Goal: Task Accomplishment & Management: Manage account settings

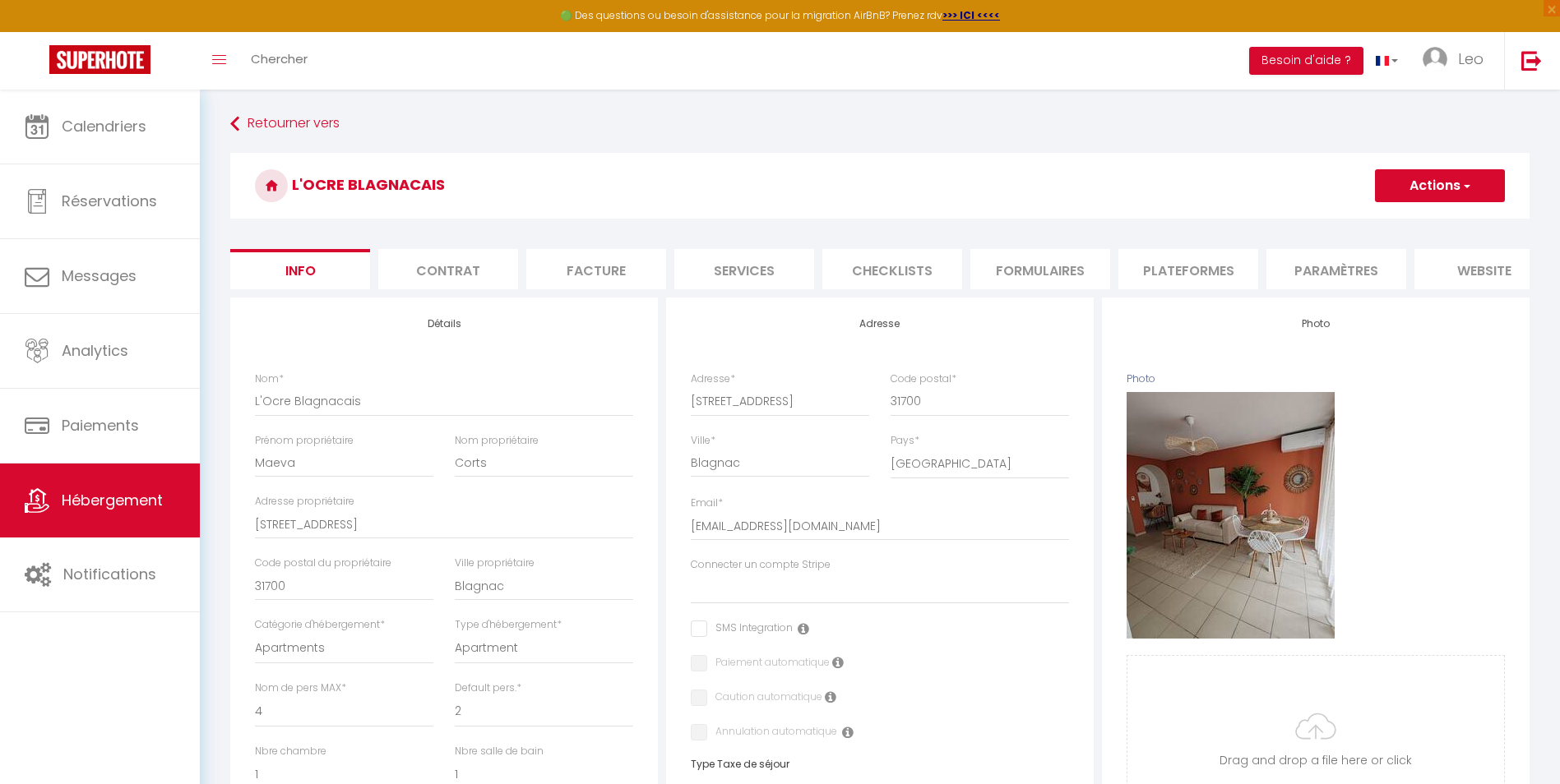
select select "4"
select select "2"
select select "1"
select select "16:00"
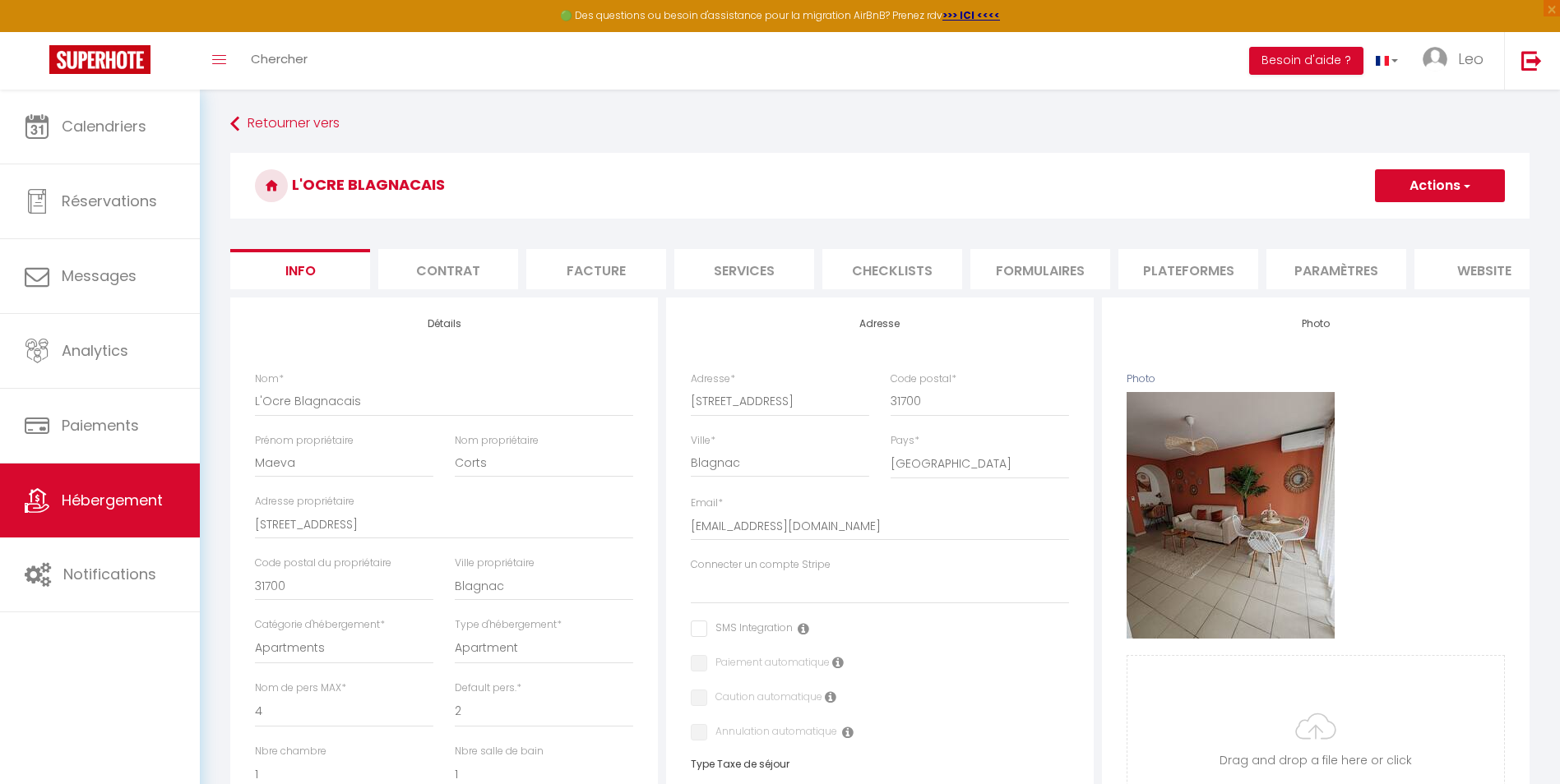
select select "23:45"
select select "11:00"
select select "30"
select select "120"
select select "28"
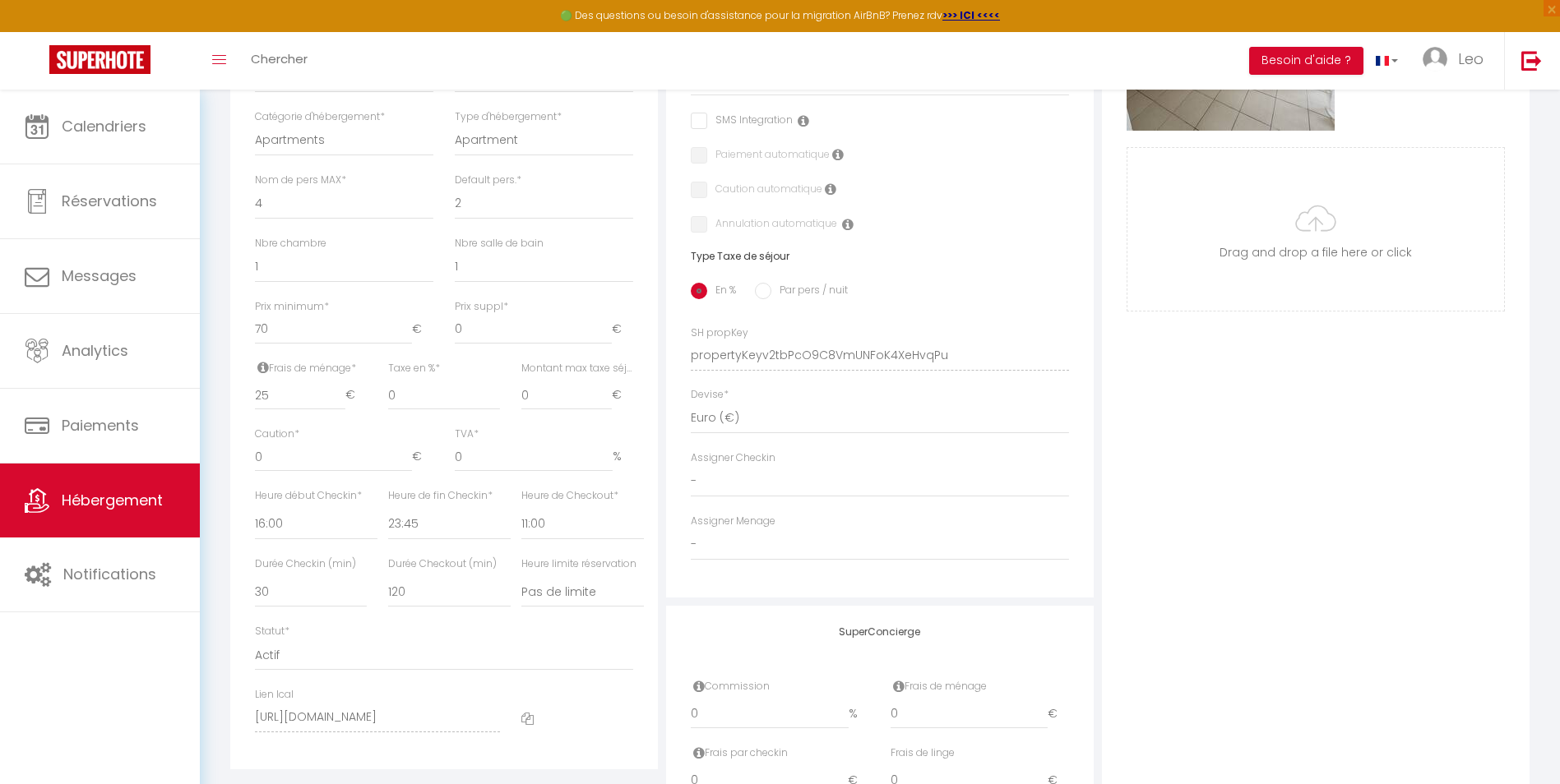
scroll to position [505, 0]
type input "-0.04"
select select
checkbox input "false"
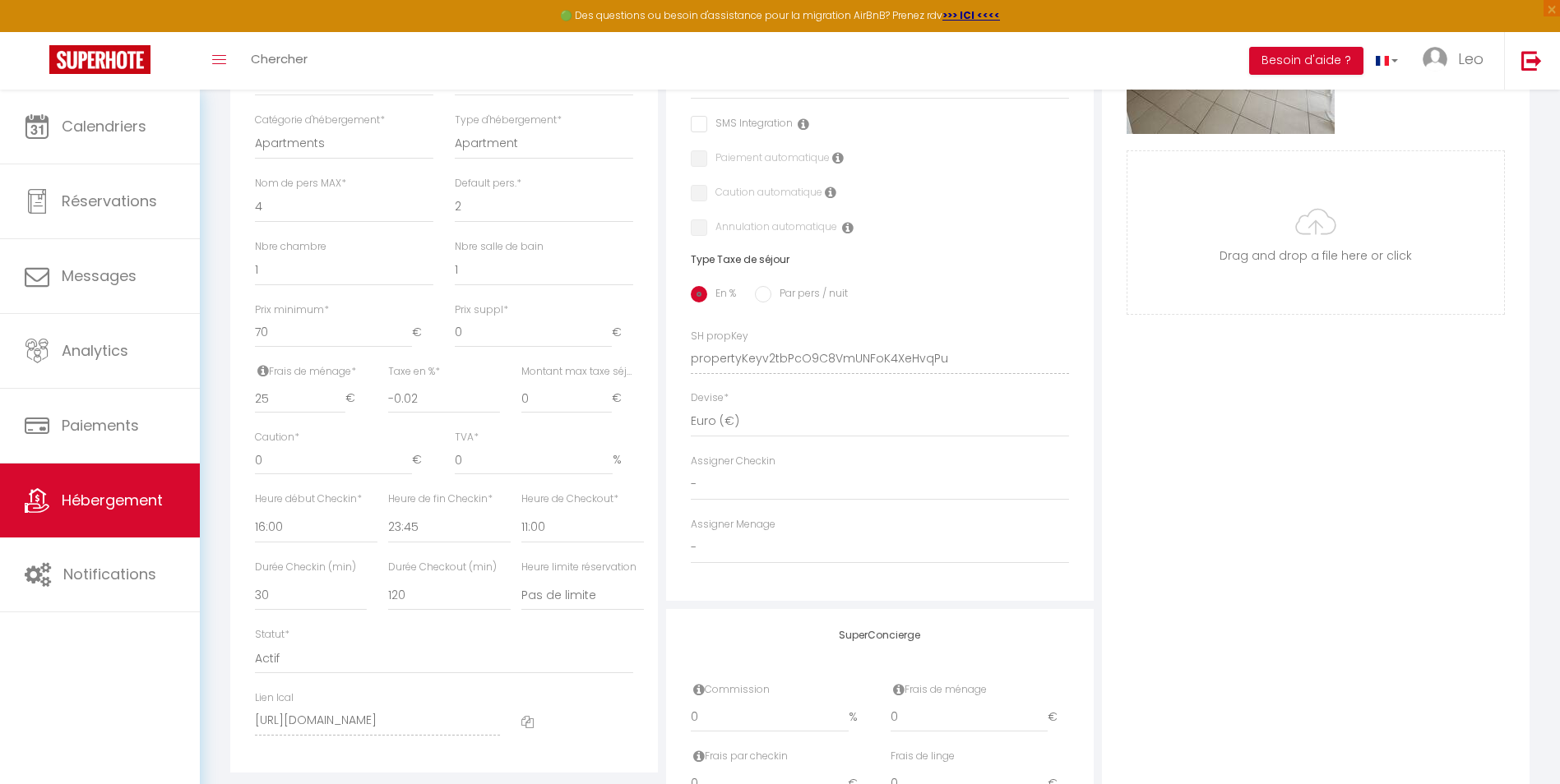
checkbox input "false"
type input "-0.05"
select select
checkbox input "false"
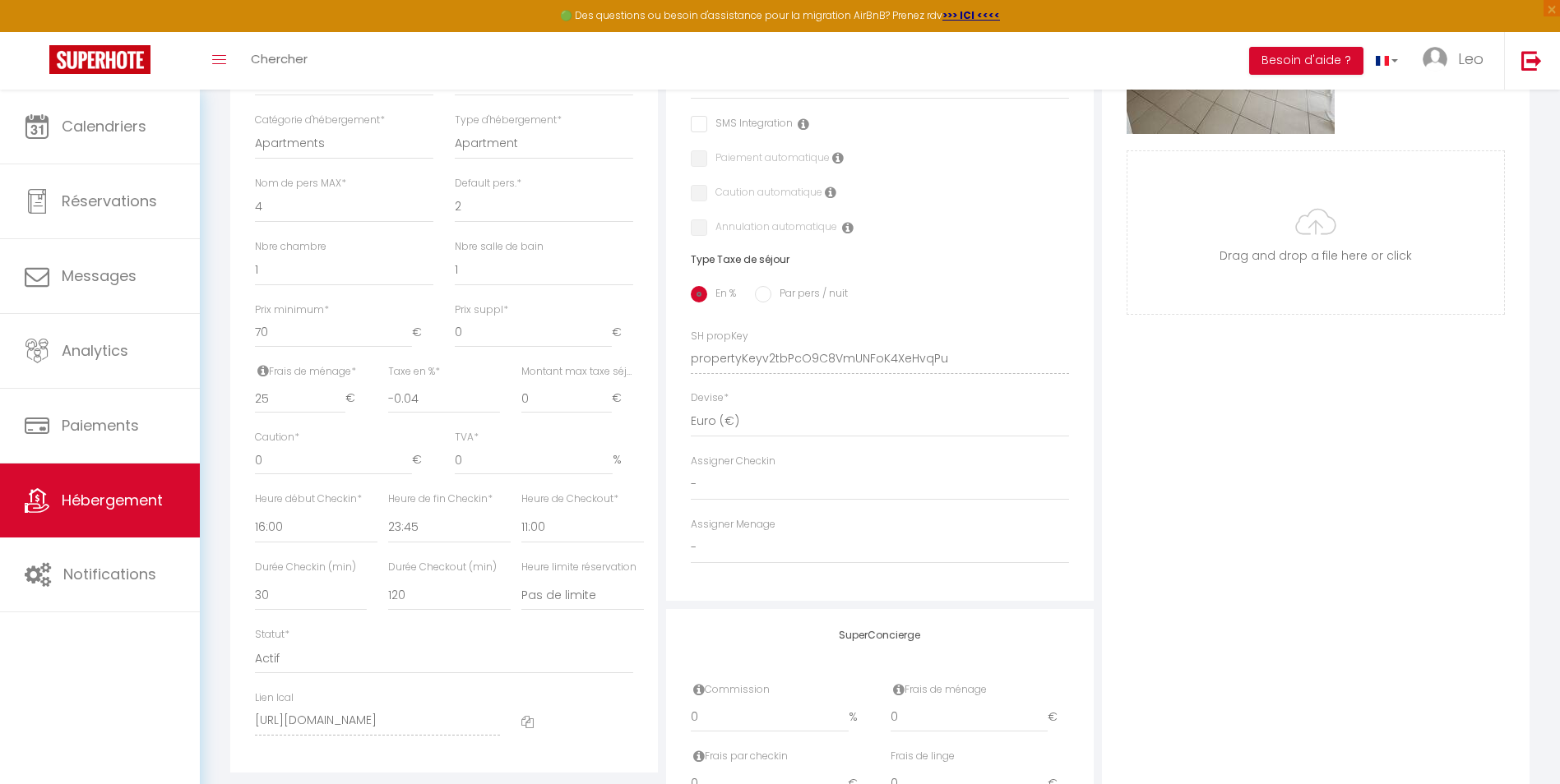
checkbox input "false"
select select
checkbox input "false"
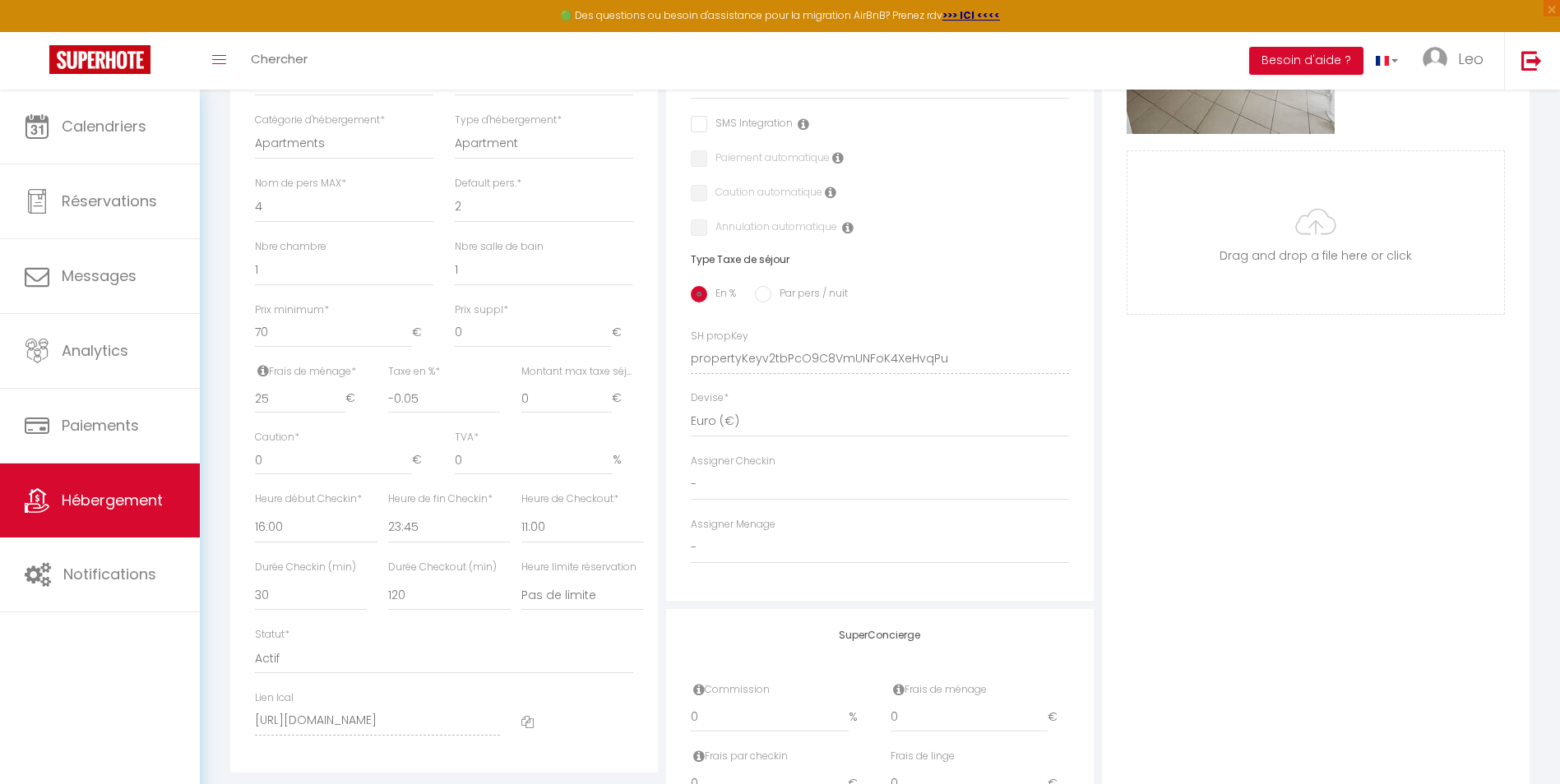
checkbox input "false"
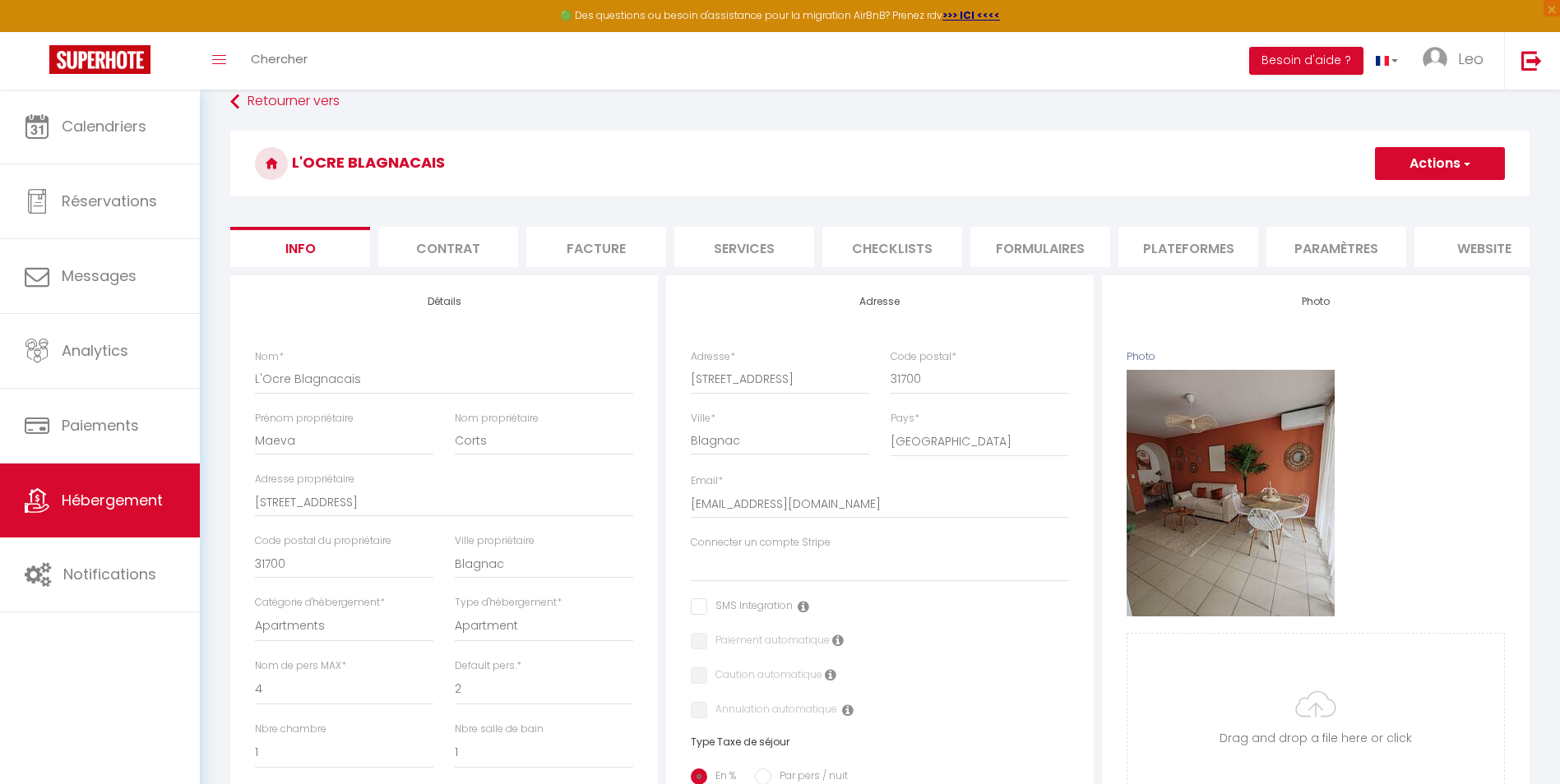
scroll to position [0, 0]
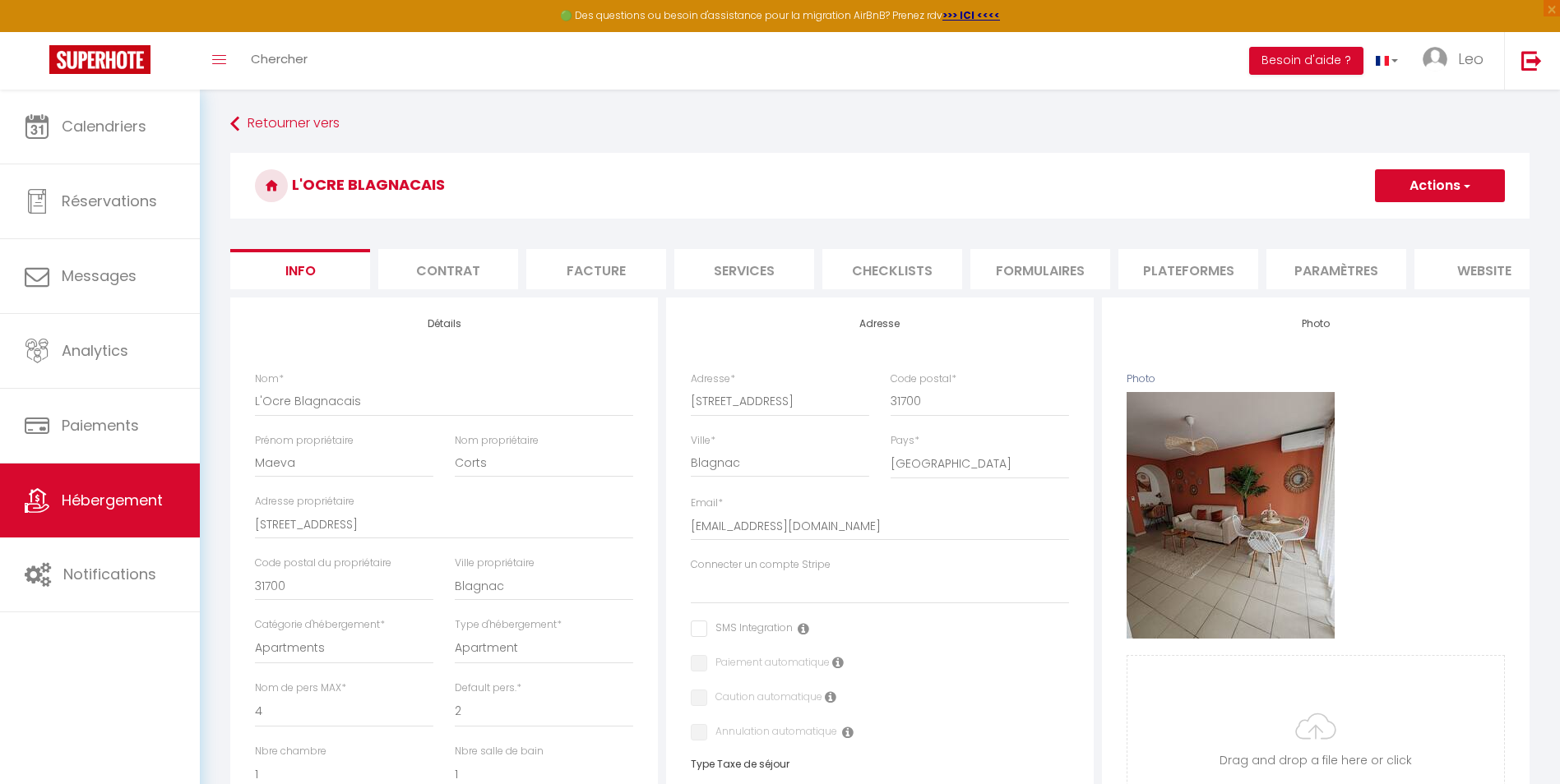
type input "-0.05"
click at [468, 258] on li "Contrat" at bounding box center [448, 269] width 140 height 41
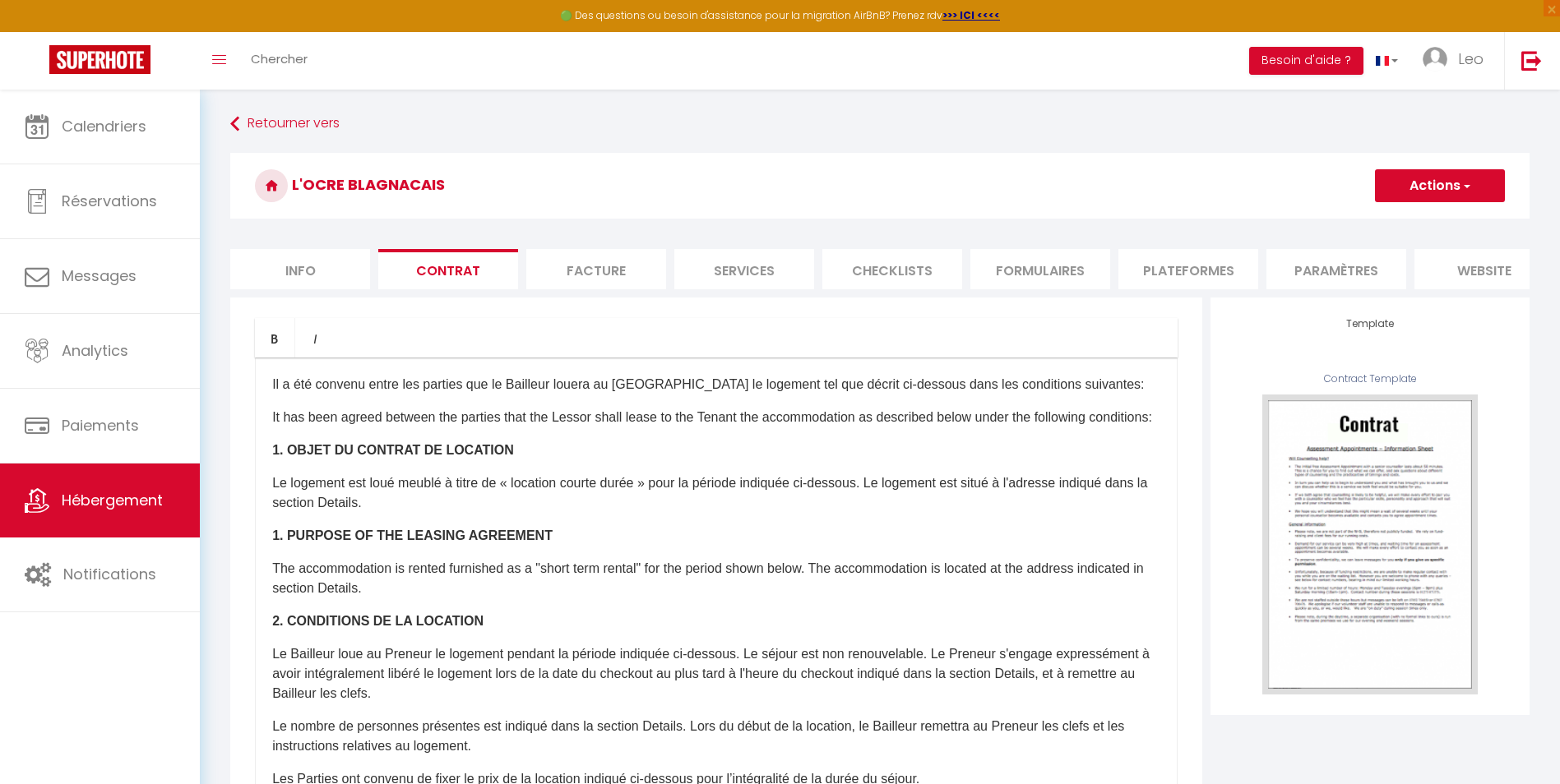
click at [561, 254] on li "Facture" at bounding box center [596, 269] width 140 height 41
select select
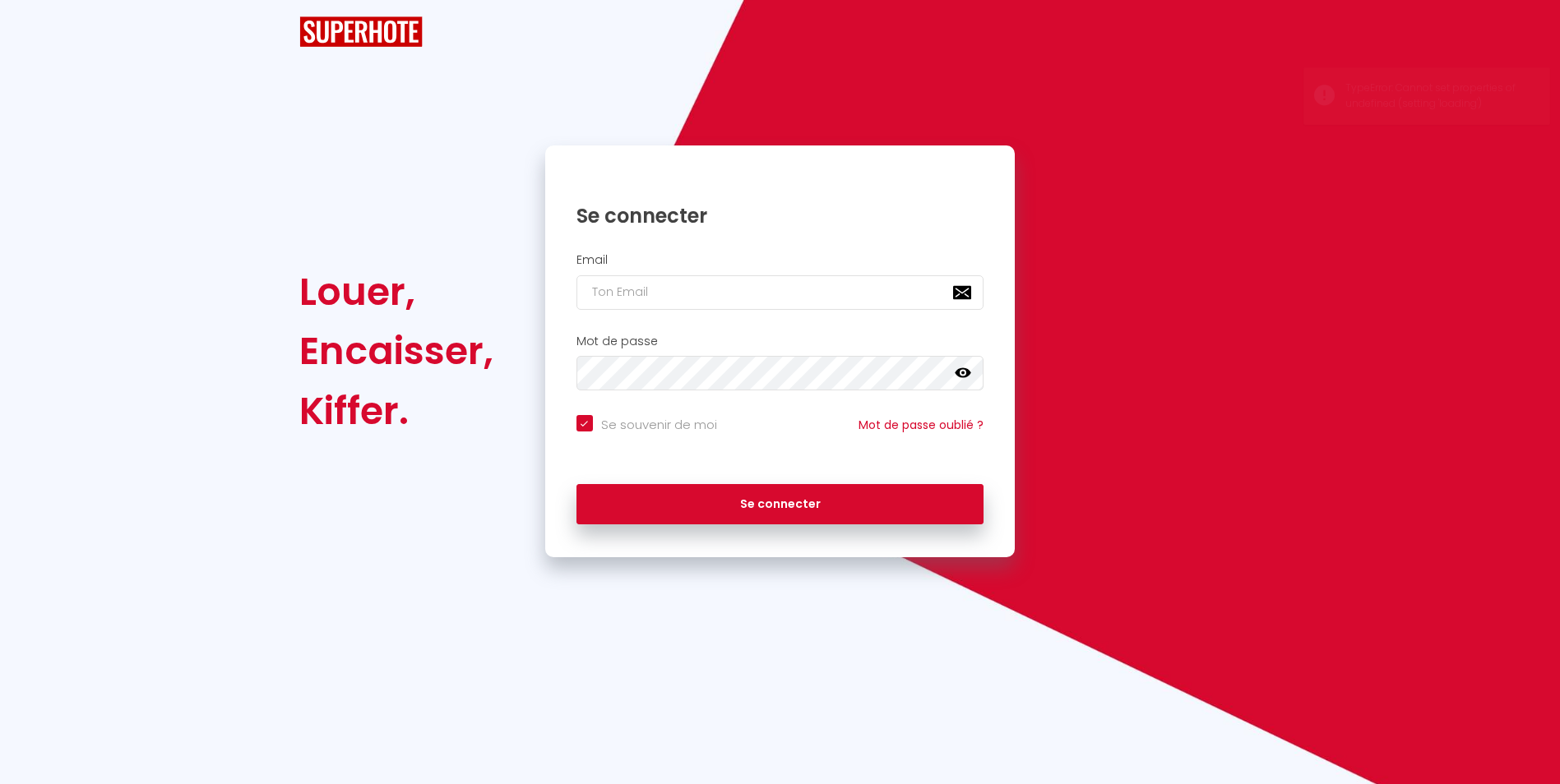
checkbox input "true"
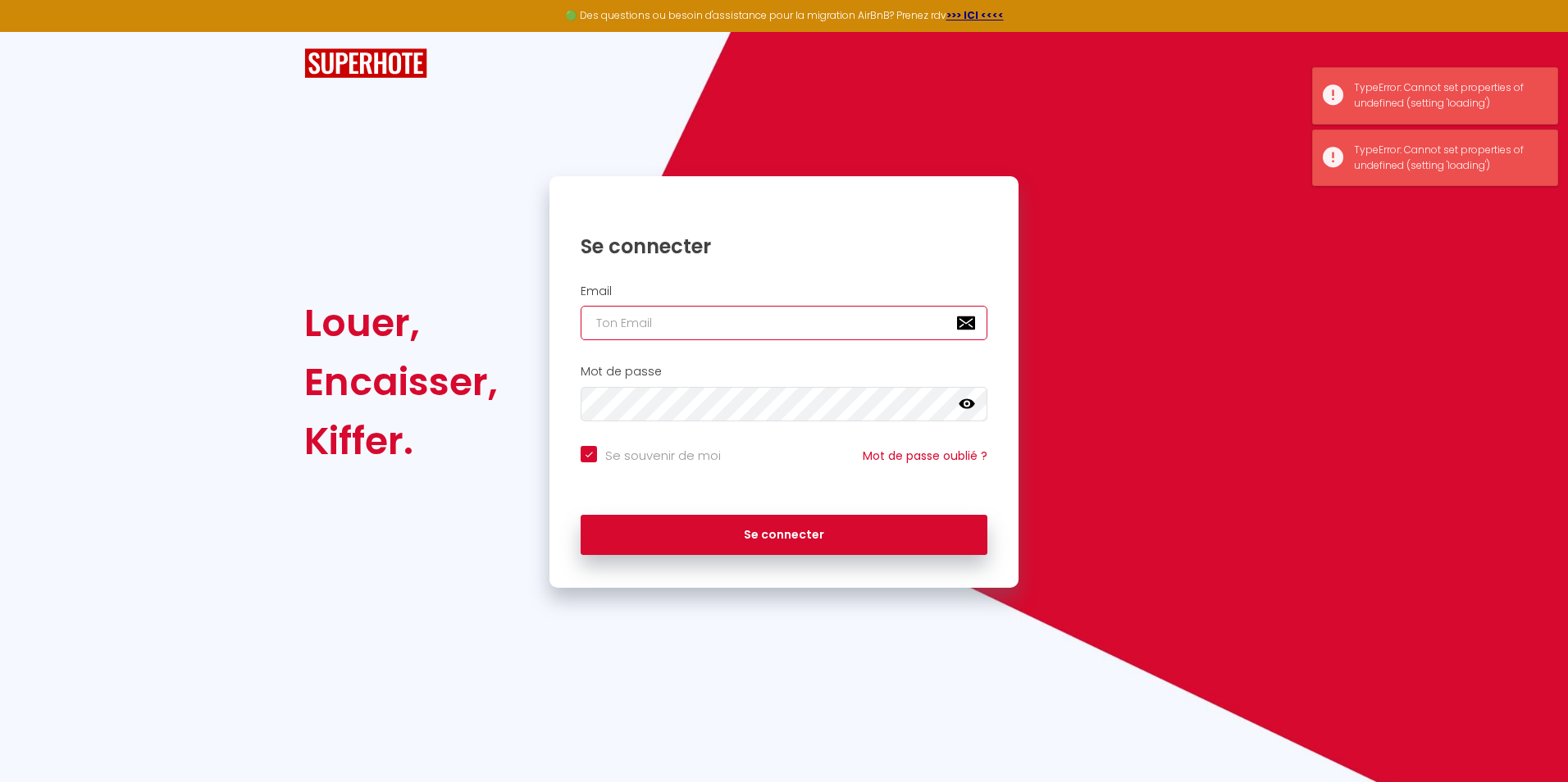
type input "[EMAIL_ADDRESS][DOMAIN_NAME]"
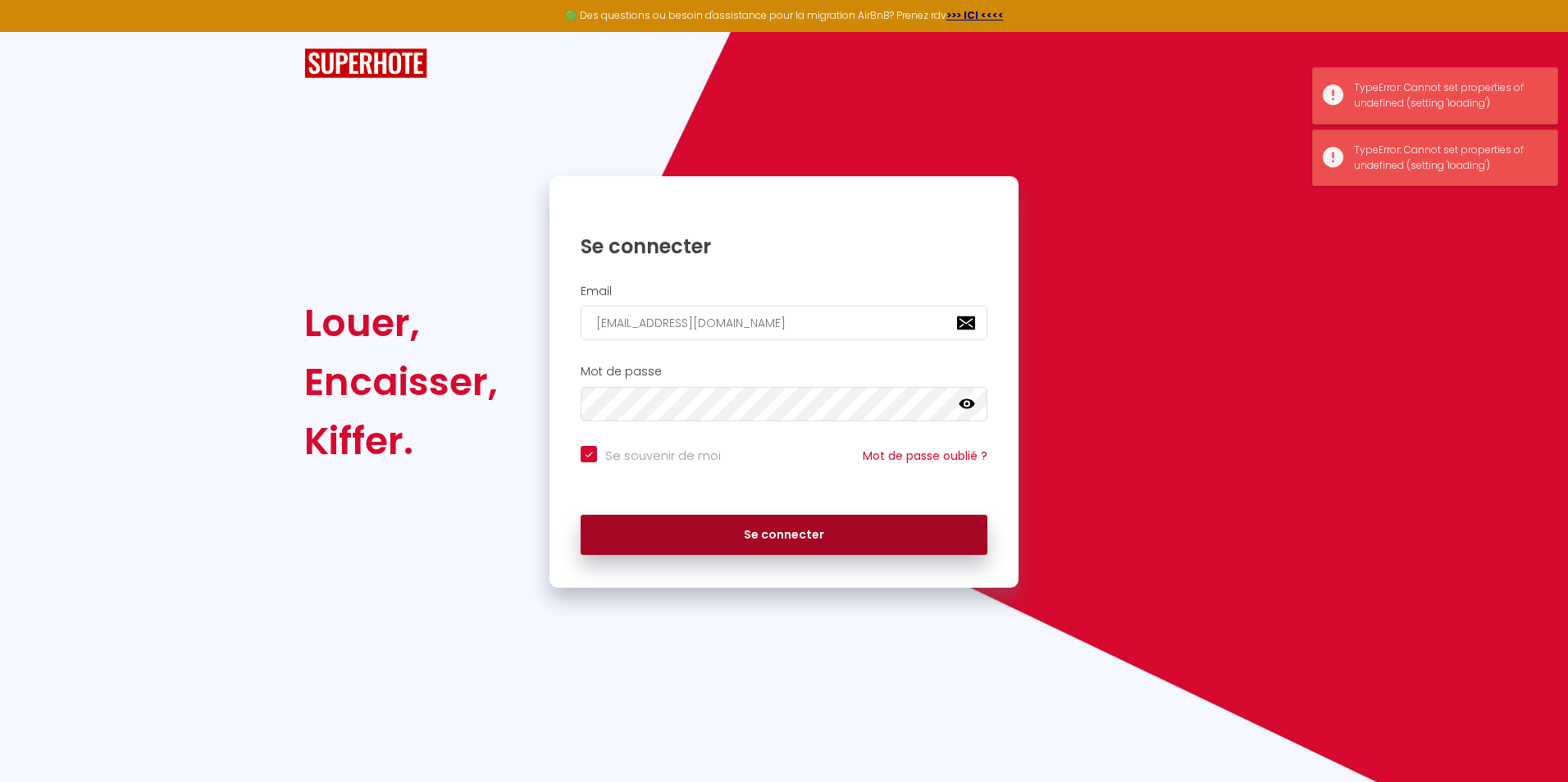
click at [730, 521] on button "Se connecter" at bounding box center [784, 536] width 407 height 41
checkbox input "true"
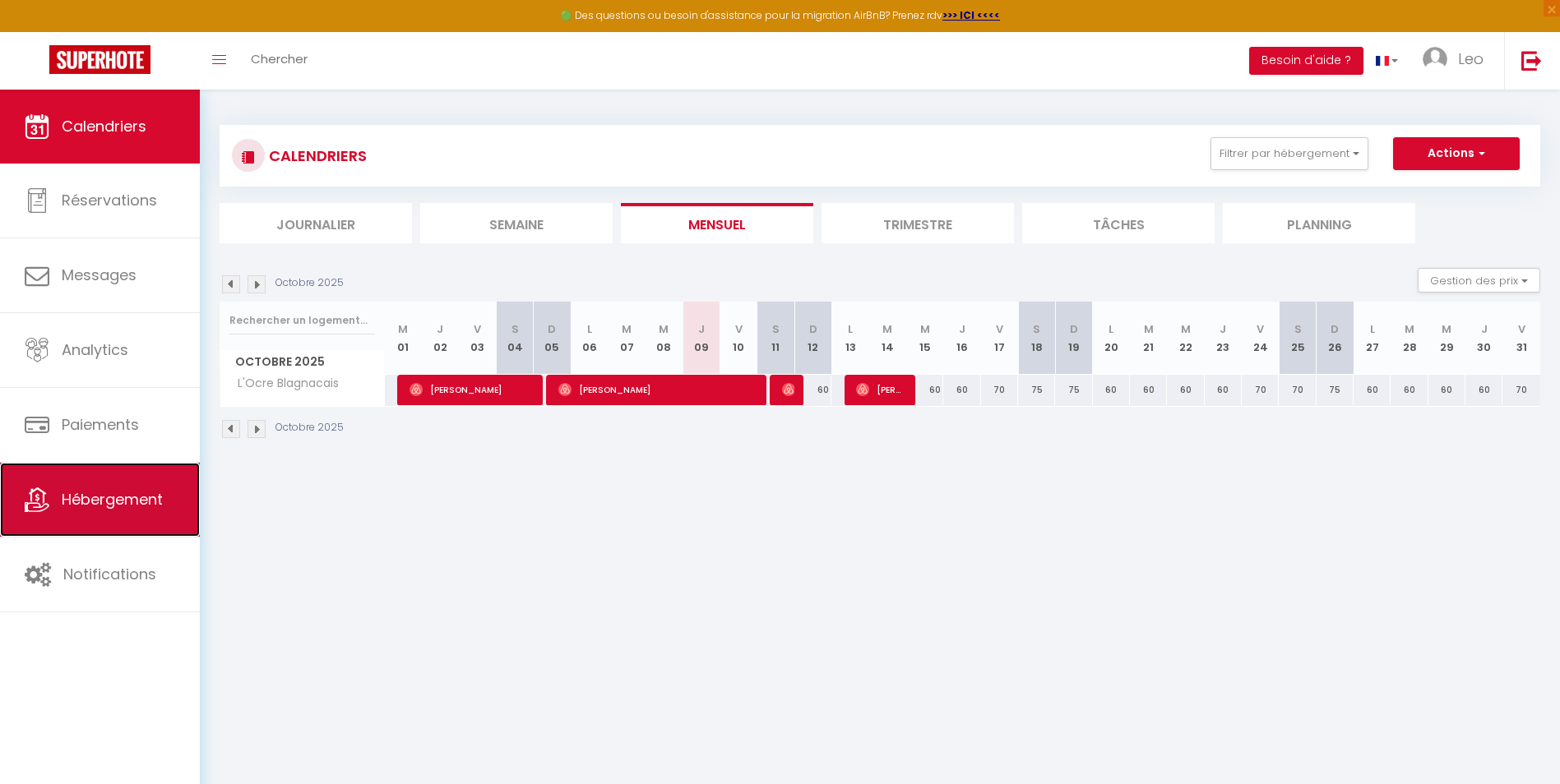
click at [133, 495] on span "Hébergement" at bounding box center [112, 499] width 101 height 21
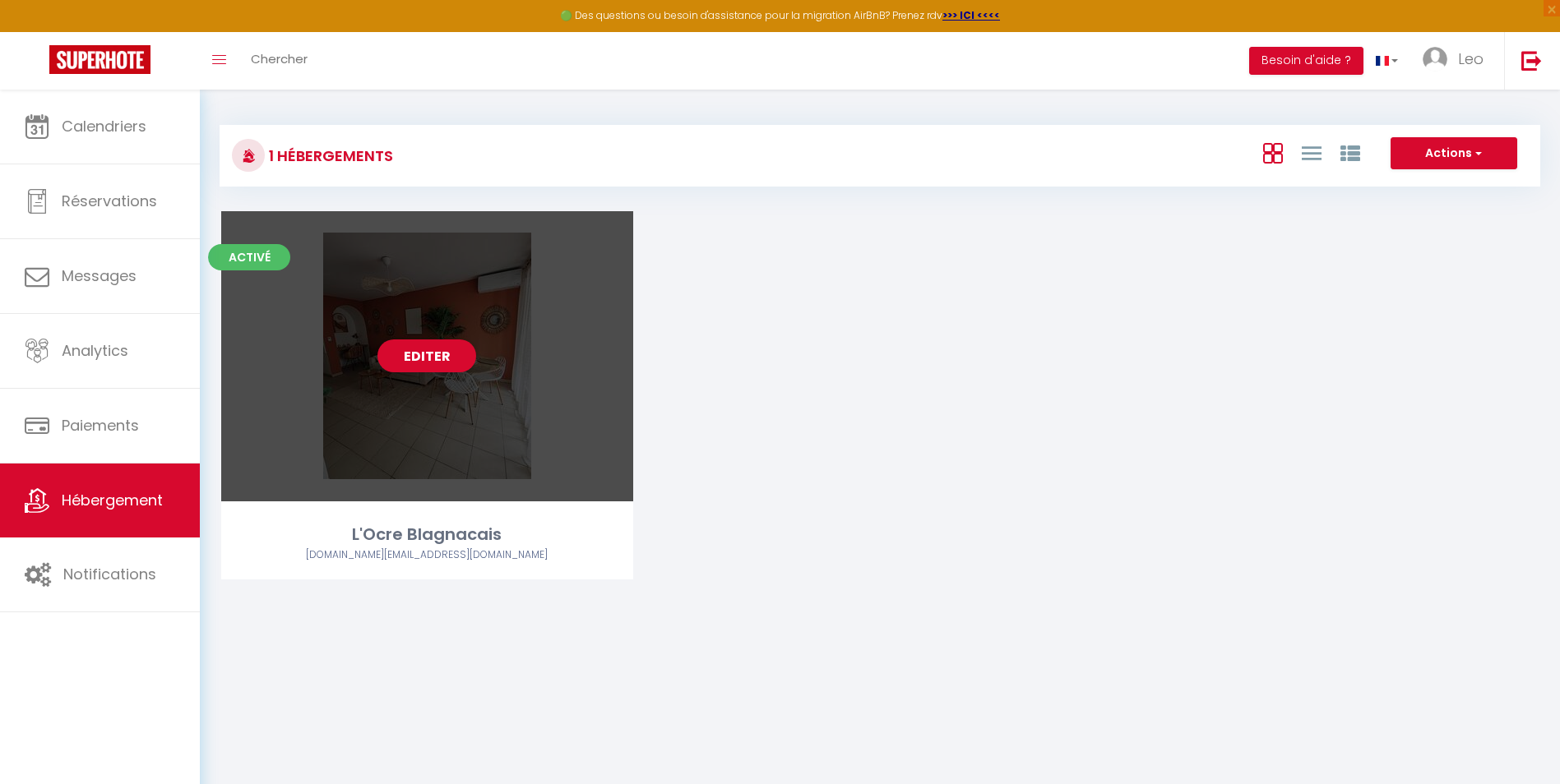
click at [506, 329] on div "Editer" at bounding box center [427, 356] width 412 height 290
click at [444, 364] on link "Editer" at bounding box center [426, 356] width 99 height 33
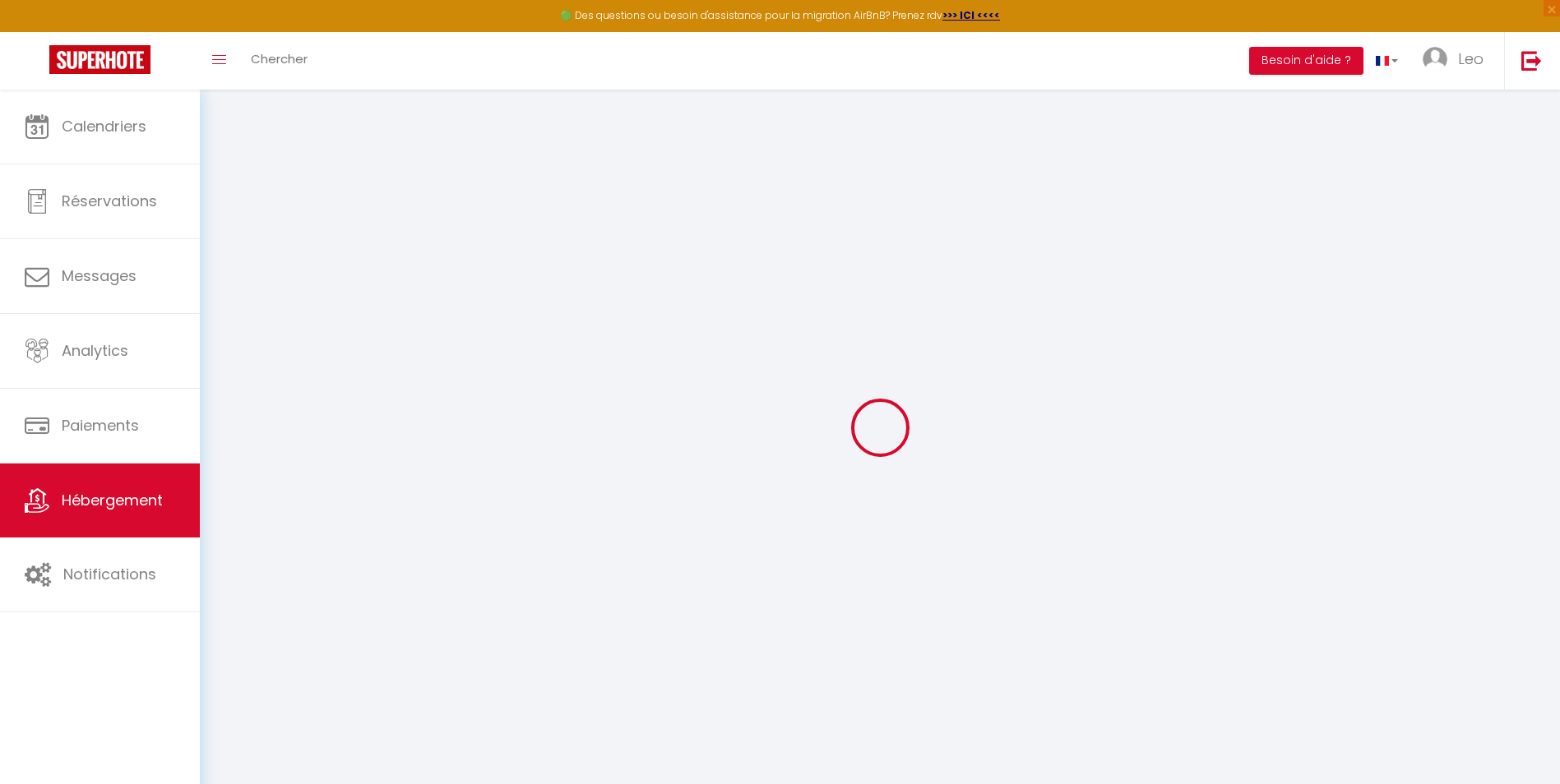
select select
select select "16:00"
select select "23:45"
select select "11:00"
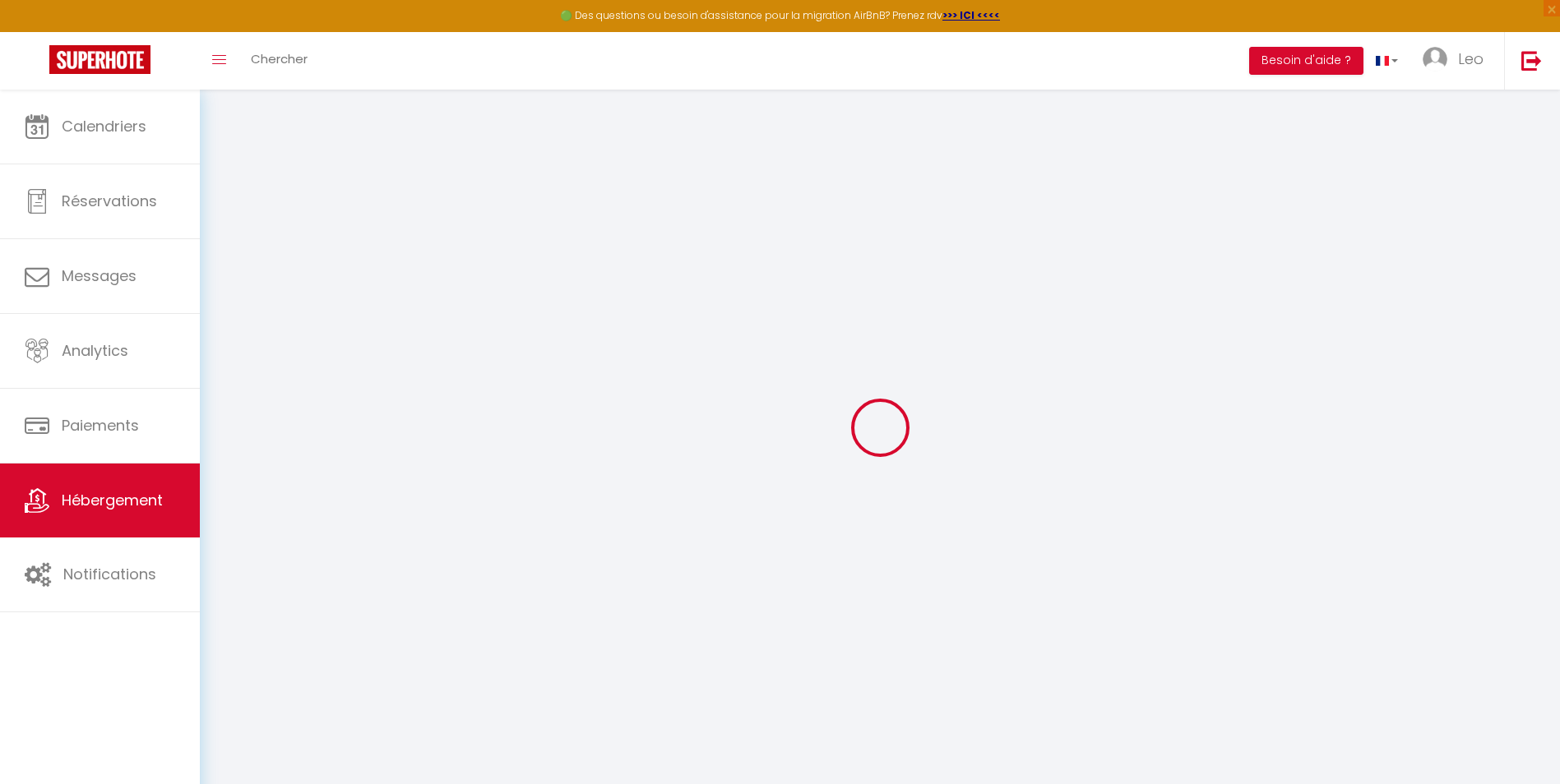
select select "30"
select select "120"
select select
checkbox input "false"
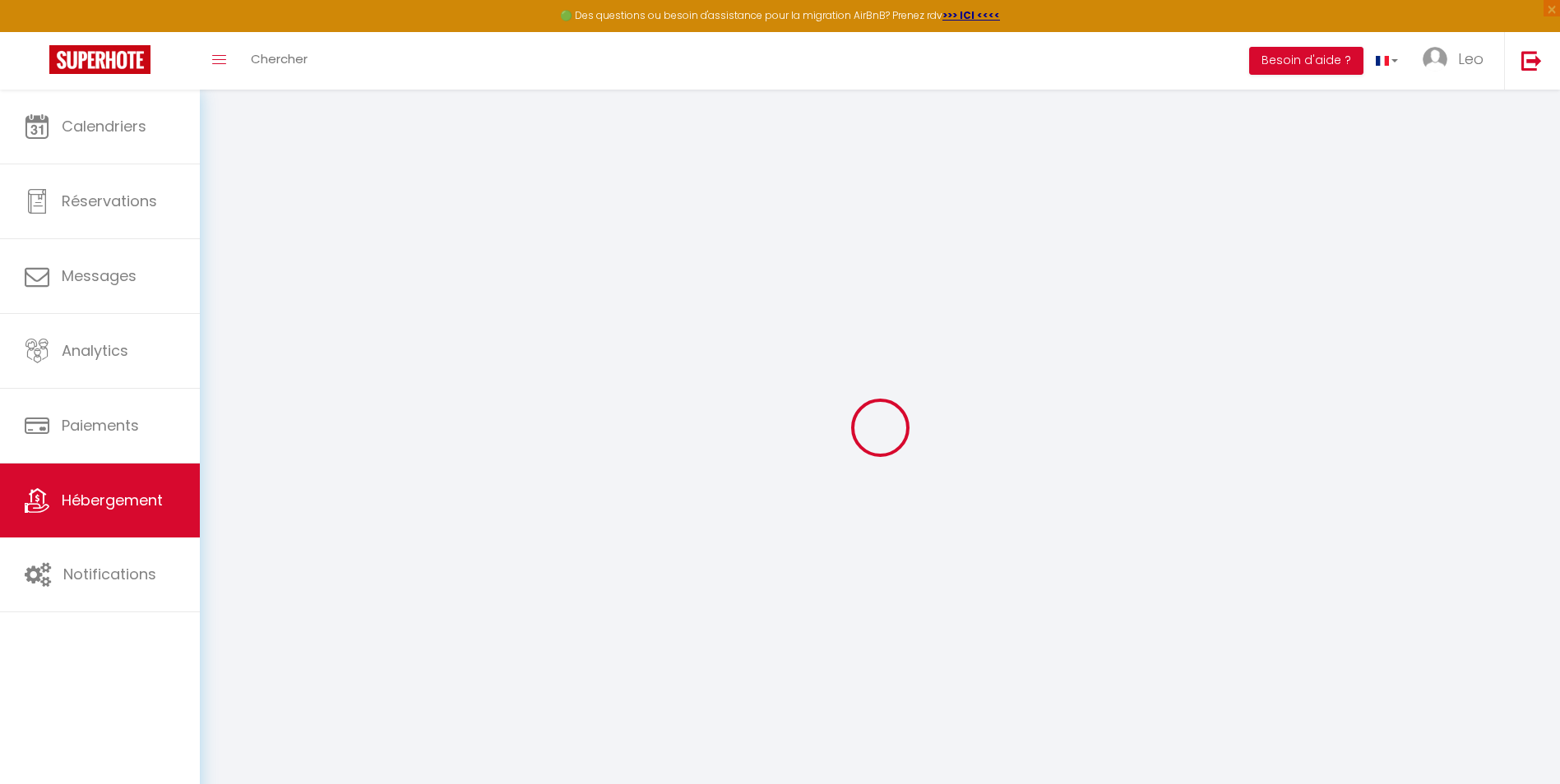
checkbox input "false"
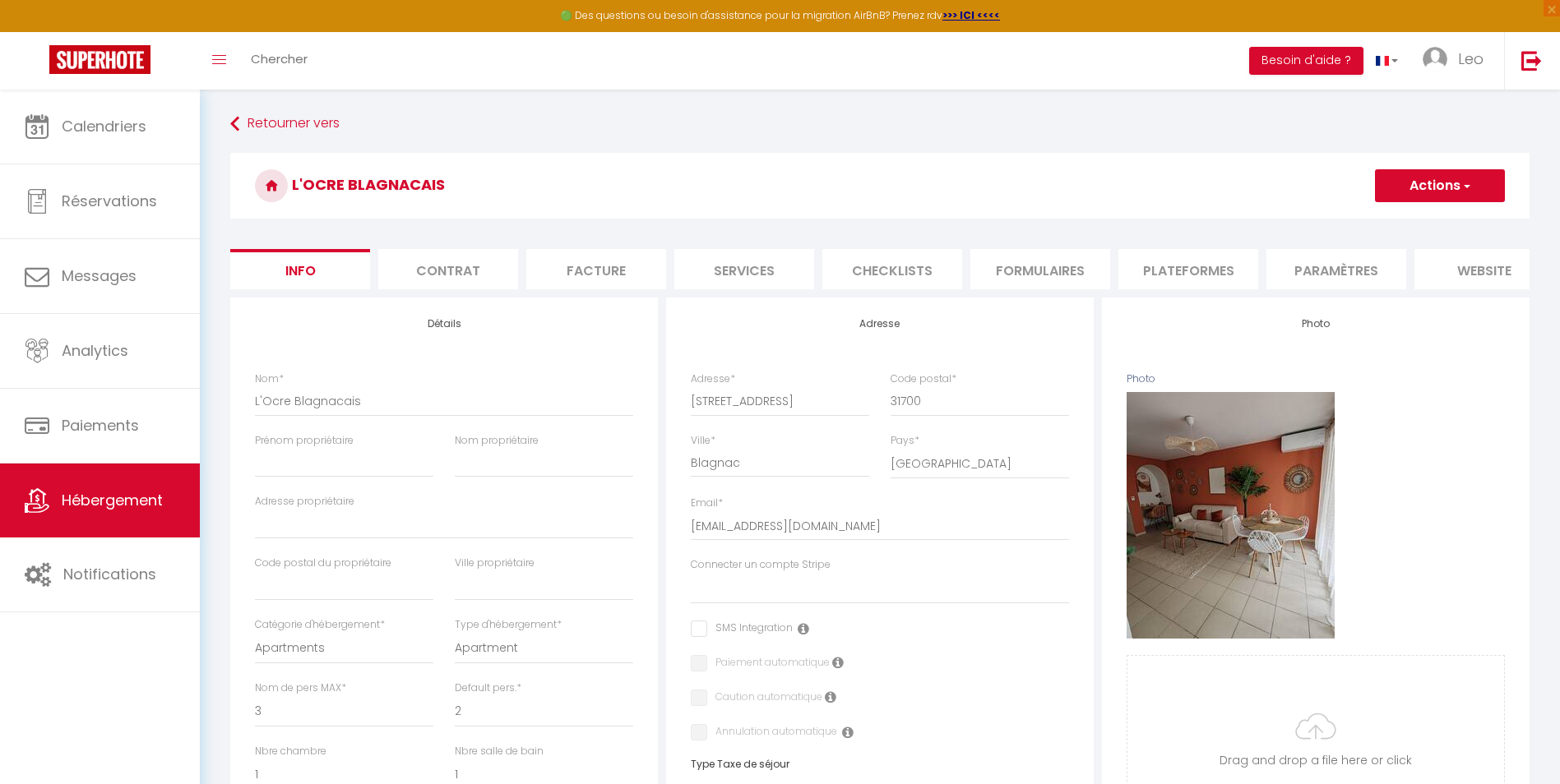
click at [758, 258] on li "Services" at bounding box center [744, 269] width 140 height 41
select select
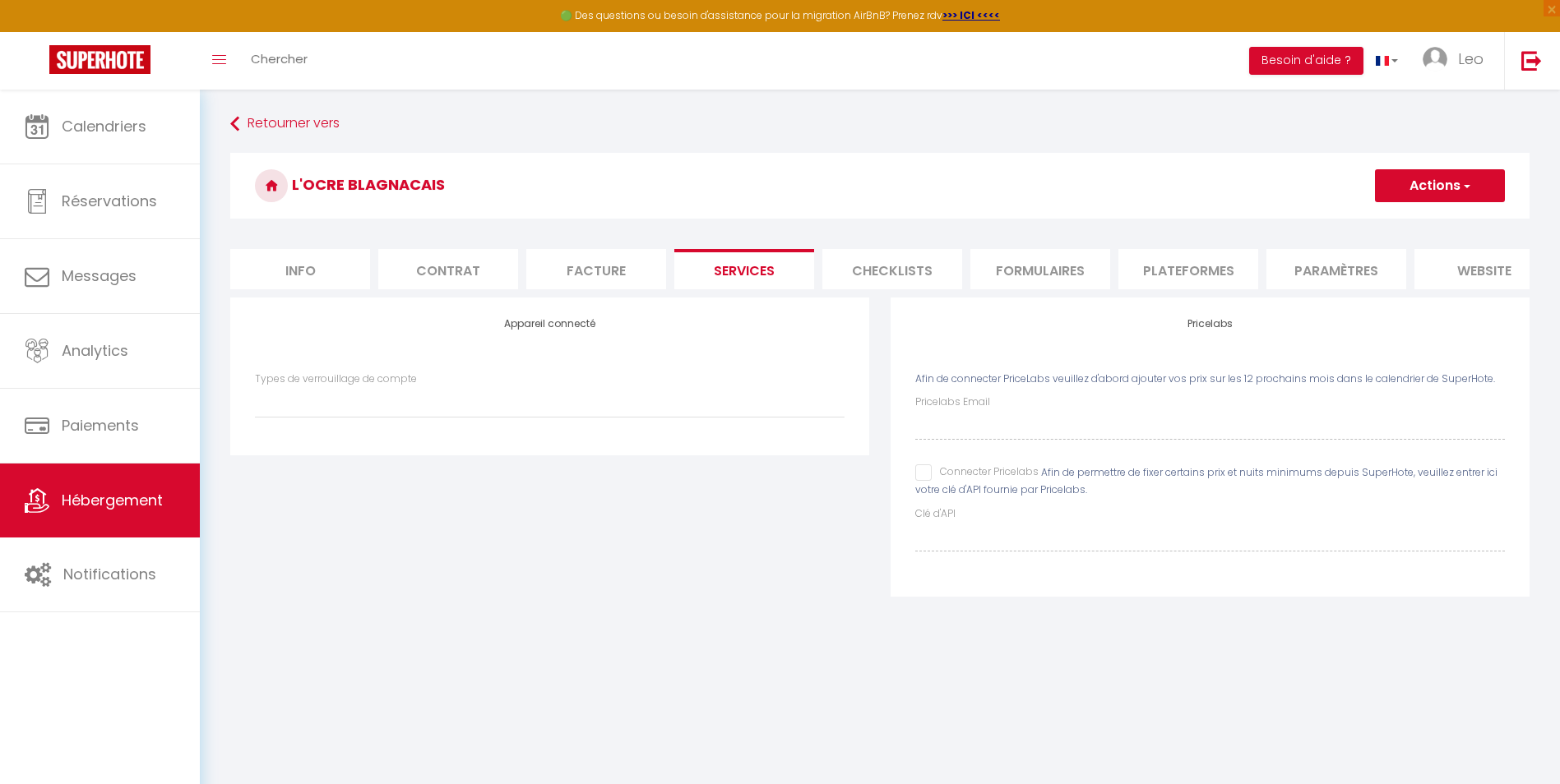
click at [758, 258] on li "Services" at bounding box center [744, 269] width 140 height 41
drag, startPoint x: 758, startPoint y: 258, endPoint x: 644, endPoint y: 264, distance: 114.2
click at [644, 264] on li "Facture" at bounding box center [596, 269] width 140 height 41
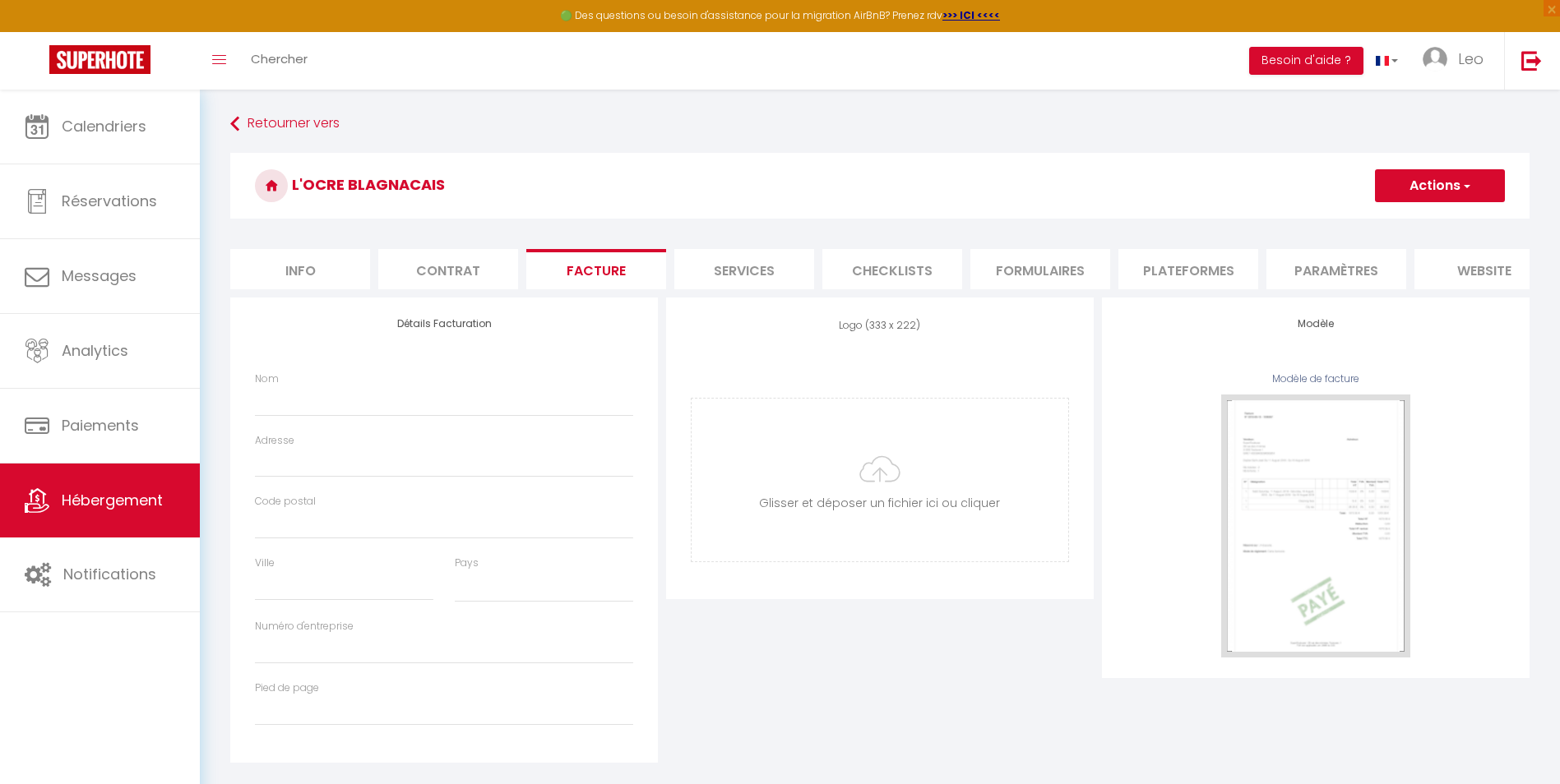
select select
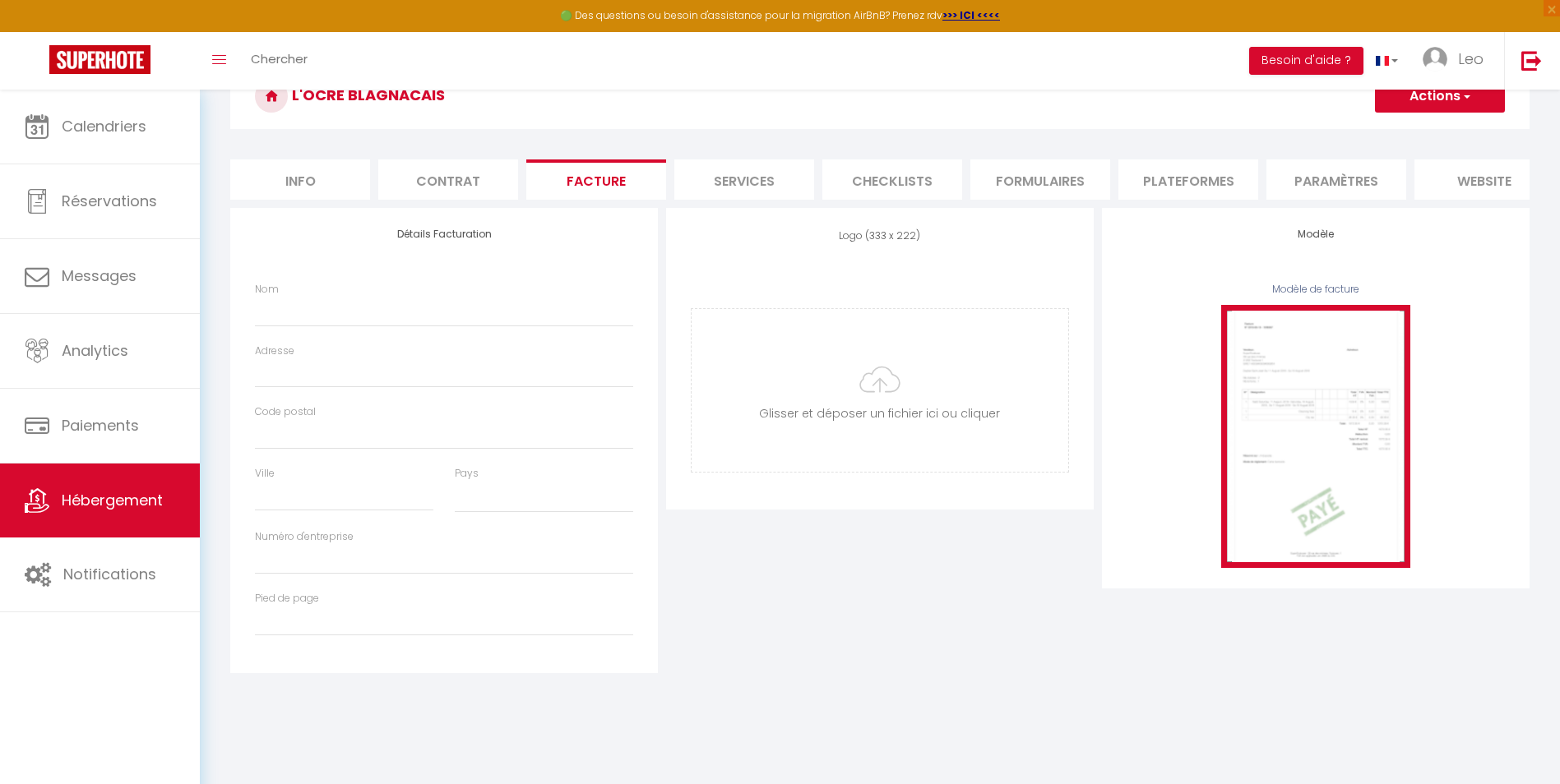
click at [1254, 415] on img at bounding box center [1315, 436] width 189 height 263
click at [1311, 379] on img at bounding box center [1315, 436] width 189 height 263
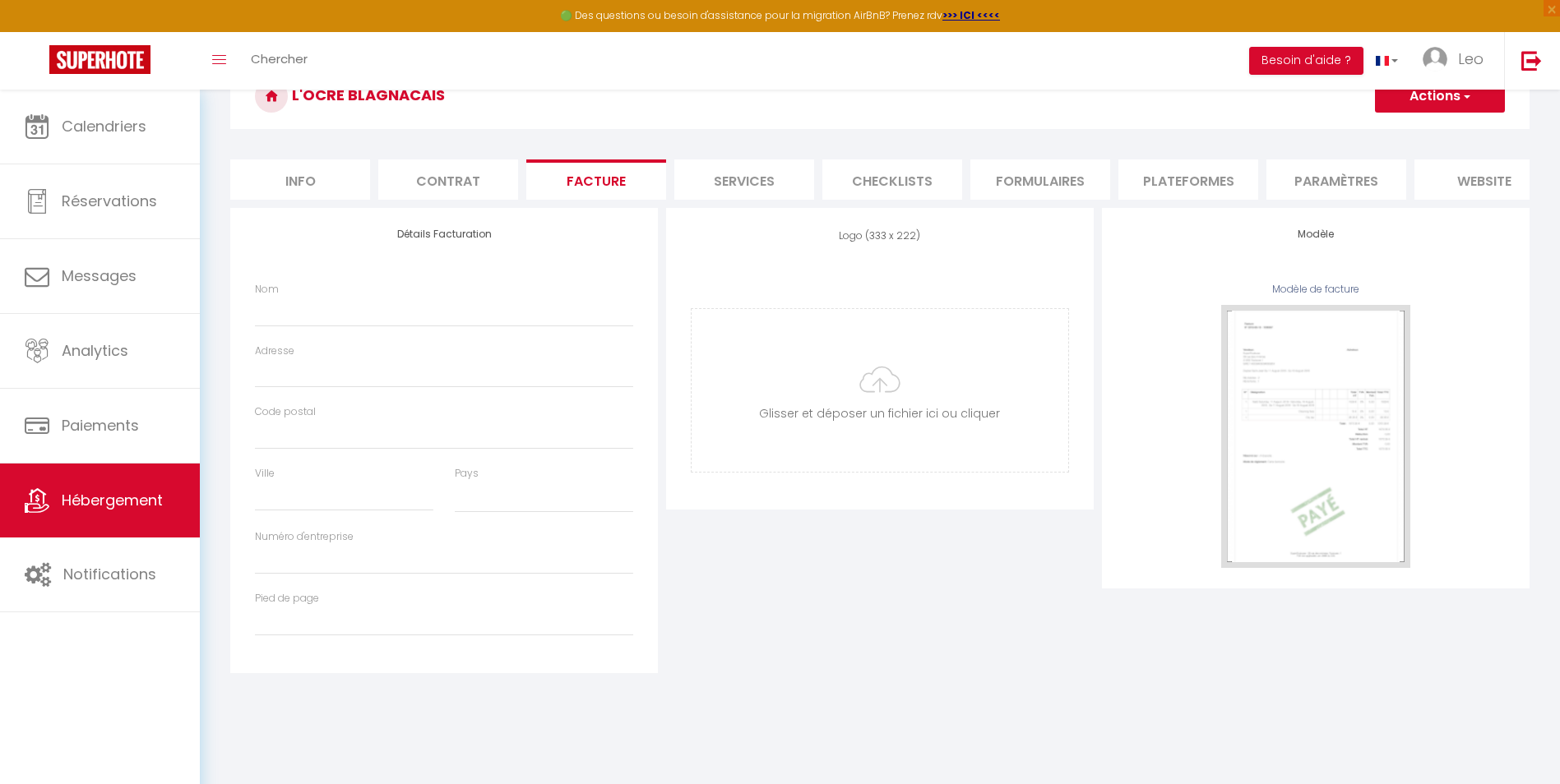
click at [741, 192] on li "Services" at bounding box center [744, 179] width 140 height 41
select select
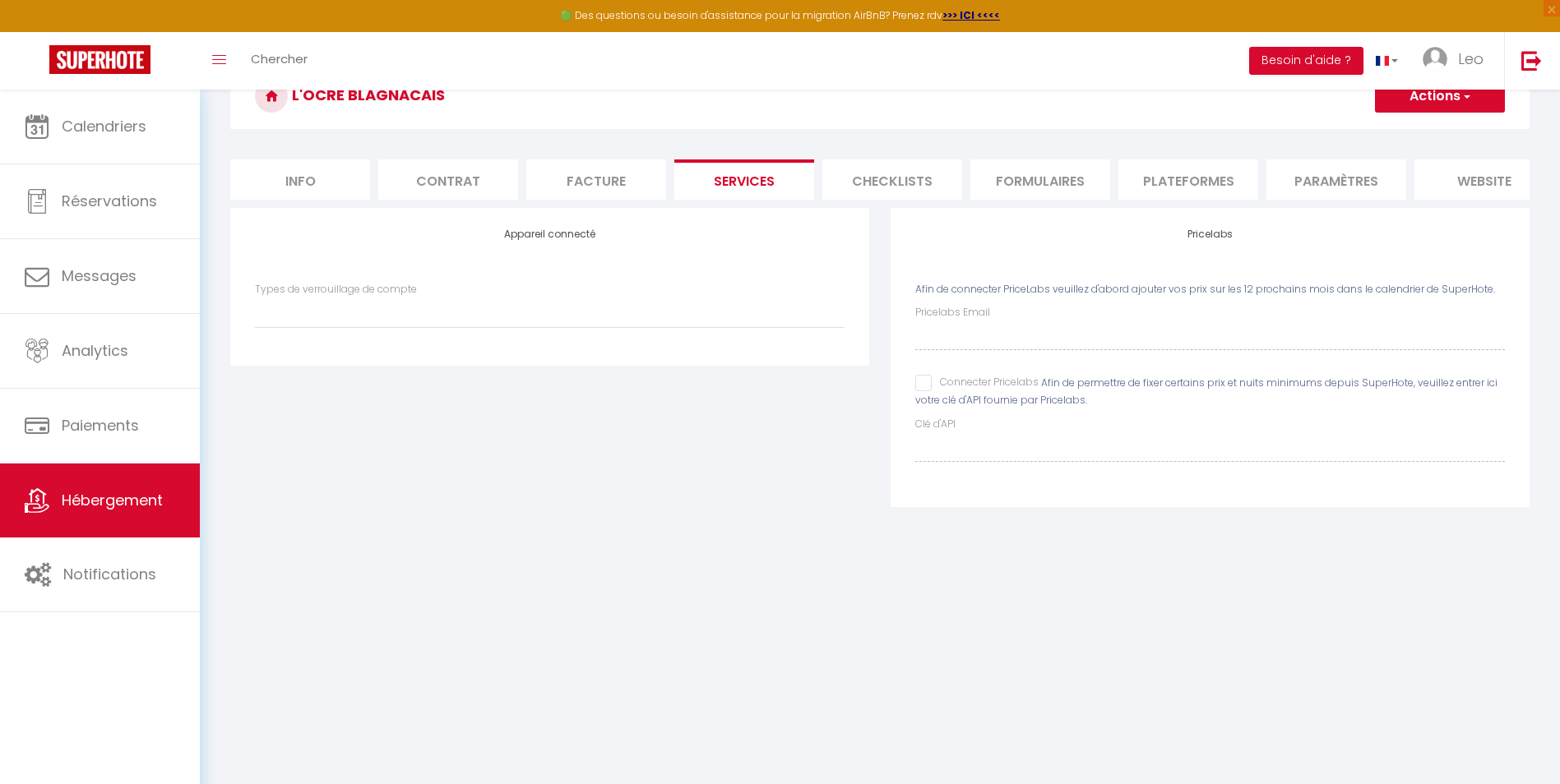
click at [916, 169] on li "Checklists" at bounding box center [892, 179] width 140 height 41
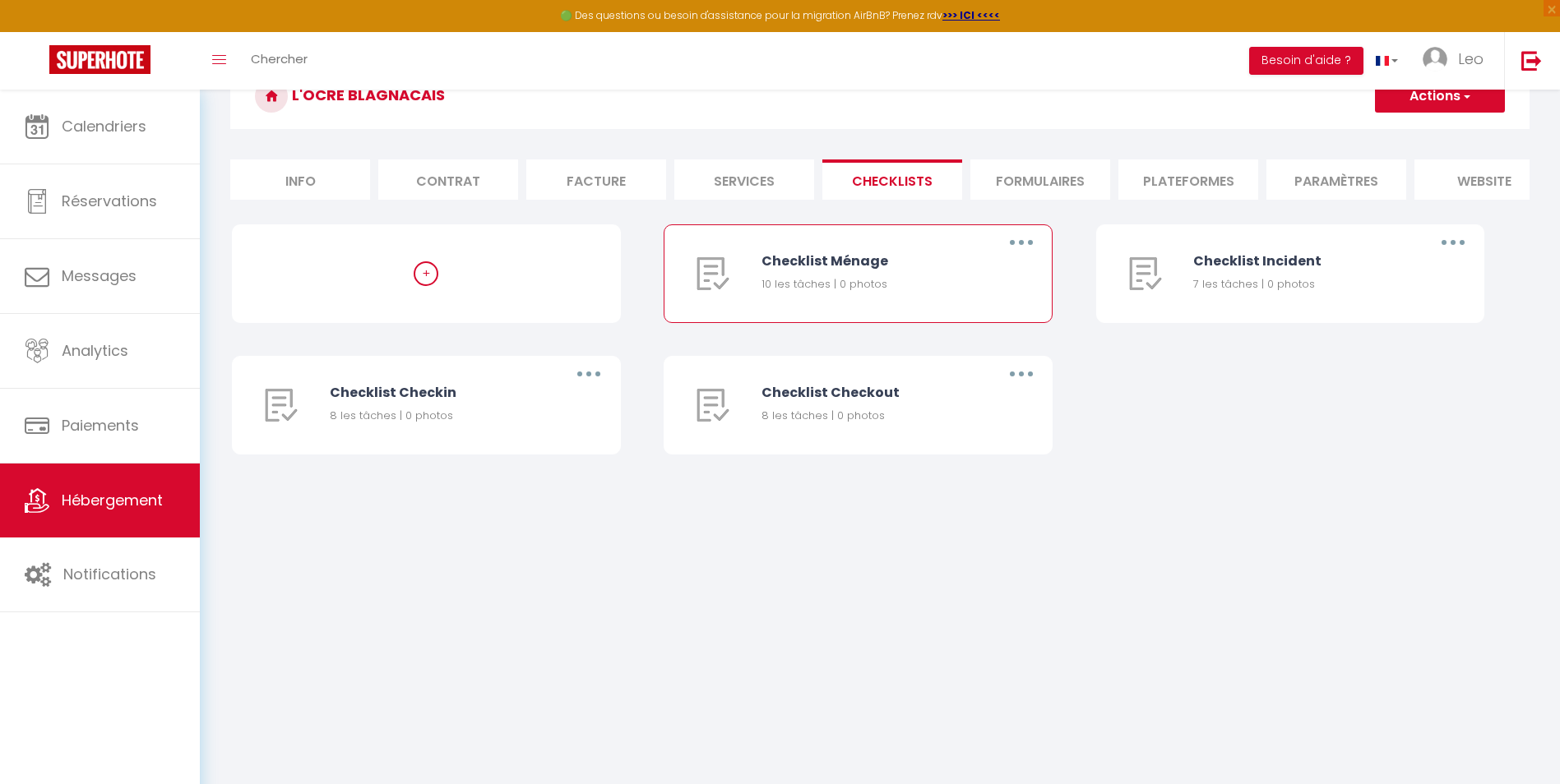
click at [836, 271] on div "Checklist Ménage" at bounding box center [869, 261] width 215 height 21
drag, startPoint x: 836, startPoint y: 283, endPoint x: 924, endPoint y: 298, distance: 89.3
click at [924, 293] on div "10 les tâches | 0 photos" at bounding box center [869, 284] width 215 height 17
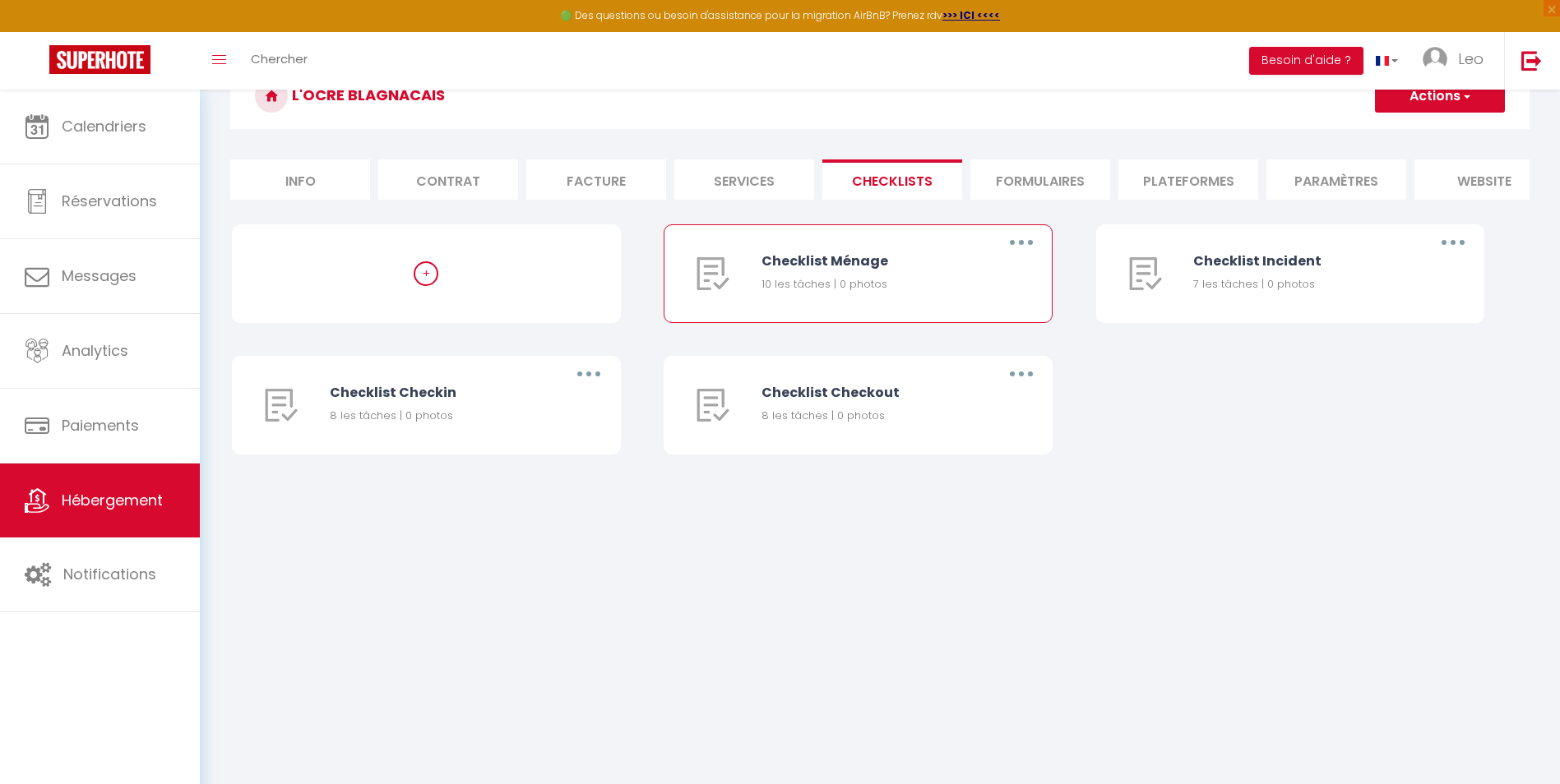
click at [1021, 245] on icon "button" at bounding box center [1021, 243] width 5 height 5
click at [1003, 281] on link "Editer" at bounding box center [978, 280] width 122 height 28
type input "Checklist Ménage"
type input "Procédure à suivre à la fin du ménage"
select select
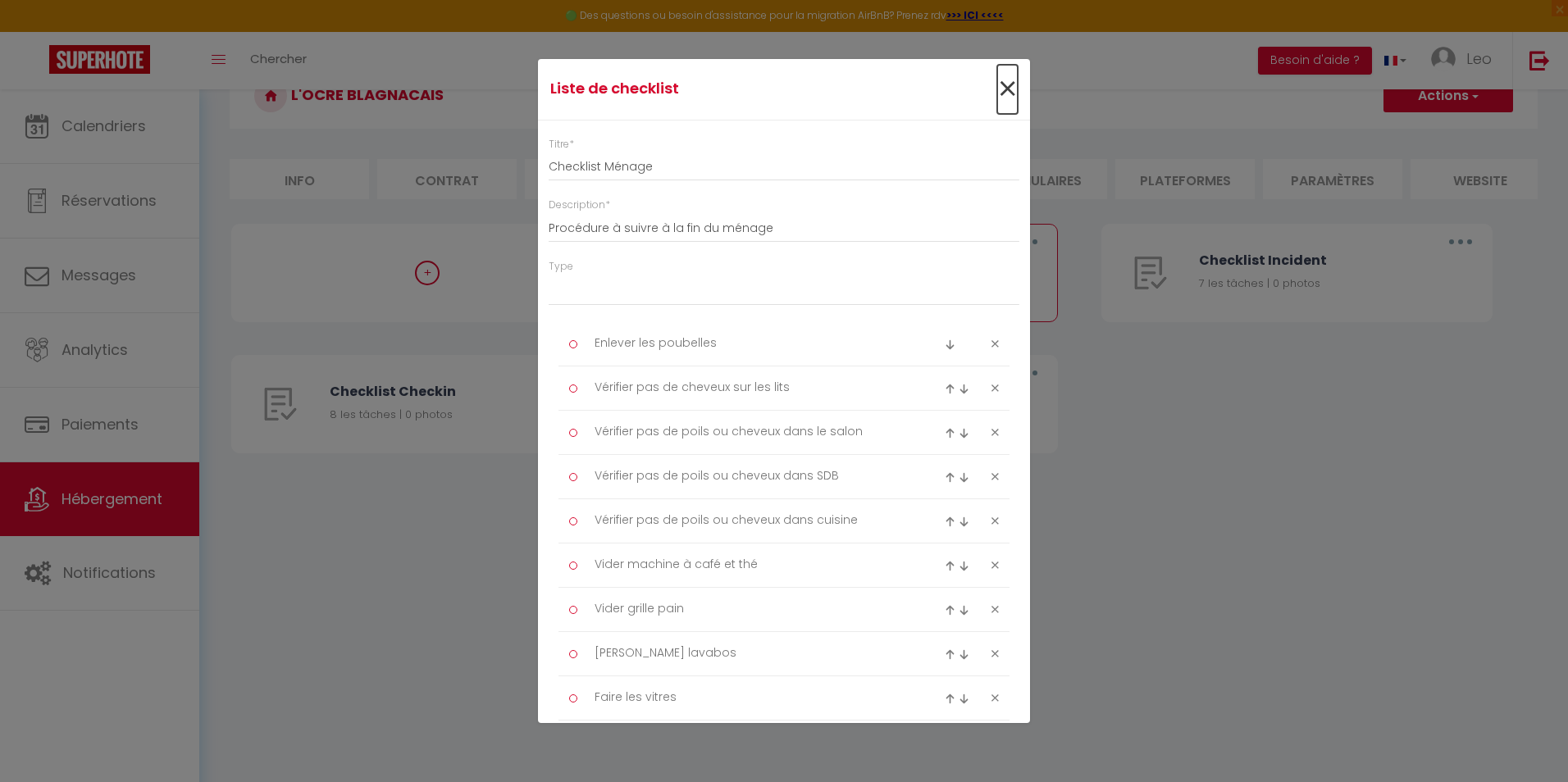
click at [997, 89] on span "×" at bounding box center [1007, 89] width 21 height 50
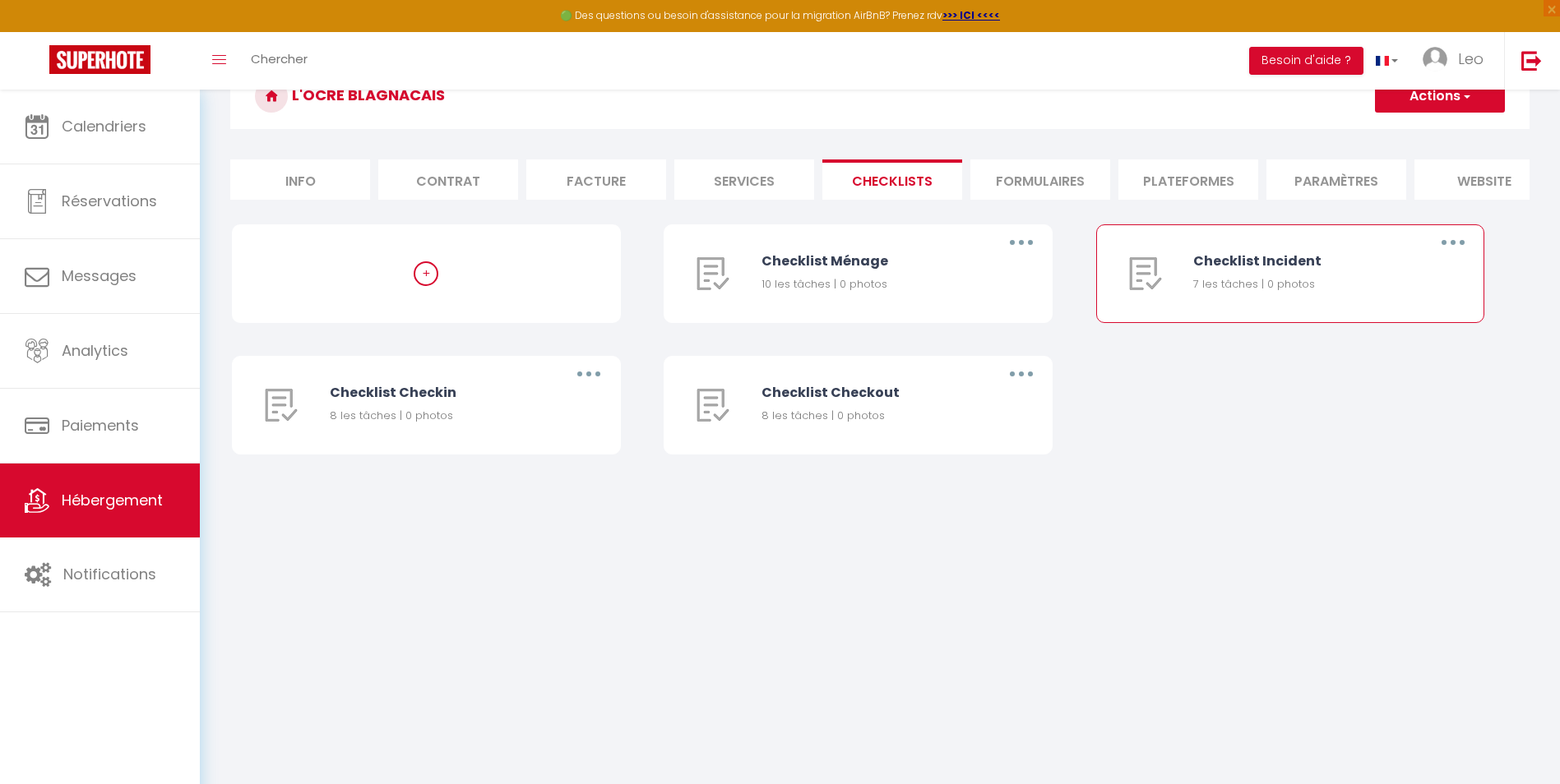
click at [1462, 256] on button "button" at bounding box center [1453, 243] width 46 height 27
click at [1400, 294] on link "Editer" at bounding box center [1410, 280] width 122 height 28
type input "Checklist Incident"
type input "Procédure à suivre en cas d'incident"
select select "2"
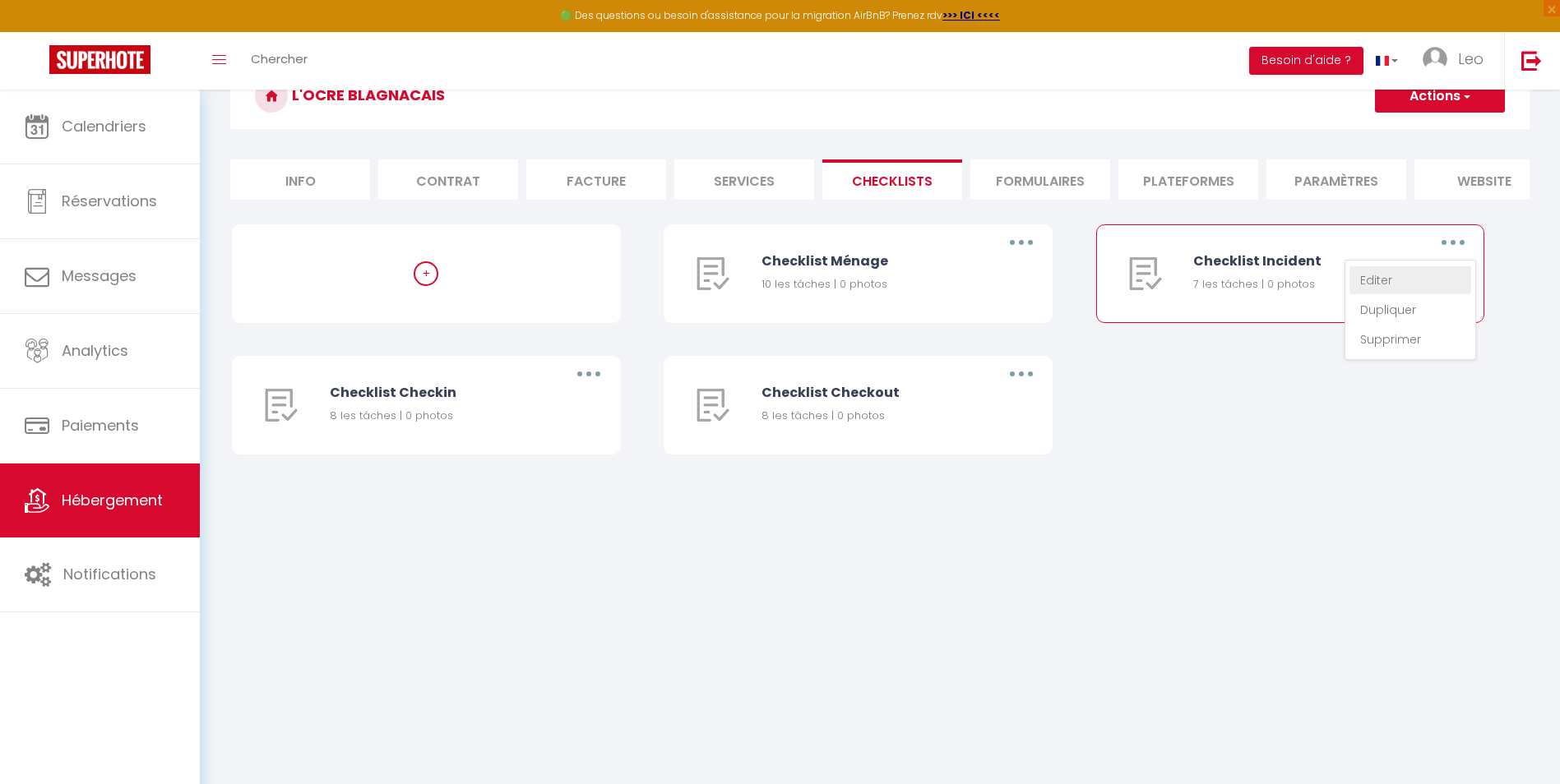
type textarea "Noter l'heure"
type textarea "Prendre des photos de chaque pièce"
type textarea "Prendre une vidéo globale"
type textarea "Créer la fiche incident avec un commentaire"
type textarea "Appeler la plateforme pour le signaler par écrit"
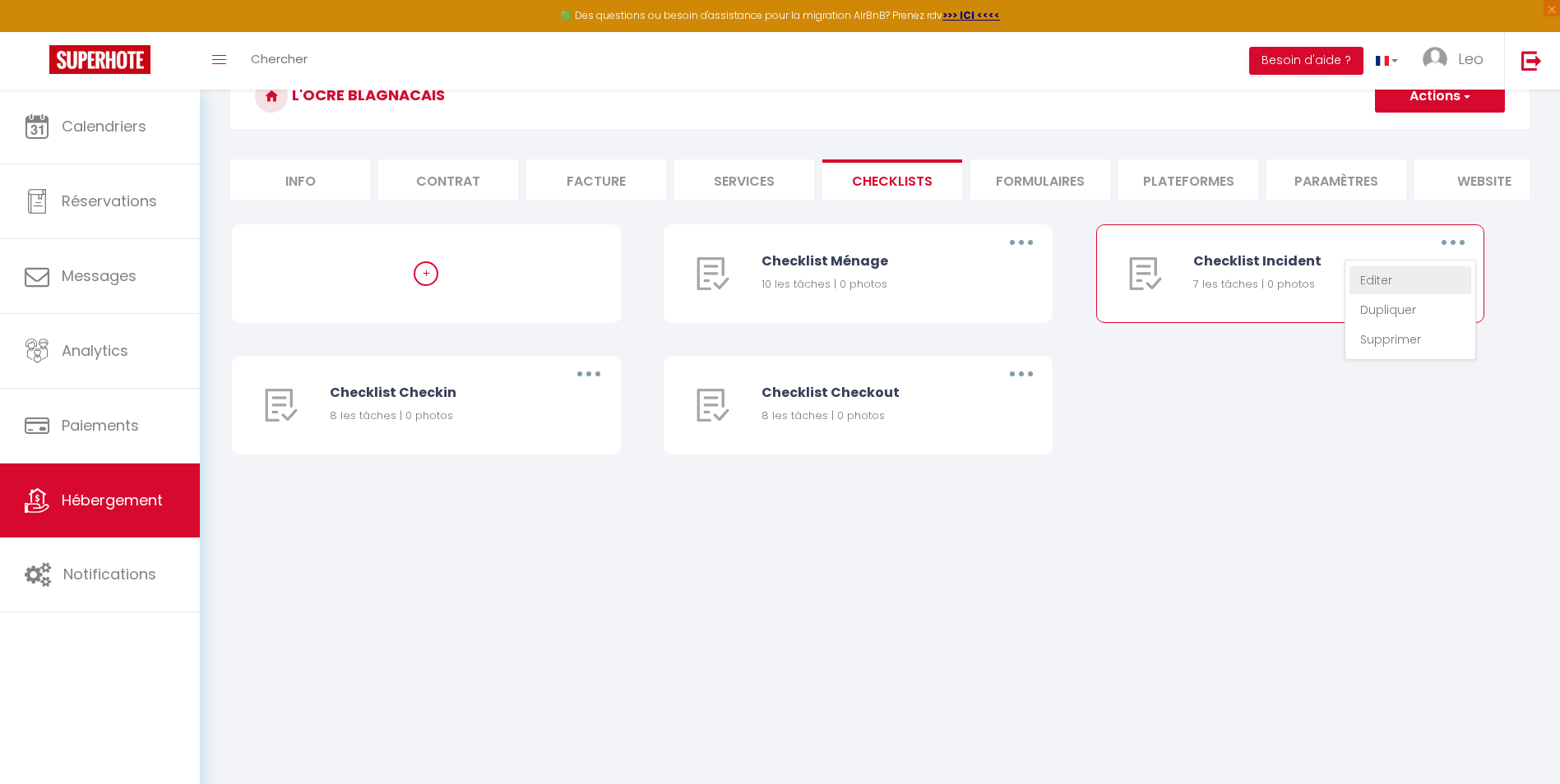
type textarea "Prévenir le voyageur par écrit"
type textarea "Prendre la caution associée"
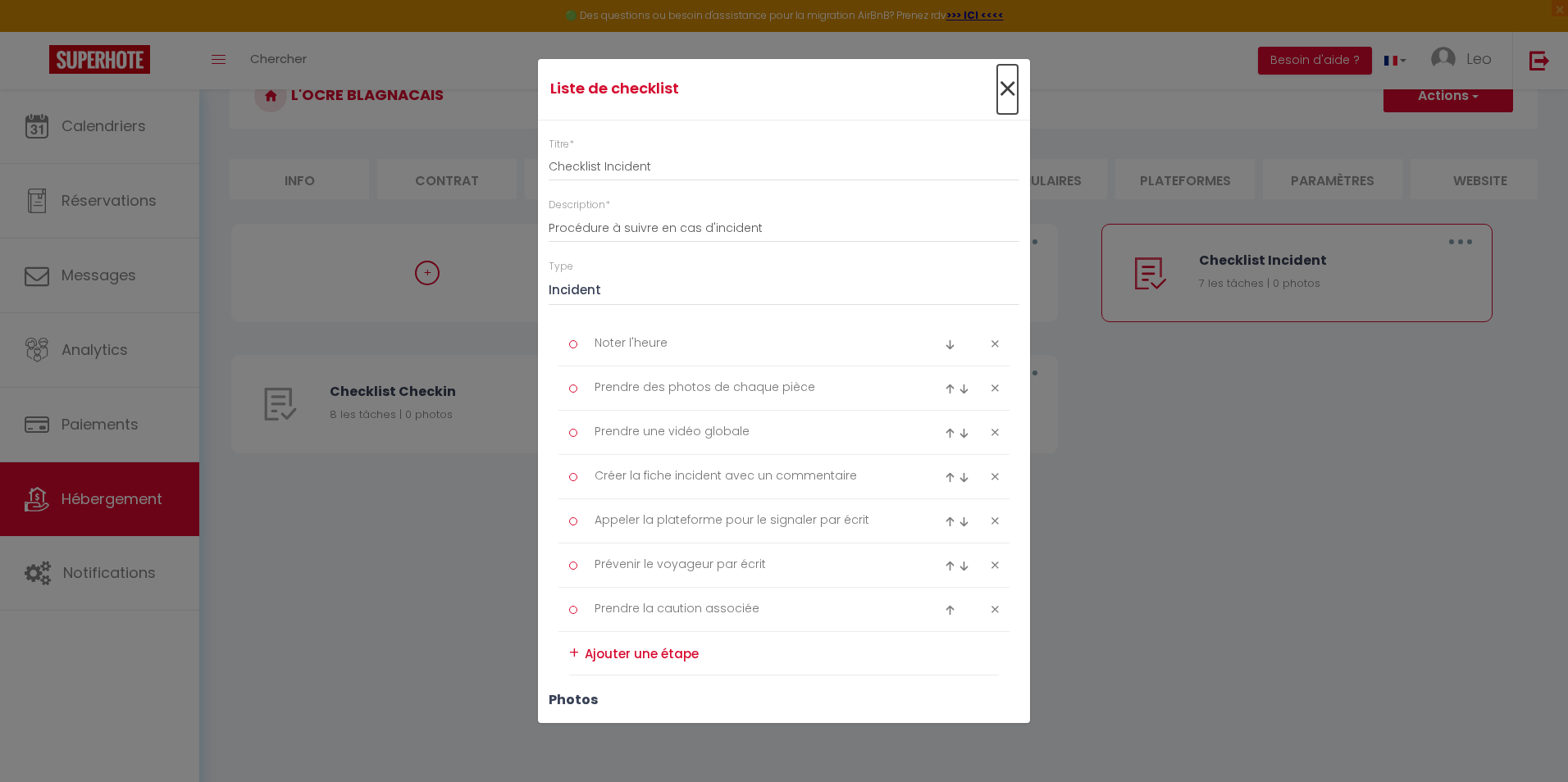
click at [997, 82] on span "×" at bounding box center [1007, 89] width 21 height 50
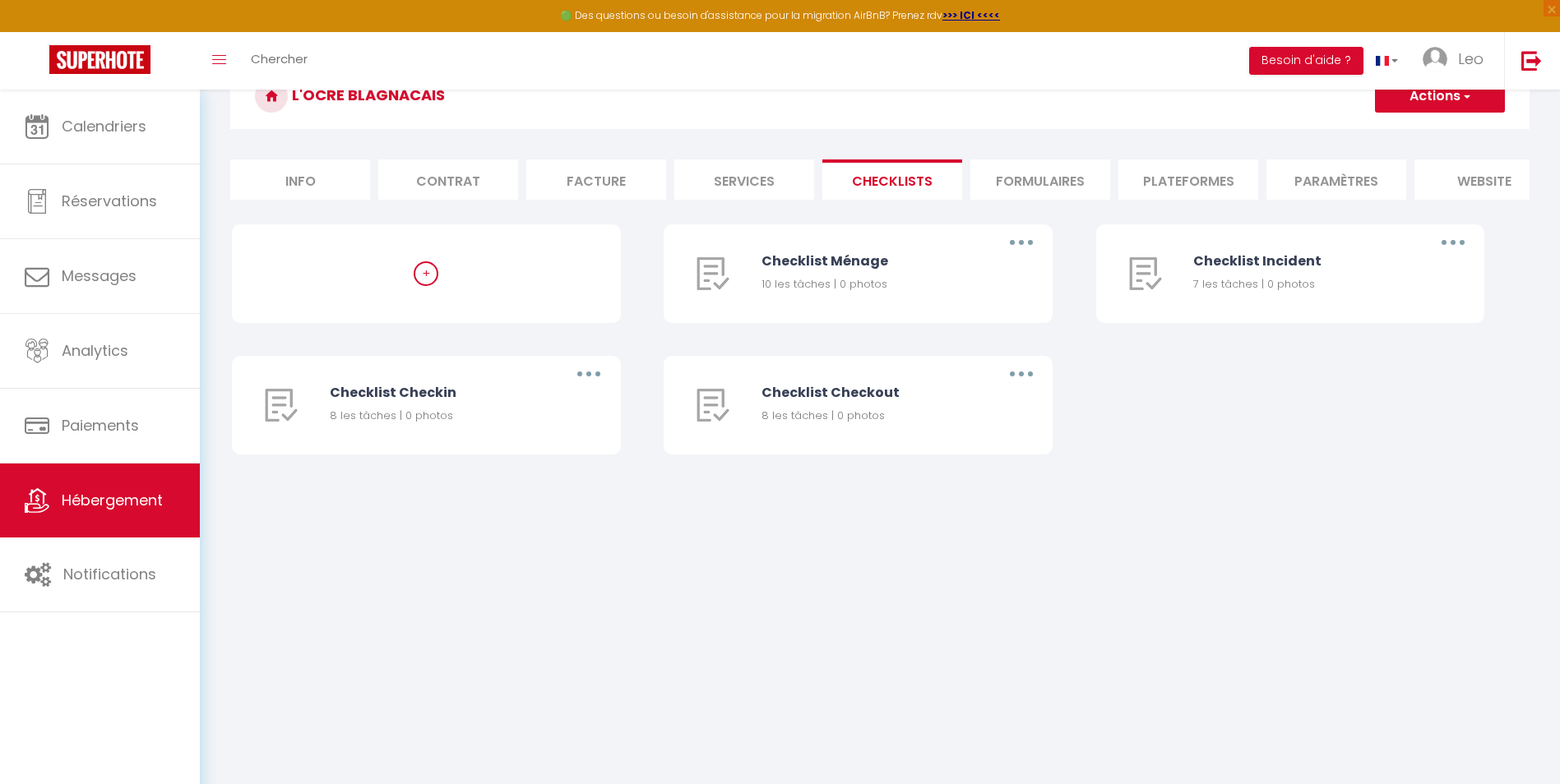
click at [1048, 180] on li "Formulaires" at bounding box center [1040, 179] width 140 height 41
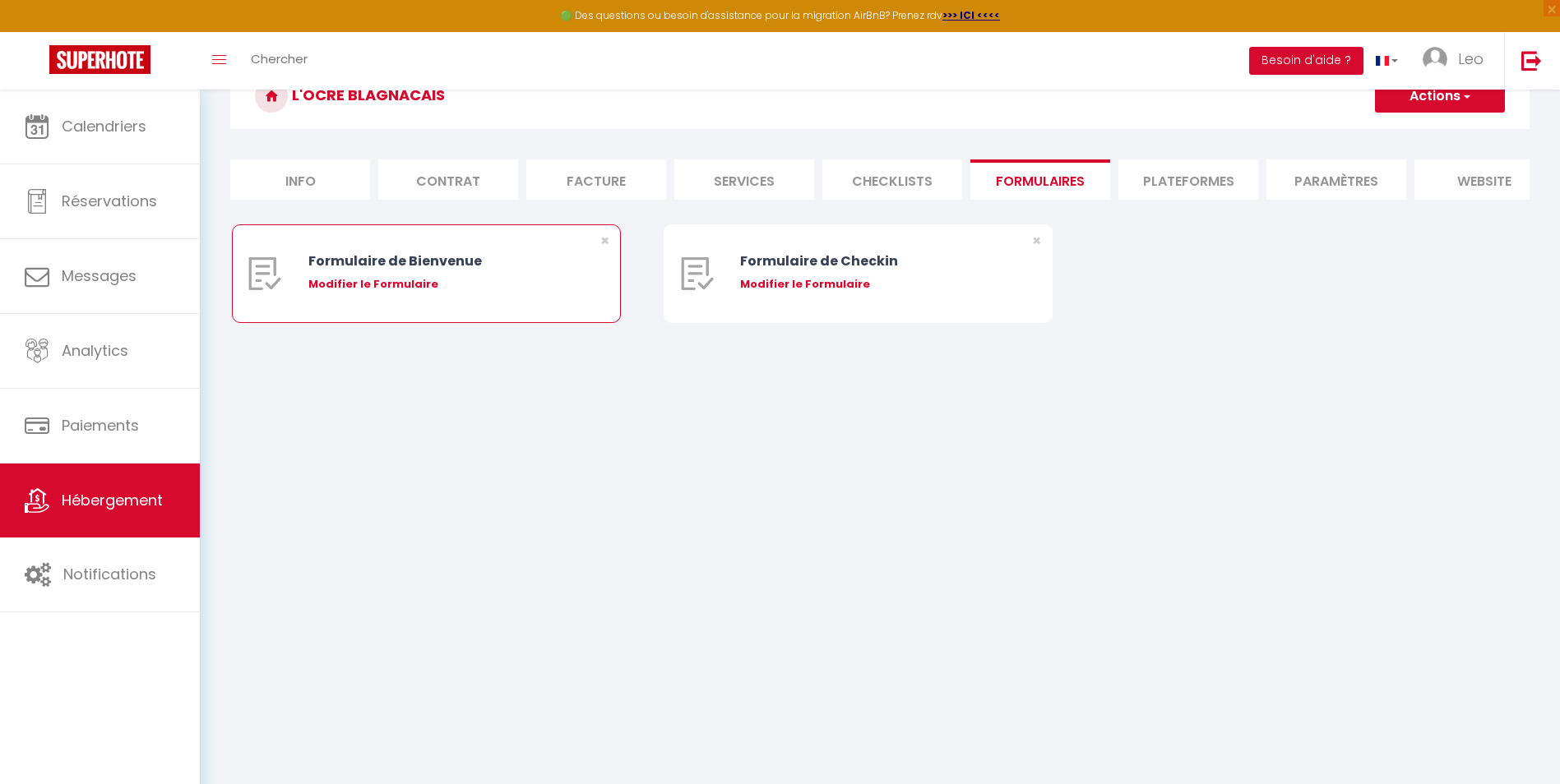
click at [525, 293] on div "Modifier le Formulaire" at bounding box center [443, 284] width 269 height 17
type input "Formulaire de Bienvenue"
type input "Afin de préparer au mieux votre arrivée et recevoir votre Guide de Bienvenue, j…"
select select "[object Object]"
radio input "true"
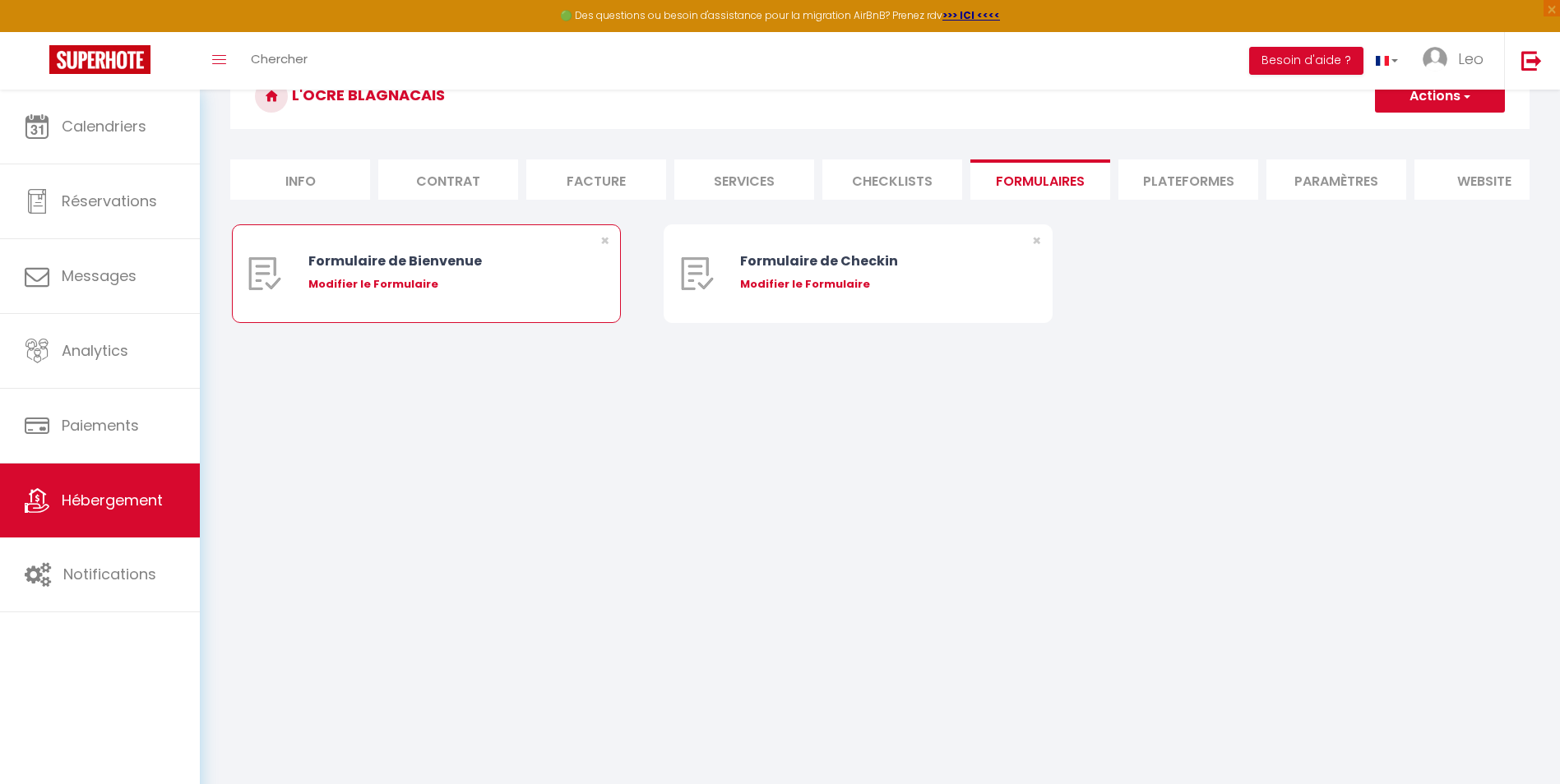
type input "[URL][DOMAIN_NAME]"
select select
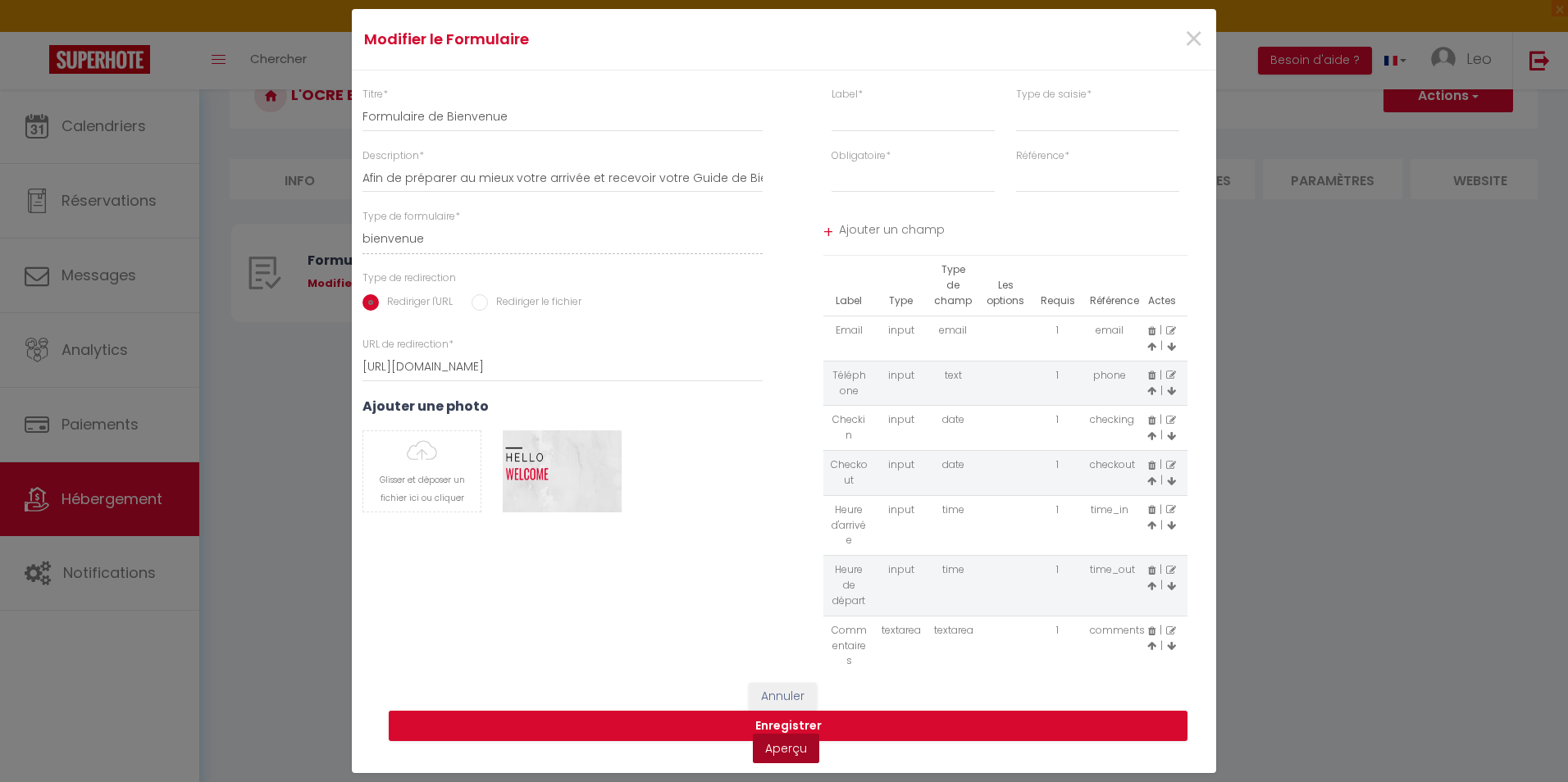
click at [787, 748] on link "Aperçu" at bounding box center [786, 749] width 66 height 30
click at [1200, 26] on span "×" at bounding box center [1194, 40] width 21 height 50
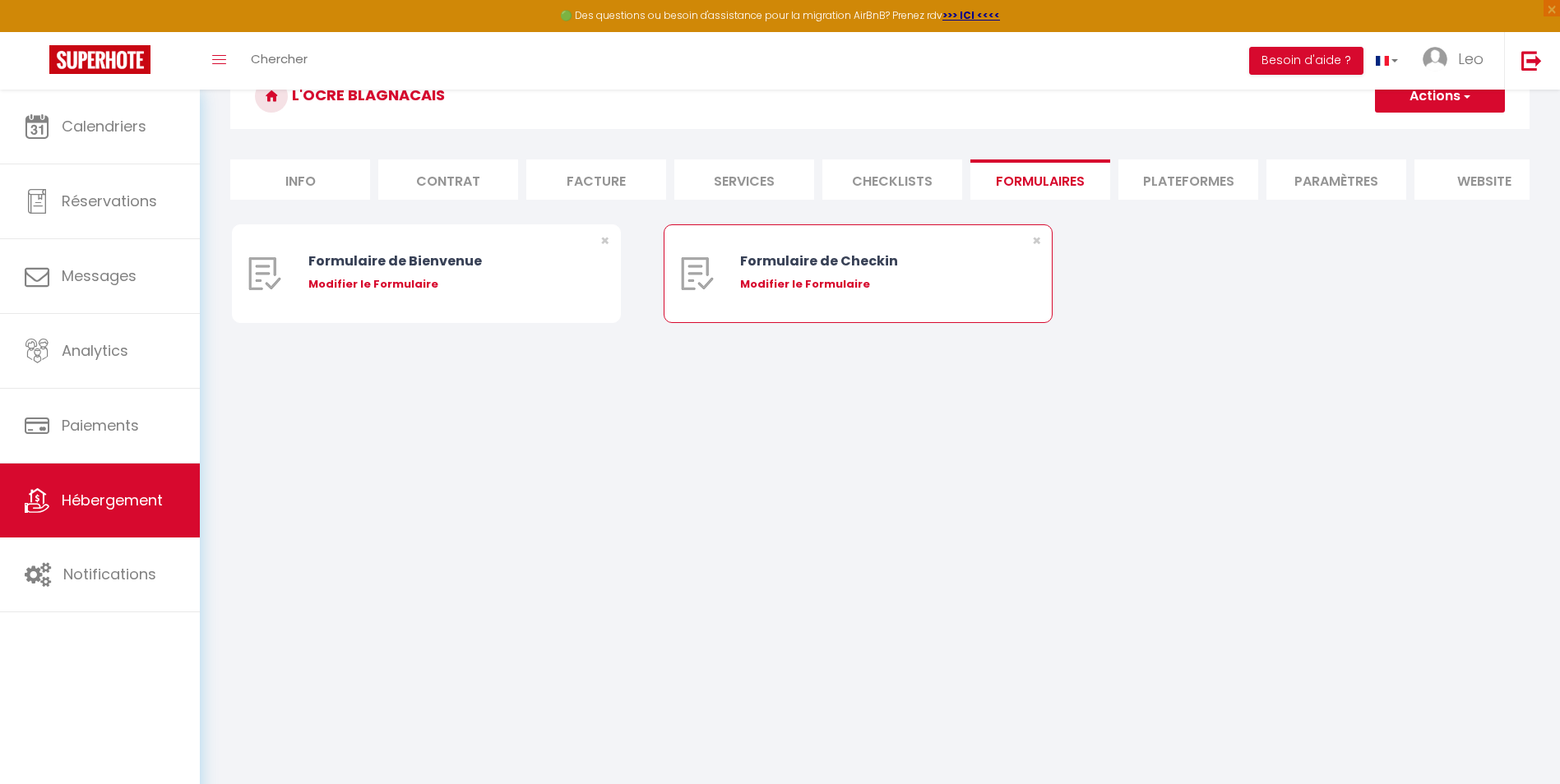
click at [934, 271] on div "Formulaire de Checkin" at bounding box center [874, 261] width 269 height 21
click at [821, 293] on div "Modifier le Formulaire" at bounding box center [874, 284] width 269 height 17
type input "Formulaire de Checkin"
type input "Afin de confirmer votre arrivée et recevoir la procédure d'accès à l'appartemen…"
select select "[object Object]"
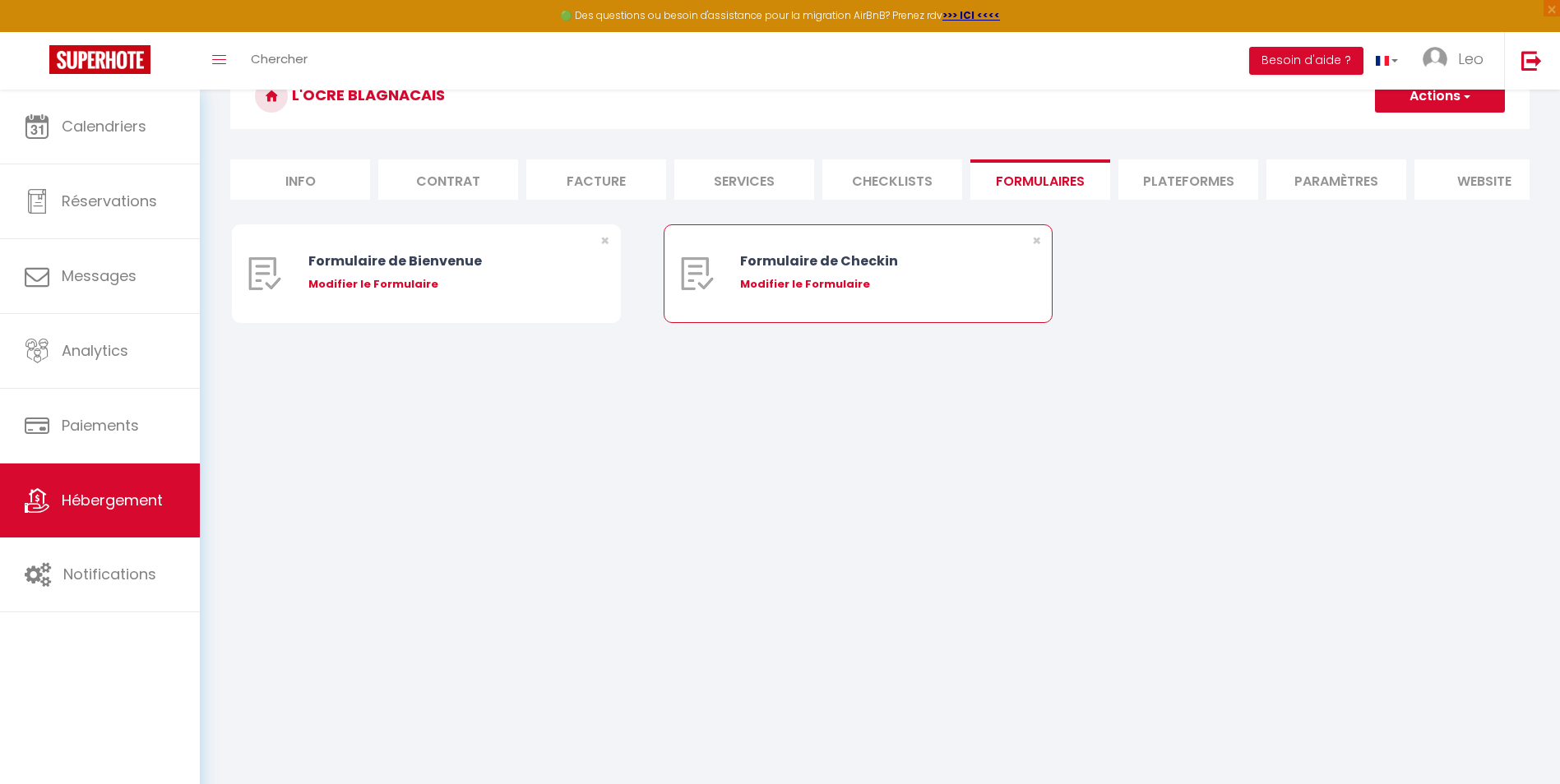
radio input "true"
type input "[URL][DOMAIN_NAME]"
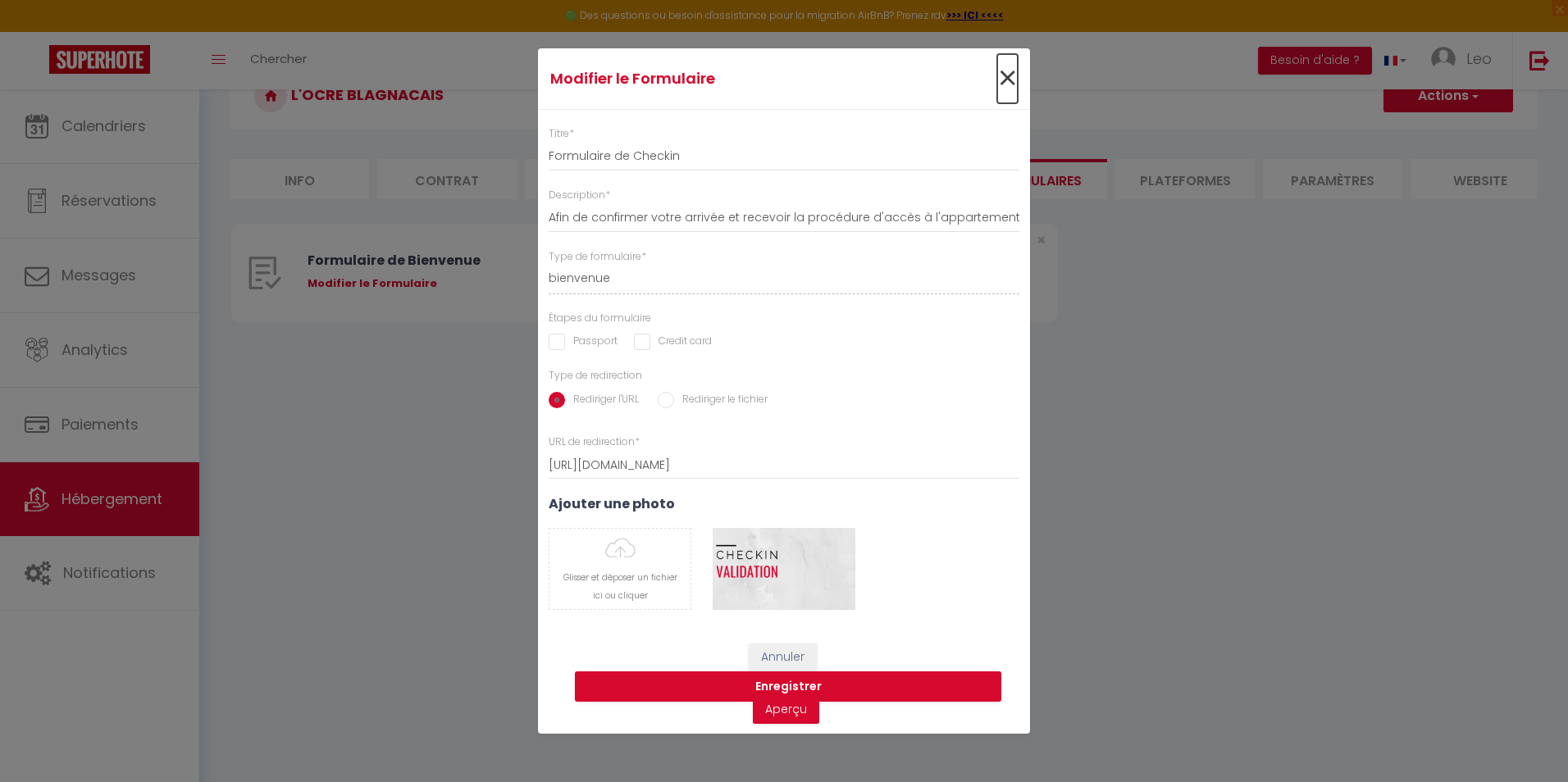
click at [1000, 83] on span "×" at bounding box center [1007, 79] width 21 height 50
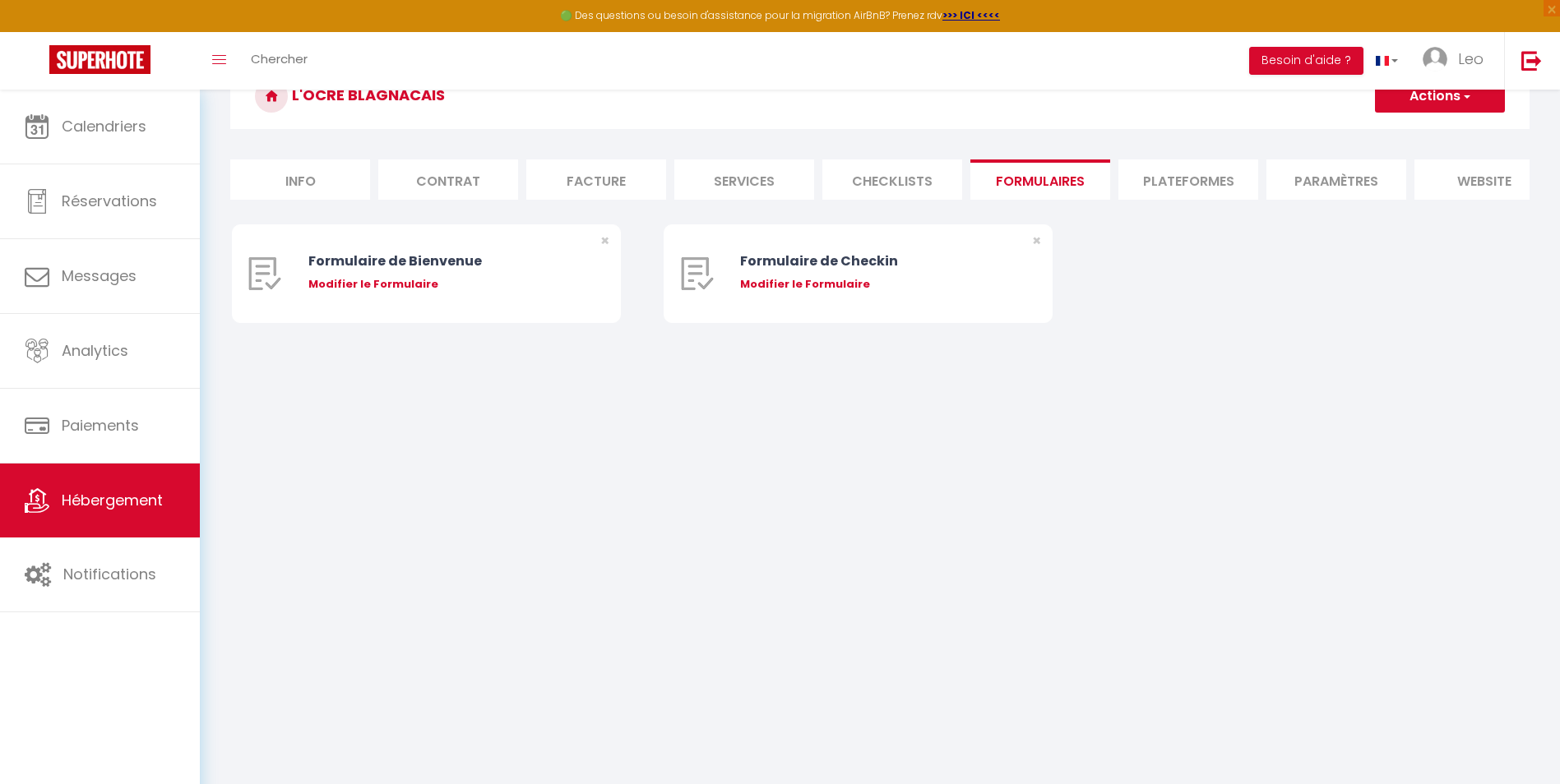
click at [1127, 175] on li "Plateformes" at bounding box center [1188, 179] width 140 height 41
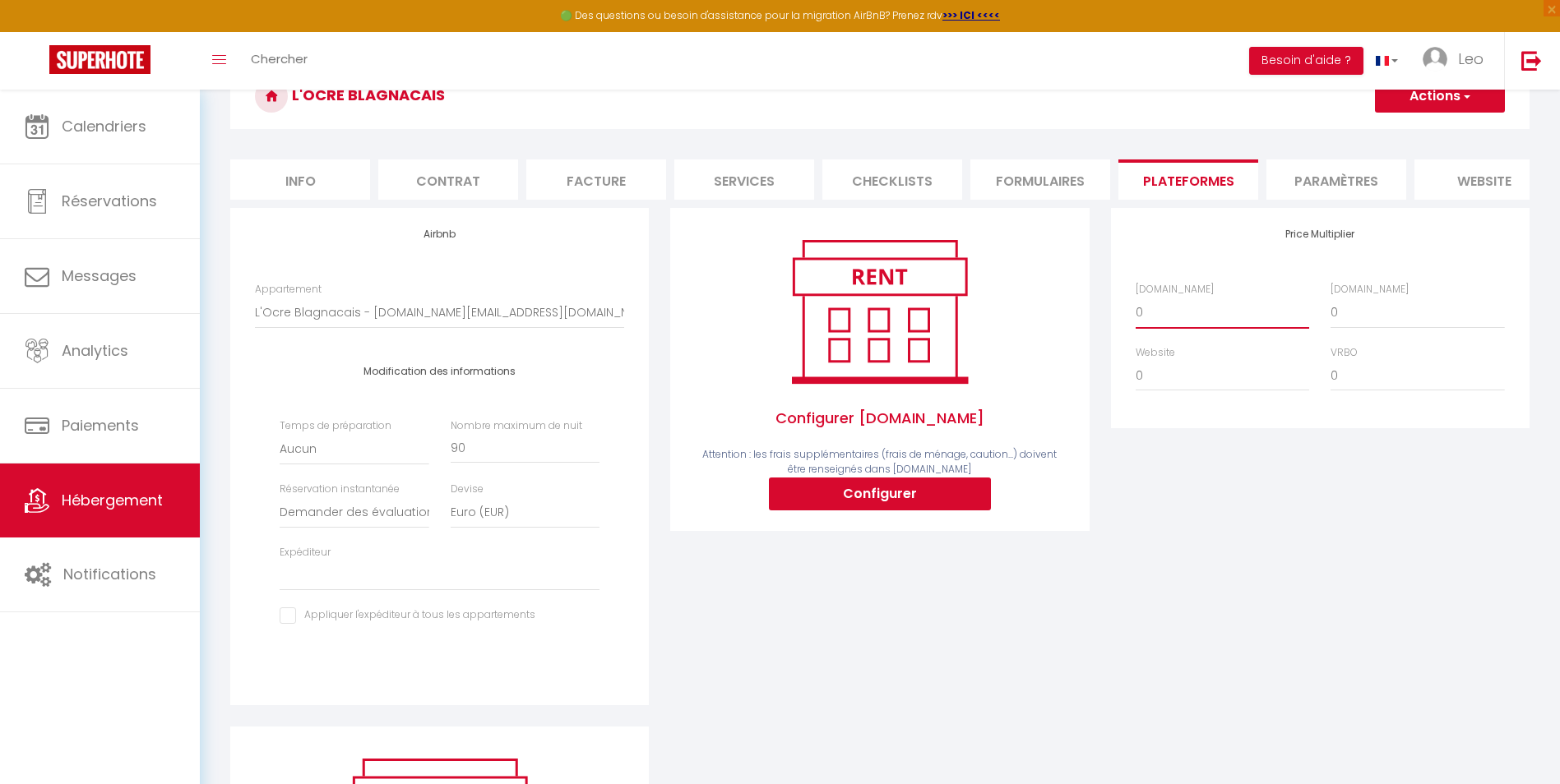
click at [1141, 325] on select "0 + 1 % + 2 % + 3 % + 4 % + 5 % + 6 % + 7 % + 8 % + 9 %" at bounding box center [1222, 312] width 173 height 31
click at [1393, 328] on select "0 + 1 % + 2 % + 3 % + 4 % + 5 % + 6 % + 7 % + 8 % + 9 %" at bounding box center [1417, 312] width 173 height 31
click at [1350, 389] on select "0 + 1 % + 2 % + 3 % + 4 % + 5 % + 6 % + 7 % + 8 % + 9 %" at bounding box center [1417, 376] width 173 height 31
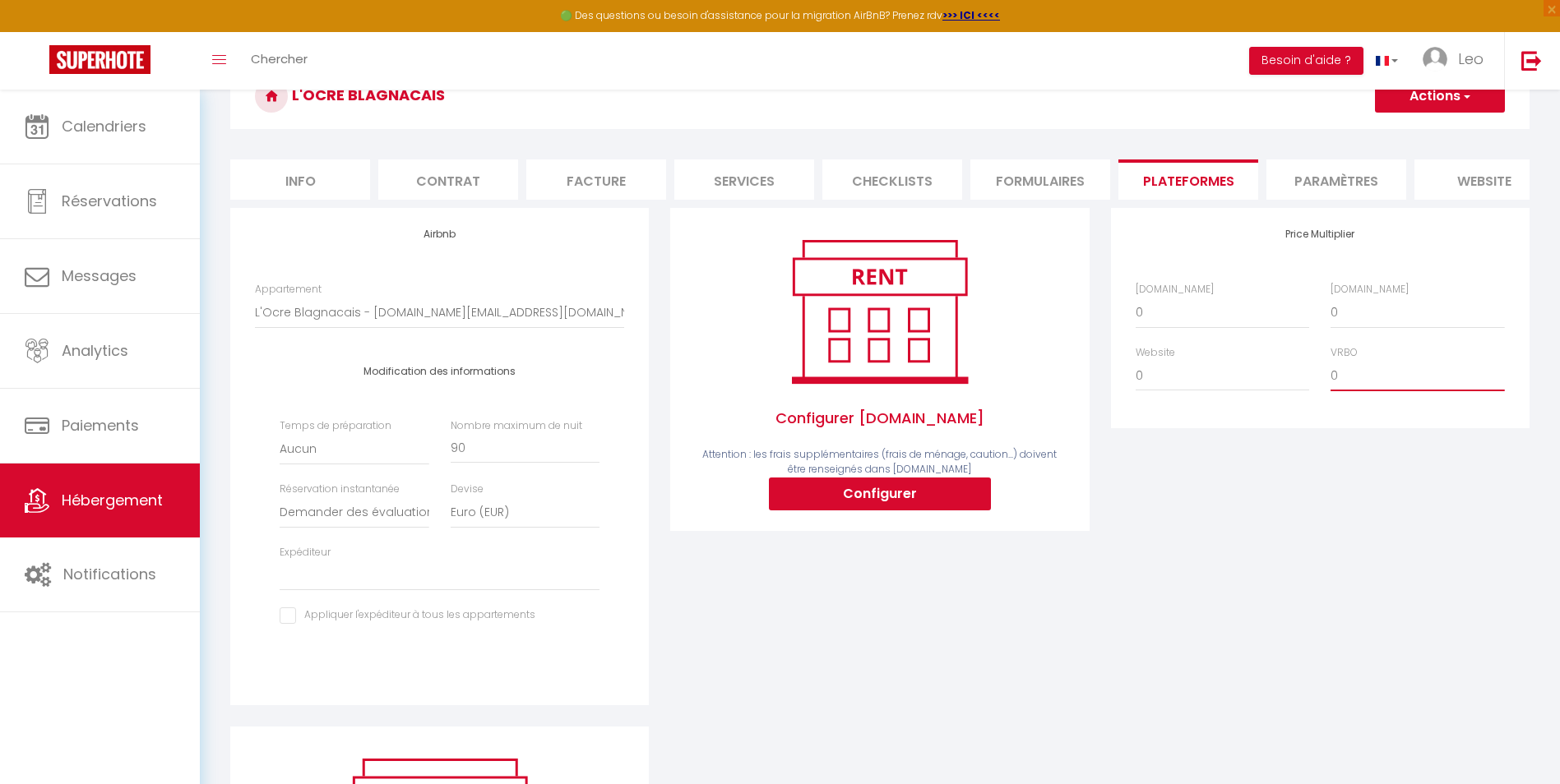
click at [1350, 389] on select "0 + 1 % + 2 % + 3 % + 4 % + 5 % + 6 % + 7 % + 8 % + 9 %" at bounding box center [1417, 376] width 173 height 31
click at [1459, 175] on li "website" at bounding box center [1484, 179] width 140 height 41
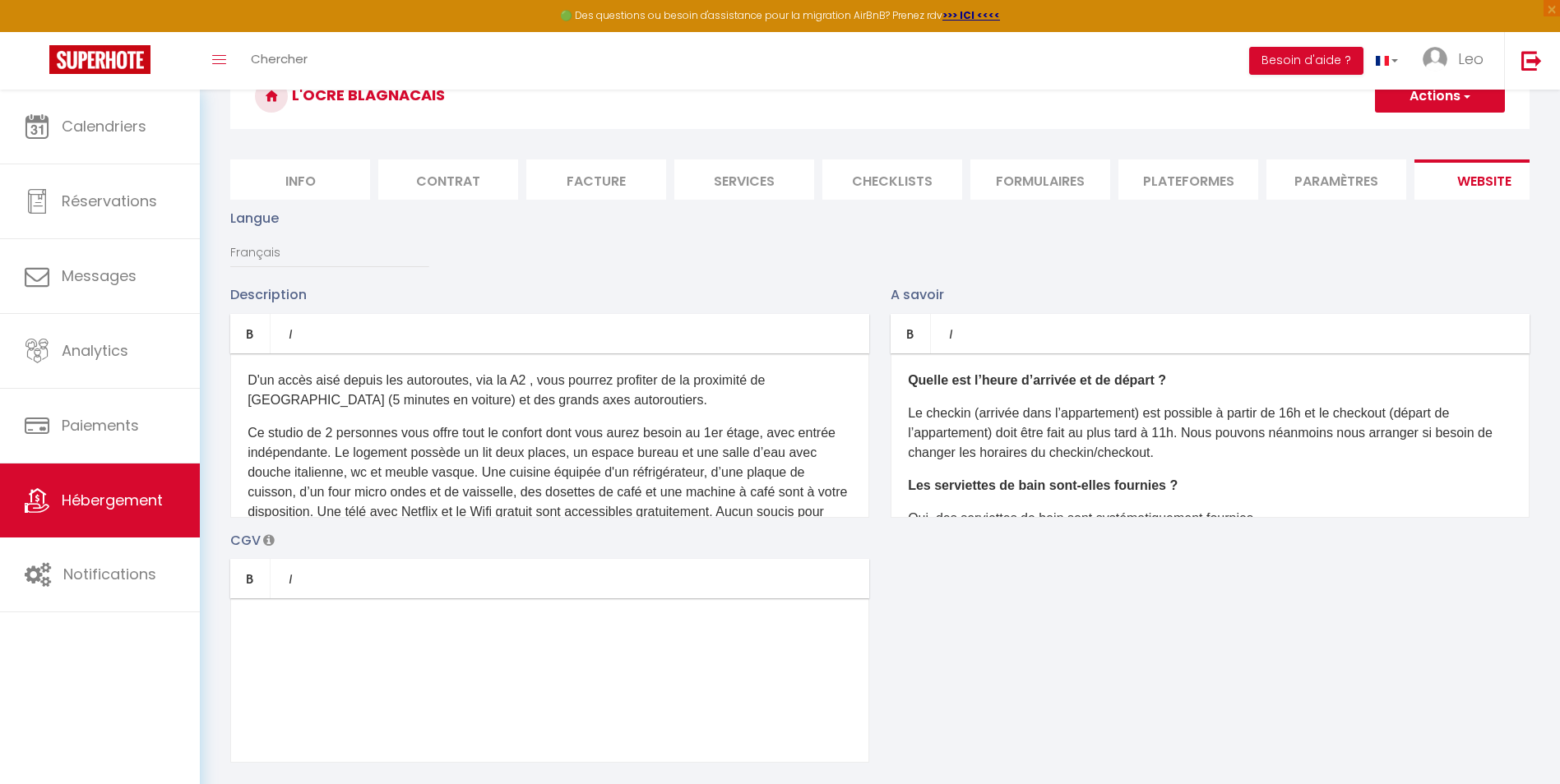
click at [1223, 194] on li "Plateformes" at bounding box center [1188, 179] width 140 height 41
select select
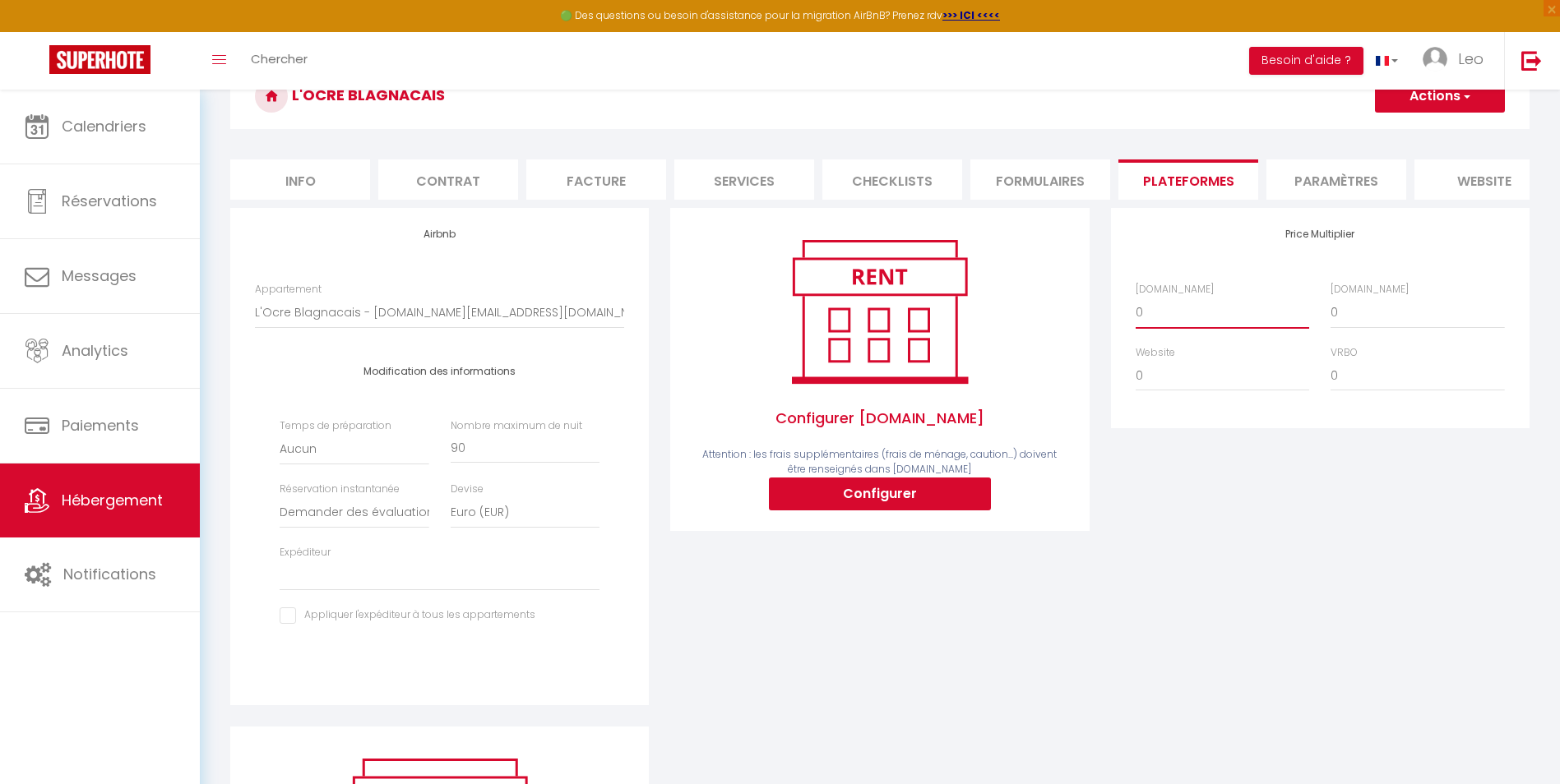
click at [1153, 317] on select "0 + 1 % + 2 % + 3 % + 4 % + 5 % + 6 % + 7 % + 8 % + 9 %" at bounding box center [1222, 312] width 173 height 31
click at [983, 607] on div "Configurer [DOMAIN_NAME] Attention : les frais supplémentaires (frais de ménage…" at bounding box center [879, 467] width 440 height 519
click at [1355, 167] on li "Paramètres" at bounding box center [1336, 179] width 140 height 41
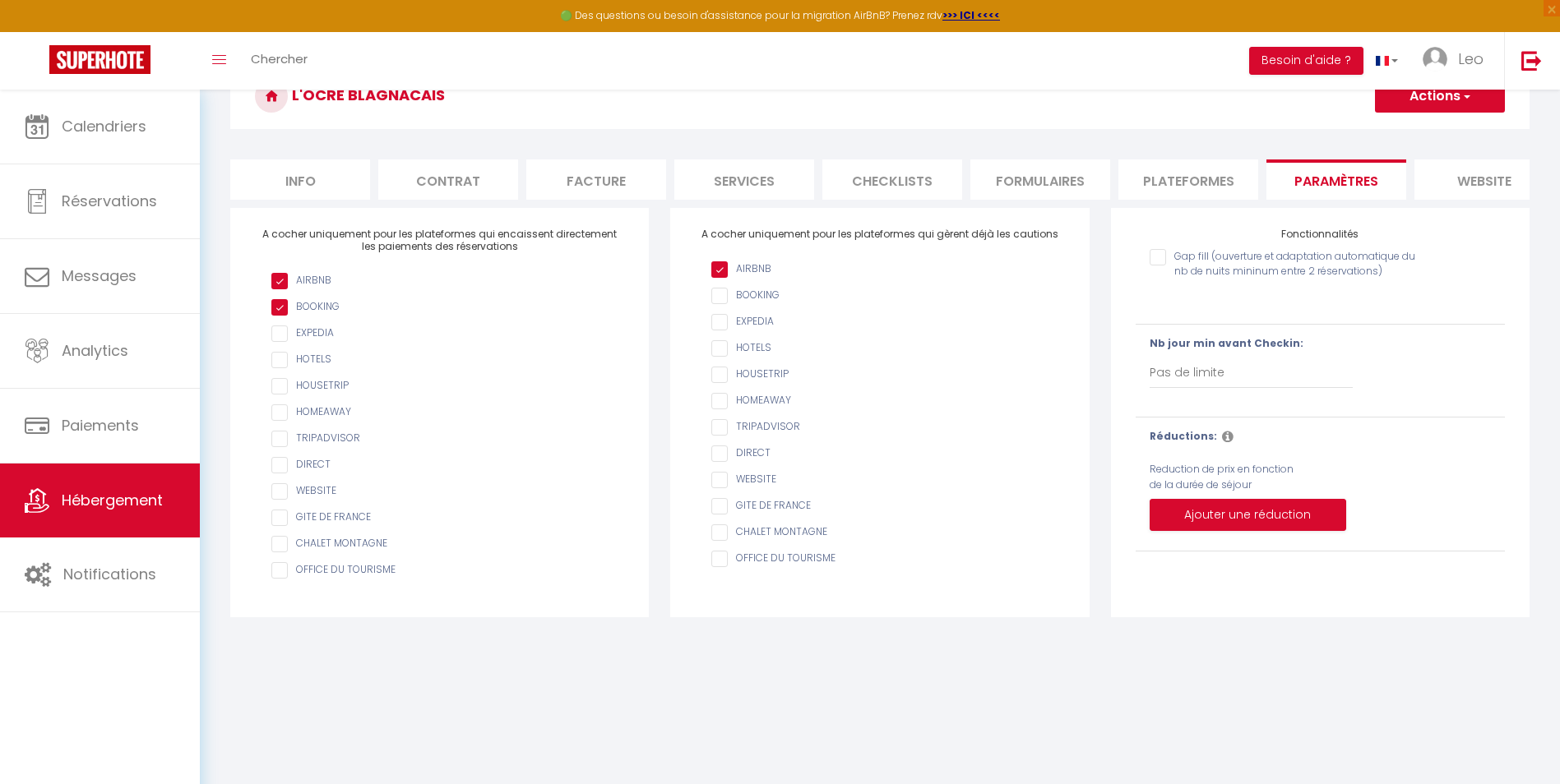
click at [1475, 174] on li "website" at bounding box center [1484, 179] width 140 height 41
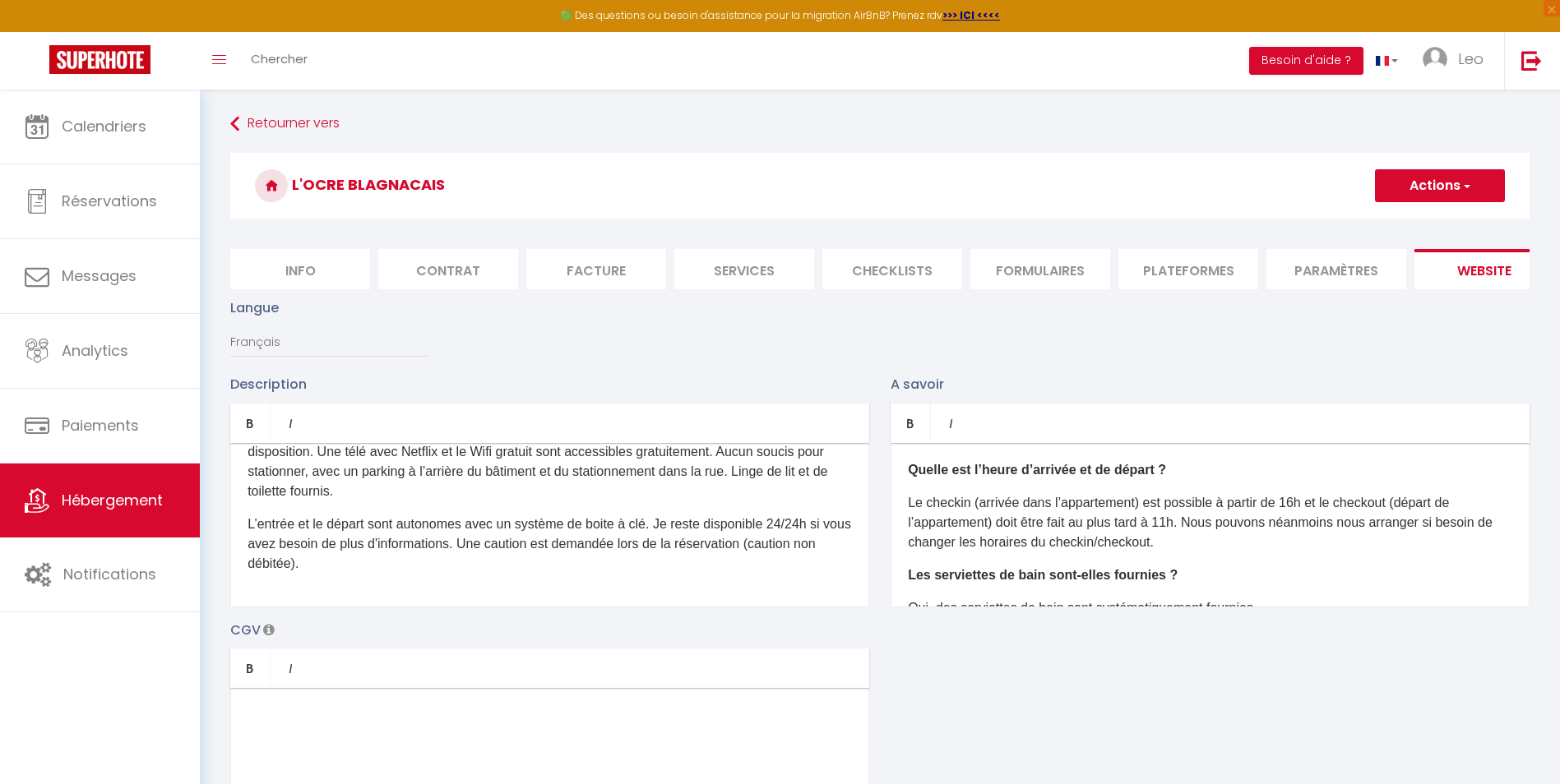
scroll to position [0, 181]
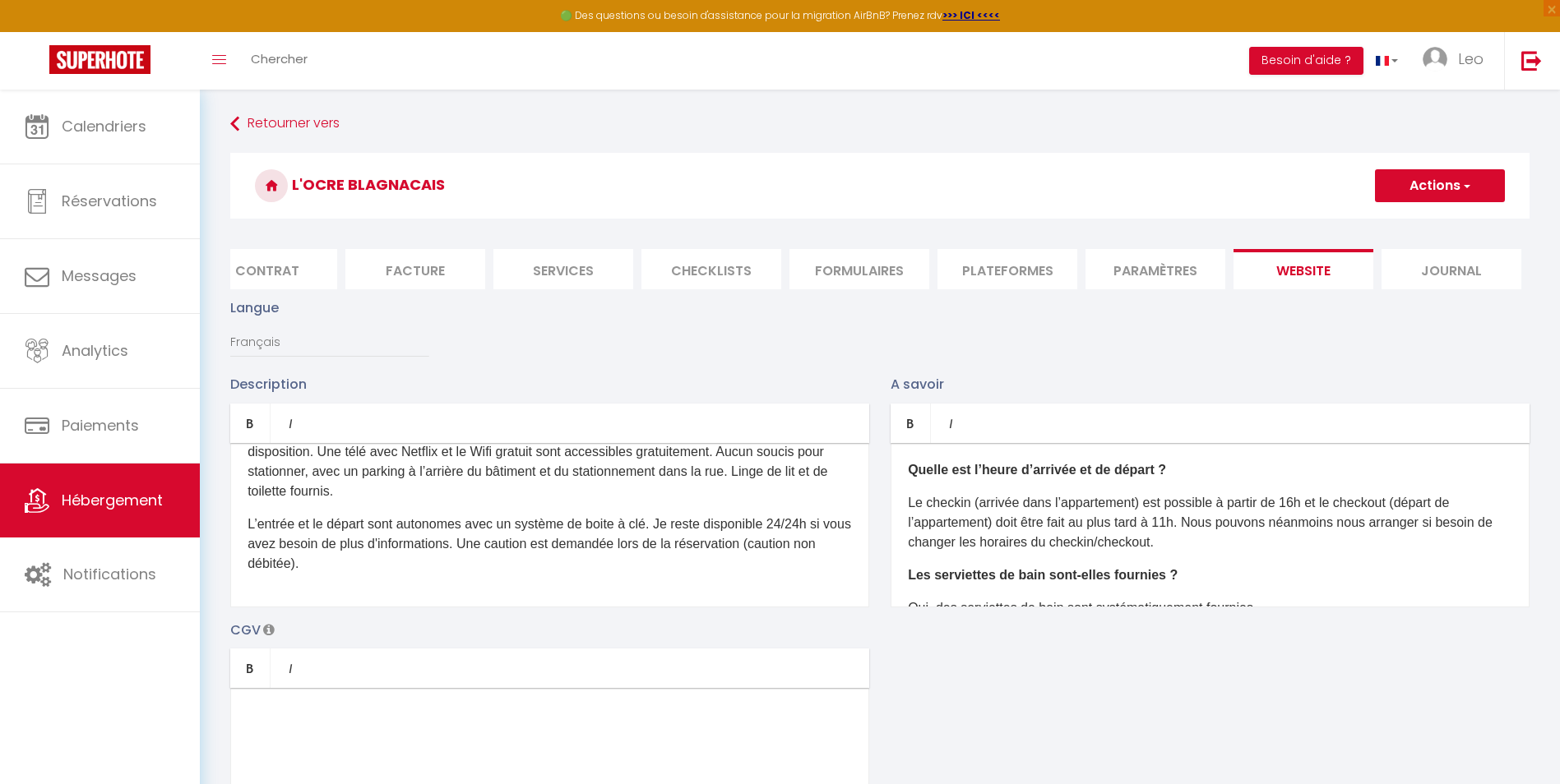
click at [1449, 259] on li "Journal" at bounding box center [1451, 269] width 140 height 41
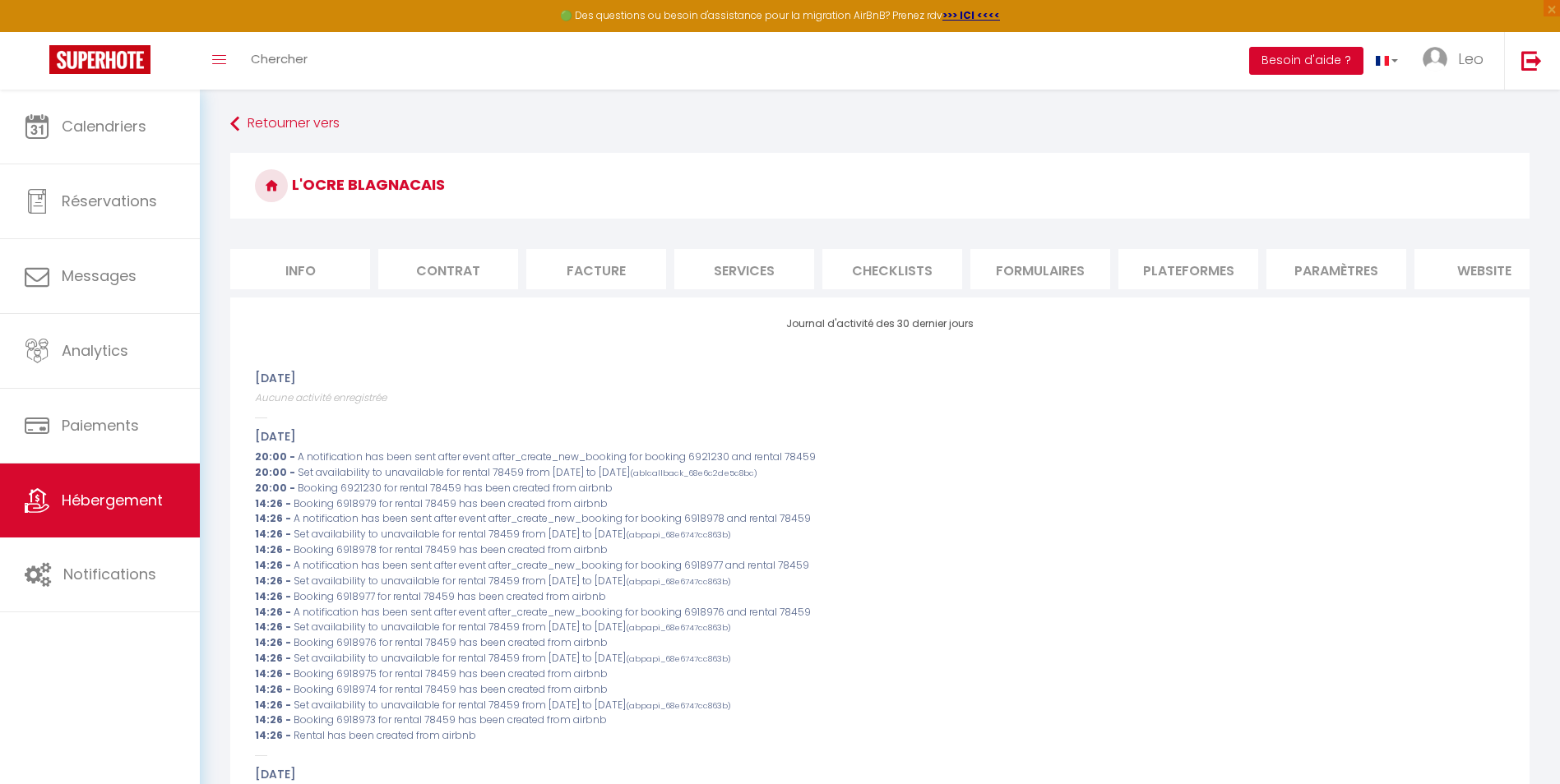
click at [1333, 65] on button "Besoin d'aide ?" at bounding box center [1306, 61] width 114 height 28
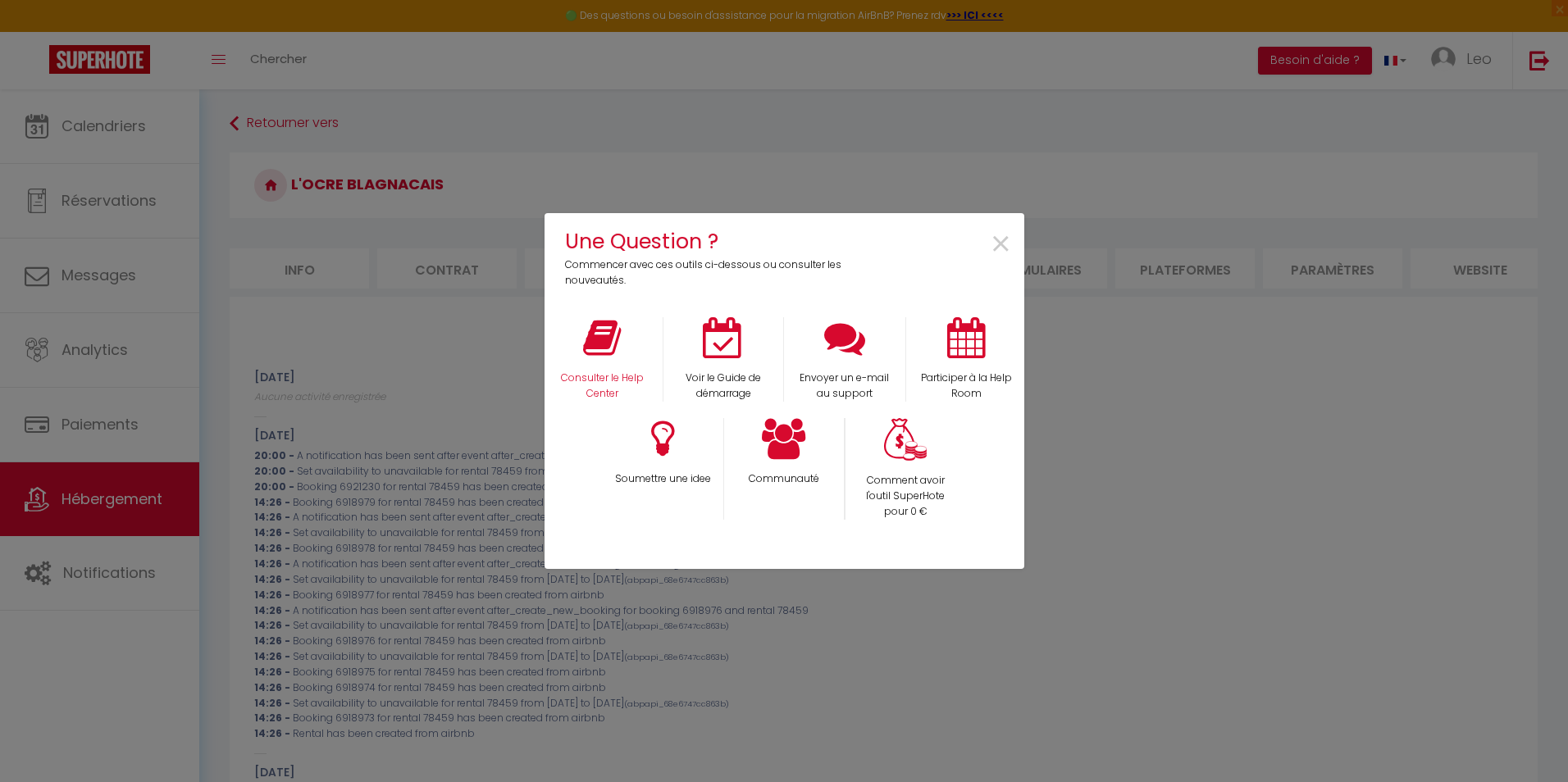
click at [582, 346] on div "Consulter le Help Center" at bounding box center [602, 360] width 122 height 84
click at [726, 362] on div "Voir le Guide de démarrage" at bounding box center [723, 360] width 122 height 84
click at [713, 360] on div "Voir le Guide de démarrage" at bounding box center [723, 360] width 122 height 84
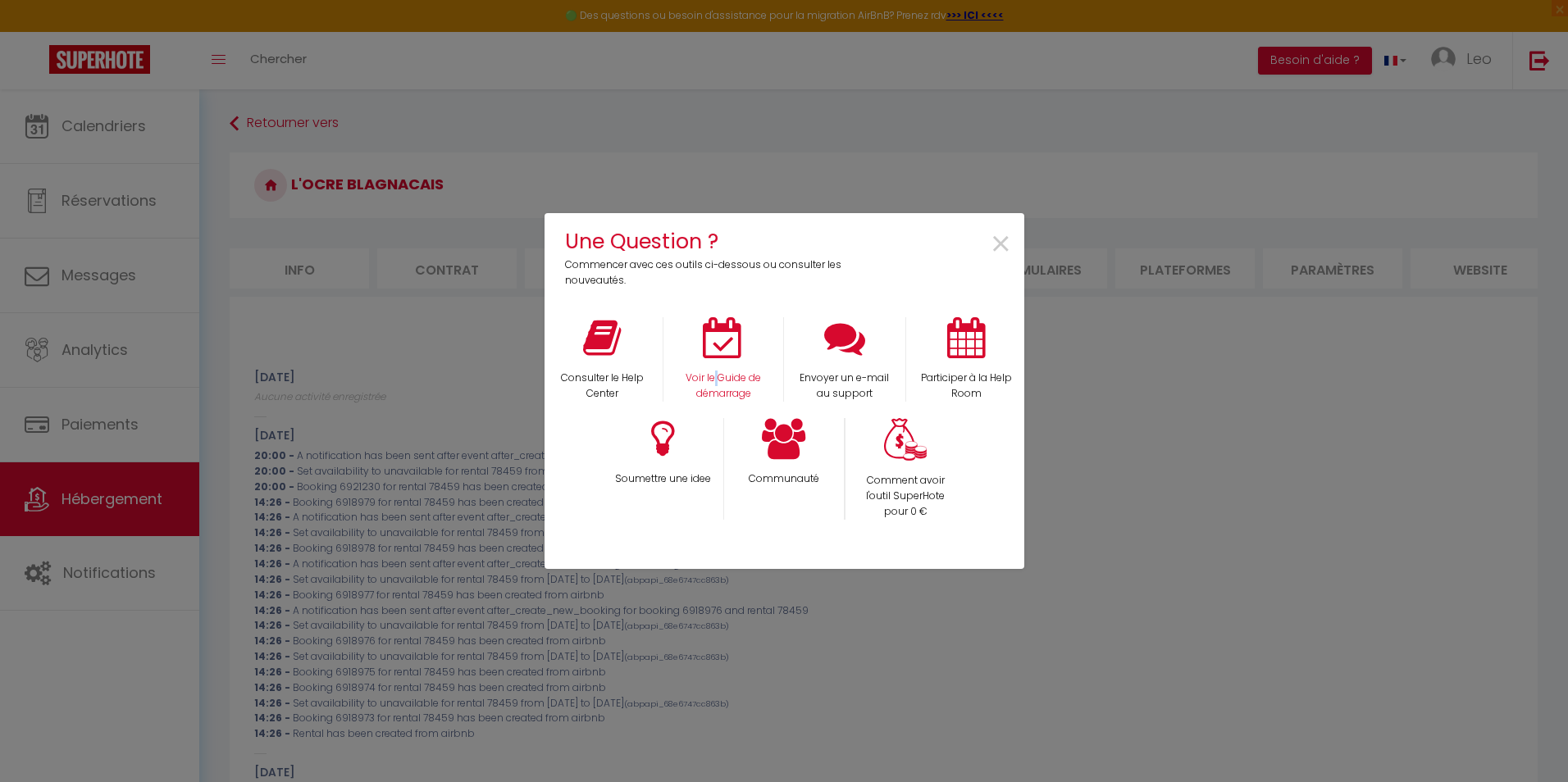
click at [713, 360] on div "Voir le Guide de démarrage" at bounding box center [723, 360] width 122 height 84
click at [717, 335] on icon at bounding box center [723, 338] width 41 height 41
click at [621, 362] on div "Consulter le Help Center" at bounding box center [602, 360] width 122 height 84
click at [608, 347] on icon at bounding box center [602, 338] width 38 height 41
click at [998, 251] on span "×" at bounding box center [1000, 245] width 22 height 51
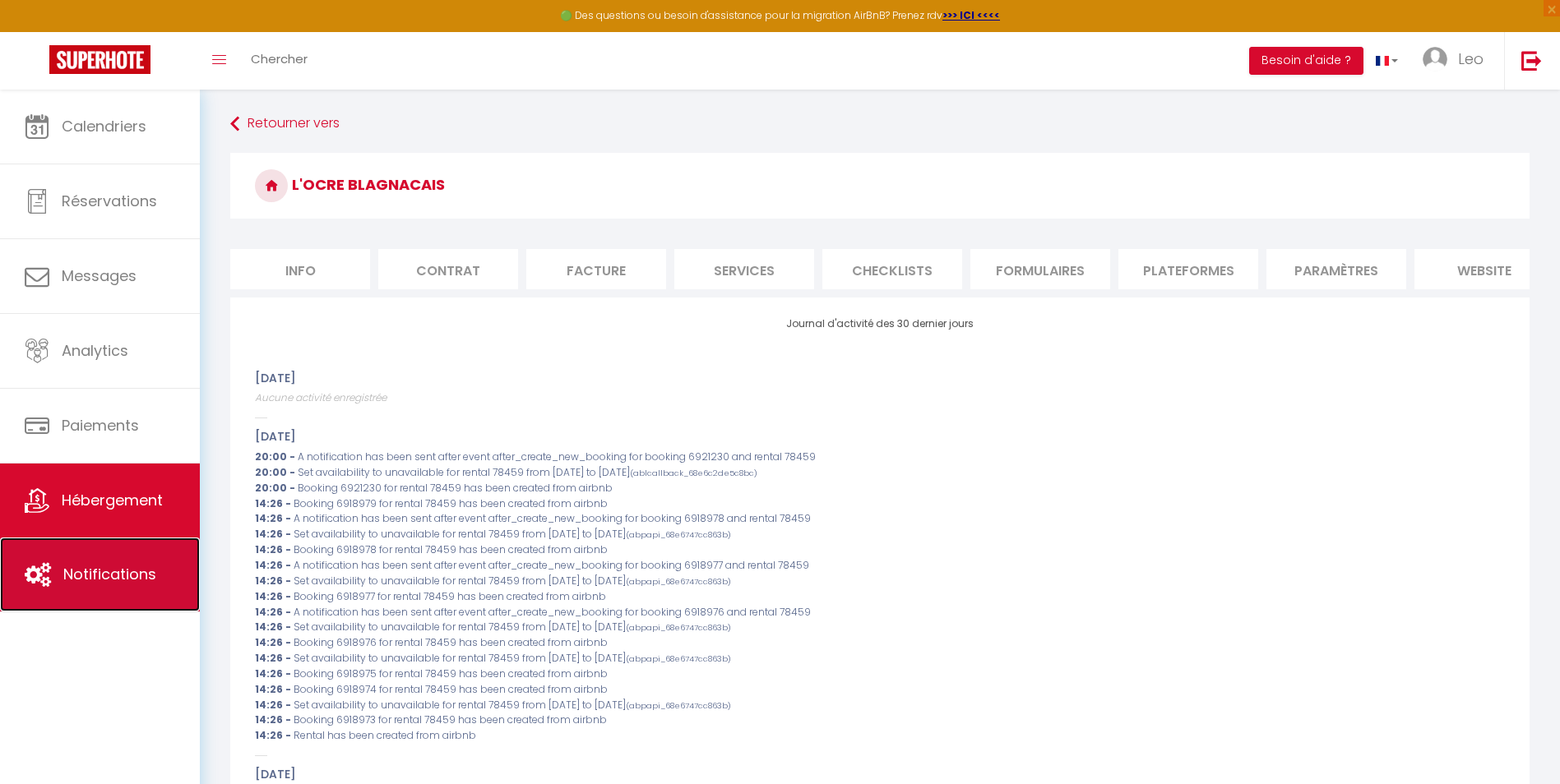
click at [124, 560] on link "Notifications" at bounding box center [99, 574] width 200 height 74
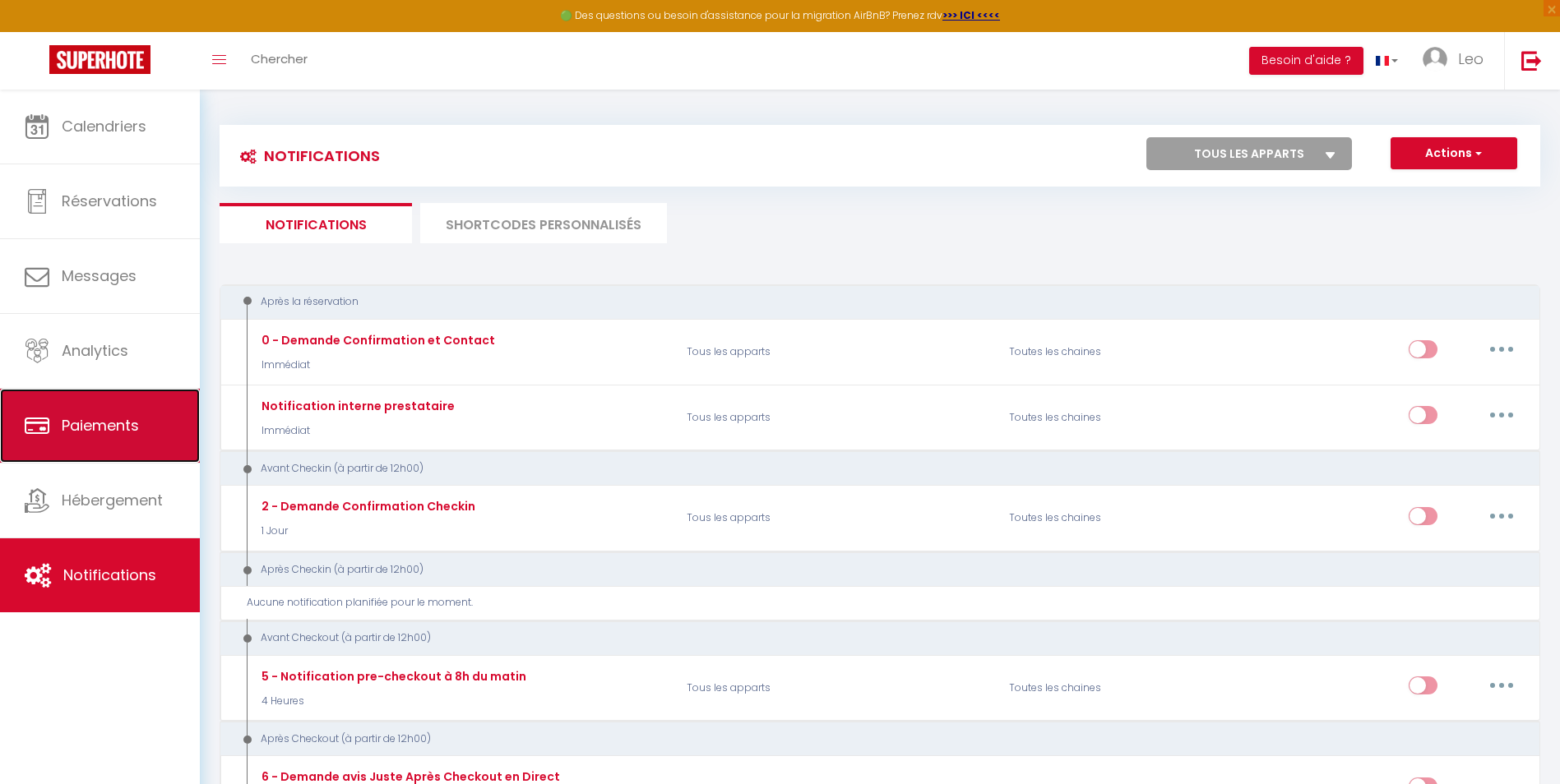
click at [119, 425] on span "Paiements" at bounding box center [99, 425] width 77 height 21
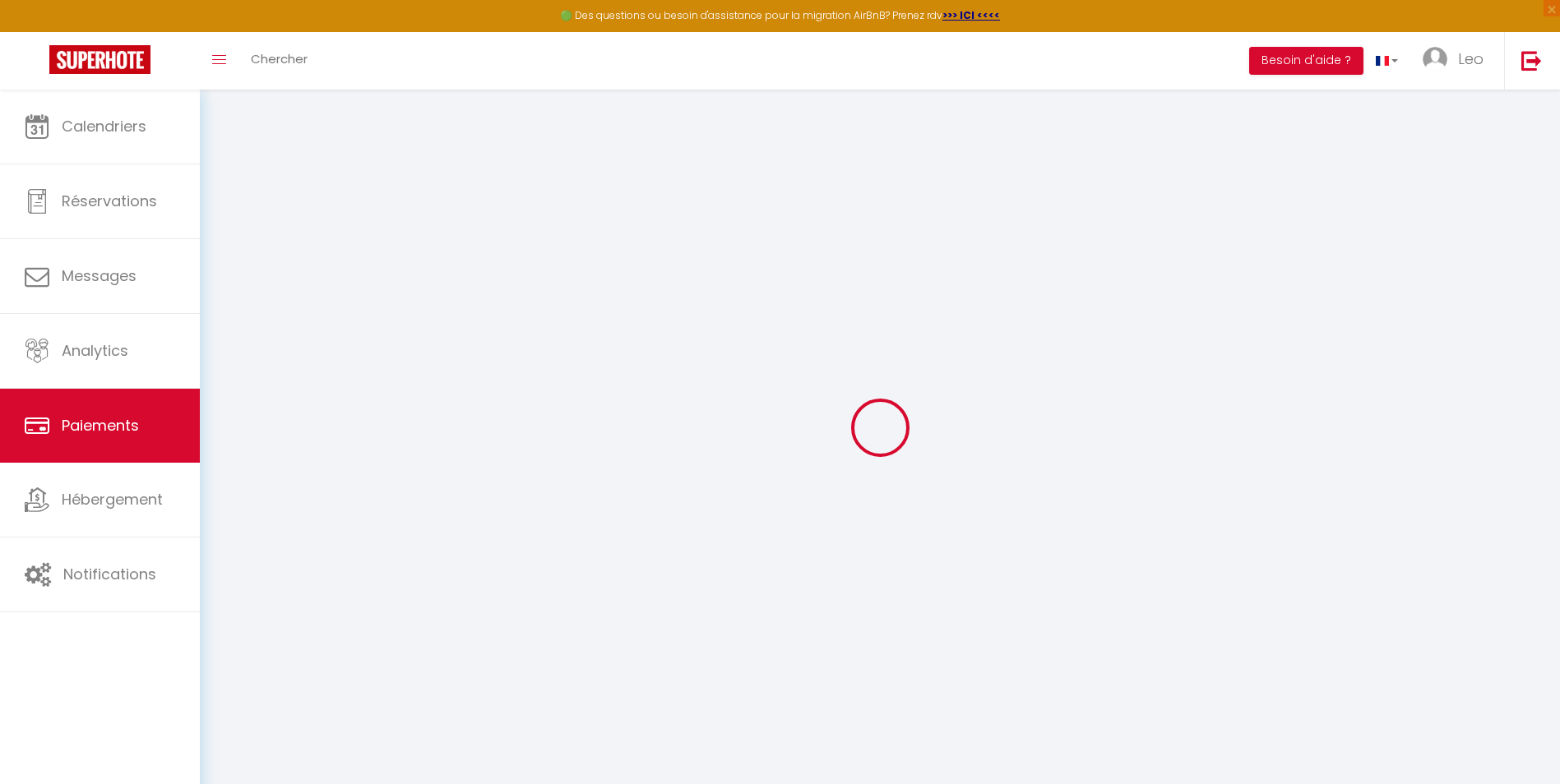
select select "2"
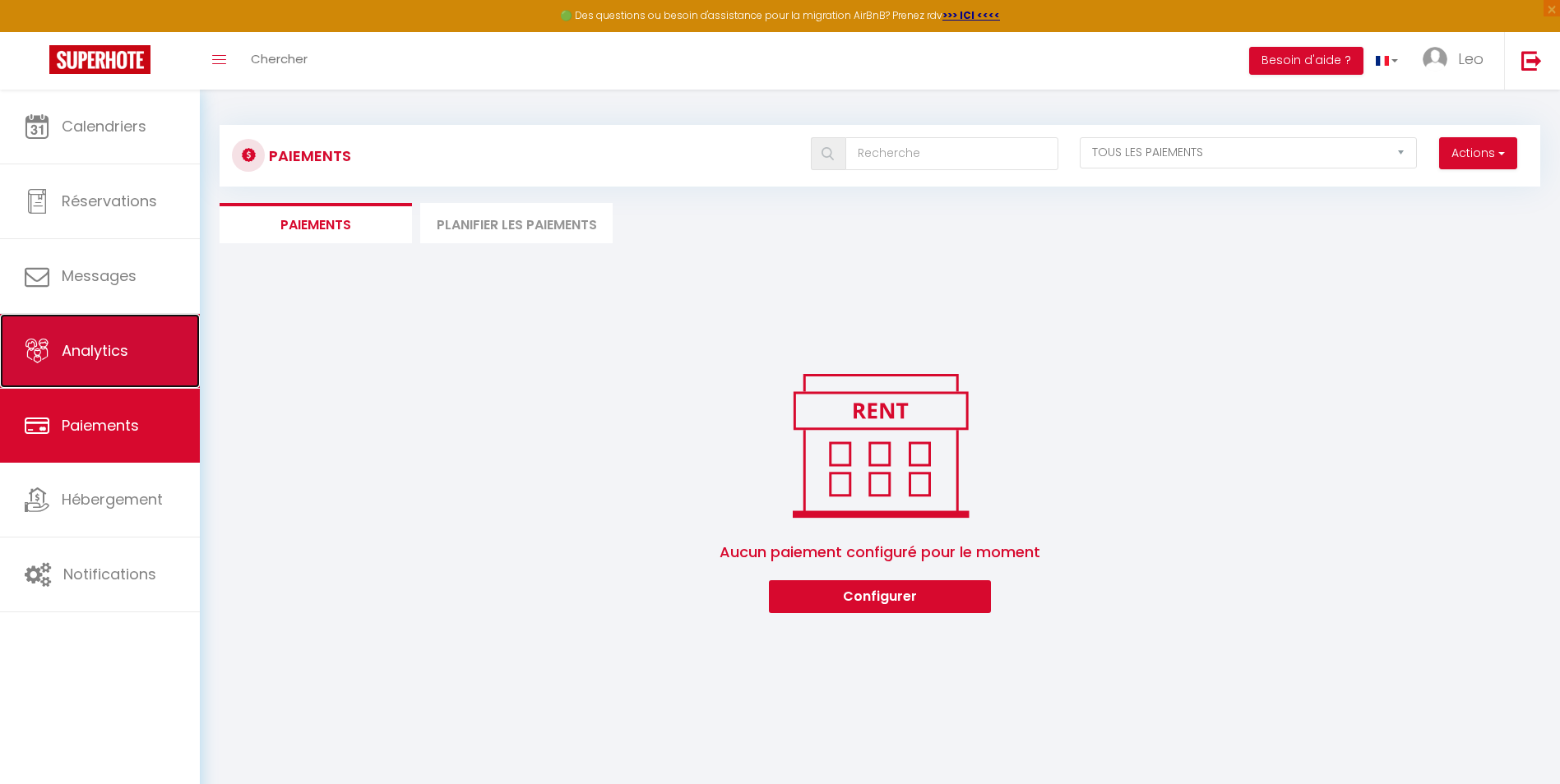
click at [141, 343] on link "Analytics" at bounding box center [99, 351] width 200 height 74
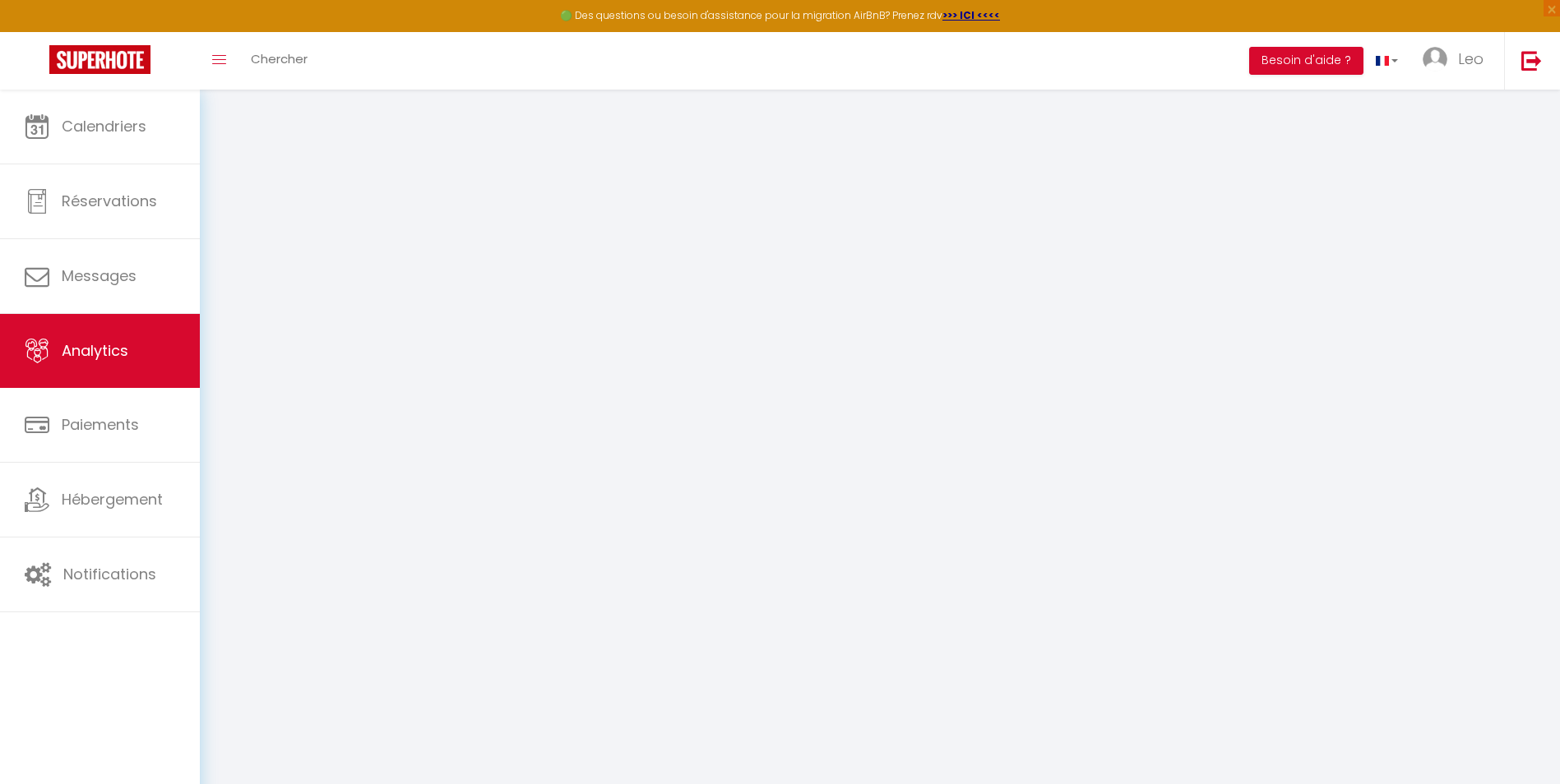
select select "2025"
select select "10"
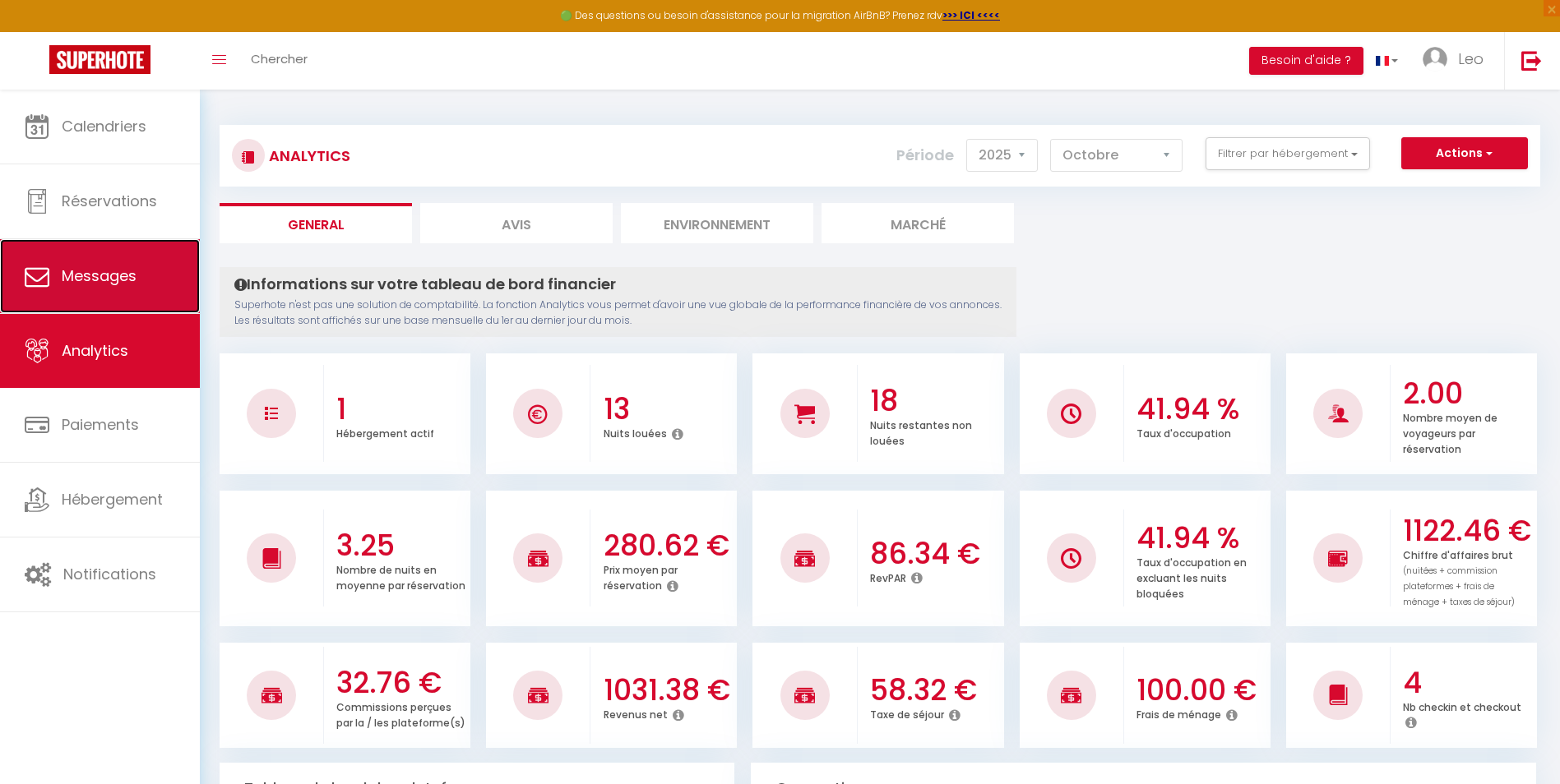
click at [127, 267] on span "Messages" at bounding box center [99, 275] width 75 height 21
select select "message"
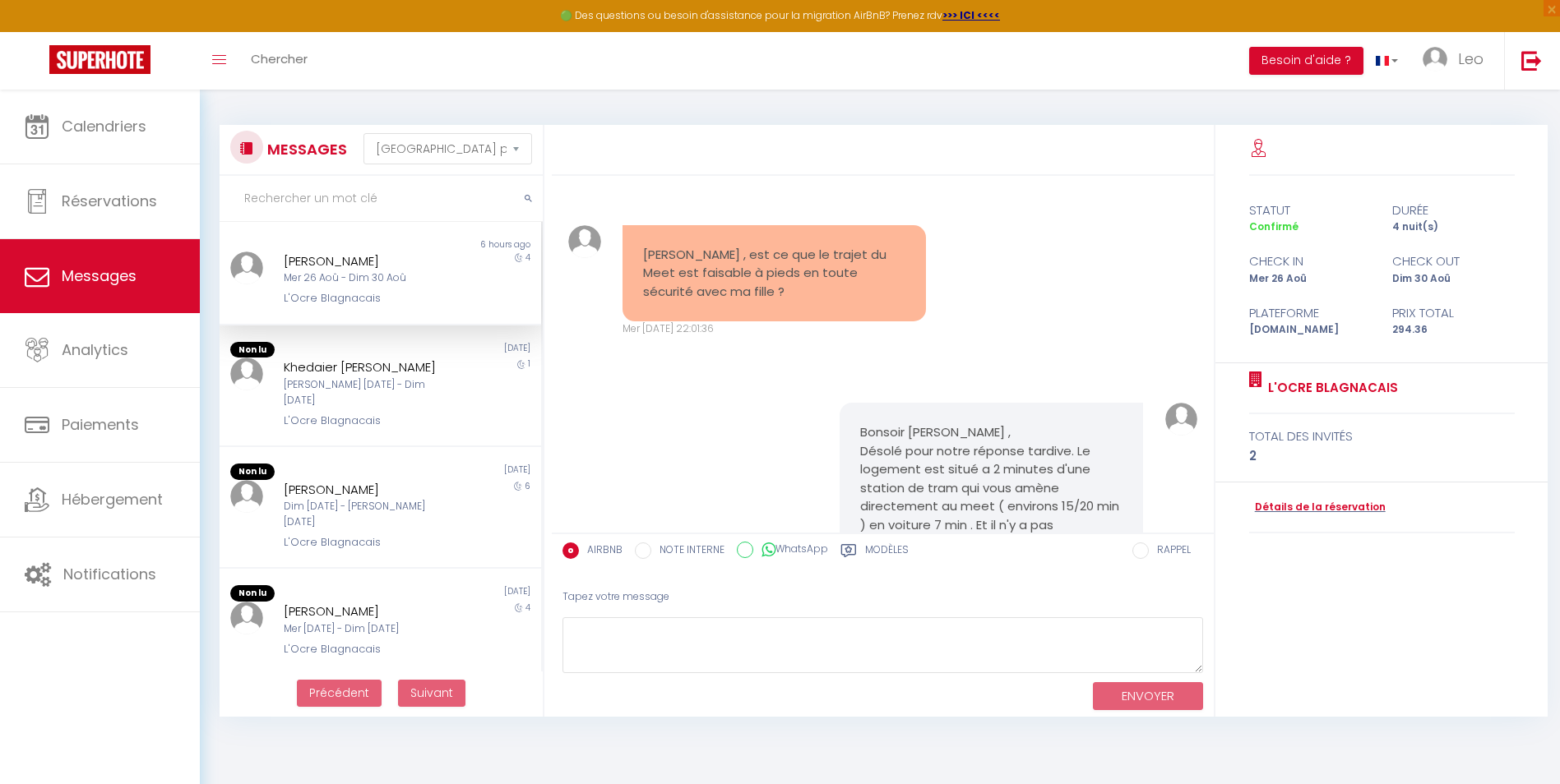
scroll to position [646, 0]
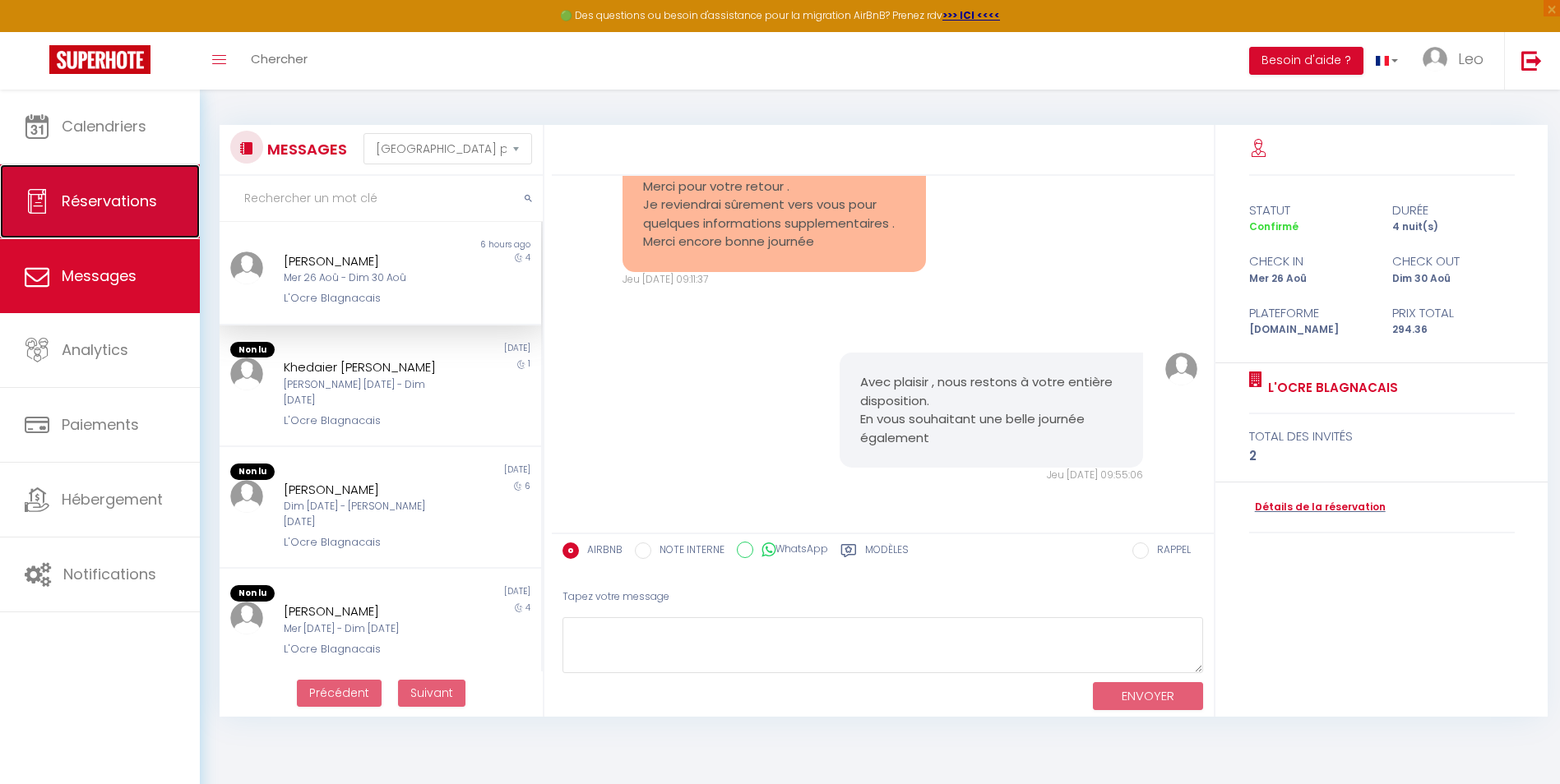
click at [117, 217] on link "Réservations" at bounding box center [99, 201] width 200 height 74
select select "not_cancelled"
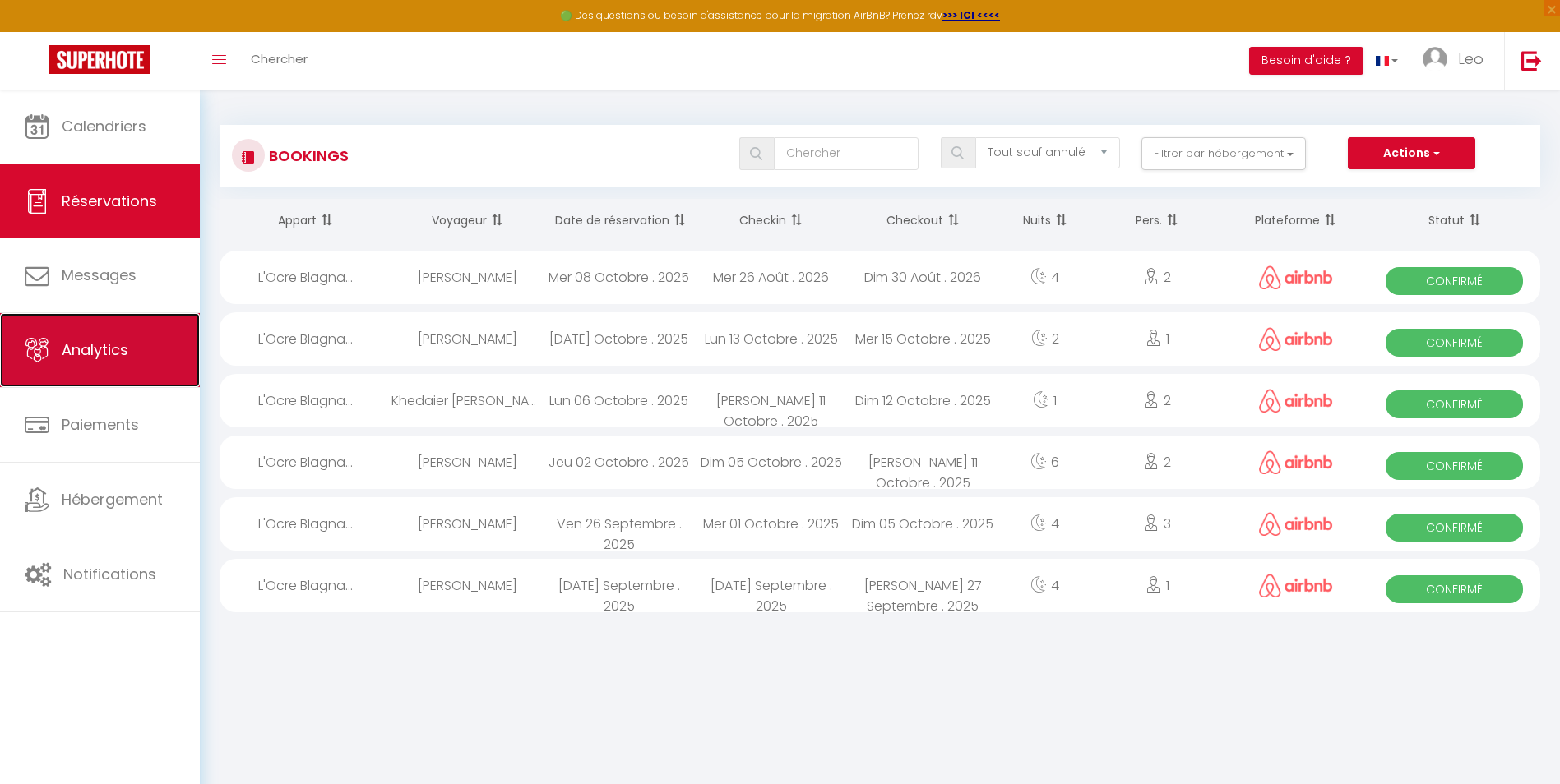
click at [129, 361] on link "Analytics" at bounding box center [99, 350] width 200 height 74
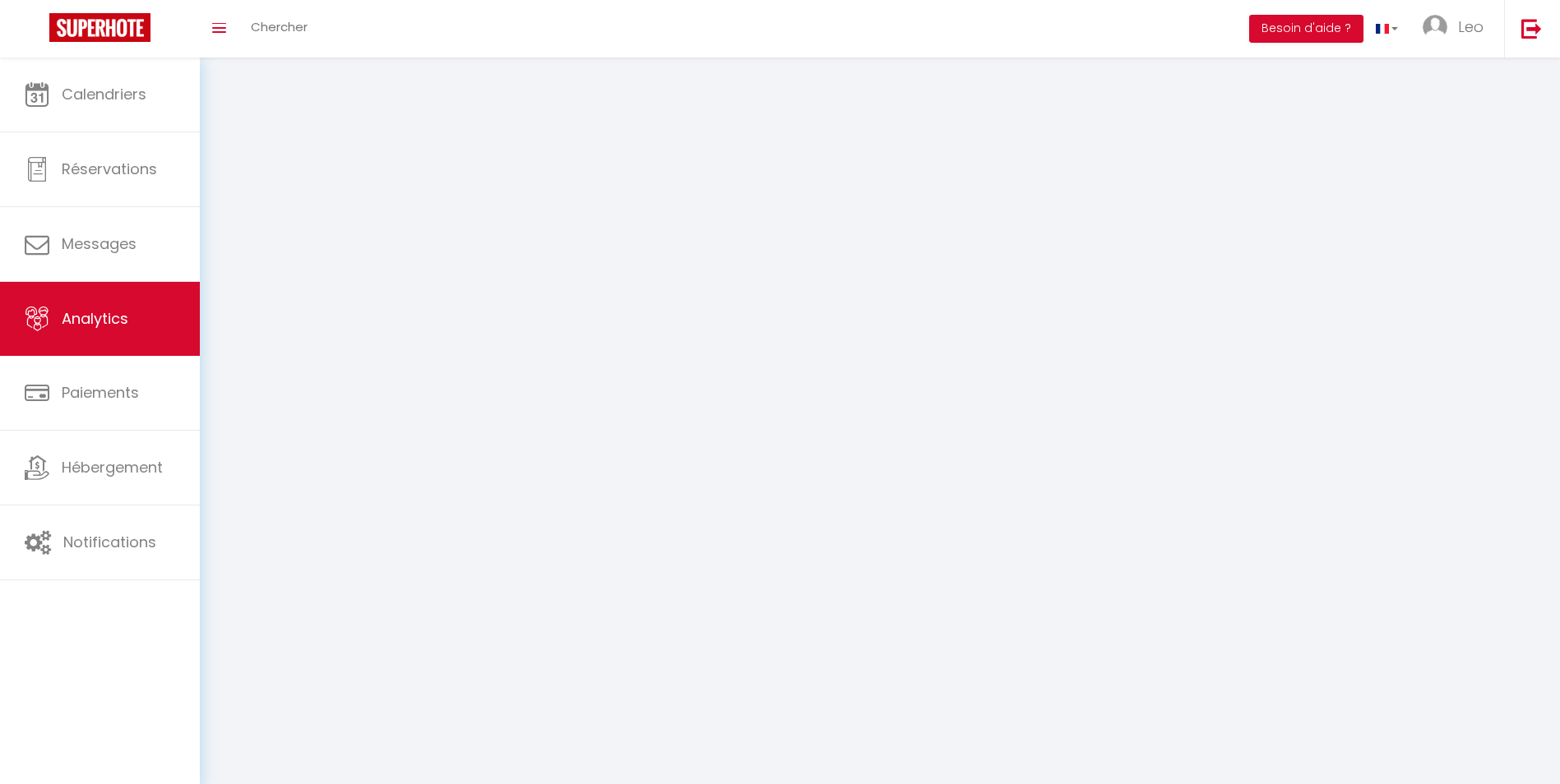
select select "2025"
select select "10"
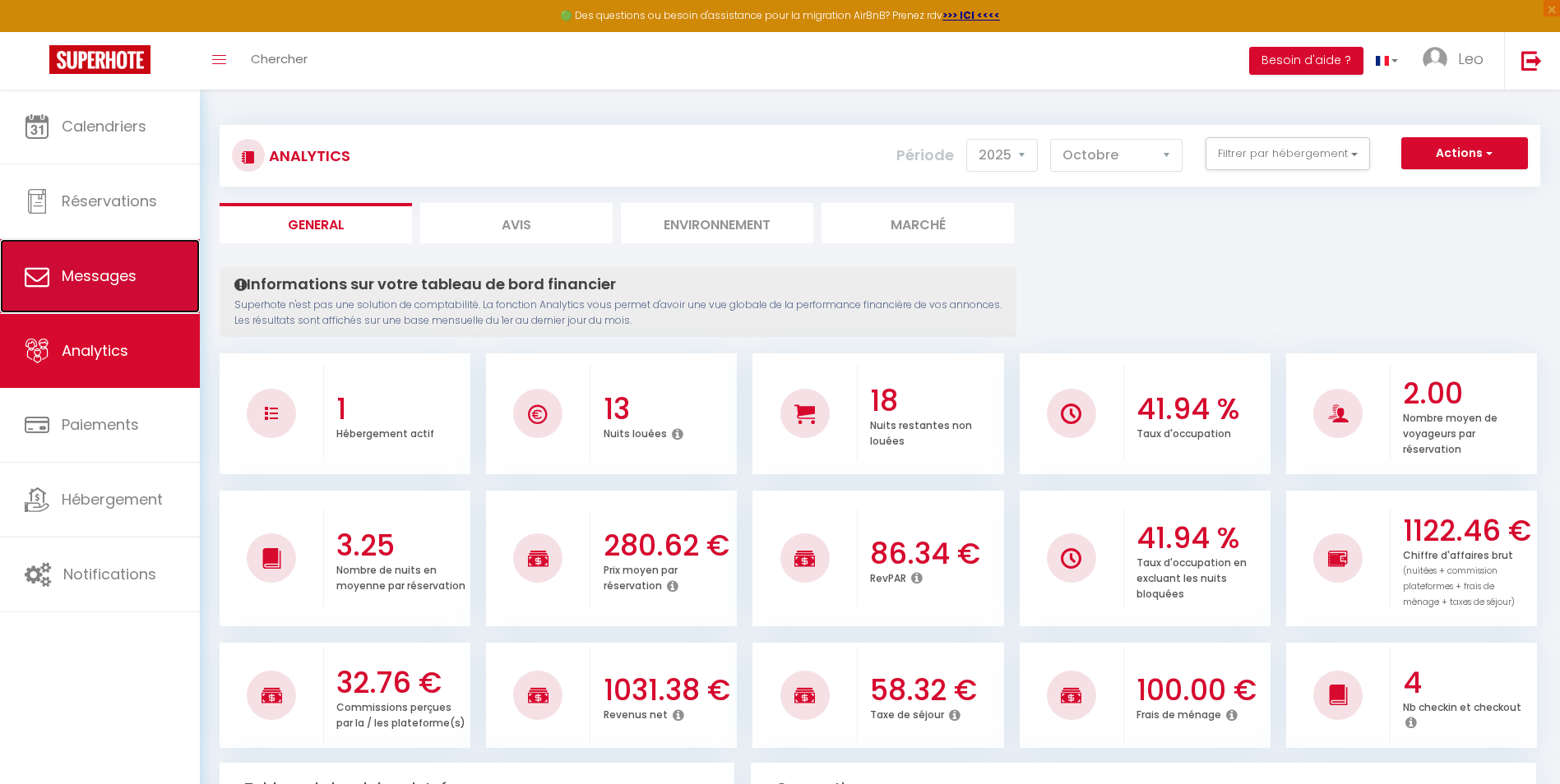
click at [138, 281] on link "Messages" at bounding box center [99, 276] width 200 height 74
select select "message"
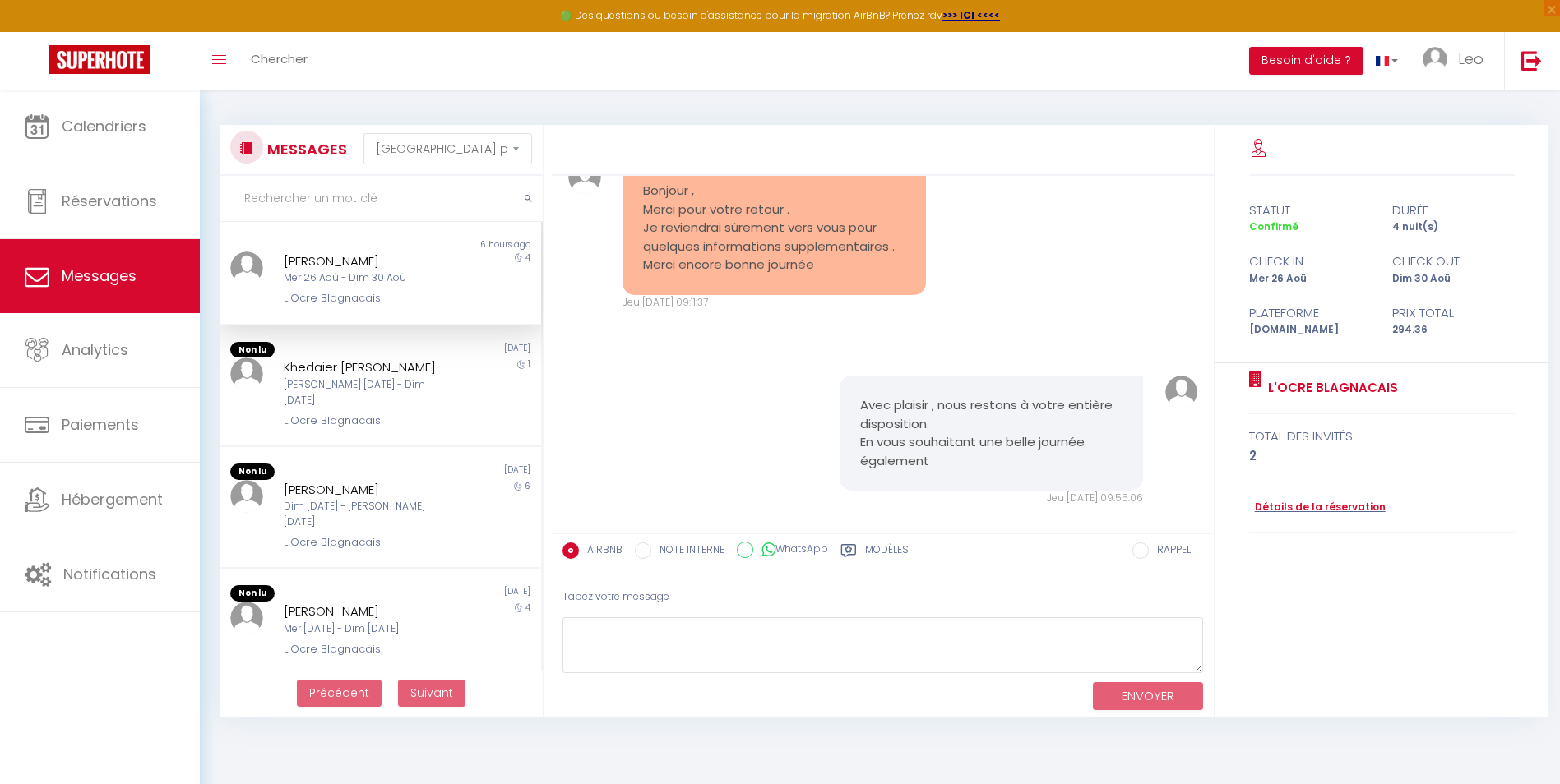
scroll to position [646, 0]
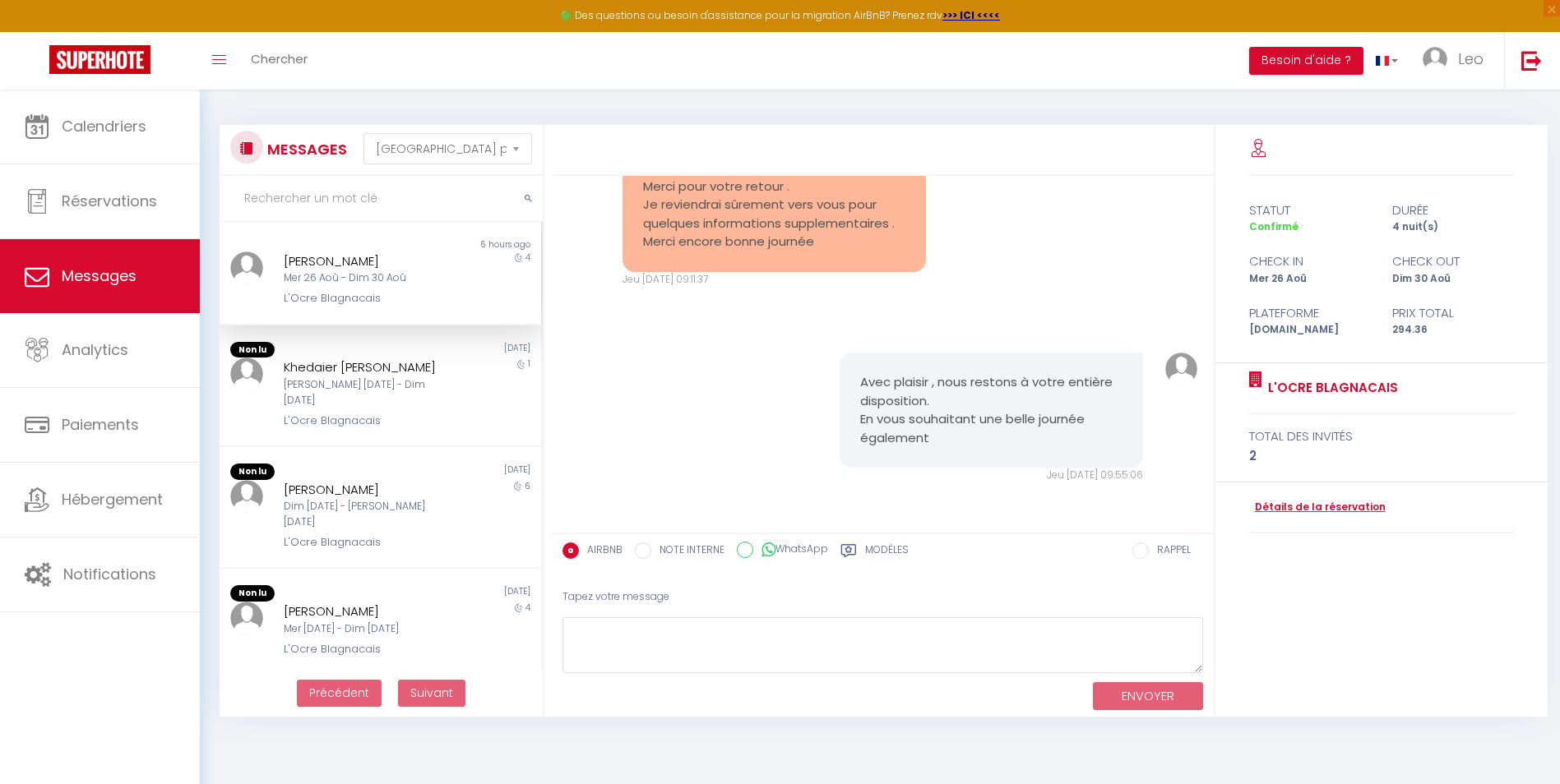
click at [808, 336] on div "Avec plaisir , nous restons à votre entière disposition. En vous souhaitant une…" at bounding box center [884, 418] width 652 height 196
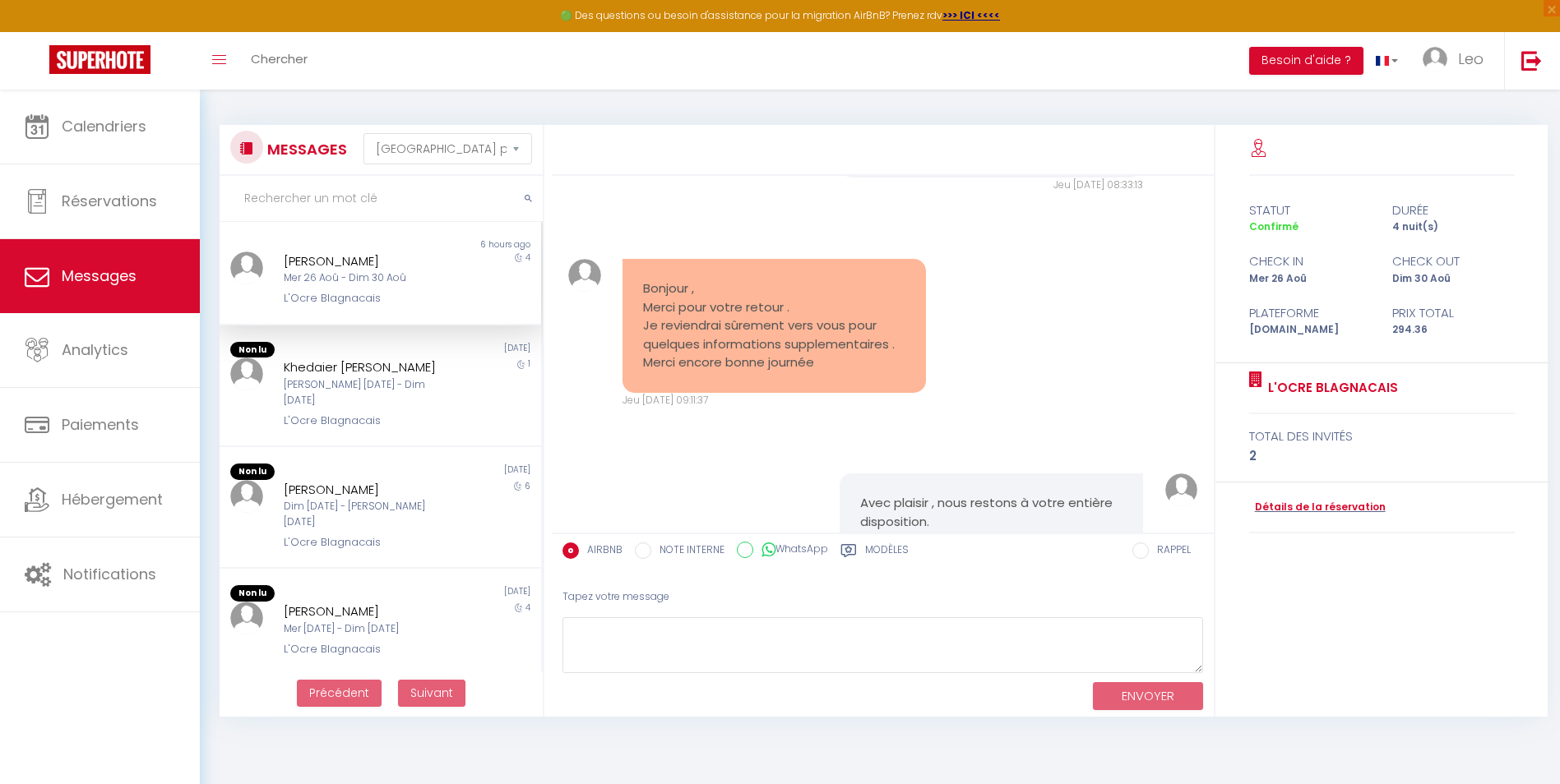
scroll to position [525, 0]
click at [449, 380] on div "Khedaier [PERSON_NAME] [DATE] - Dim [DATE] L'Ocre Blagnacais" at bounding box center [366, 394] width 187 height 71
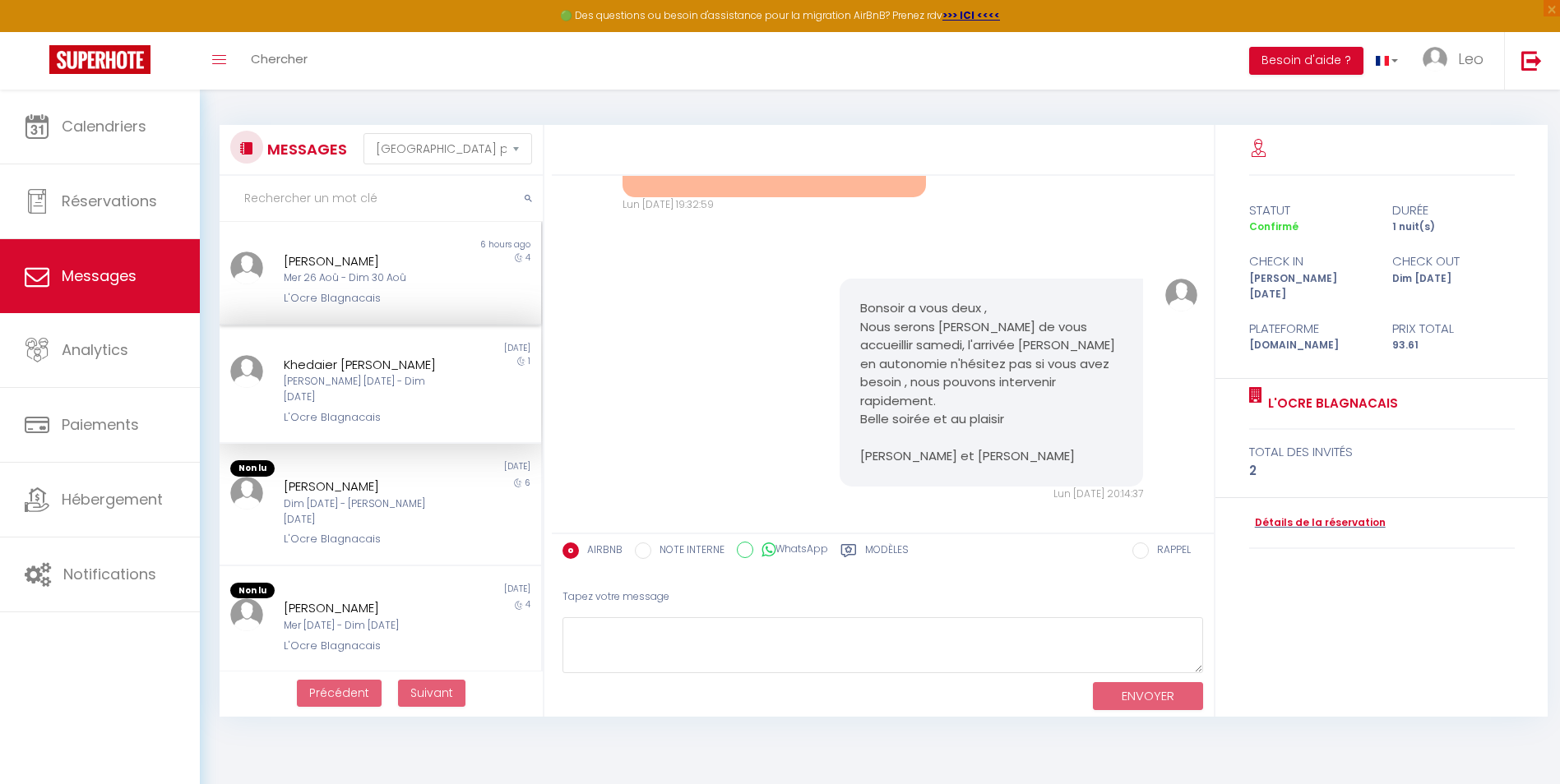
click at [497, 300] on div "4" at bounding box center [501, 279] width 80 height 56
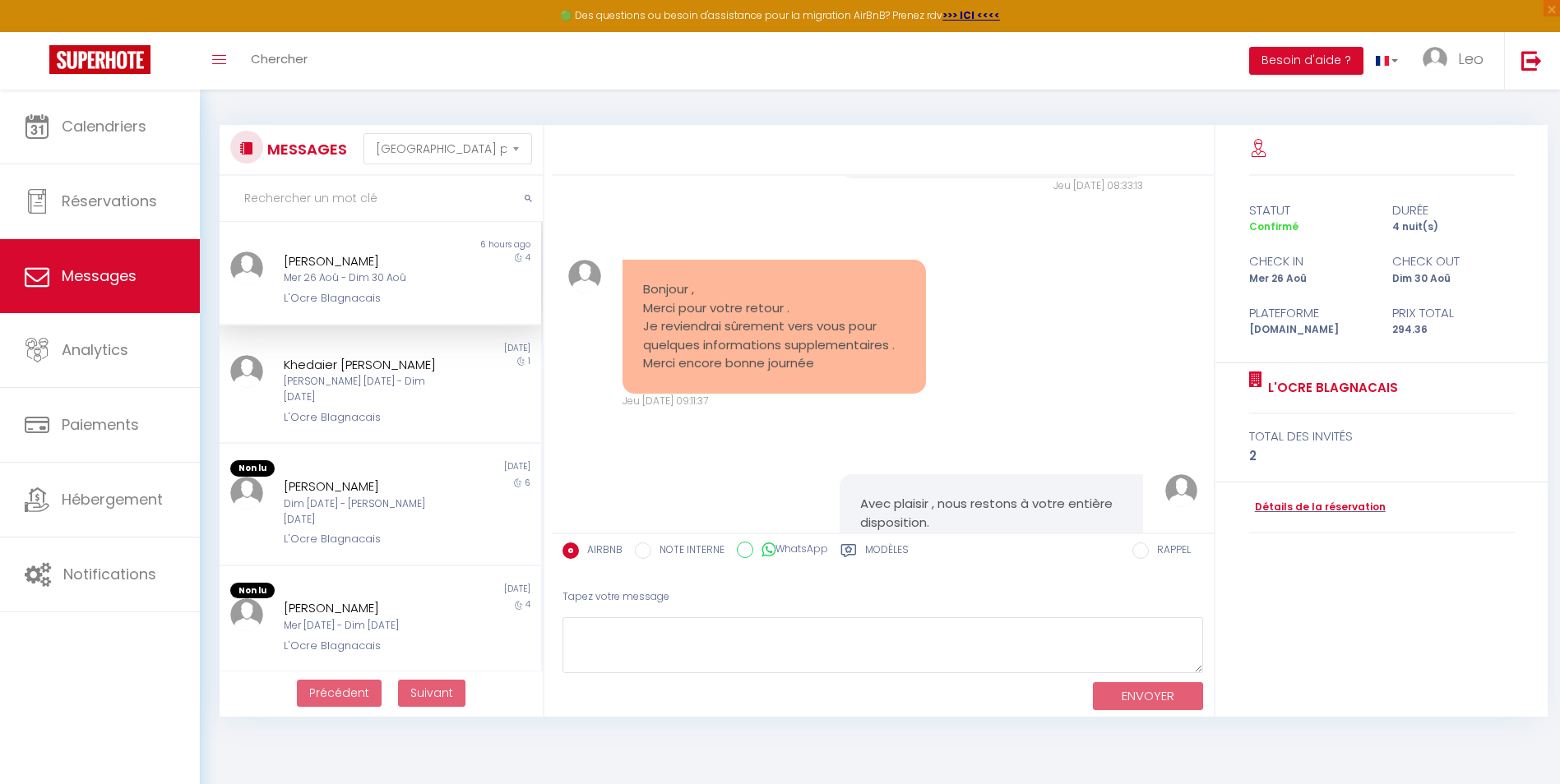
scroll to position [646, 0]
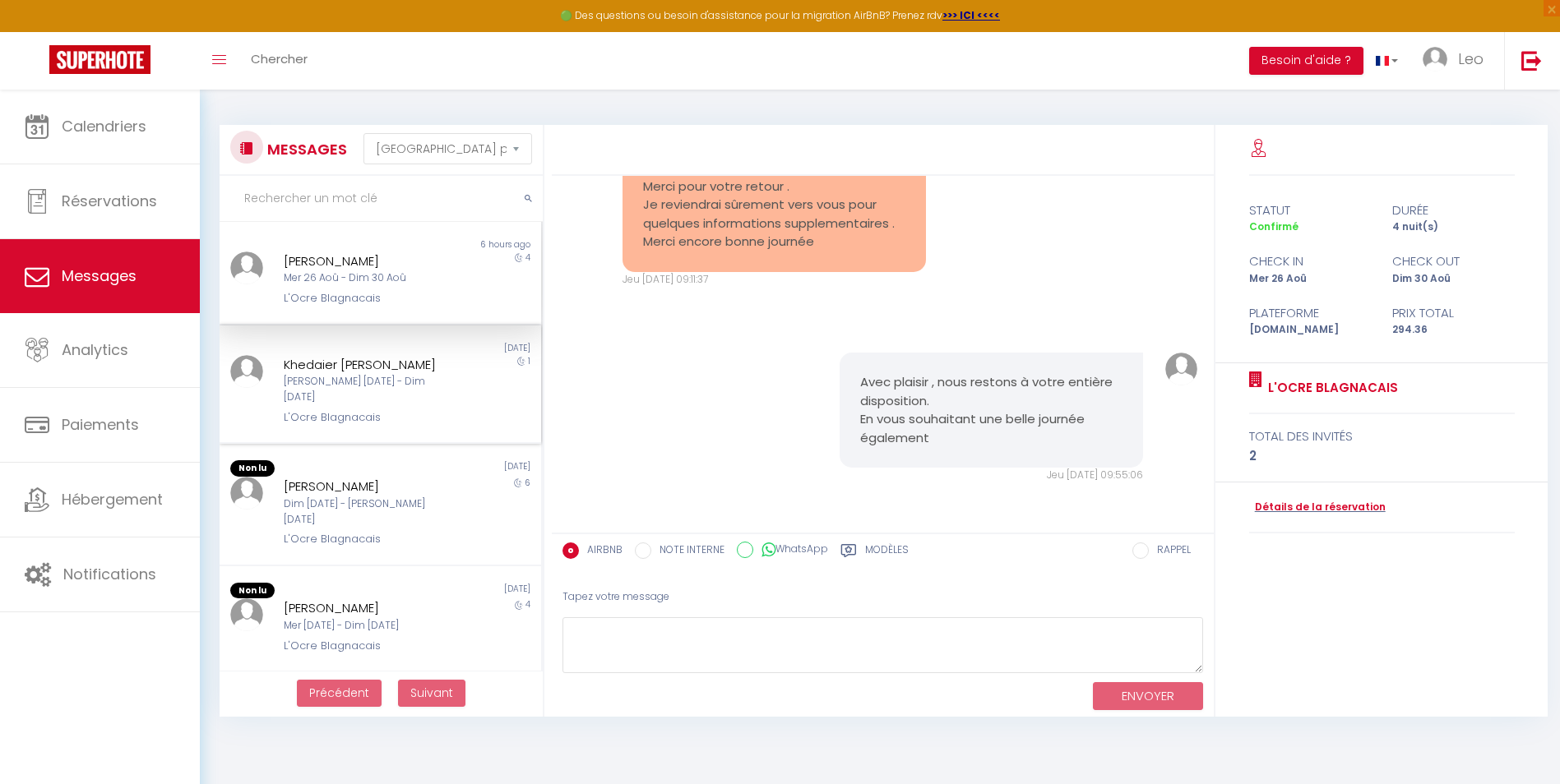
click at [434, 373] on div "Khedaier [PERSON_NAME]" at bounding box center [366, 365] width 166 height 20
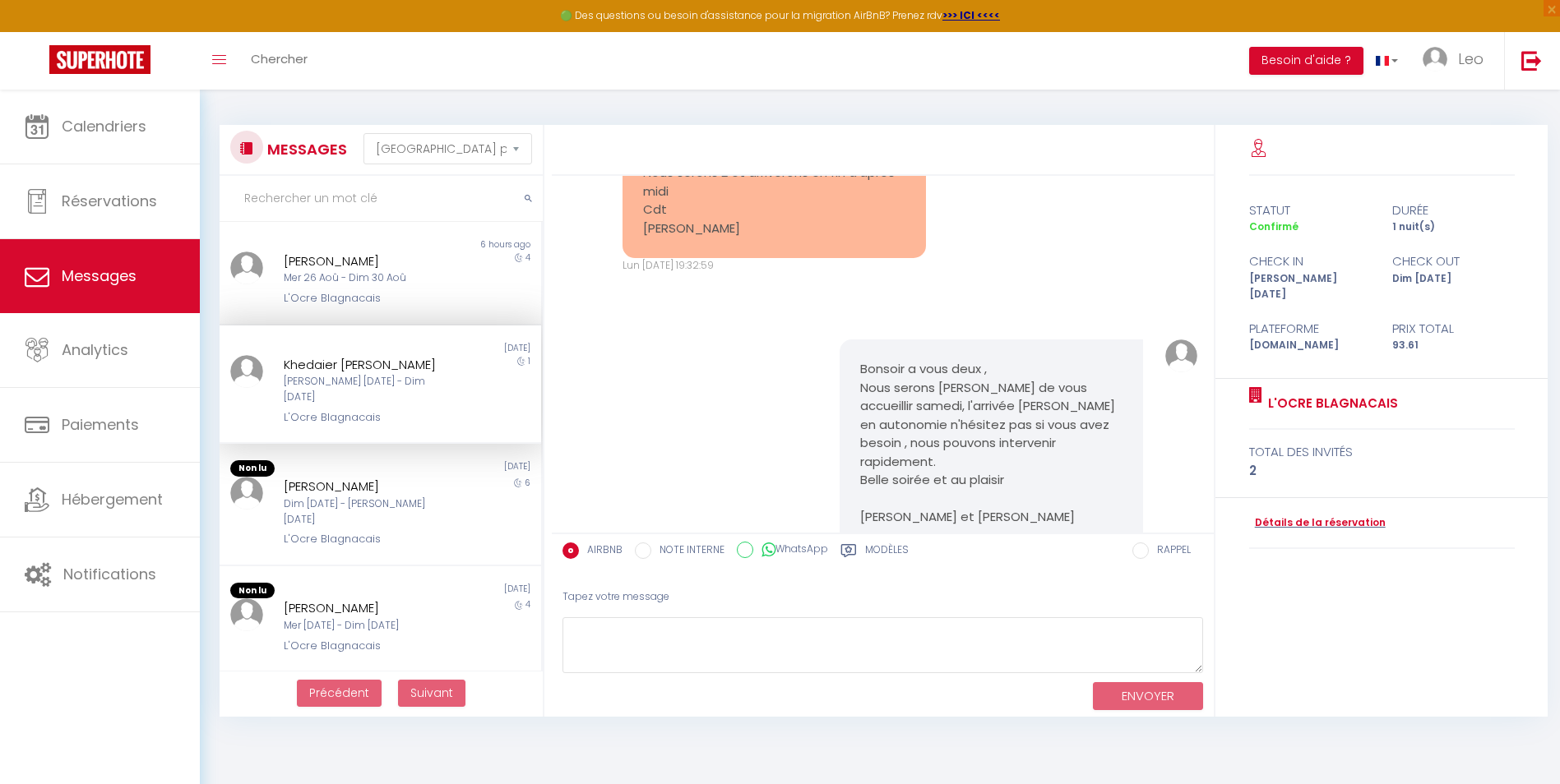
scroll to position [161, 0]
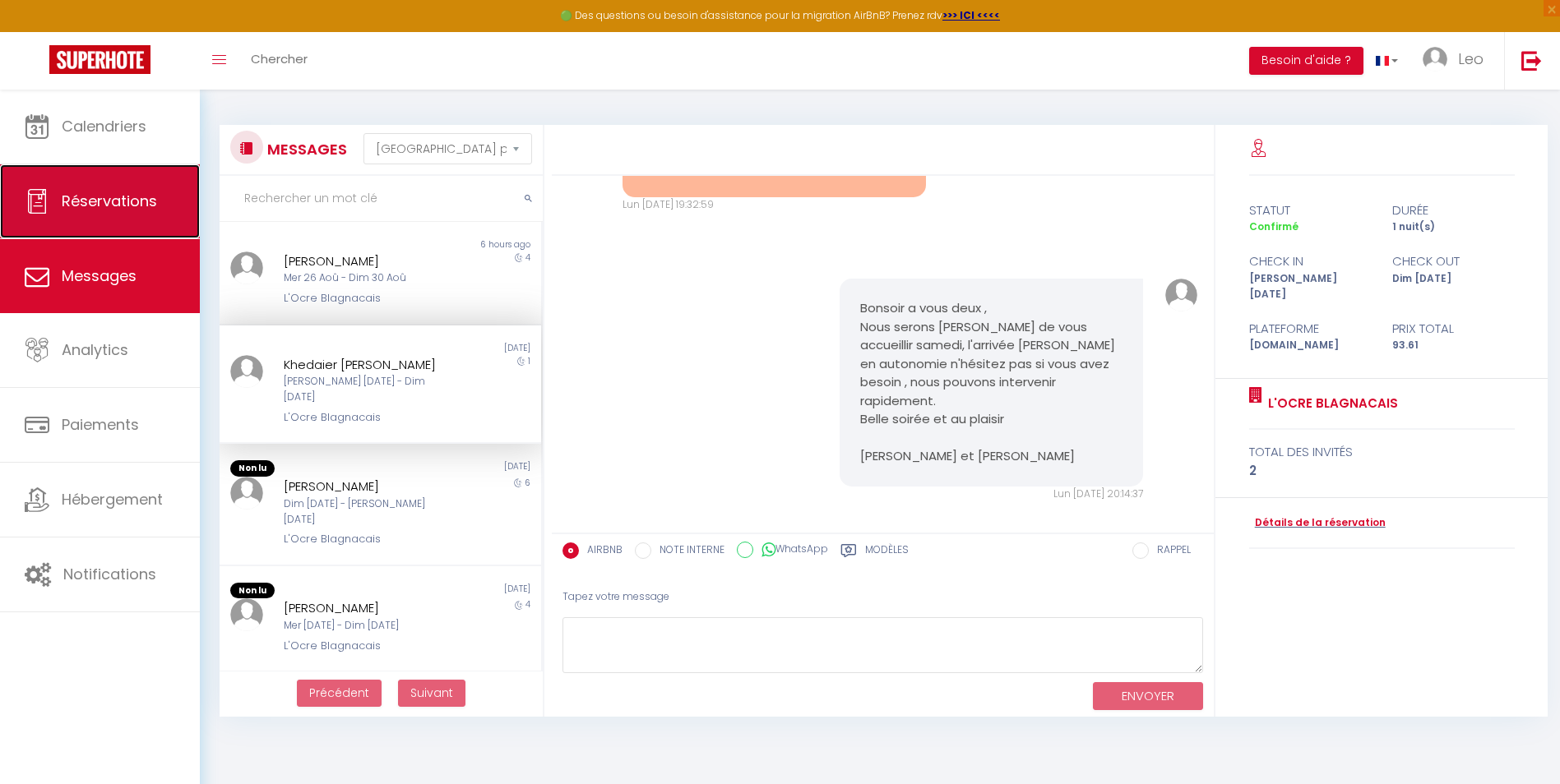
click at [117, 196] on span "Réservations" at bounding box center [109, 201] width 95 height 21
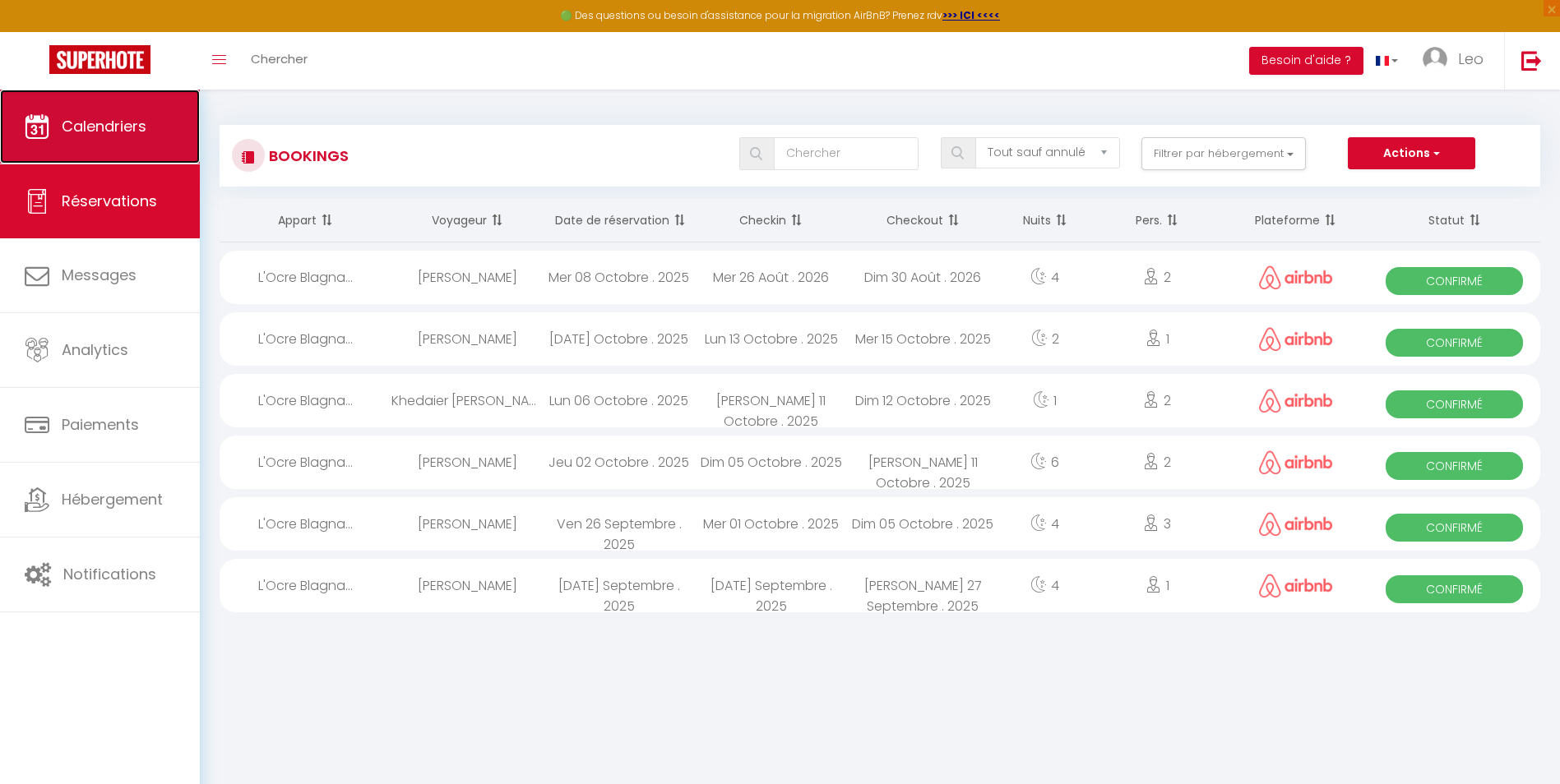
click at [105, 139] on link "Calendriers" at bounding box center [99, 126] width 200 height 74
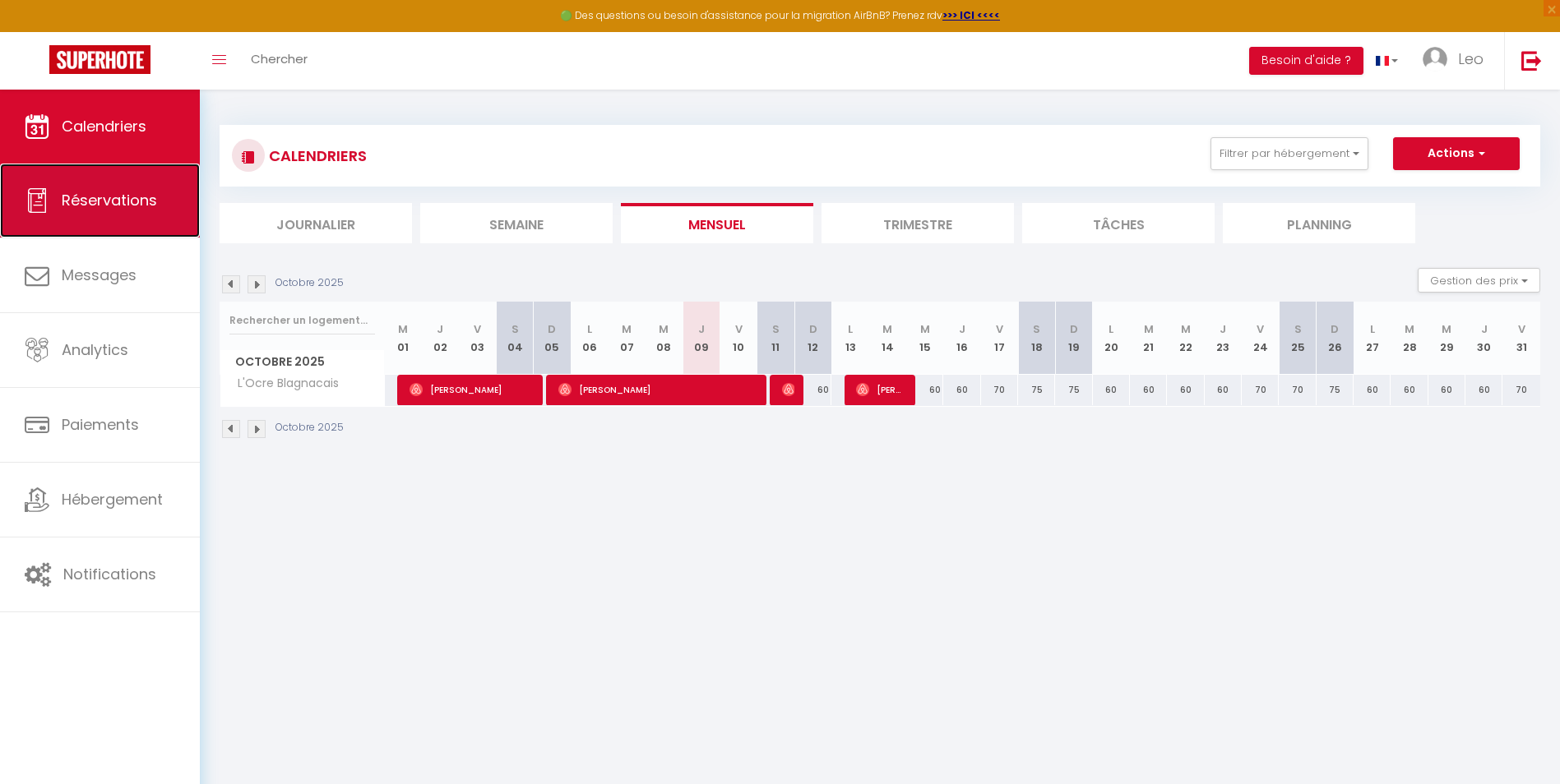
click at [101, 194] on span "Réservations" at bounding box center [109, 200] width 95 height 21
select select "not_cancelled"
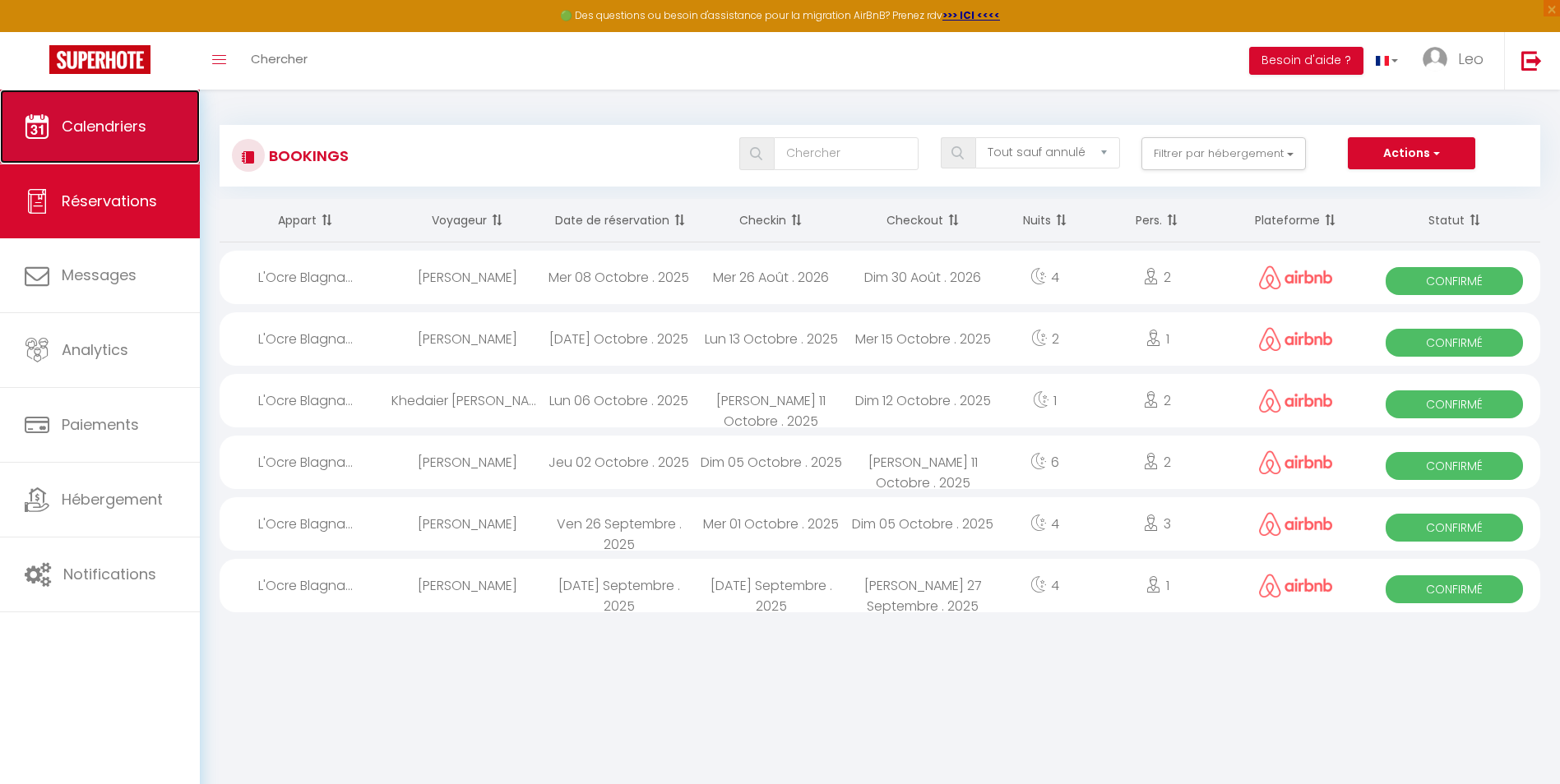
click at [106, 155] on link "Calendriers" at bounding box center [99, 126] width 200 height 74
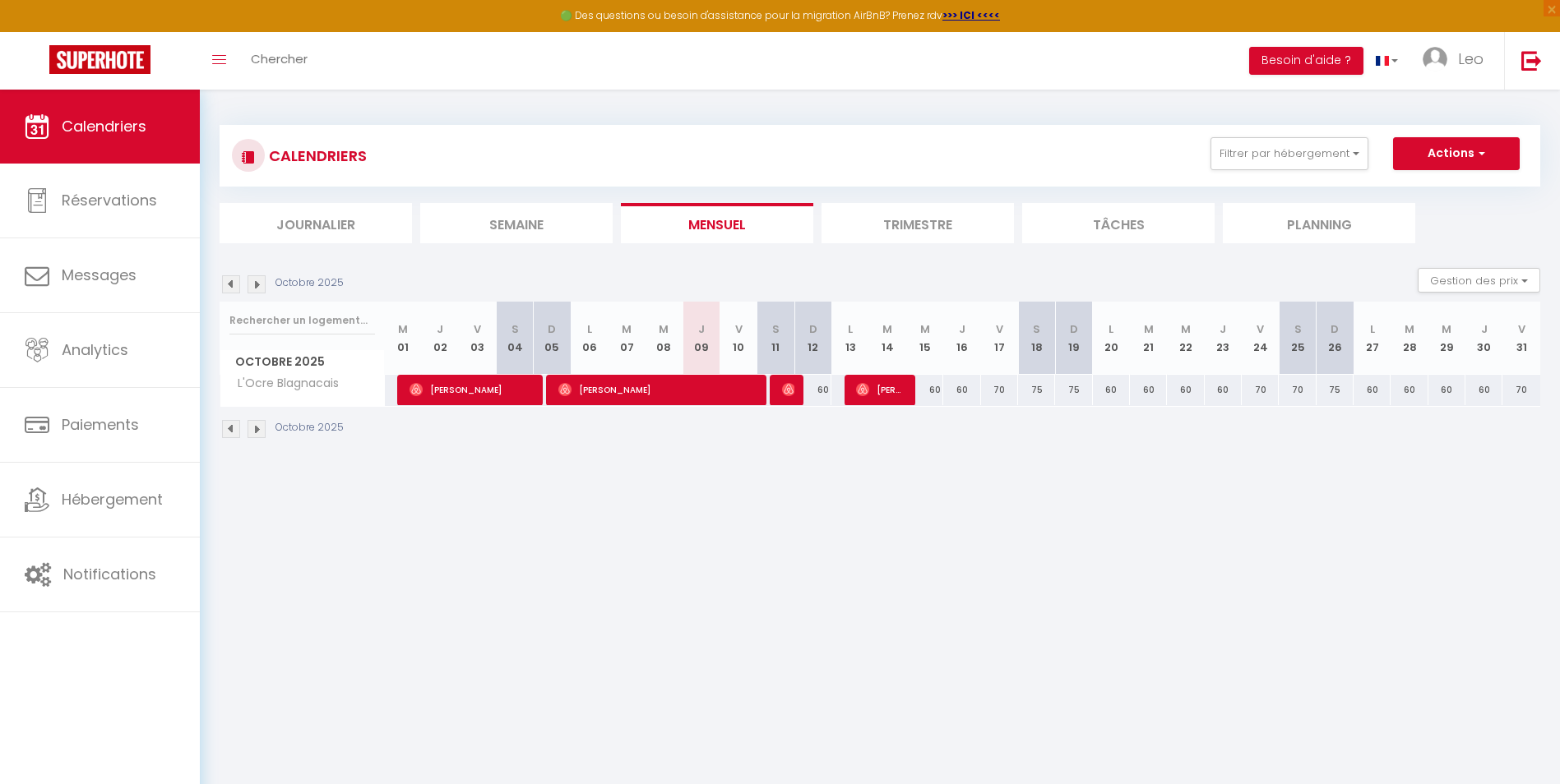
click at [876, 235] on li "Trimestre" at bounding box center [918, 223] width 192 height 41
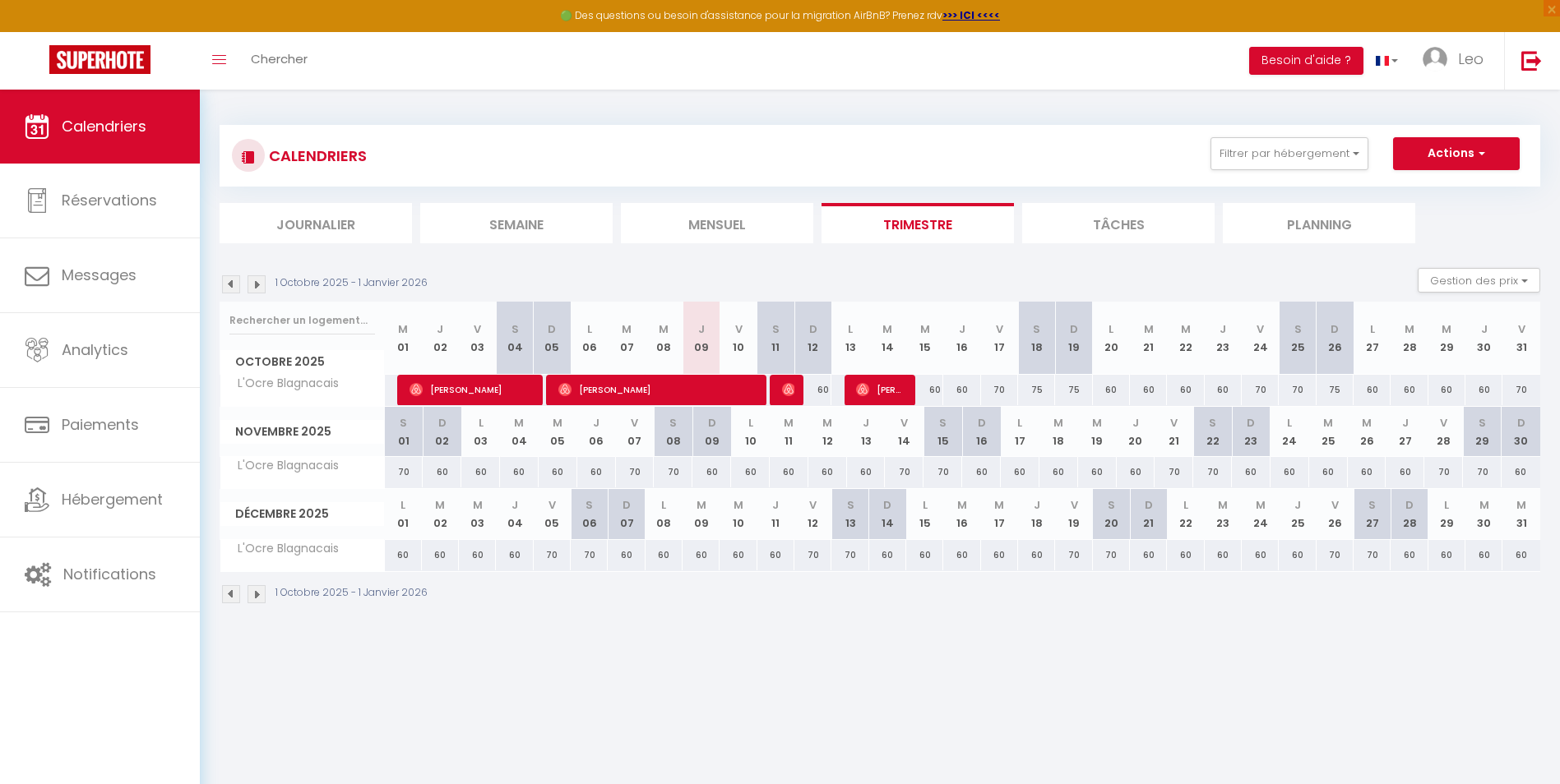
click at [738, 234] on li "Mensuel" at bounding box center [717, 223] width 192 height 41
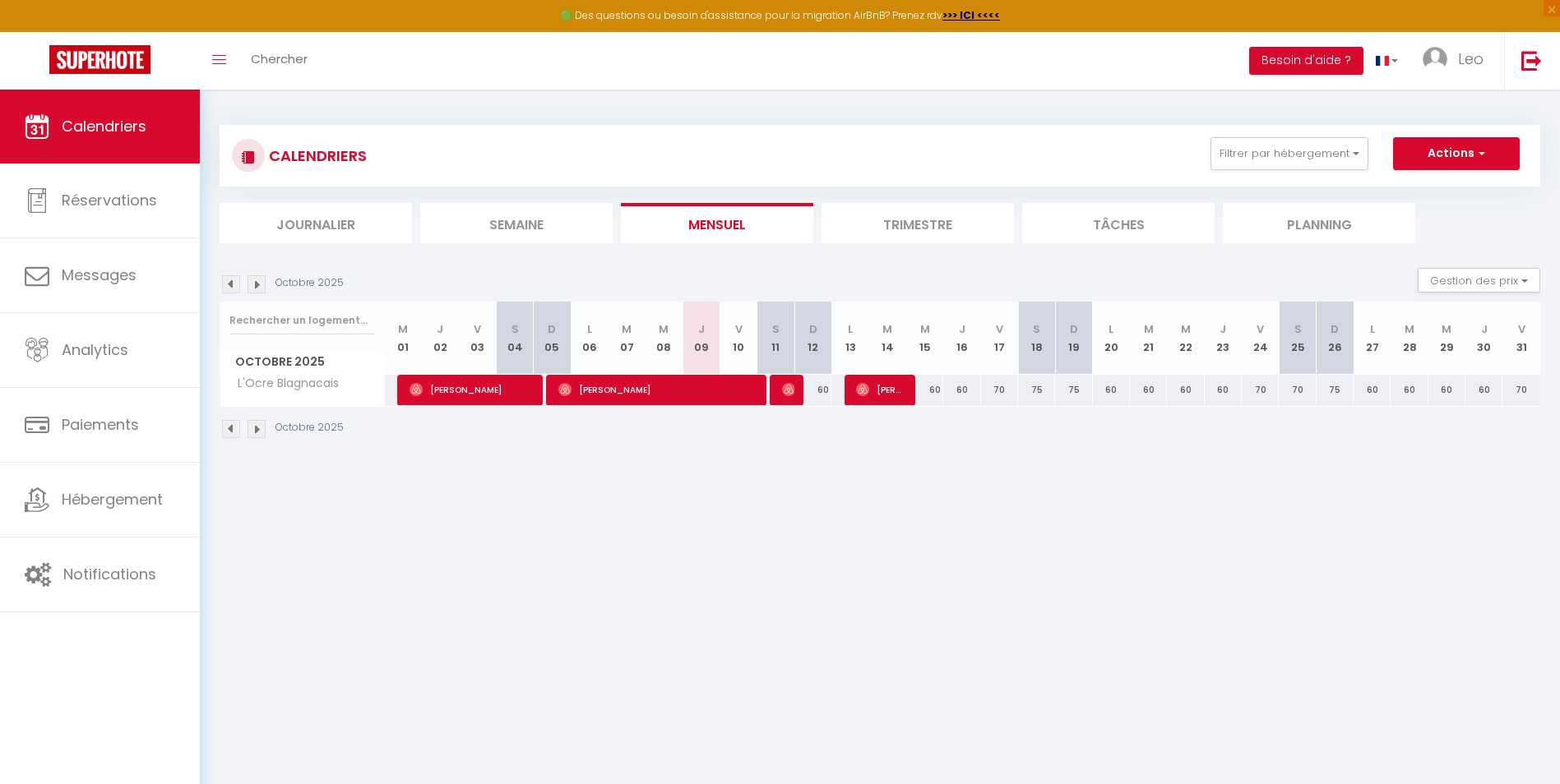
click at [569, 215] on li "Semaine" at bounding box center [516, 223] width 192 height 41
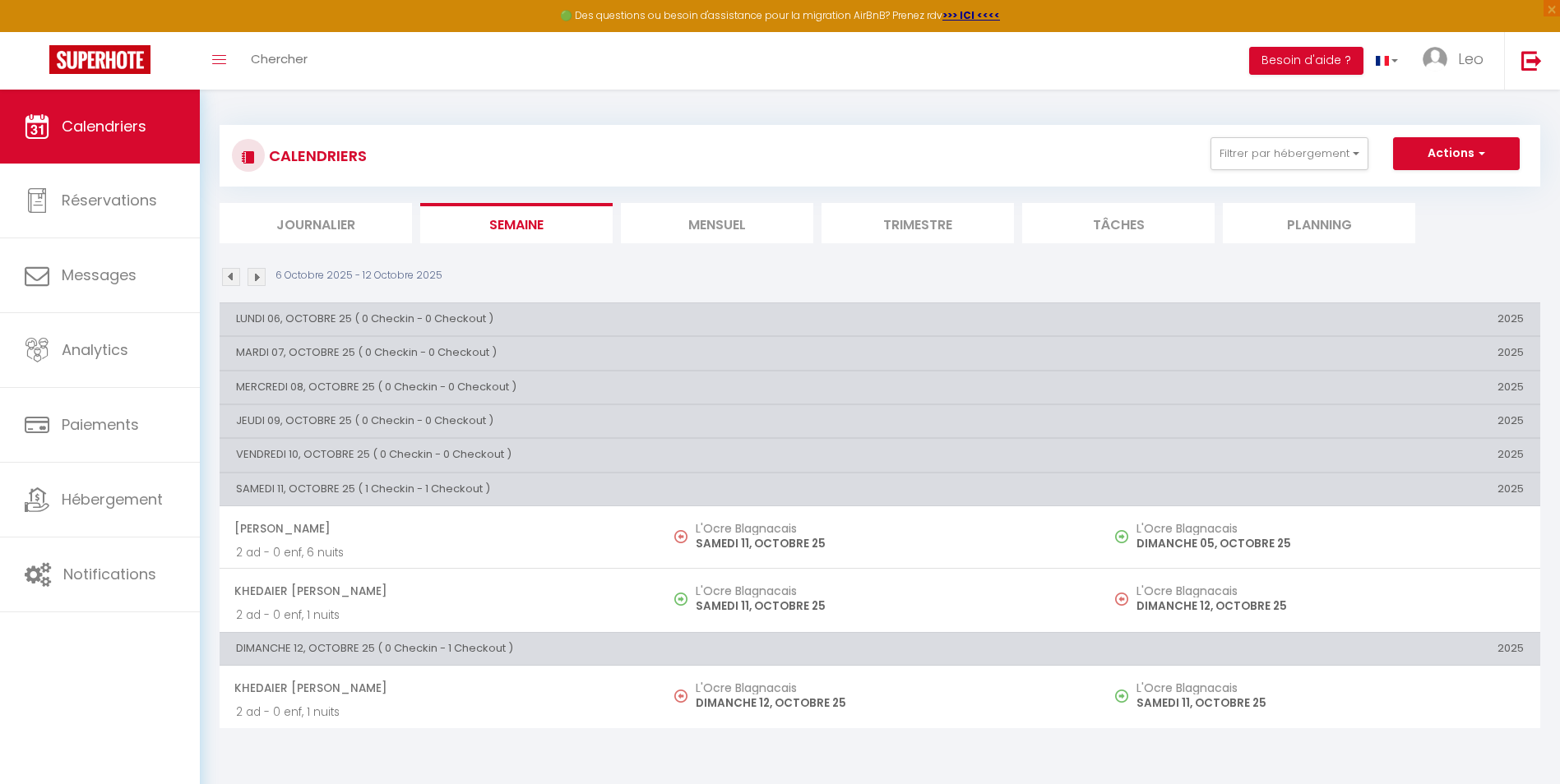
click at [675, 226] on li "Mensuel" at bounding box center [717, 223] width 192 height 41
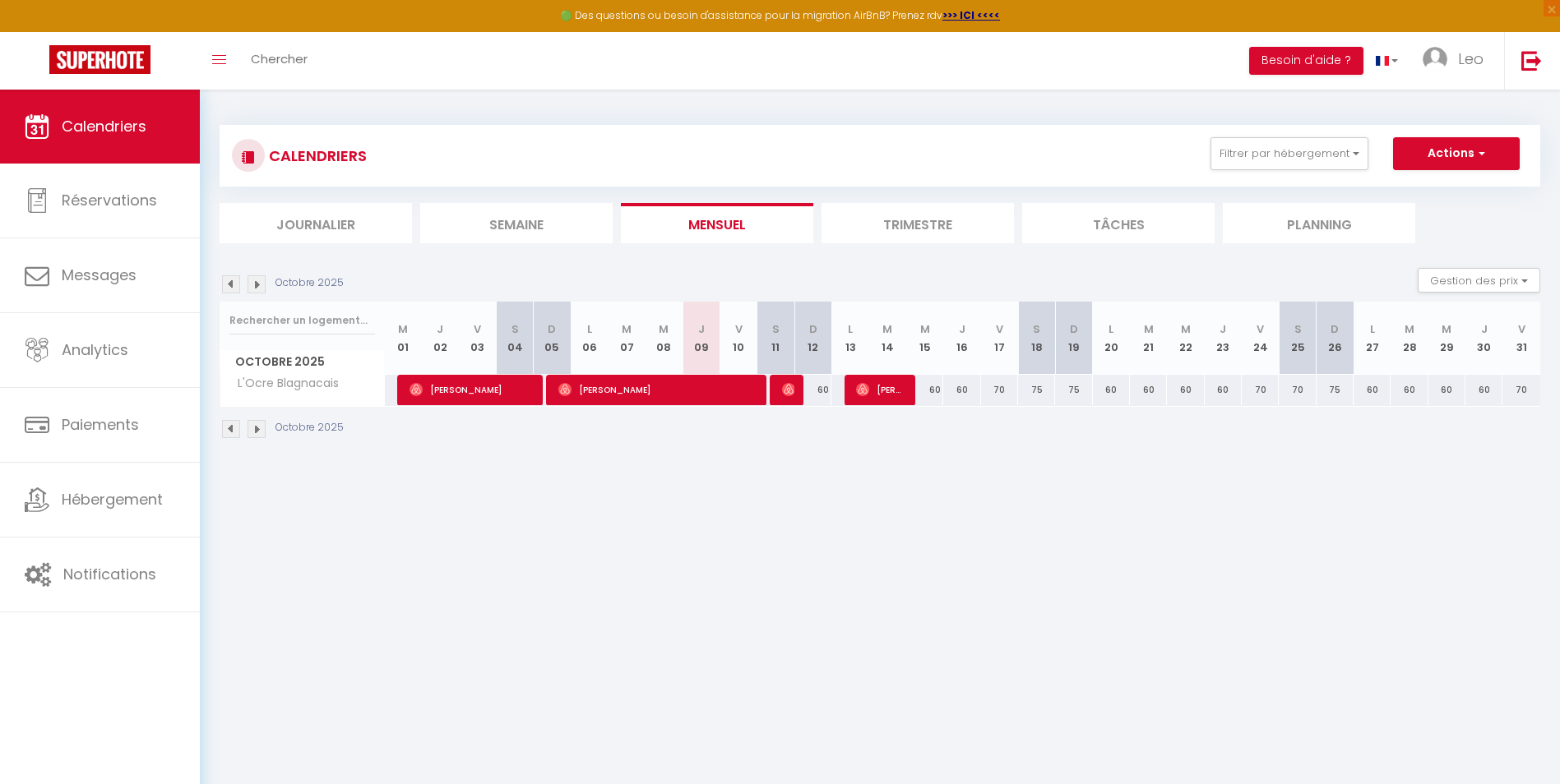
click at [959, 210] on li "Trimestre" at bounding box center [918, 223] width 192 height 41
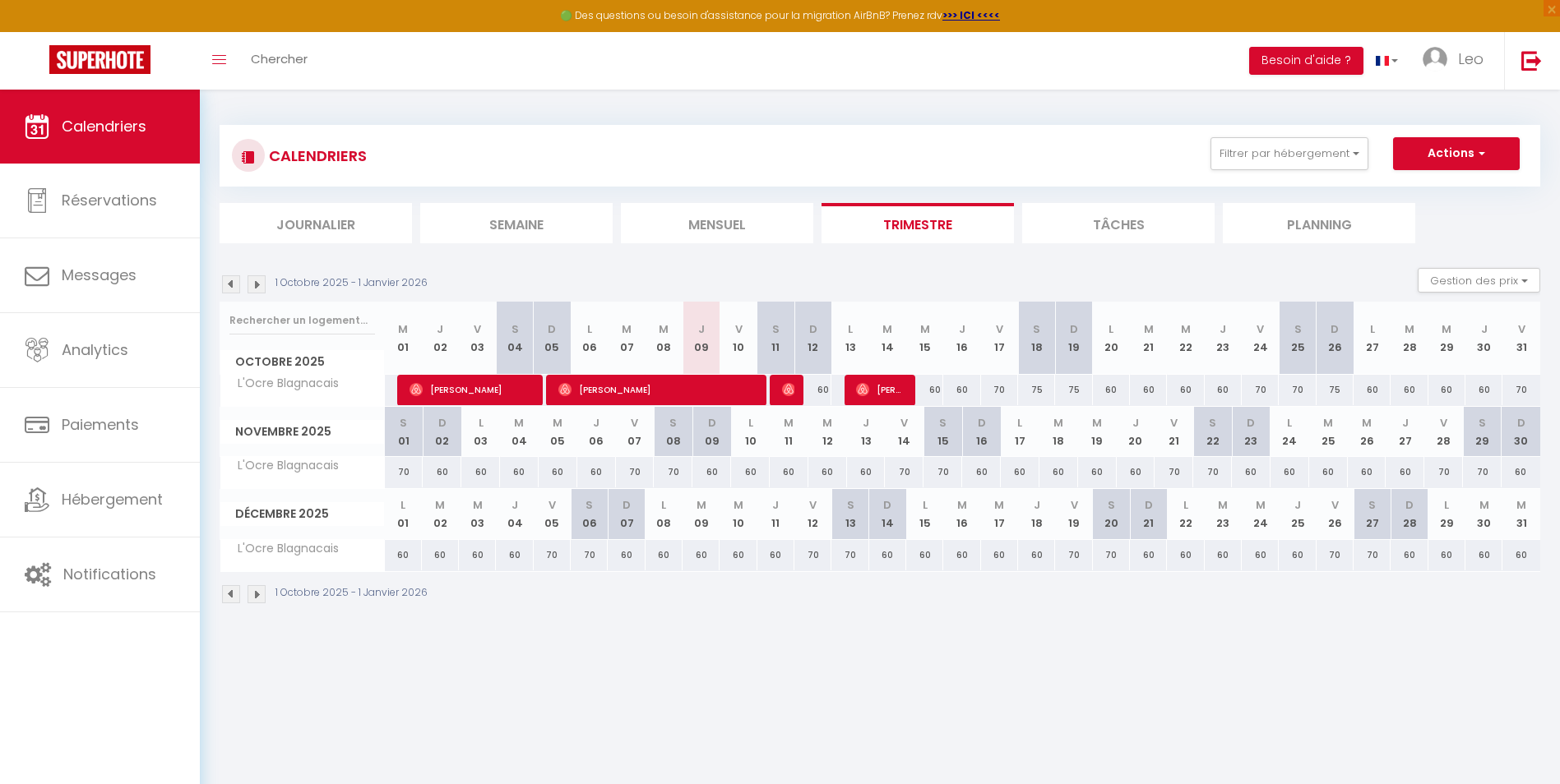
click at [1122, 222] on li "Tâches" at bounding box center [1118, 223] width 192 height 41
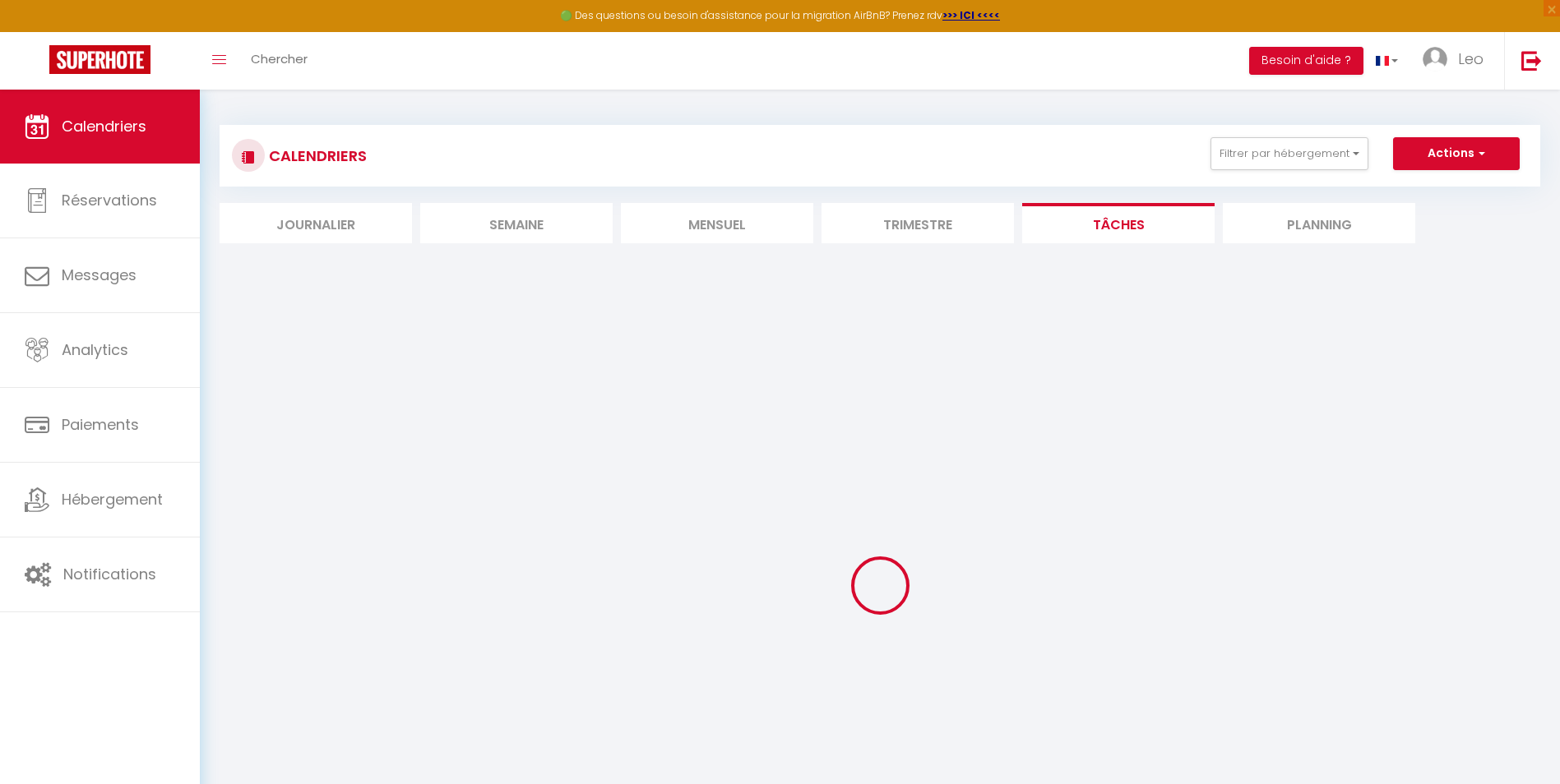
select select
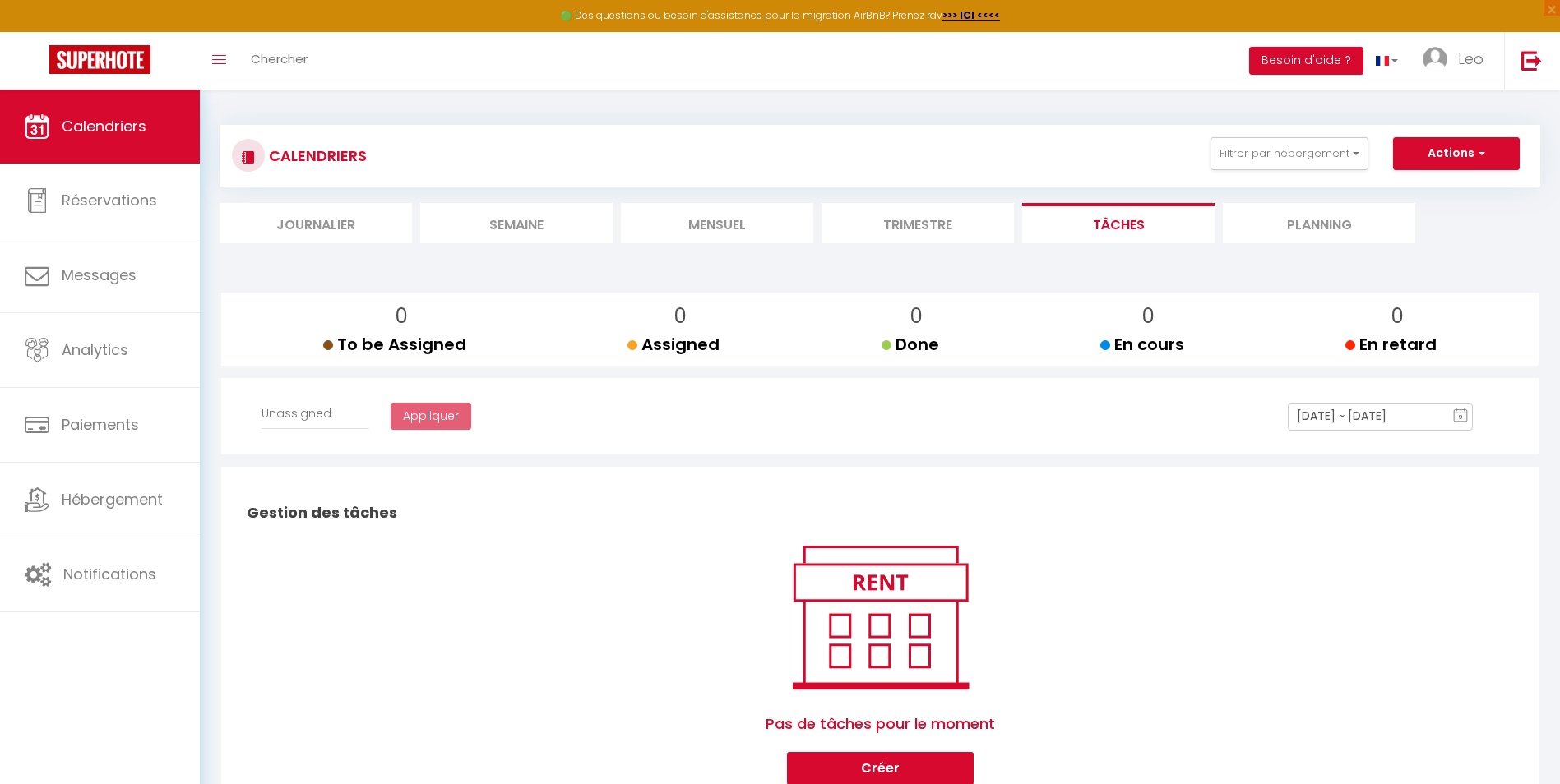
click at [1310, 206] on li "Planning" at bounding box center [1319, 223] width 192 height 41
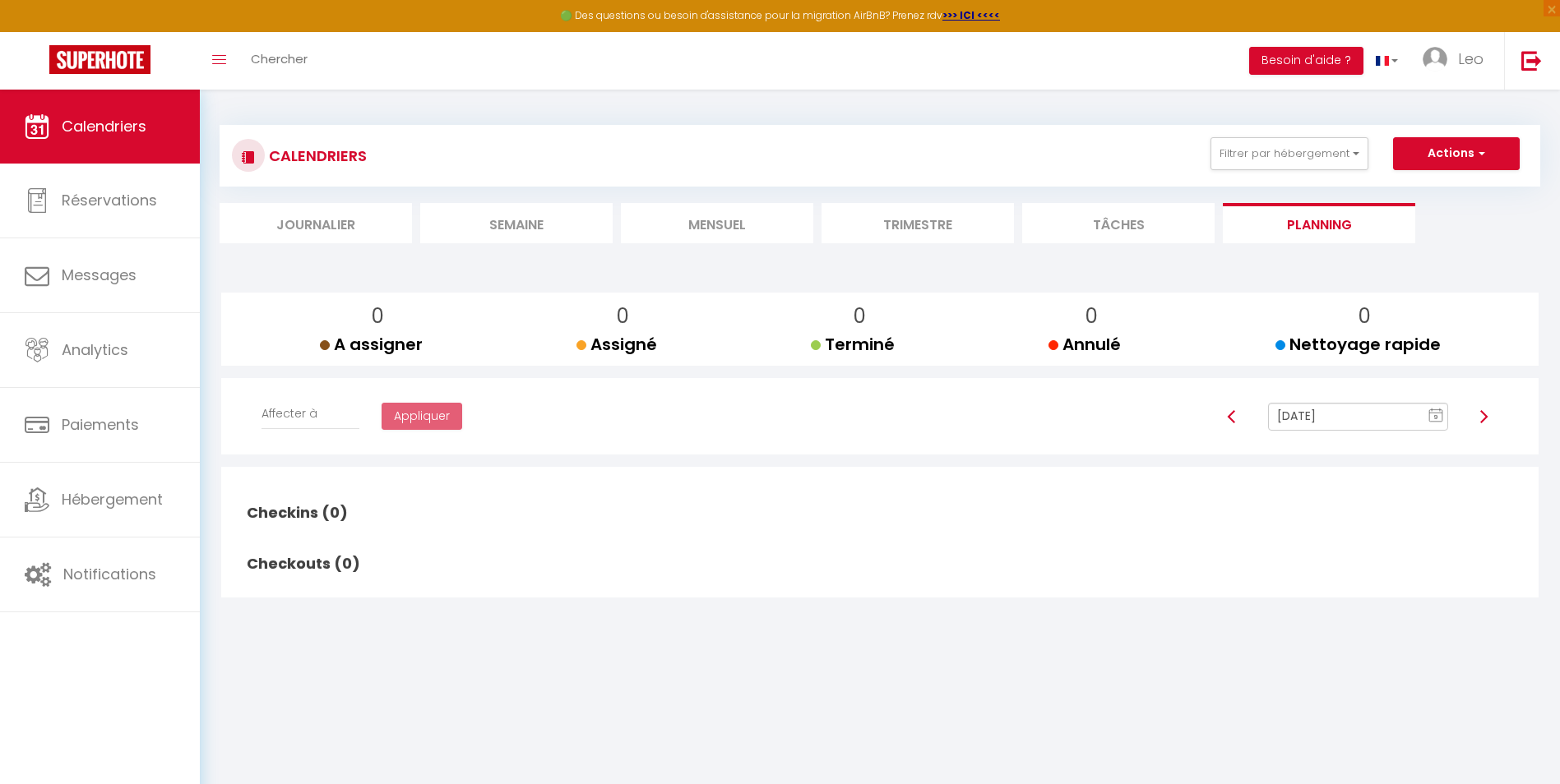
click at [1185, 213] on li "Tâches" at bounding box center [1118, 223] width 192 height 41
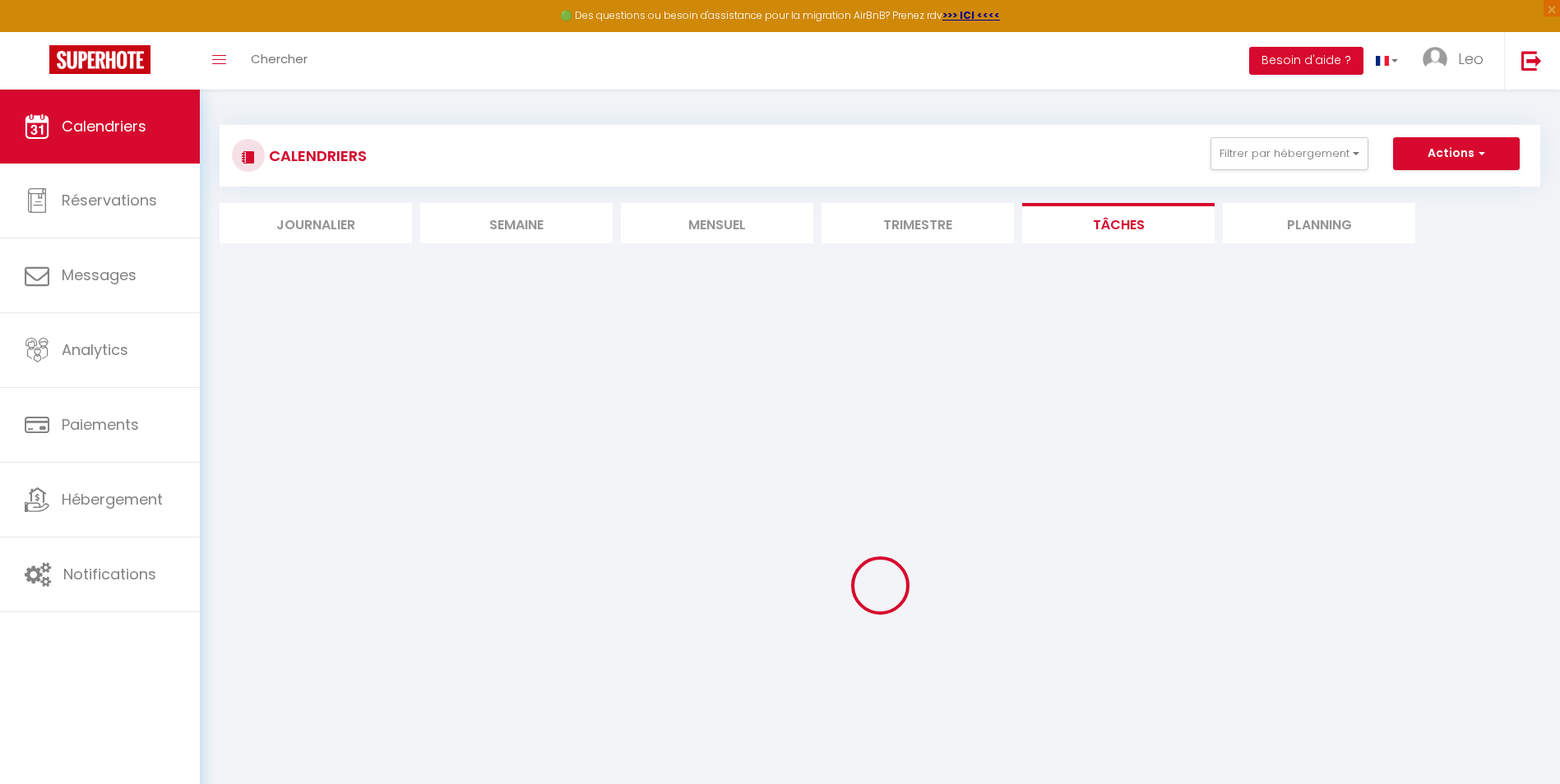
select select
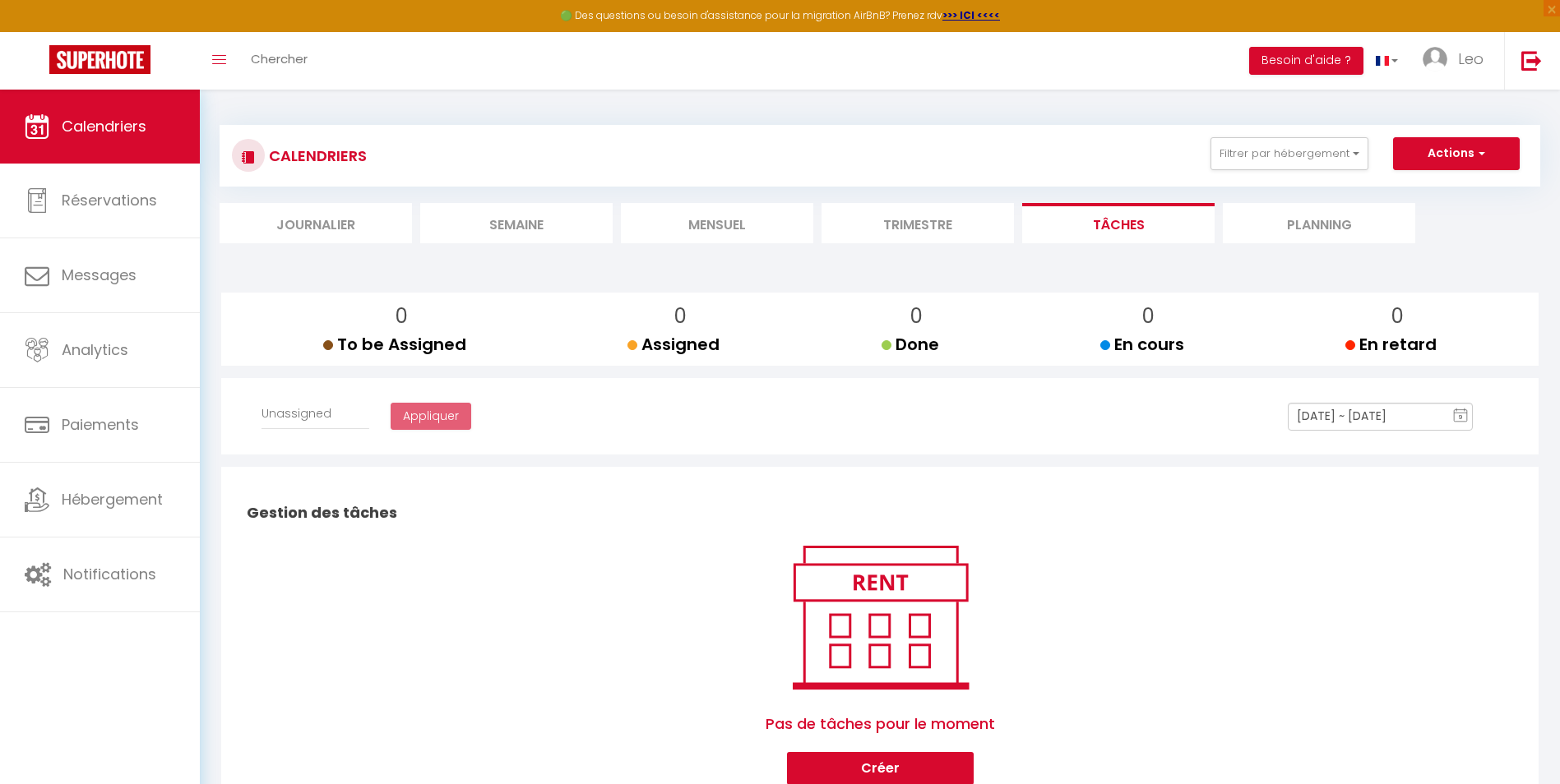
click at [703, 220] on li "Mensuel" at bounding box center [717, 223] width 192 height 41
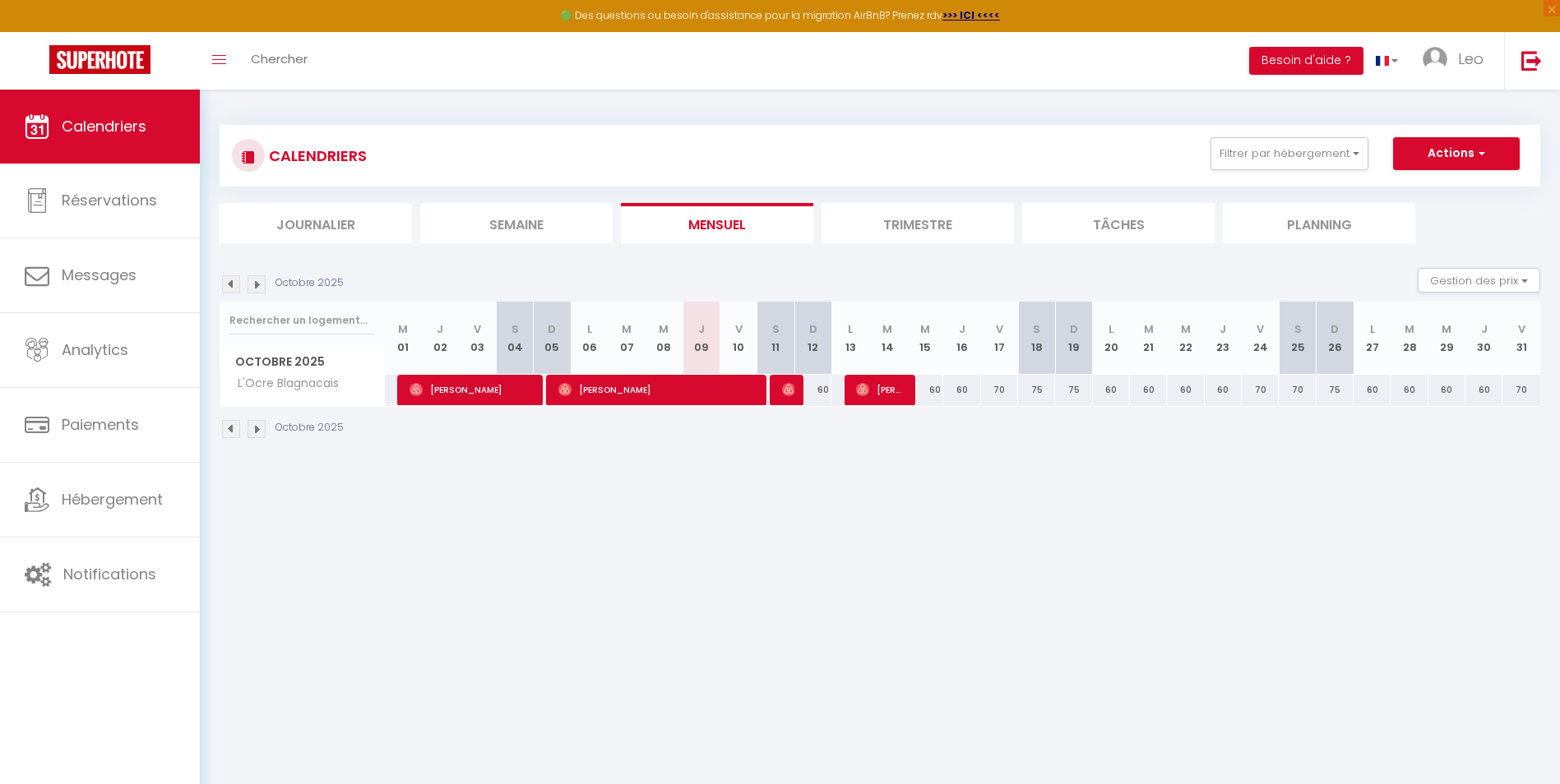
click at [831, 233] on li "Trimestre" at bounding box center [918, 223] width 192 height 41
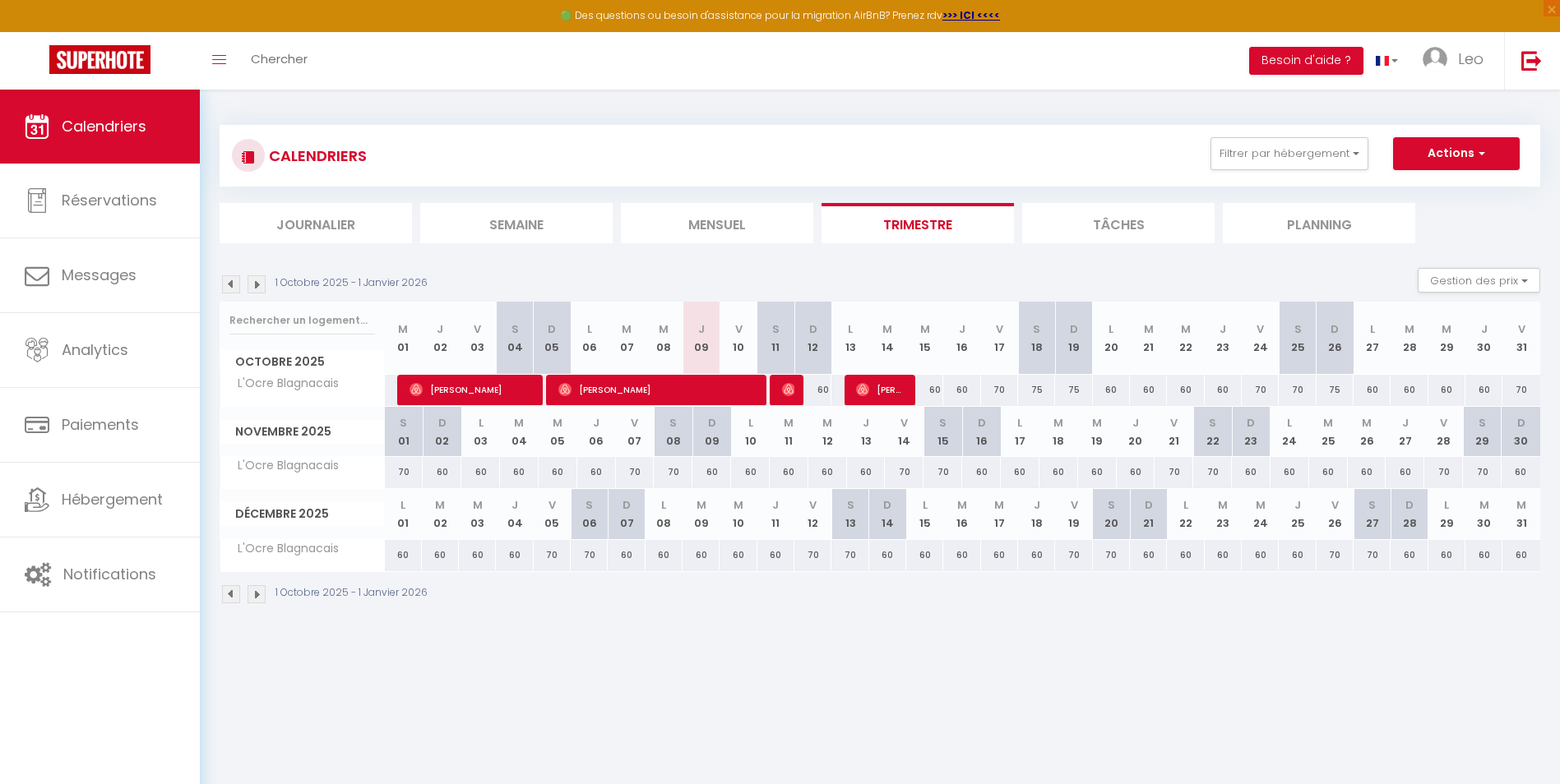
click at [773, 229] on li "Mensuel" at bounding box center [717, 223] width 192 height 41
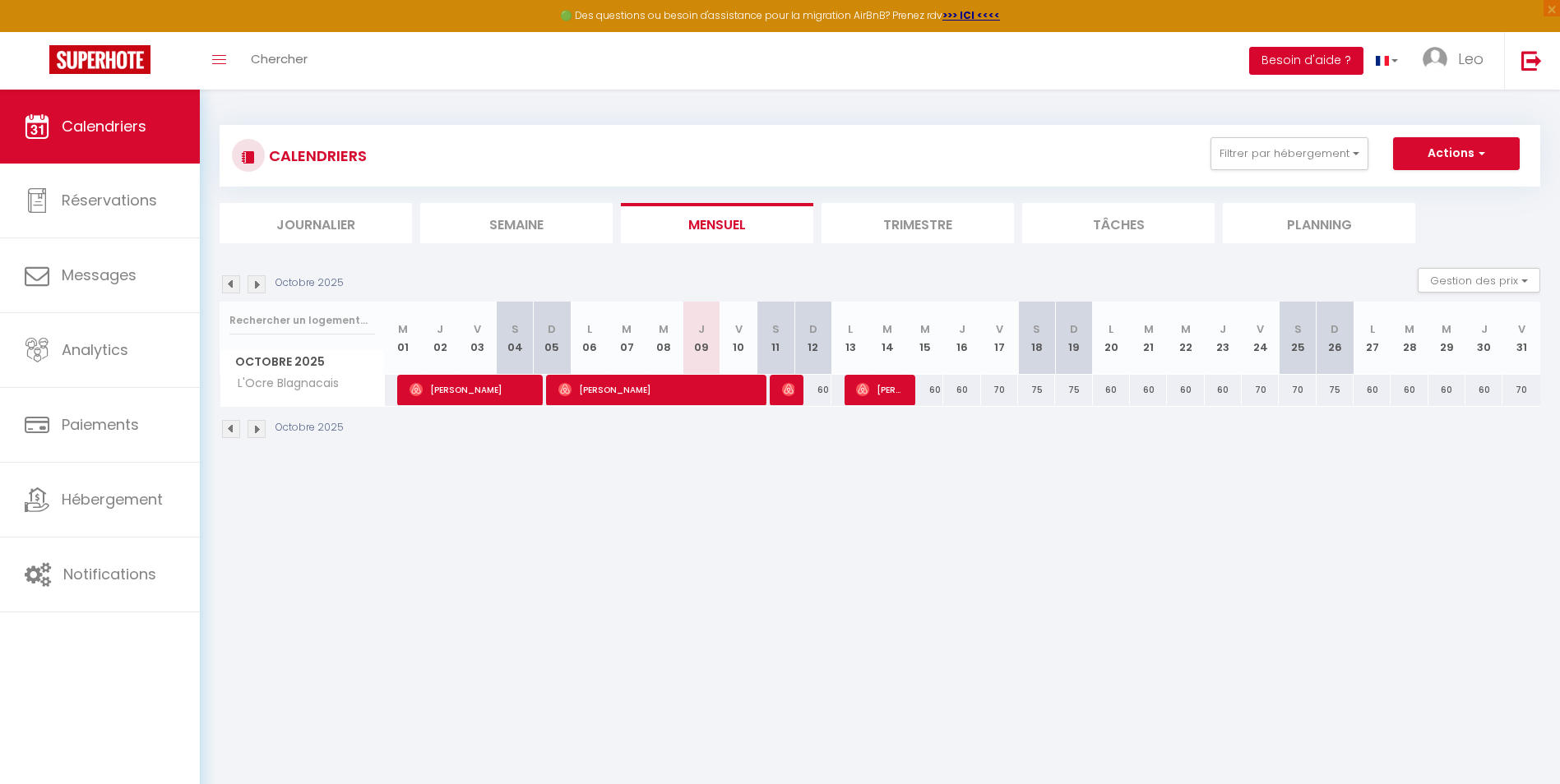
click at [1332, 68] on button "Besoin d'aide ?" at bounding box center [1306, 61] width 114 height 28
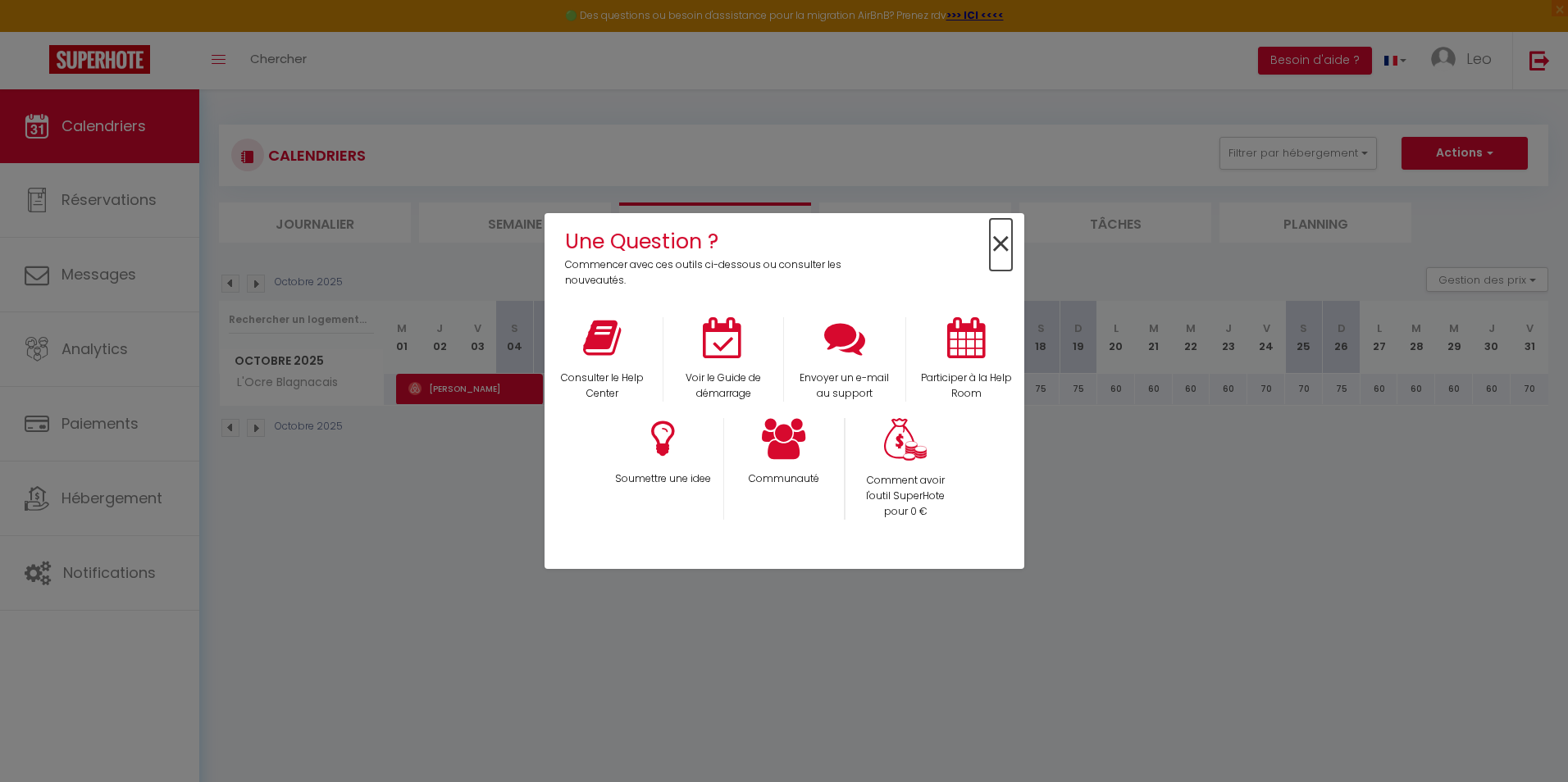
click at [1003, 235] on span "×" at bounding box center [1000, 245] width 22 height 51
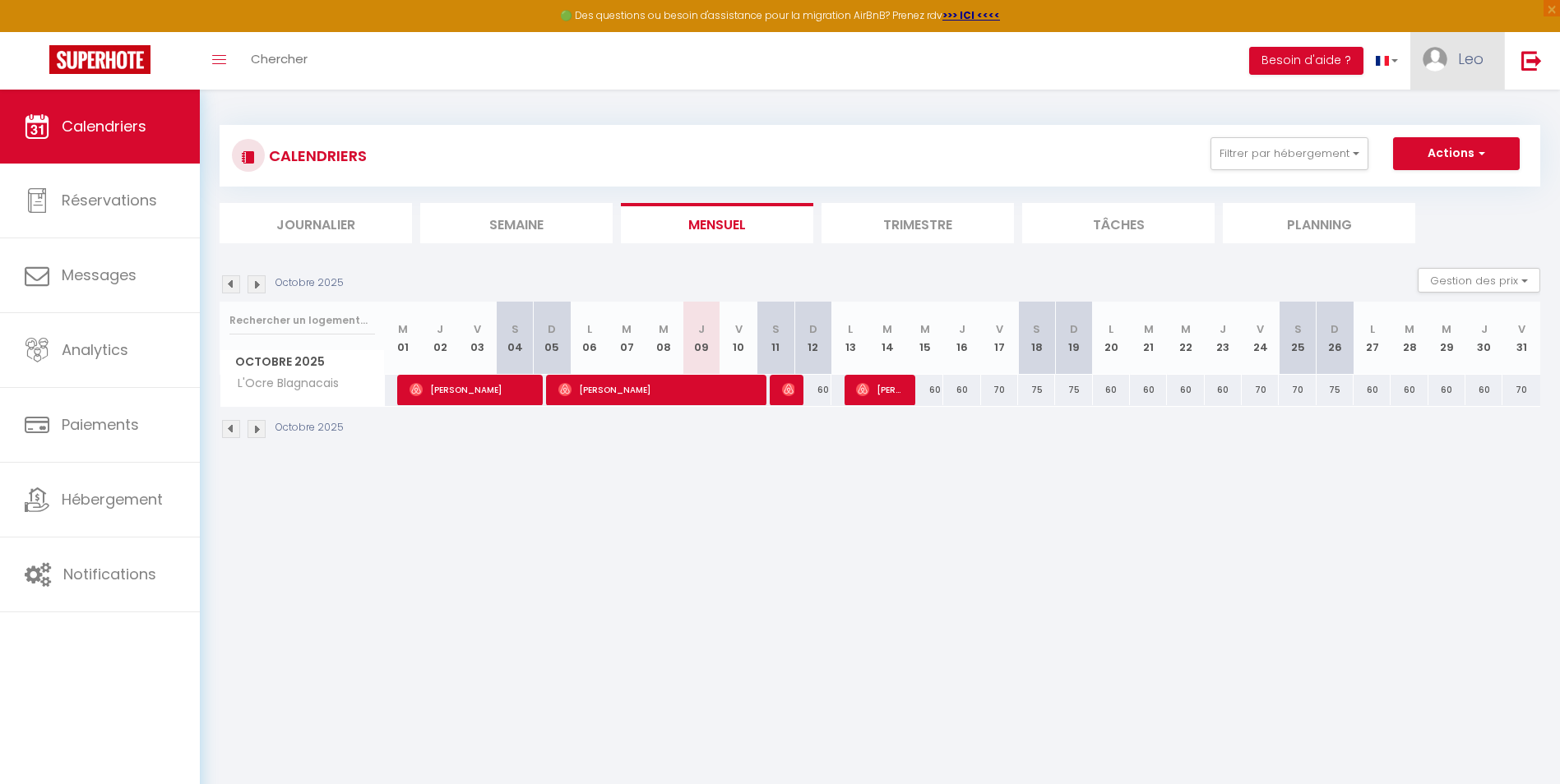
click at [1439, 69] on img at bounding box center [1435, 60] width 25 height 25
click at [1438, 117] on link "Paramètres" at bounding box center [1438, 114] width 122 height 28
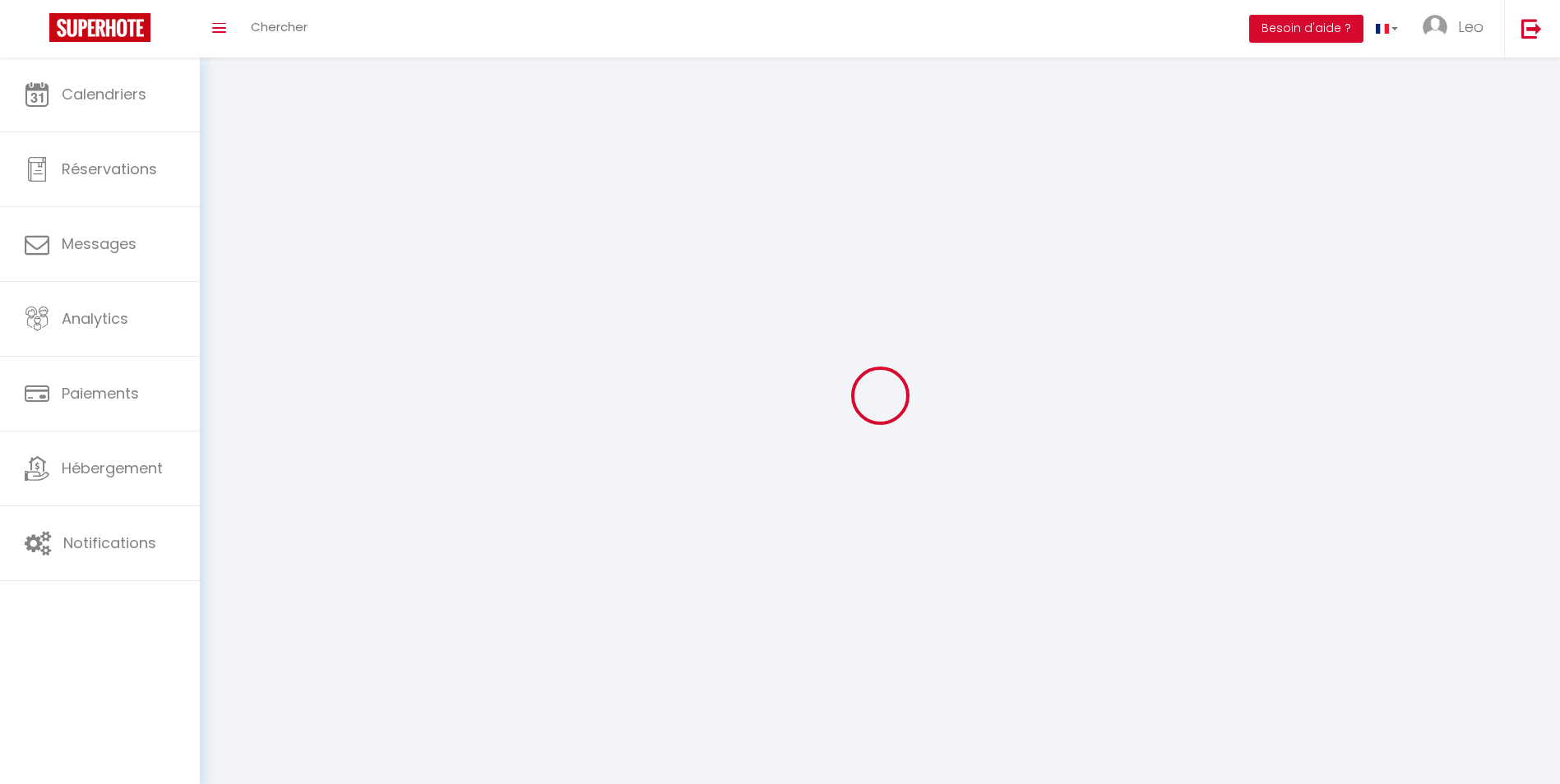
type input "Leo"
type input "Corts"
type input "[PHONE_NUMBER]"
type input "[STREET_ADDRESS]"
type input "31700"
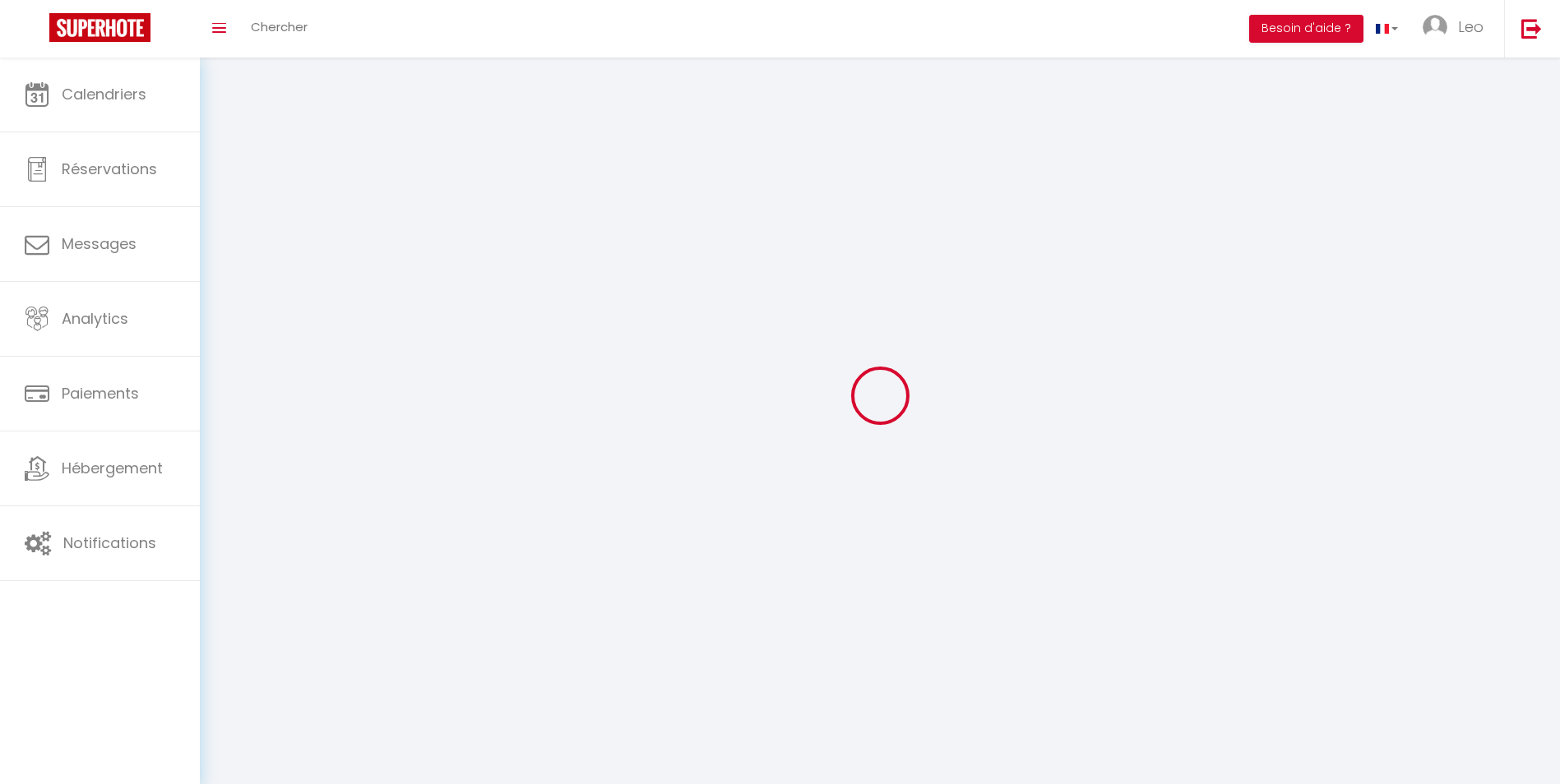
type input "Blagnac"
type input "ReHIvyFW6Q6Xiye7HVTh18G0i"
type input "wAgL1IpiZGeGeqPQLi3ks2Sor"
select select "28"
select select "fr"
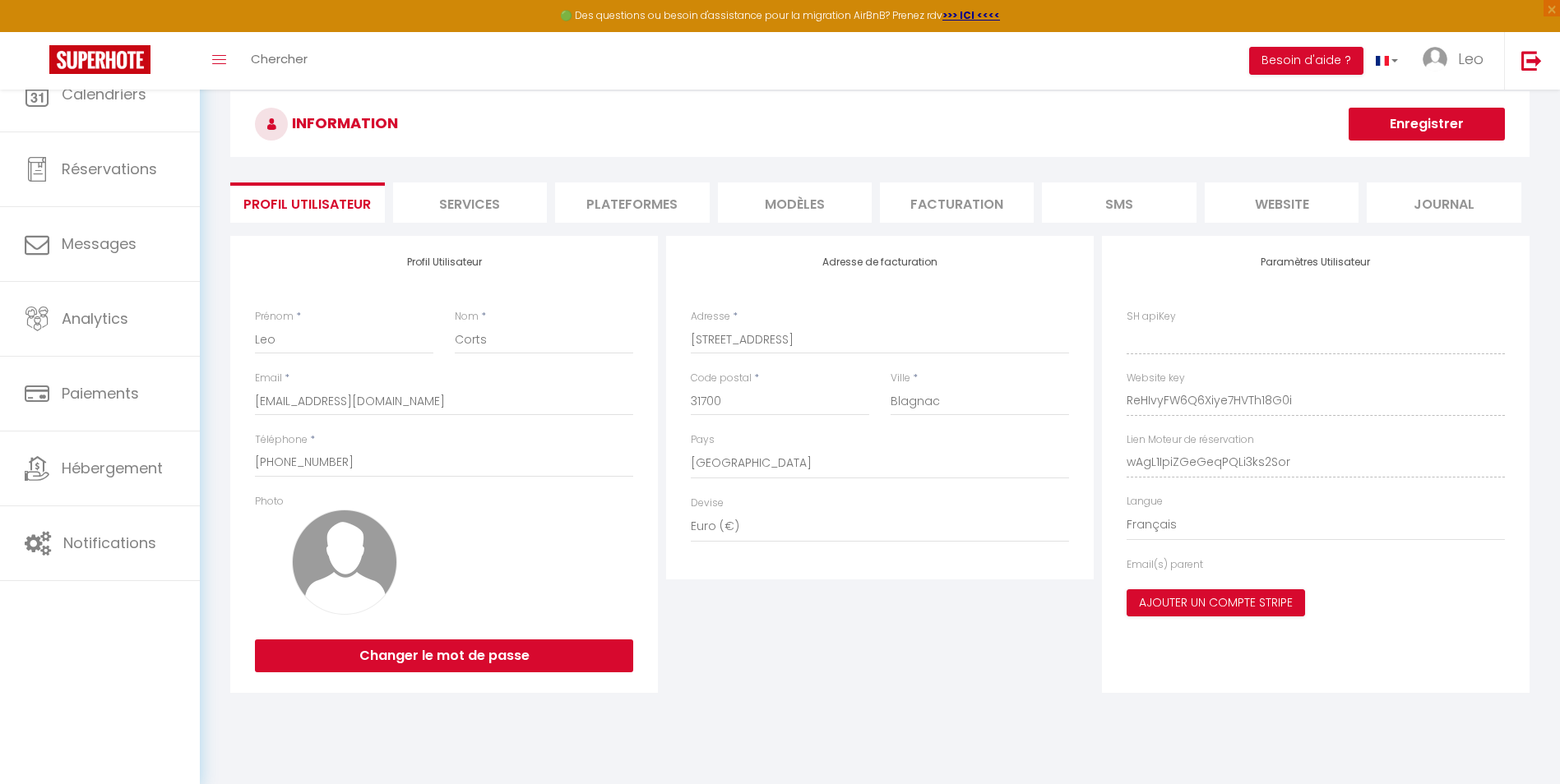
type input "ReHIvyFW6Q6Xiye7HVTh18G0i"
type input "wAgL1IpiZGeGeqPQLi3ks2Sor"
type input "[URL][DOMAIN_NAME]"
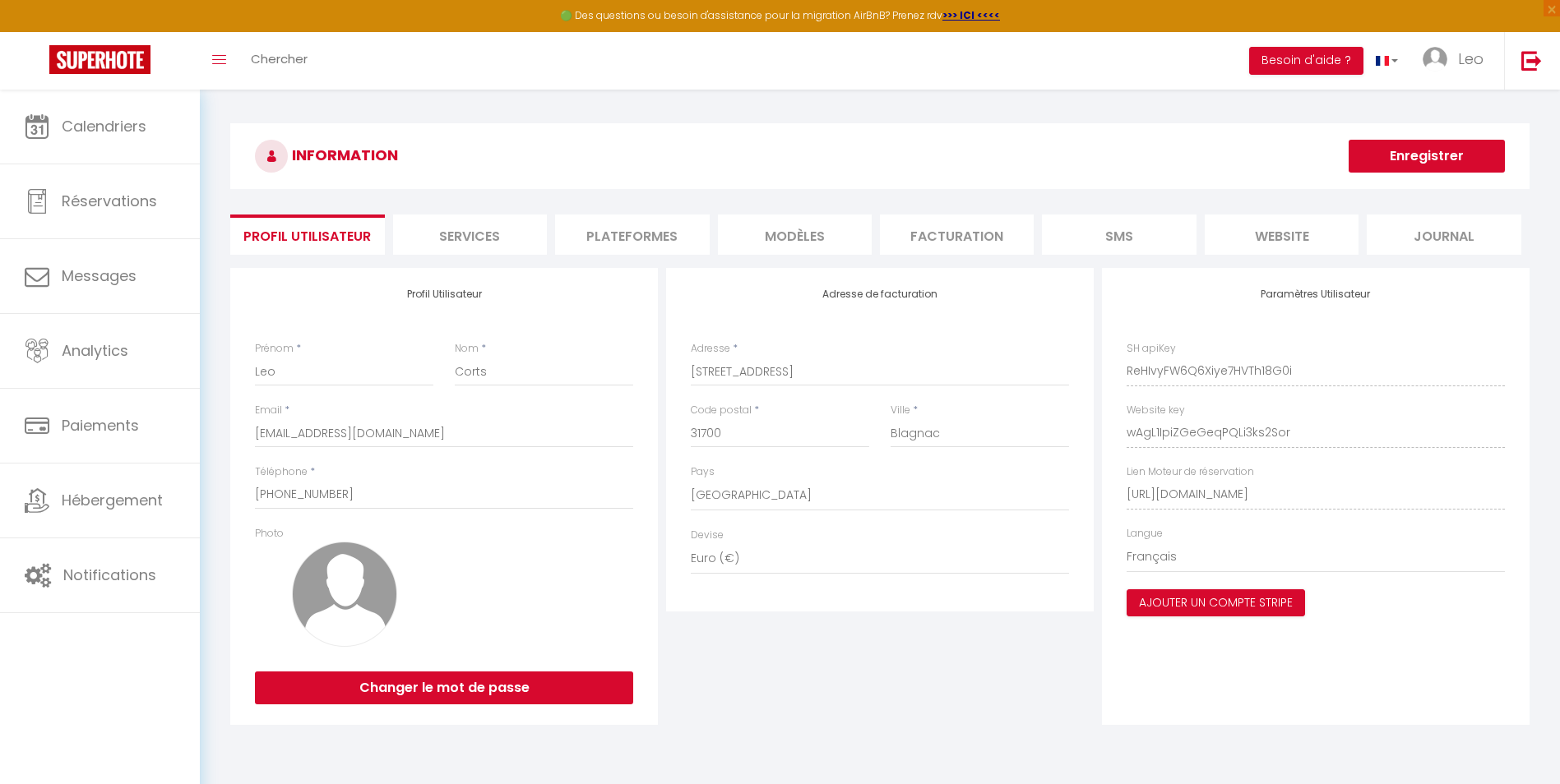
click at [482, 235] on li "Services" at bounding box center [470, 235] width 154 height 41
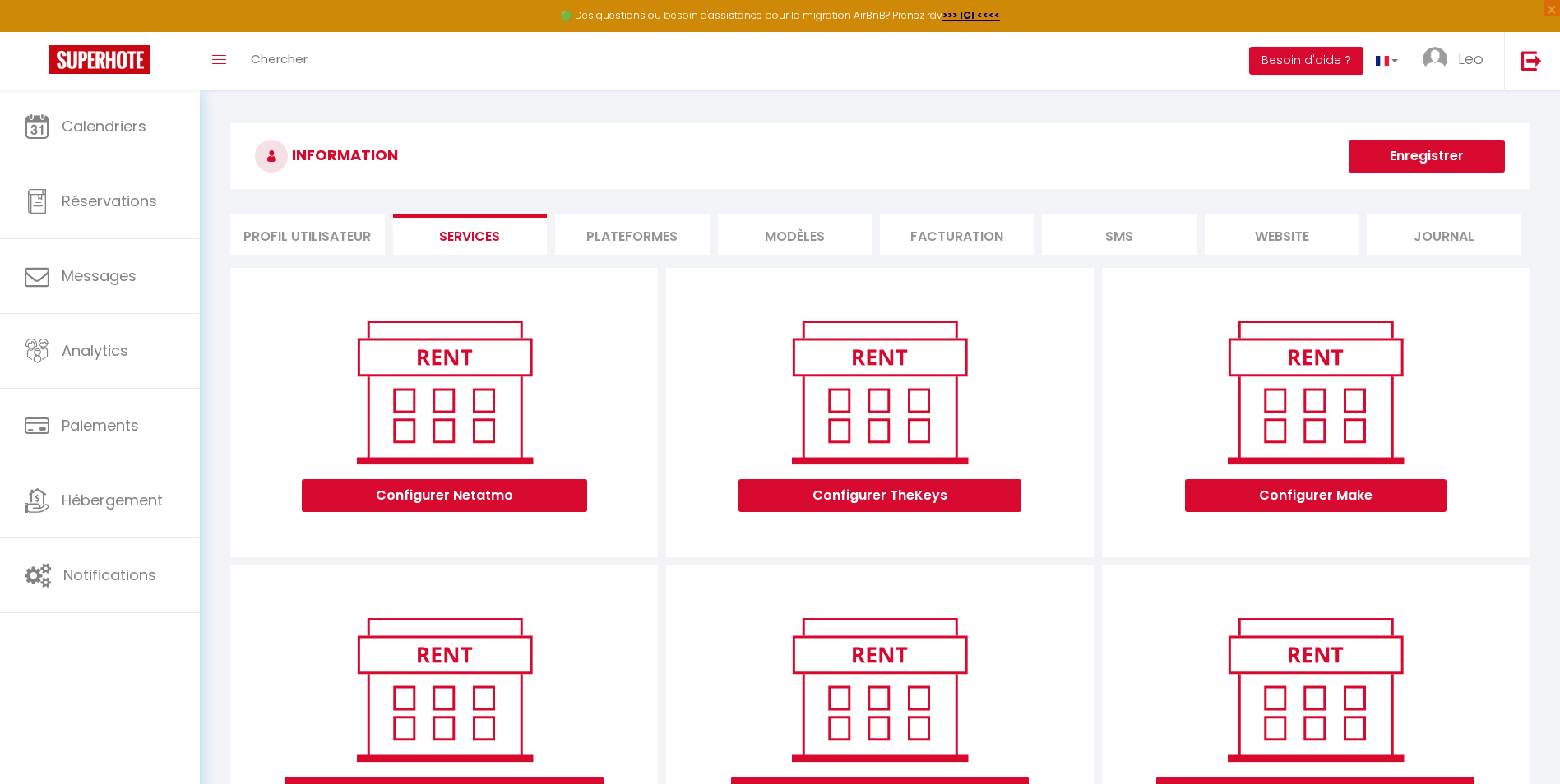
click at [611, 229] on li "Plateformes" at bounding box center [632, 235] width 154 height 41
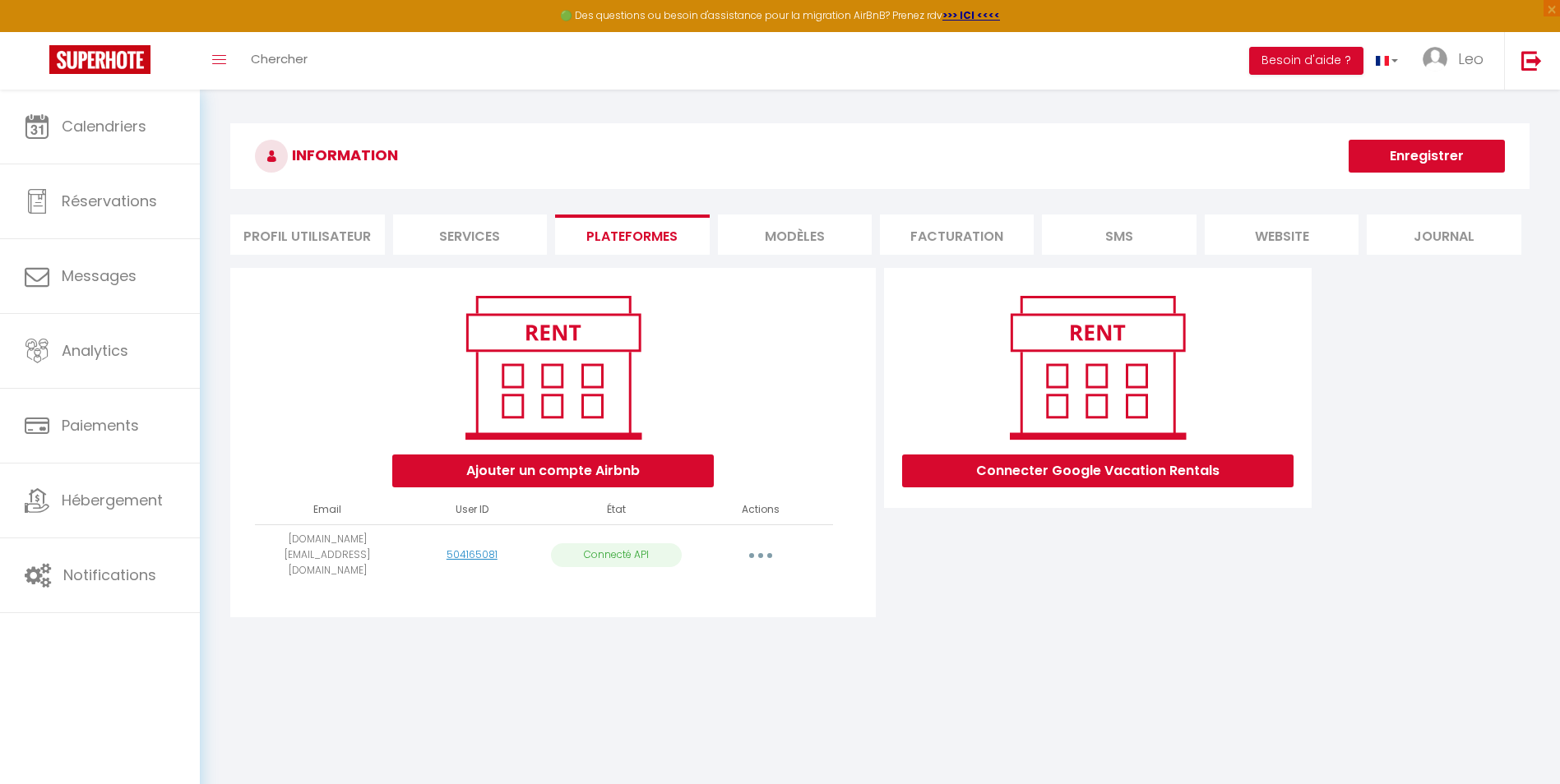
drag, startPoint x: 794, startPoint y: 281, endPoint x: 803, endPoint y: 216, distance: 65.6
click at [803, 216] on div "INFORMATION Enregistrer Profil Utilisateur Services Plateformes MODÈLES Factura…" at bounding box center [879, 378] width 1299 height 509
drag, startPoint x: 803, startPoint y: 216, endPoint x: 754, endPoint y: 206, distance: 50.0
click at [754, 206] on div "INFORMATION Enregistrer Profil Utilisateur Services Plateformes MODÈLES Factura…" at bounding box center [879, 378] width 1299 height 509
click at [794, 232] on li "MODÈLES" at bounding box center [795, 235] width 154 height 41
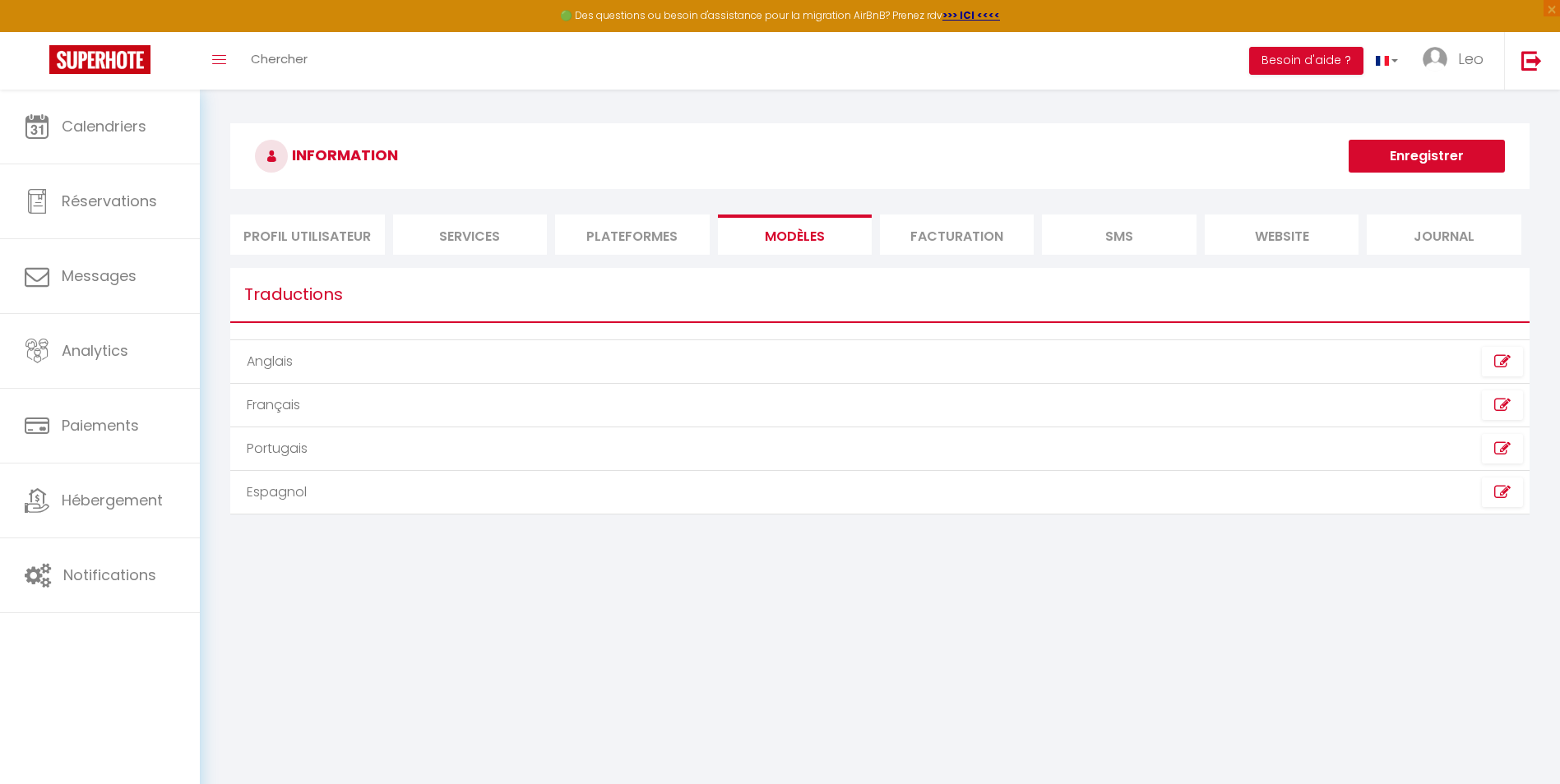
click at [954, 233] on li "Facturation" at bounding box center [957, 235] width 154 height 41
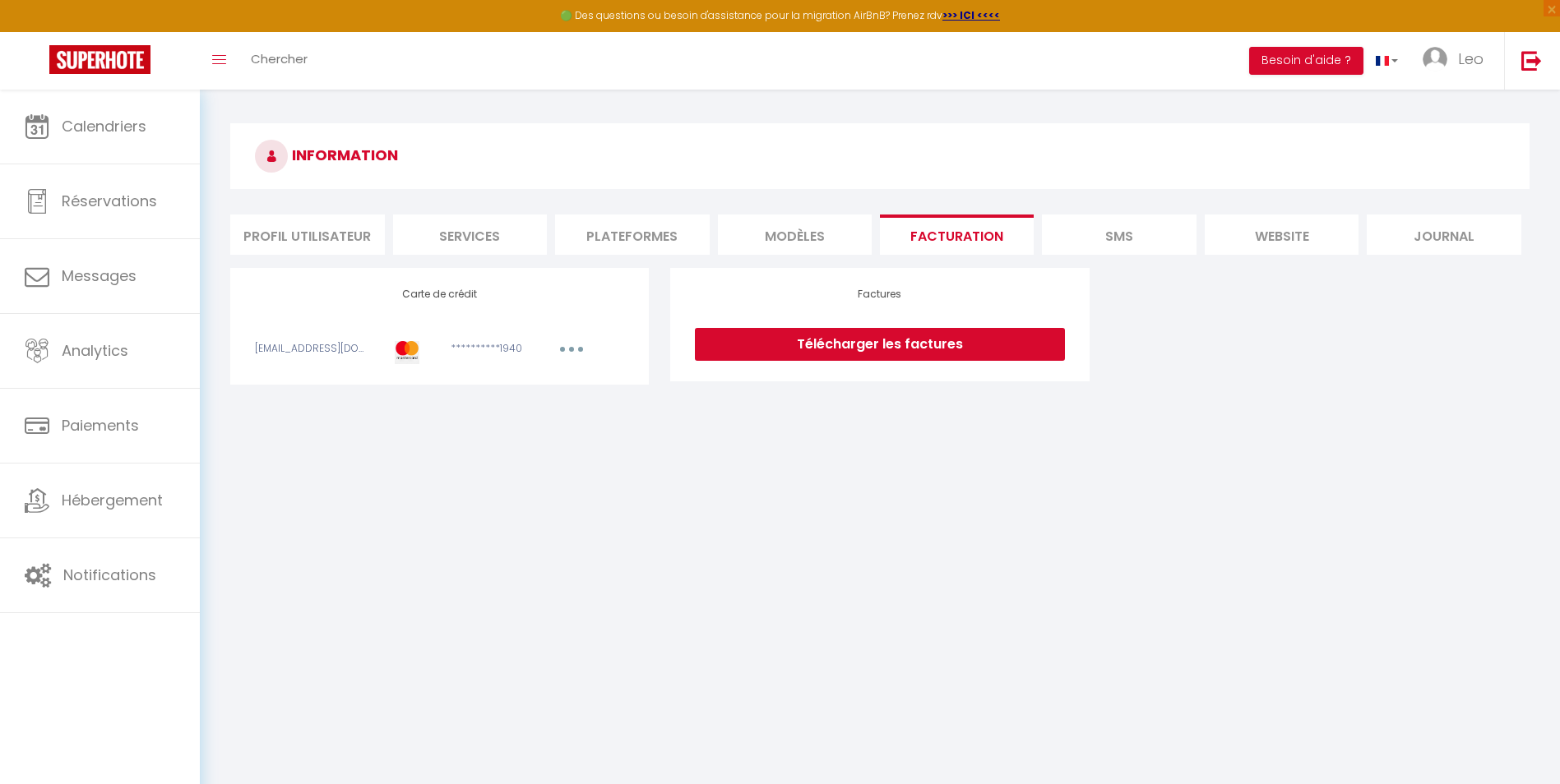
click at [1063, 228] on li "SMS" at bounding box center [1119, 235] width 154 height 41
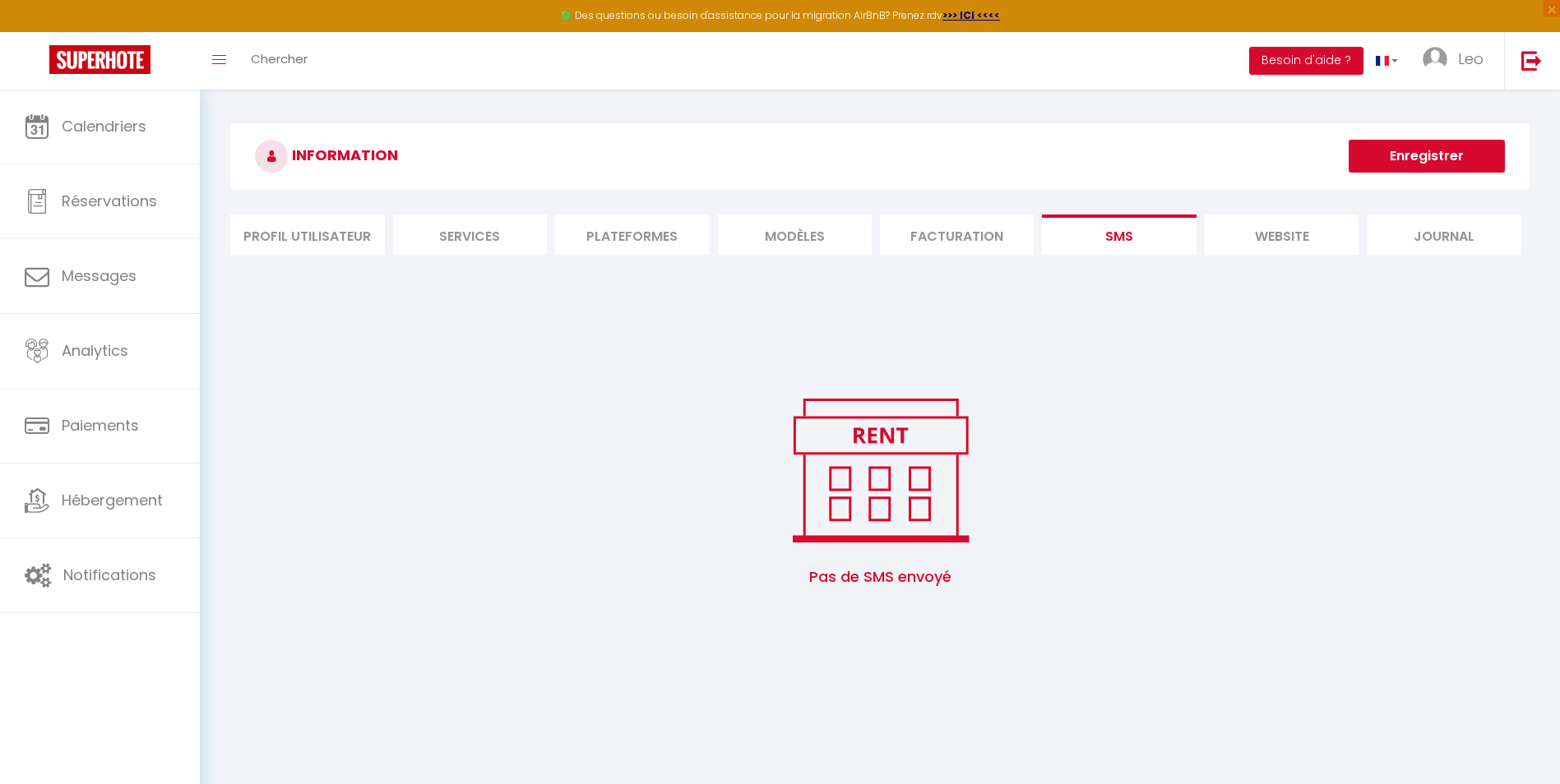
click at [1246, 242] on li "website" at bounding box center [1281, 235] width 154 height 41
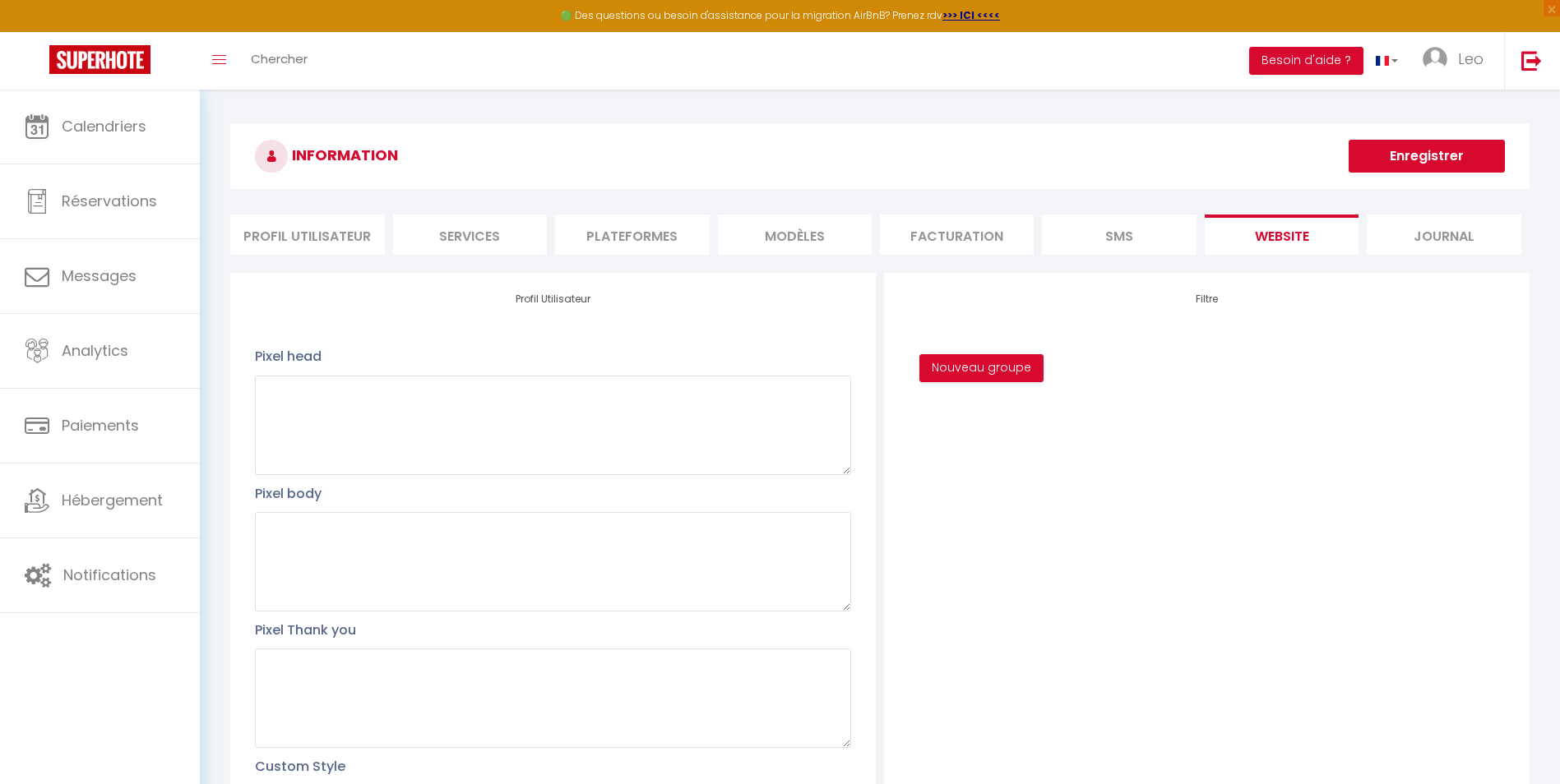
click at [1393, 243] on li "Journal" at bounding box center [1444, 235] width 154 height 41
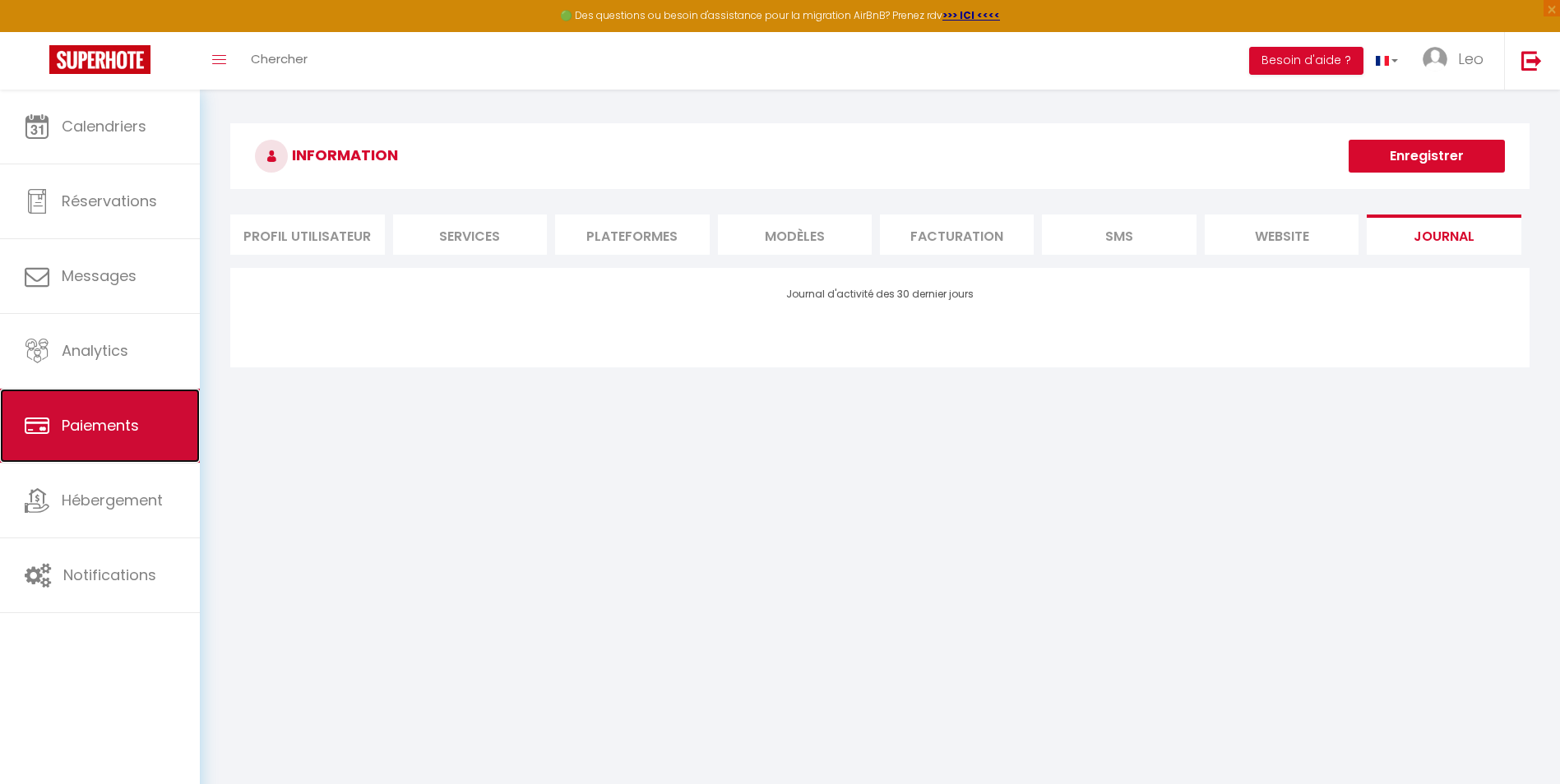
click at [104, 410] on link "Paiements" at bounding box center [99, 425] width 200 height 74
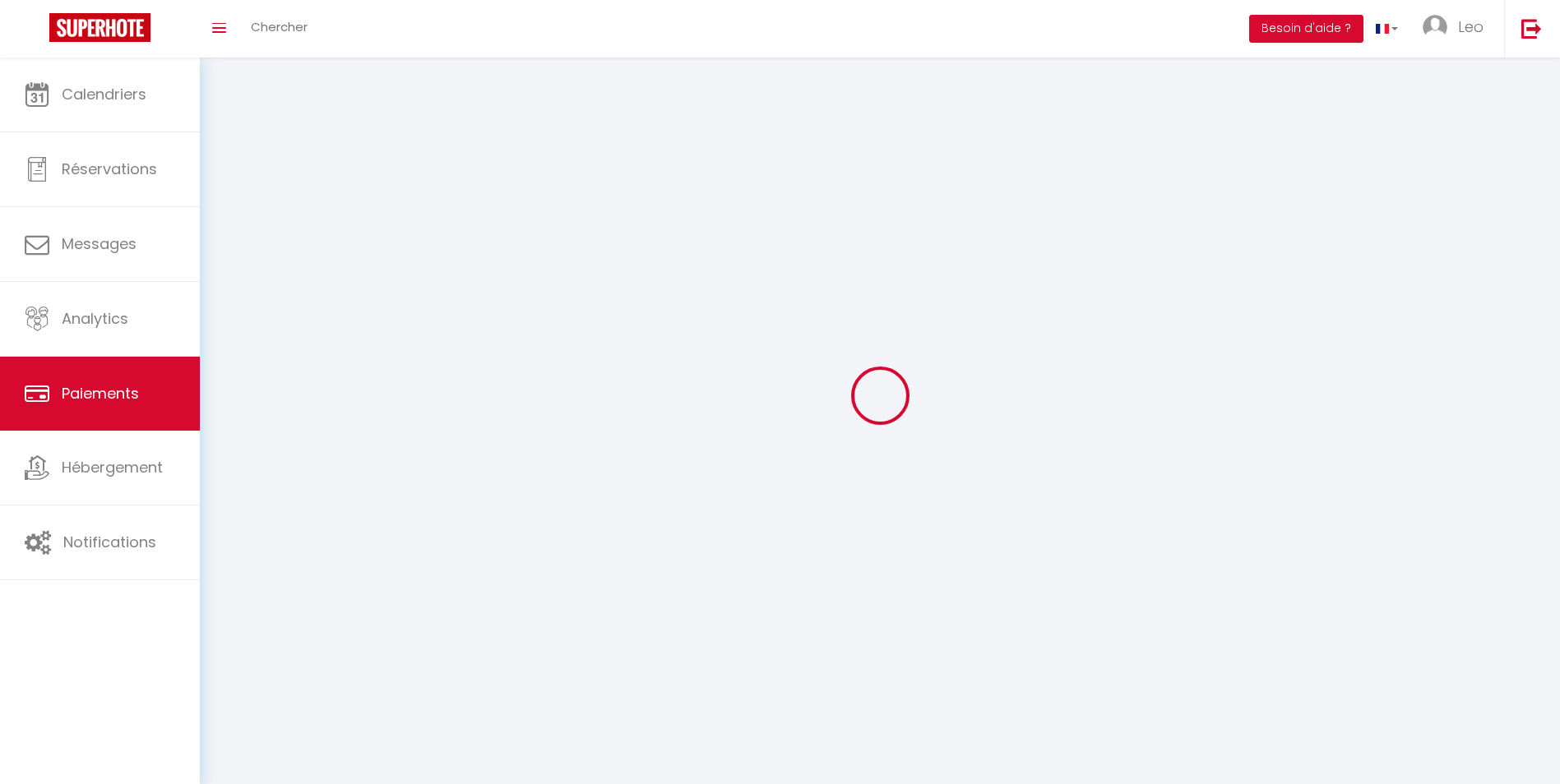
select select "2"
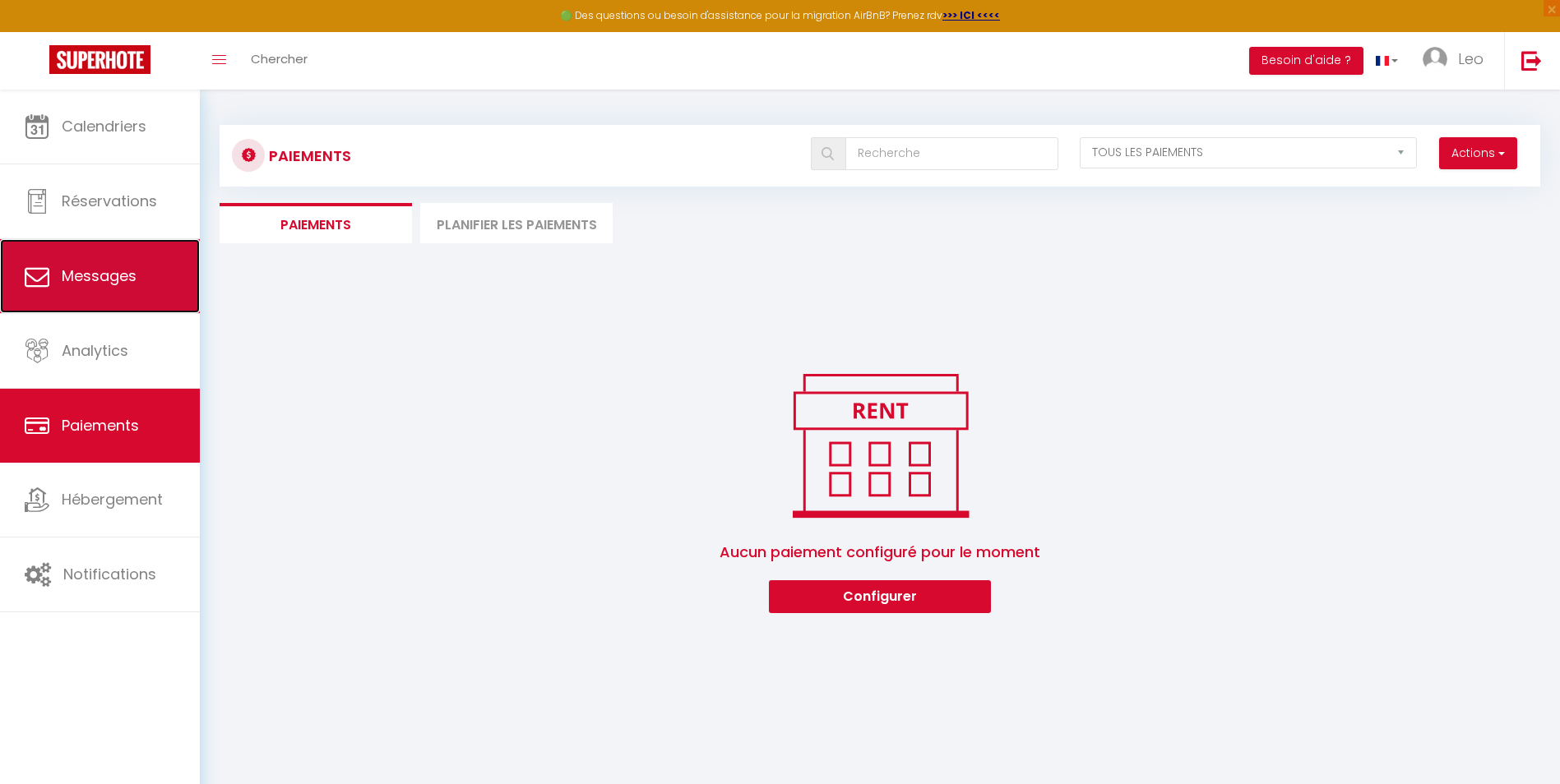
click at [119, 258] on link "Messages" at bounding box center [99, 276] width 200 height 74
select select "message"
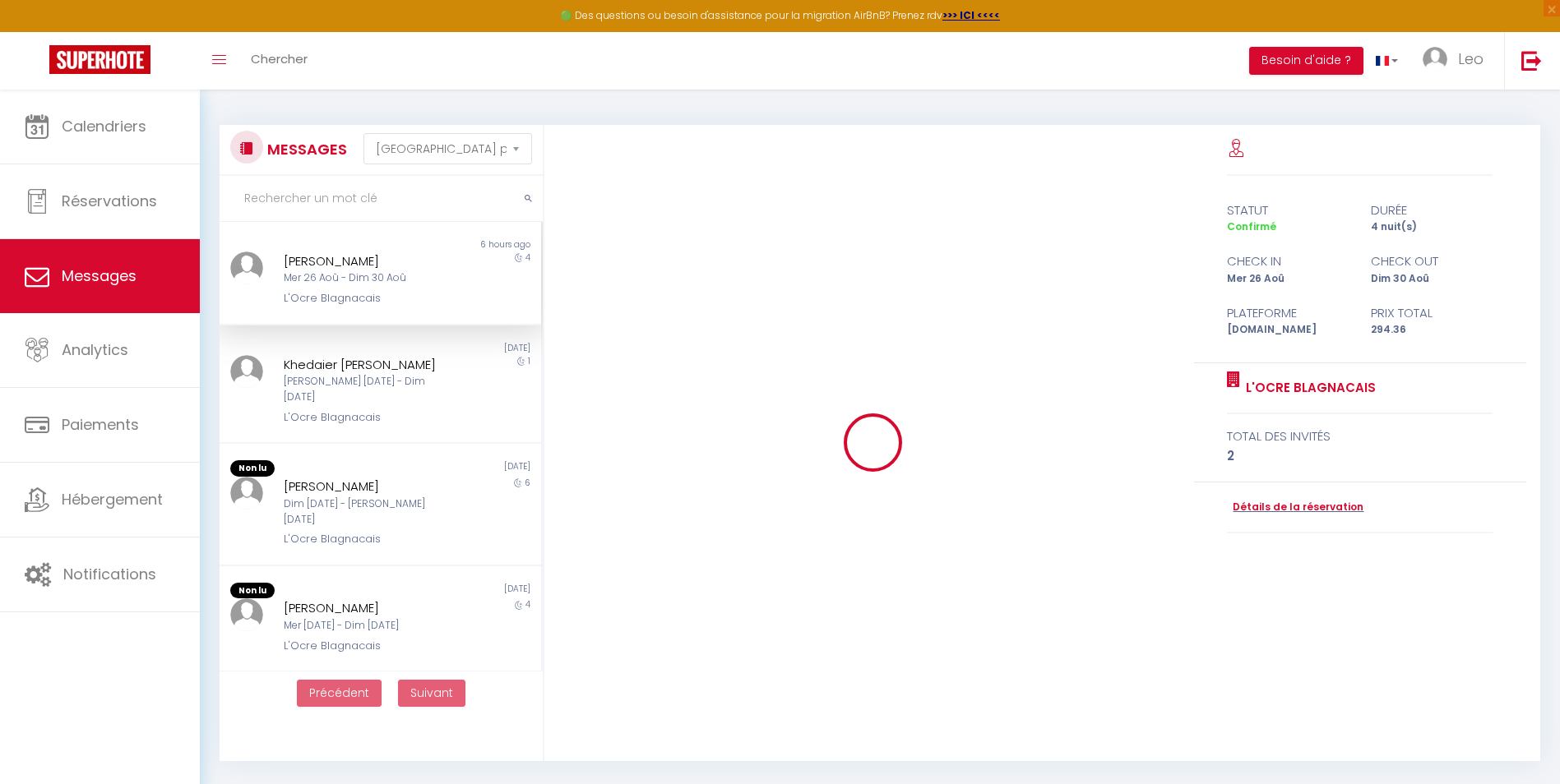
scroll to position [646, 0]
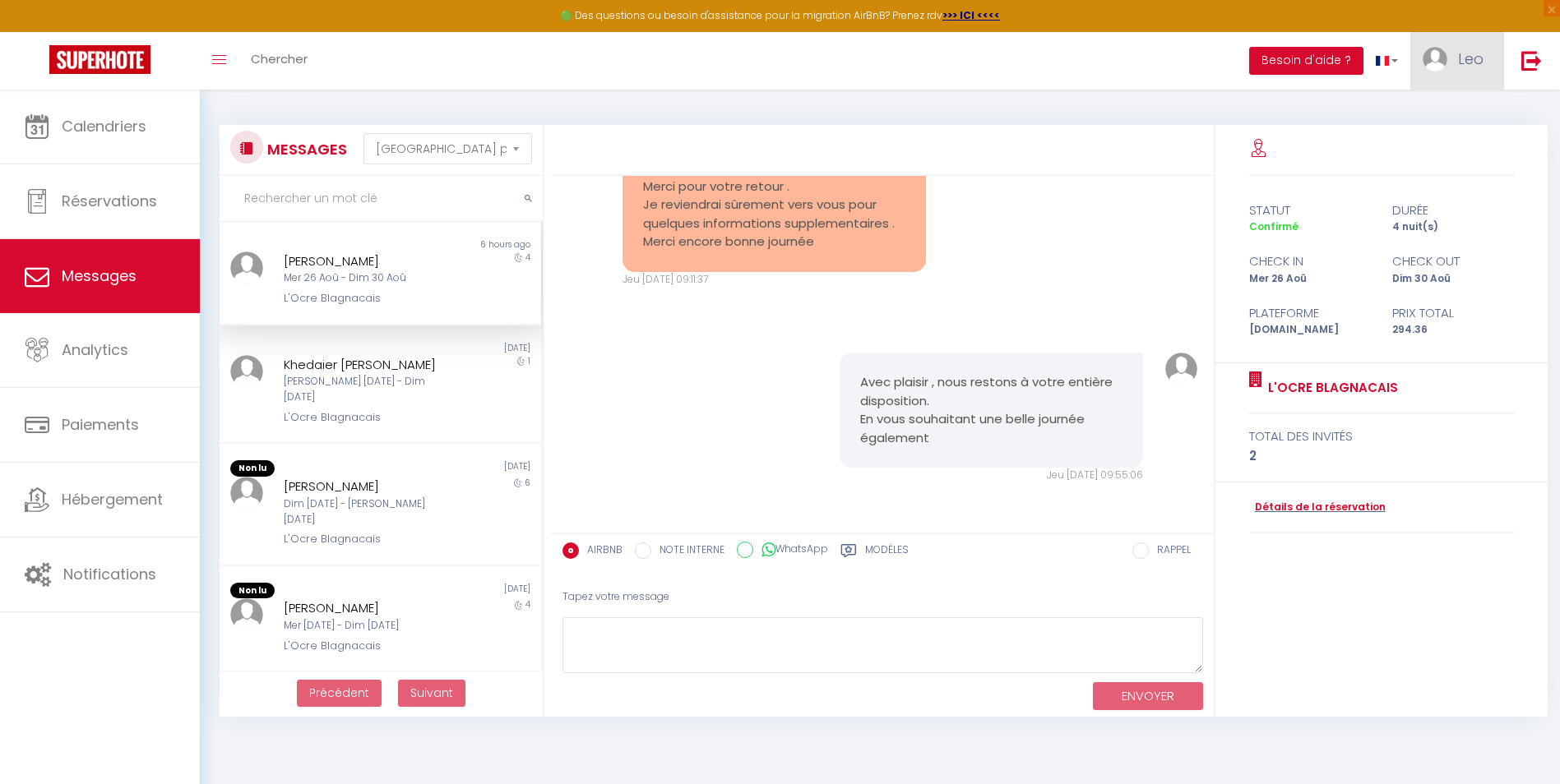
click at [1427, 51] on img at bounding box center [1435, 60] width 25 height 25
click at [1432, 103] on link "Paramètres" at bounding box center [1438, 114] width 122 height 28
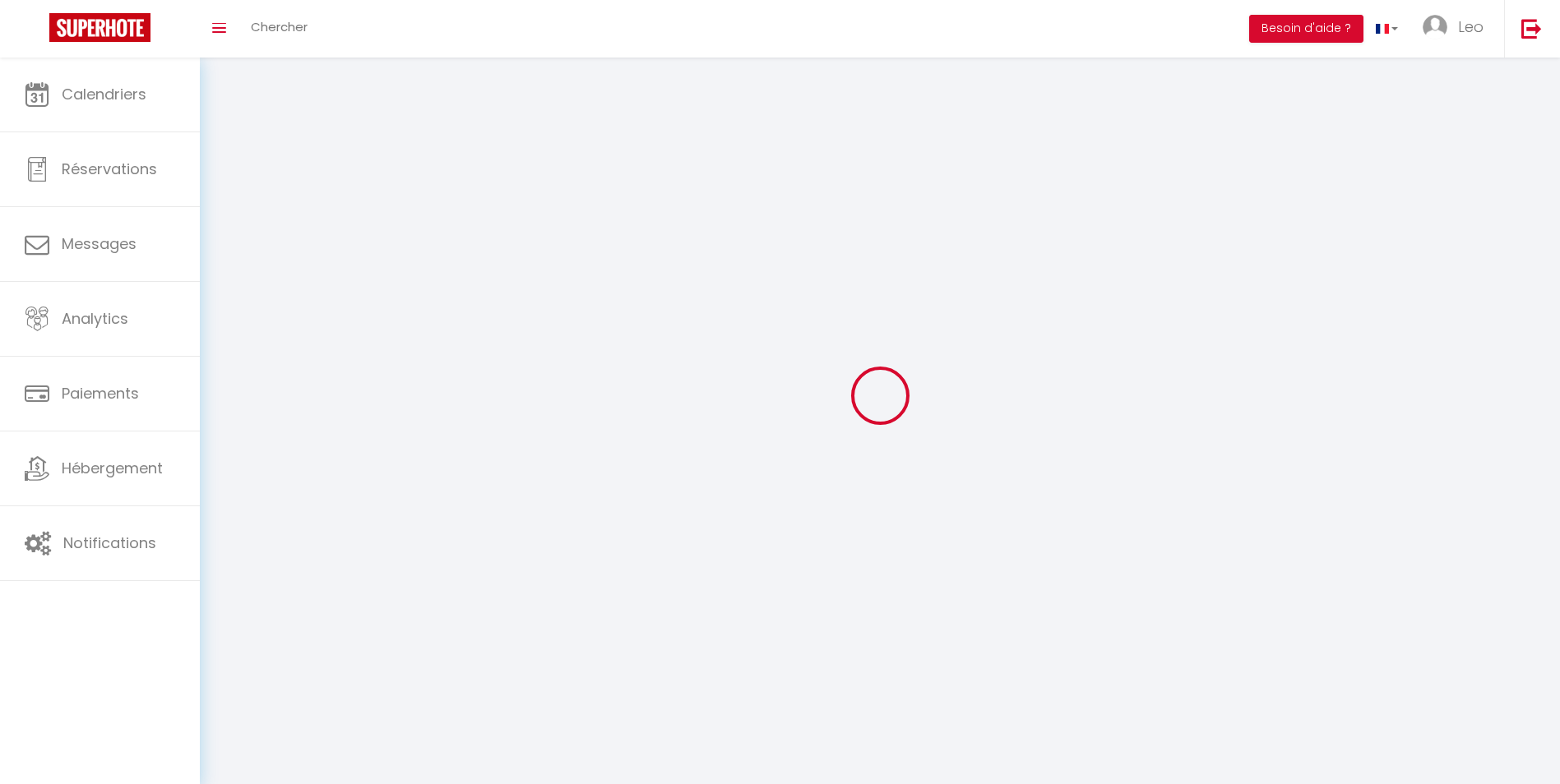
type input "Leo"
type input "Corts"
type input "[PHONE_NUMBER]"
type input "[STREET_ADDRESS]"
type input "31700"
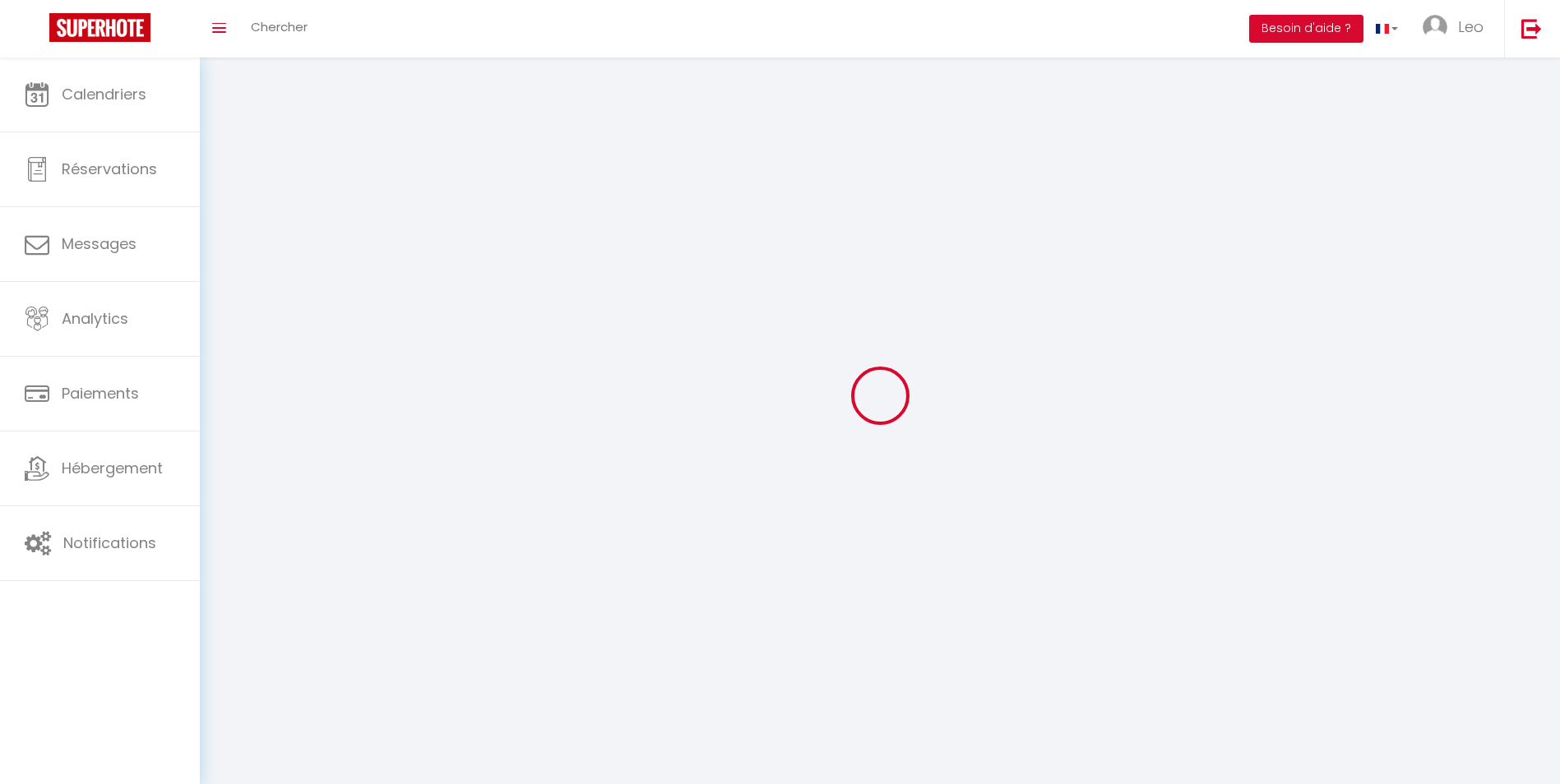
type input "Blagnac"
type input "ReHIvyFW6Q6Xiye7HVTh18G0i"
type input "wAgL1IpiZGeGeqPQLi3ks2Sor"
type input "[URL][DOMAIN_NAME]"
select select "28"
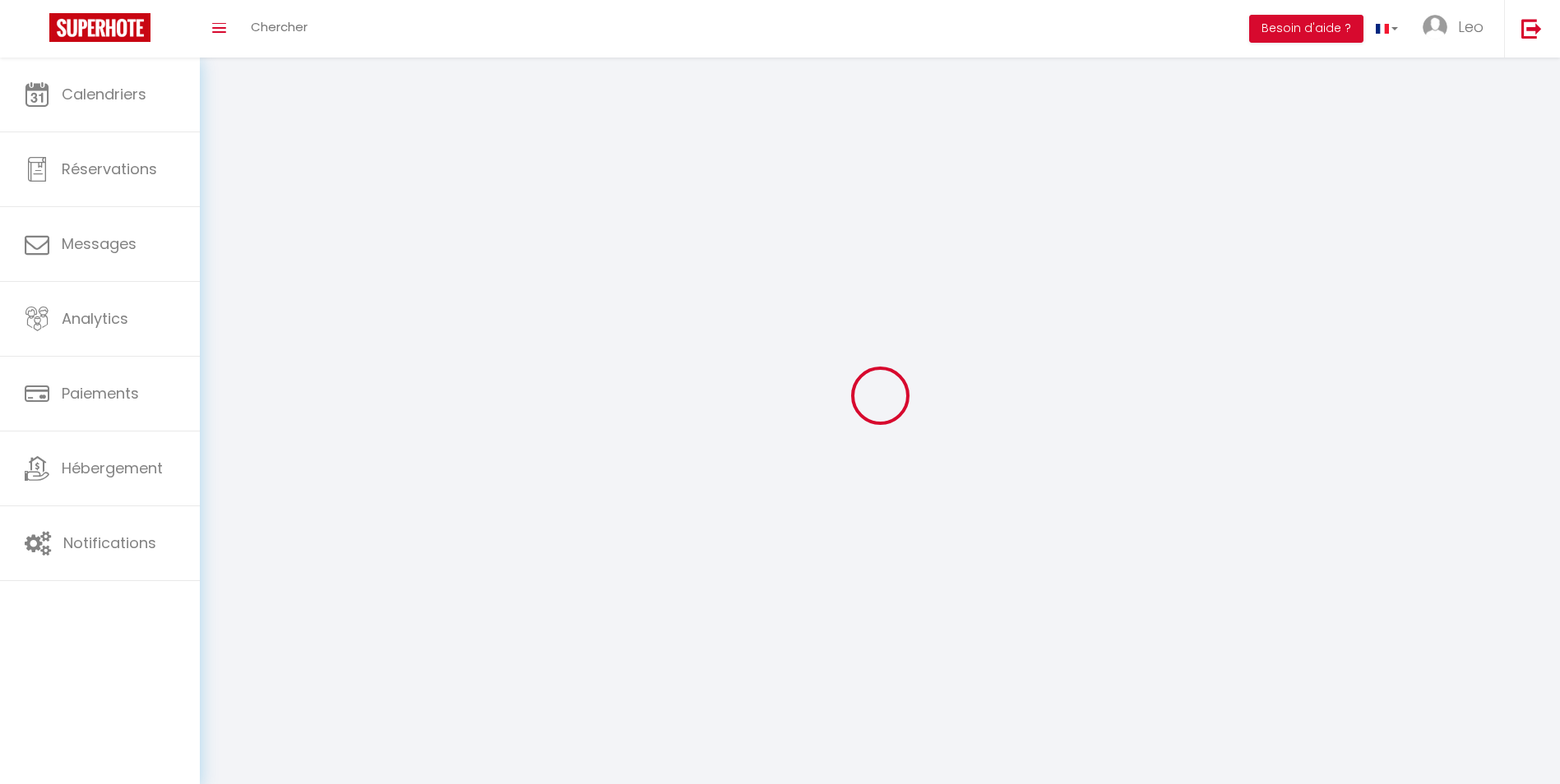
select select "fr"
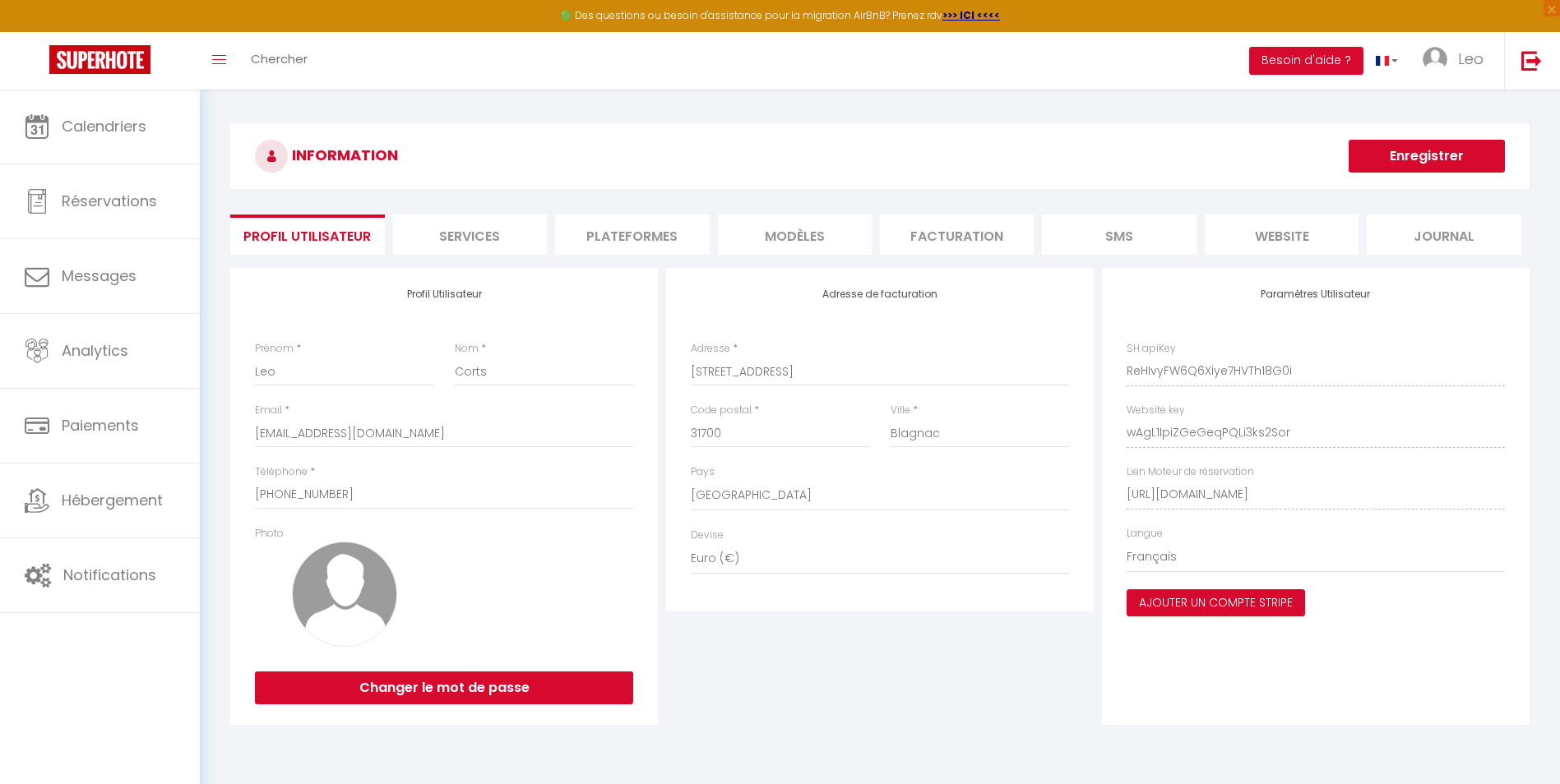
click at [633, 225] on li "Plateformes" at bounding box center [632, 235] width 154 height 41
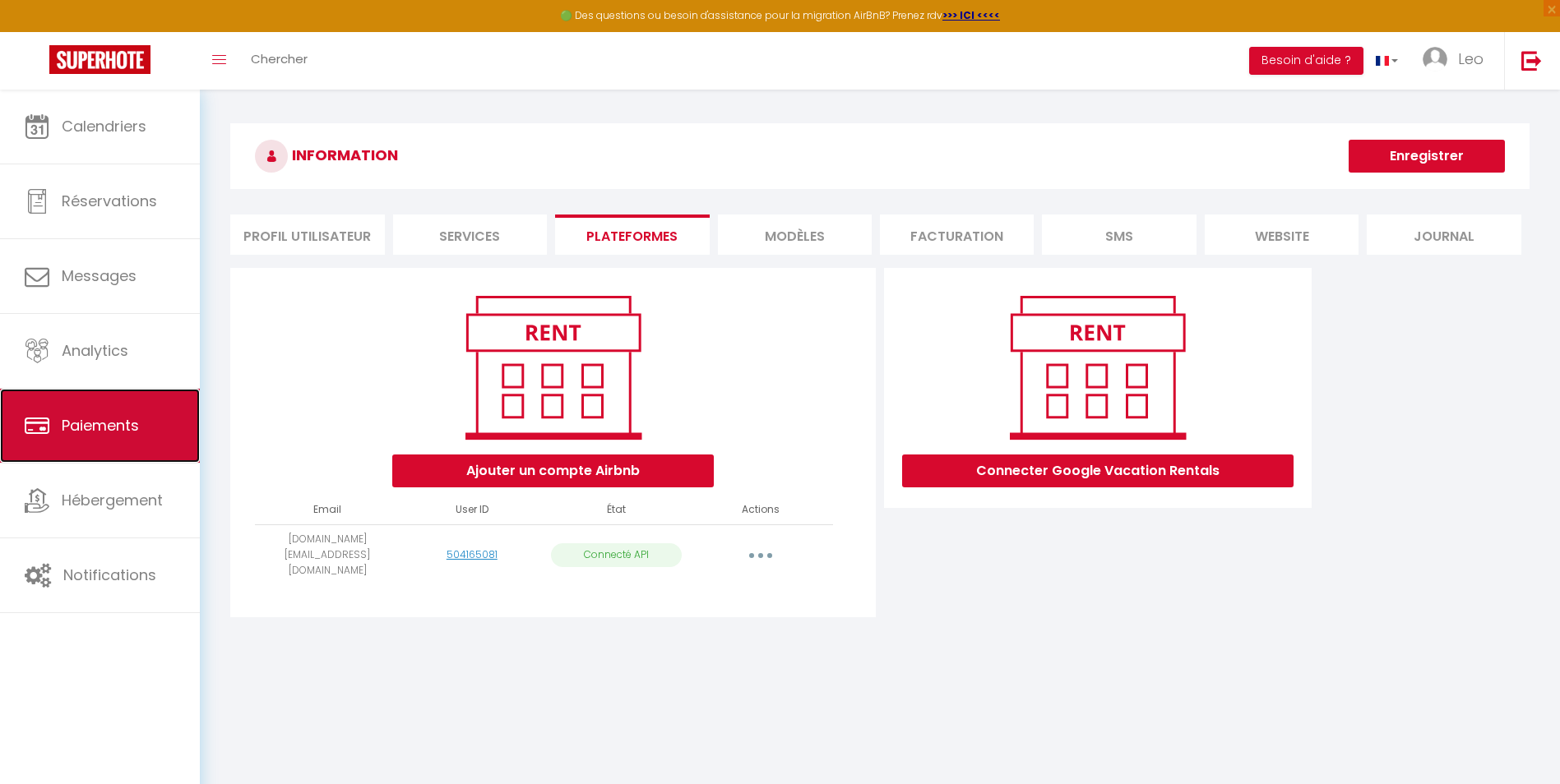
click at [135, 451] on link "Paiements" at bounding box center [99, 425] width 200 height 74
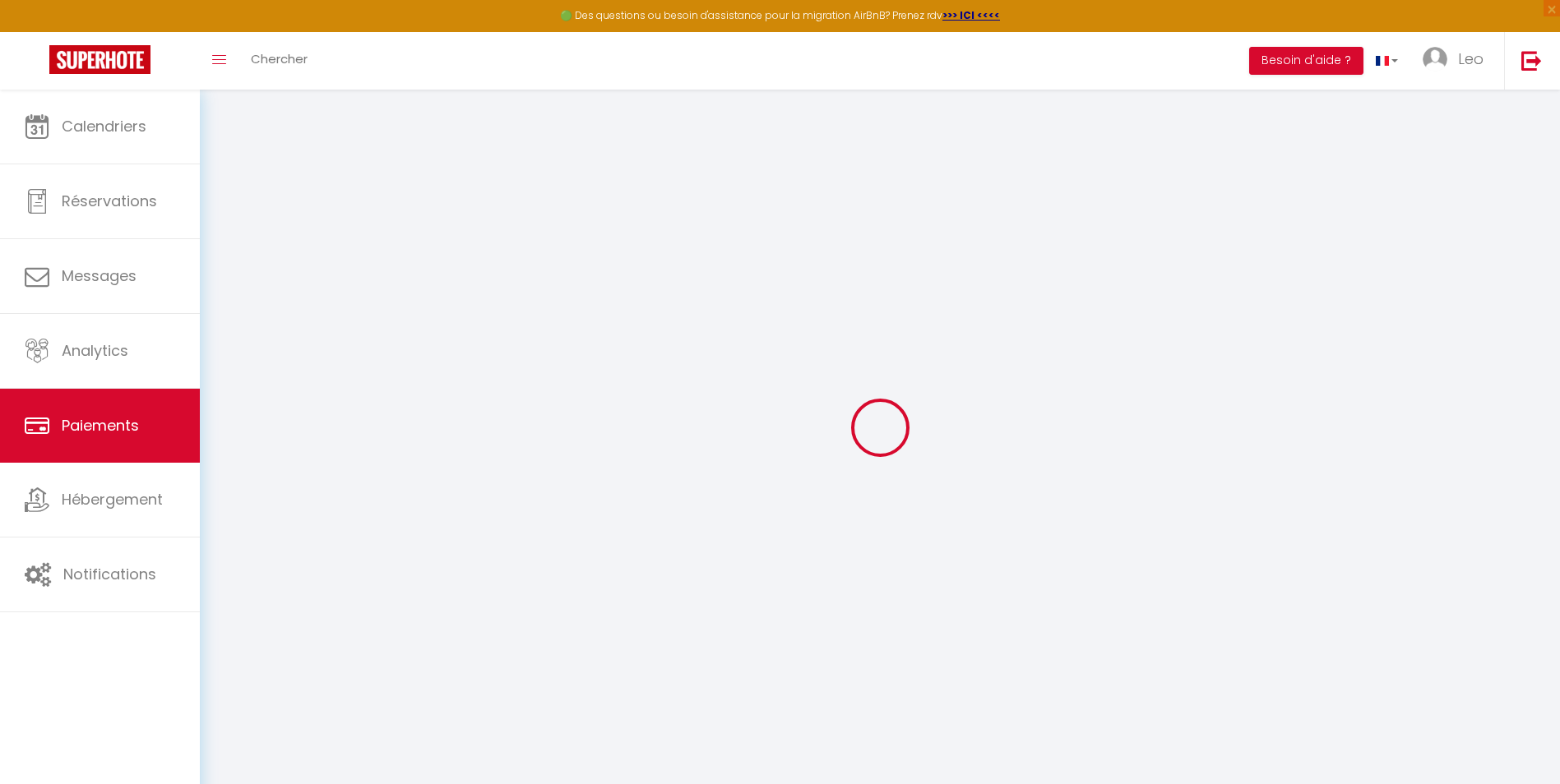
select select "2"
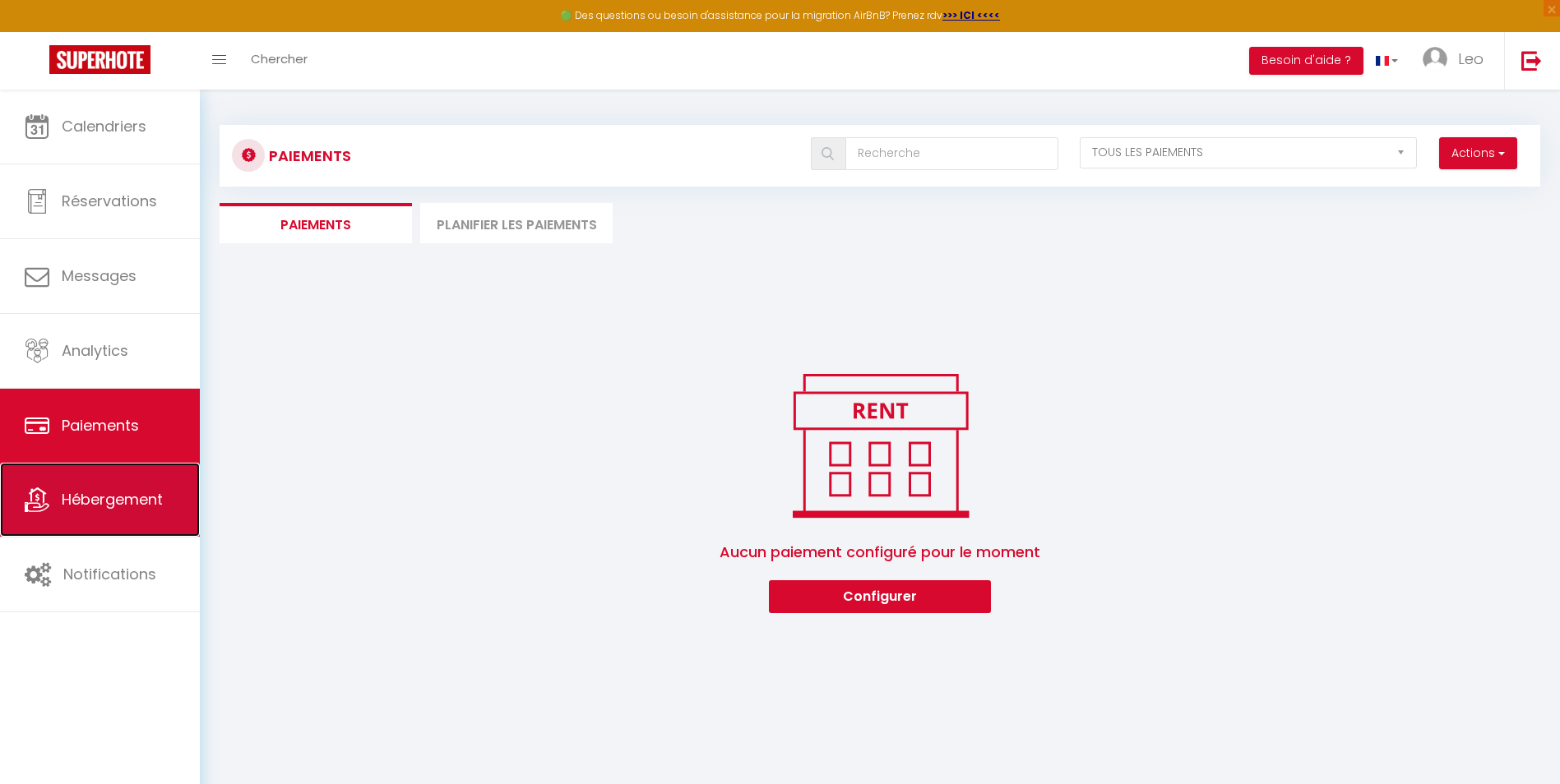
click at [124, 493] on span "Hébergement" at bounding box center [112, 499] width 101 height 21
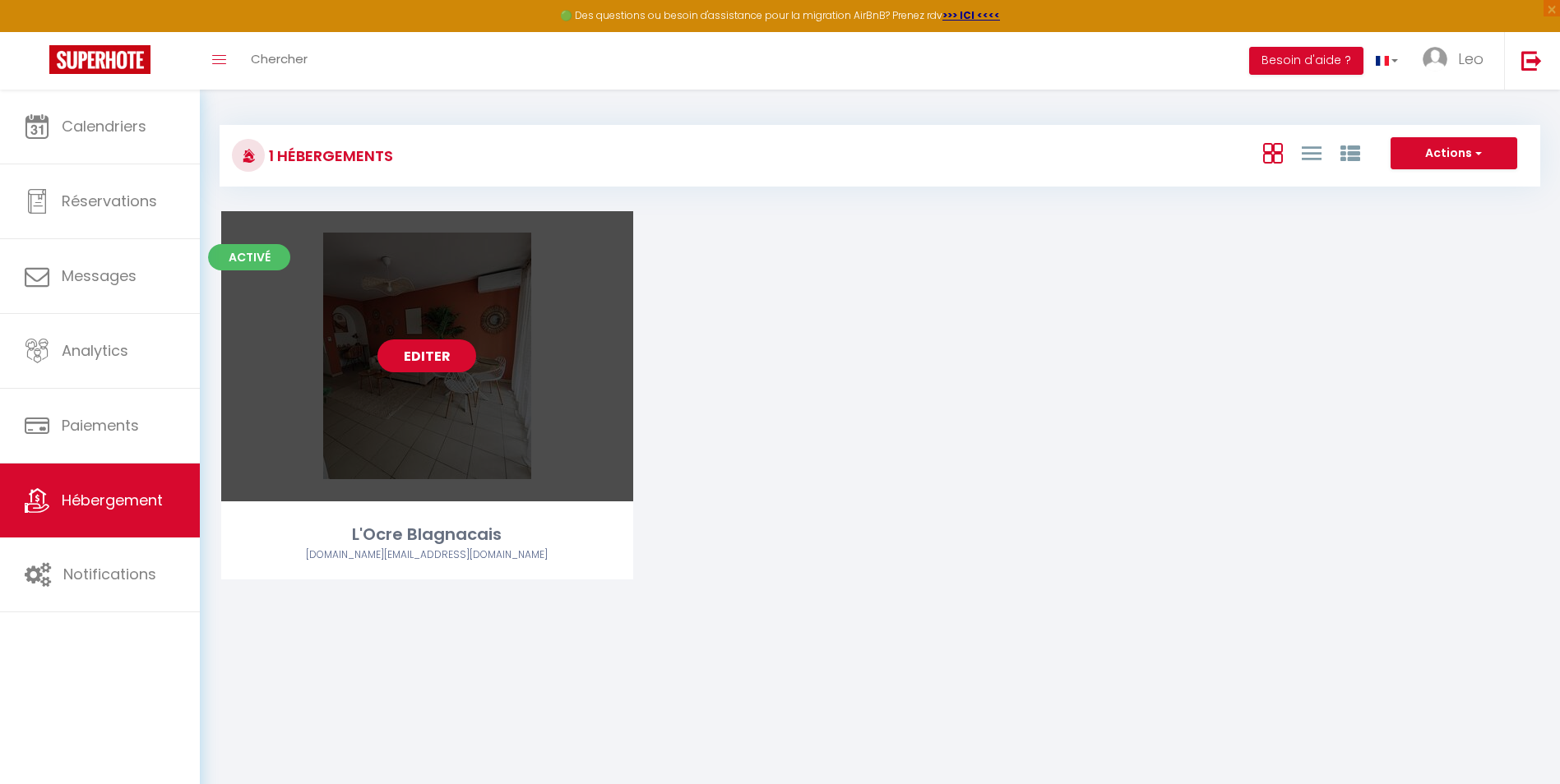
click at [439, 359] on link "Editer" at bounding box center [426, 356] width 99 height 33
select select "3"
select select "2"
select select "1"
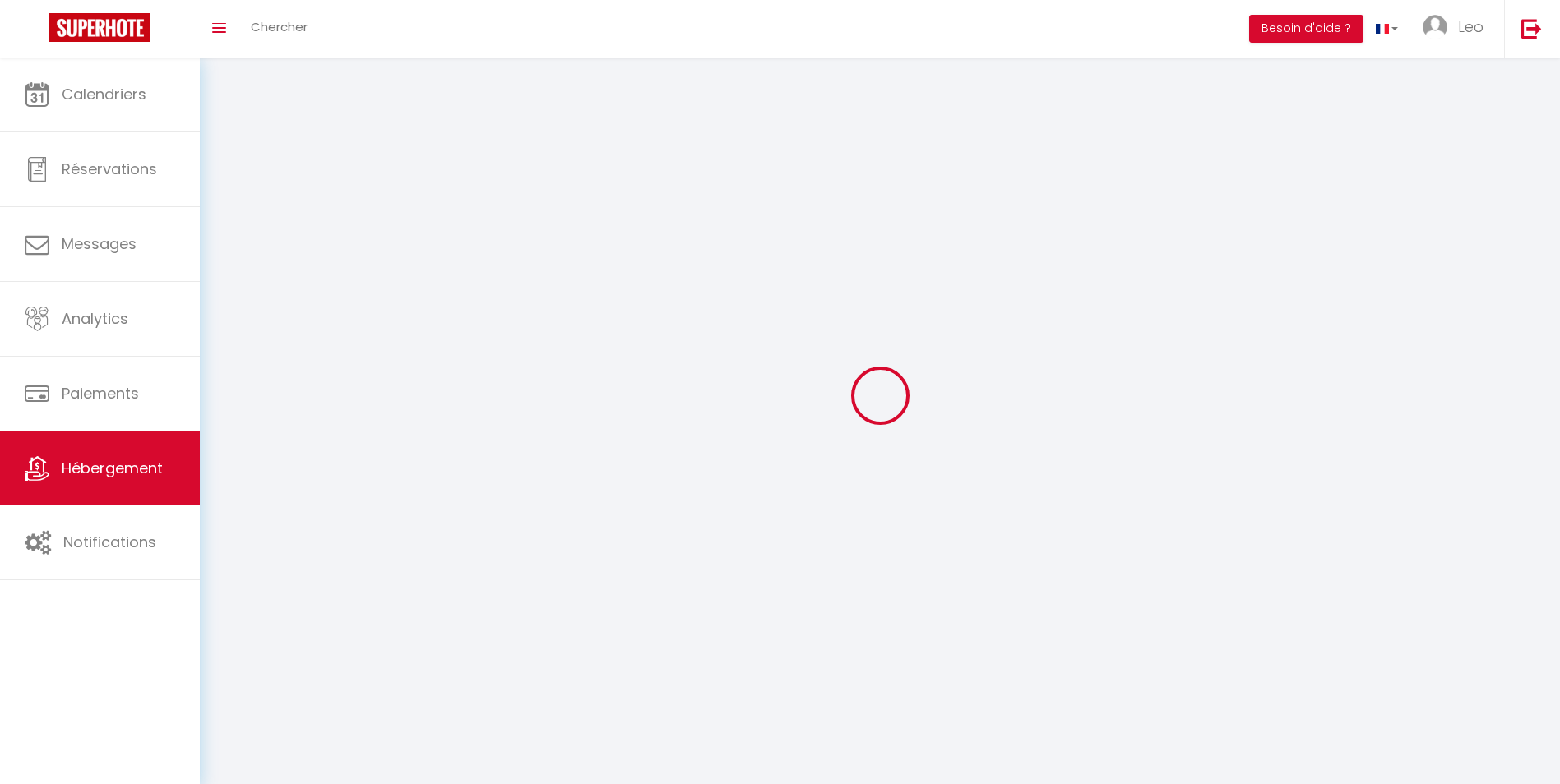
select select
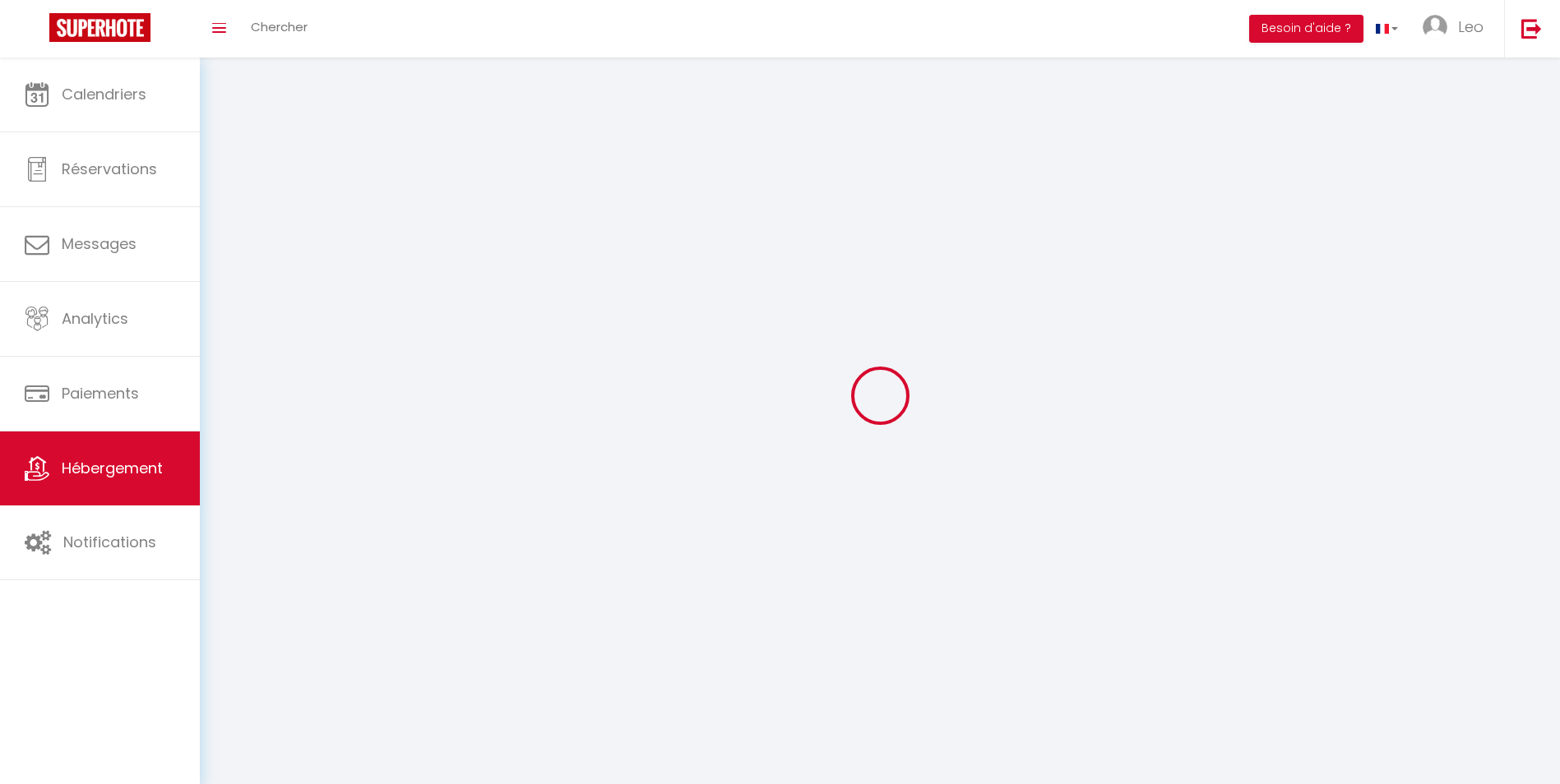
select select
checkbox input "false"
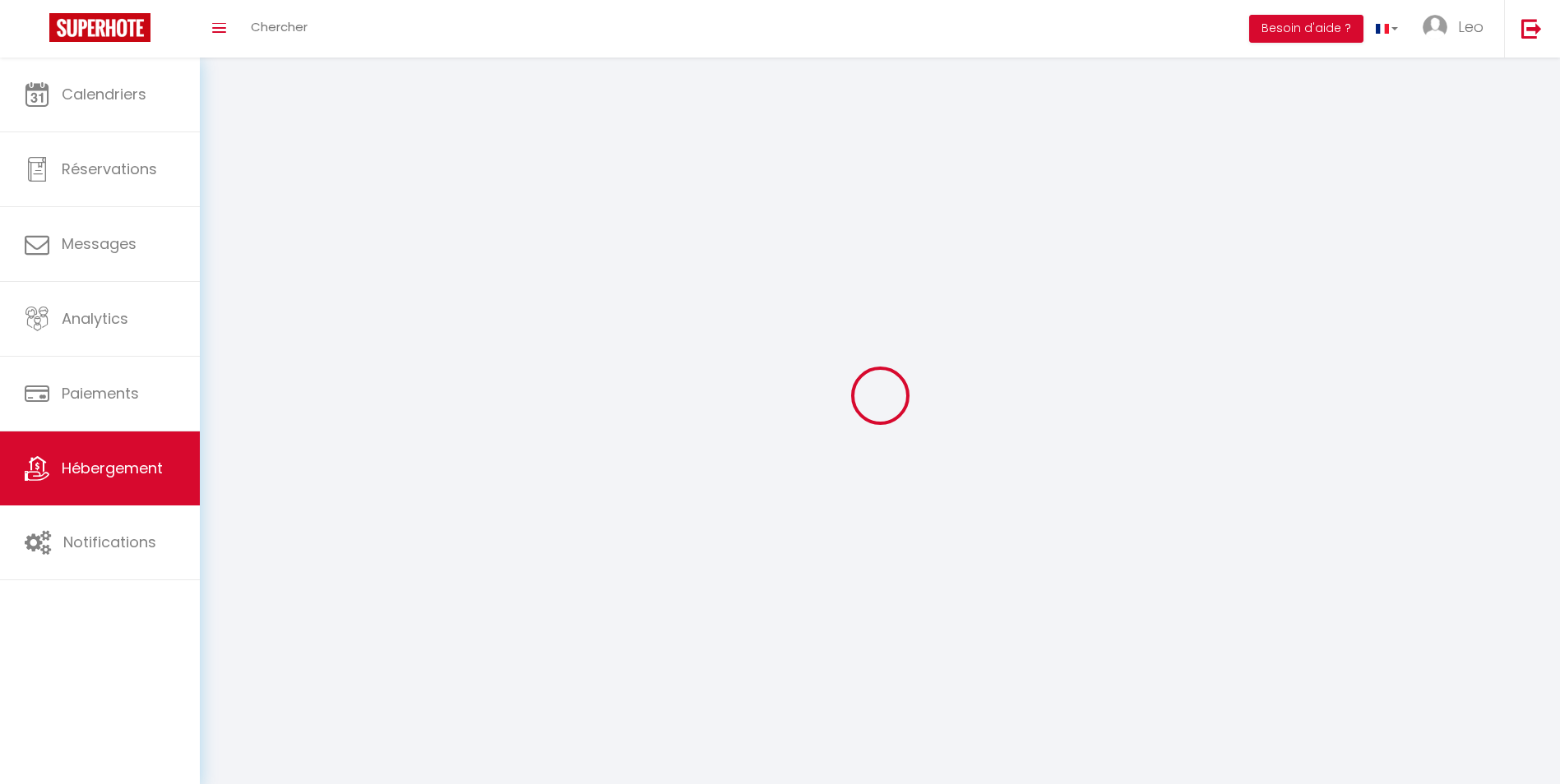
checkbox input "false"
select select
select select "28"
select select
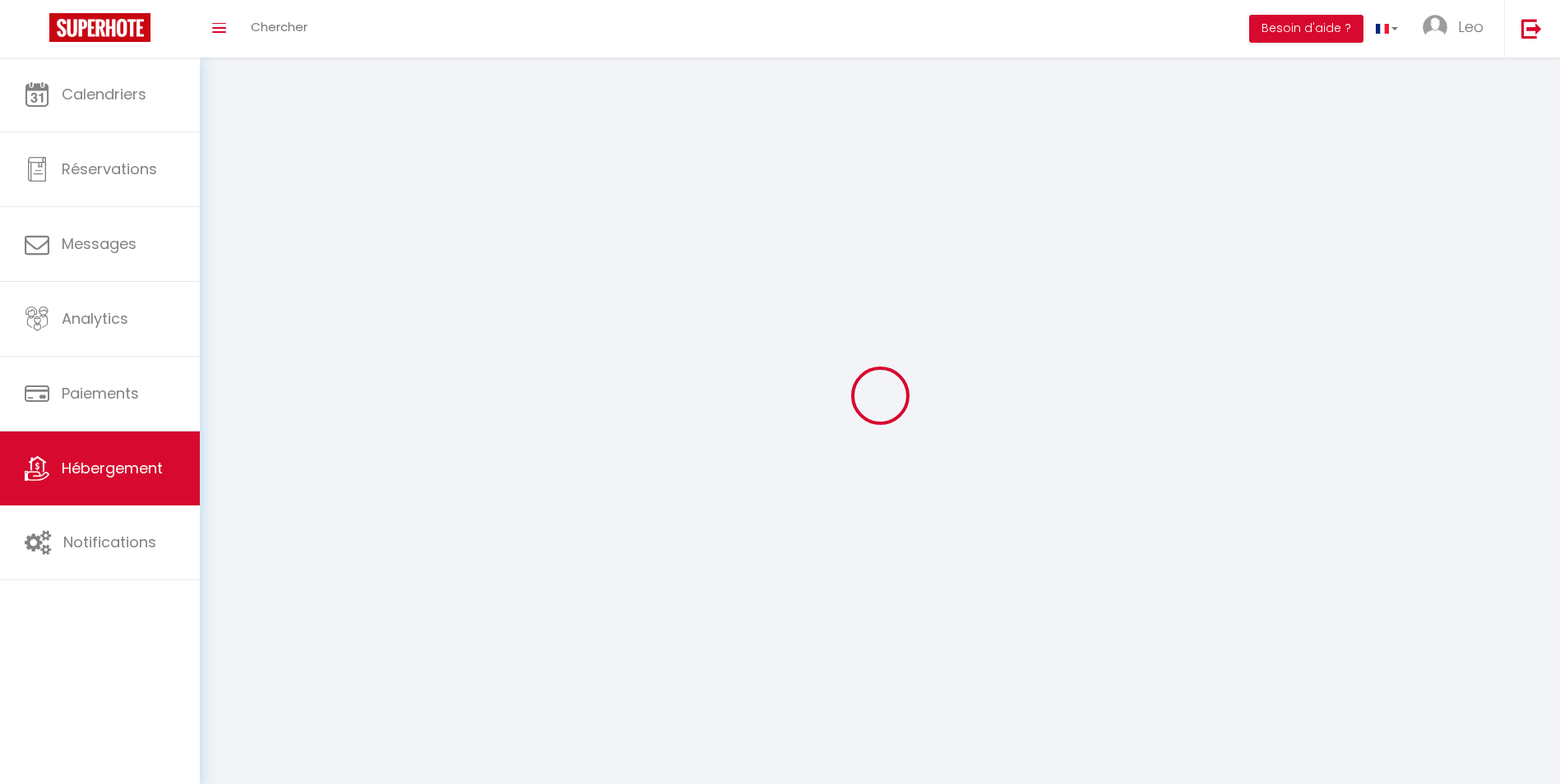
select select
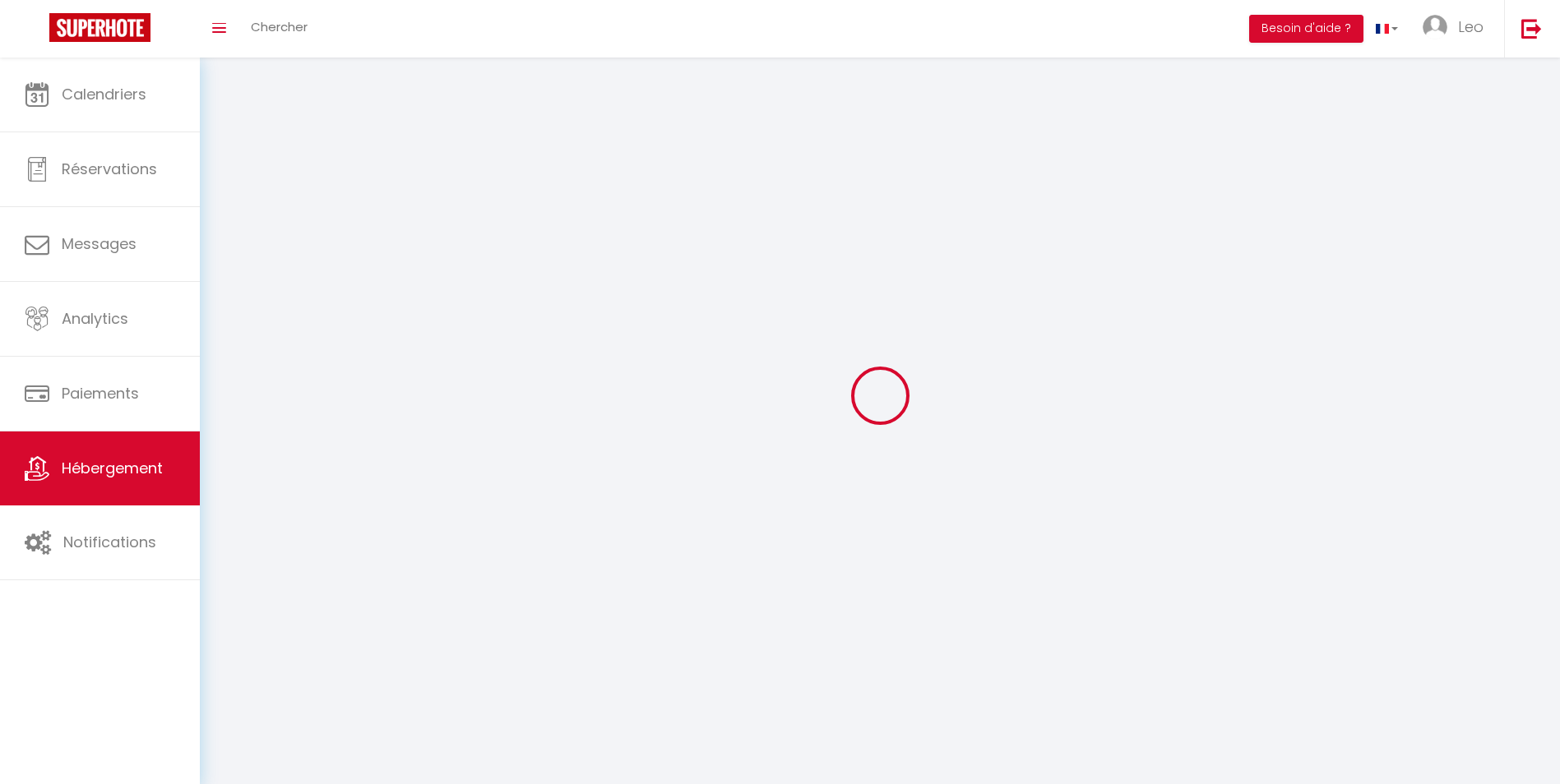
checkbox input "false"
select select
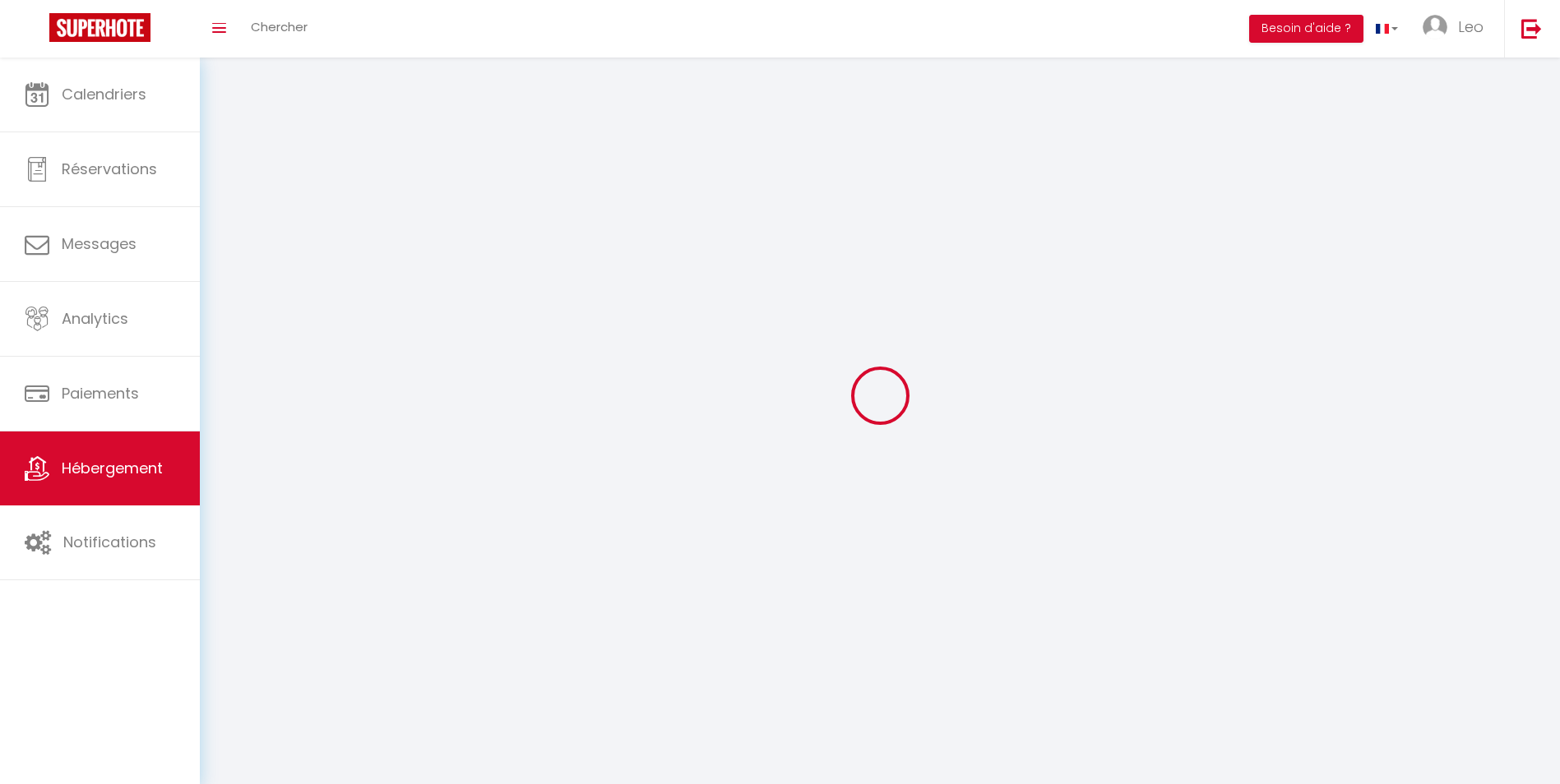
select select
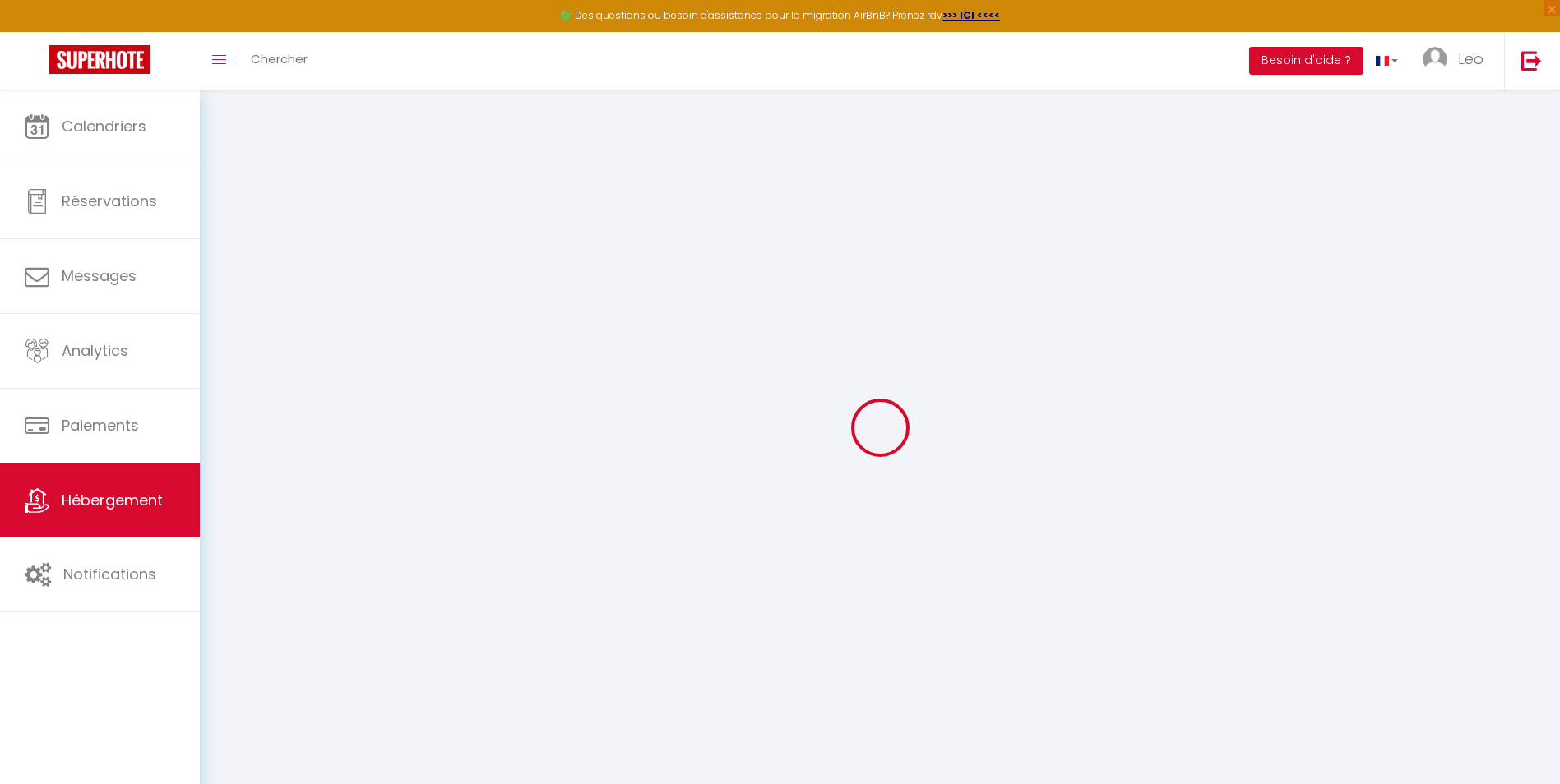
select select
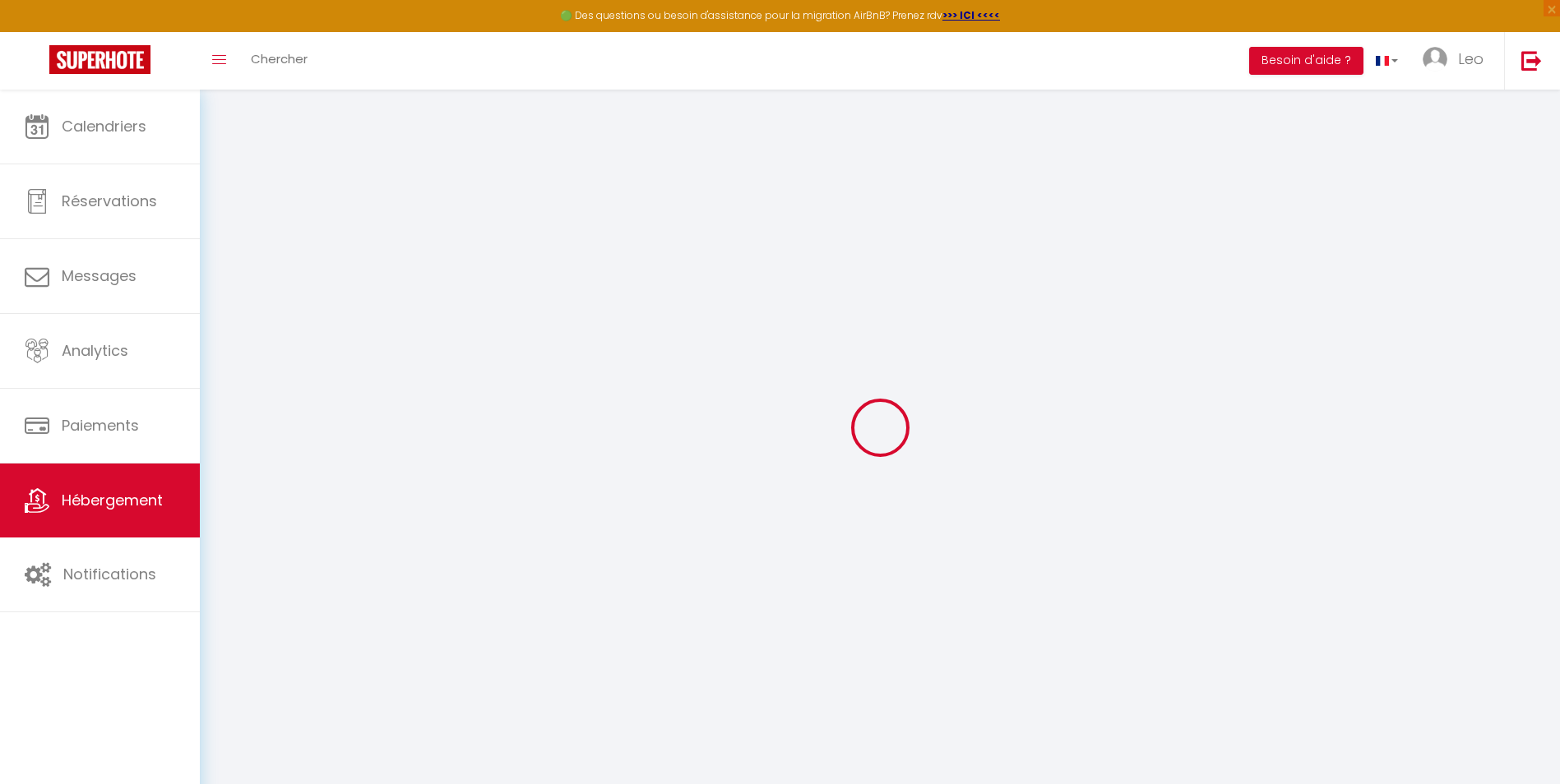
select select
checkbox input "false"
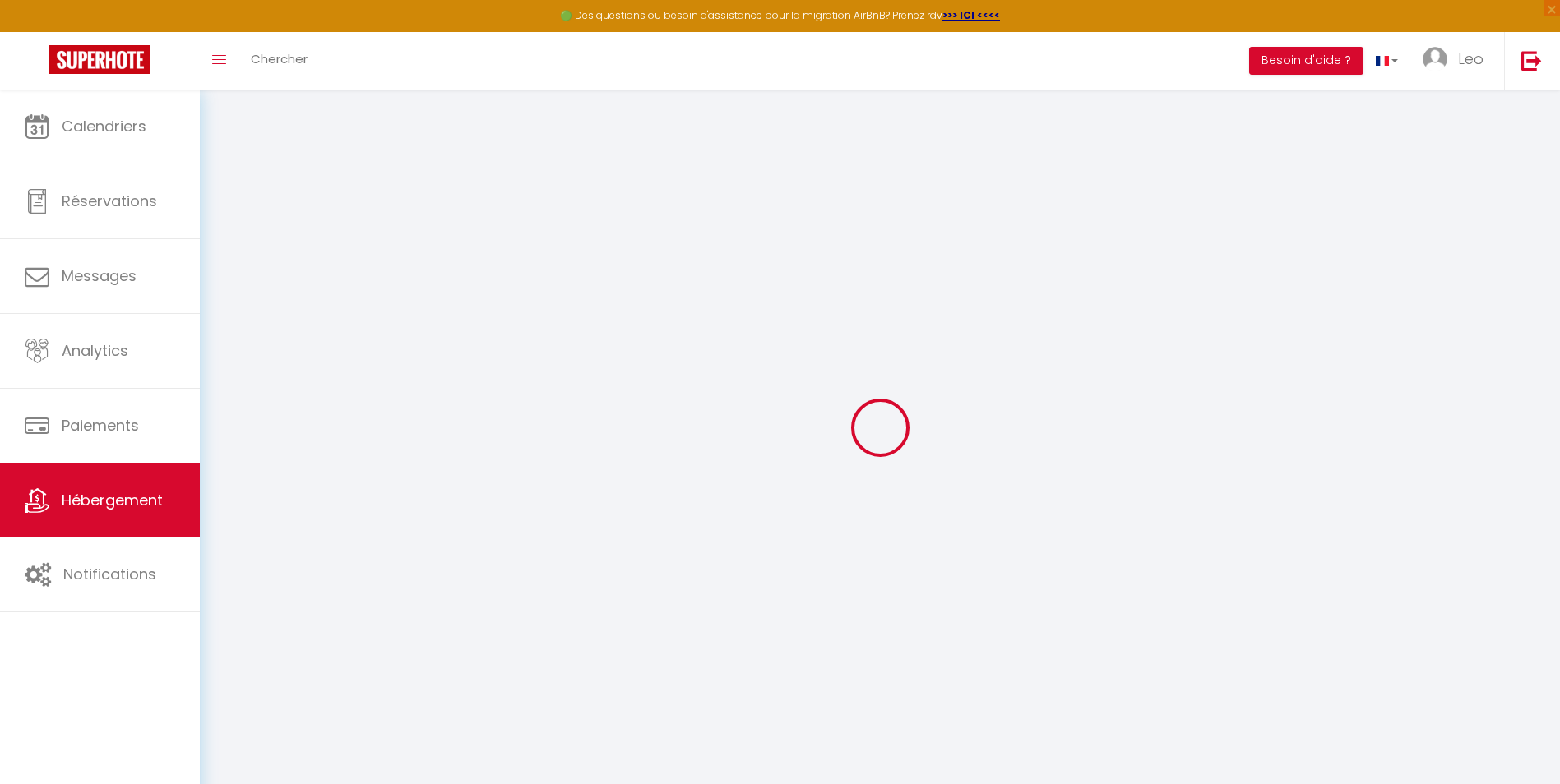
select select
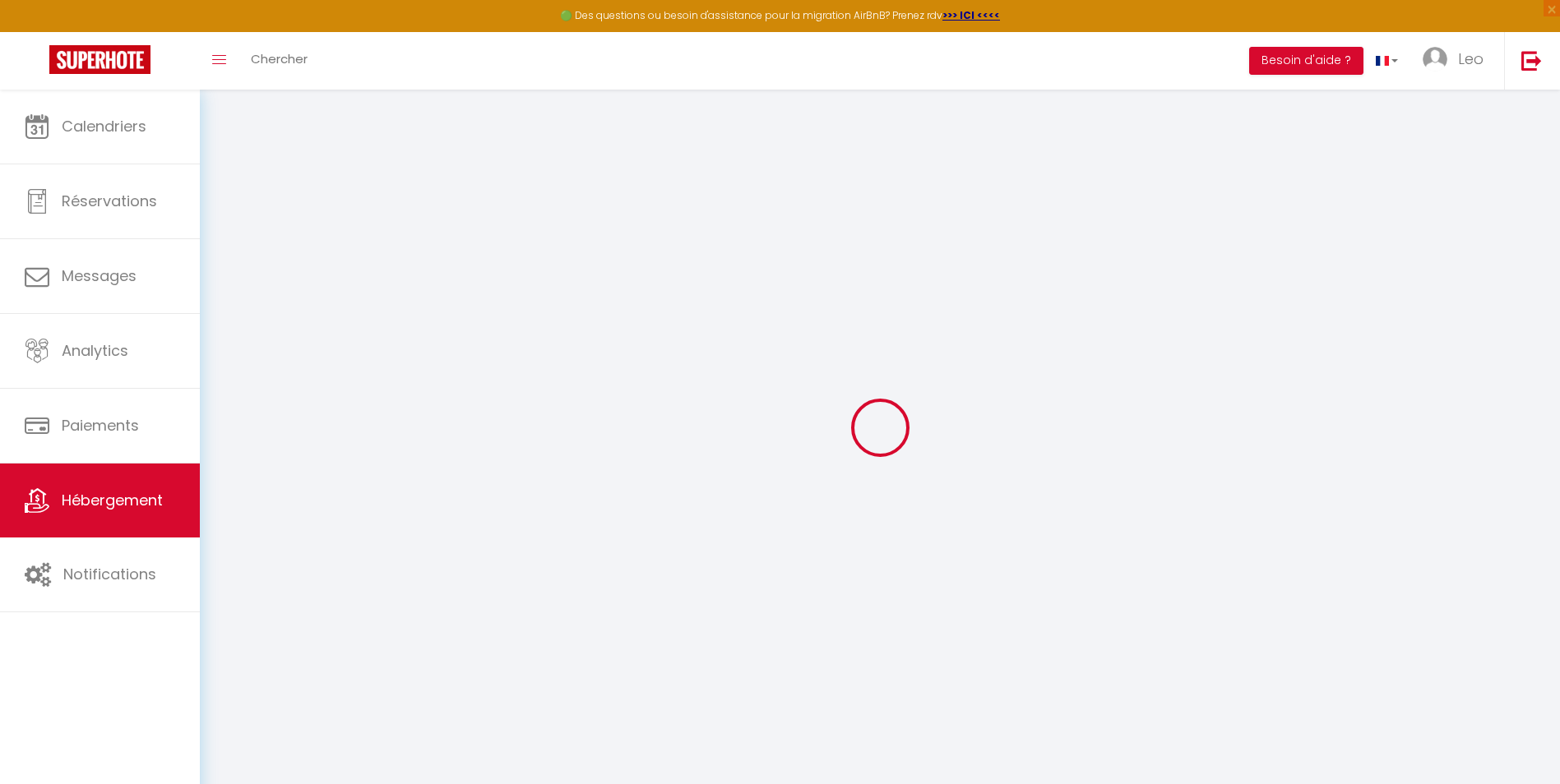
select select
checkbox input "false"
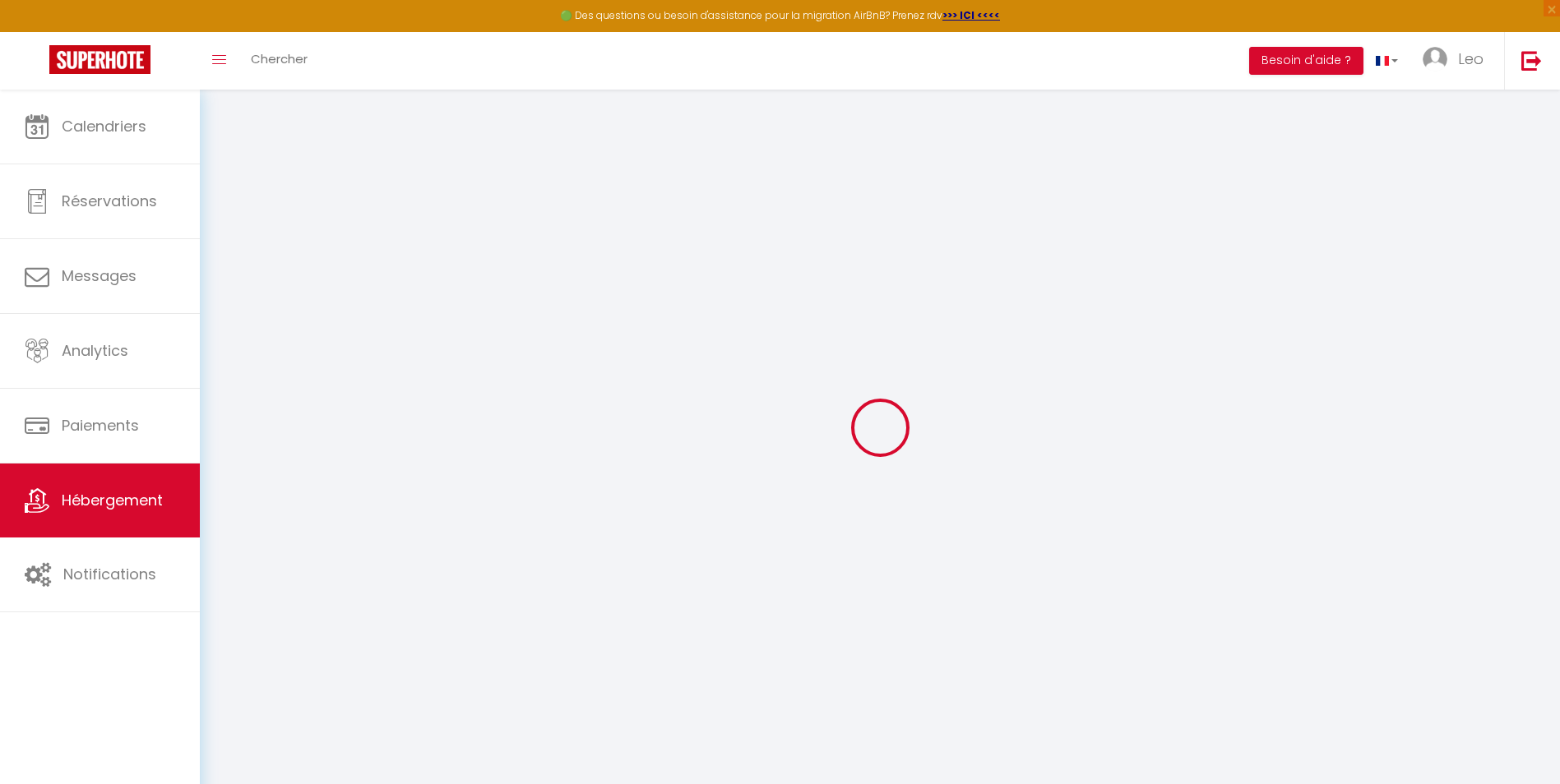
checkbox input "false"
select select
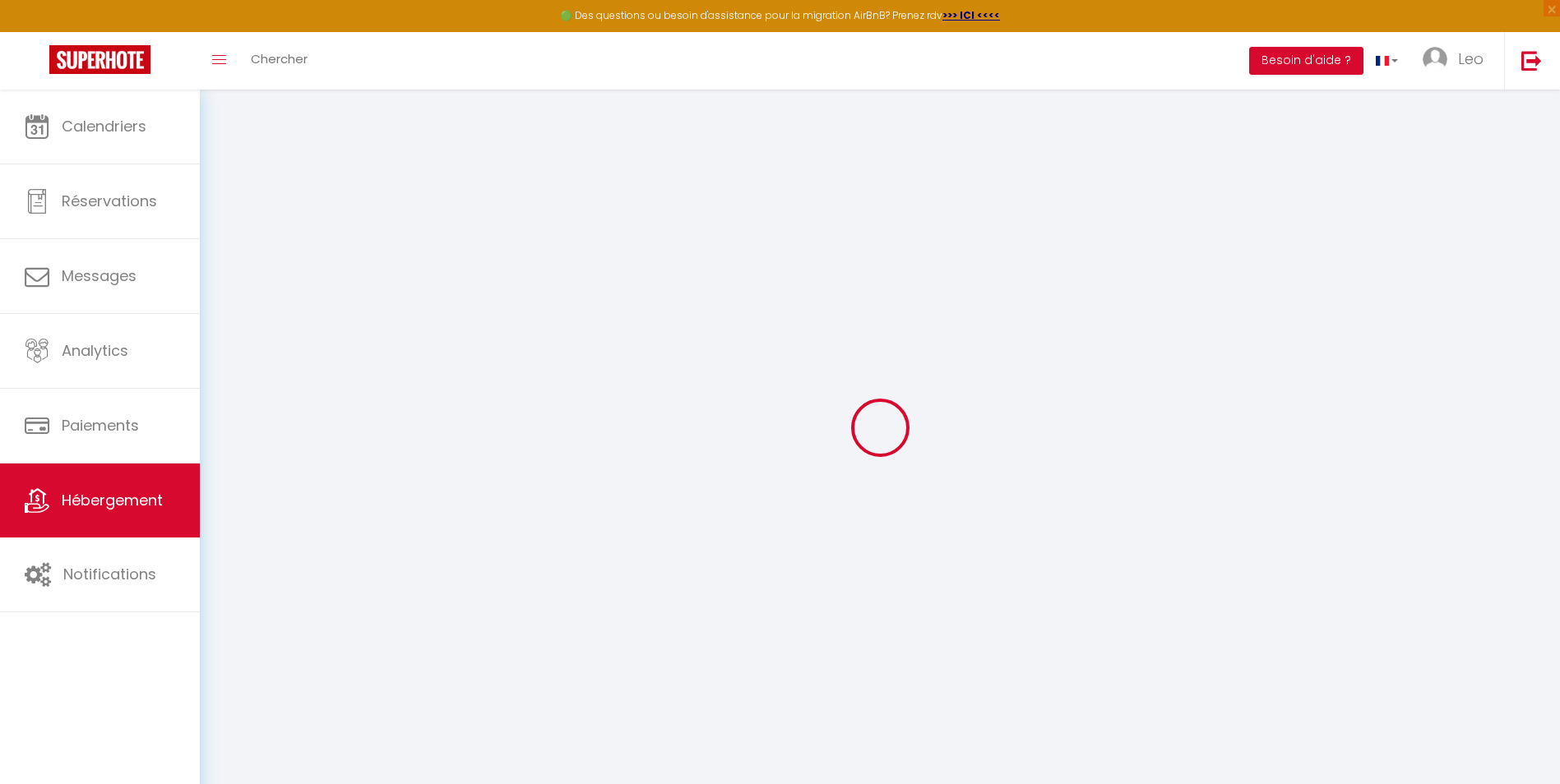
select select
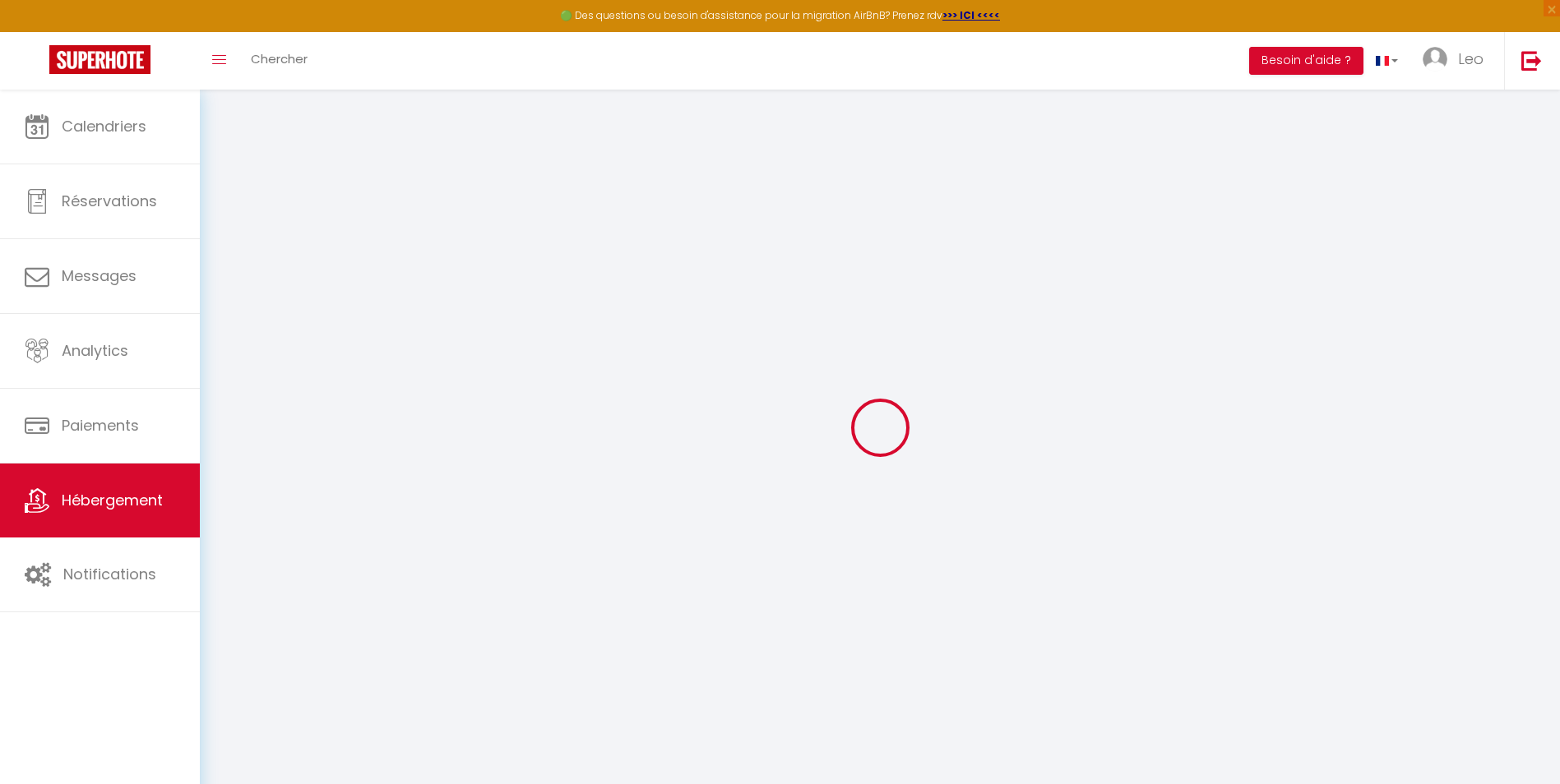
checkbox input "false"
select select
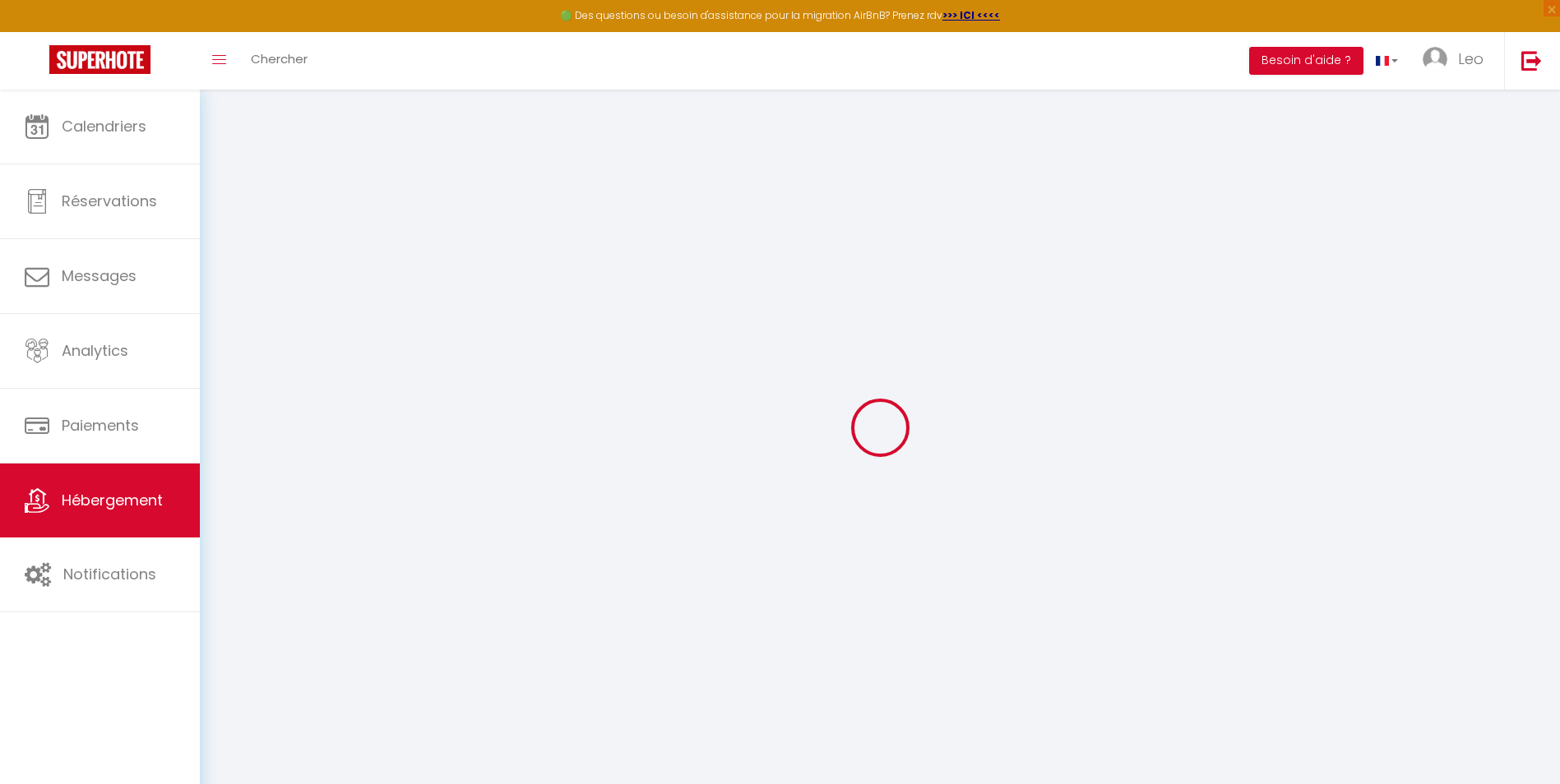
select select
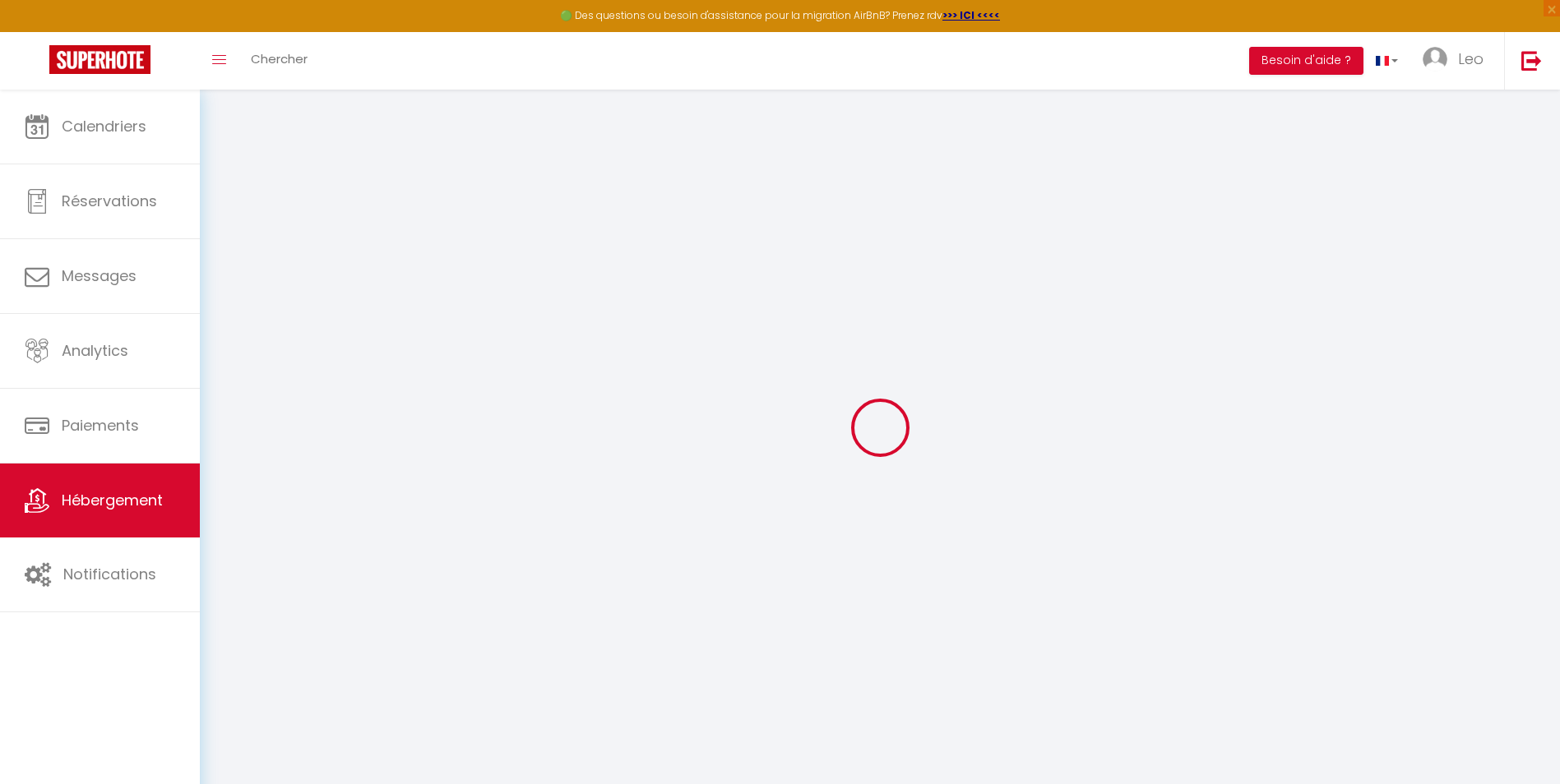
select select
checkbox input "false"
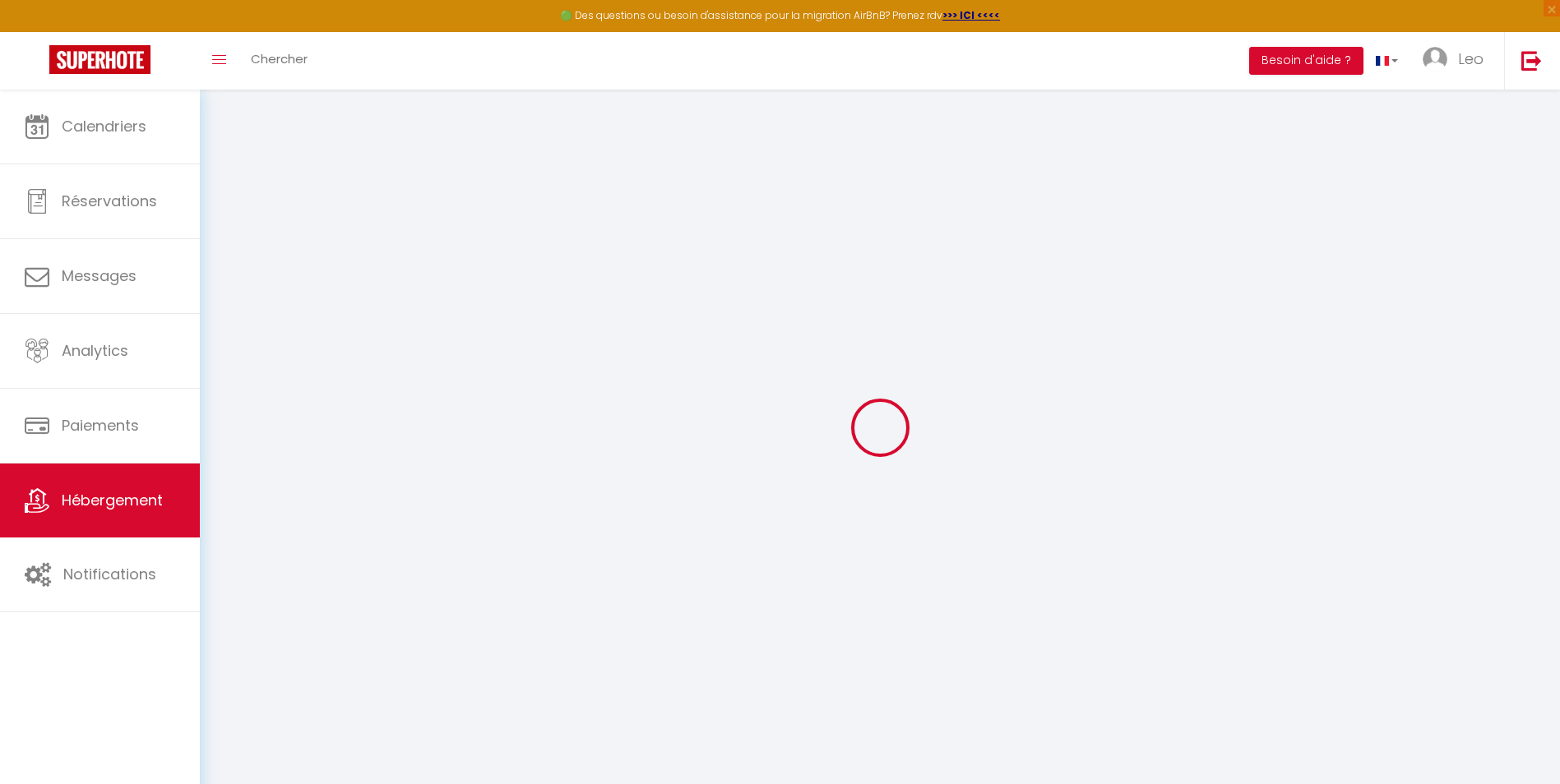
checkbox input "false"
select select
type input "L'Ocre Blagnacais"
type input "60"
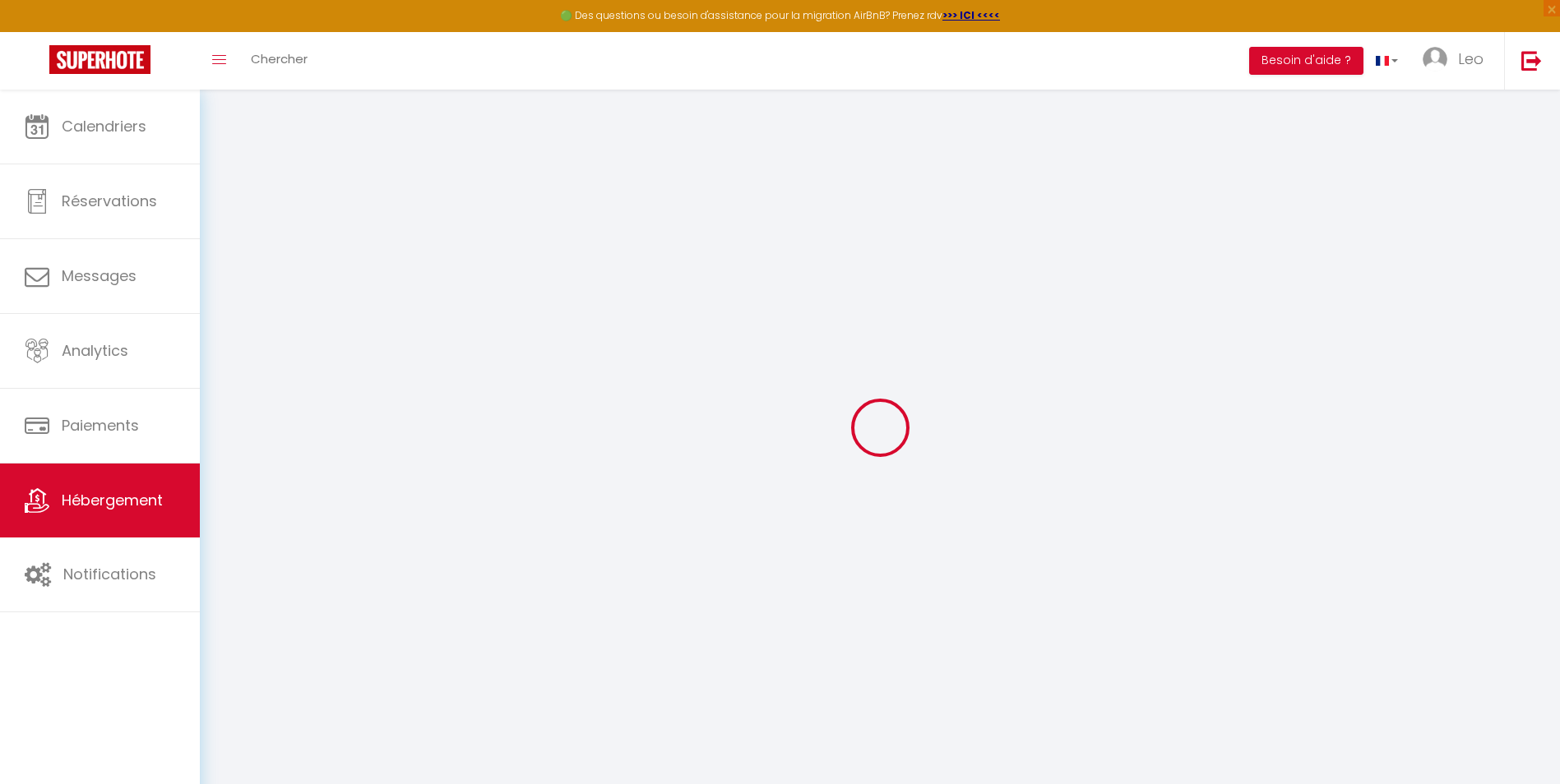
type input "25"
select select
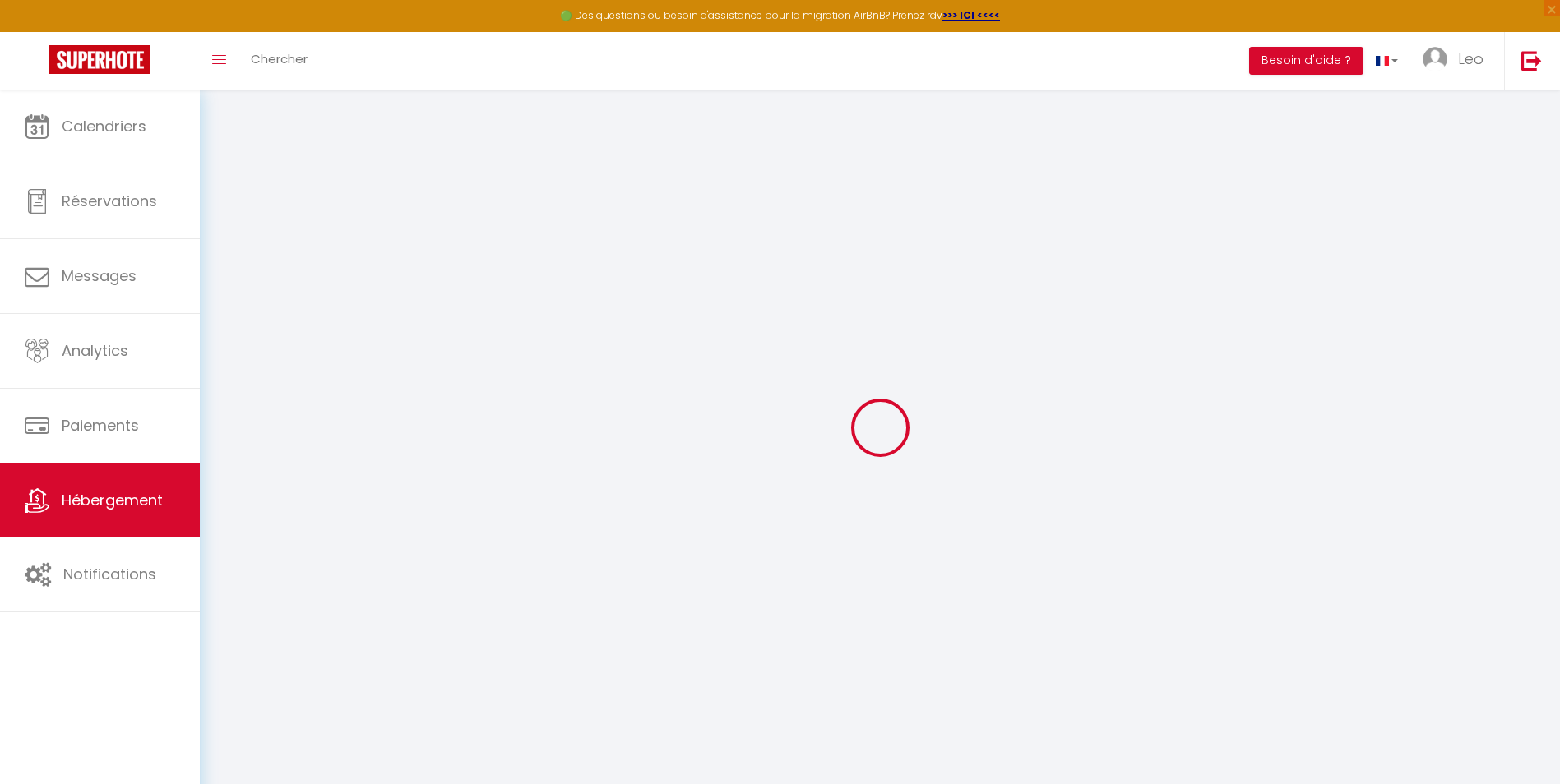
select select
type input "[STREET_ADDRESS]"
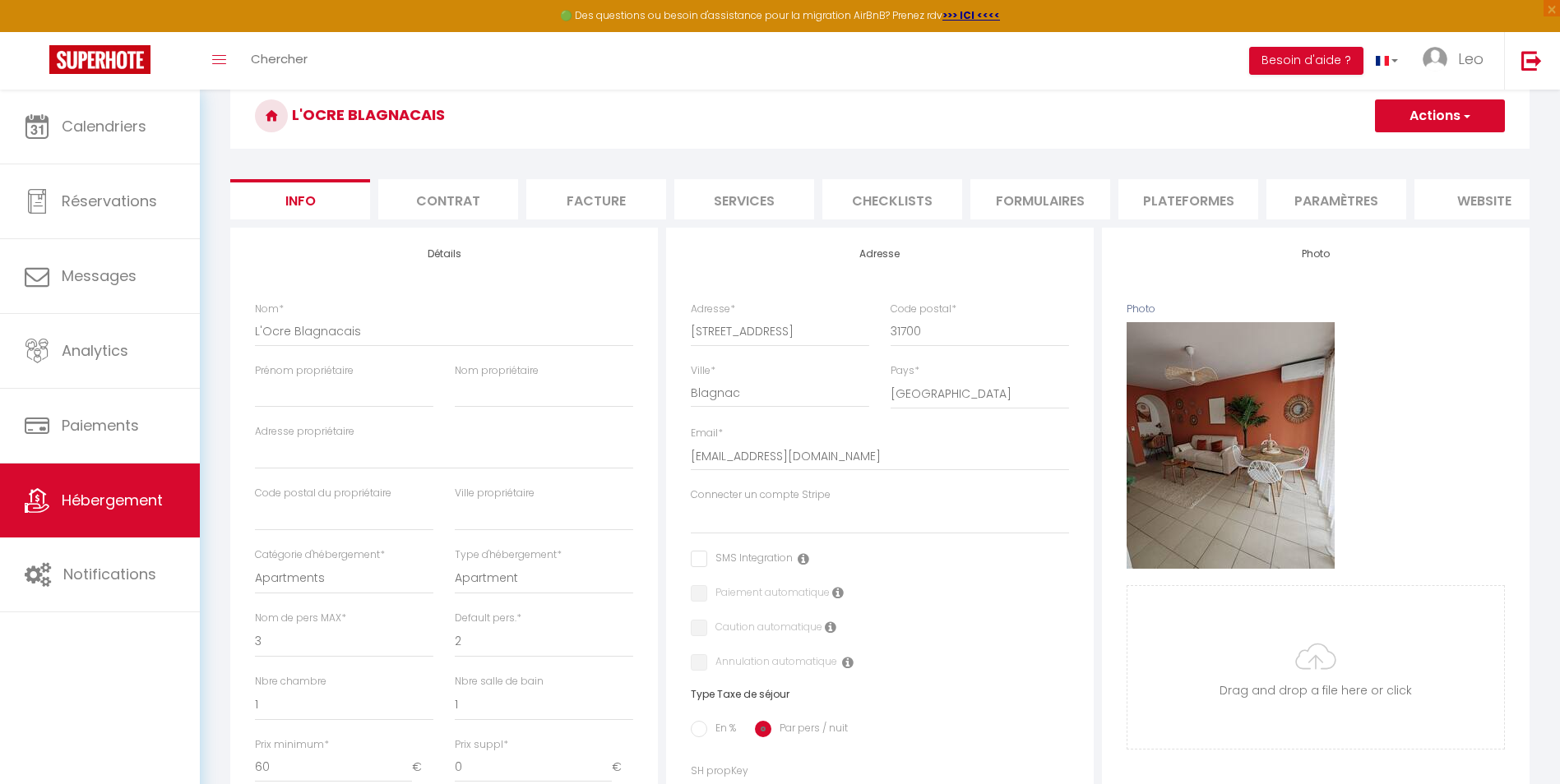
scroll to position [70, 0]
click at [569, 187] on li "Facture" at bounding box center [596, 198] width 140 height 41
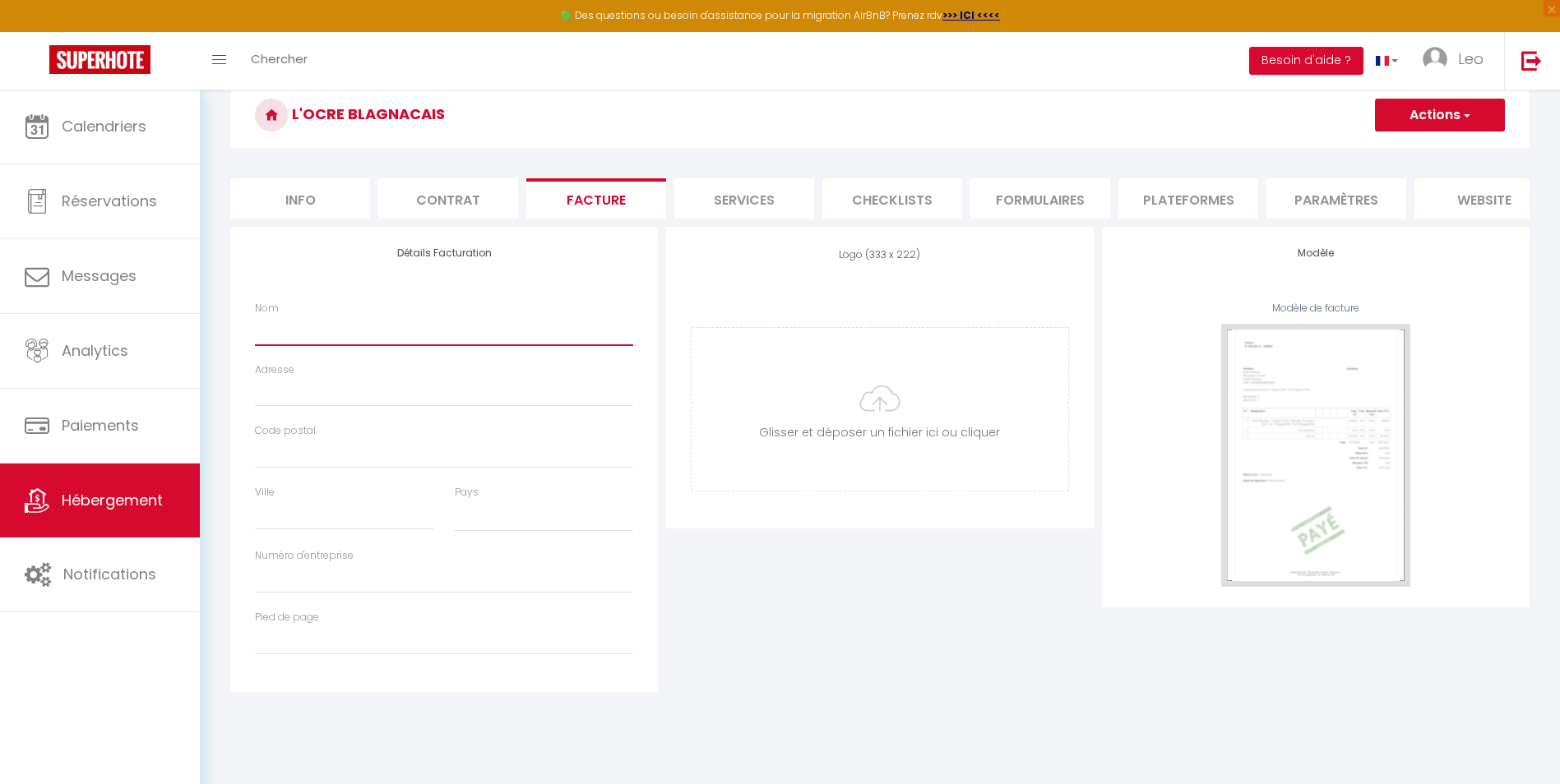
click at [322, 346] on input "Nom" at bounding box center [444, 331] width 378 height 30
click at [838, 627] on div "Logo (333 x 222) Supprimer Glisser et déposer un fichier ici ou cliquer Ooops, …" at bounding box center [880, 459] width 436 height 465
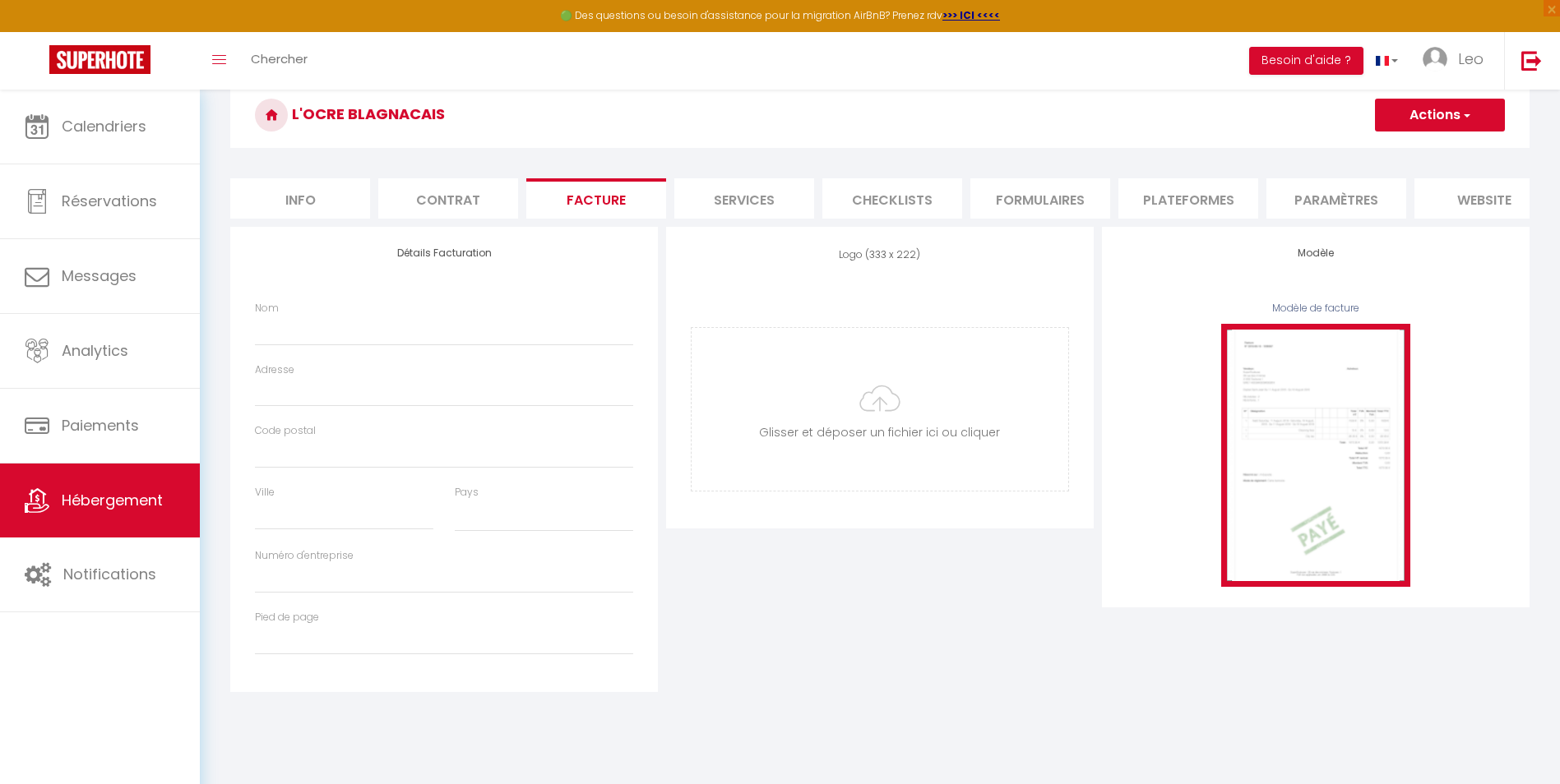
click at [1306, 484] on img at bounding box center [1315, 455] width 189 height 263
click at [1406, 390] on img at bounding box center [1315, 455] width 189 height 263
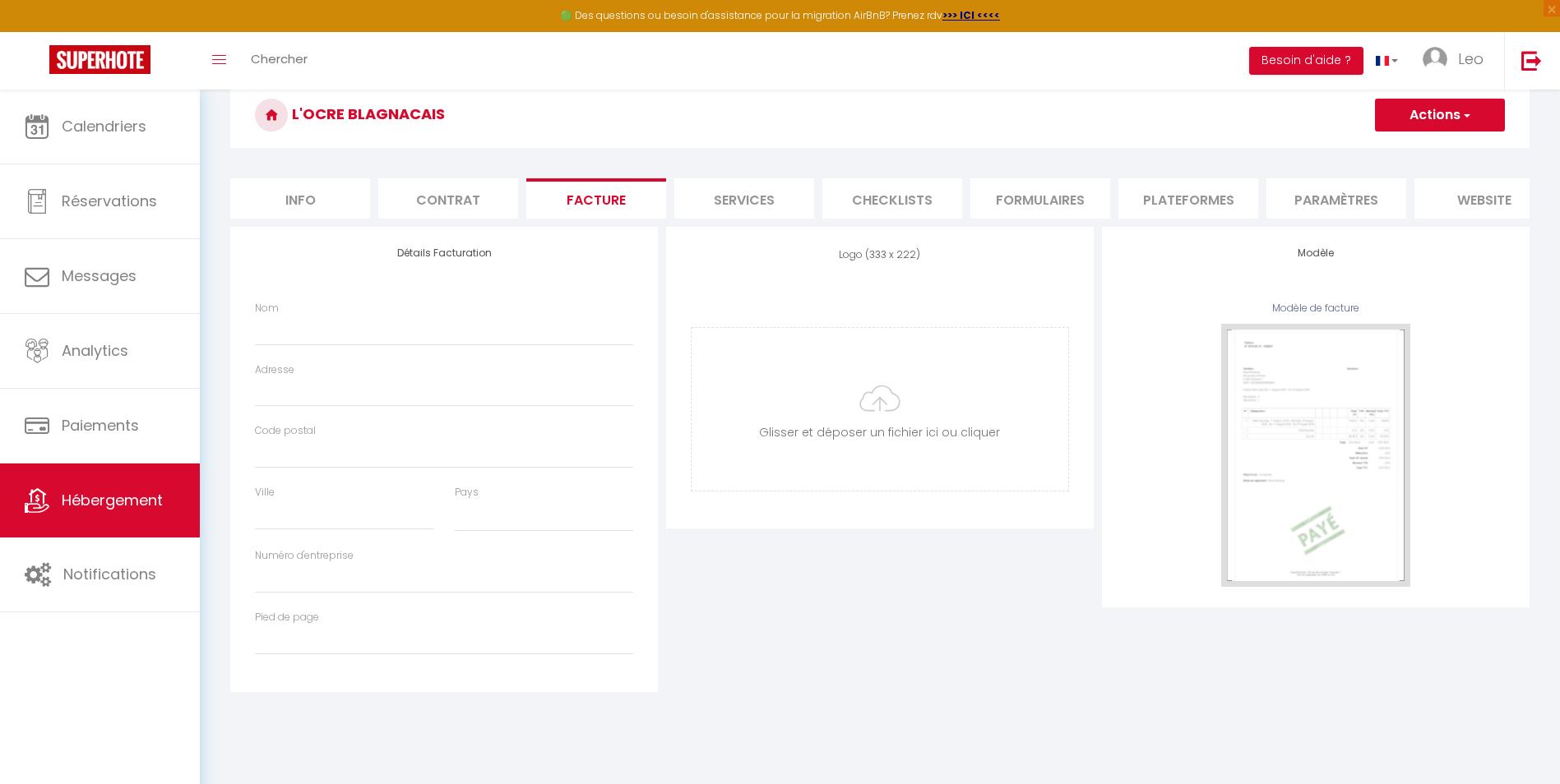
click at [443, 320] on div "Nom" at bounding box center [444, 323] width 378 height 46
click at [429, 330] on input "Nom" at bounding box center [444, 331] width 378 height 30
click at [812, 715] on div "Retourner vers L'Ocre Blagnacais Actions Enregistrer Info Contrat Facture Servi…" at bounding box center [879, 376] width 1360 height 714
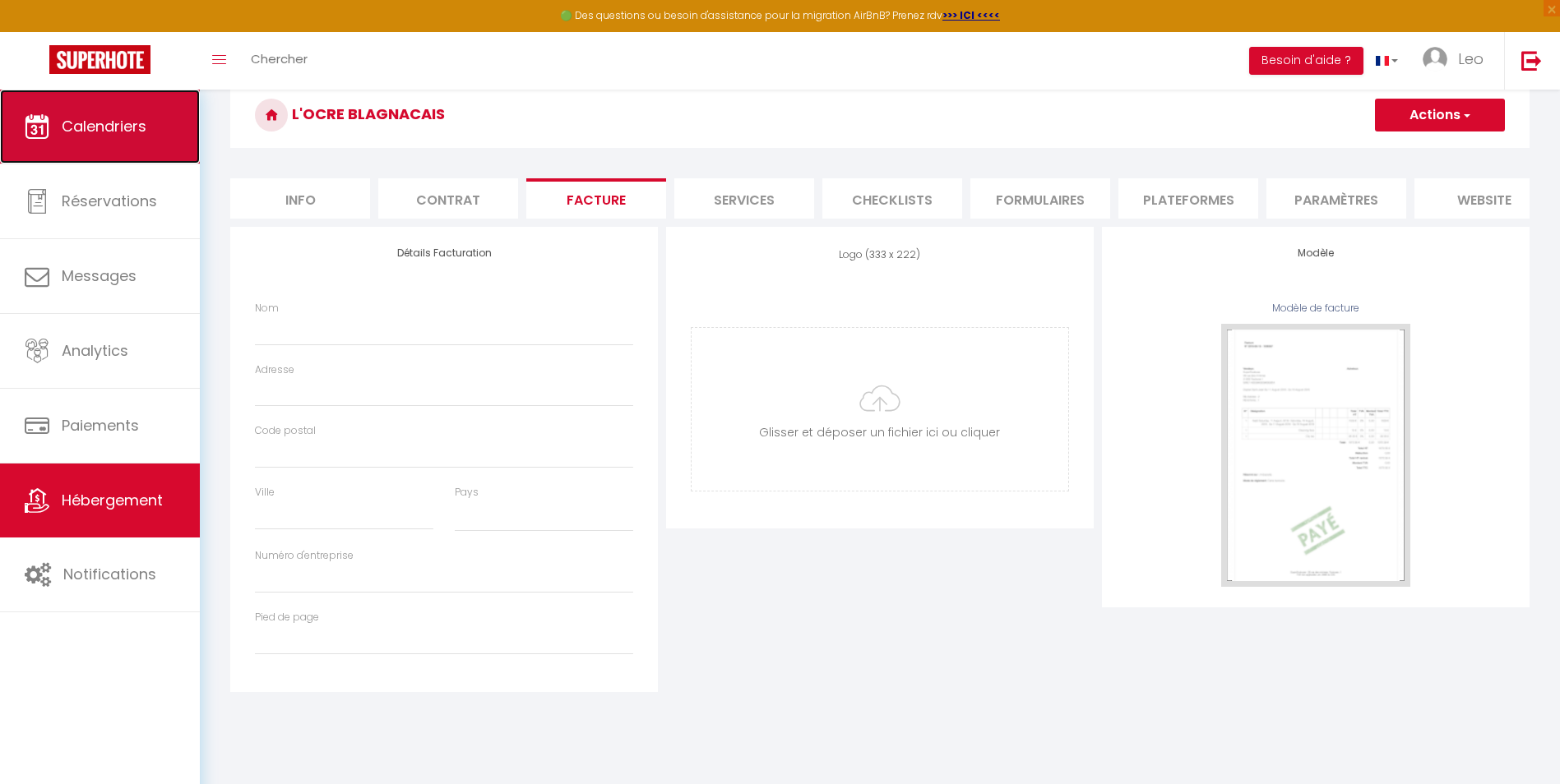
click at [114, 122] on span "Calendriers" at bounding box center [104, 126] width 85 height 21
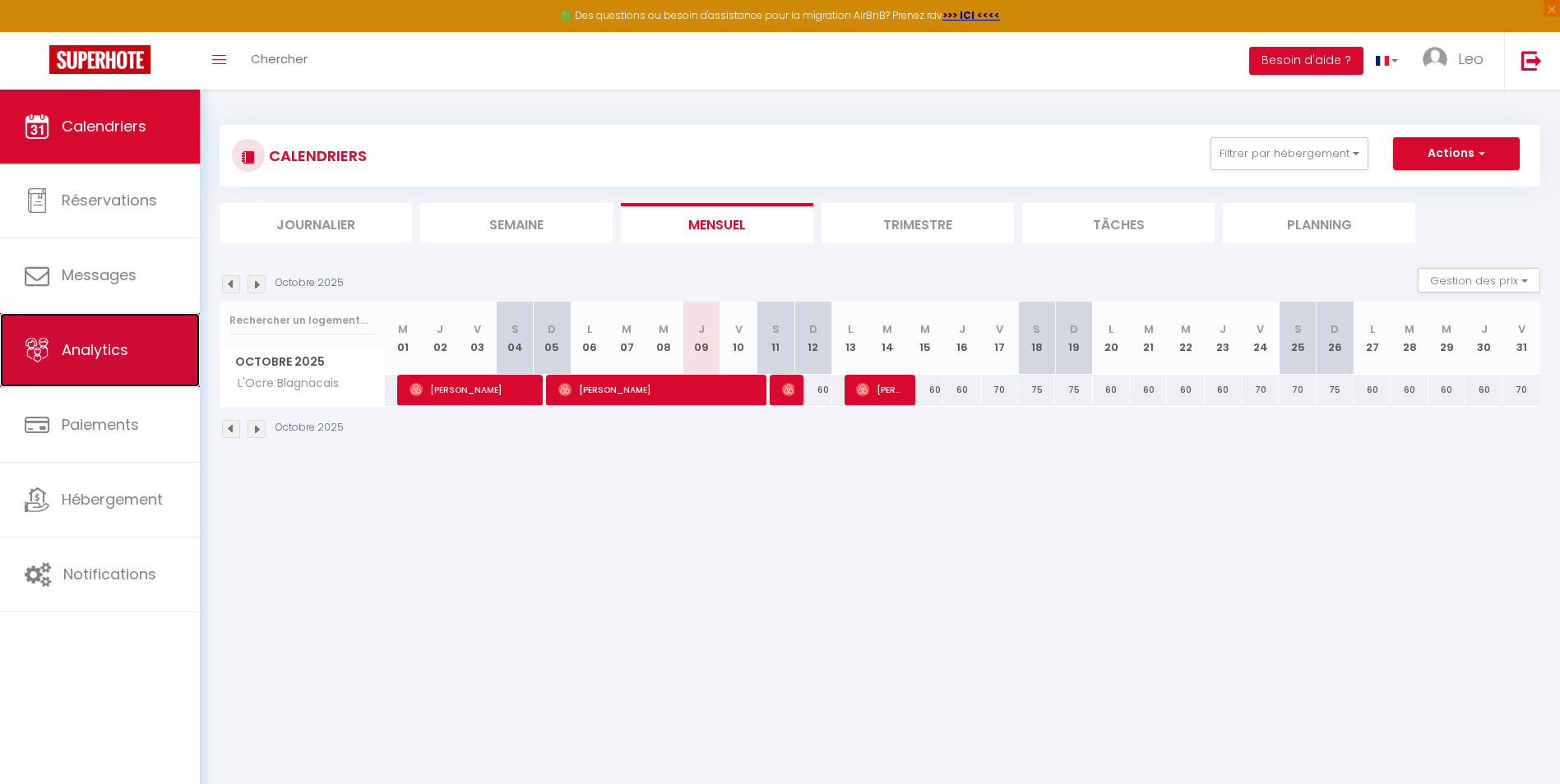
click at [131, 384] on link "Analytics" at bounding box center [99, 350] width 200 height 74
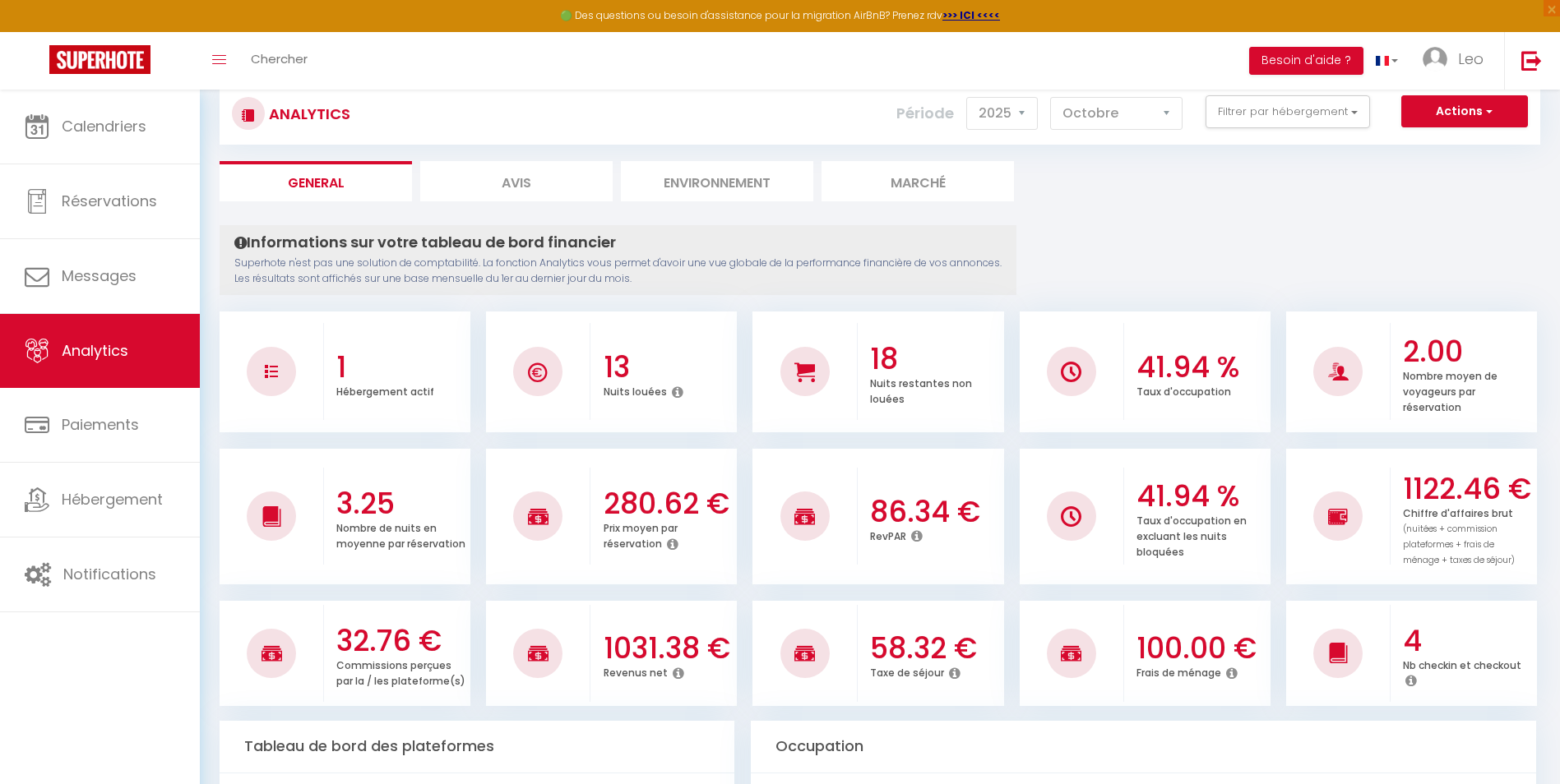
scroll to position [21, 0]
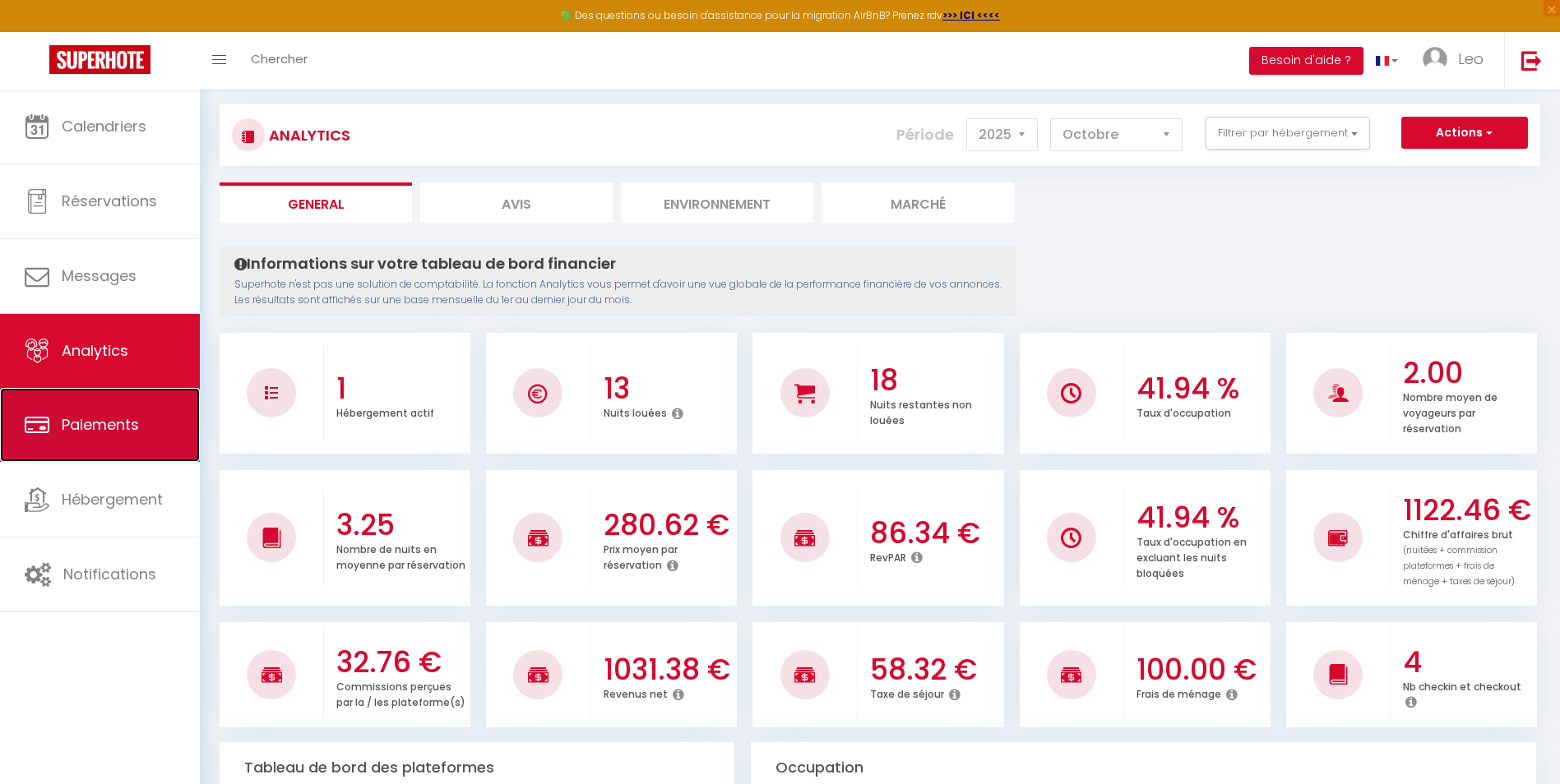
click at [120, 428] on span "Paiements" at bounding box center [99, 424] width 77 height 21
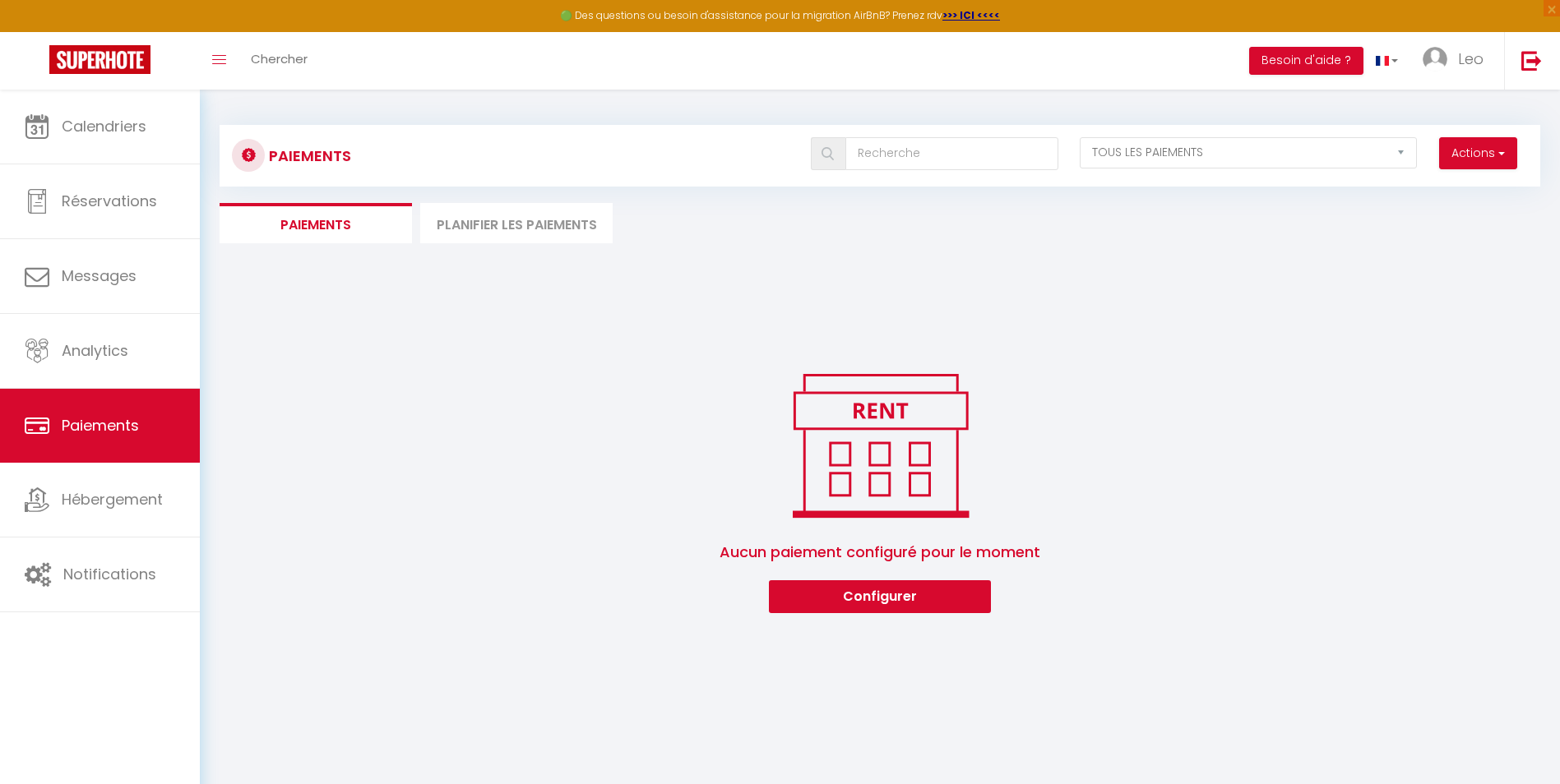
click at [499, 228] on li "Planifier les paiements" at bounding box center [516, 223] width 192 height 41
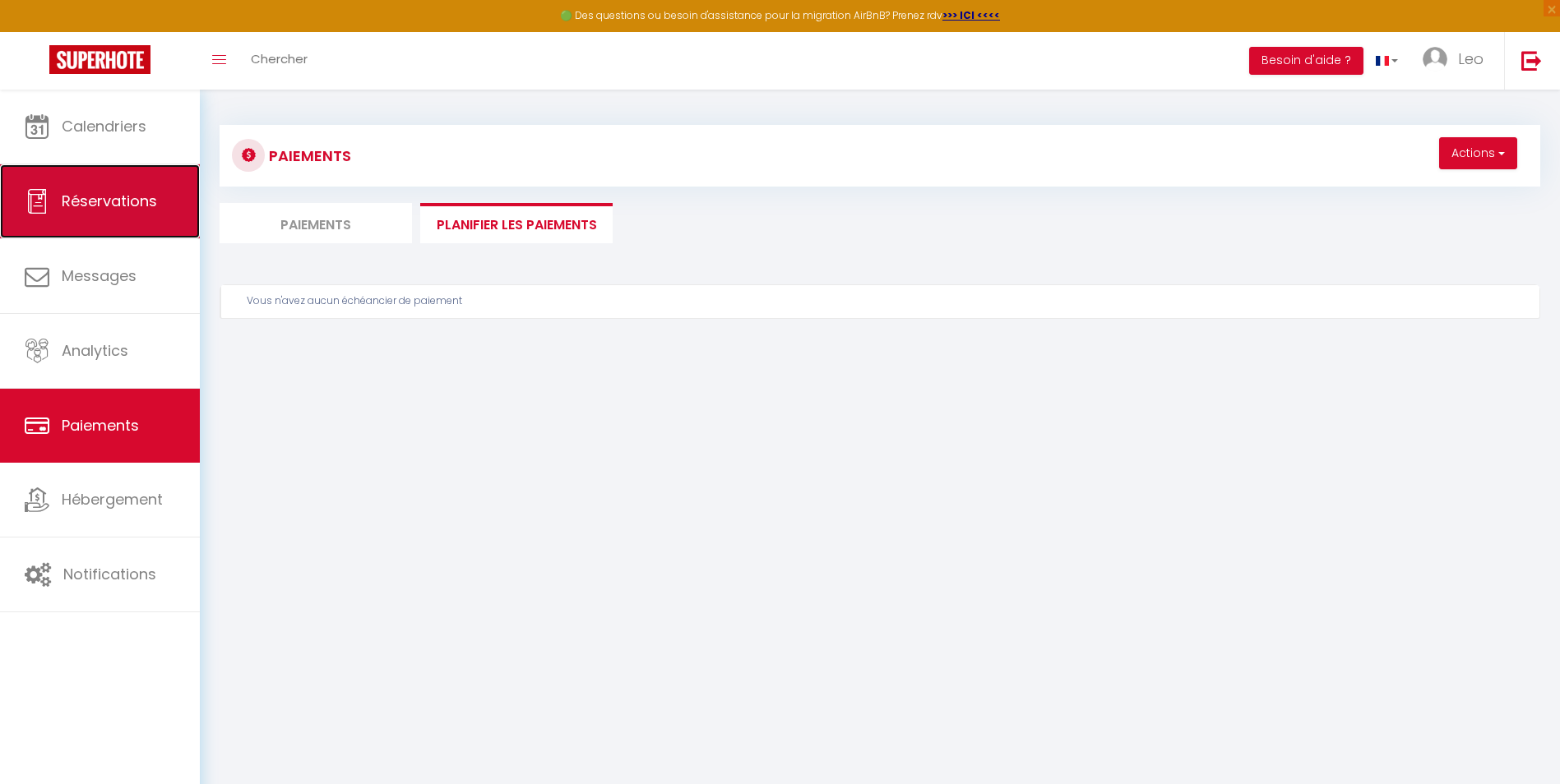
click at [142, 206] on span "Réservations" at bounding box center [109, 201] width 95 height 21
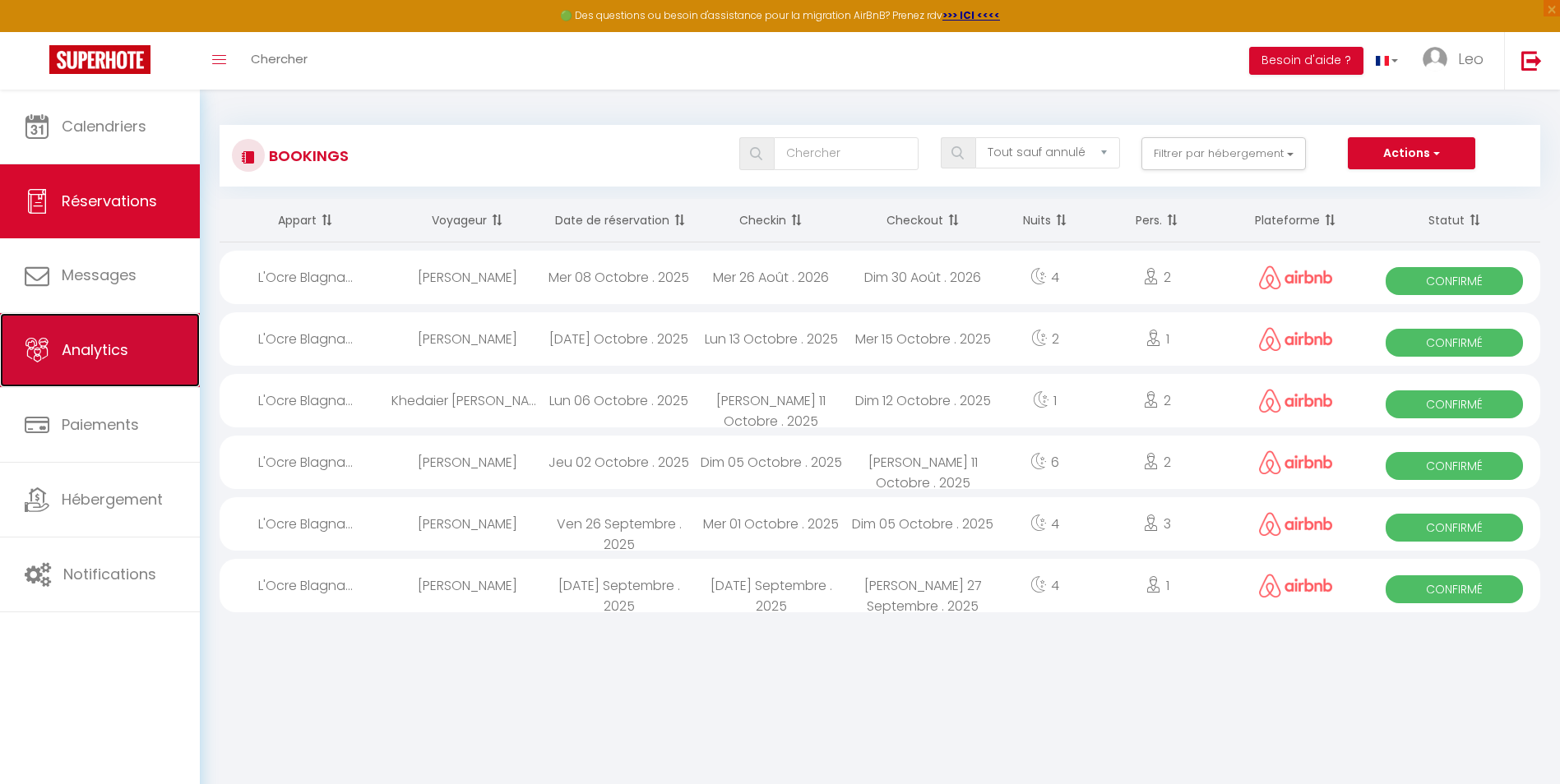
click at [101, 346] on span "Analytics" at bounding box center [94, 350] width 66 height 21
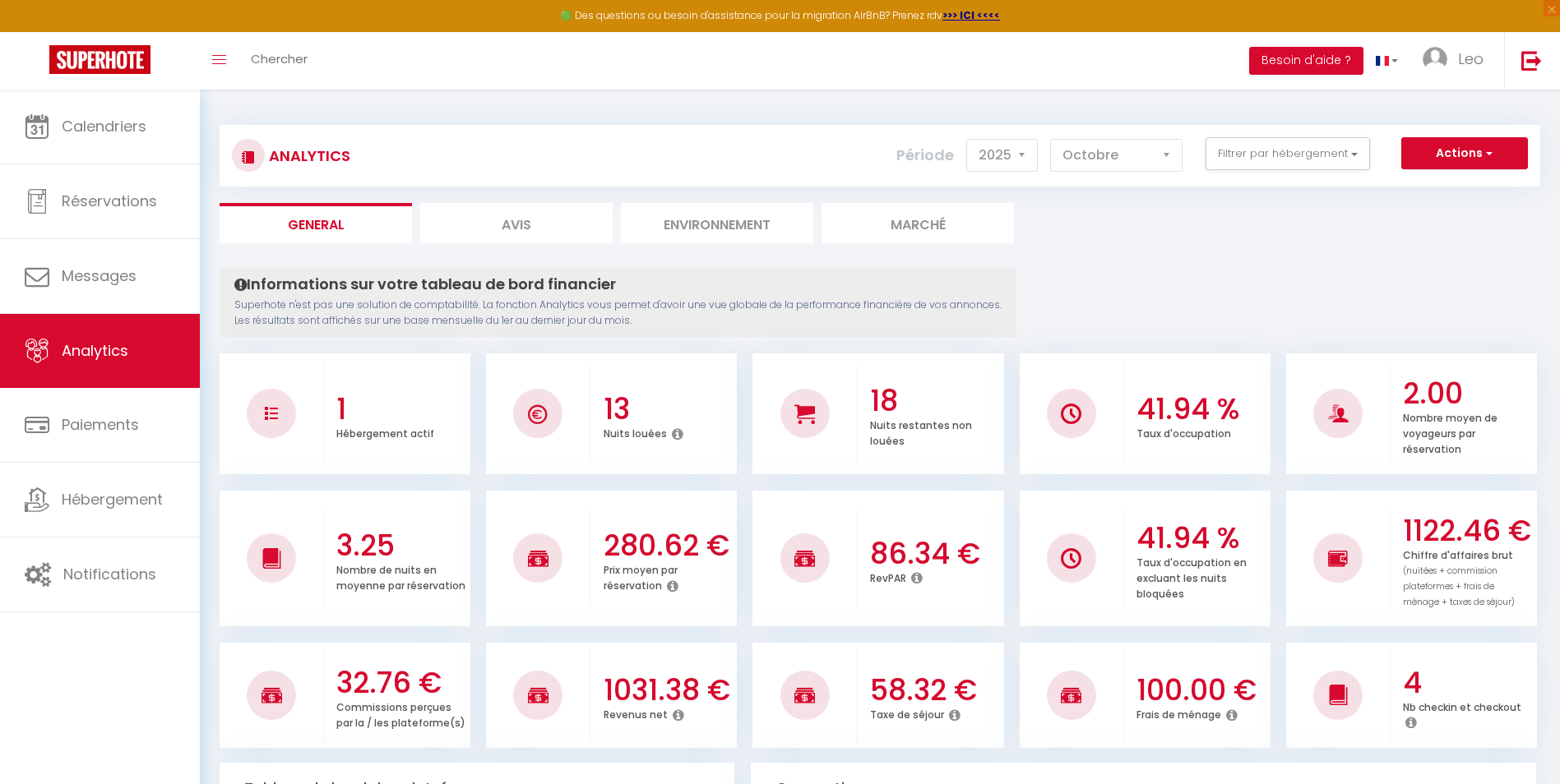
click at [528, 227] on li "Avis" at bounding box center [516, 223] width 192 height 41
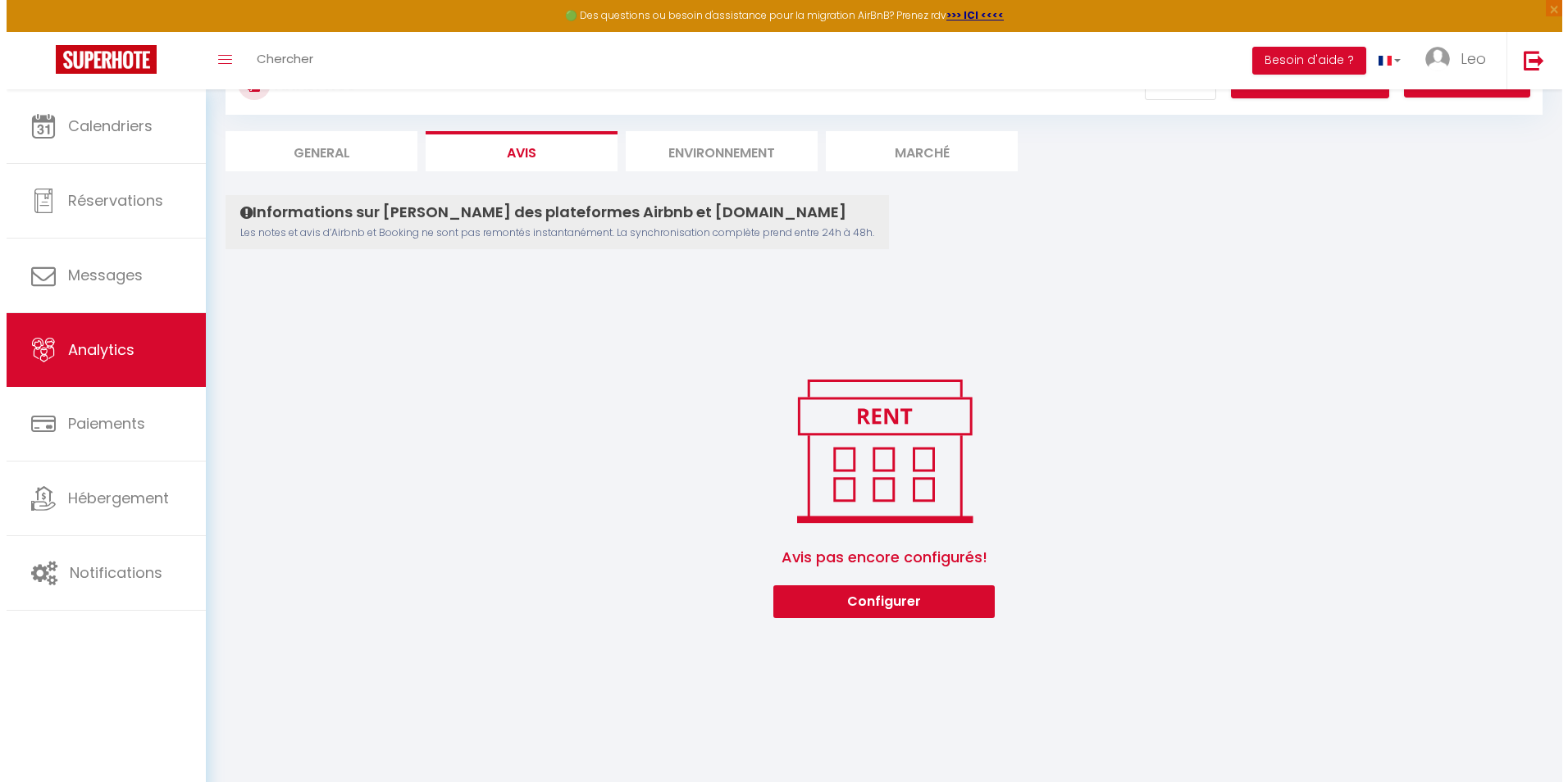
scroll to position [89, 0]
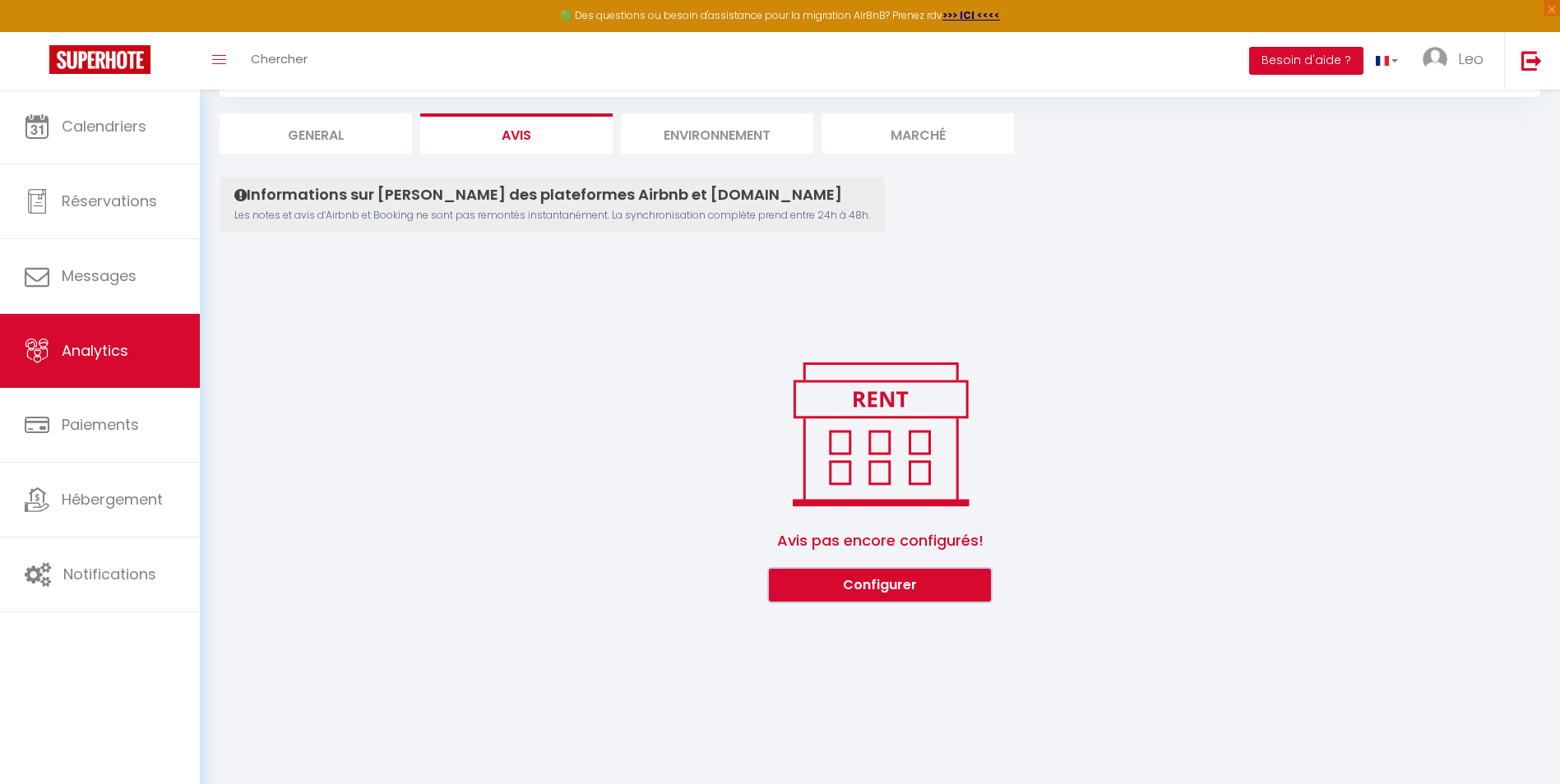
click at [862, 578] on button "Configurer" at bounding box center [880, 585] width 222 height 33
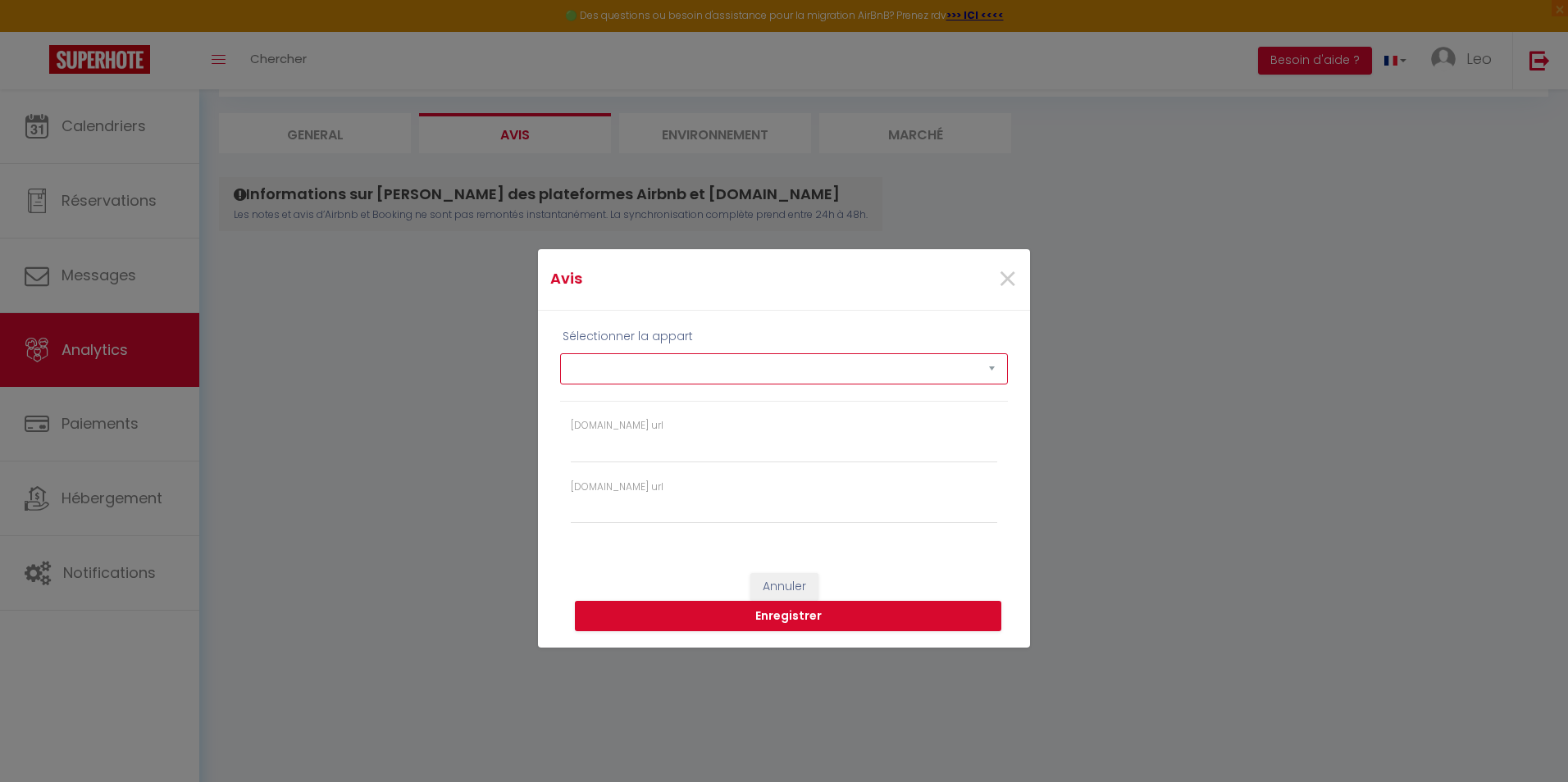
click at [997, 365] on select "L'Ocre Blagnacais" at bounding box center [784, 370] width 448 height 31
click at [560, 354] on select "L'Ocre Blagnacais" at bounding box center [784, 370] width 448 height 31
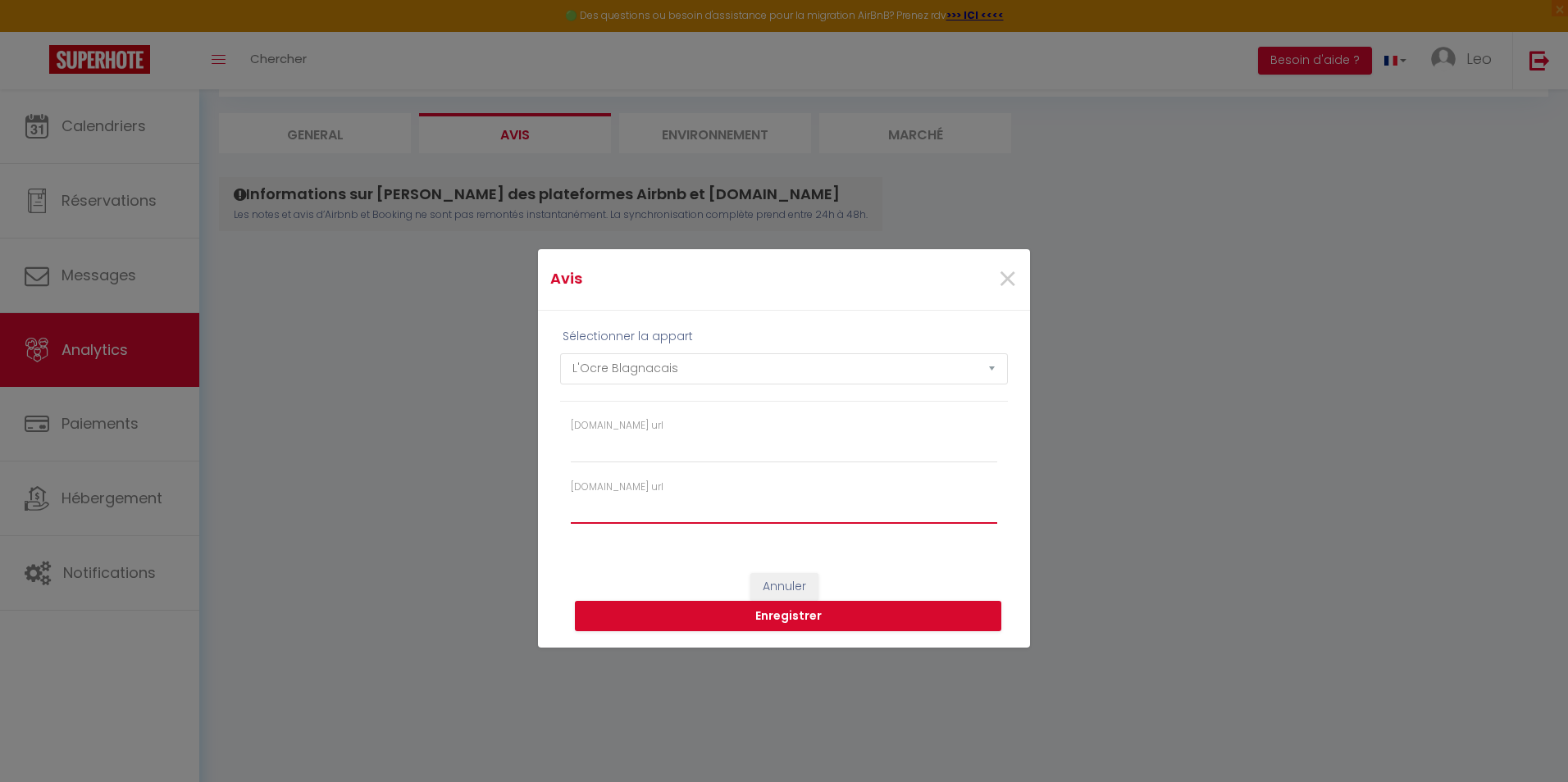
click at [684, 515] on input "[DOMAIN_NAME] url" at bounding box center [784, 509] width 427 height 30
paste input "[URL][DOMAIN_NAME][DATE][DATE]"
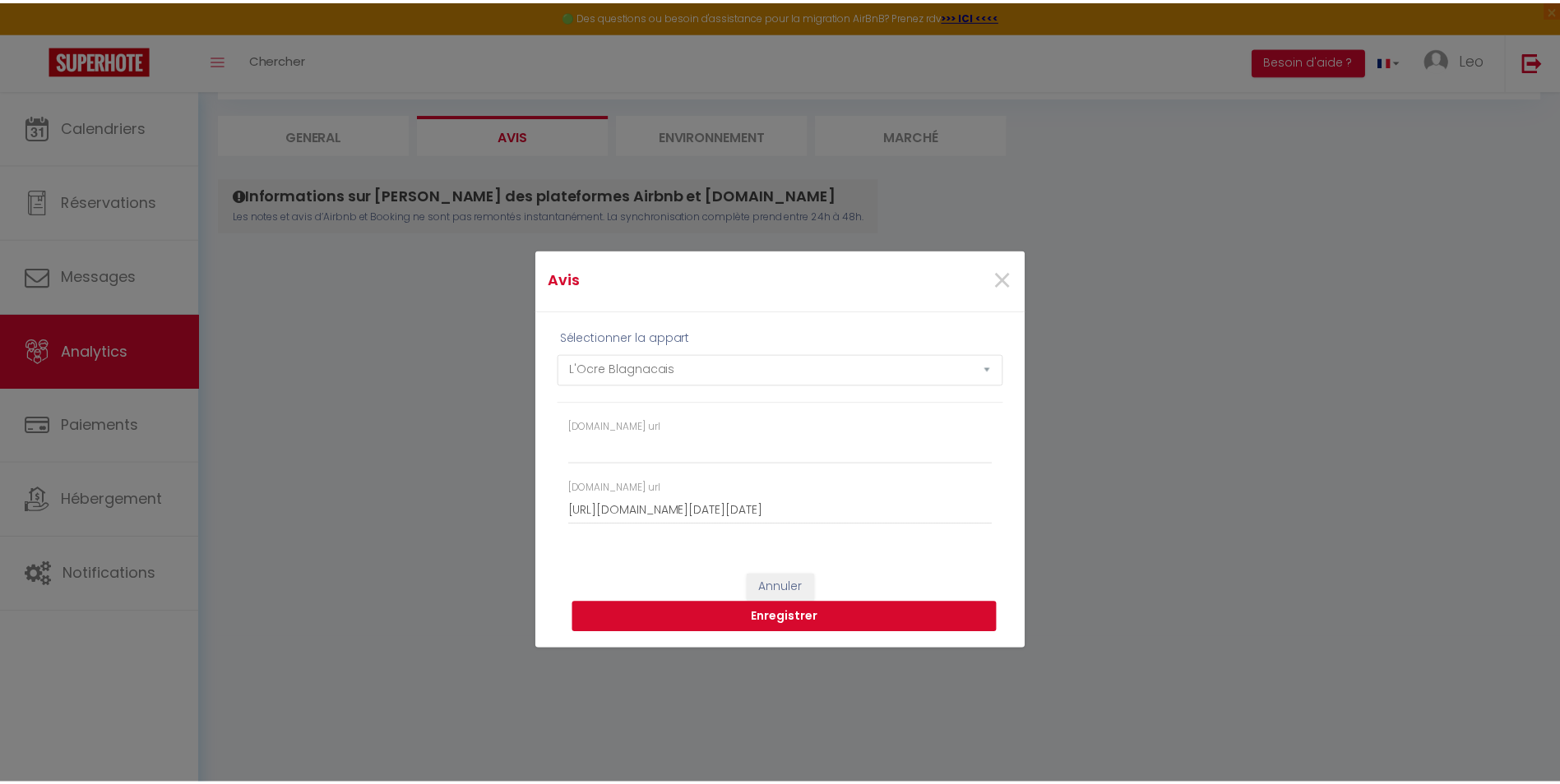
scroll to position [0, 0]
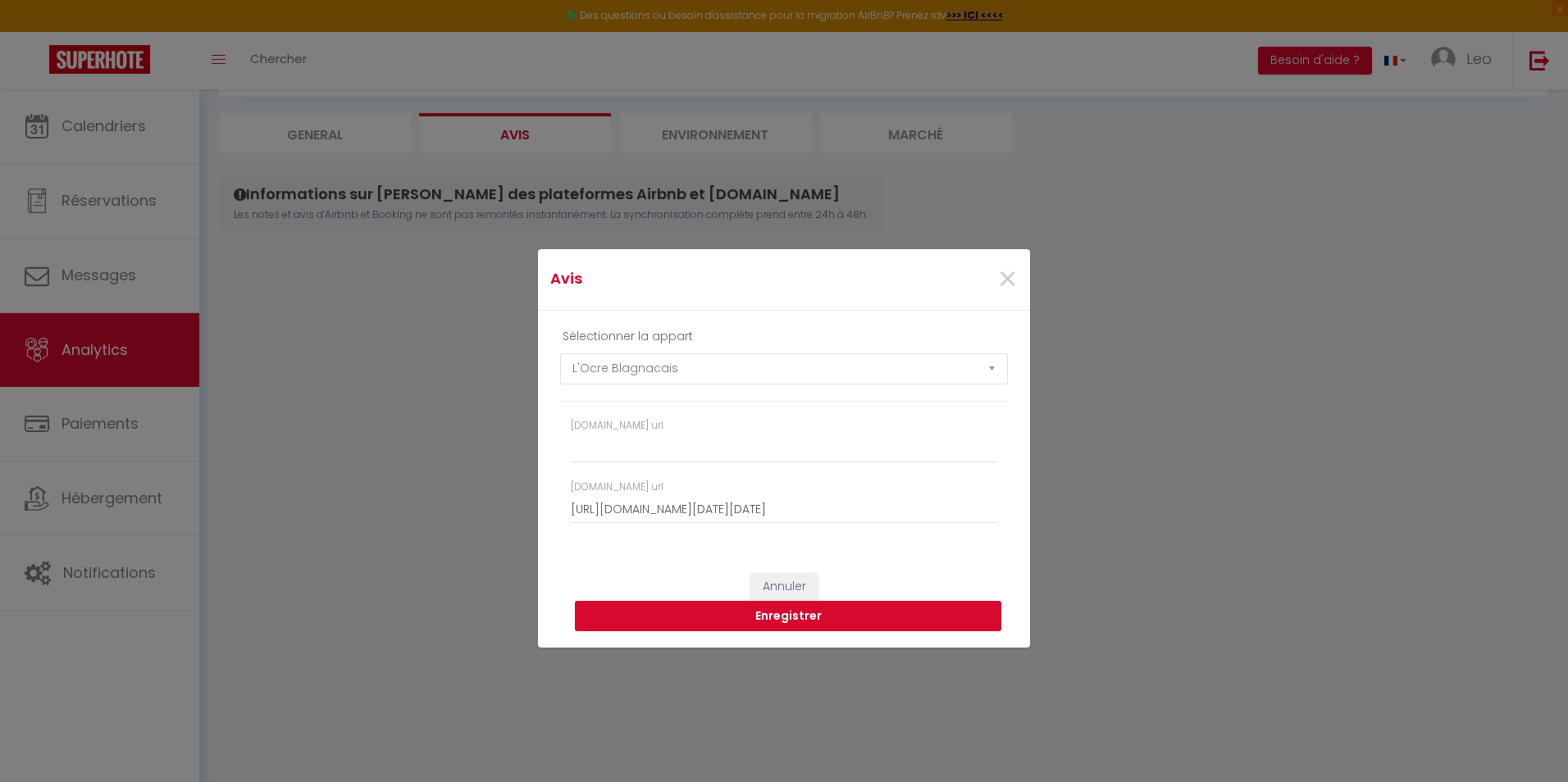
click at [778, 617] on button "Enregistrer" at bounding box center [788, 617] width 427 height 31
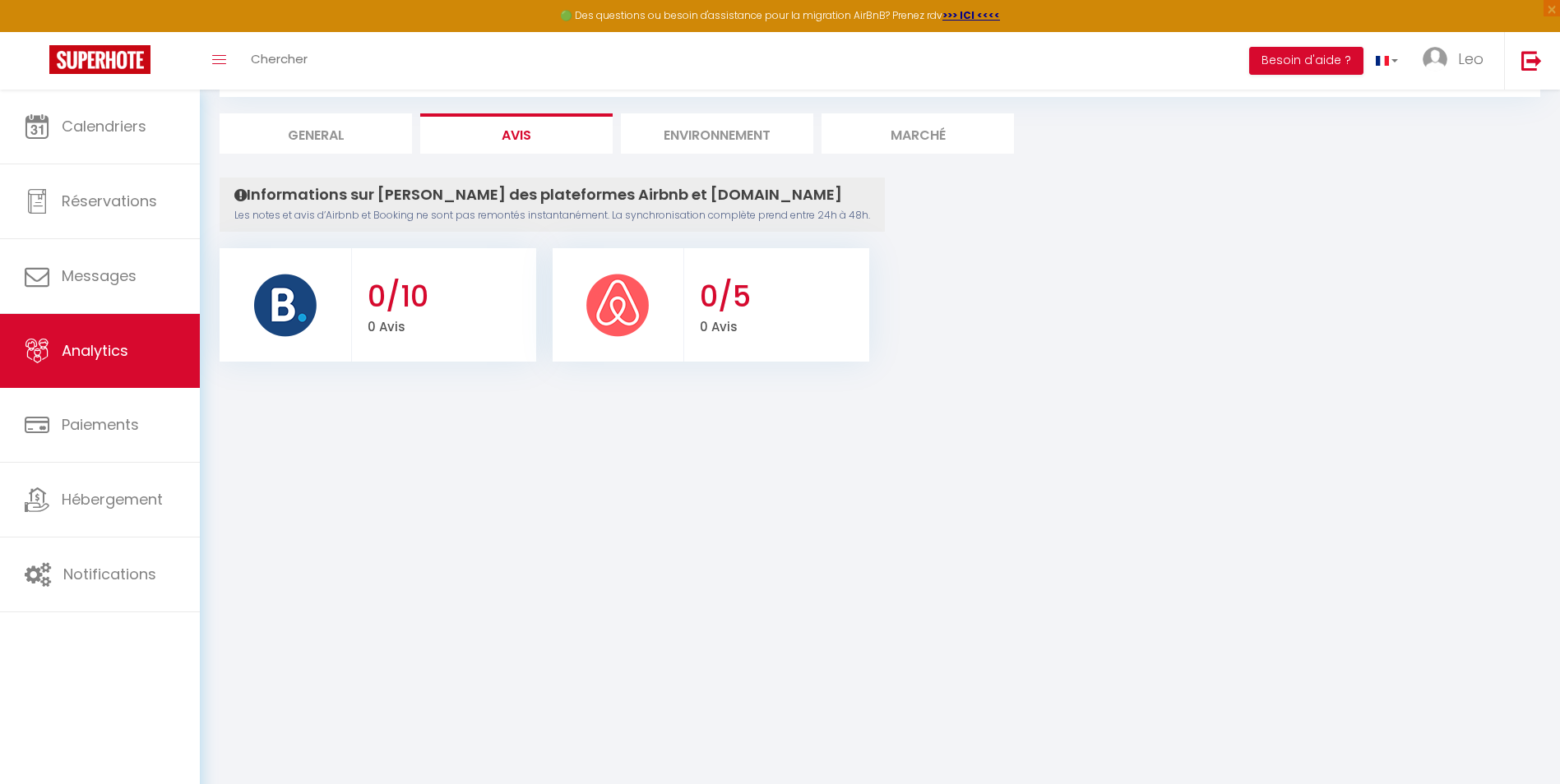
click at [312, 123] on li "General" at bounding box center [316, 133] width 192 height 41
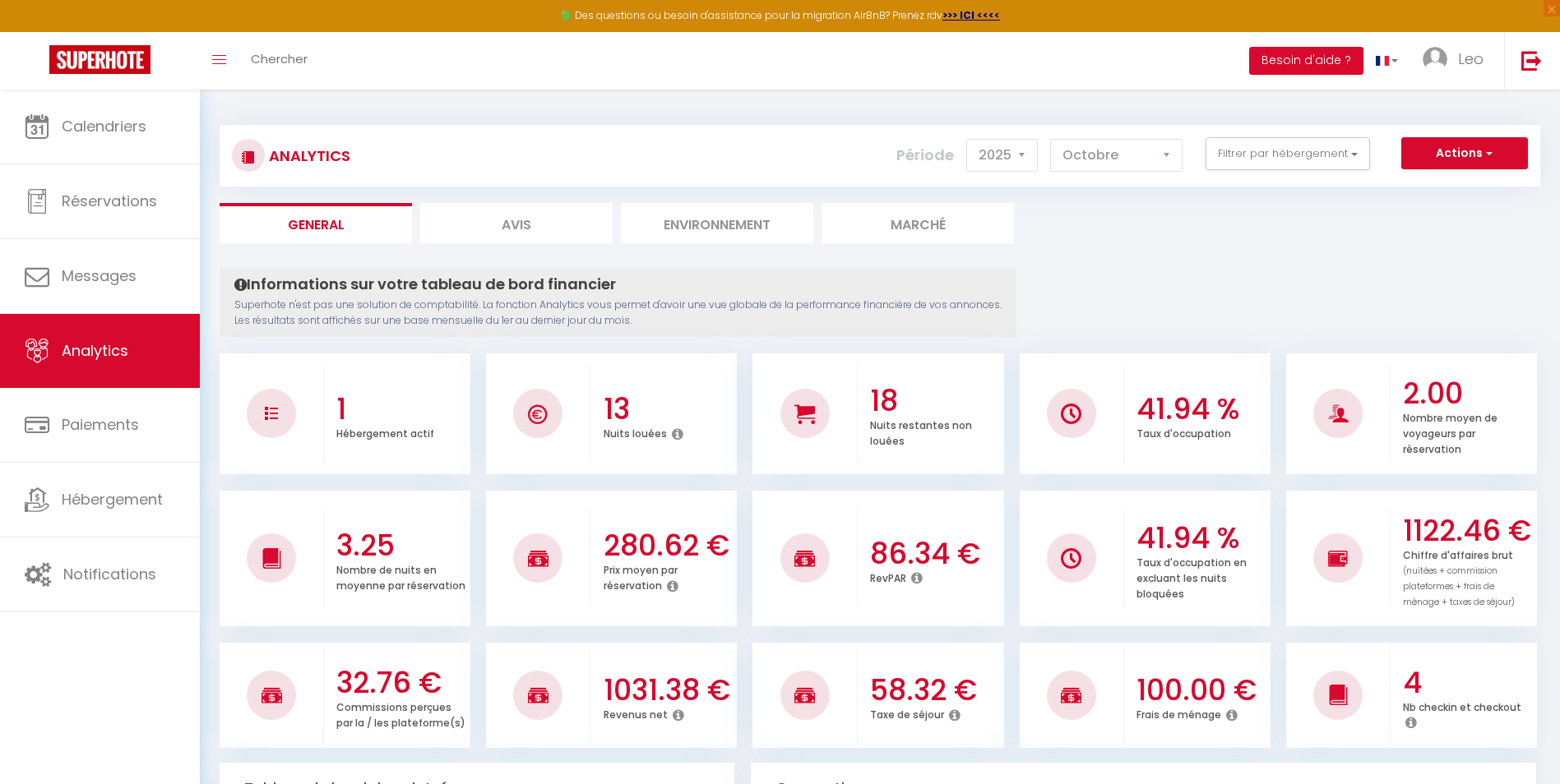
click at [504, 233] on li "Avis" at bounding box center [516, 223] width 192 height 41
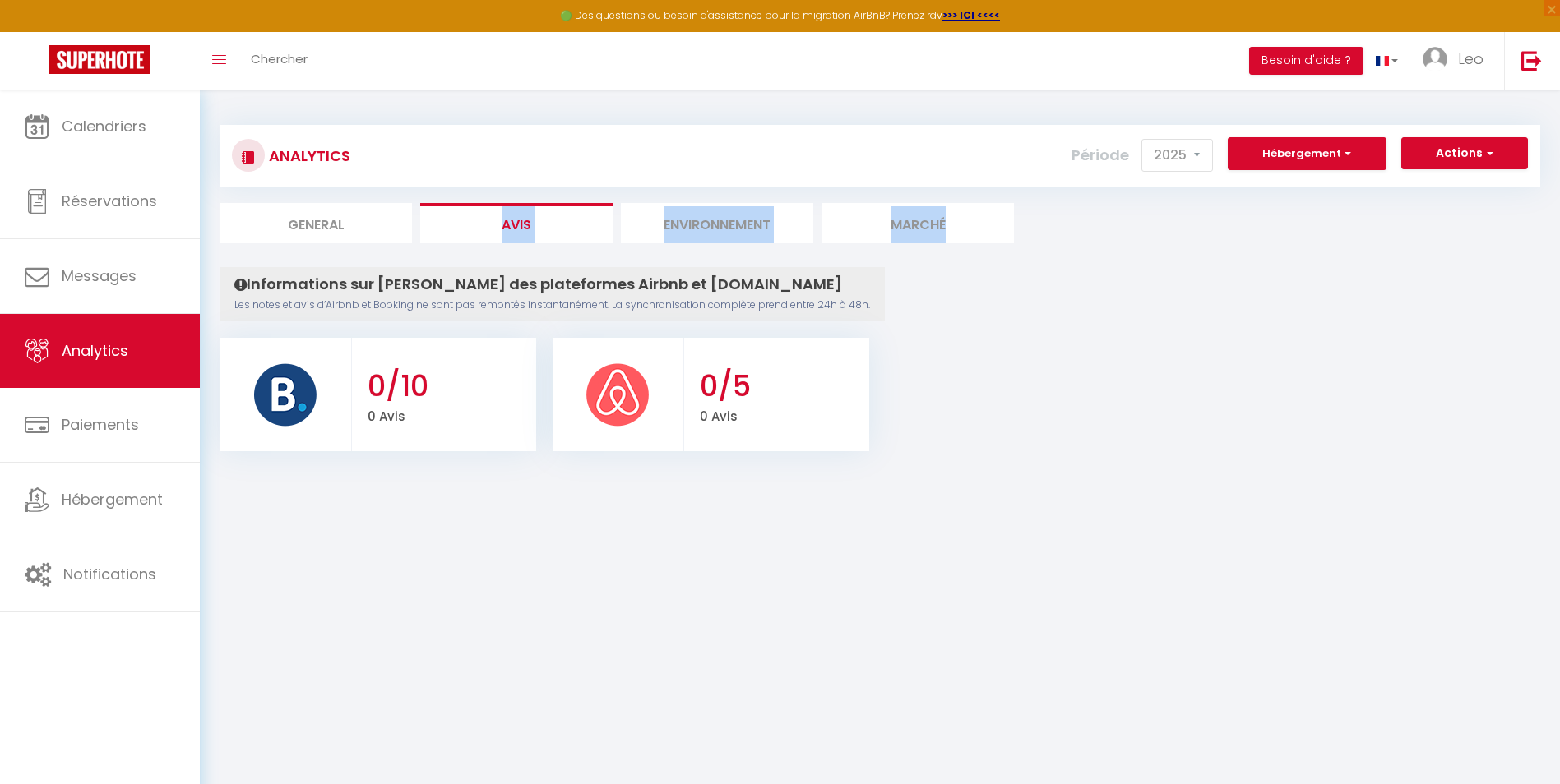
drag, startPoint x: 504, startPoint y: 233, endPoint x: 549, endPoint y: 256, distance: 50.5
click at [549, 256] on div "Analytics Actions Ajouter des avis Ajouter des Alertes Génération SuperConcierg…" at bounding box center [879, 280] width 1320 height 342
click at [907, 614] on body "🟢 Des questions ou besoin d'assistance pour la migration AirBnB? Prenez rdv >>>…" at bounding box center [780, 482] width 1560 height 784
click at [713, 214] on li "Environnement" at bounding box center [717, 223] width 192 height 41
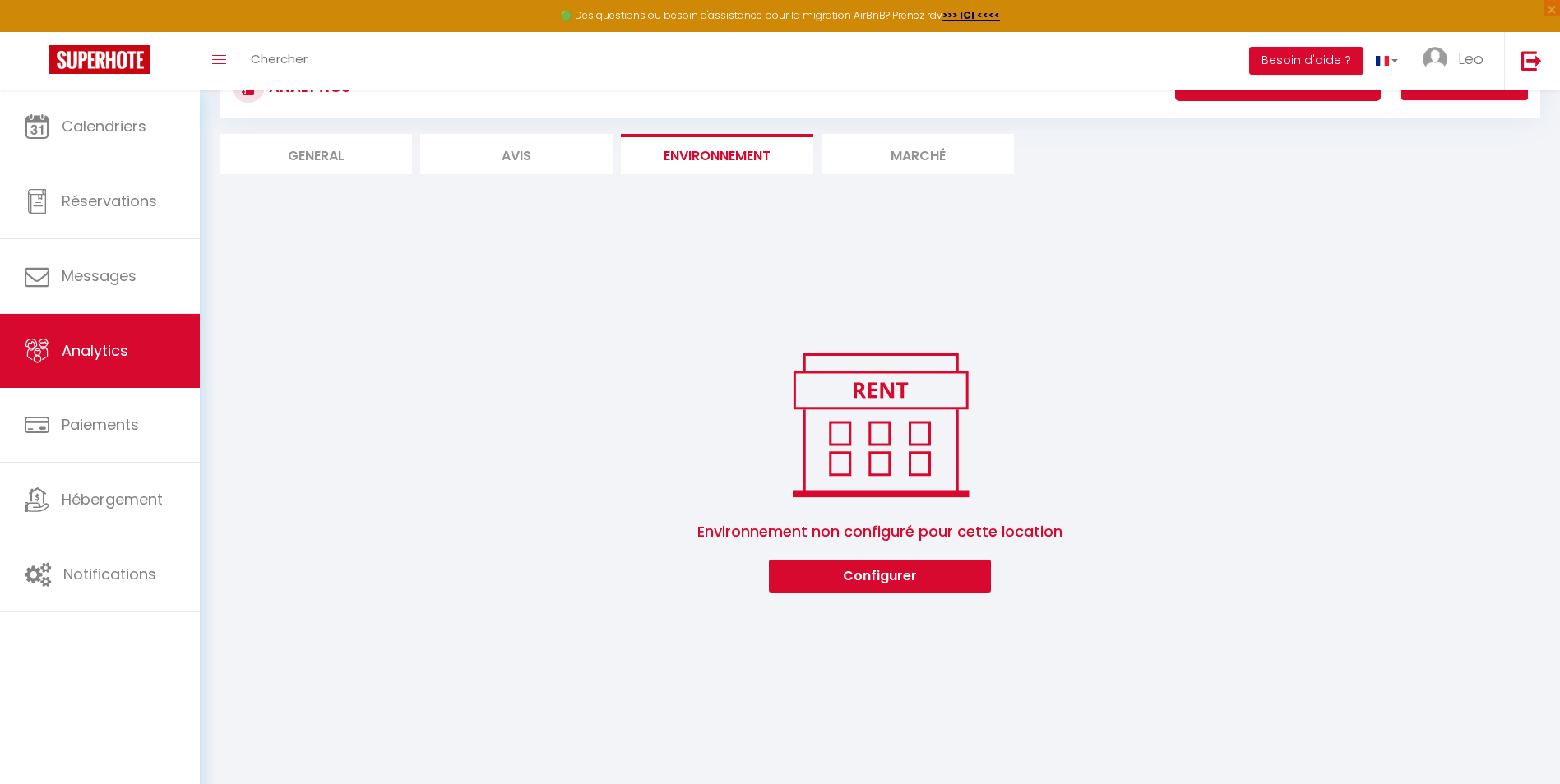
scroll to position [90, 0]
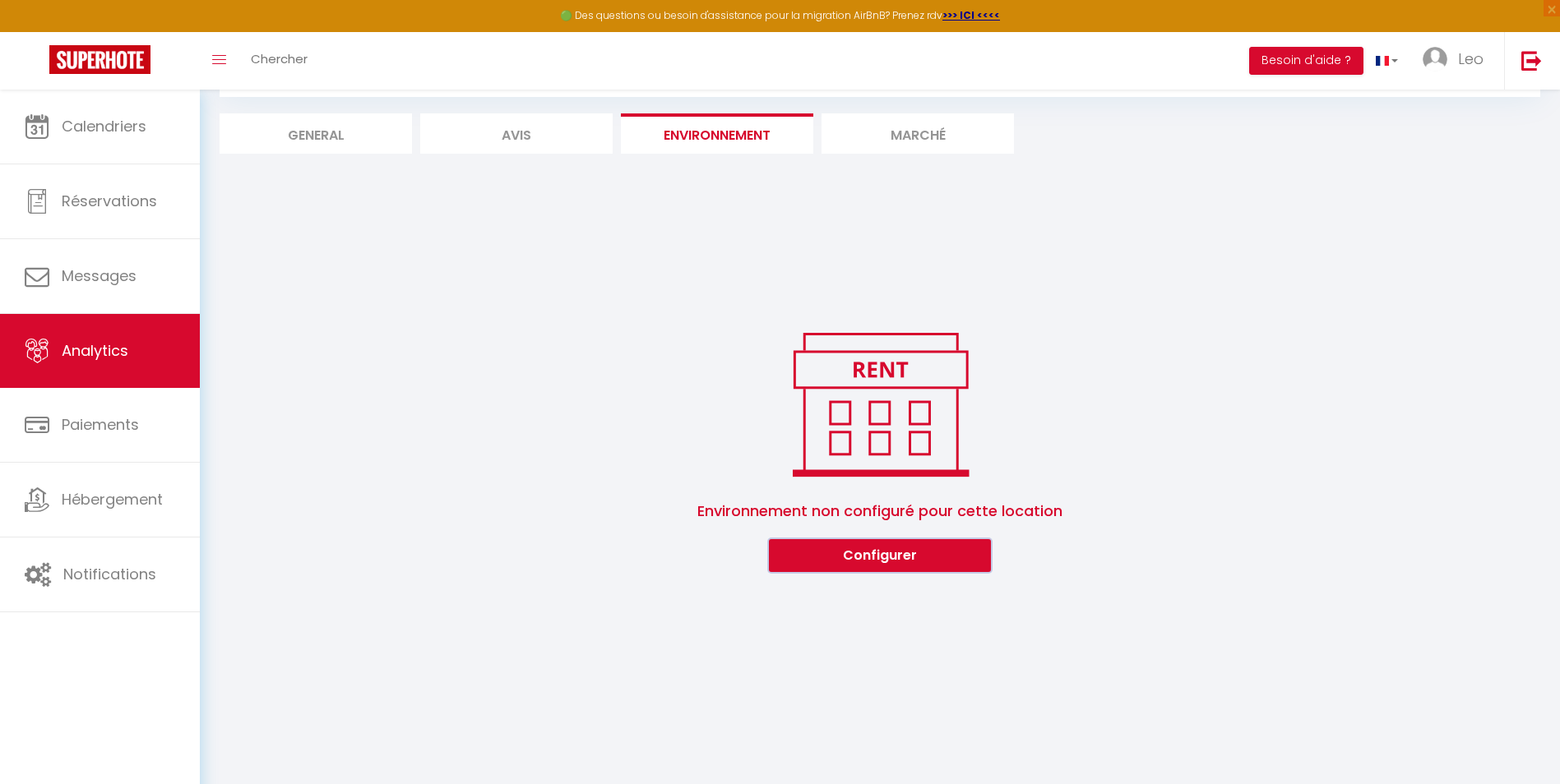
click at [860, 551] on button "Configurer" at bounding box center [880, 556] width 222 height 33
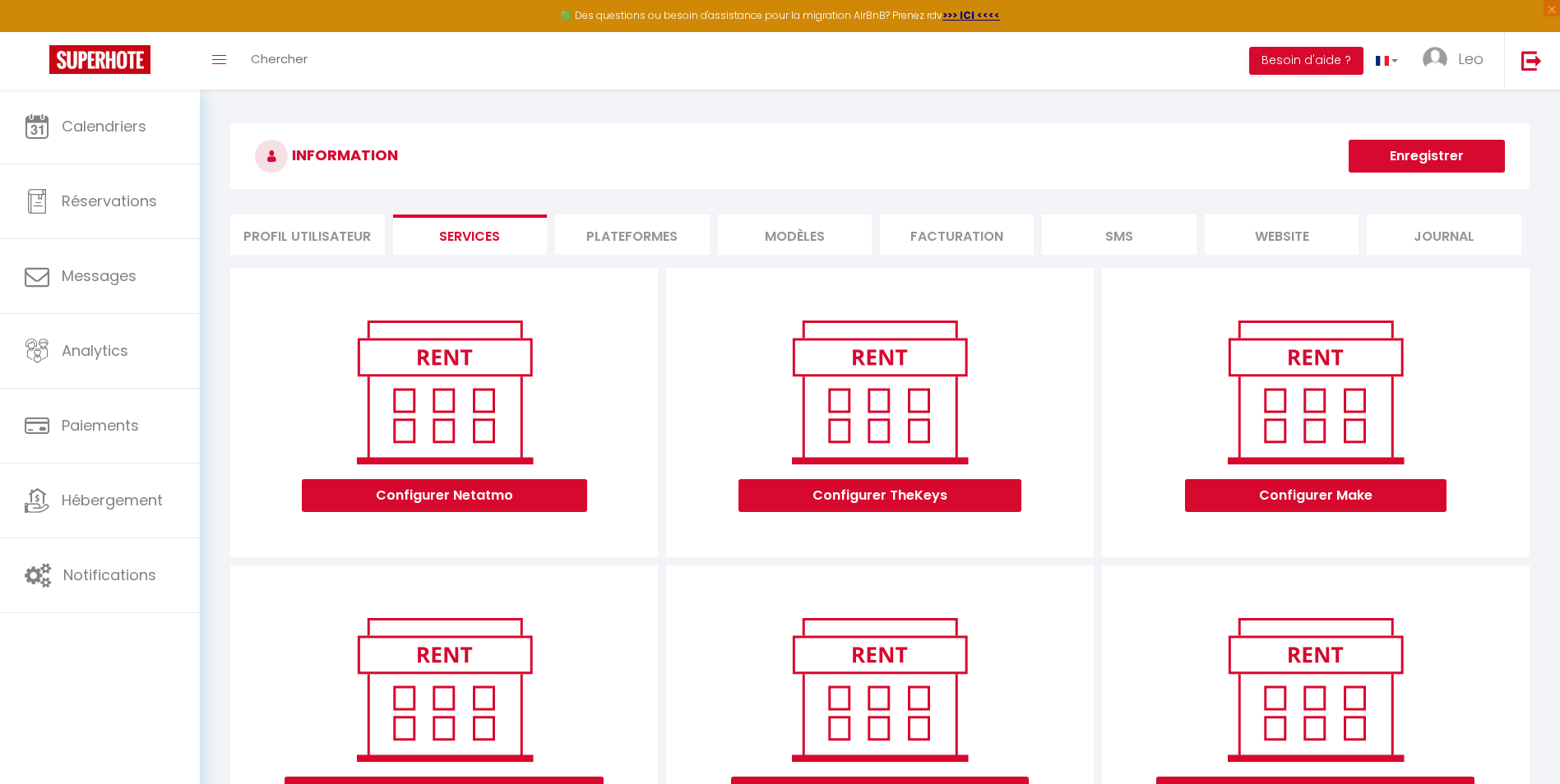
click at [345, 244] on li "Profil Utilisateur" at bounding box center [308, 235] width 154 height 41
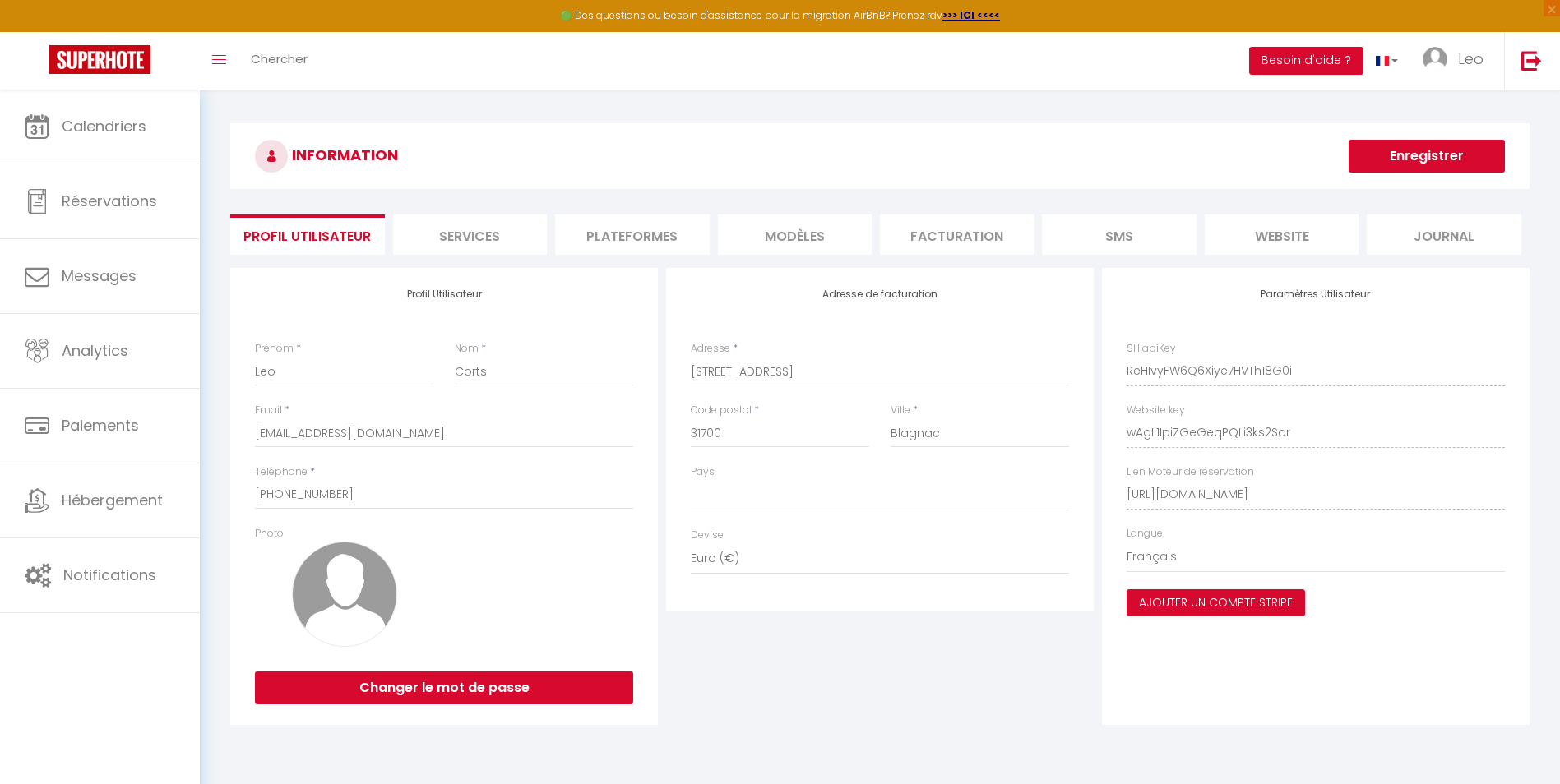
click at [600, 242] on li "Plateformes" at bounding box center [632, 235] width 154 height 41
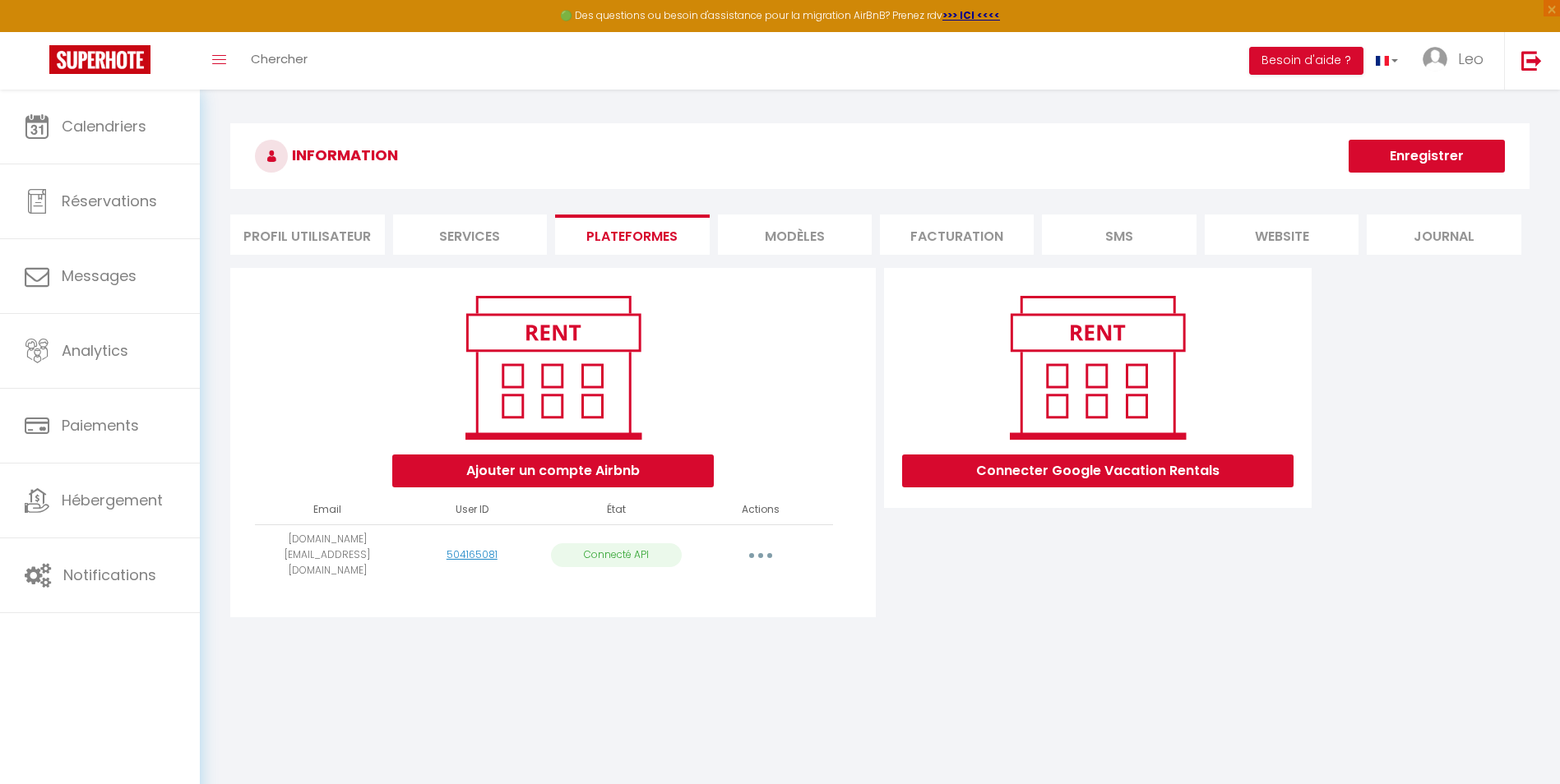
click at [760, 227] on li "MODÈLES" at bounding box center [795, 235] width 154 height 41
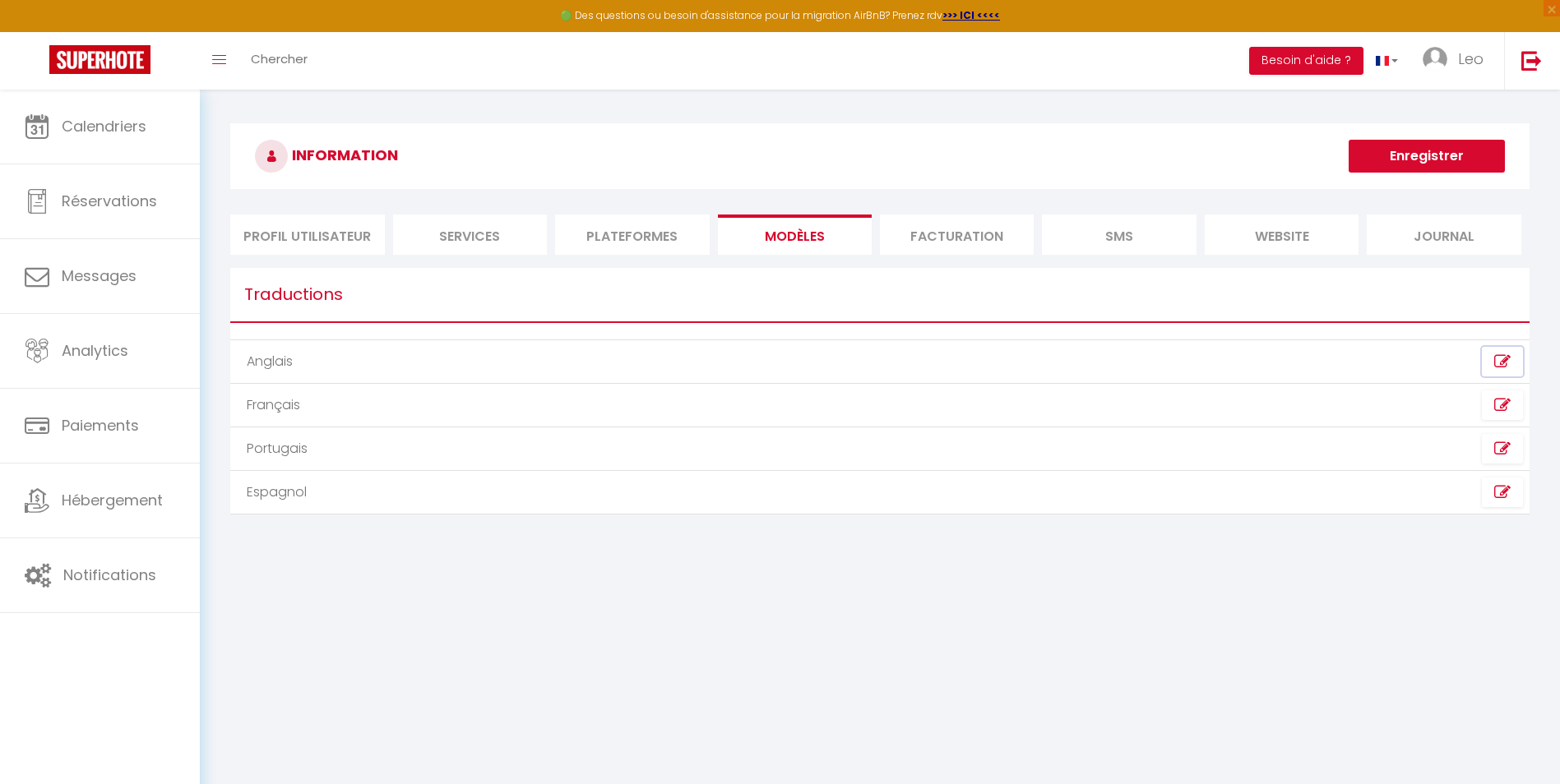
click at [1502, 361] on icon at bounding box center [1503, 362] width 17 height 17
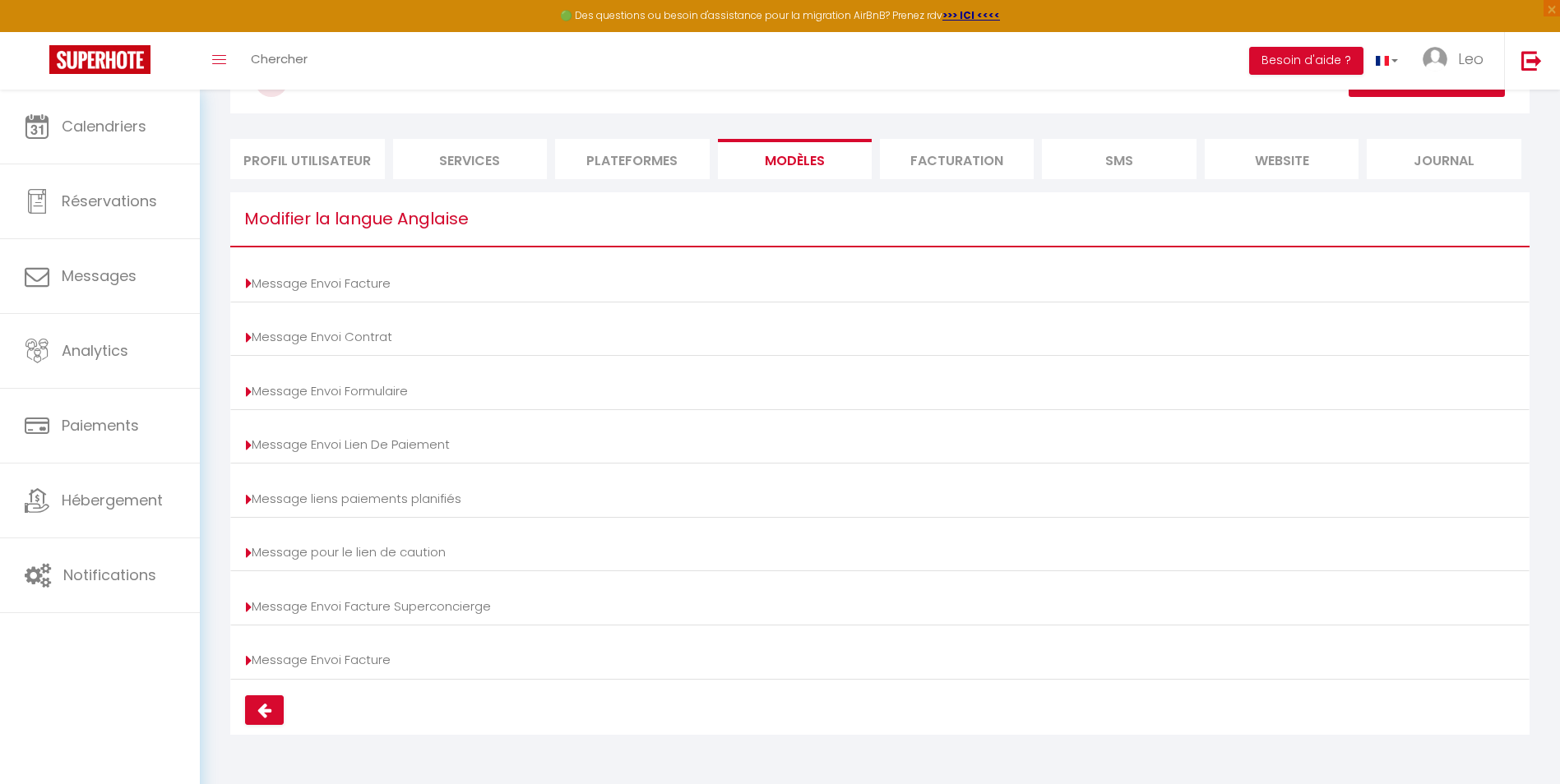
scroll to position [76, 0]
click at [268, 714] on icon at bounding box center [264, 709] width 14 height 17
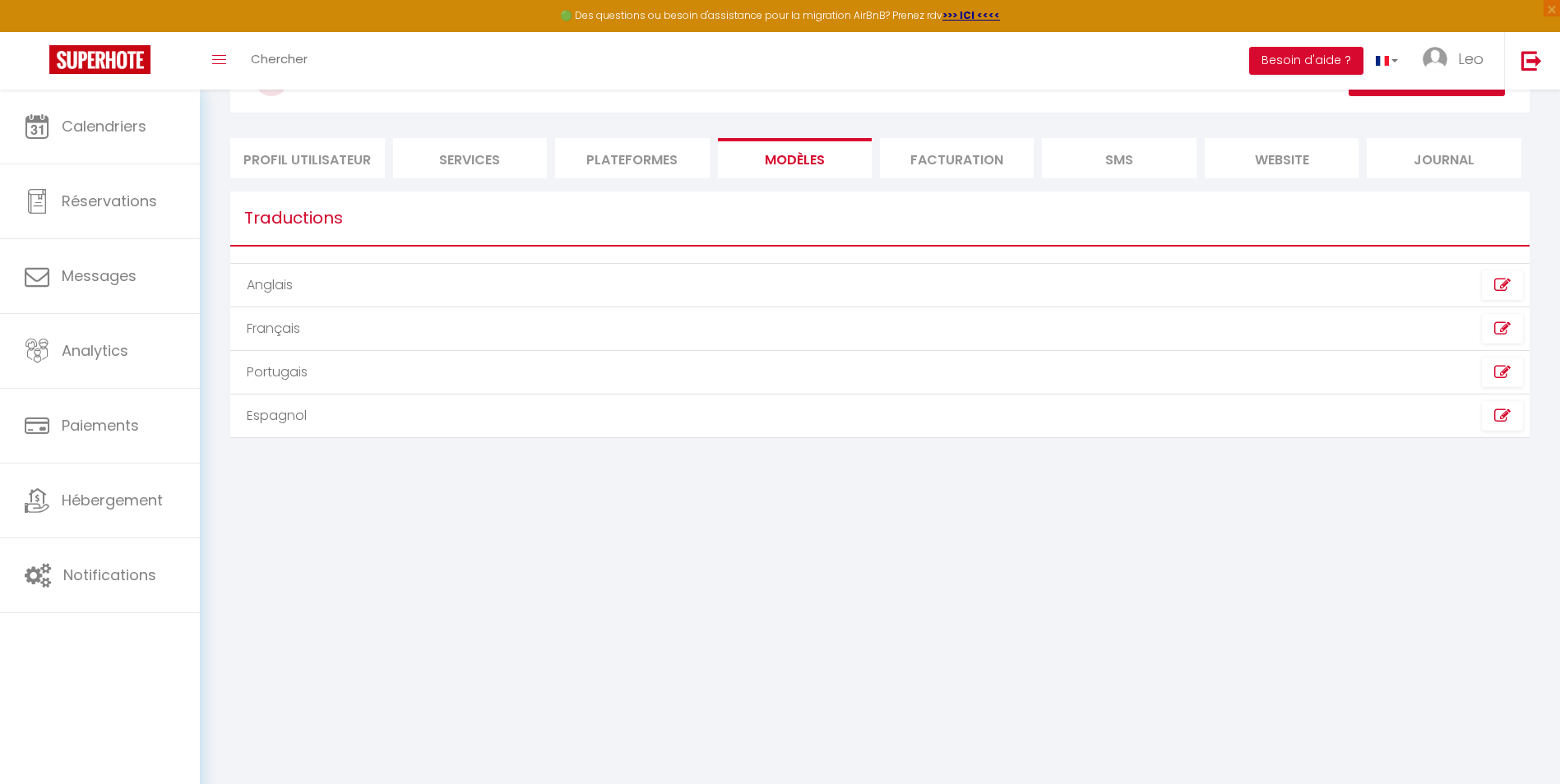
click at [937, 164] on li "Facturation" at bounding box center [957, 158] width 154 height 41
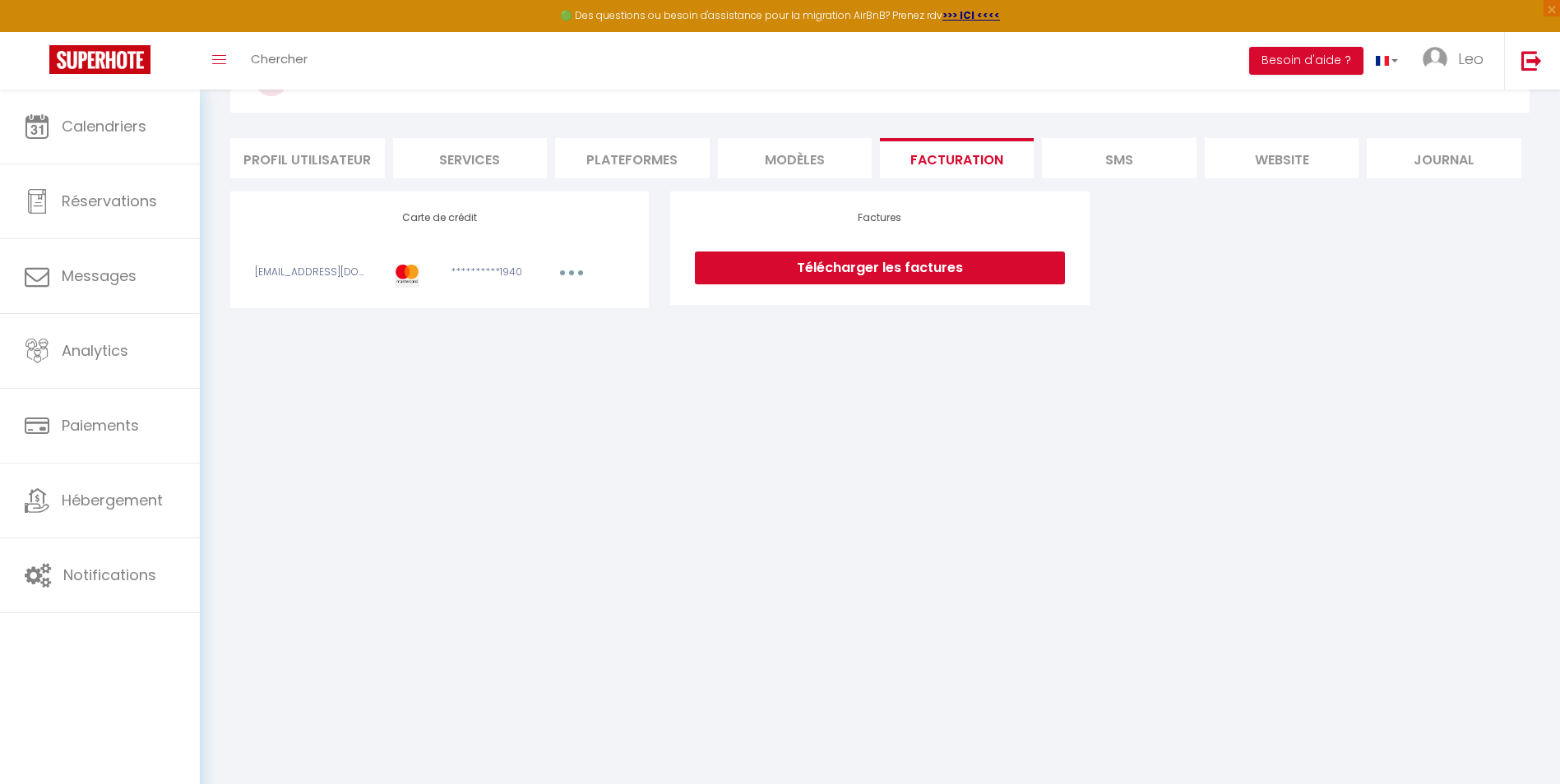
click at [569, 272] on icon "button" at bounding box center [571, 273] width 5 height 5
click at [550, 303] on link "Modifier" at bounding box center [549, 309] width 80 height 27
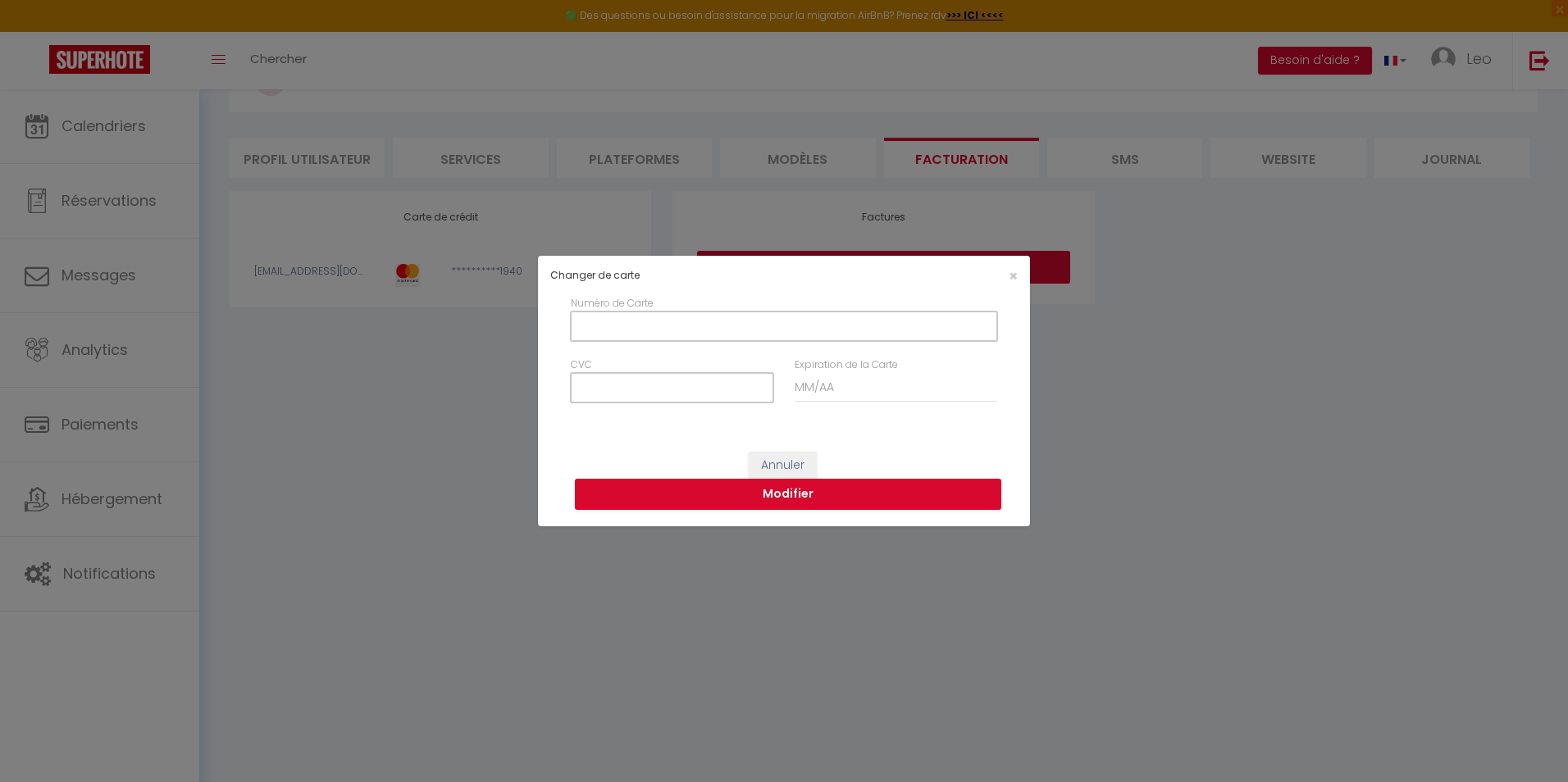
click at [433, 491] on div "Changer de carte × Numéro de Carte CVC Expiration de la Carte Annuler Modifier" at bounding box center [784, 391] width 1568 height 782
click at [778, 460] on button "Annuler" at bounding box center [783, 466] width 68 height 28
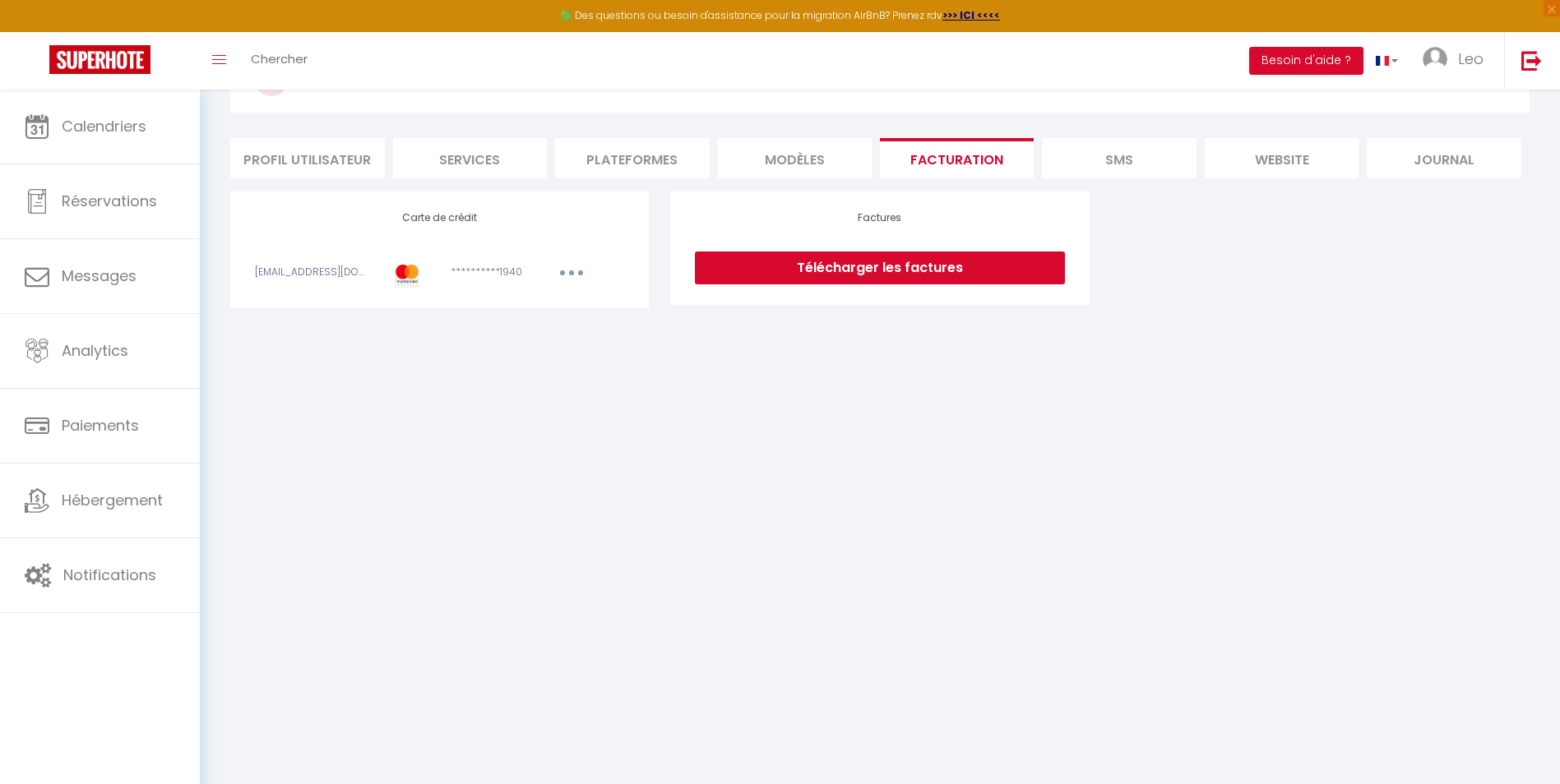
click at [1086, 172] on li "SMS" at bounding box center [1119, 158] width 154 height 41
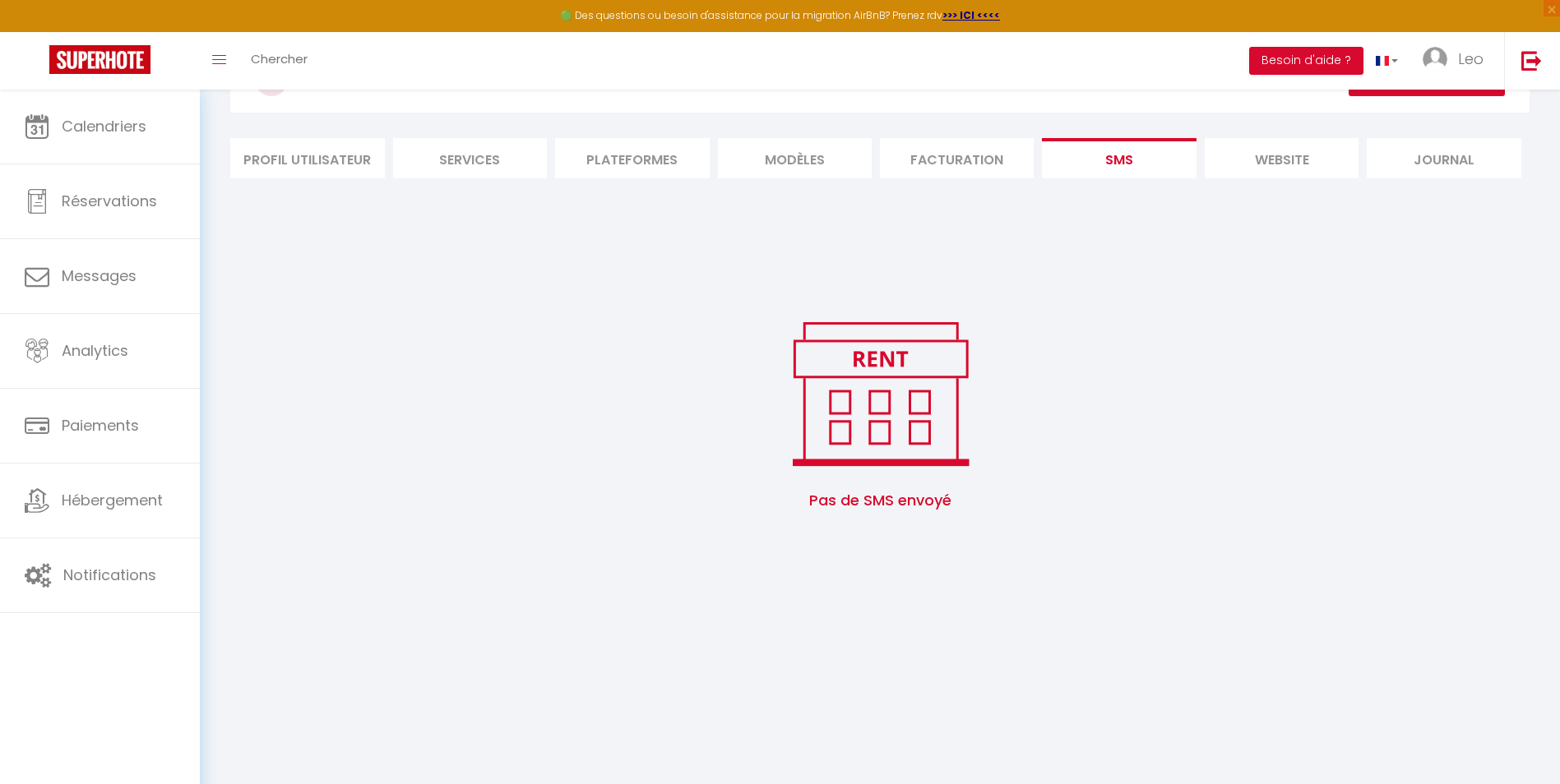
click at [1288, 166] on li "website" at bounding box center [1281, 158] width 154 height 41
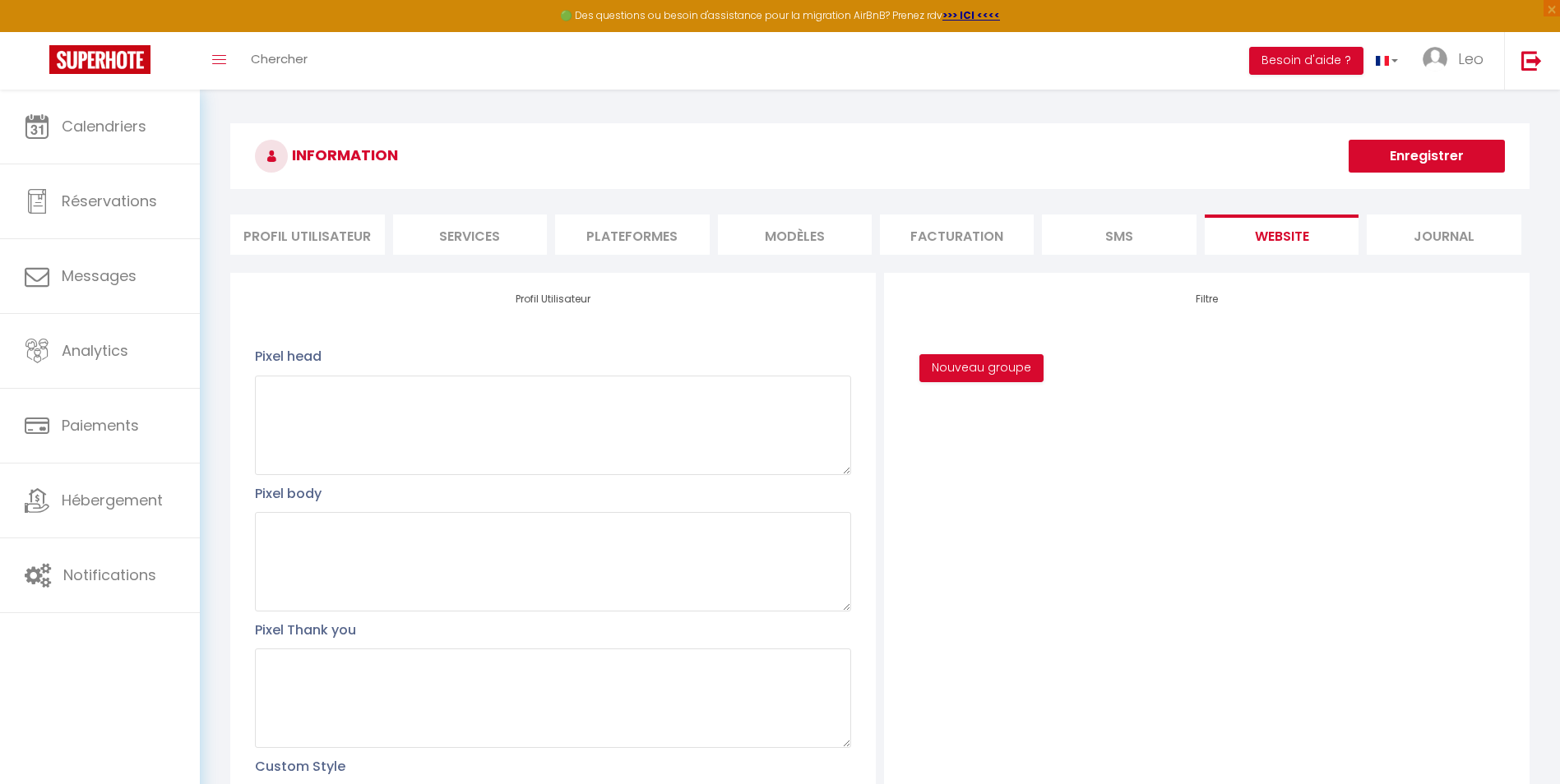
click at [1451, 246] on li "Journal" at bounding box center [1444, 235] width 154 height 41
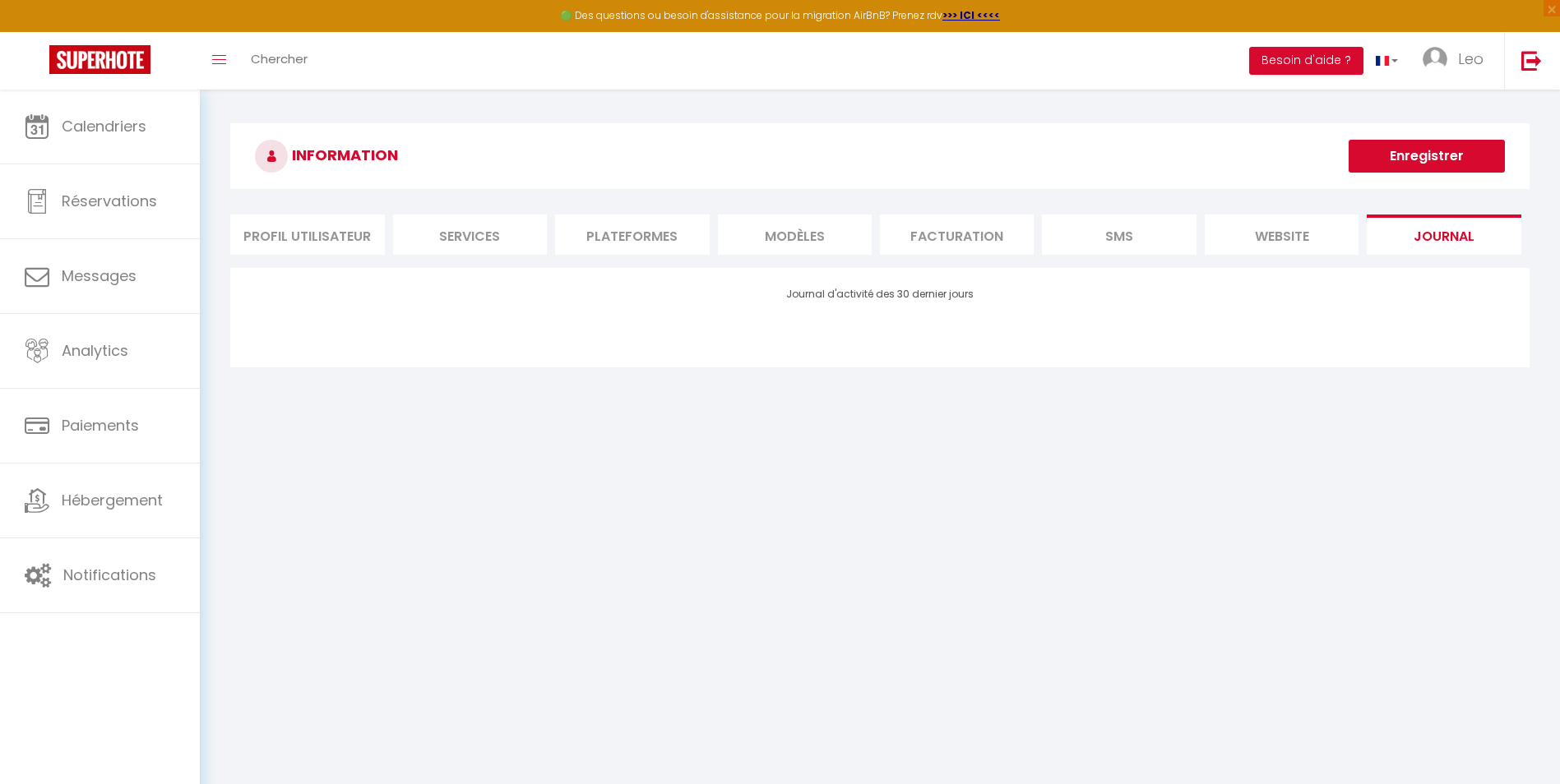
scroll to position [76, 0]
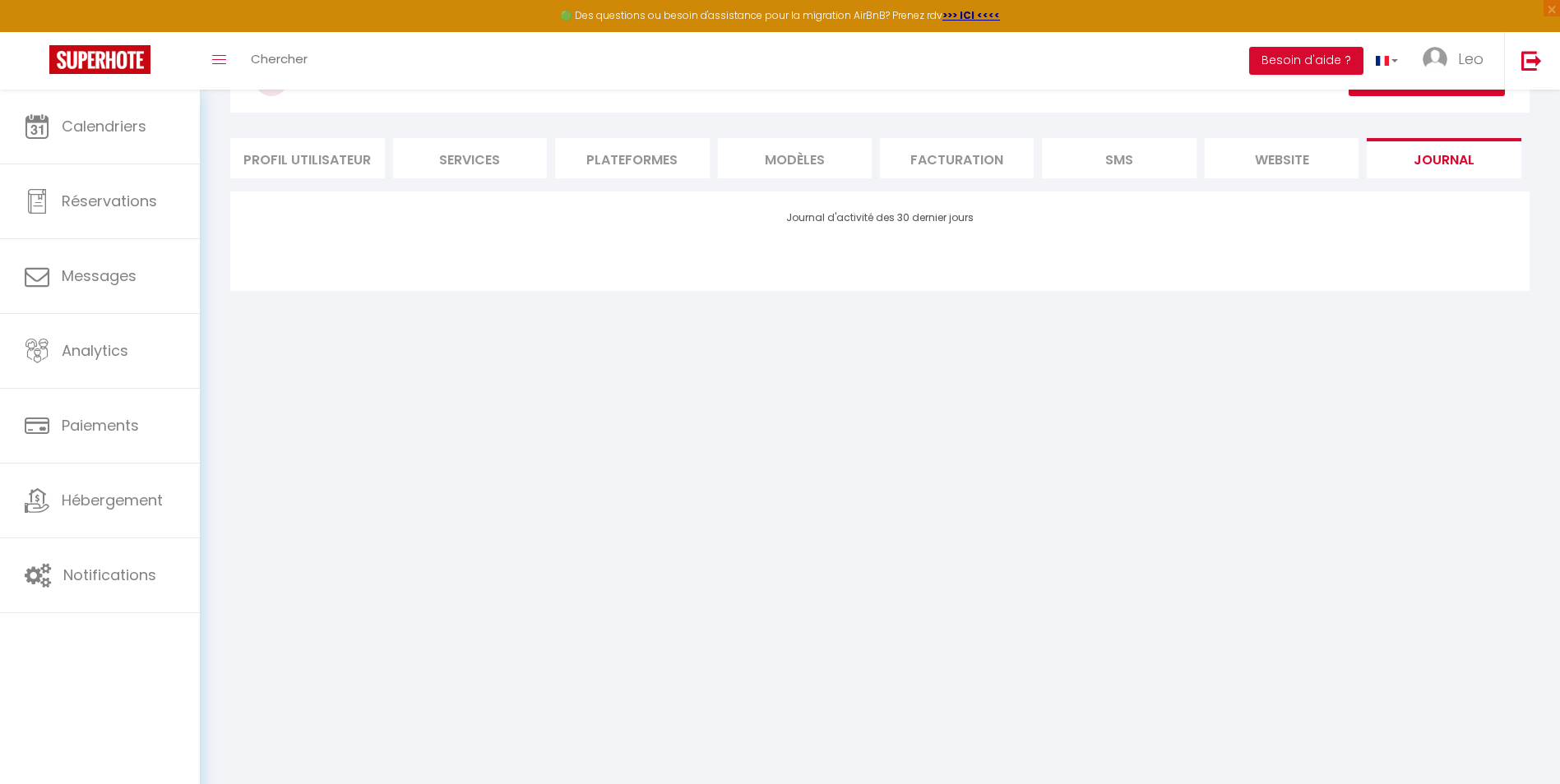
click at [294, 154] on li "Profil Utilisateur" at bounding box center [308, 158] width 154 height 41
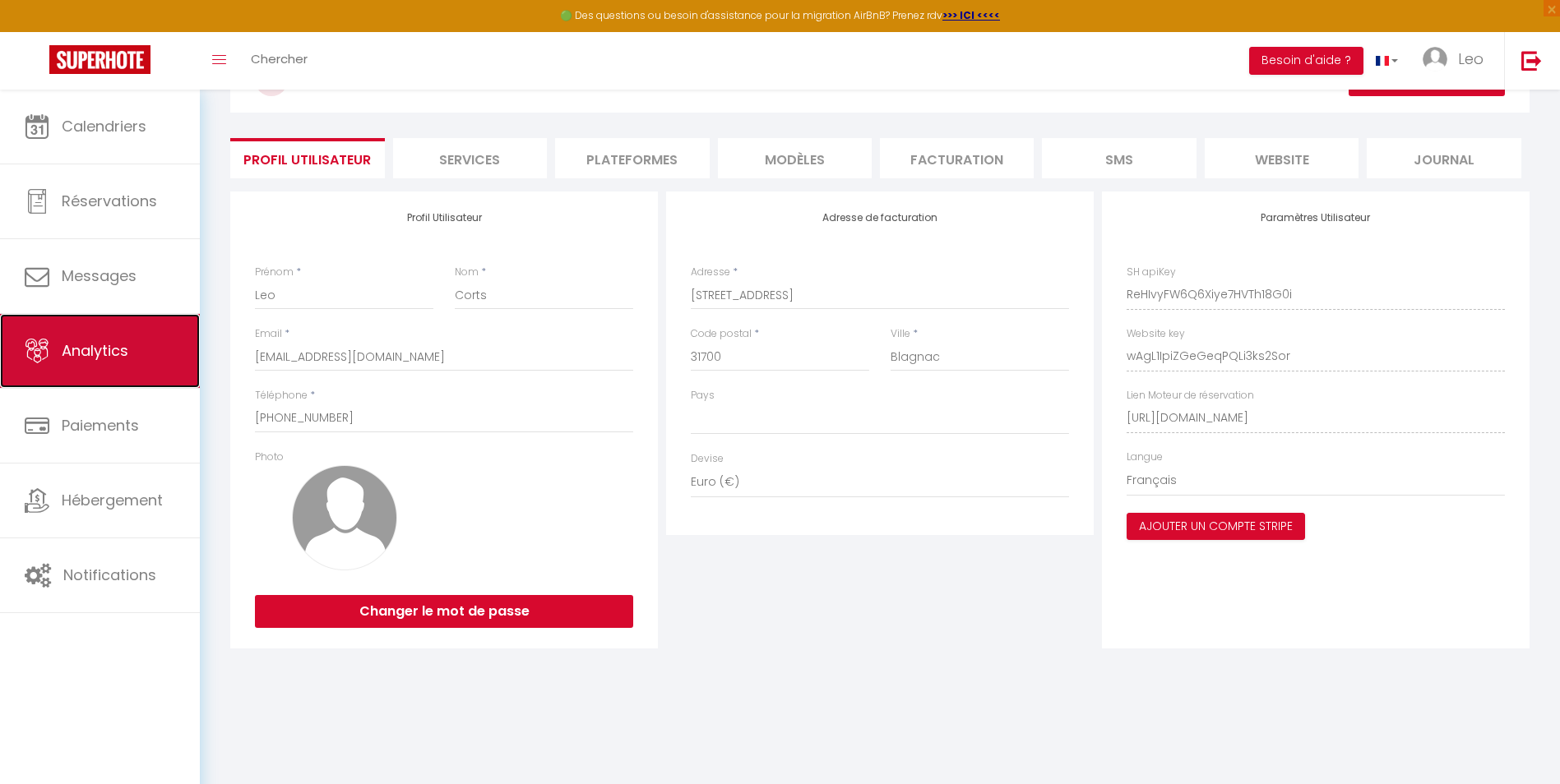
click at [96, 345] on span "Analytics" at bounding box center [94, 351] width 66 height 21
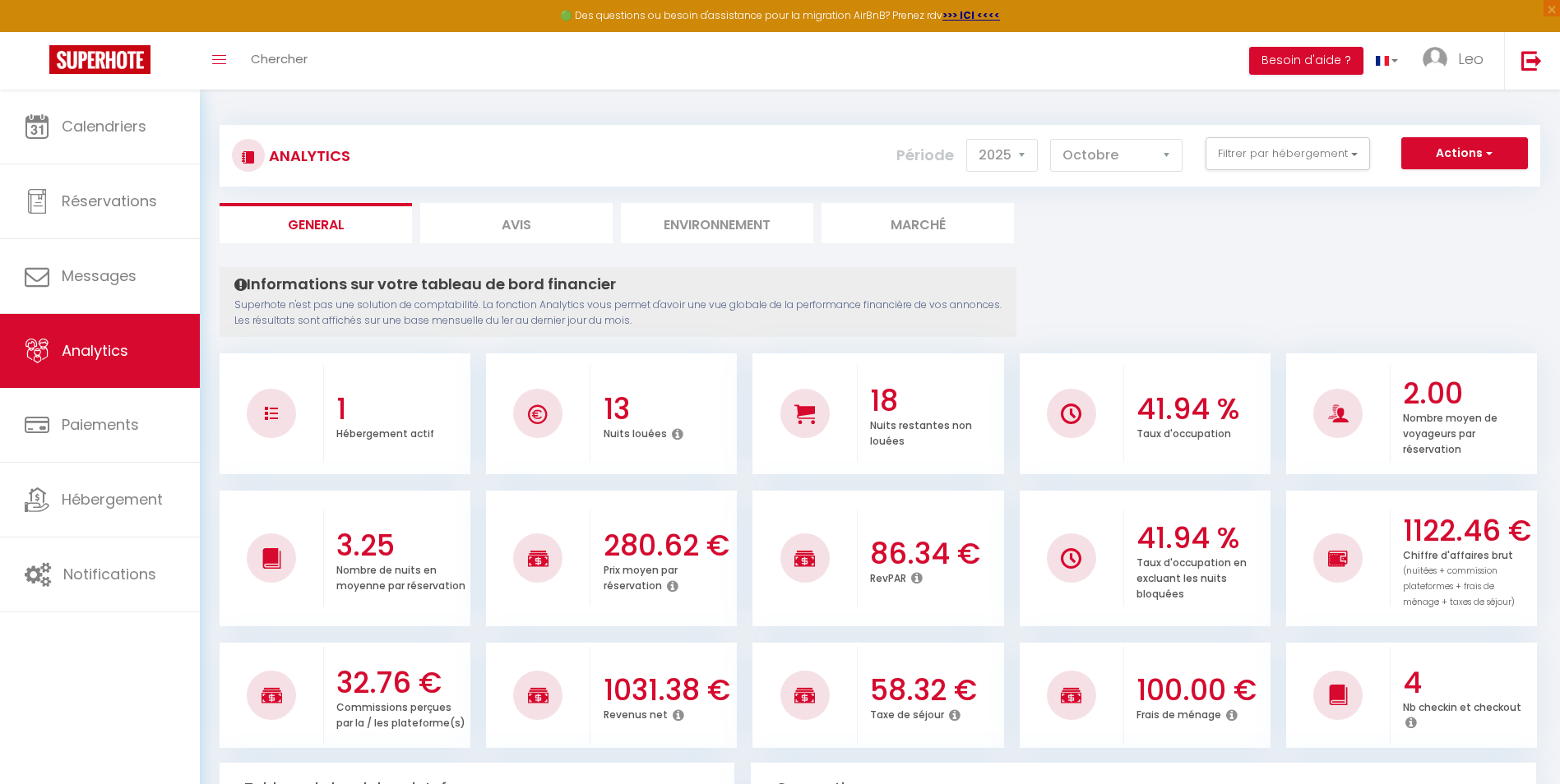
click at [855, 228] on li "Marché" at bounding box center [918, 223] width 192 height 41
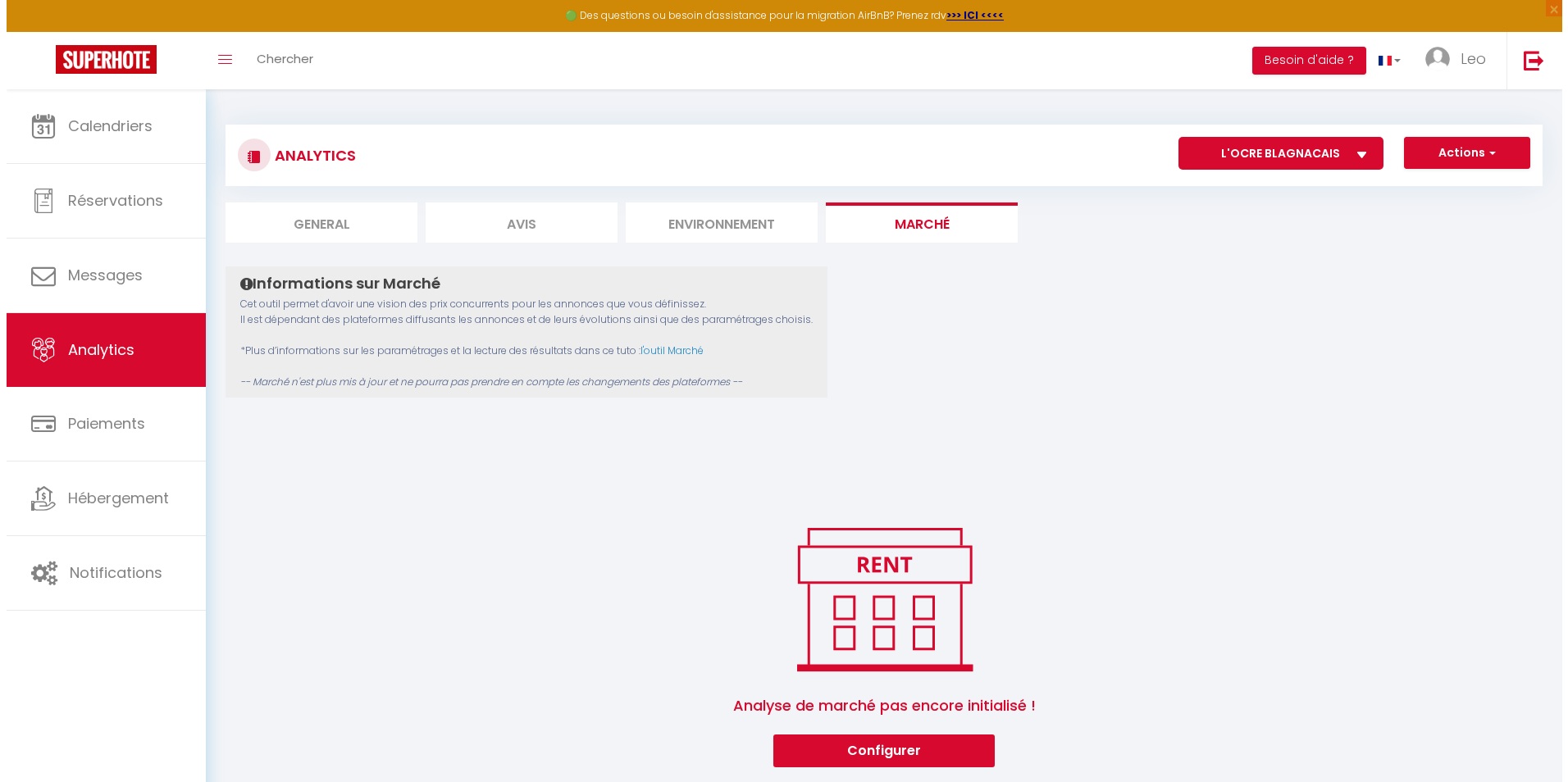
scroll to position [89, 0]
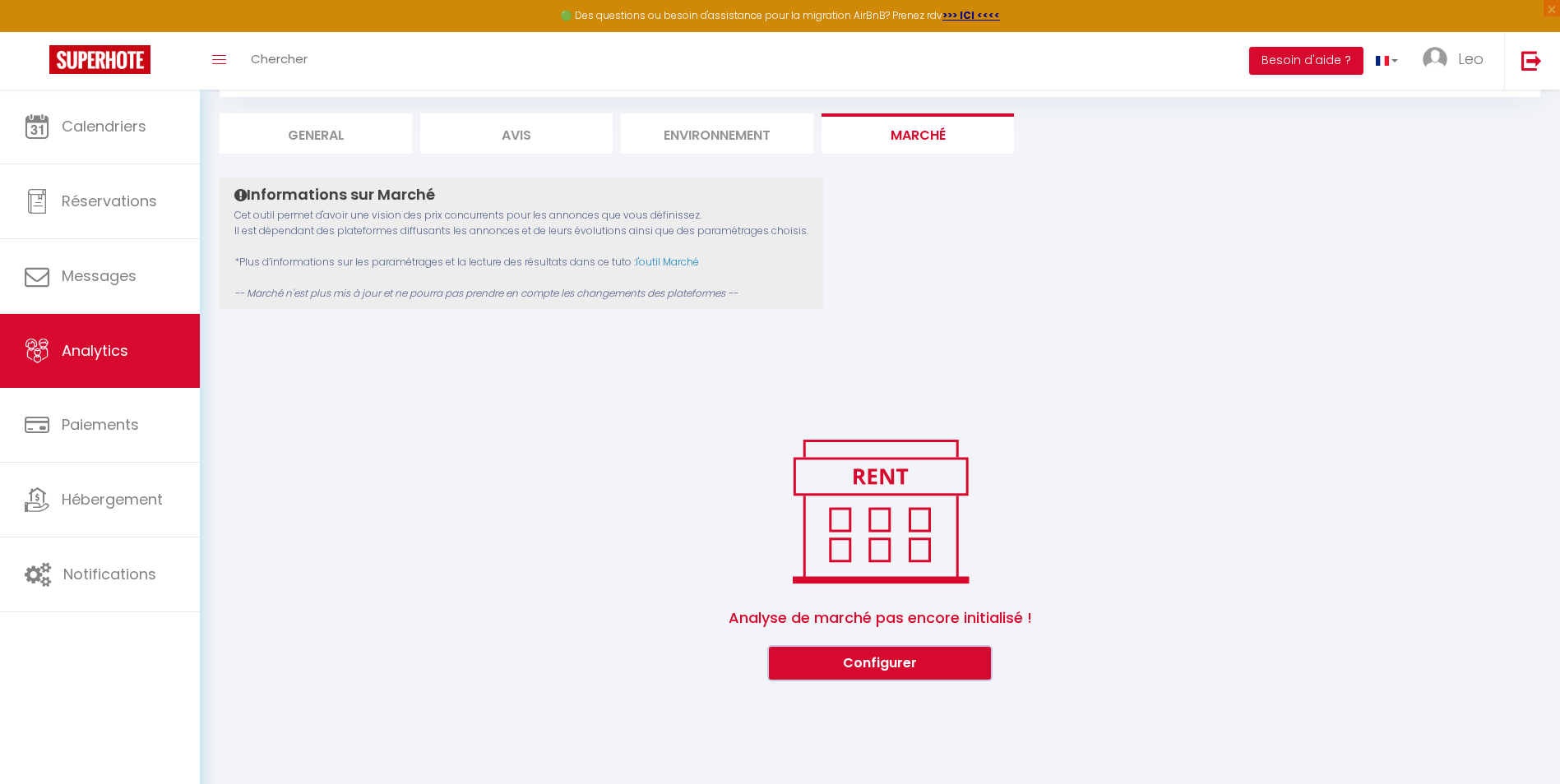
click at [898, 660] on button "Configurer" at bounding box center [880, 664] width 222 height 33
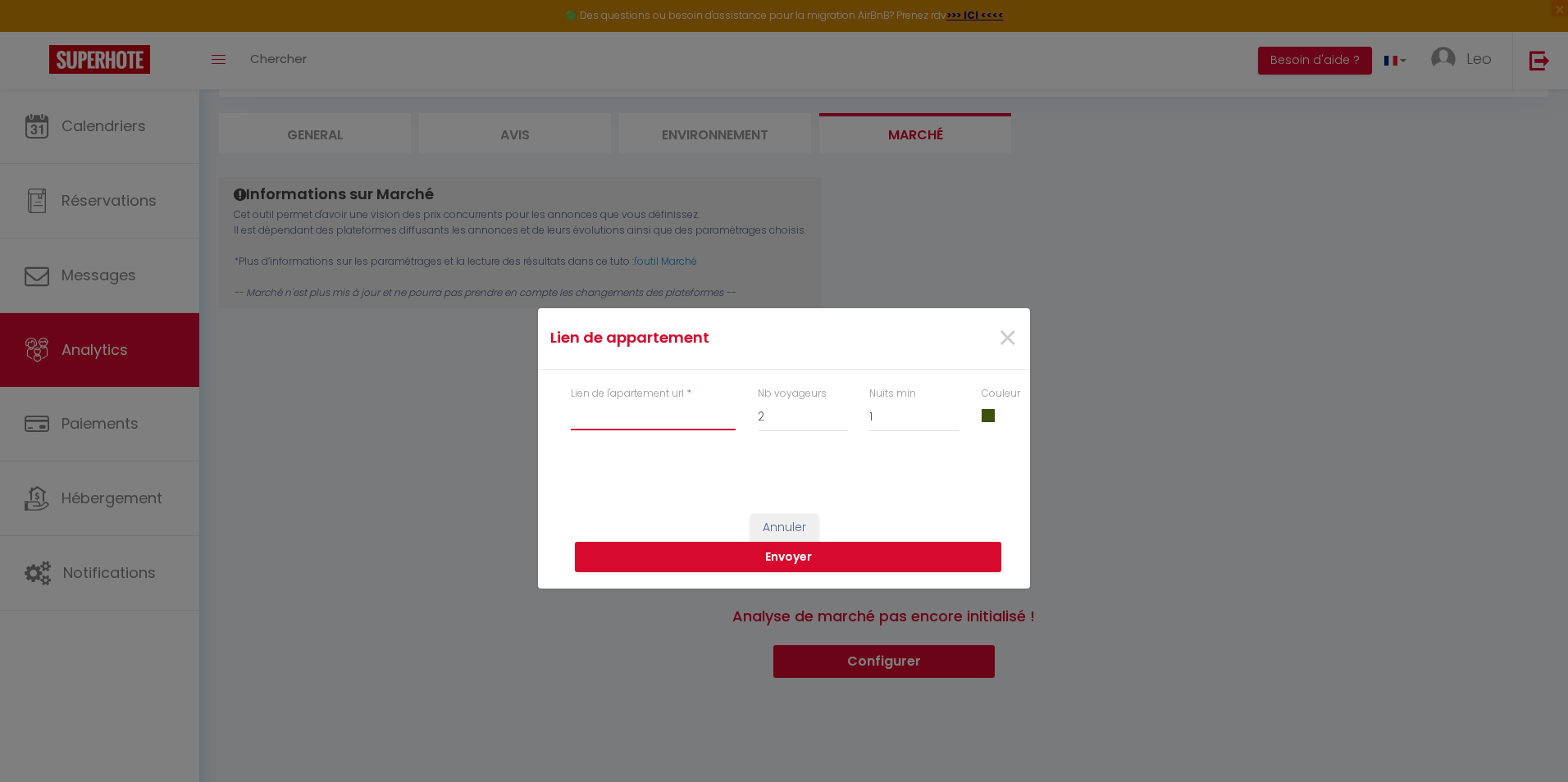
click at [695, 418] on input "Lien de l'apartement url" at bounding box center [652, 416] width 164 height 30
paste input "[URL][DOMAIN_NAME][DATE][DATE]"
click at [1012, 333] on span "×" at bounding box center [1007, 339] width 21 height 50
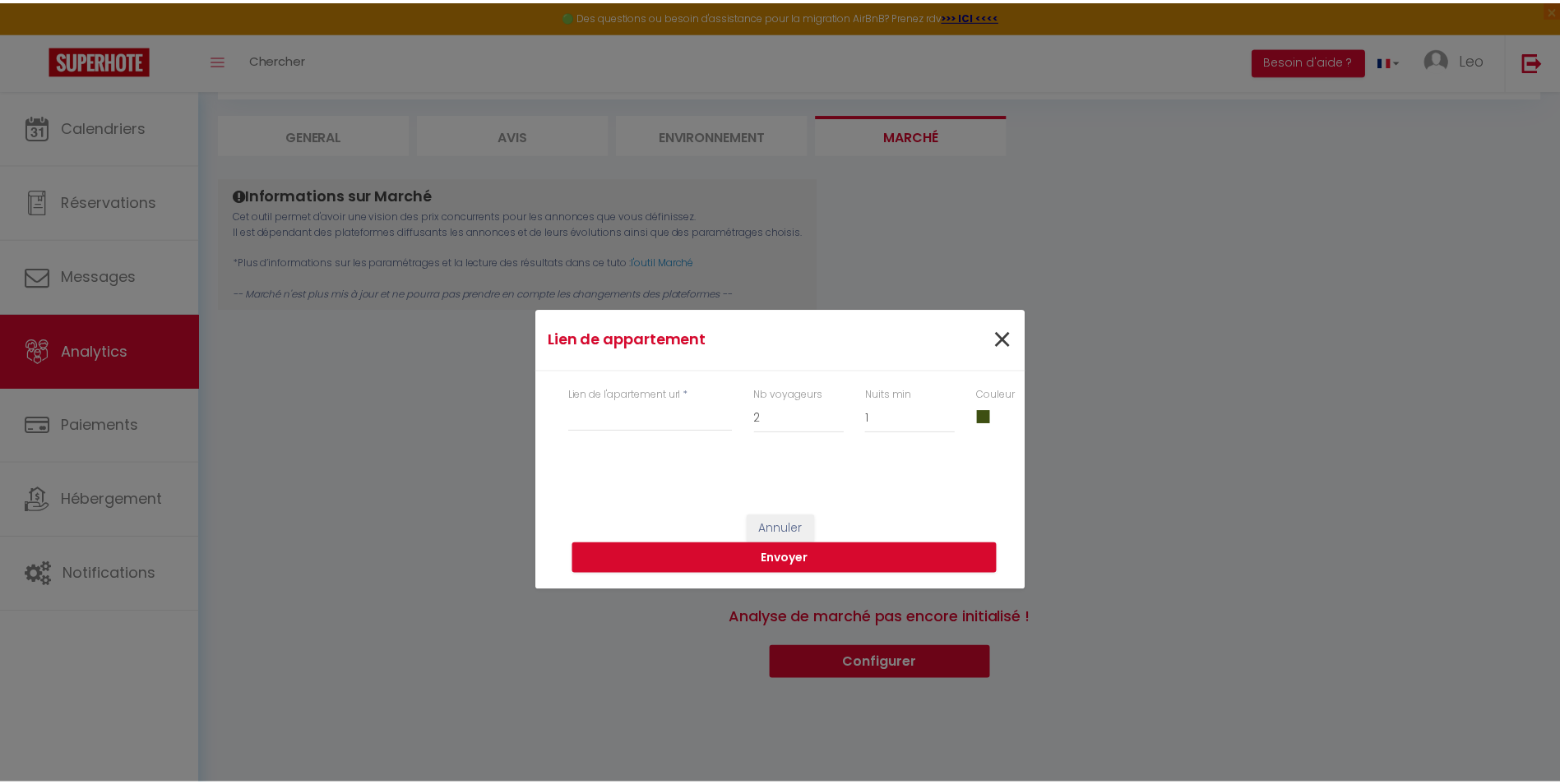
scroll to position [0, 0]
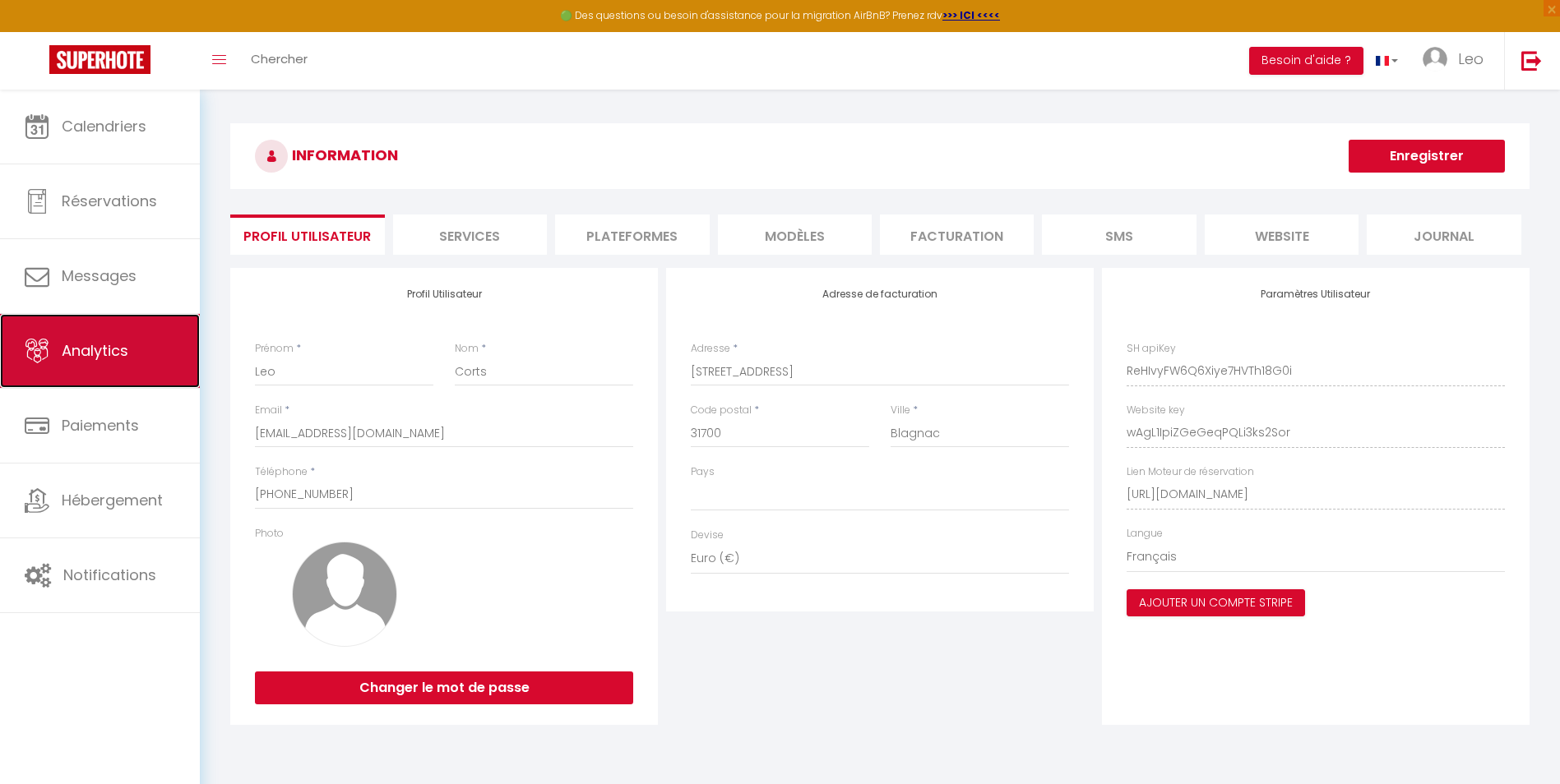
click at [100, 351] on span "Analytics" at bounding box center [94, 351] width 66 height 21
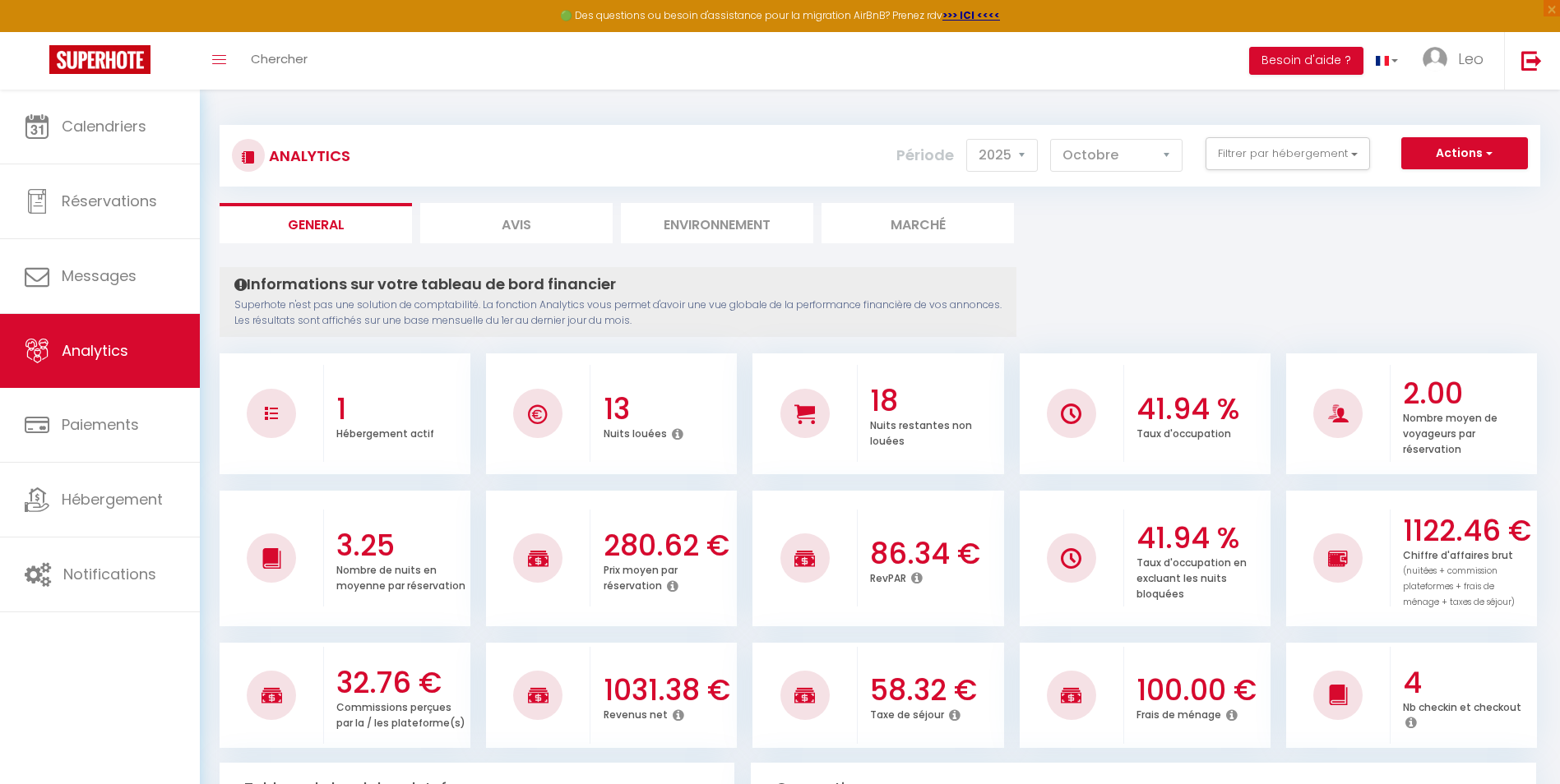
click at [878, 225] on li "Marché" at bounding box center [918, 223] width 192 height 41
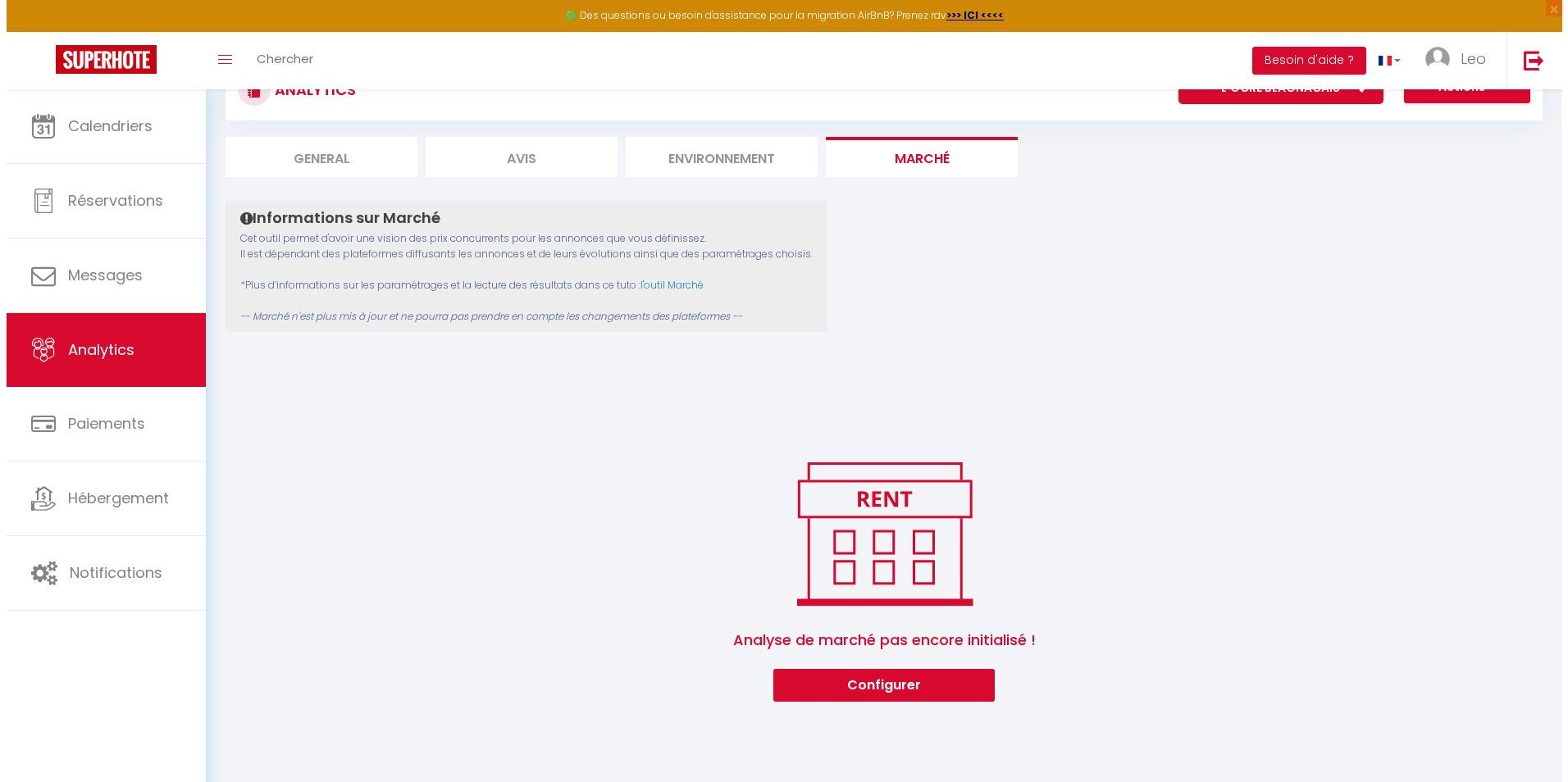
scroll to position [89, 0]
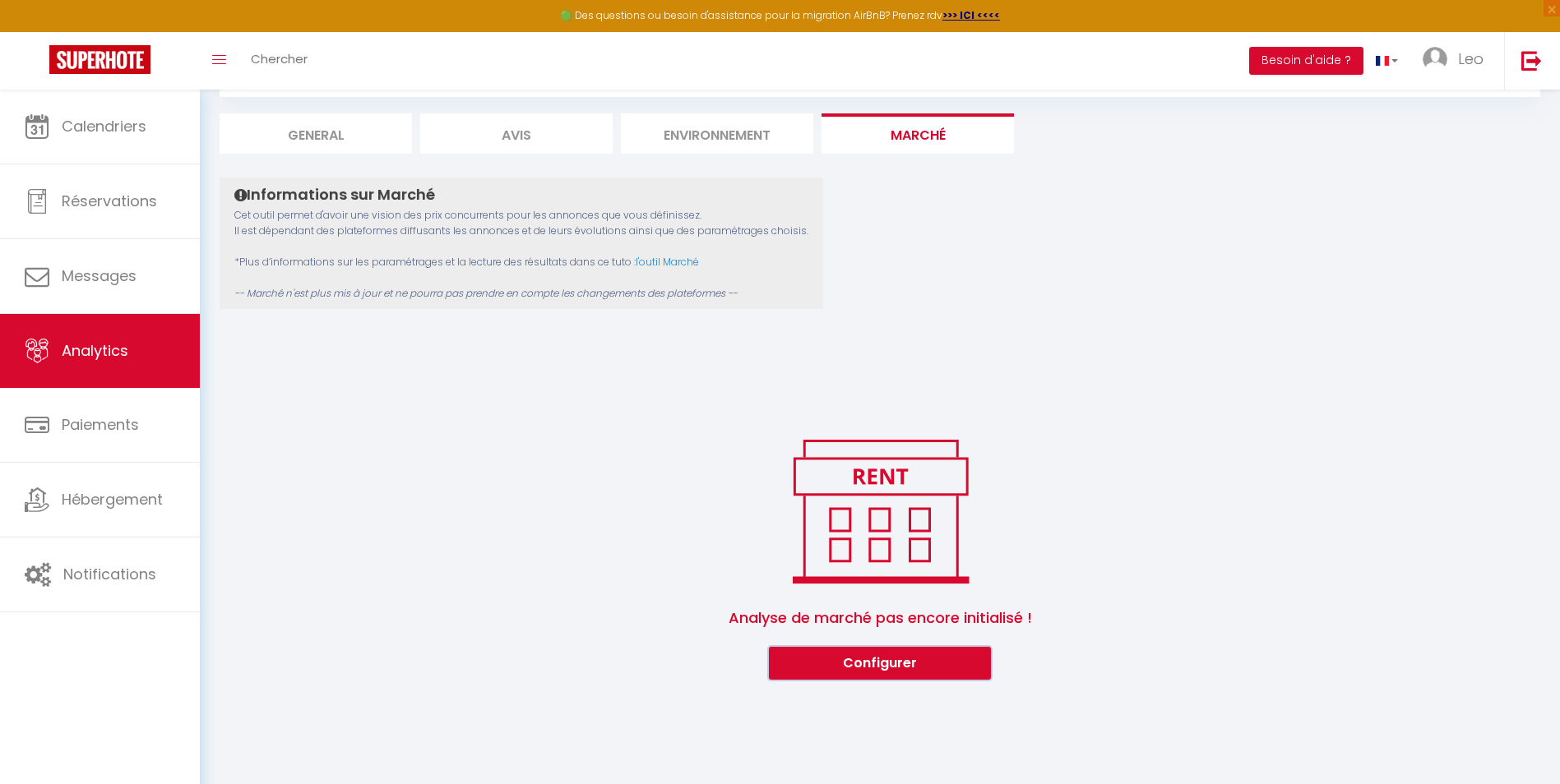
click at [889, 668] on button "Configurer" at bounding box center [880, 664] width 222 height 33
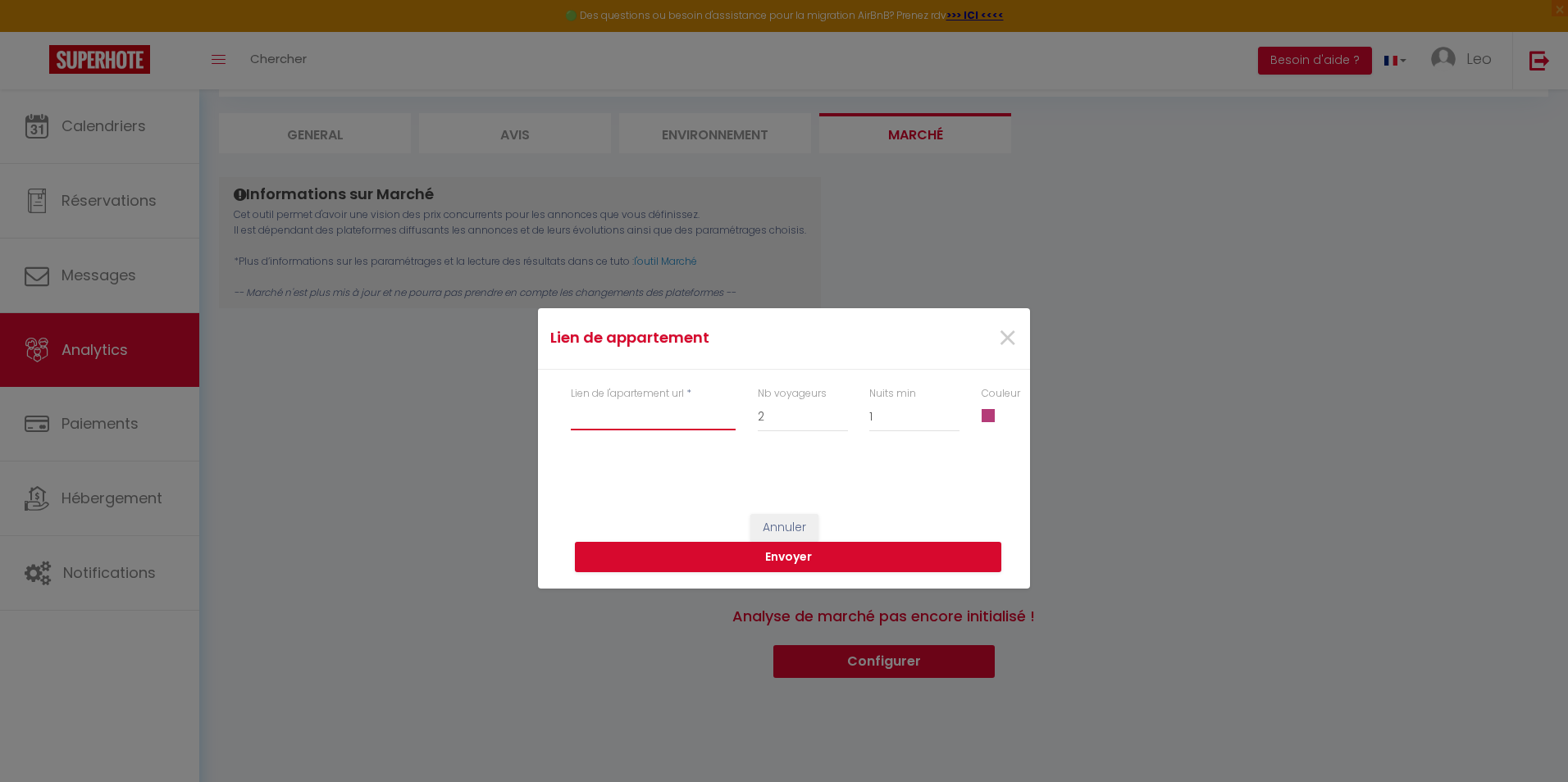
click at [652, 418] on input "Lien de l'apartement url" at bounding box center [652, 416] width 164 height 30
paste input "[URL][DOMAIN_NAME][DATE][DATE]"
click at [771, 416] on select "1 2 3 4 5 6 7 8 9 10 11 12 13 14 15 16 17 18 19 20" at bounding box center [803, 417] width 90 height 31
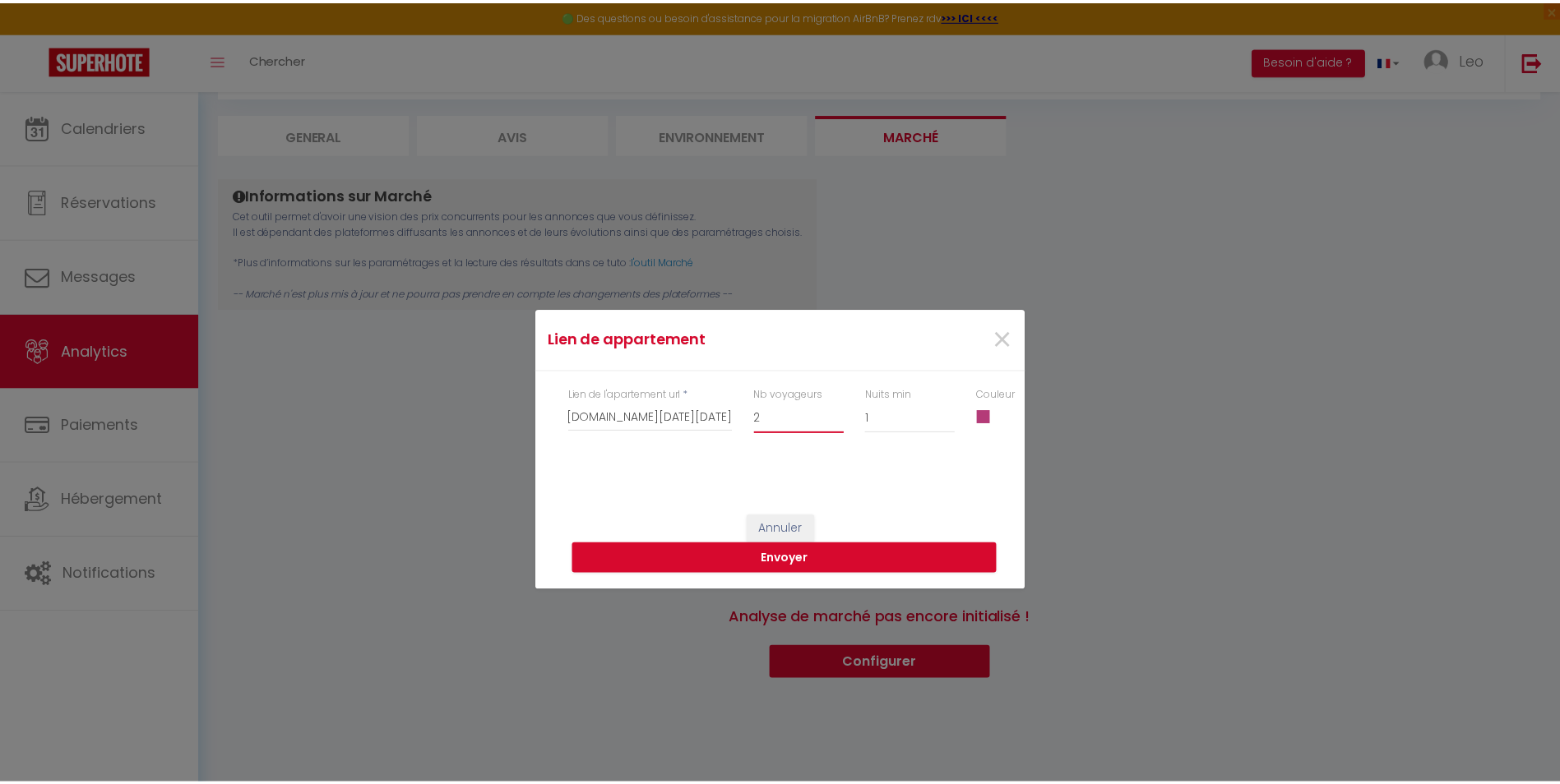
scroll to position [0, 0]
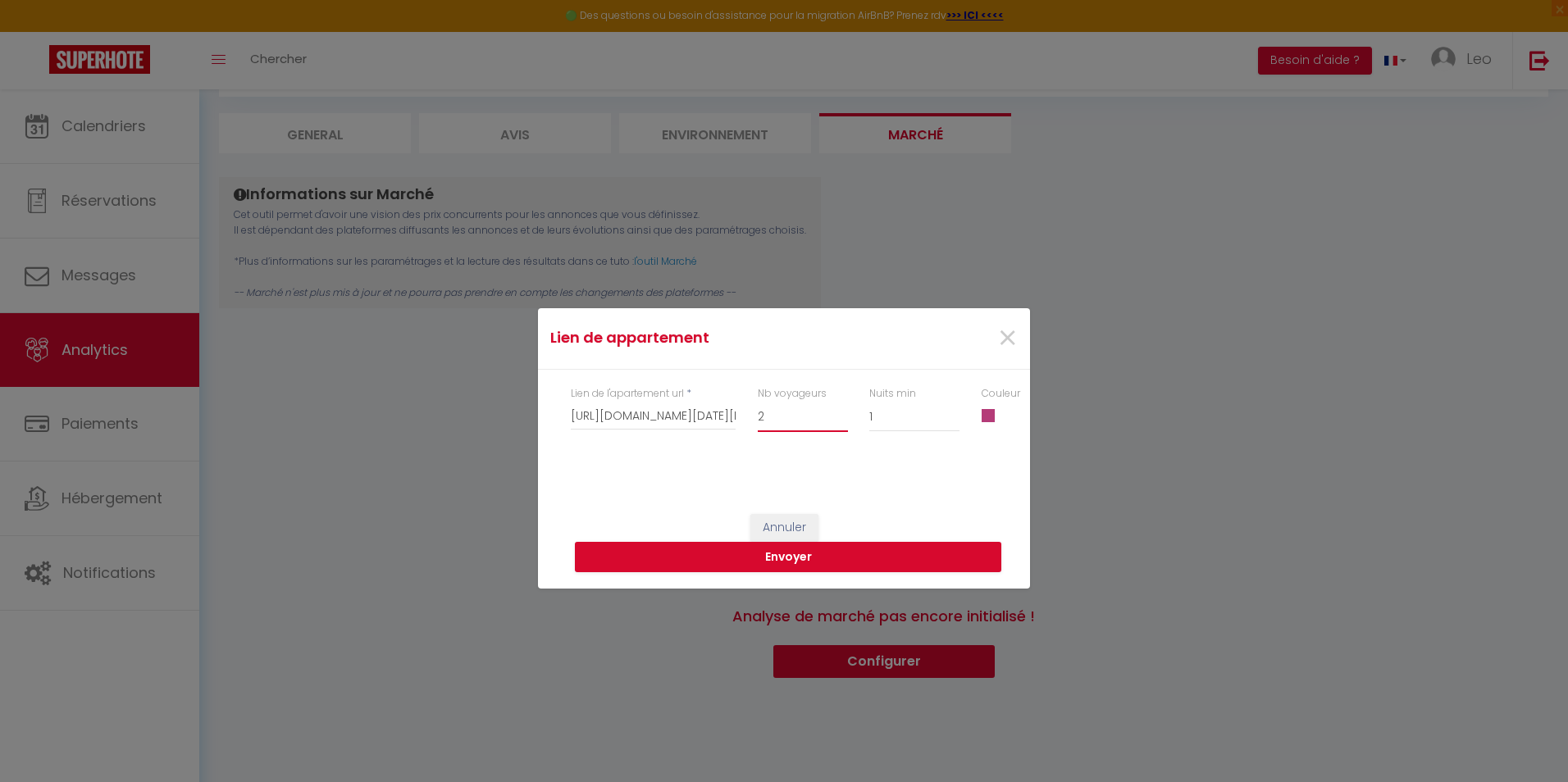
click at [771, 416] on select "1 2 3 4 5 6 7 8 9 10 11 12 13 14 15 16 17 18 19 20" at bounding box center [803, 417] width 90 height 31
click at [758, 401] on select "1 2 3 4 5 6 7 8 9 10 11 12 13 14 15 16 17 18 19 20" at bounding box center [803, 417] width 90 height 31
drag, startPoint x: 920, startPoint y: 435, endPoint x: 917, endPoint y: 418, distance: 17.3
click at [917, 418] on div "Nuits min 1 2 3 4 5 6 7 8 9 10 11 12 13 14 15 16 17 18 19 20 21 22 23 24 25 26 …" at bounding box center [915, 417] width 112 height 63
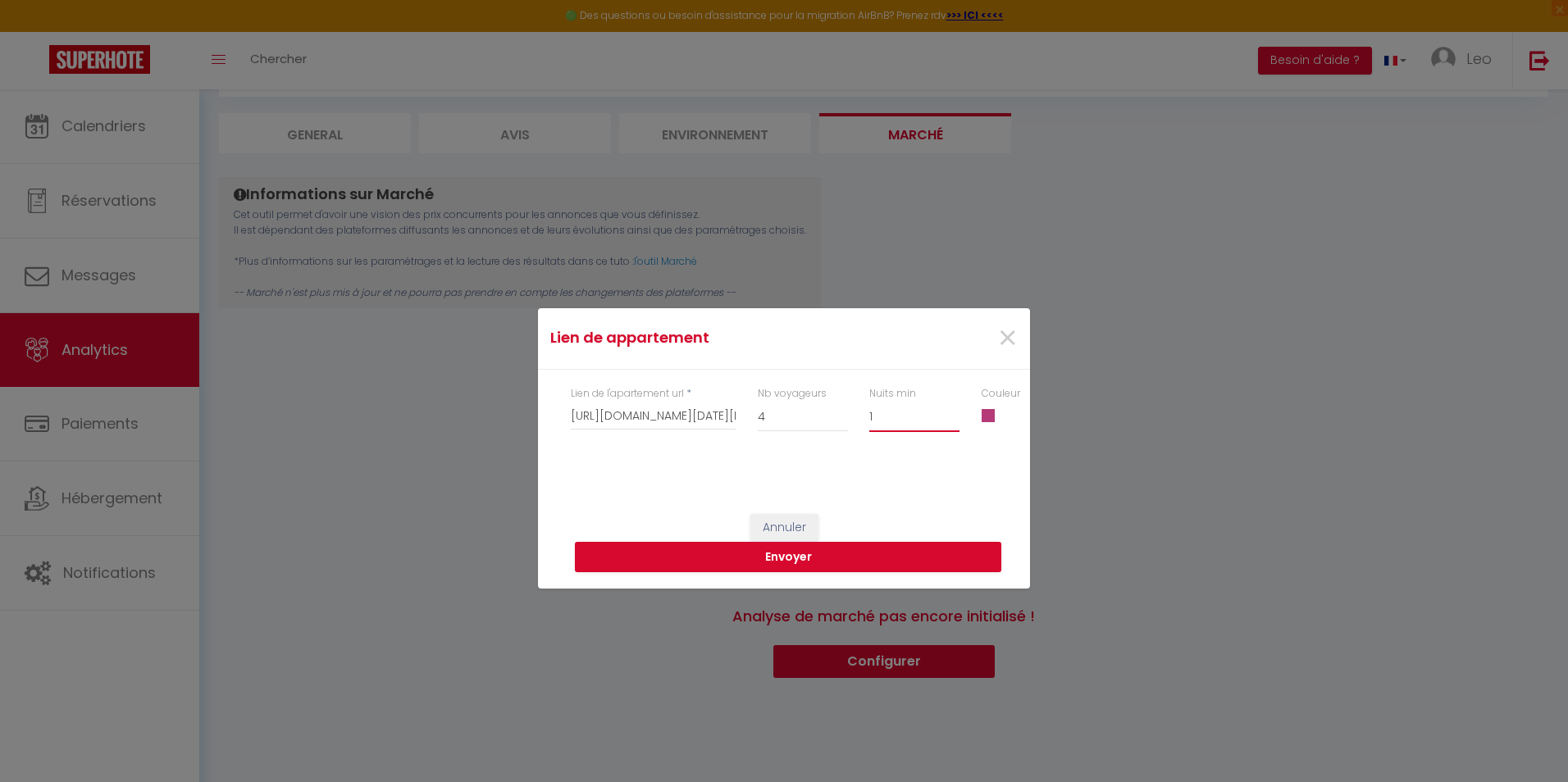
click at [917, 418] on select "1 2 3 4 5 6 7 8 9 10 11 12 13 14 15 16 17 18 19 20 21 22 23 24 25 26 27 28 29 30" at bounding box center [914, 417] width 90 height 31
click at [870, 401] on select "1 2 3 4 5 6 7 8 9 10 11 12 13 14 15 16 17 18 19 20 21 22 23 24 25 26 27 28 29 30" at bounding box center [914, 417] width 90 height 31
click at [989, 422] on span at bounding box center [988, 416] width 13 height 13
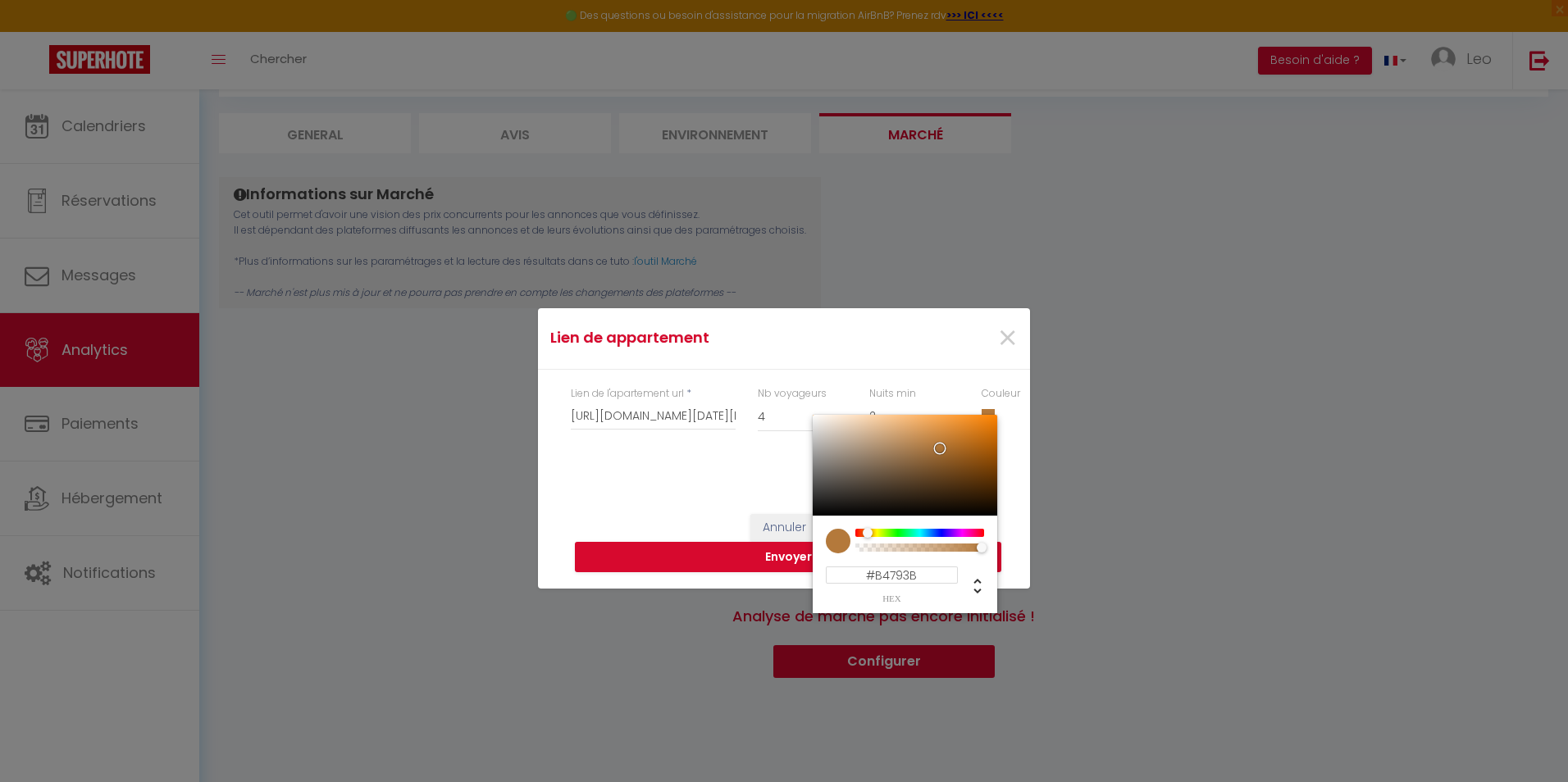
click at [868, 532] on div at bounding box center [920, 533] width 126 height 8
click at [866, 532] on div at bounding box center [866, 533] width 10 height 10
click at [861, 529] on div at bounding box center [920, 533] width 126 height 8
drag, startPoint x: 938, startPoint y: 446, endPoint x: 976, endPoint y: 424, distance: 43.9
click at [976, 424] on div at bounding box center [979, 428] width 10 height 10
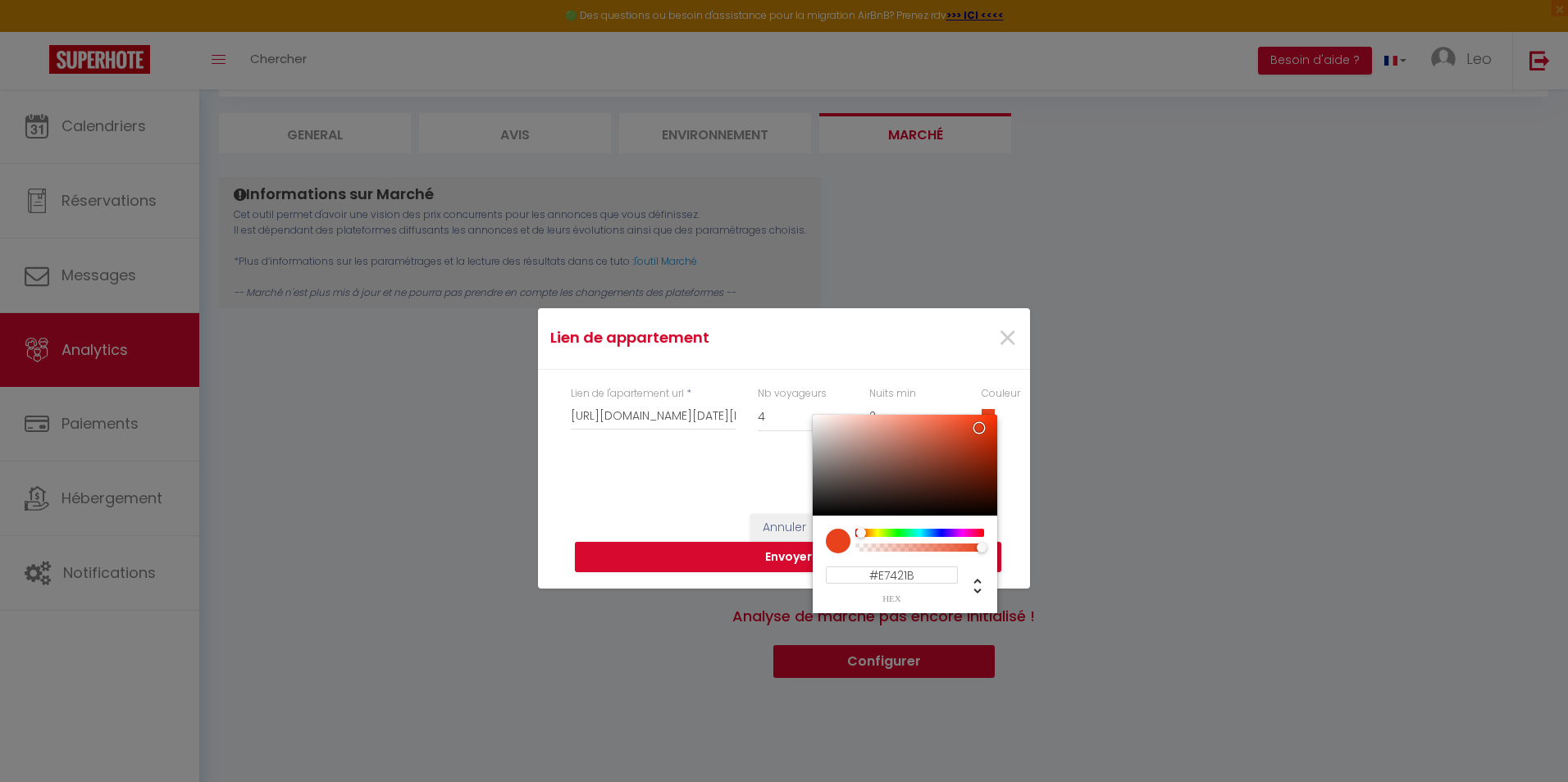
click at [673, 470] on div "Annuler Envoyer" at bounding box center [784, 527] width 492 height 124
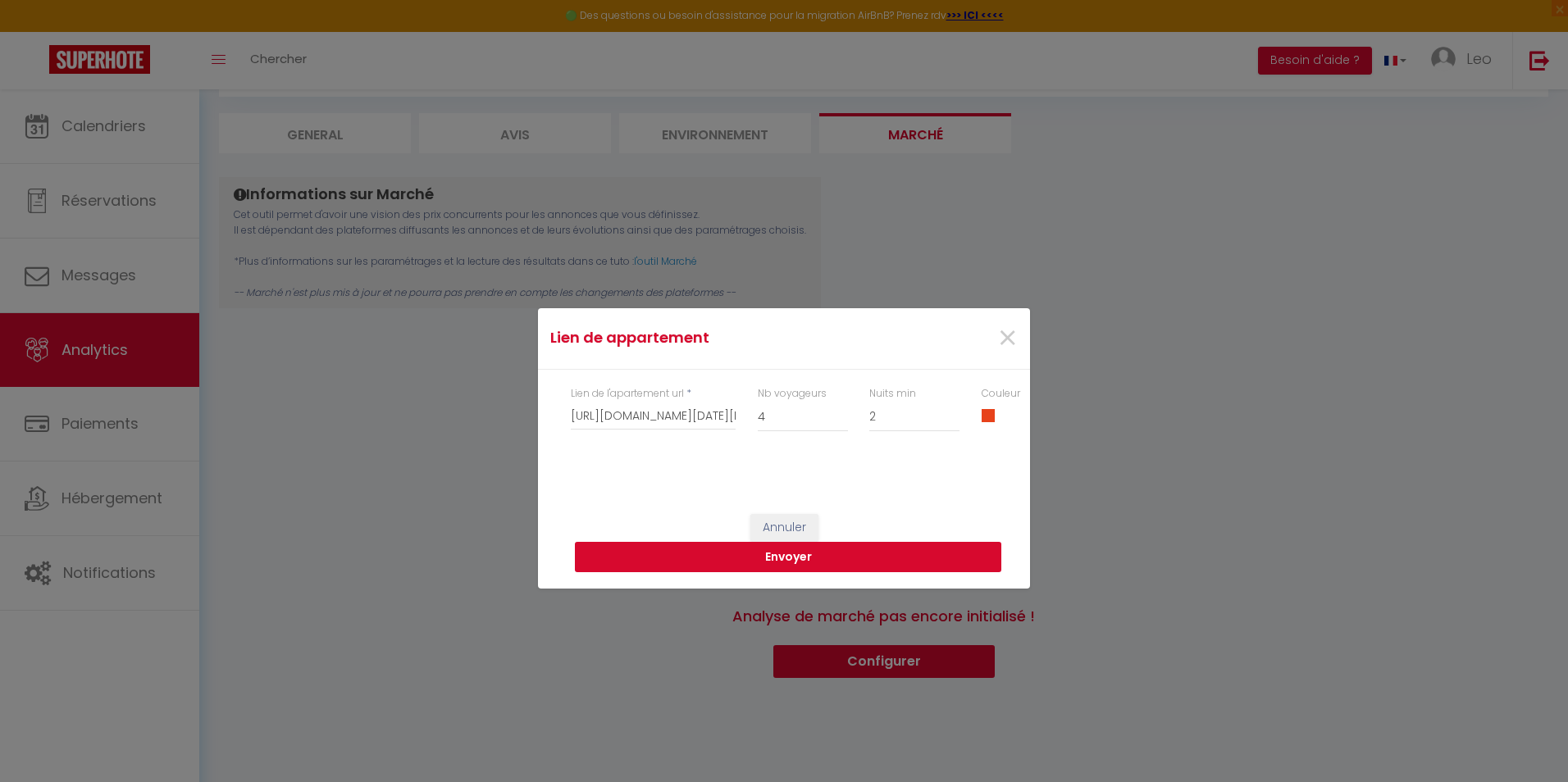
click at [816, 567] on button "Envoyer" at bounding box center [788, 558] width 427 height 31
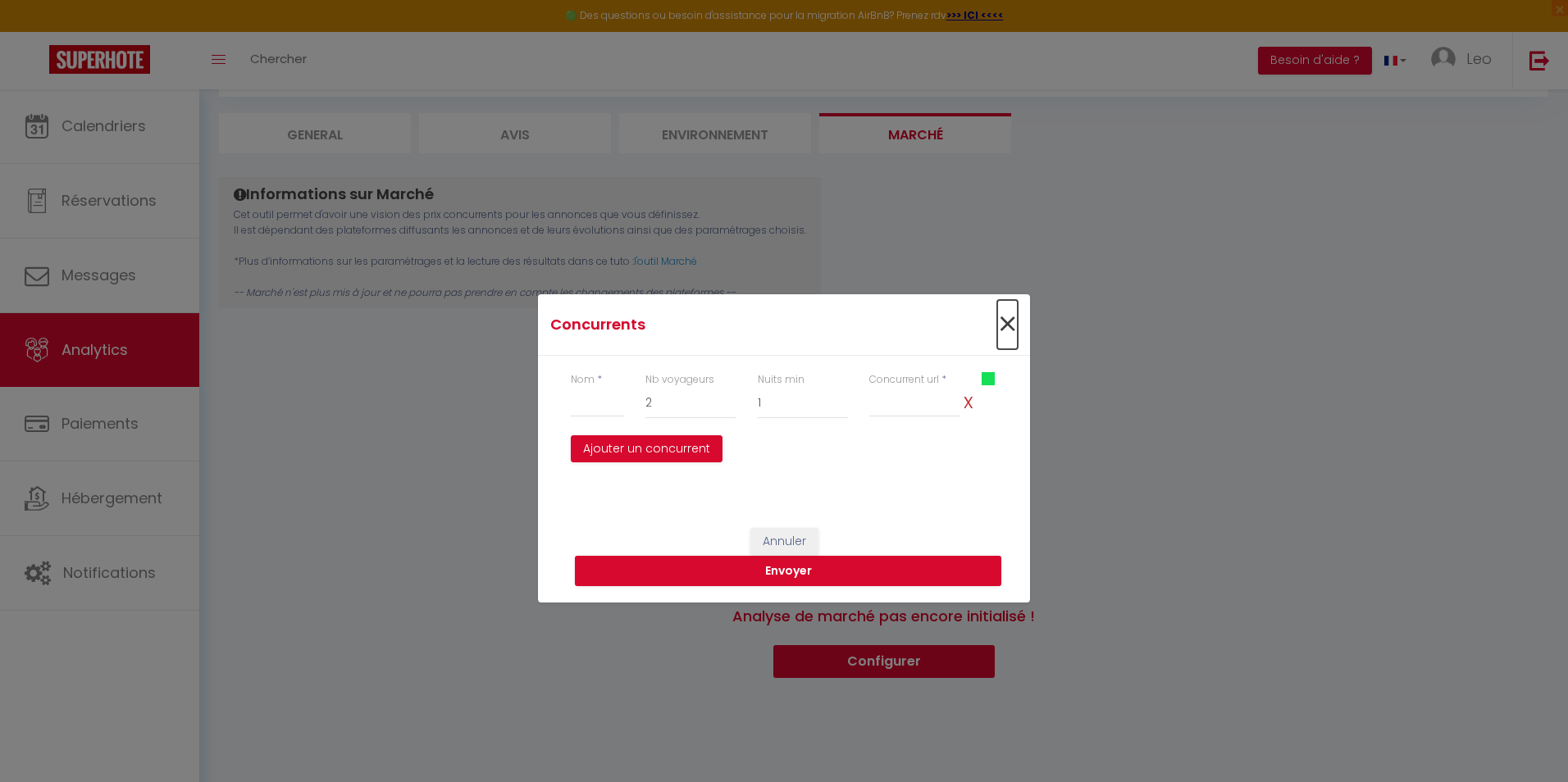
click at [1007, 322] on span "×" at bounding box center [1007, 325] width 21 height 50
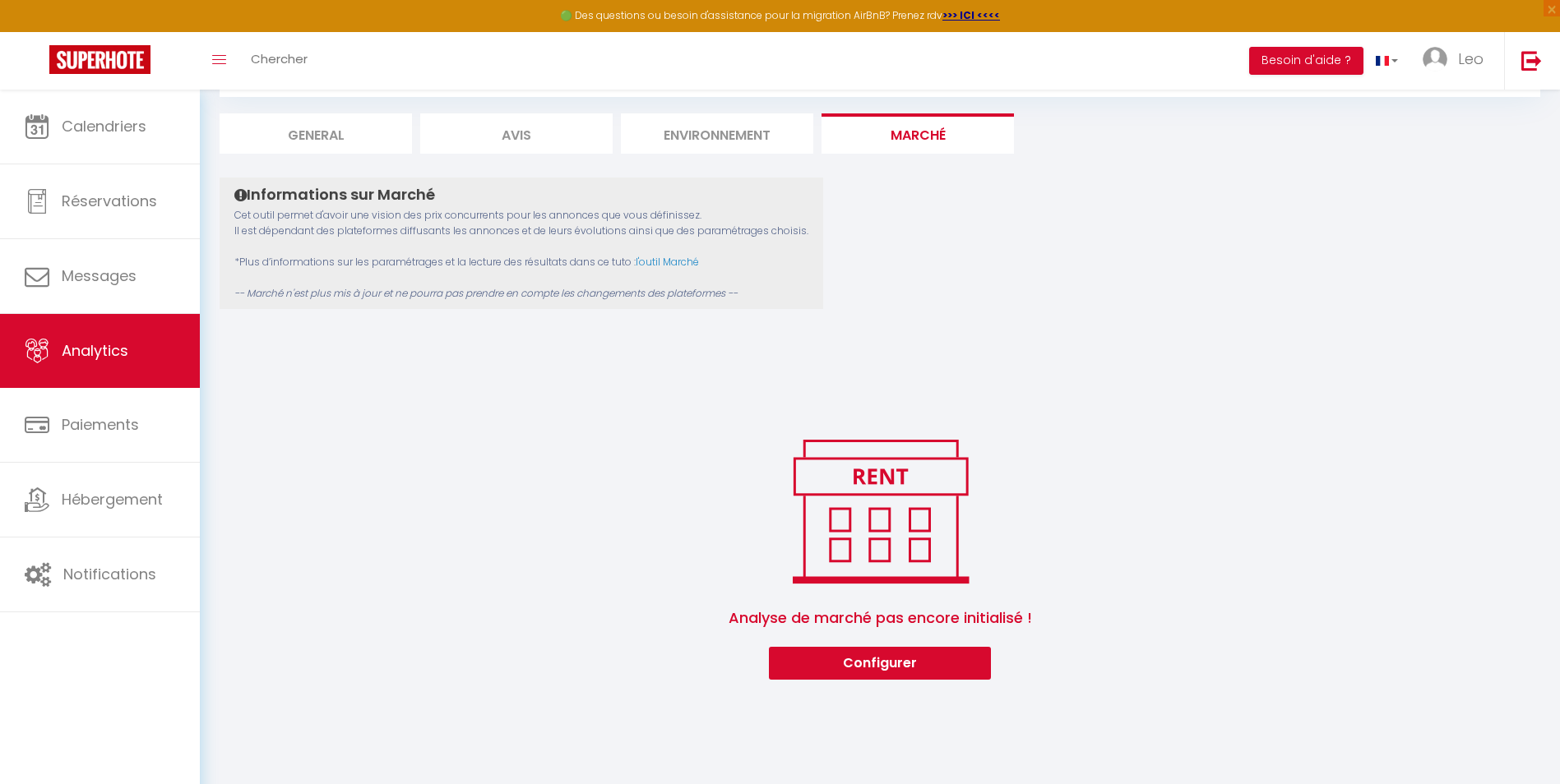
click at [707, 146] on li "Environnement" at bounding box center [717, 133] width 192 height 41
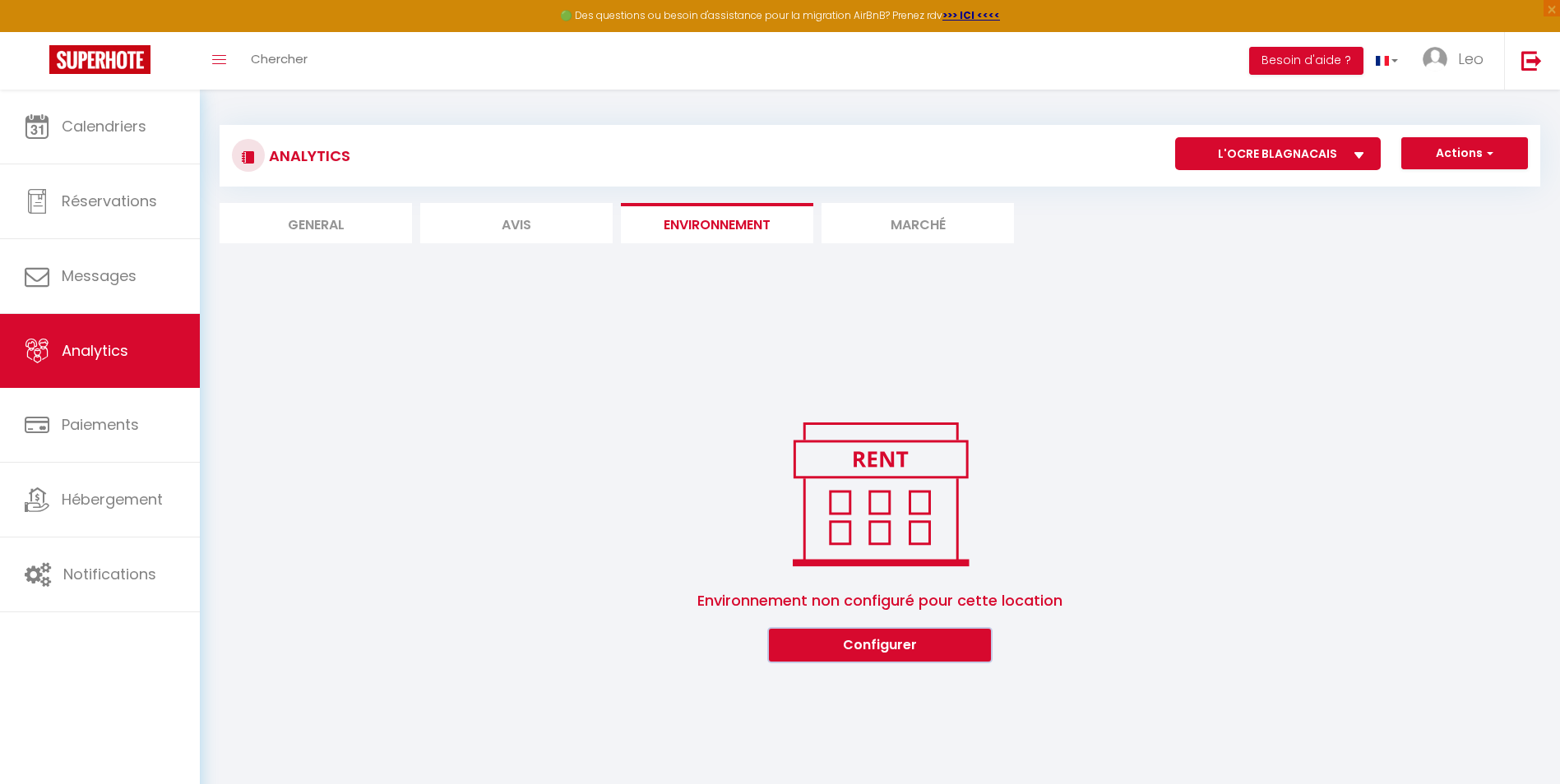
click at [878, 655] on button "Configurer" at bounding box center [880, 646] width 222 height 33
click at [510, 232] on li "Avis" at bounding box center [516, 223] width 192 height 41
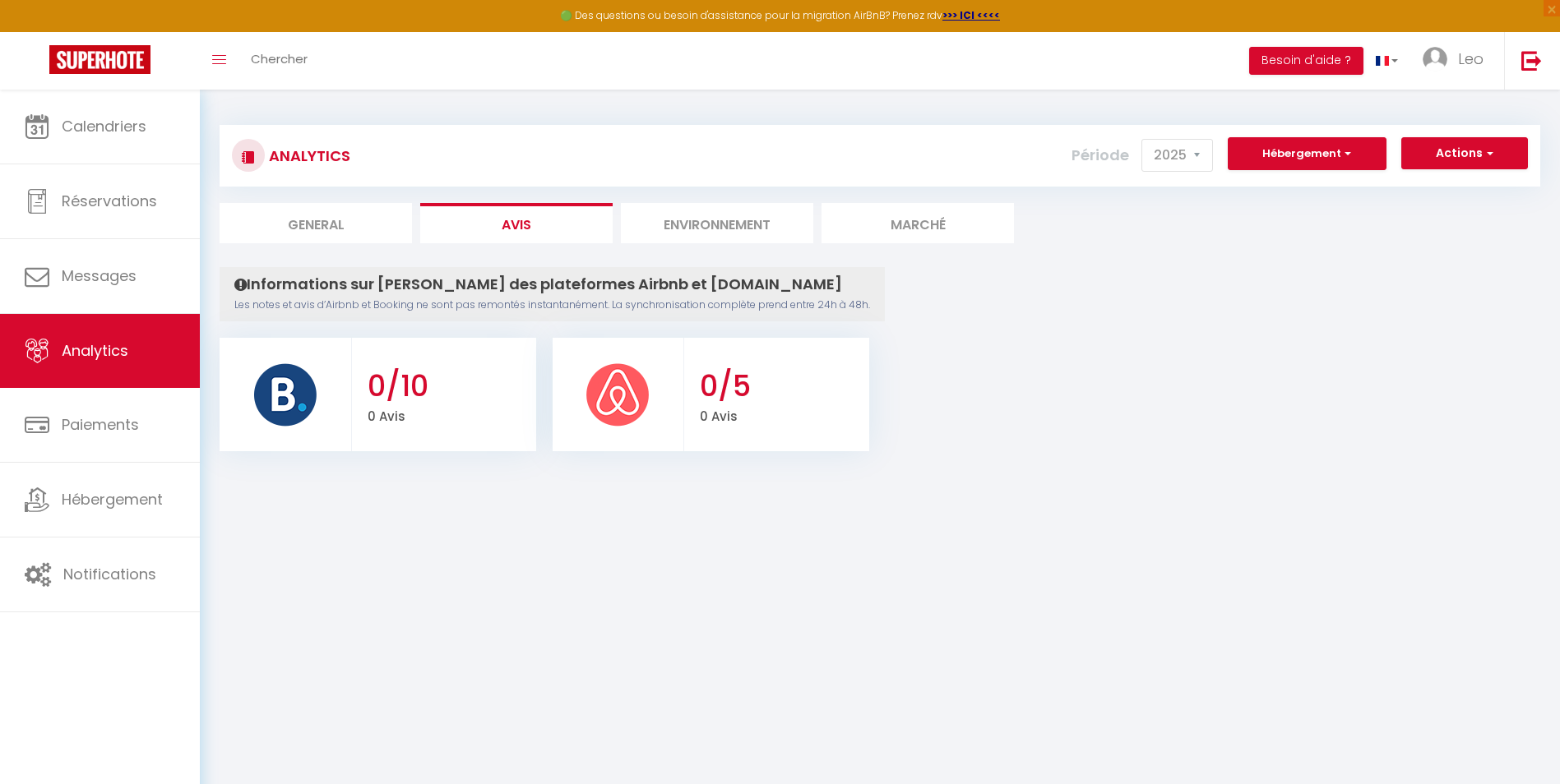
click at [315, 230] on li "General" at bounding box center [316, 223] width 192 height 41
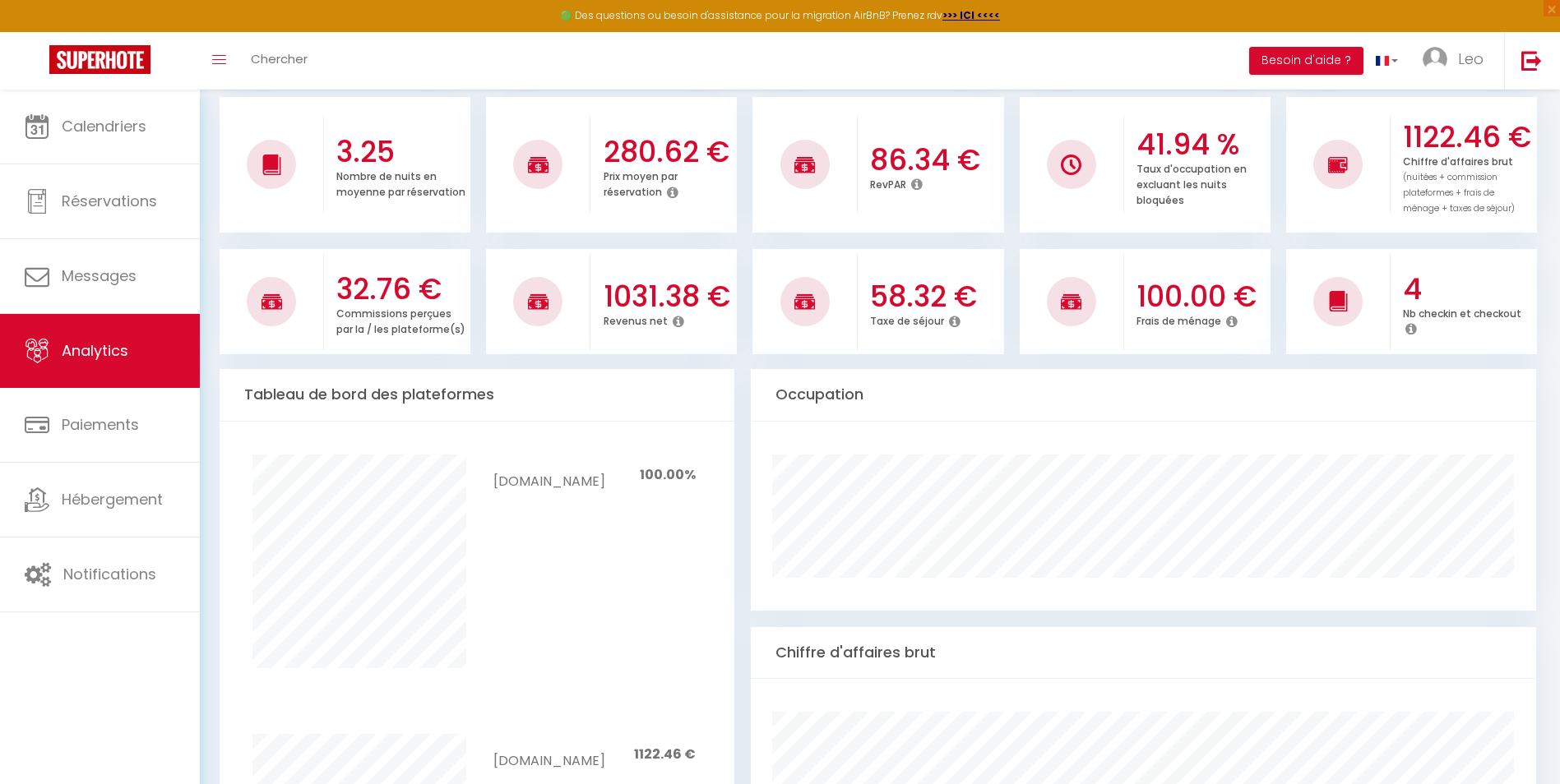
scroll to position [394, 0]
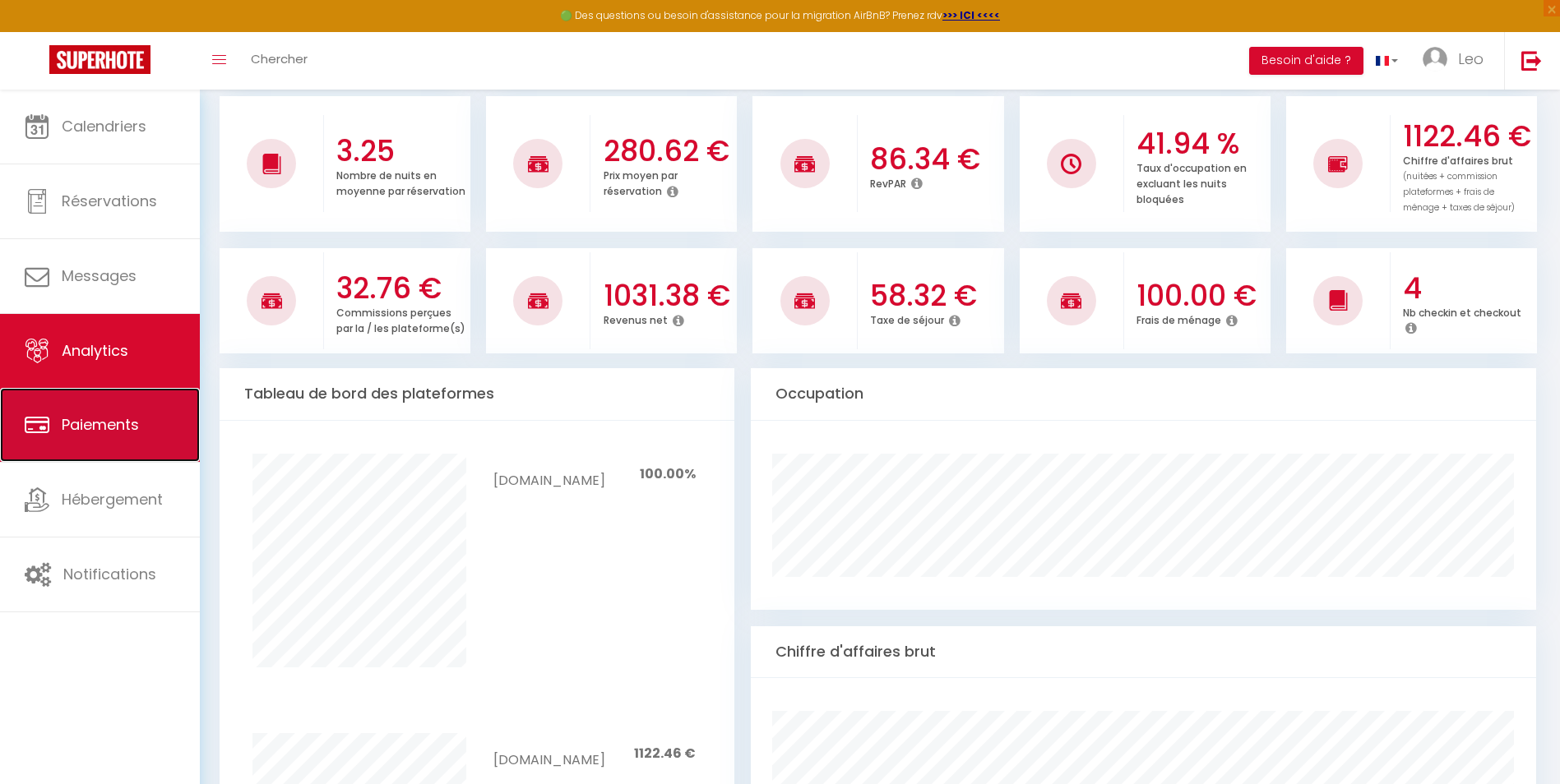
click at [141, 426] on link "Paiements" at bounding box center [99, 424] width 200 height 74
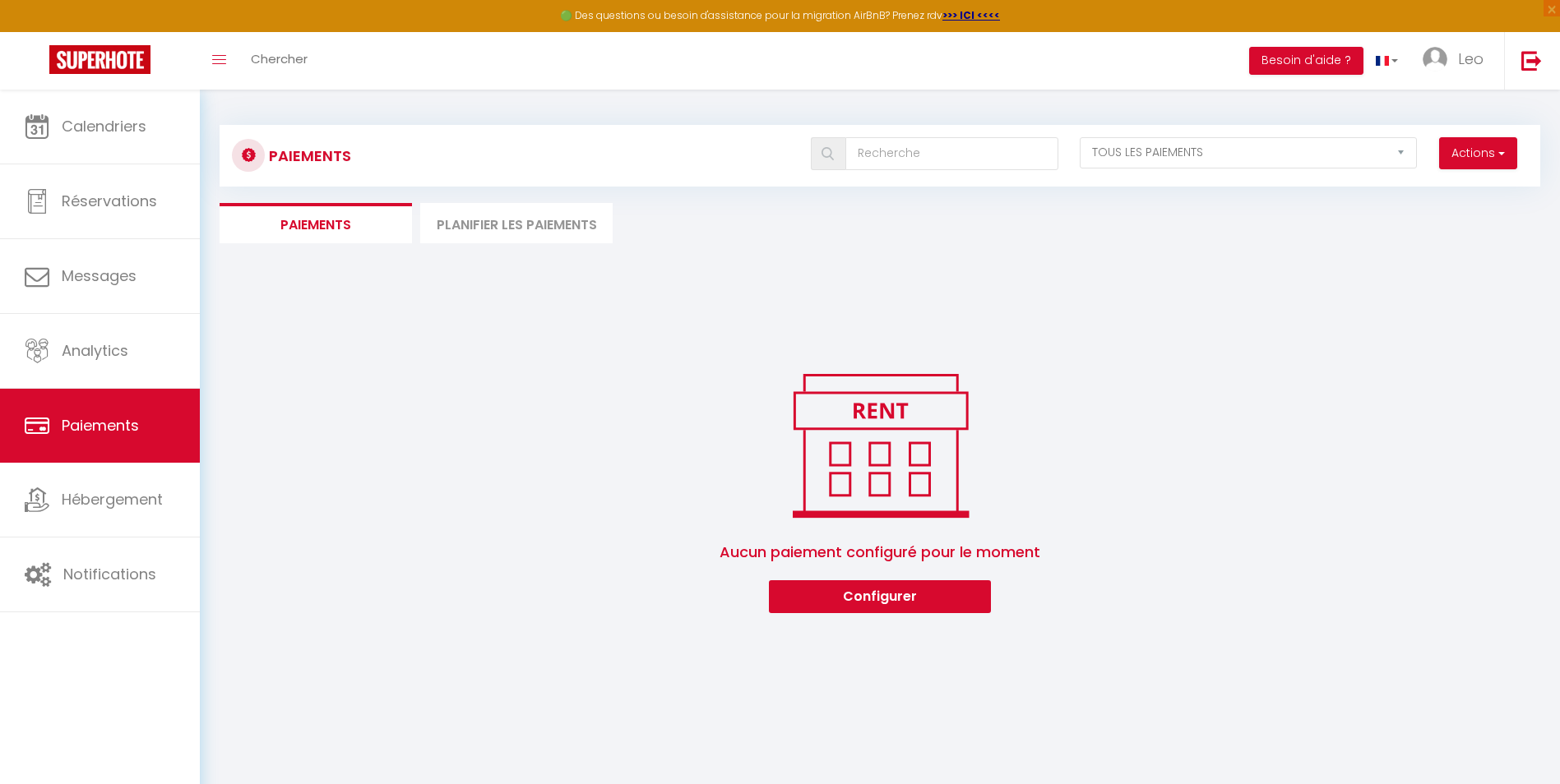
click at [506, 218] on li "Planifier les paiements" at bounding box center [516, 223] width 192 height 41
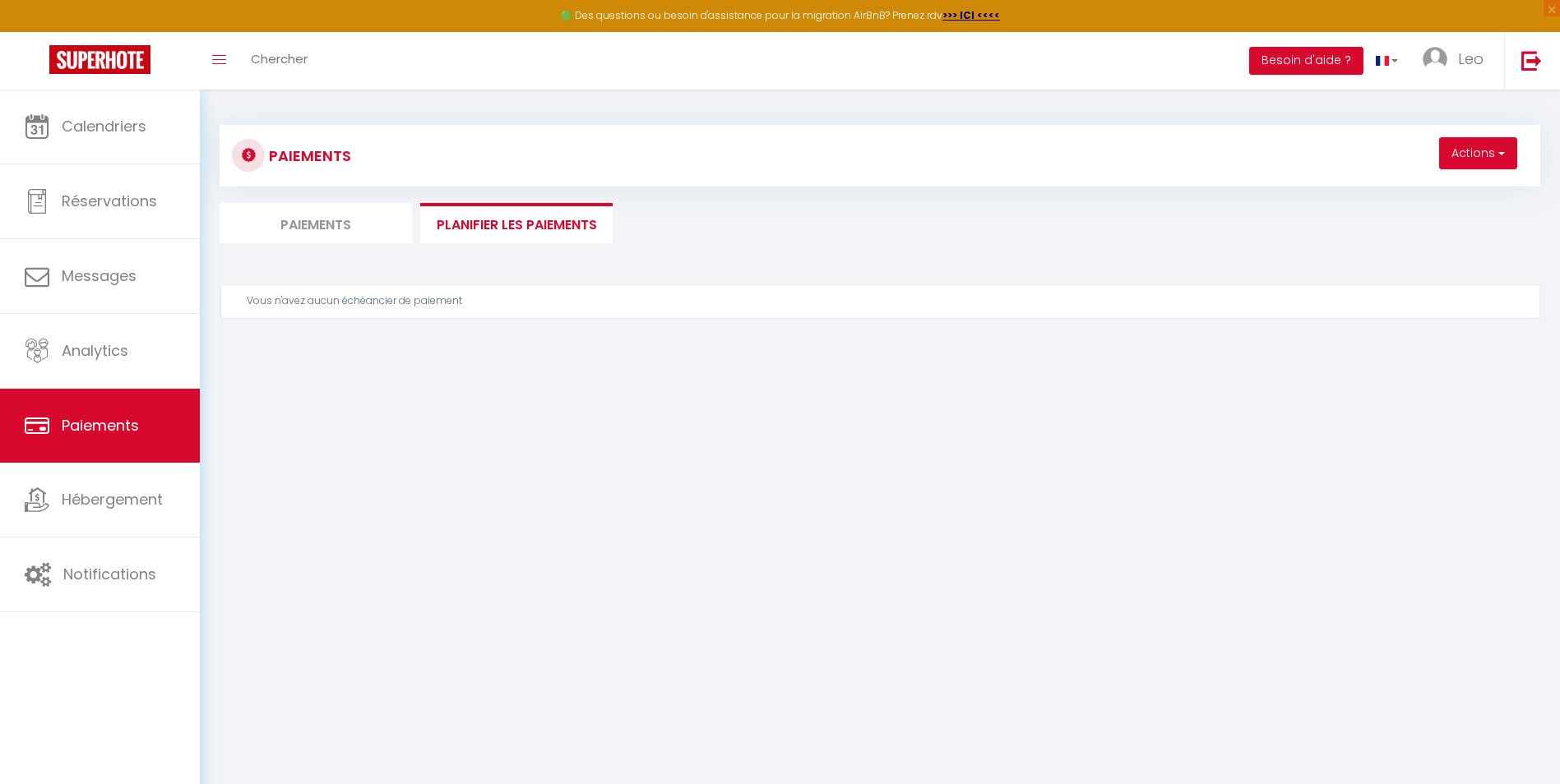
click at [341, 216] on li "Paiements" at bounding box center [316, 223] width 192 height 41
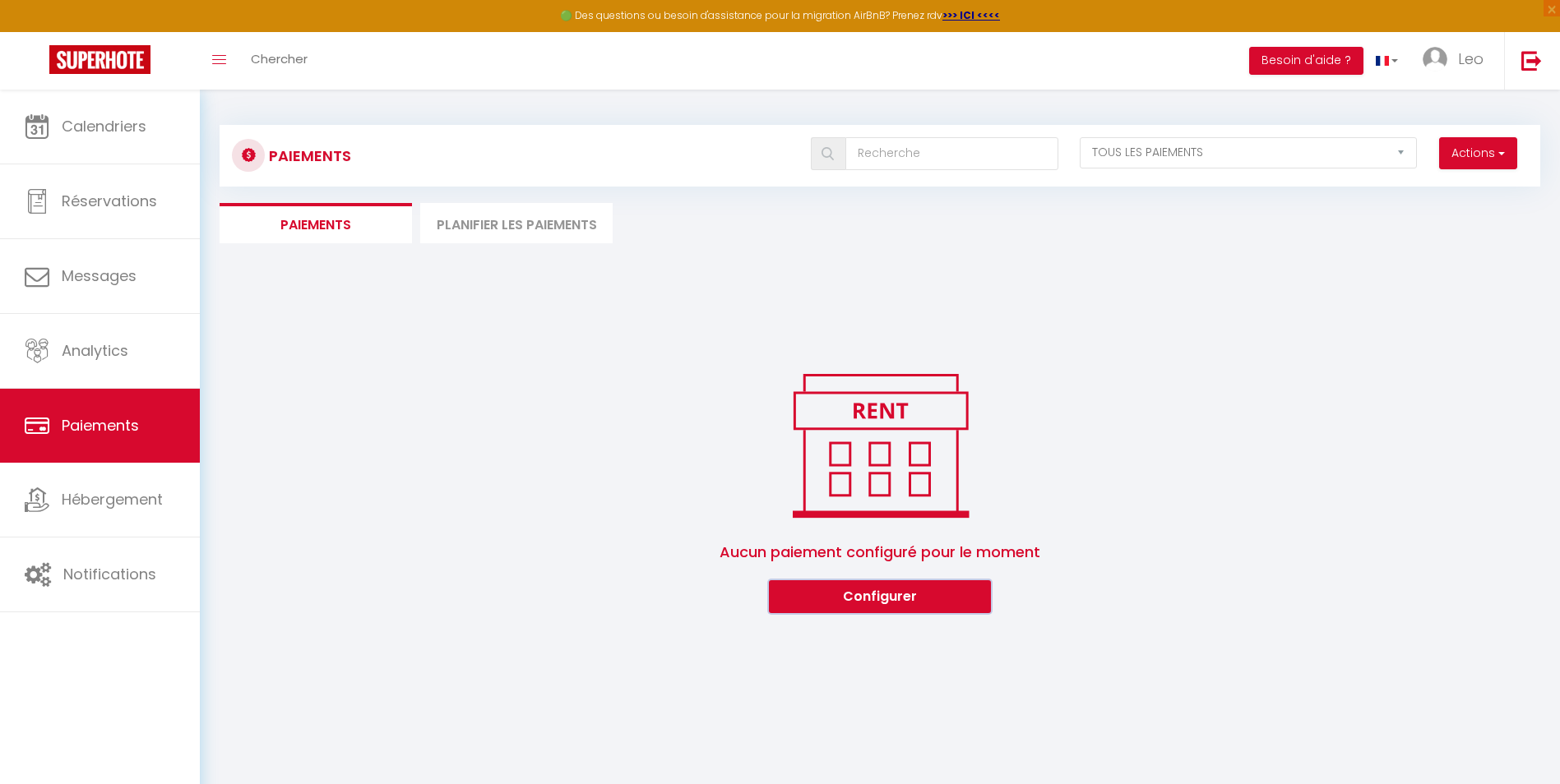
click at [897, 604] on button "Configurer" at bounding box center [880, 597] width 222 height 33
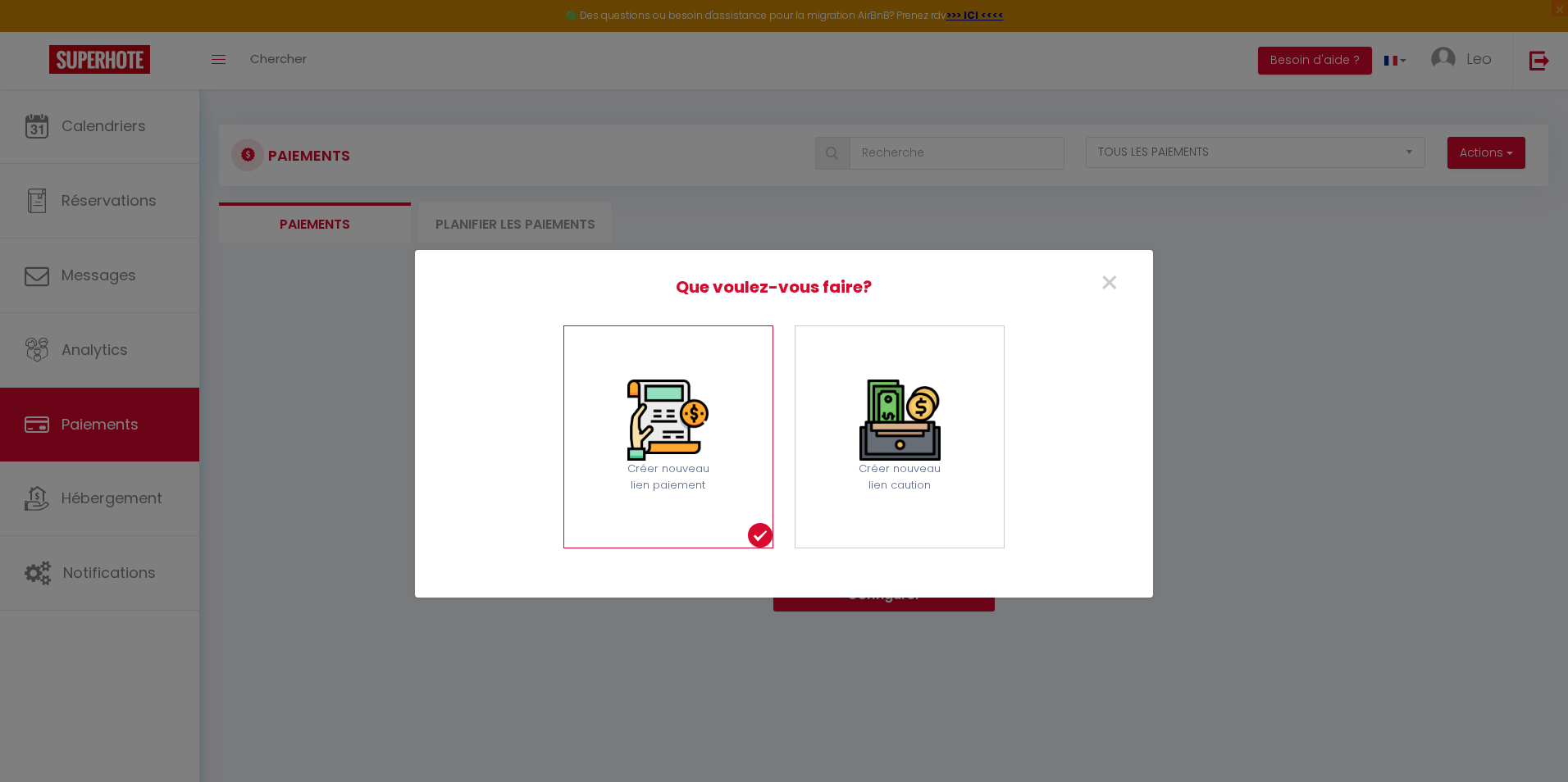
click at [667, 476] on div "Créer nouveau lien paiement" at bounding box center [668, 478] width 102 height 34
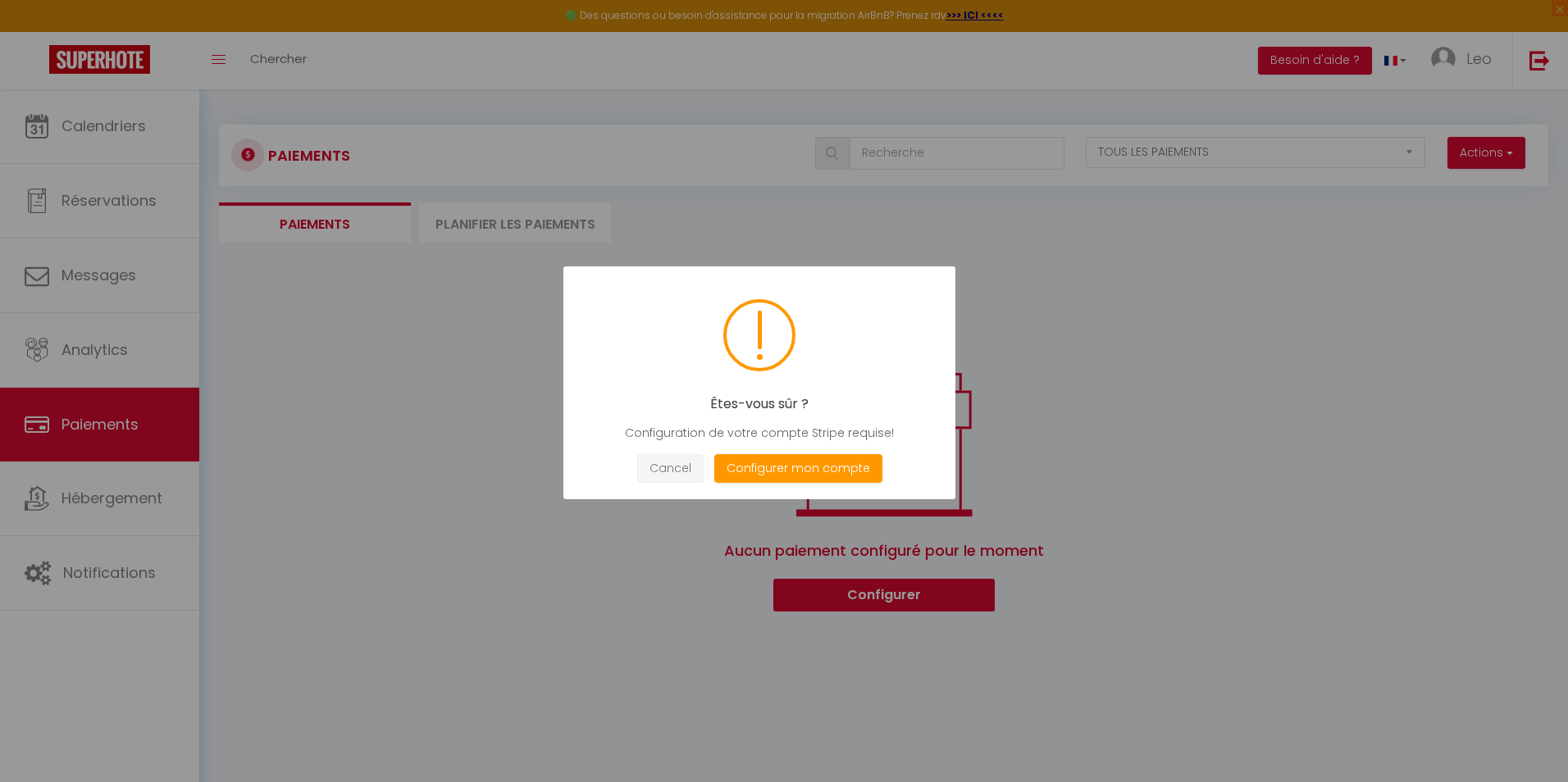
click at [675, 463] on button "Cancel" at bounding box center [670, 469] width 66 height 29
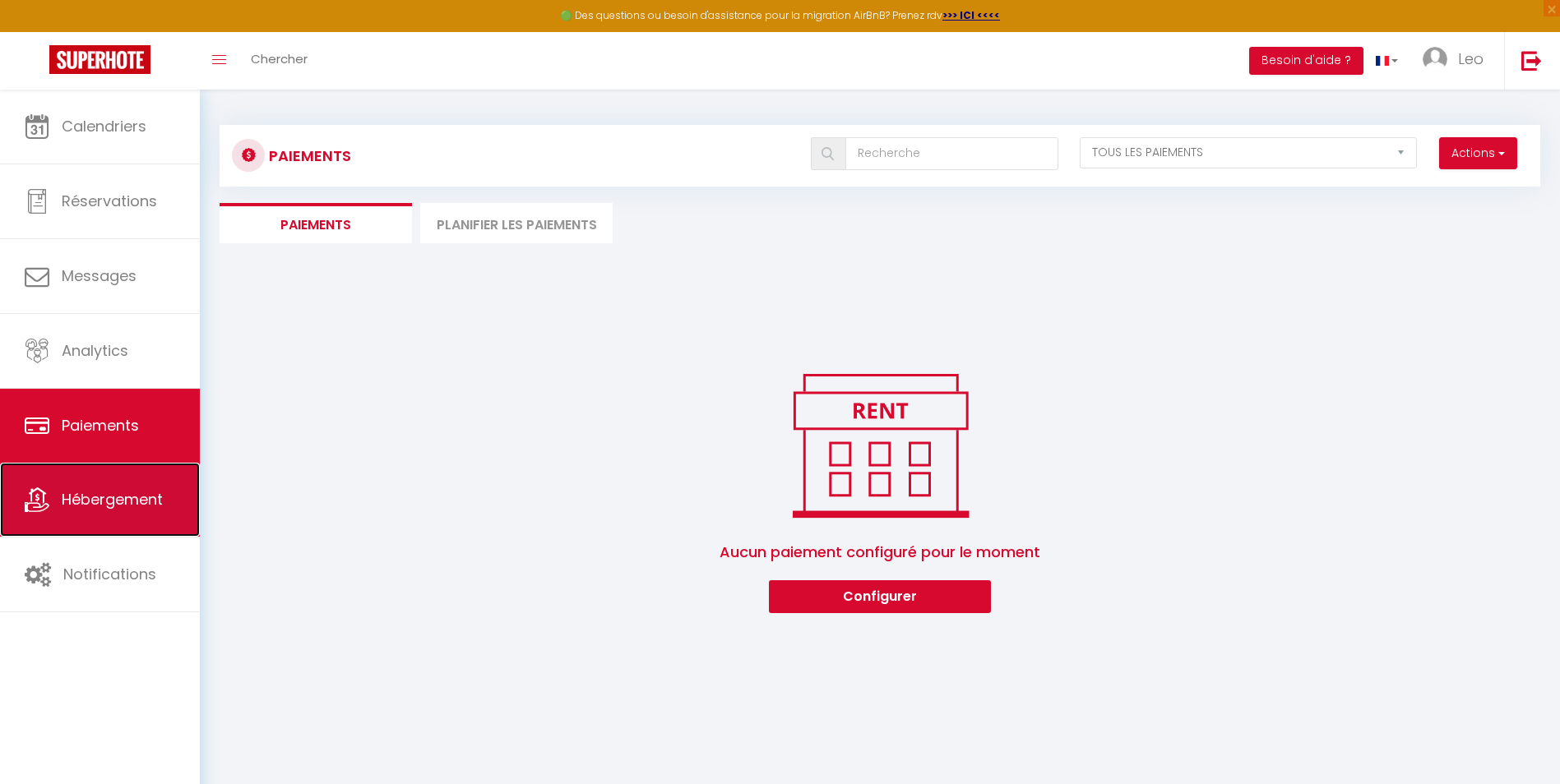
click at [130, 501] on span "Hébergement" at bounding box center [112, 499] width 101 height 21
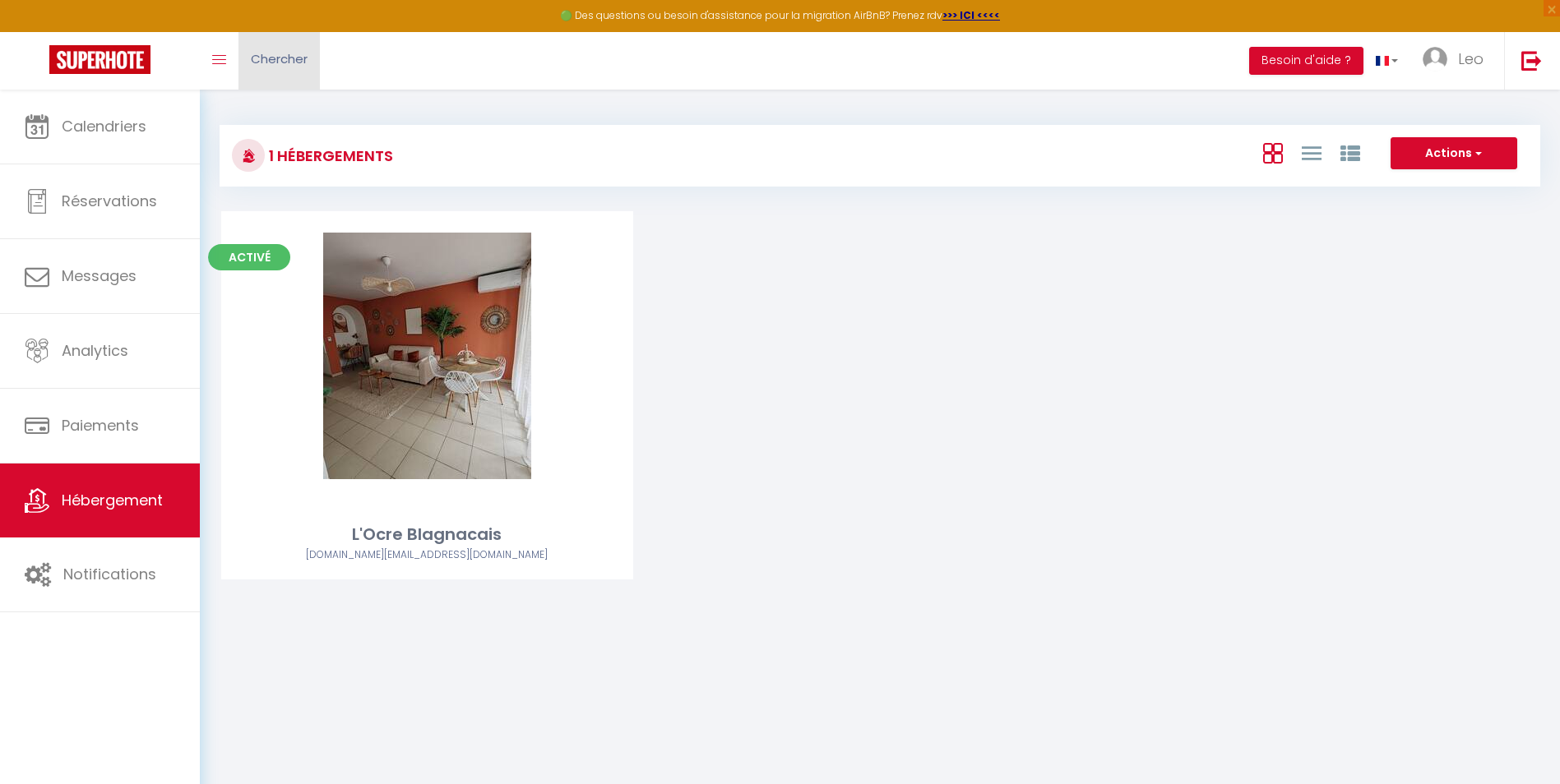
click at [268, 65] on span "Chercher" at bounding box center [279, 59] width 56 height 17
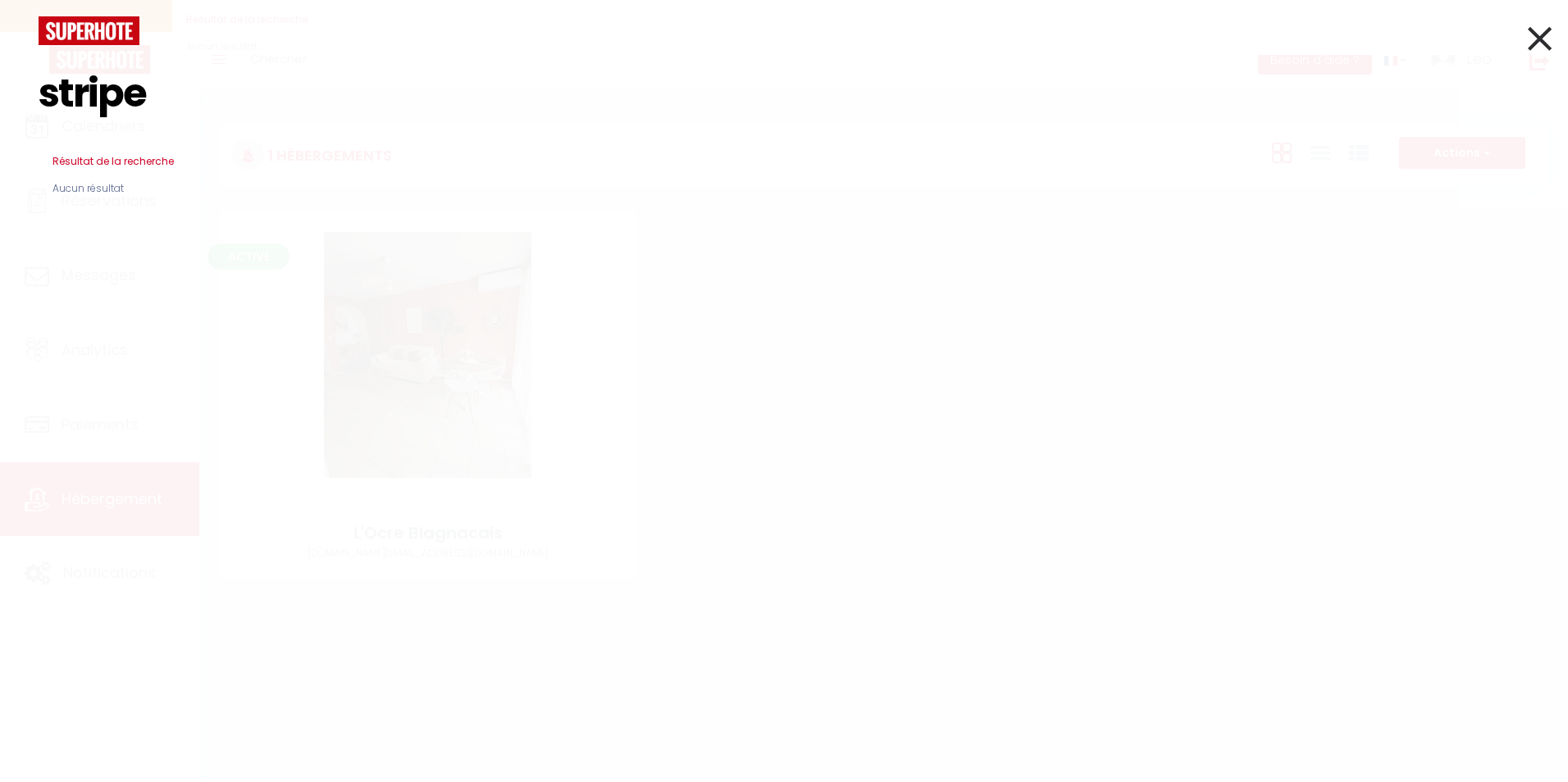
click at [1543, 37] on icon at bounding box center [1539, 39] width 24 height 41
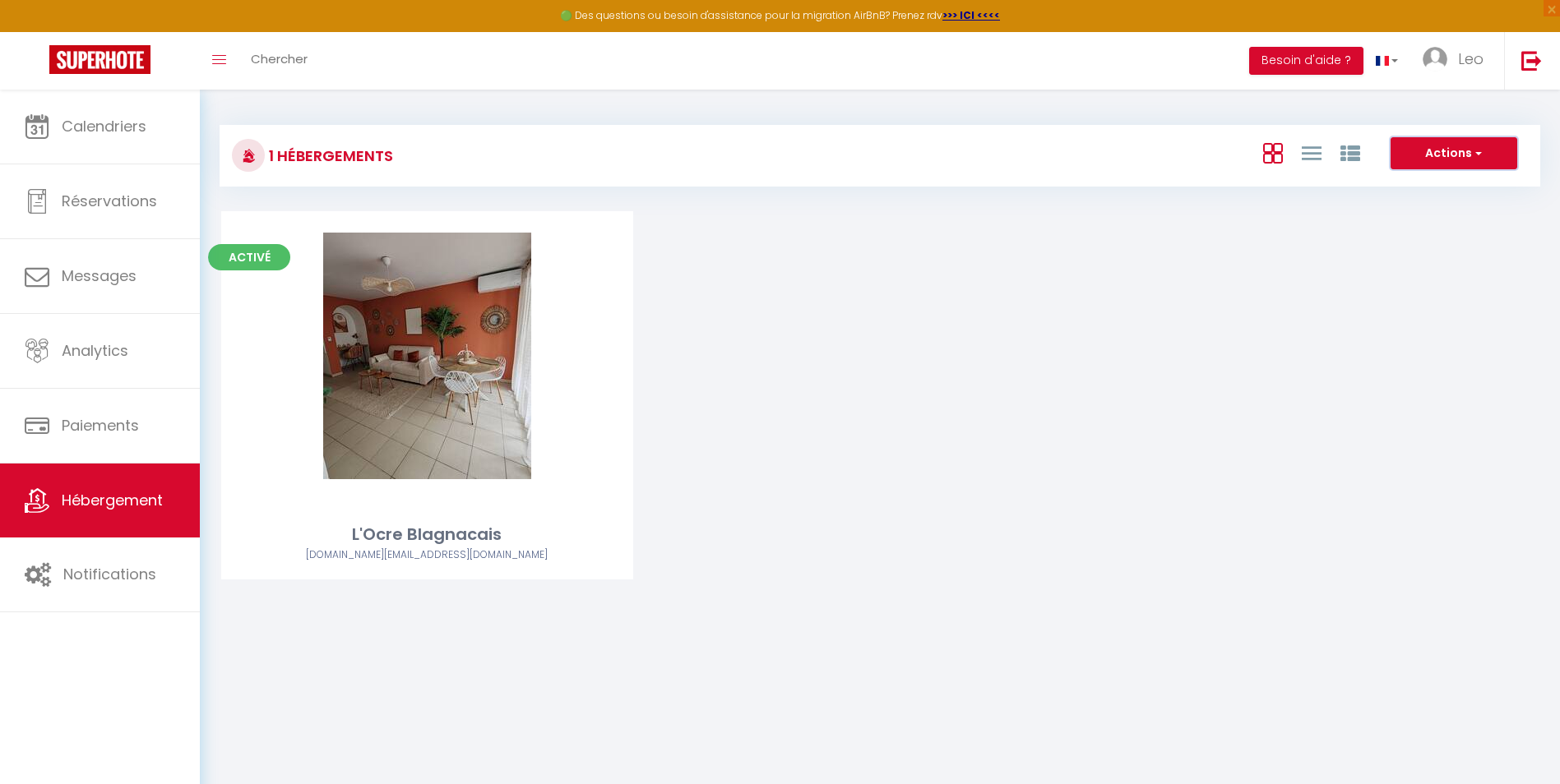
click at [1505, 154] on button "Actions" at bounding box center [1454, 154] width 127 height 33
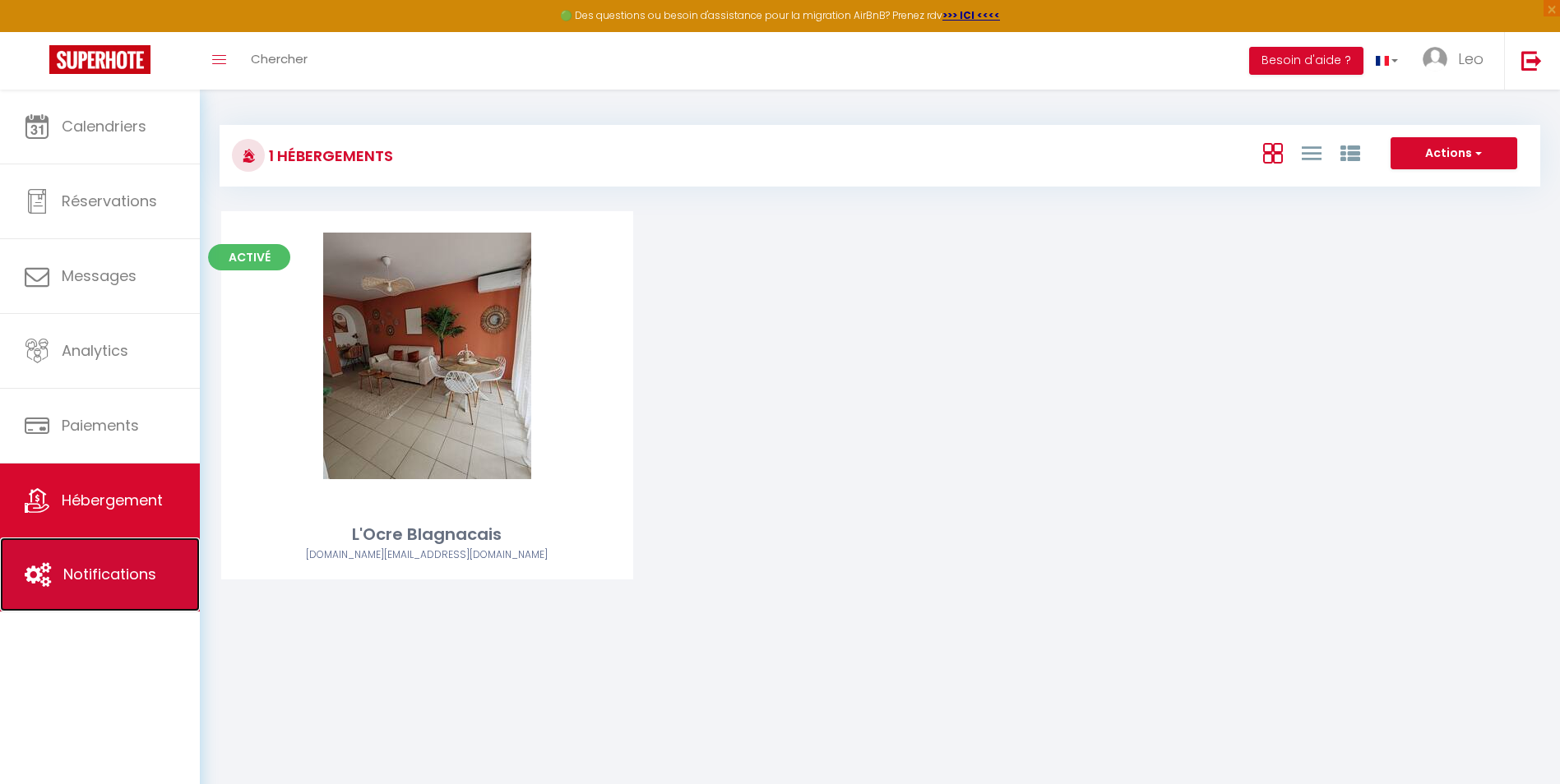
click at [111, 562] on link "Notifications" at bounding box center [99, 574] width 200 height 74
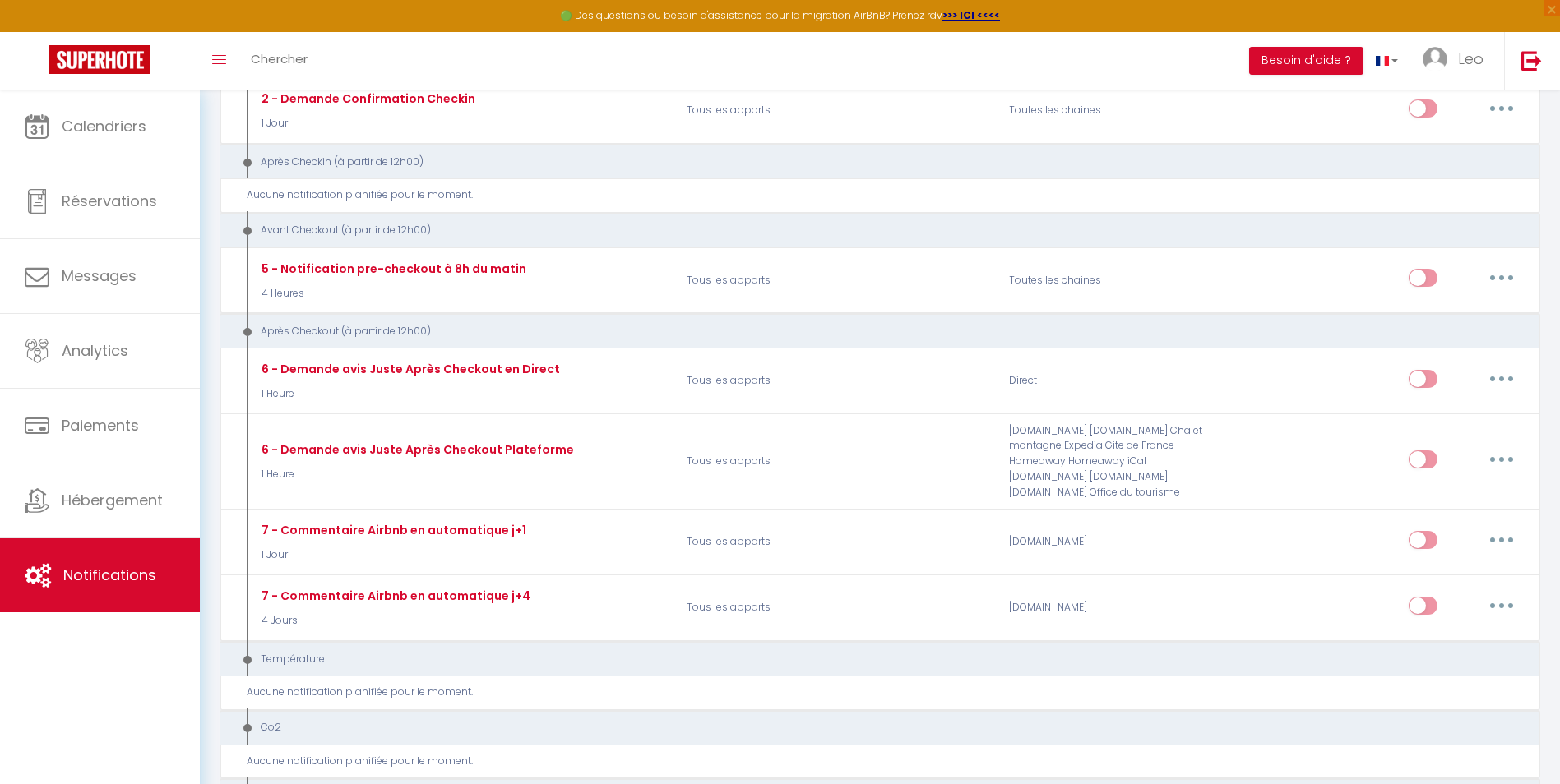
scroll to position [409, 0]
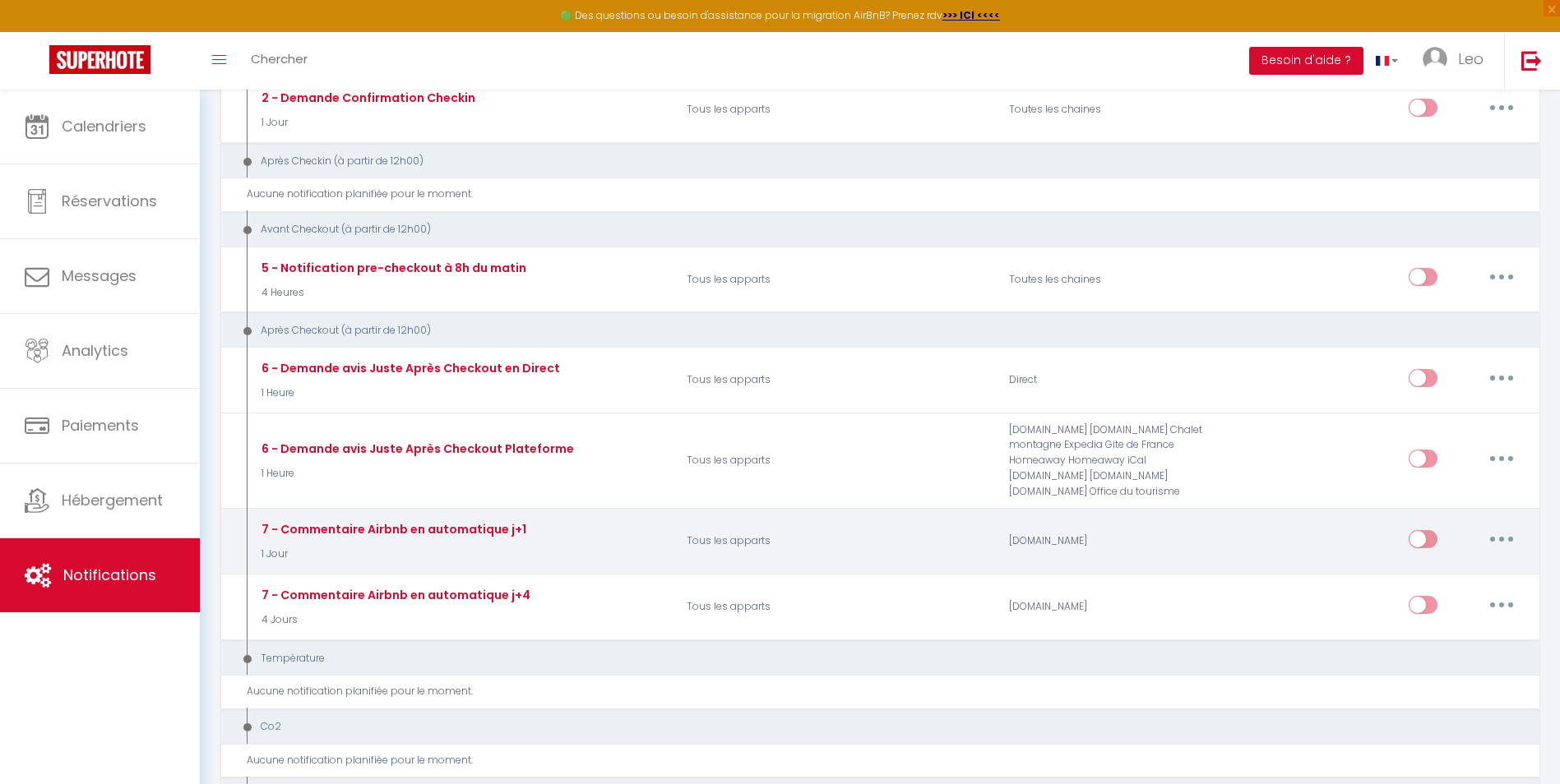
click at [1422, 539] on input "checkbox" at bounding box center [1422, 543] width 29 height 25
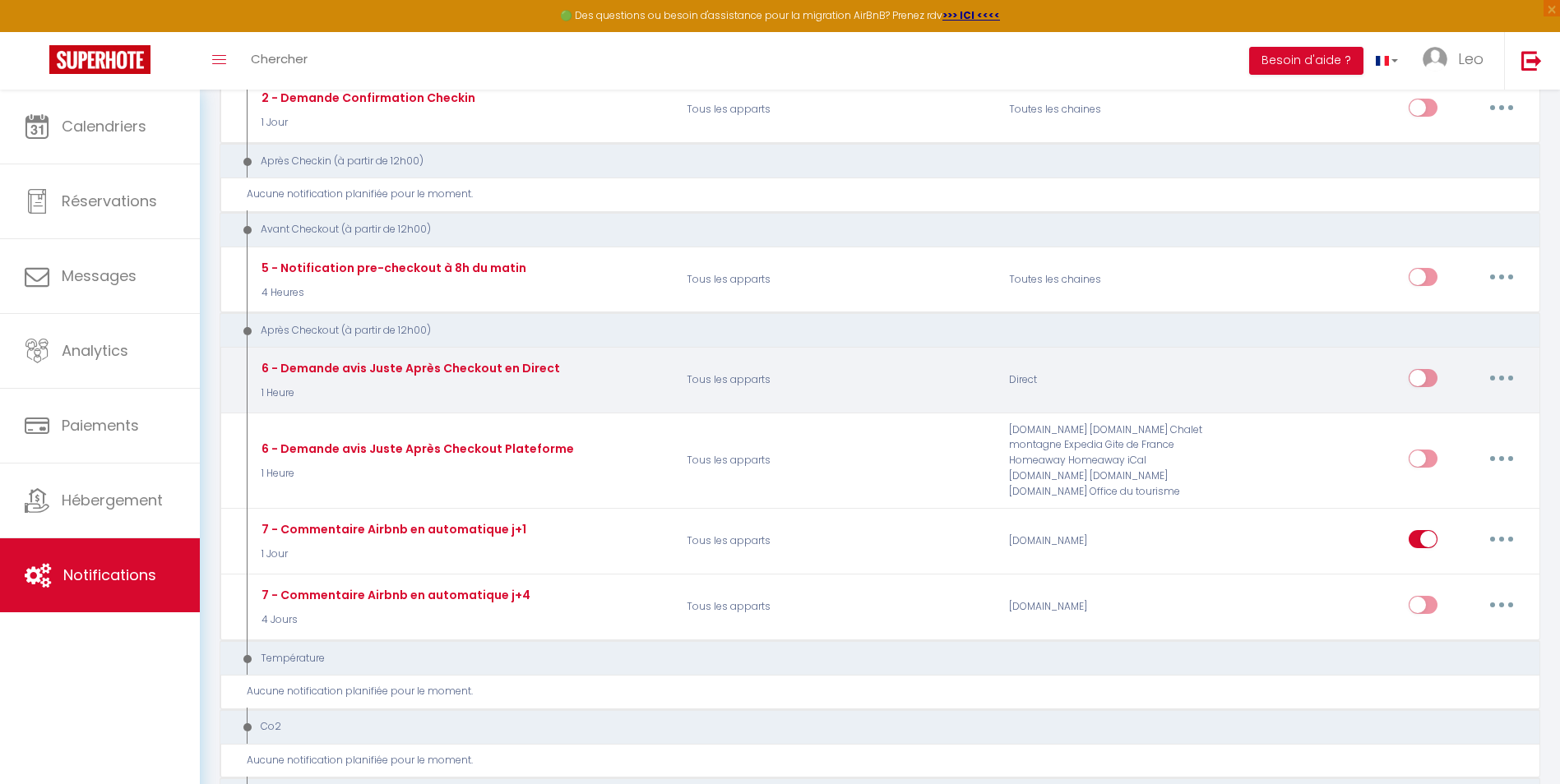
click at [1422, 384] on input "checkbox" at bounding box center [1422, 381] width 29 height 25
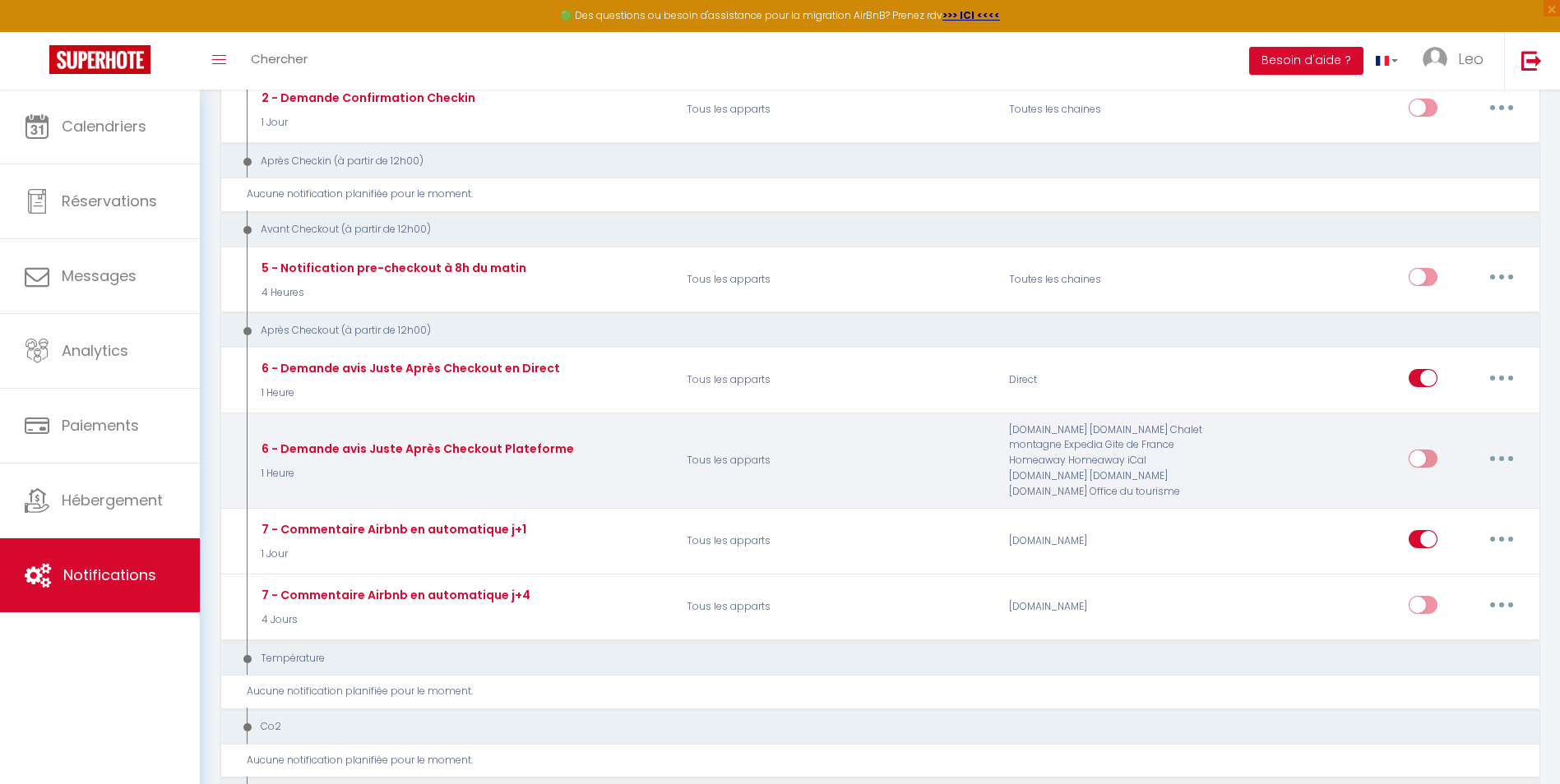
click at [1419, 458] on input "checkbox" at bounding box center [1422, 462] width 29 height 25
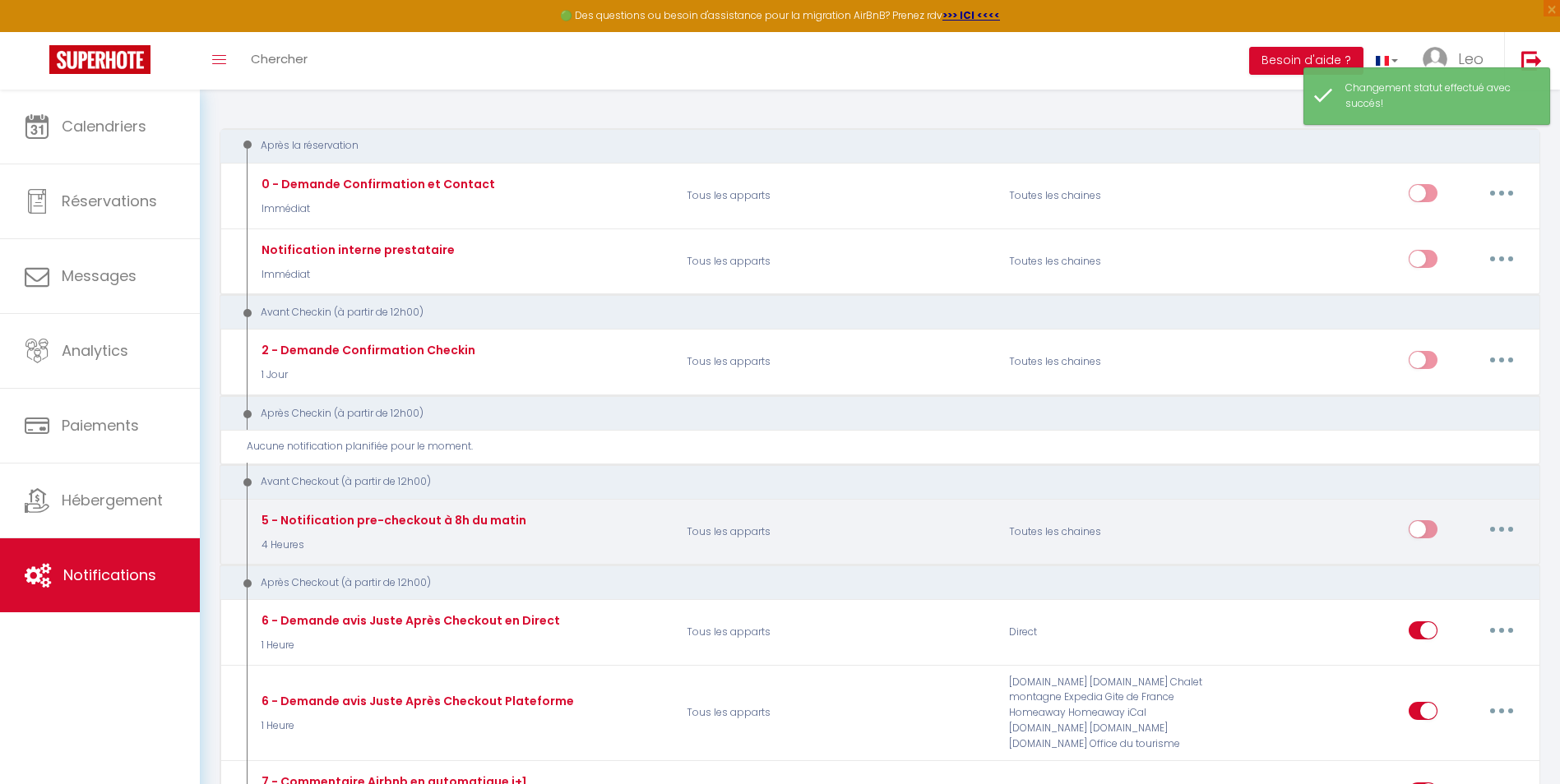
scroll to position [0, 0]
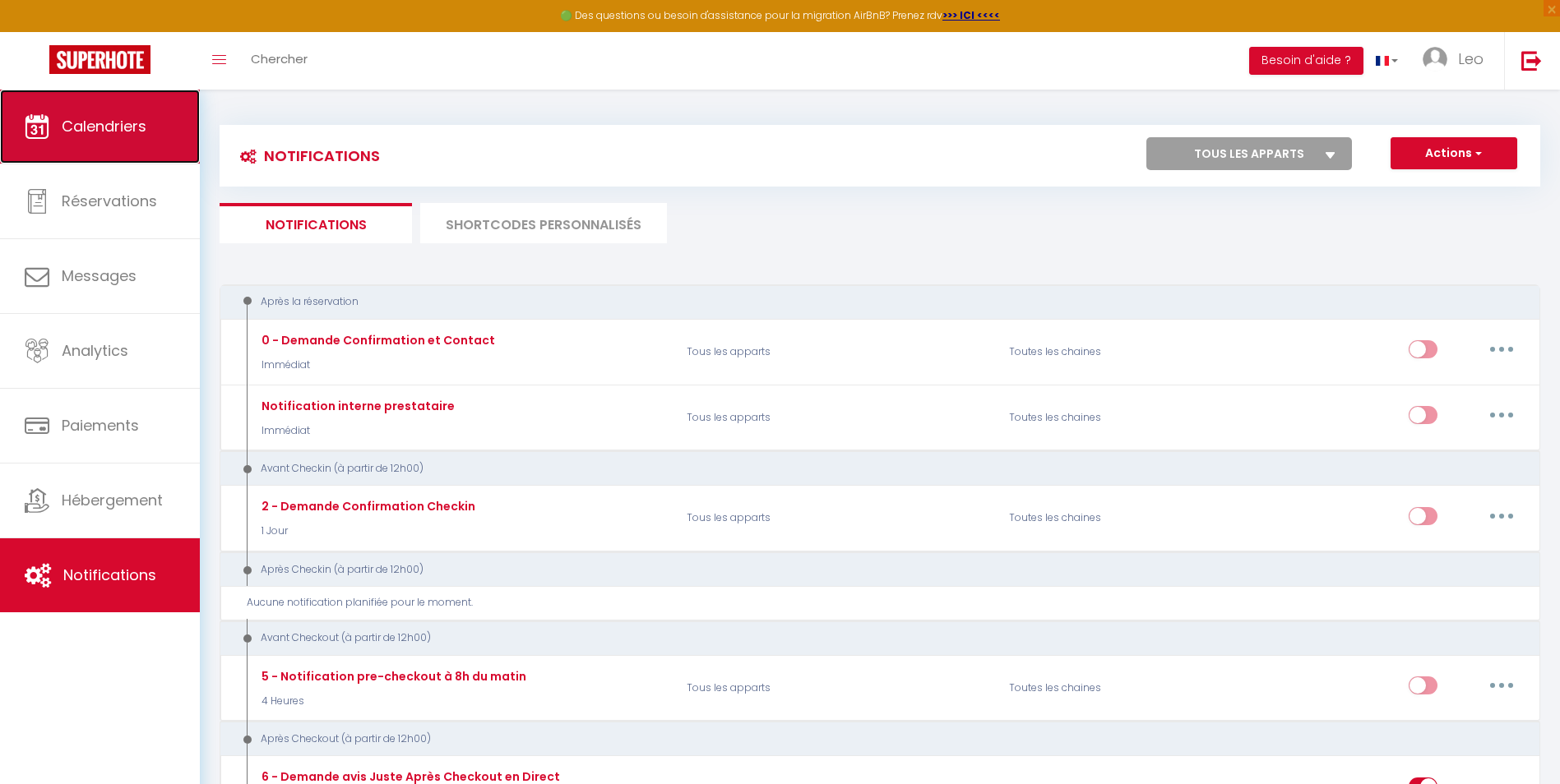
click at [62, 130] on span "Calendriers" at bounding box center [104, 126] width 85 height 21
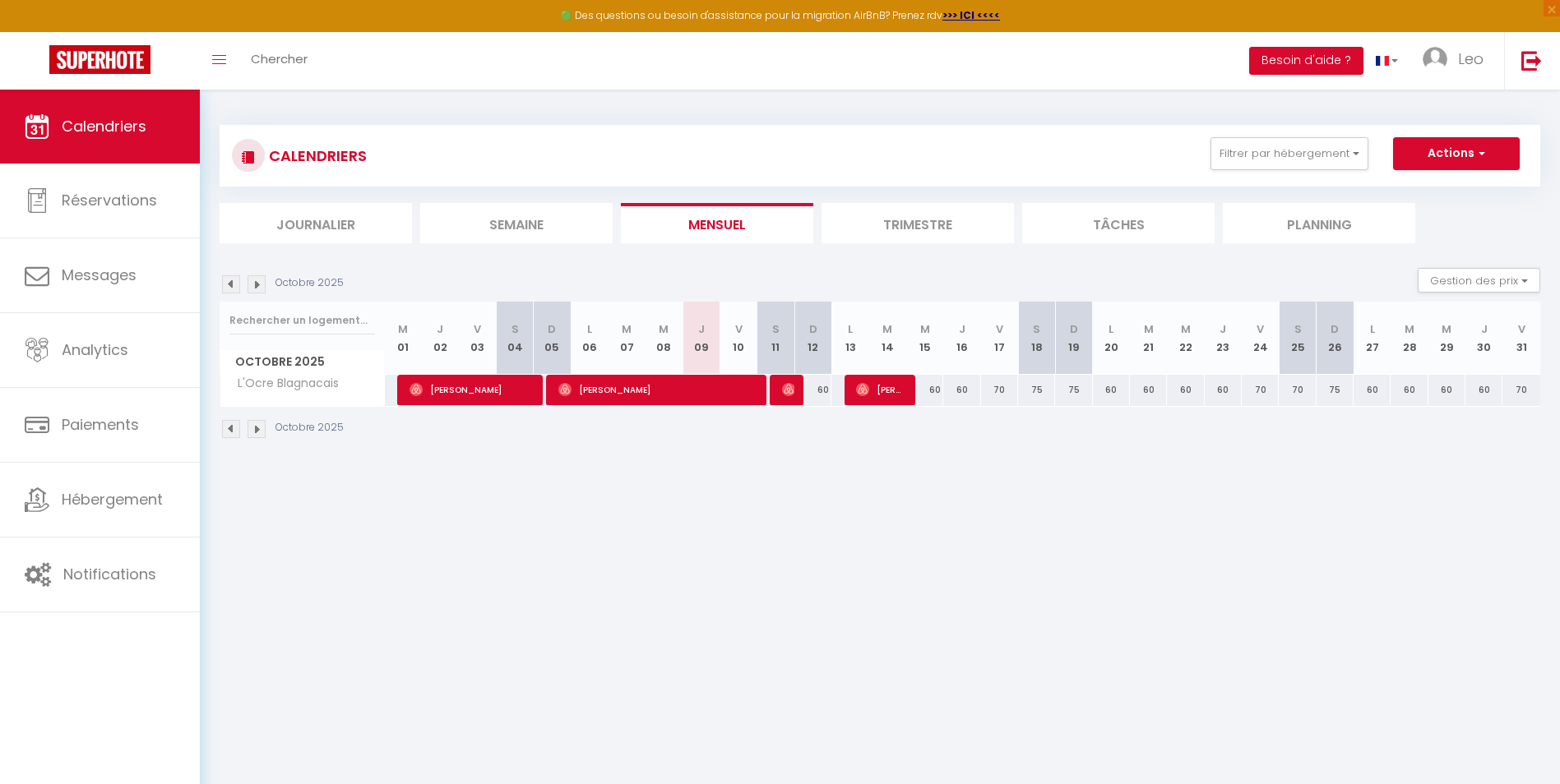
click at [340, 228] on li "Journalier" at bounding box center [316, 223] width 192 height 41
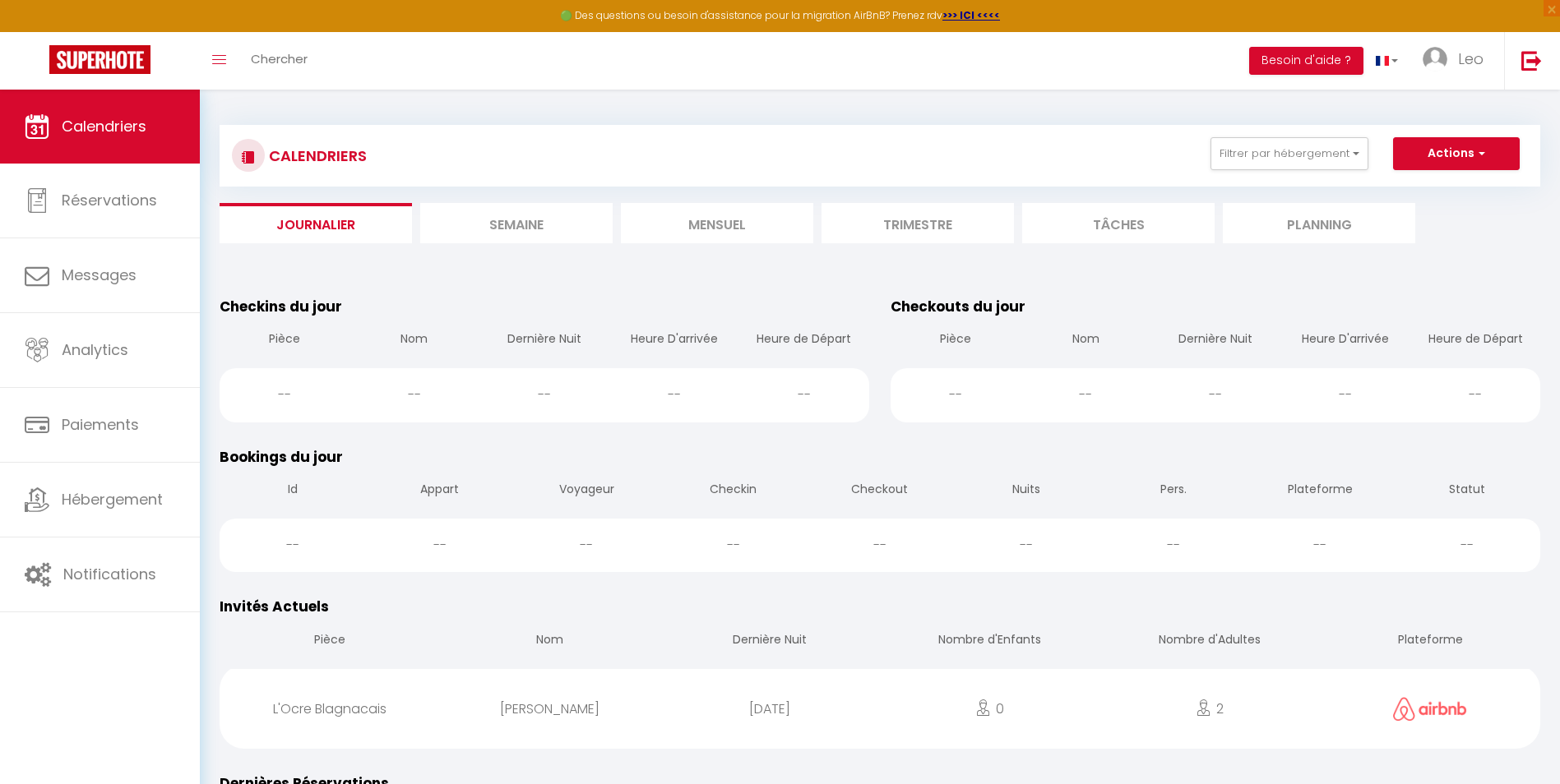
click at [485, 230] on li "Semaine" at bounding box center [516, 223] width 192 height 41
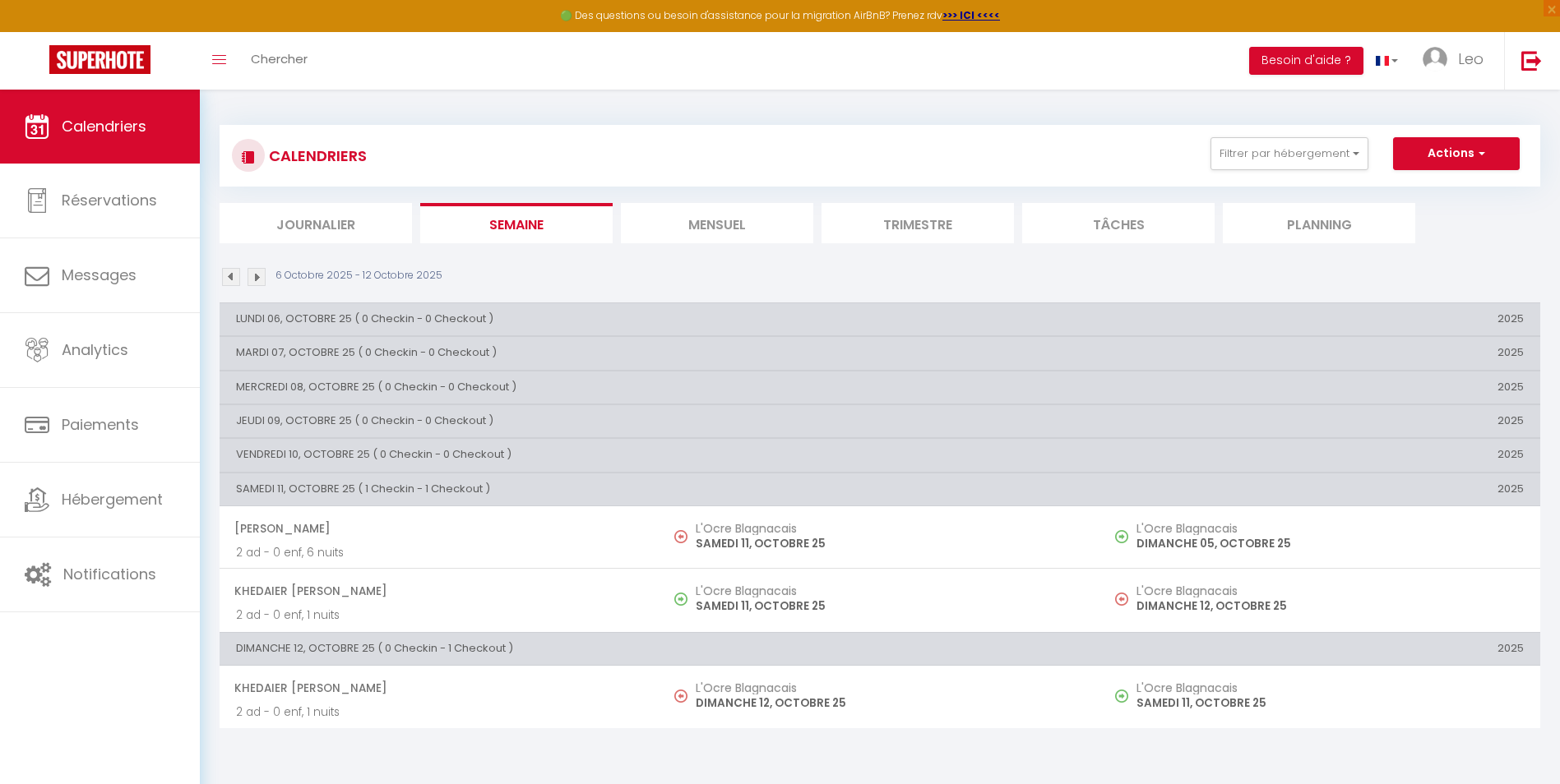
click at [701, 230] on li "Mensuel" at bounding box center [717, 223] width 192 height 41
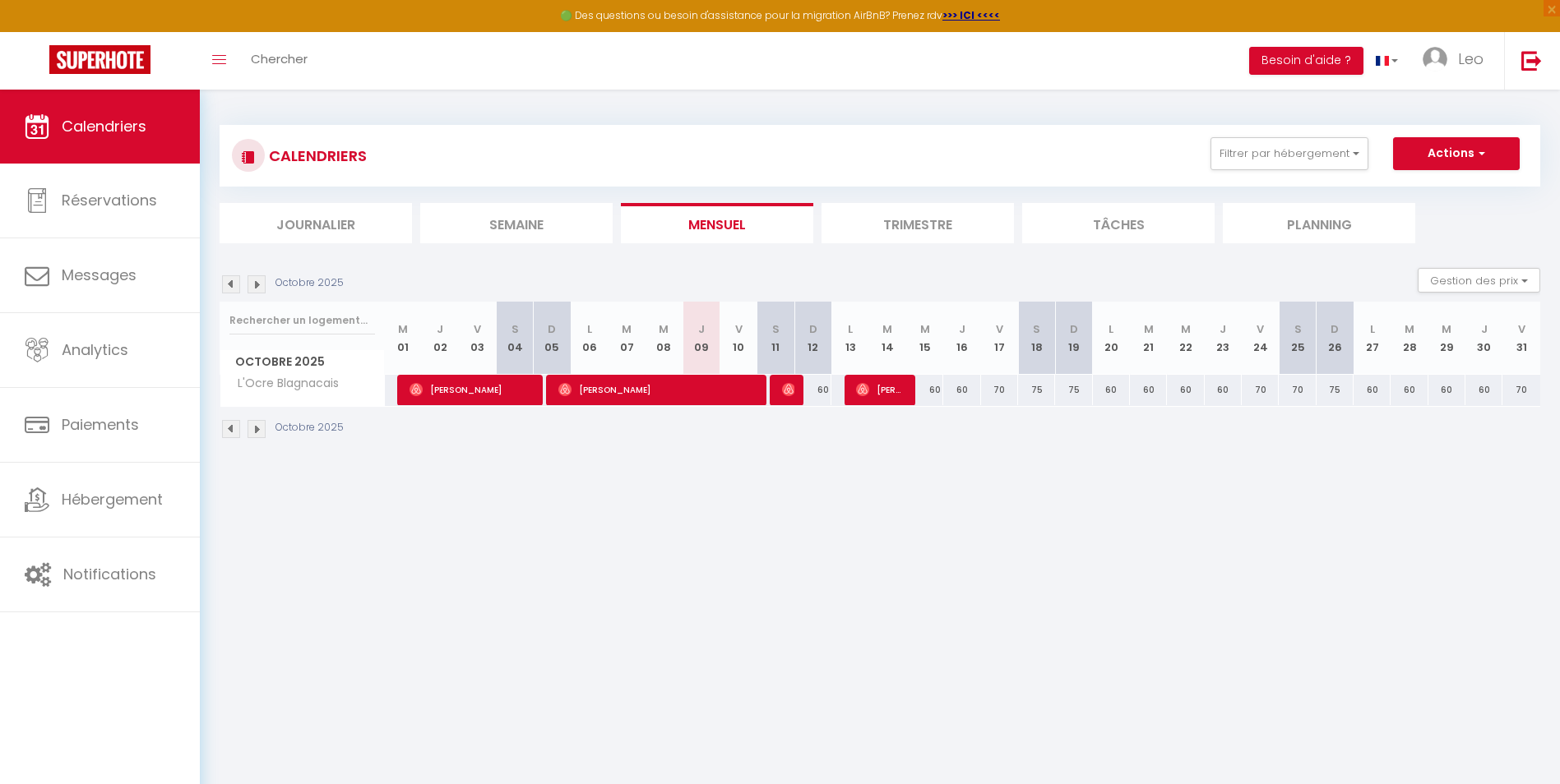
click at [865, 220] on li "Trimestre" at bounding box center [918, 223] width 192 height 41
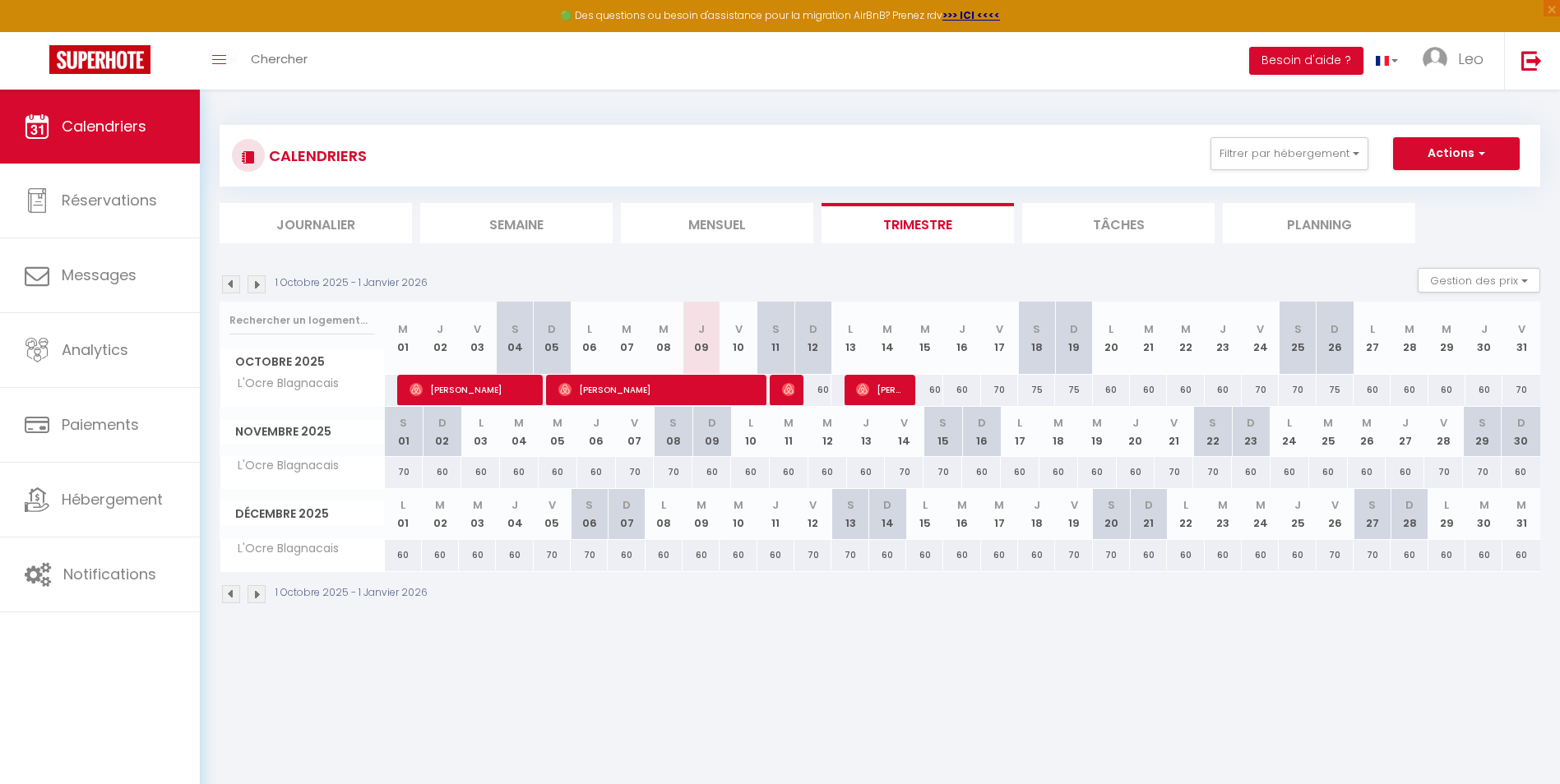
click at [1083, 227] on li "Tâches" at bounding box center [1118, 223] width 192 height 41
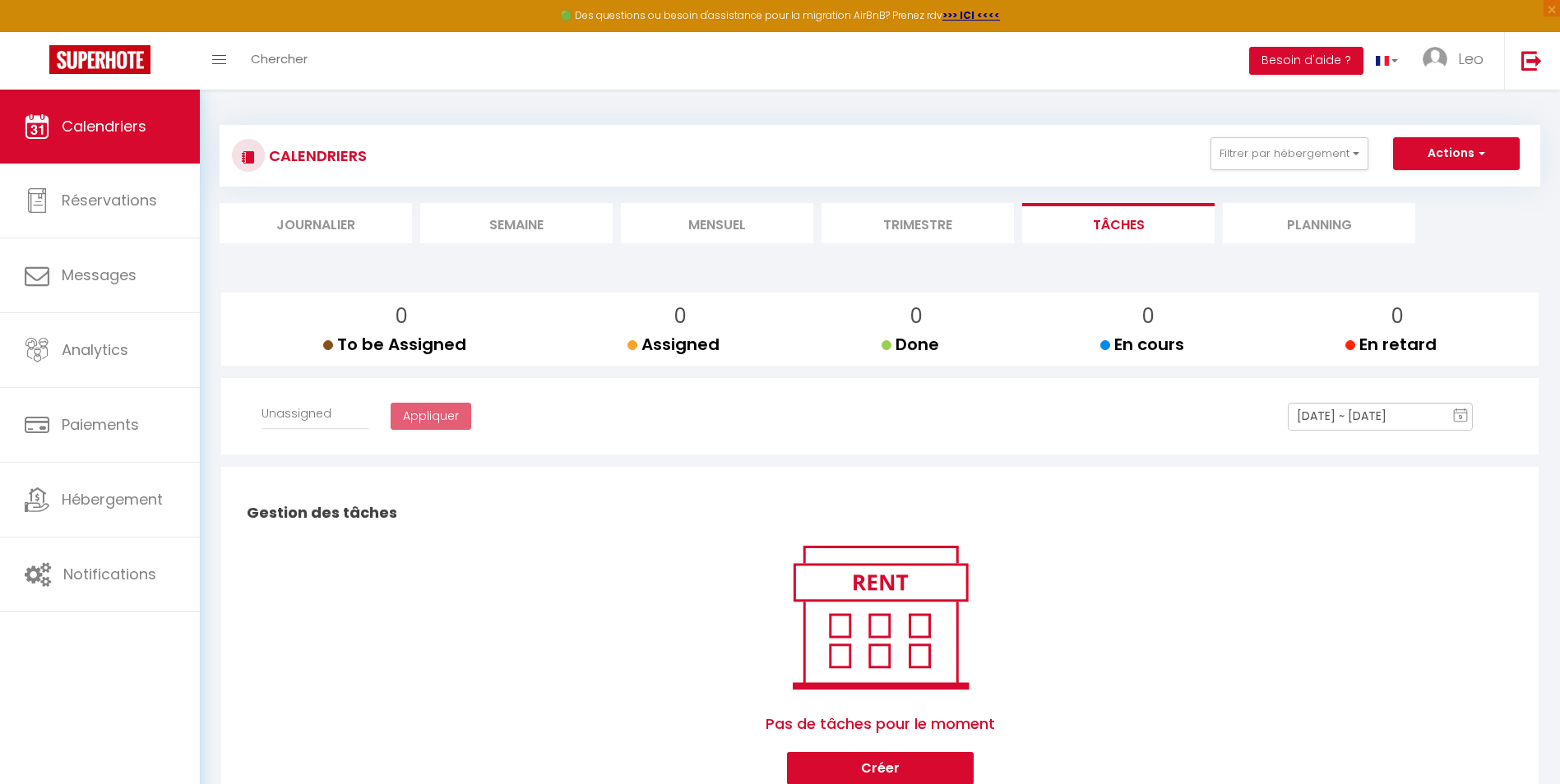
scroll to position [90, 0]
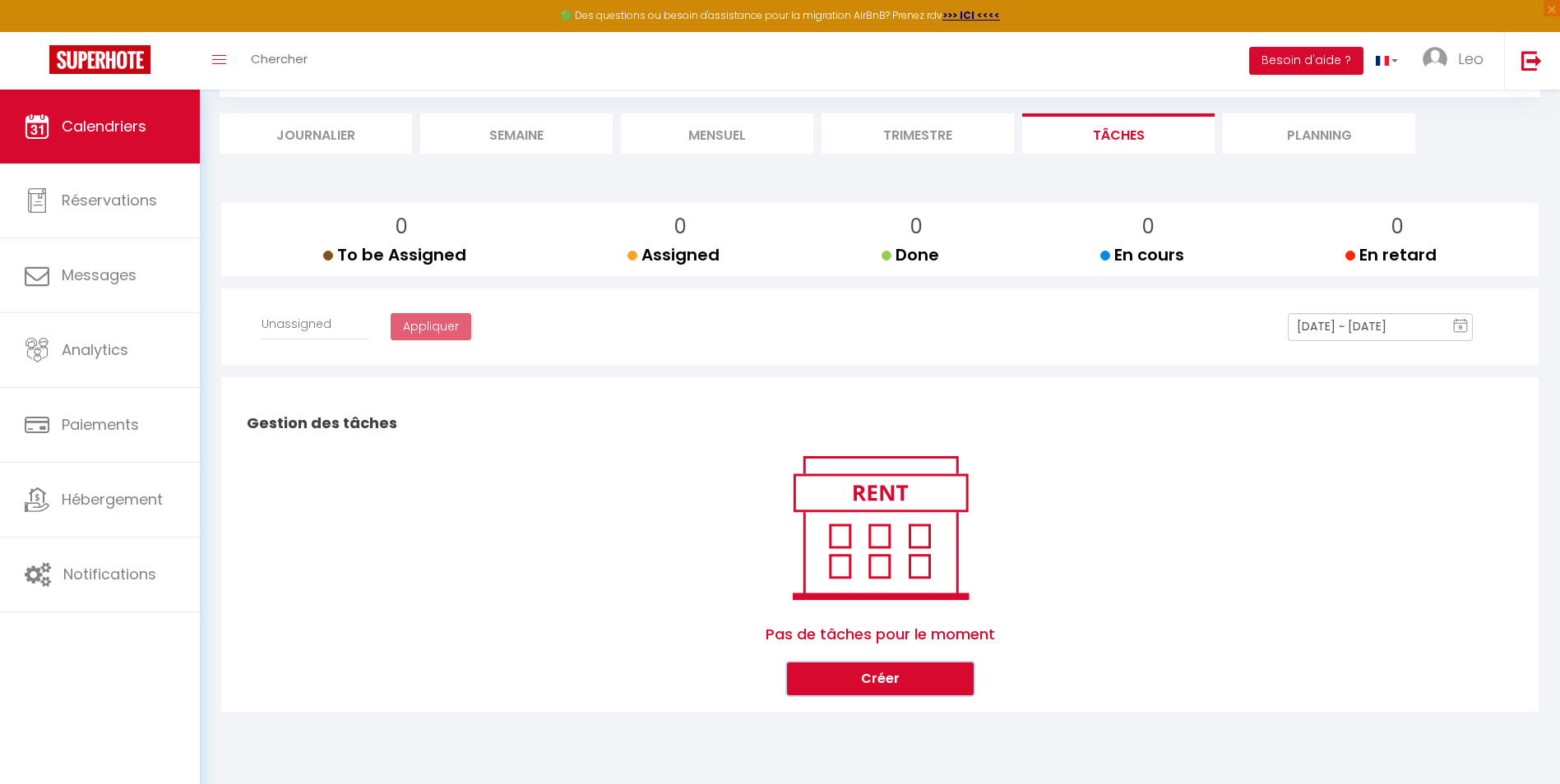
click at [893, 684] on button "Créer" at bounding box center [879, 680] width 187 height 33
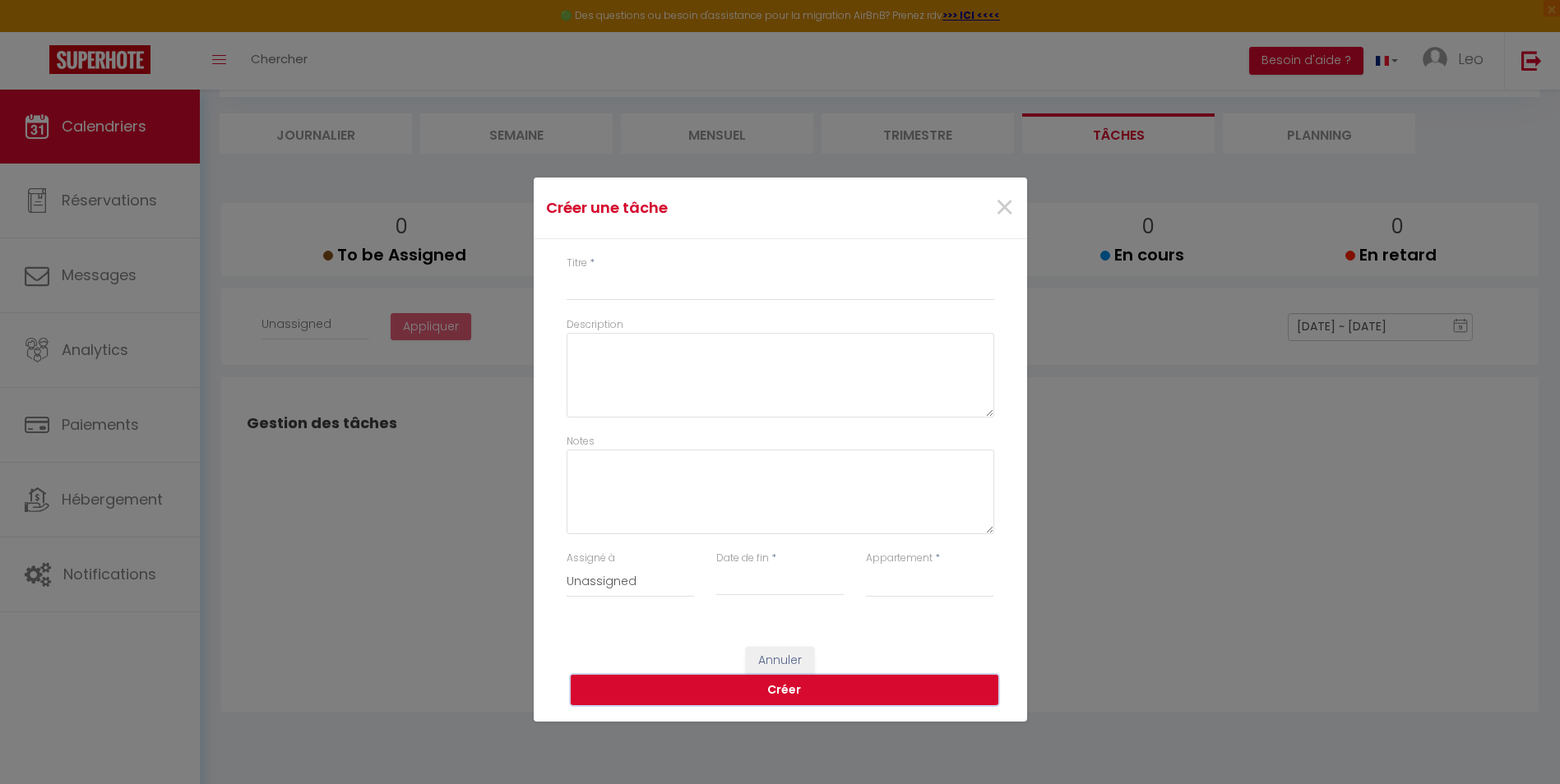
click at [893, 684] on button "Créer" at bounding box center [784, 690] width 428 height 31
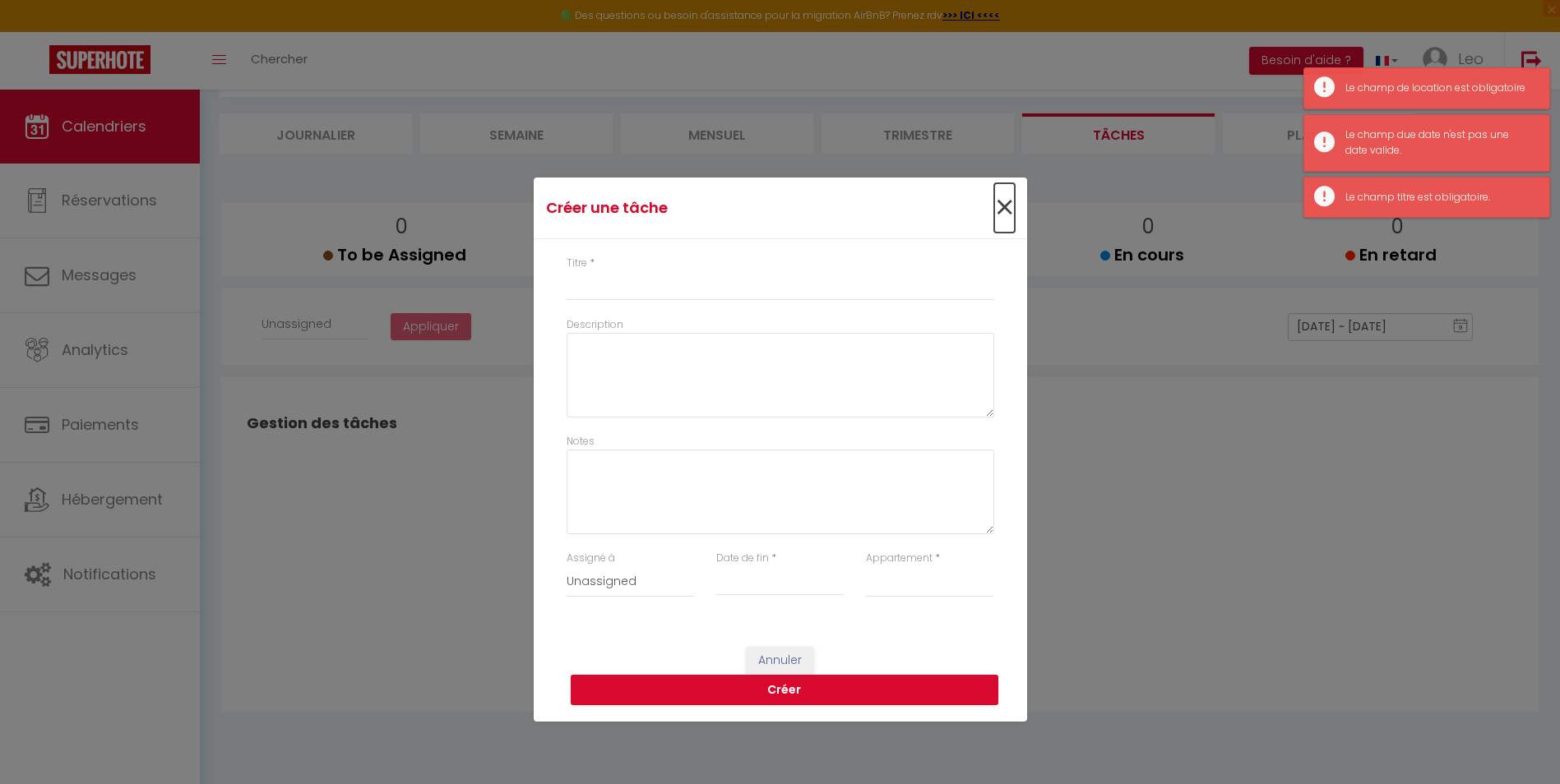
click at [1009, 210] on span "×" at bounding box center [1004, 208] width 21 height 50
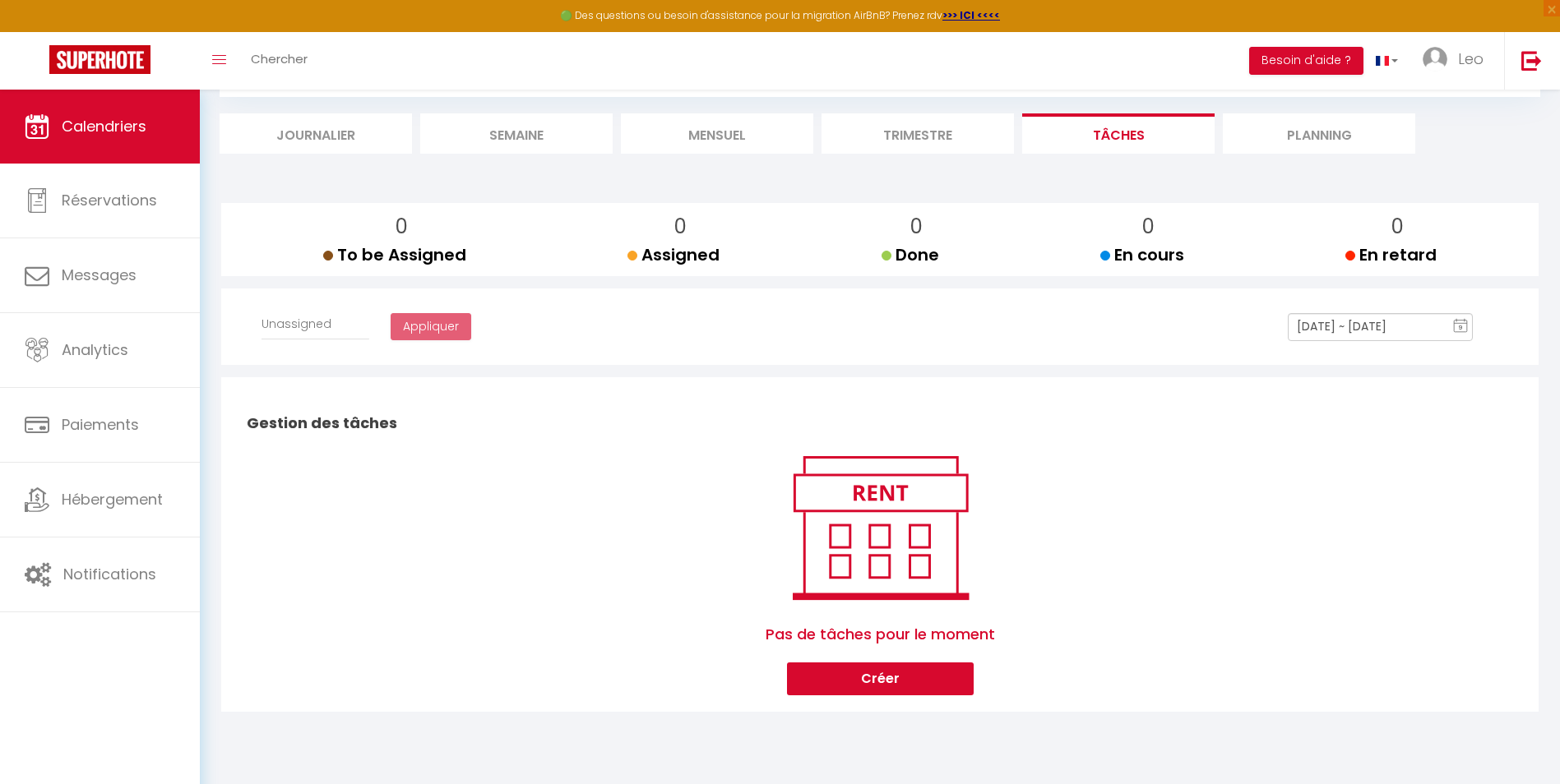
click at [1398, 322] on input "[DATE] ~ [DATE]" at bounding box center [1380, 327] width 185 height 28
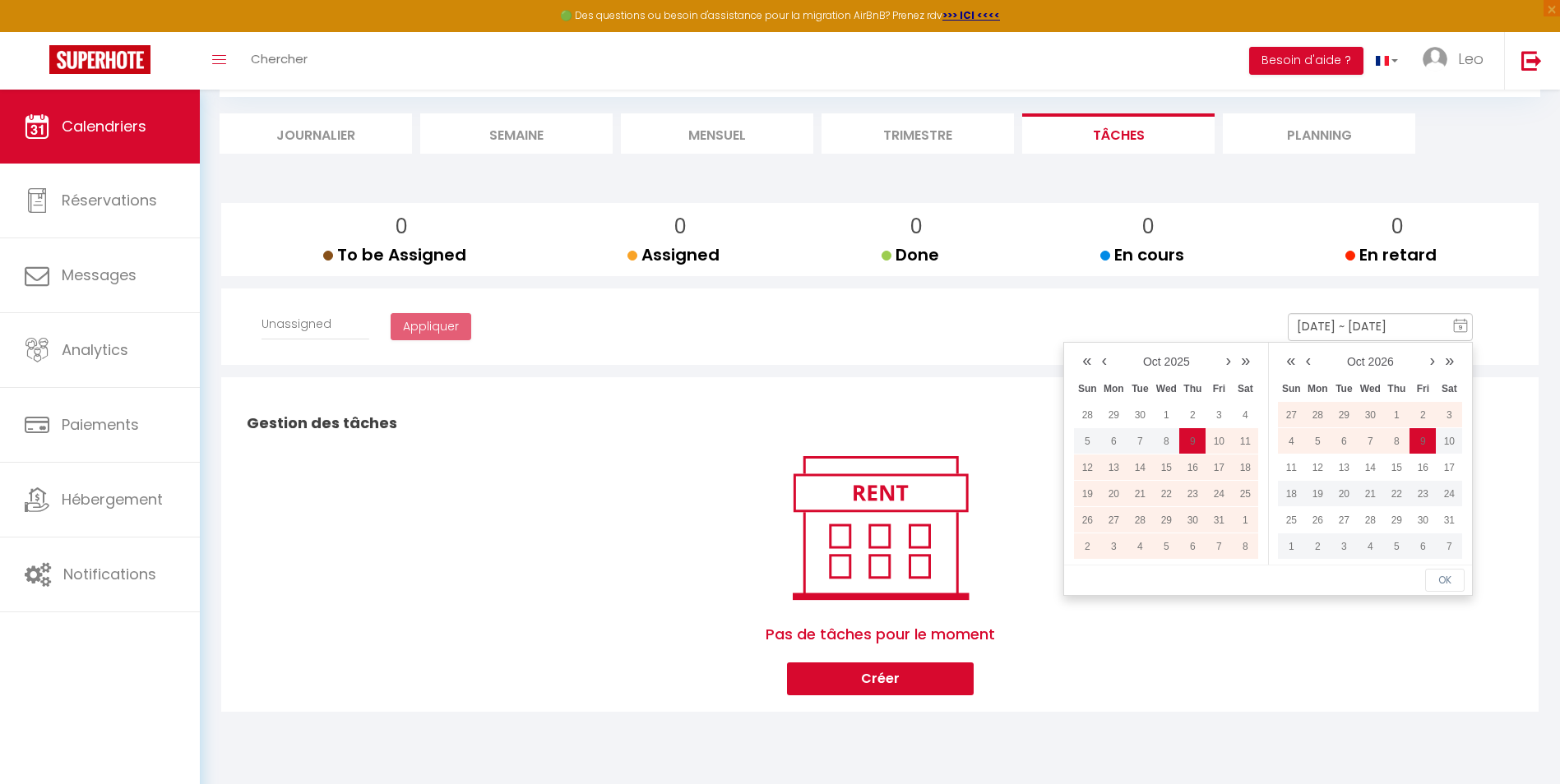
click at [1521, 416] on div "Gestion des tâches Pas de tâches pour le moment Créer" at bounding box center [879, 544] width 1291 height 318
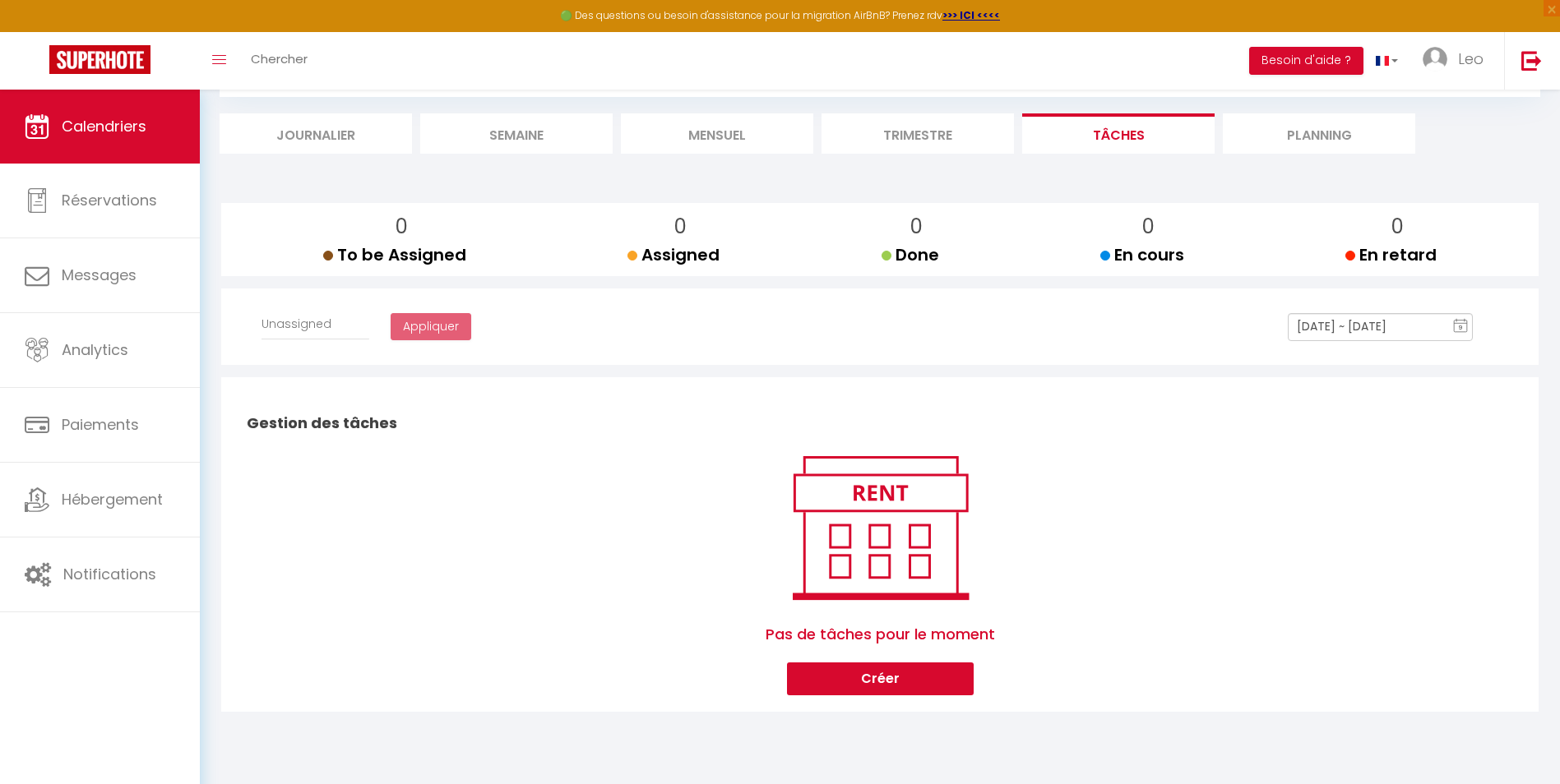
click at [1268, 133] on li "Planning" at bounding box center [1319, 133] width 192 height 41
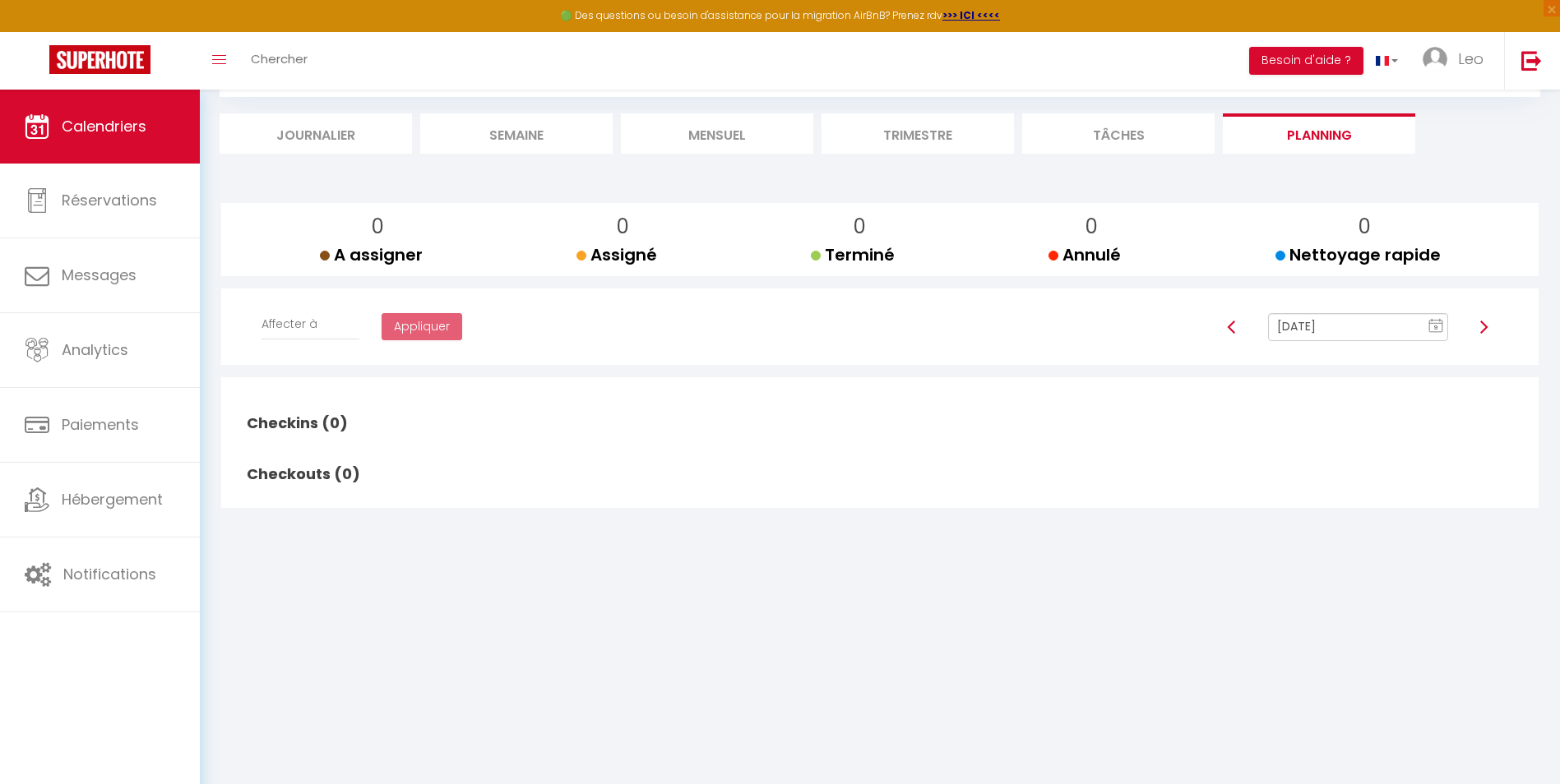
click at [681, 155] on div "CALENDRIERS Filtrer par hébergement Tous L'Ocre Blagnacais Effacer Sauvegarder …" at bounding box center [879, 276] width 1320 height 513
click at [695, 148] on li "Mensuel" at bounding box center [717, 133] width 192 height 41
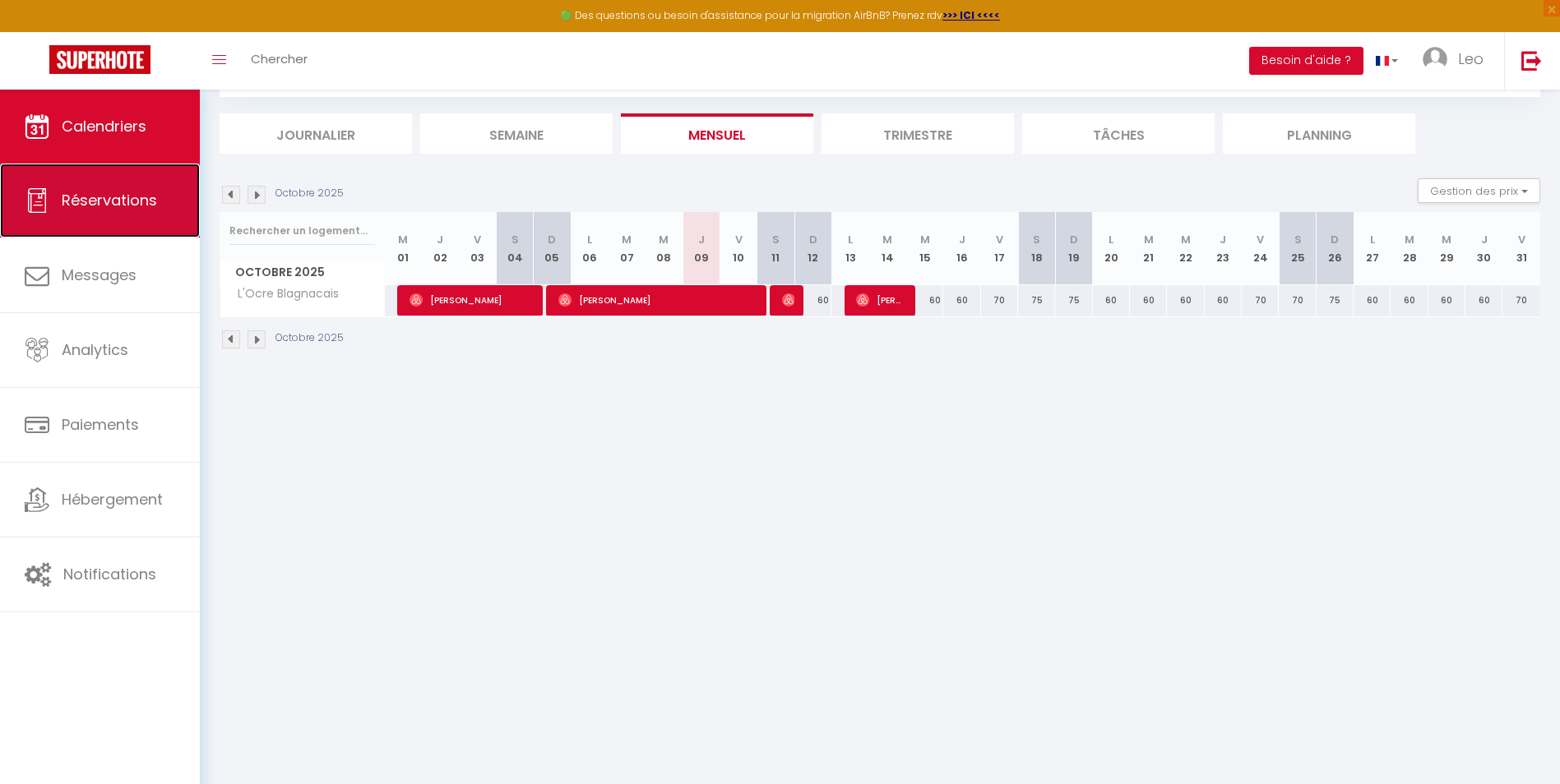
click at [144, 185] on link "Réservations" at bounding box center [99, 200] width 200 height 74
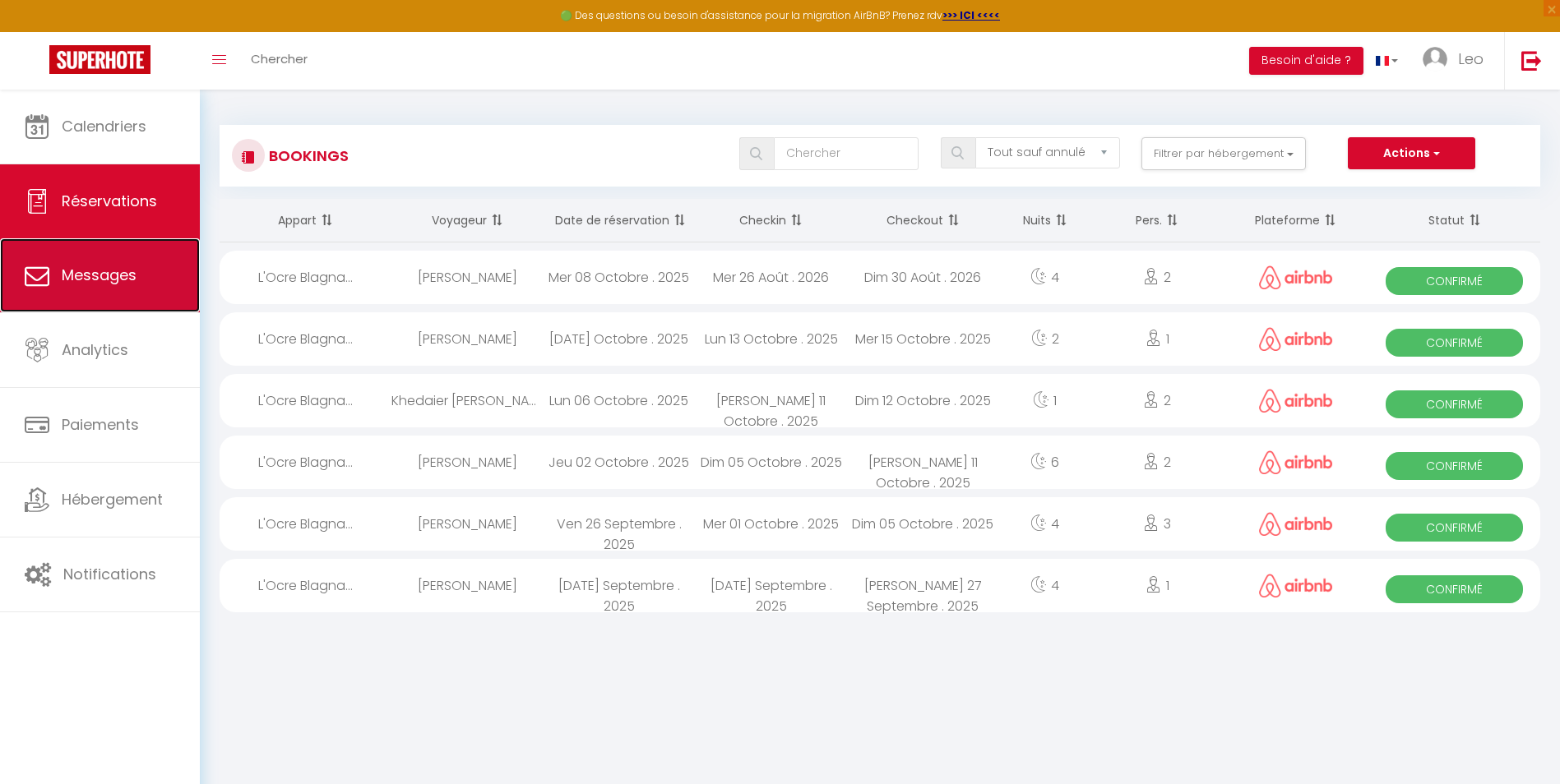
click at [123, 273] on span "Messages" at bounding box center [99, 274] width 75 height 21
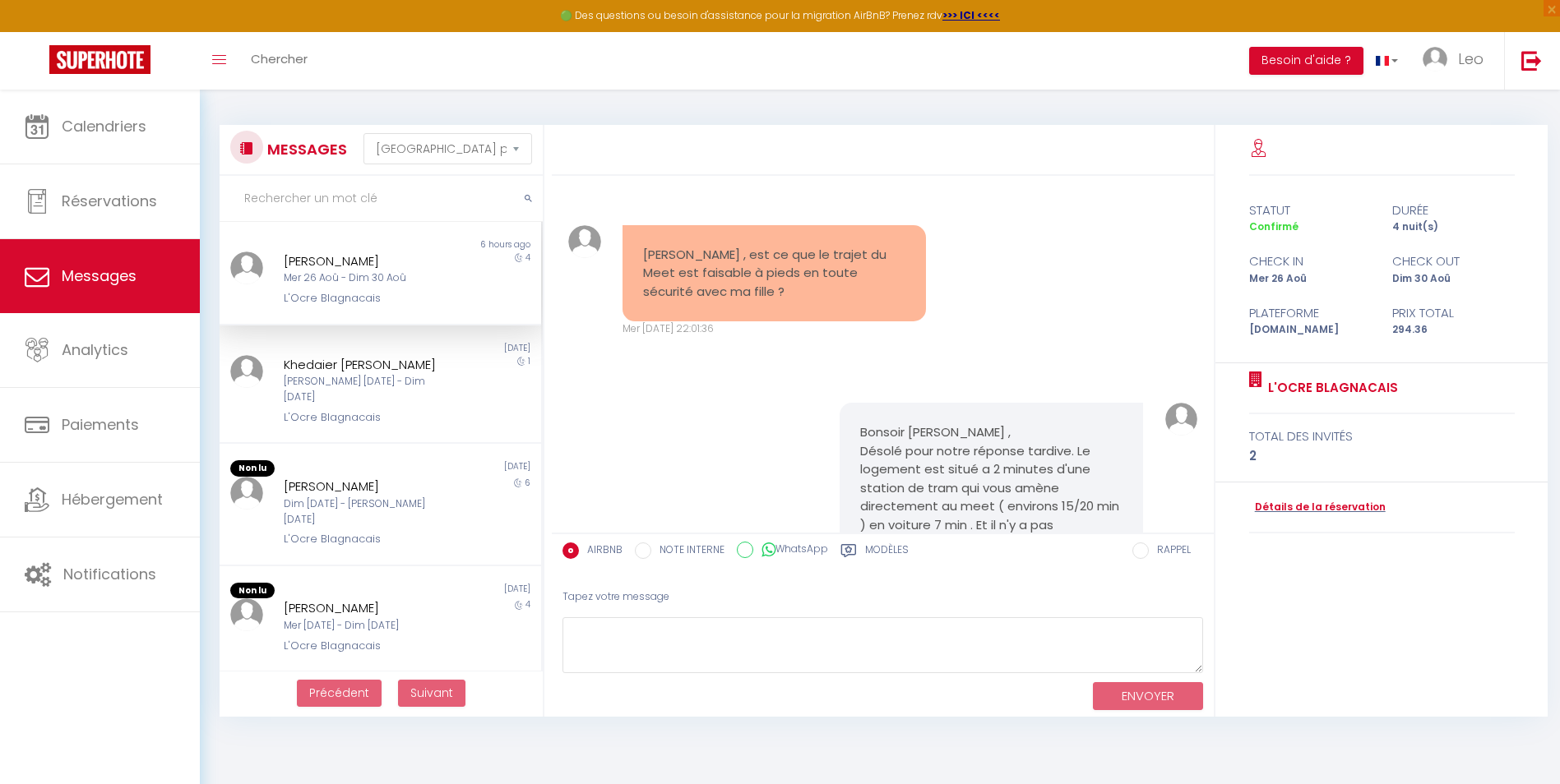
scroll to position [646, 0]
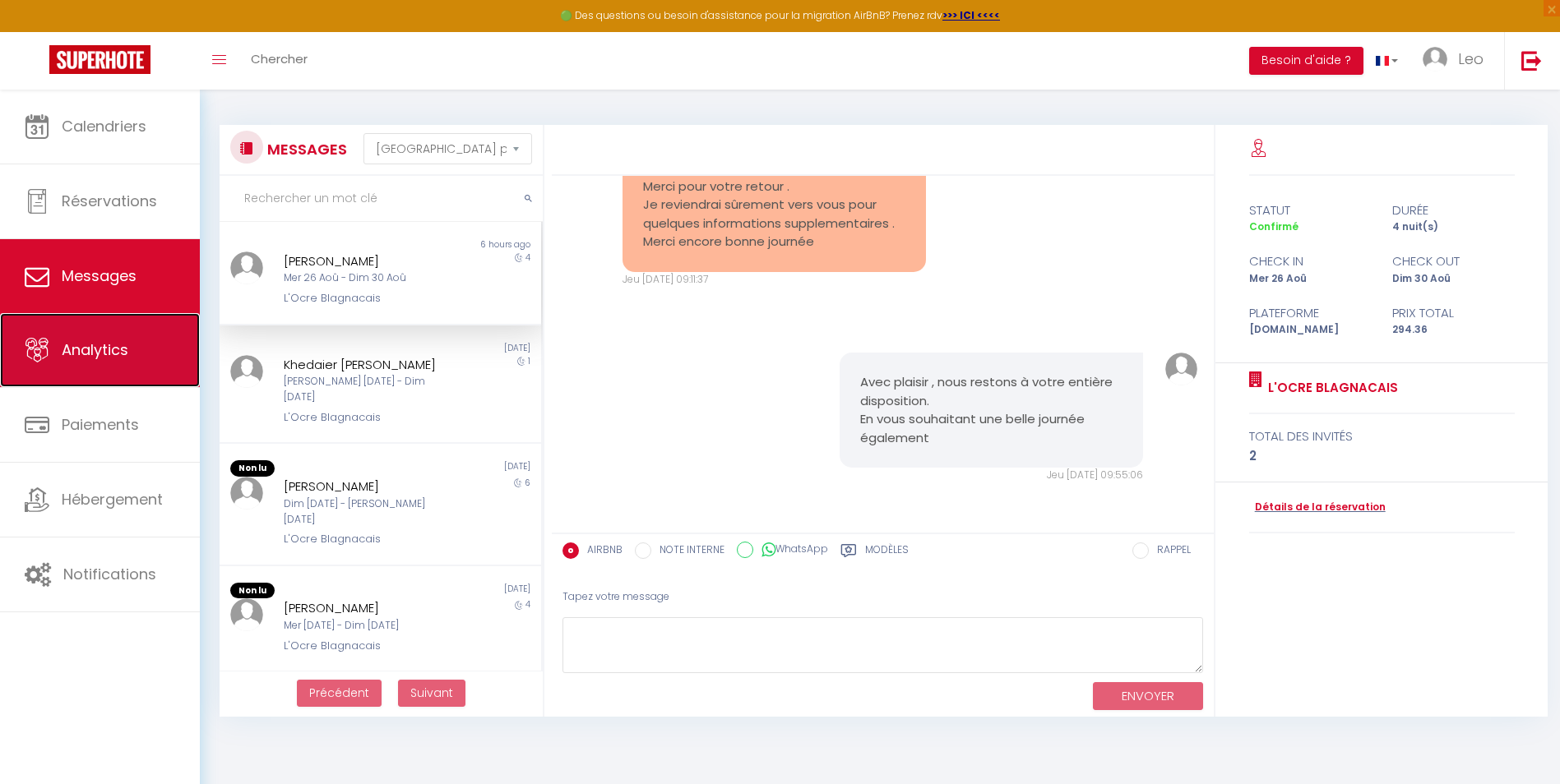
click at [119, 327] on link "Analytics" at bounding box center [99, 350] width 200 height 74
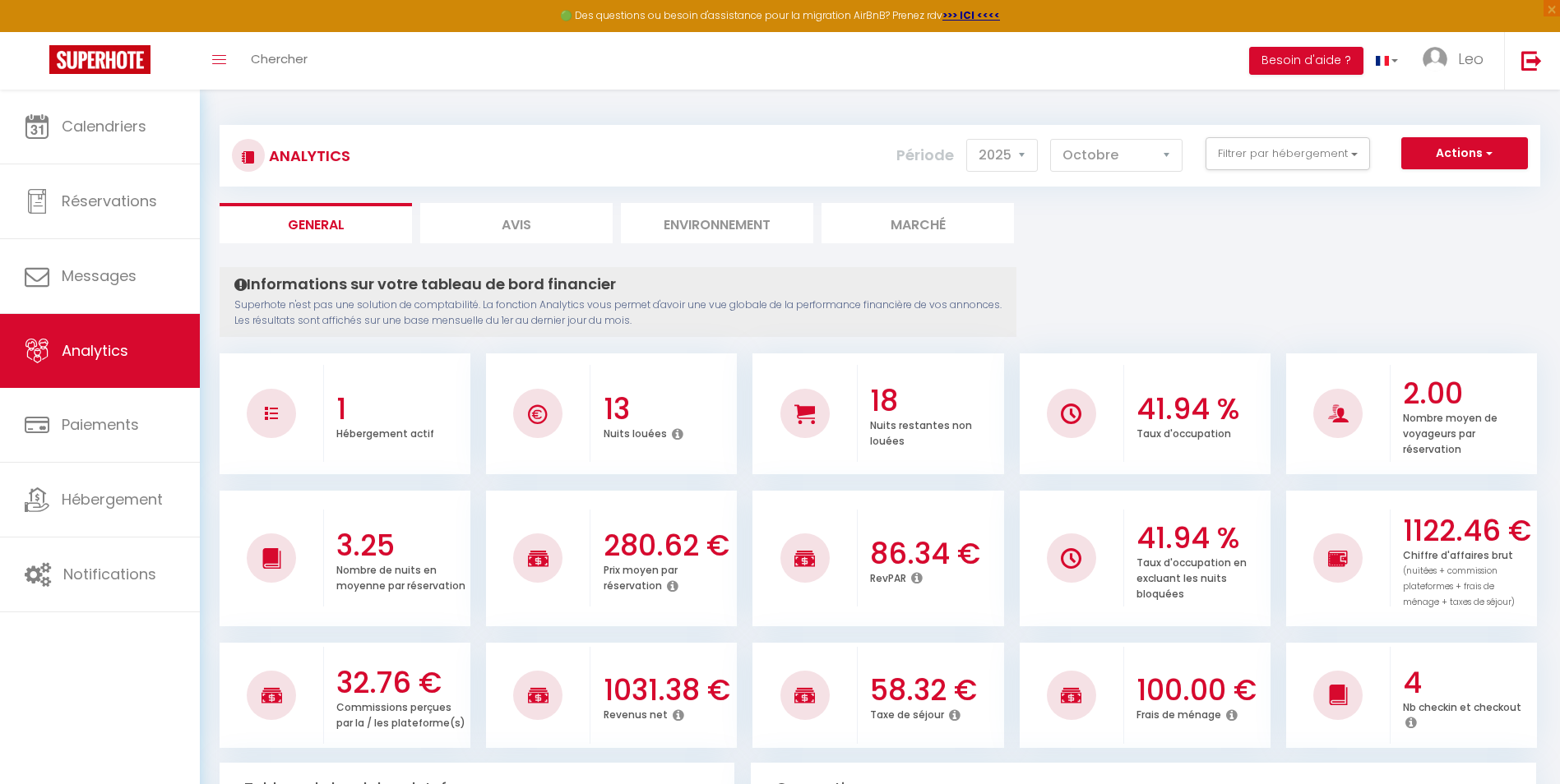
click at [724, 212] on li "Environnement" at bounding box center [717, 223] width 192 height 41
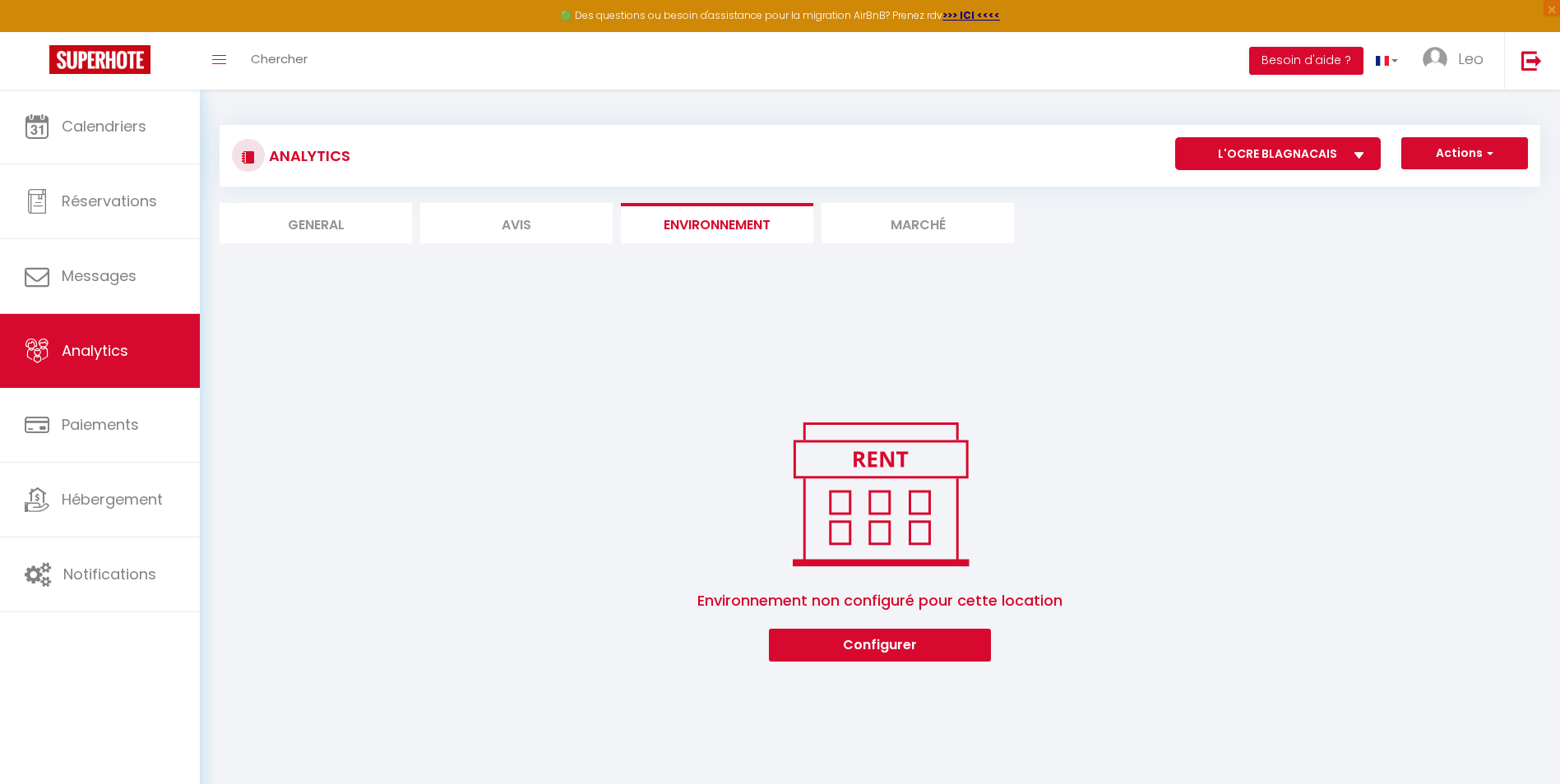
click at [865, 215] on li "Marché" at bounding box center [918, 223] width 192 height 41
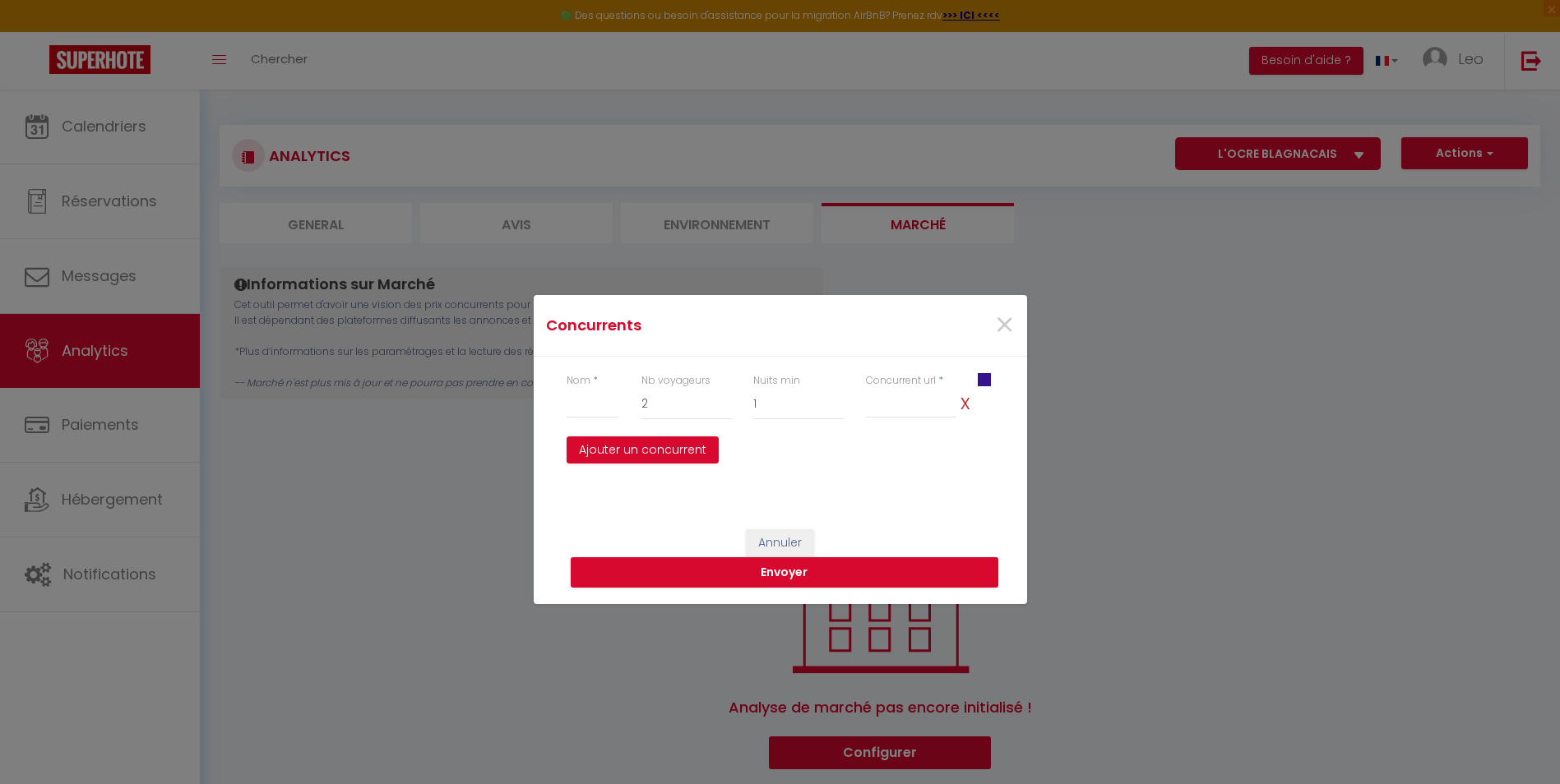
click at [395, 530] on div "Concurrents × Nom * Nb voyageurs 1 2 3 4 5 6 7 8 9 10 11 12 13 14 15 16 17 18 1…" at bounding box center [780, 392] width 1560 height 784
click at [1009, 332] on span "×" at bounding box center [1004, 326] width 21 height 50
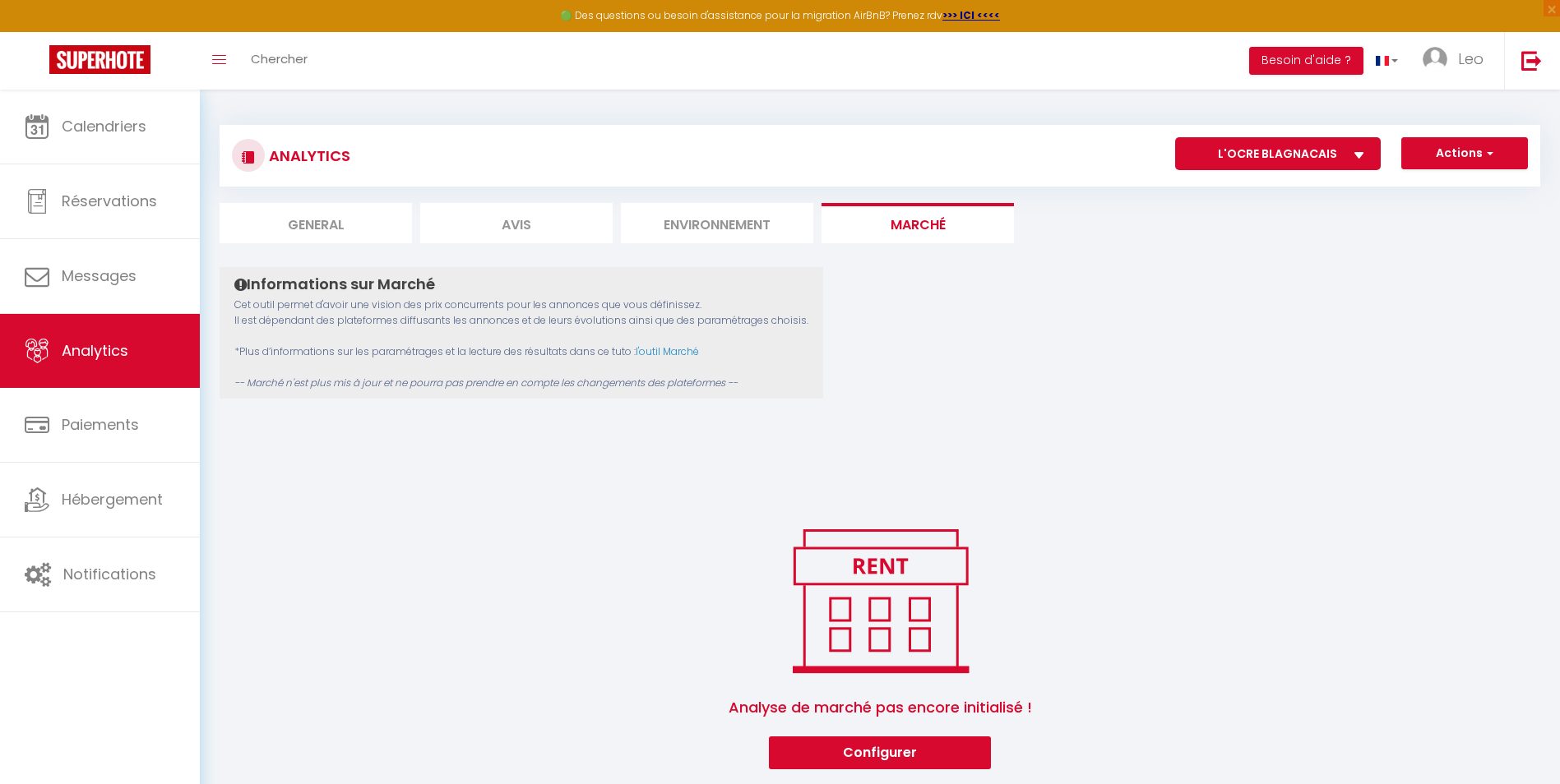
click at [362, 211] on li "General" at bounding box center [316, 223] width 192 height 41
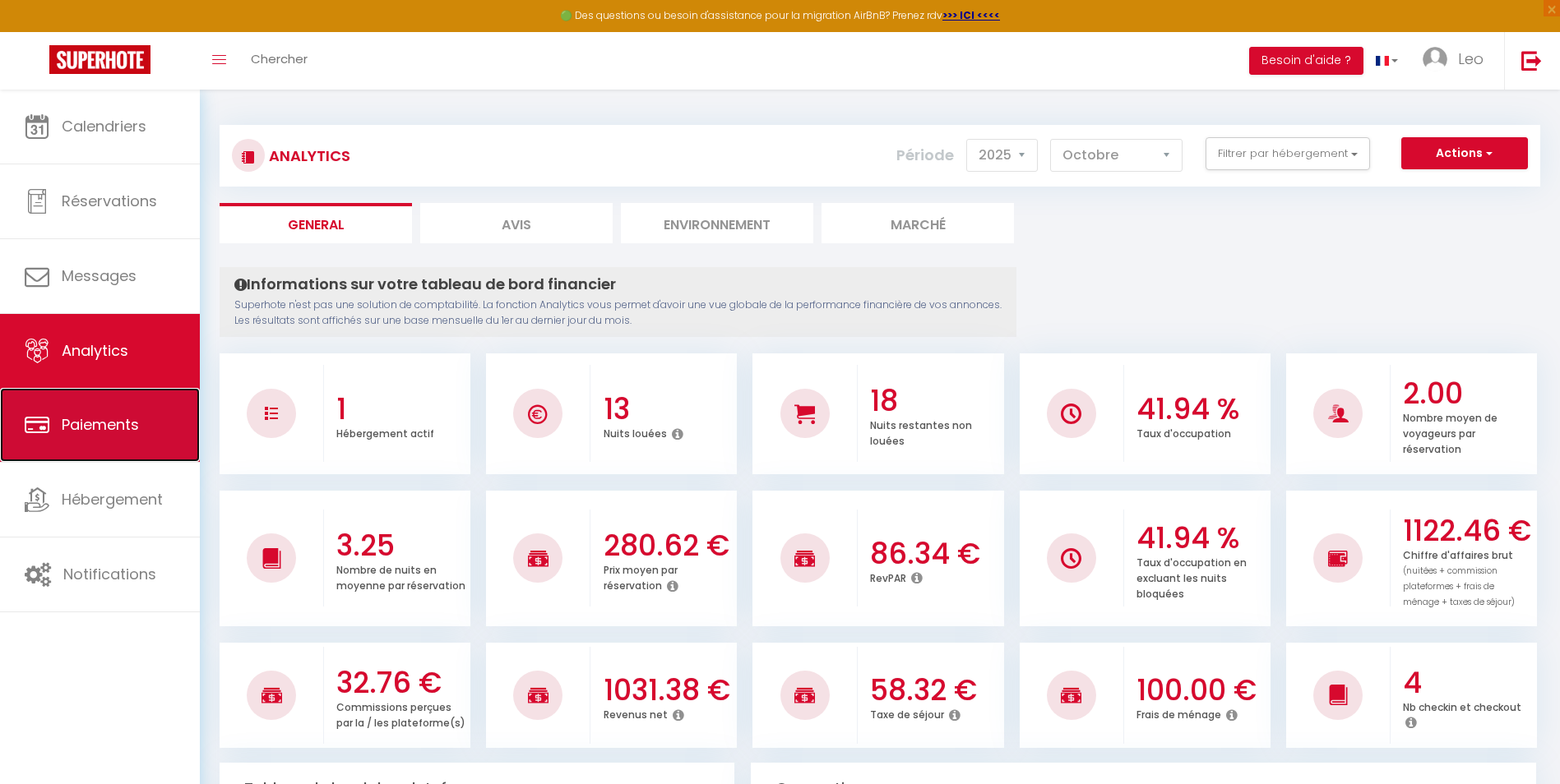
click at [124, 425] on span "Paiements" at bounding box center [99, 424] width 77 height 21
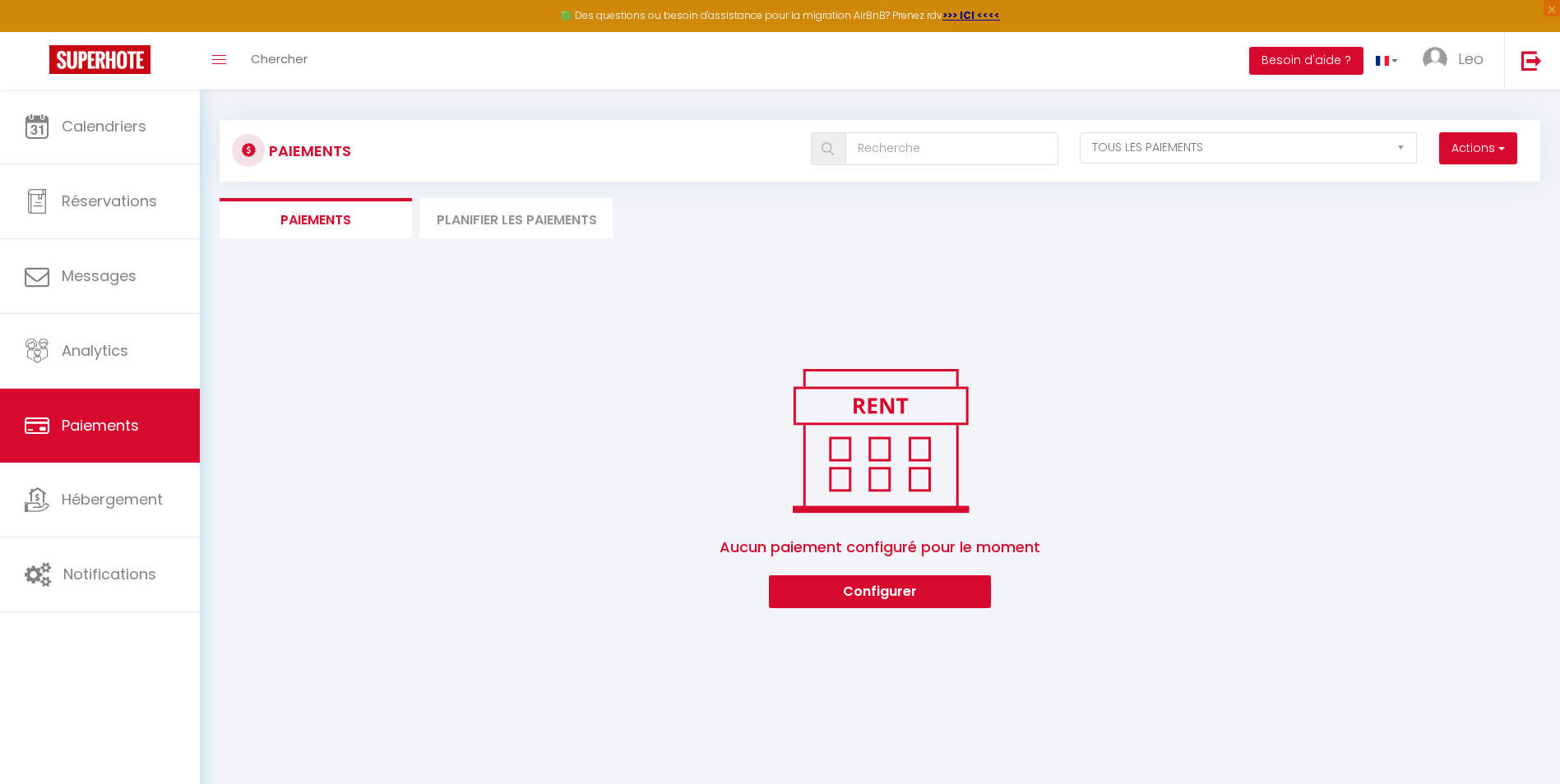
scroll to position [2, 0]
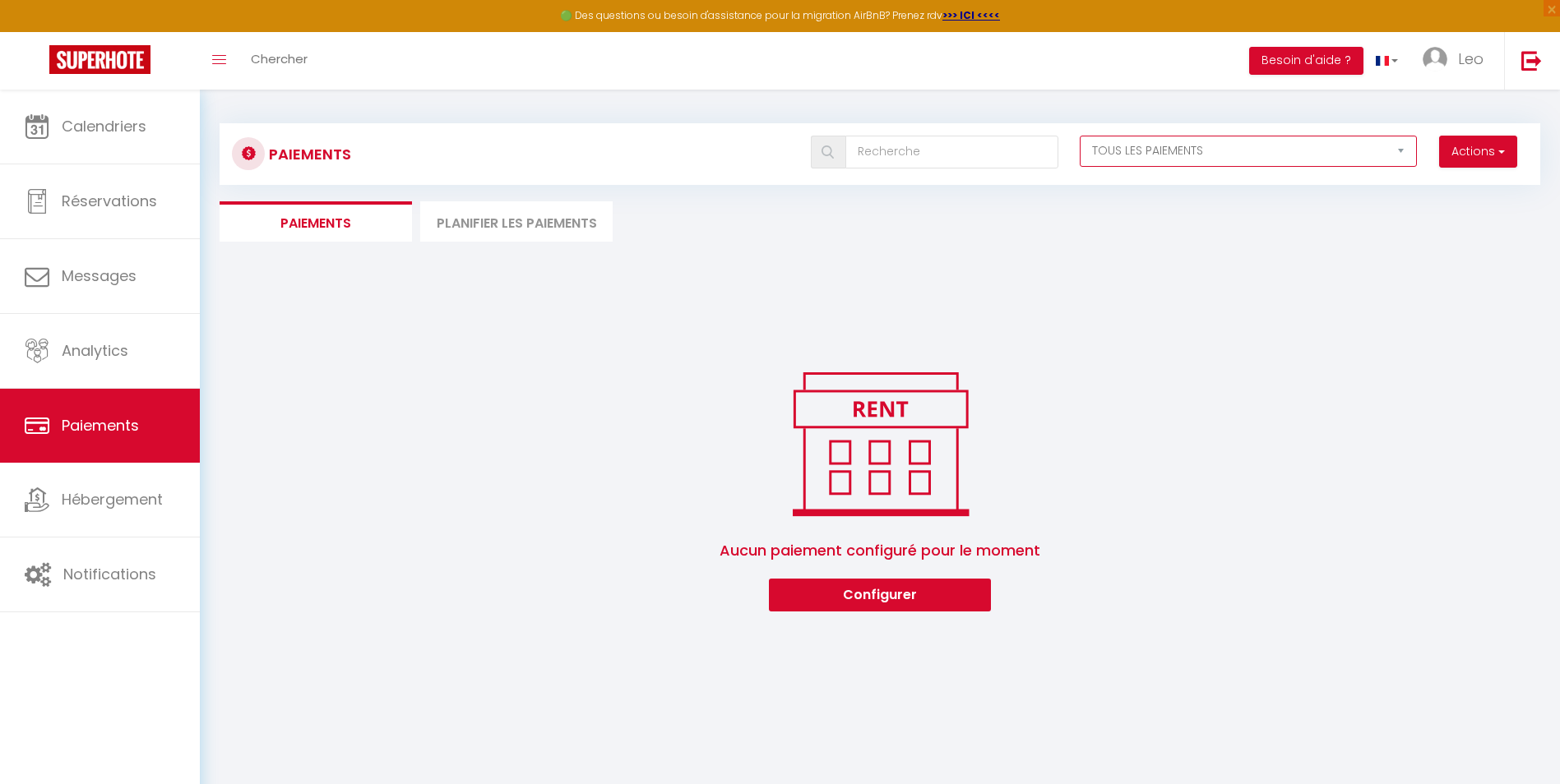
click at [1394, 148] on select "EN ATTENTE PAYÉ TOUS LES PAIEMENTS" at bounding box center [1248, 152] width 337 height 31
click at [225, 53] on link "Toggle menubar" at bounding box center [219, 60] width 39 height 57
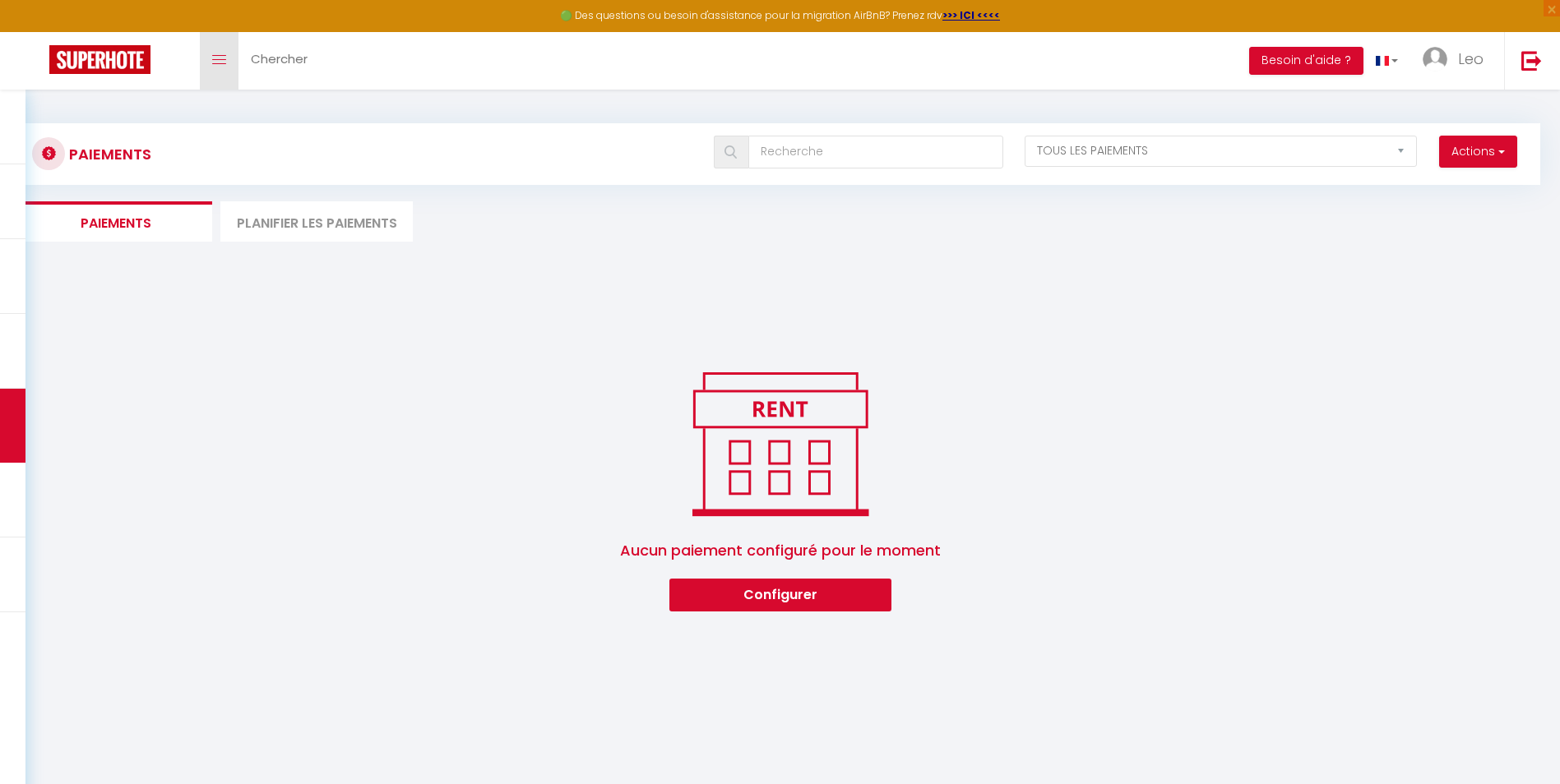
click at [225, 53] on link "Toggle menubar" at bounding box center [219, 60] width 39 height 57
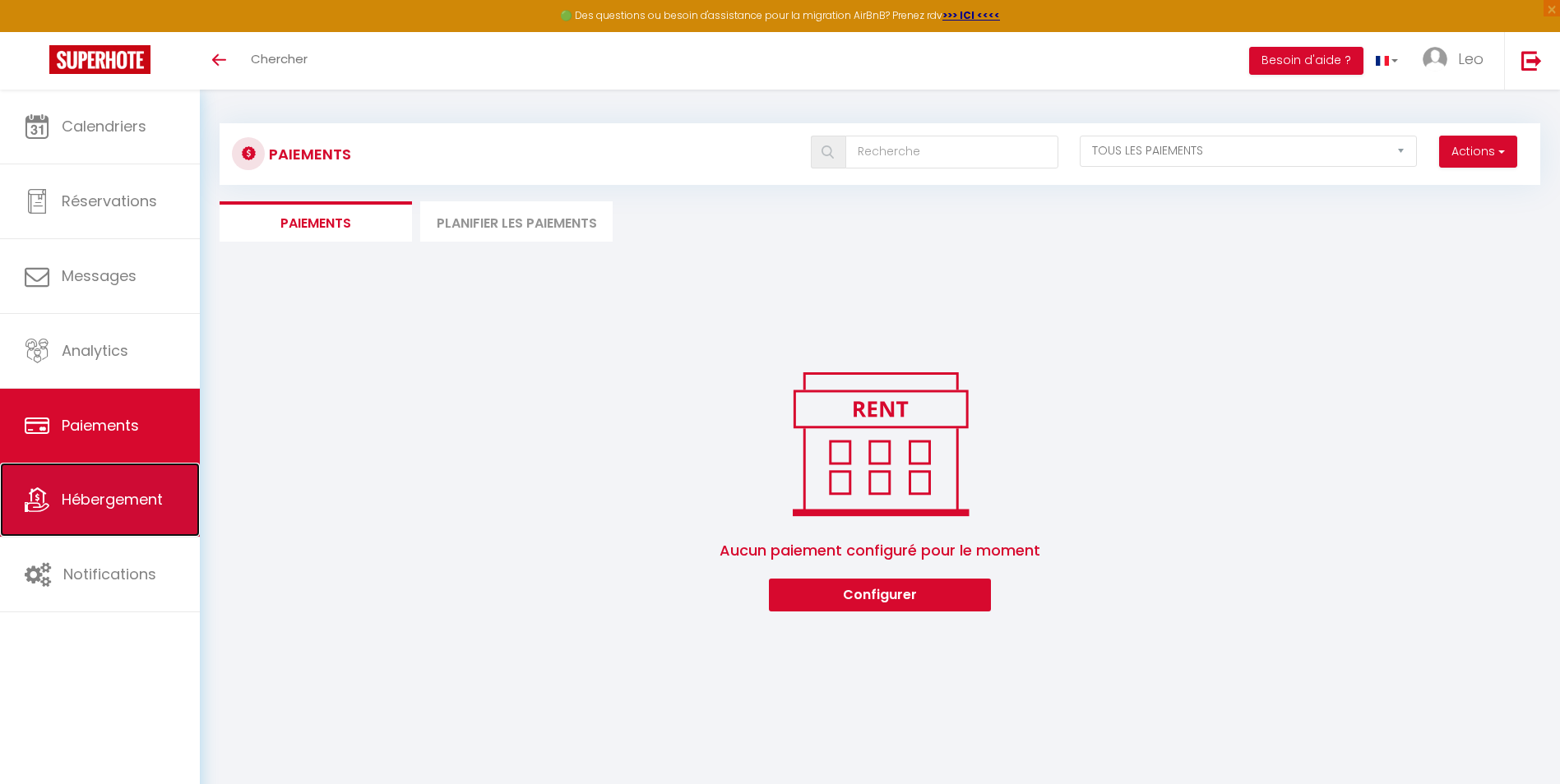
click at [141, 500] on span "Hébergement" at bounding box center [112, 499] width 101 height 21
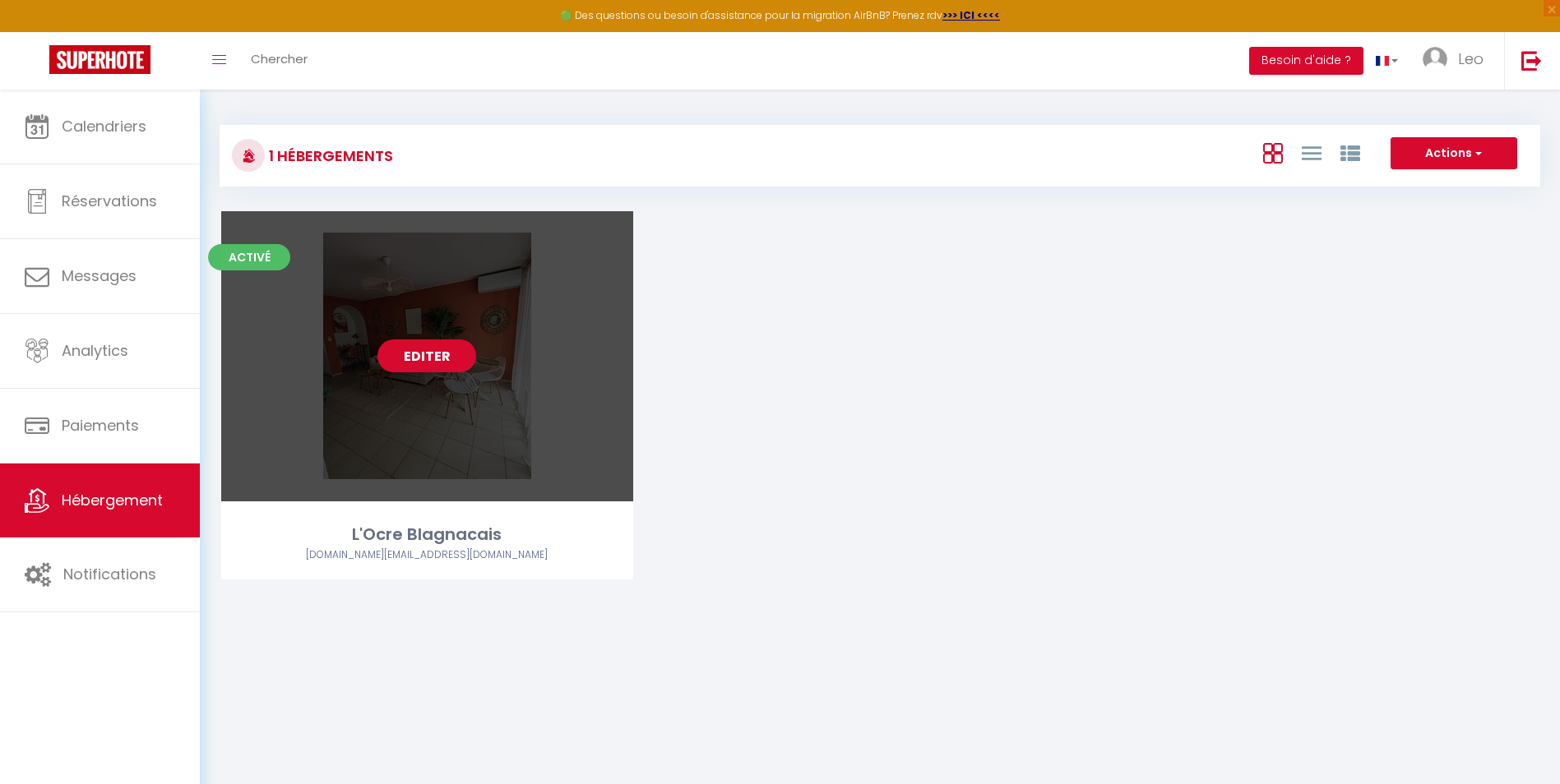
click at [335, 456] on div "Editer" at bounding box center [427, 356] width 412 height 290
click at [422, 356] on link "Editer" at bounding box center [426, 356] width 99 height 33
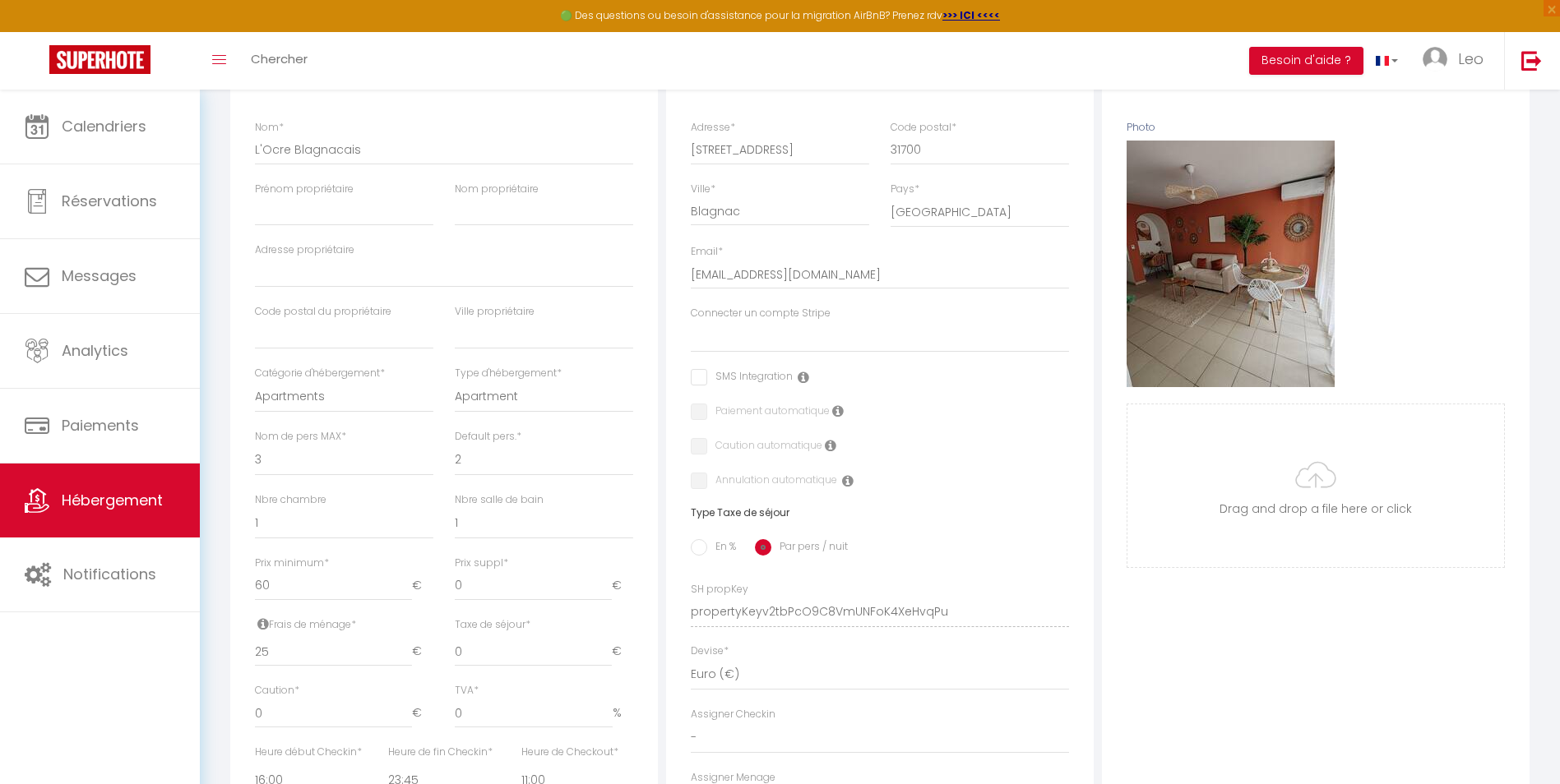
scroll to position [249, 0]
click at [779, 324] on label "Connecter un compte Stripe" at bounding box center [760, 316] width 140 height 16
click at [779, 330] on select "Connecter un compte Stripe" at bounding box center [879, 340] width 378 height 31
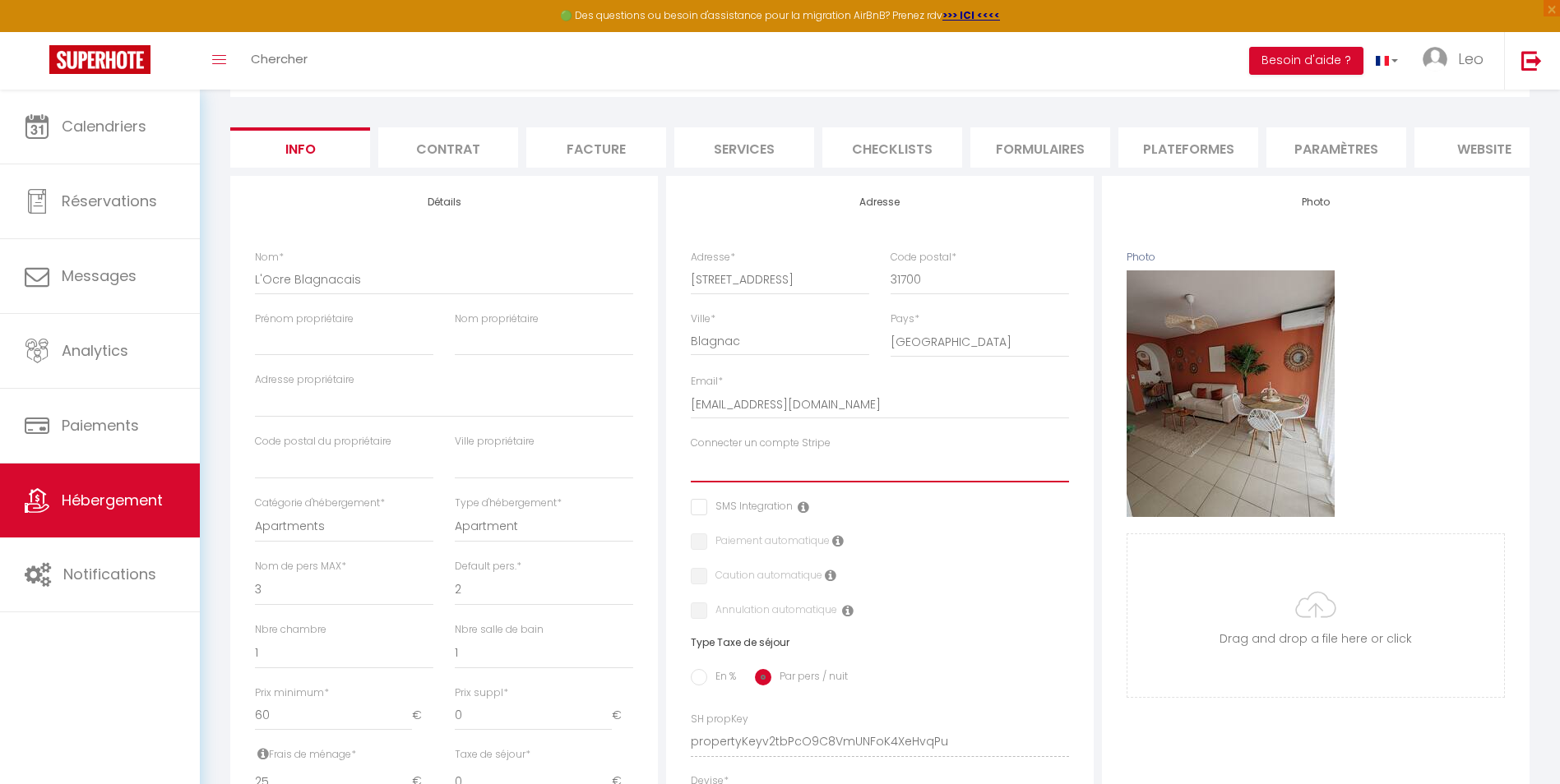
scroll to position [121, 0]
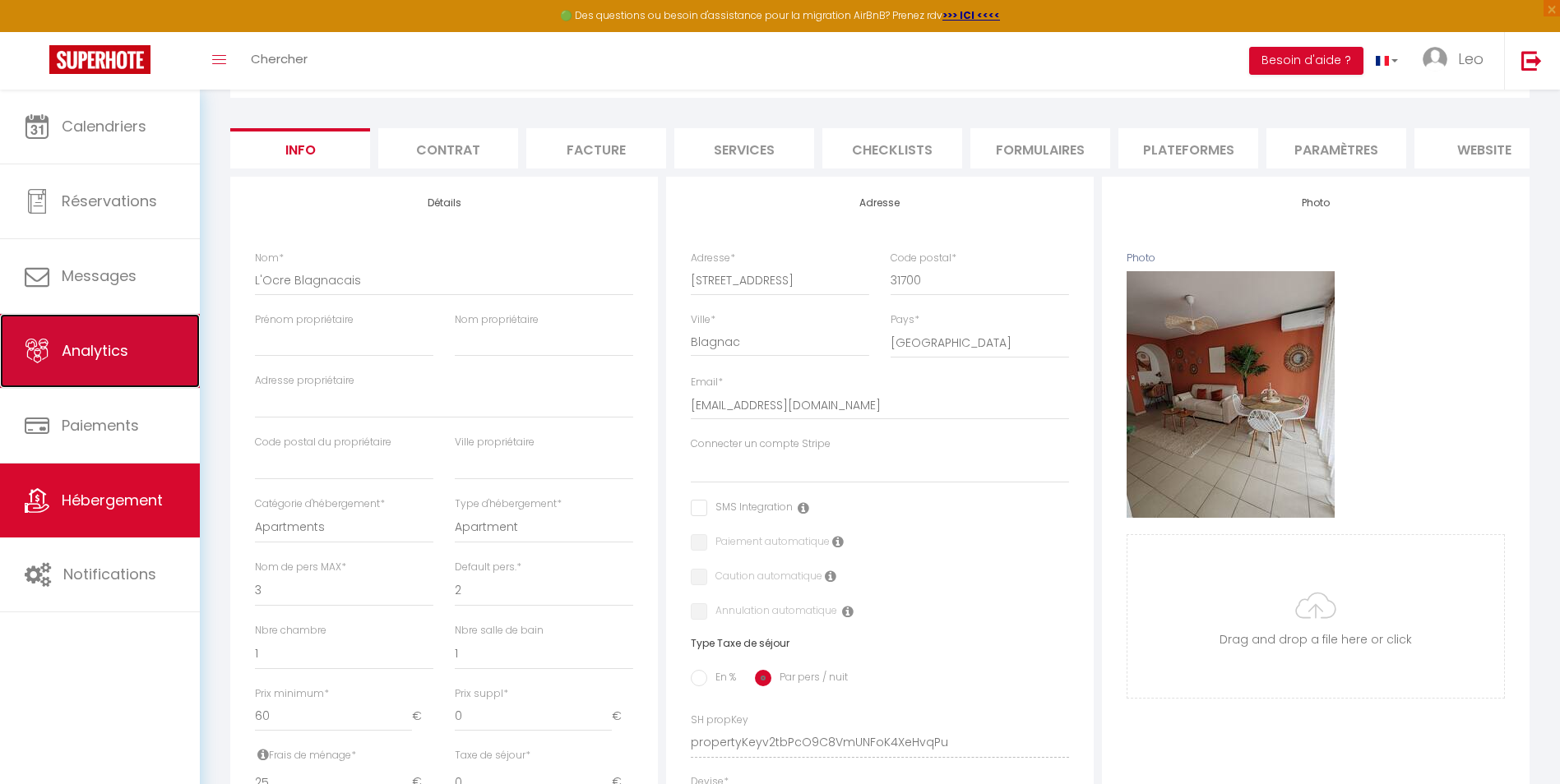
click at [149, 338] on link "Analytics" at bounding box center [99, 351] width 200 height 74
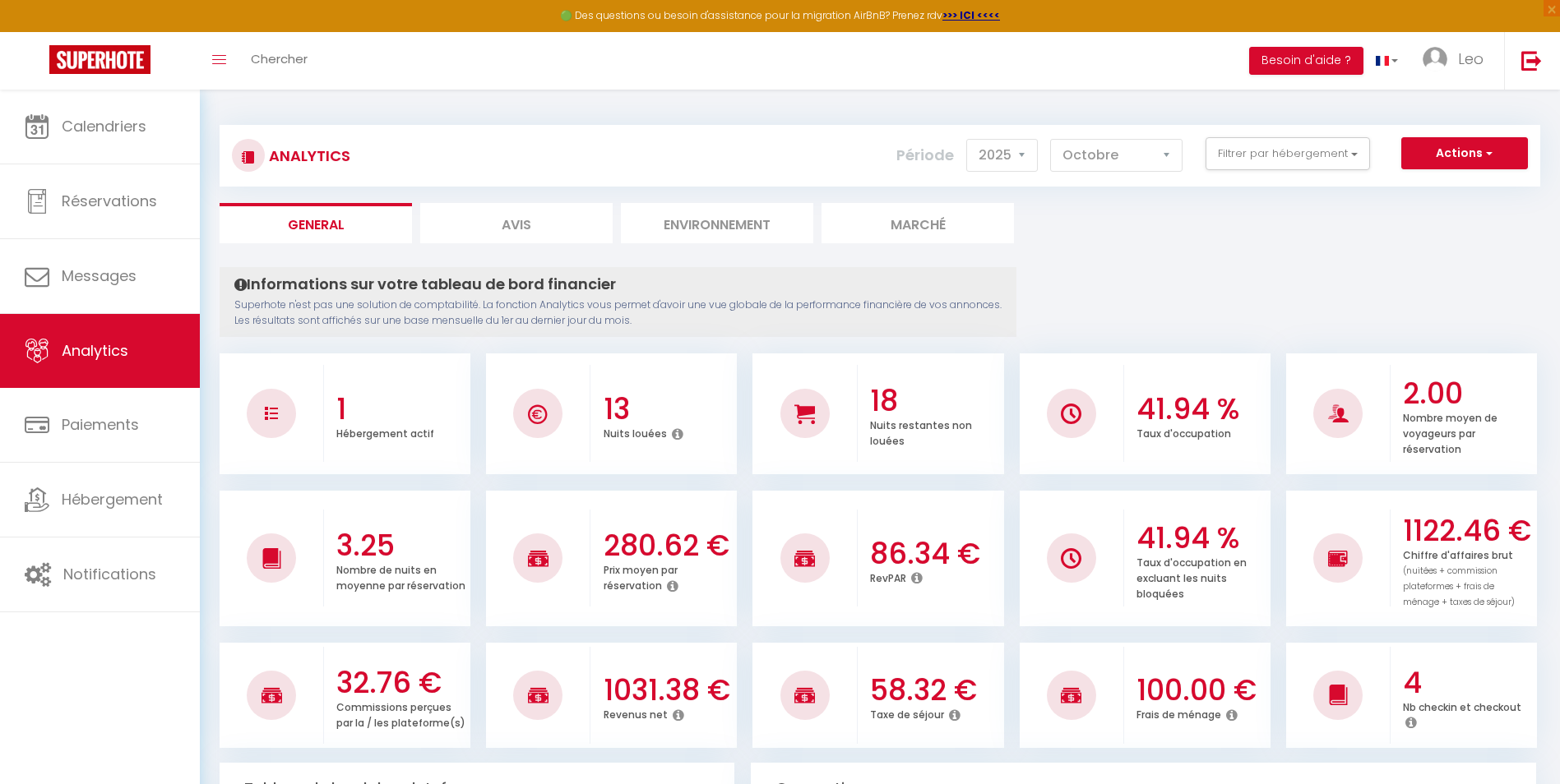
click at [708, 215] on li "Environnement" at bounding box center [717, 223] width 192 height 41
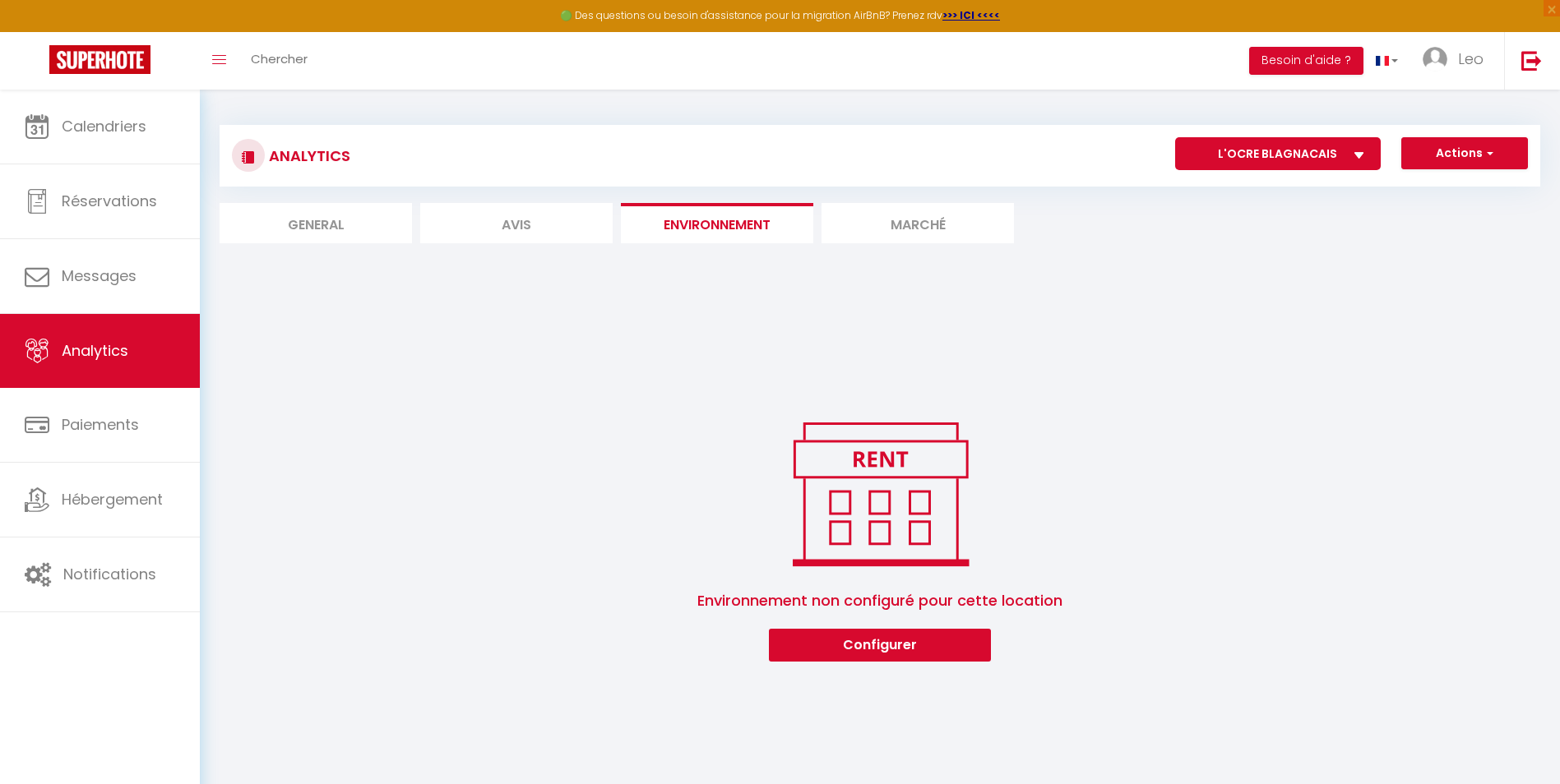
click at [896, 217] on li "Marché" at bounding box center [918, 223] width 192 height 41
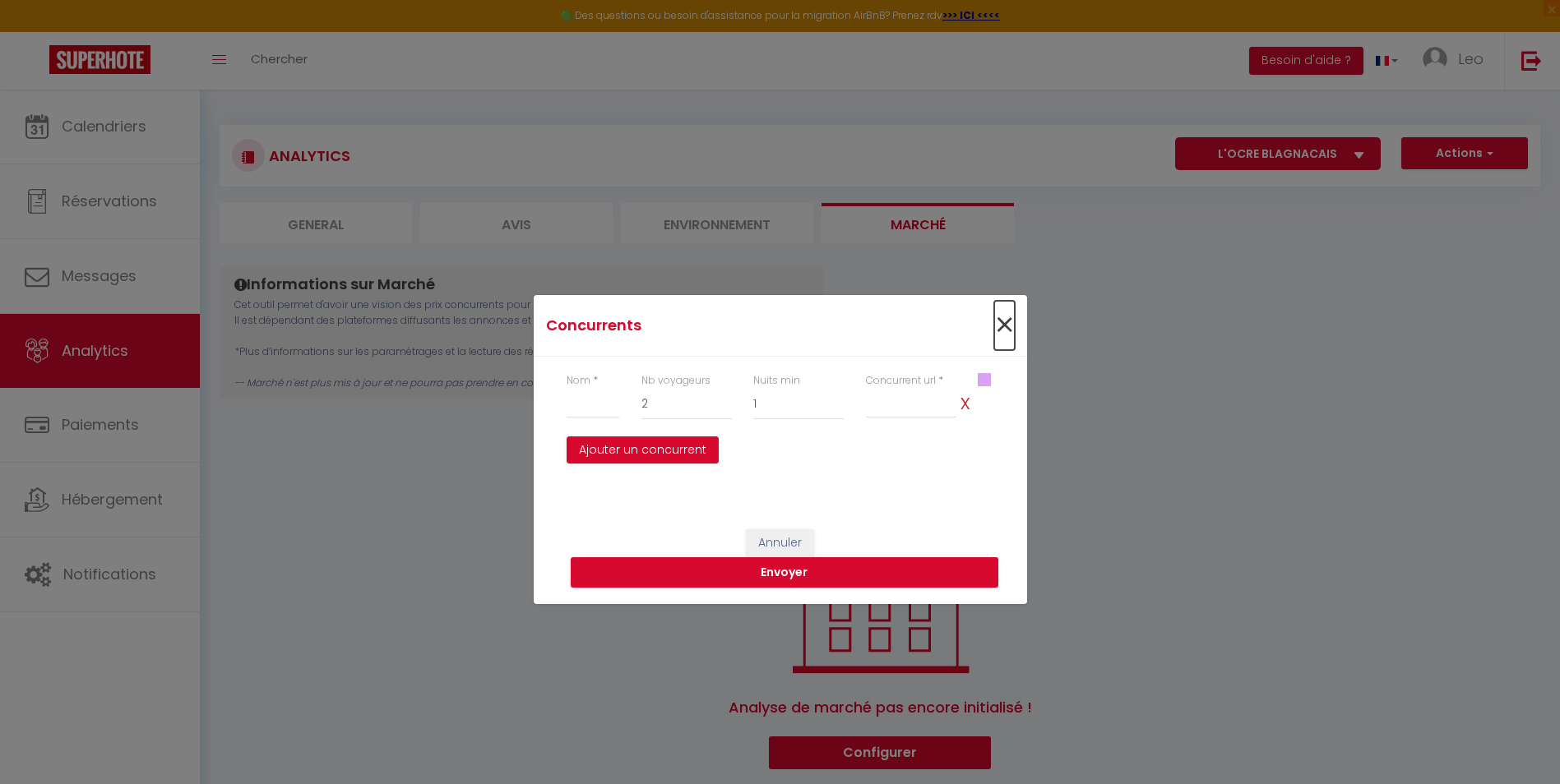
click at [1003, 324] on span "×" at bounding box center [1004, 326] width 21 height 50
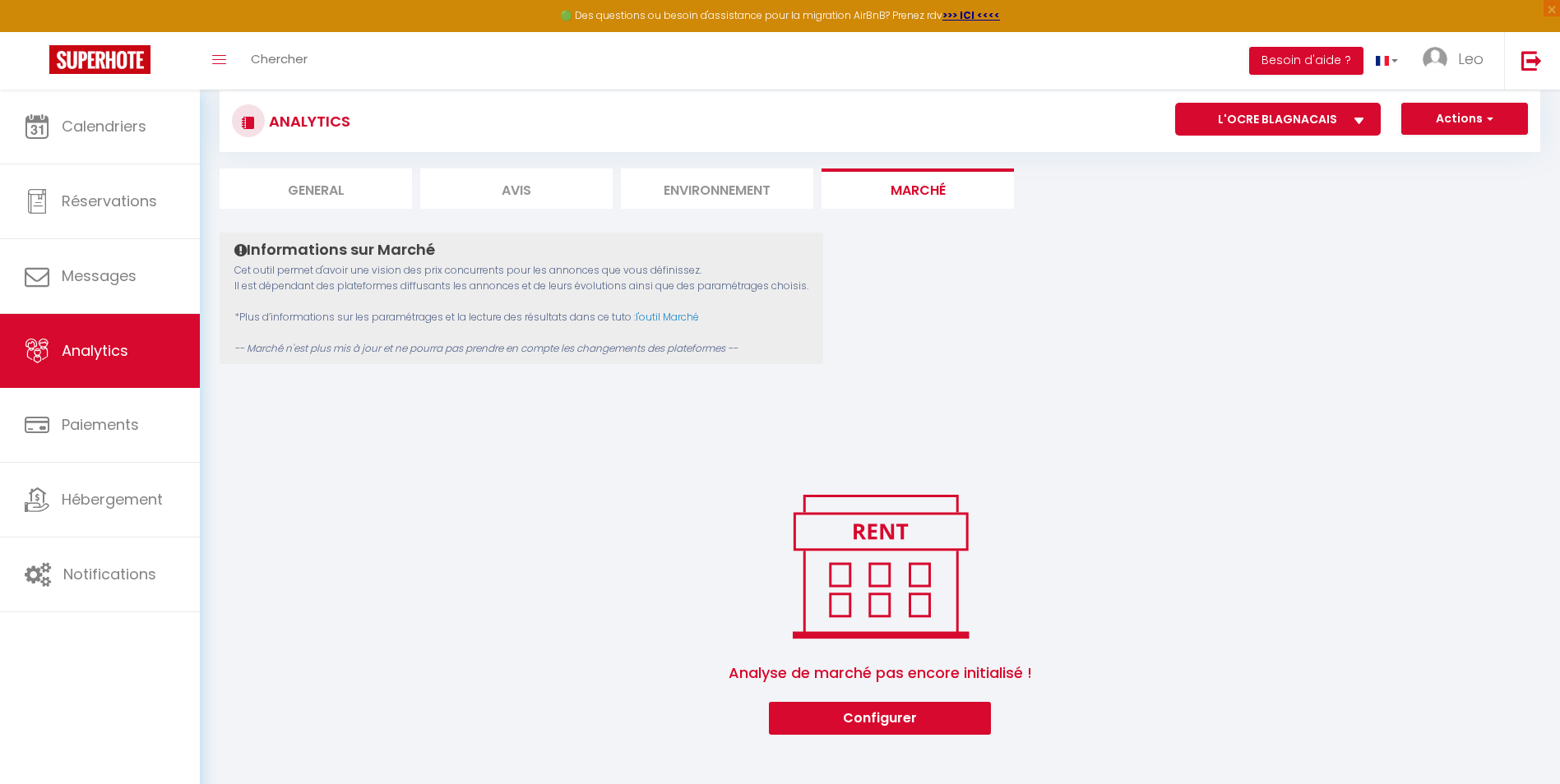
scroll to position [90, 0]
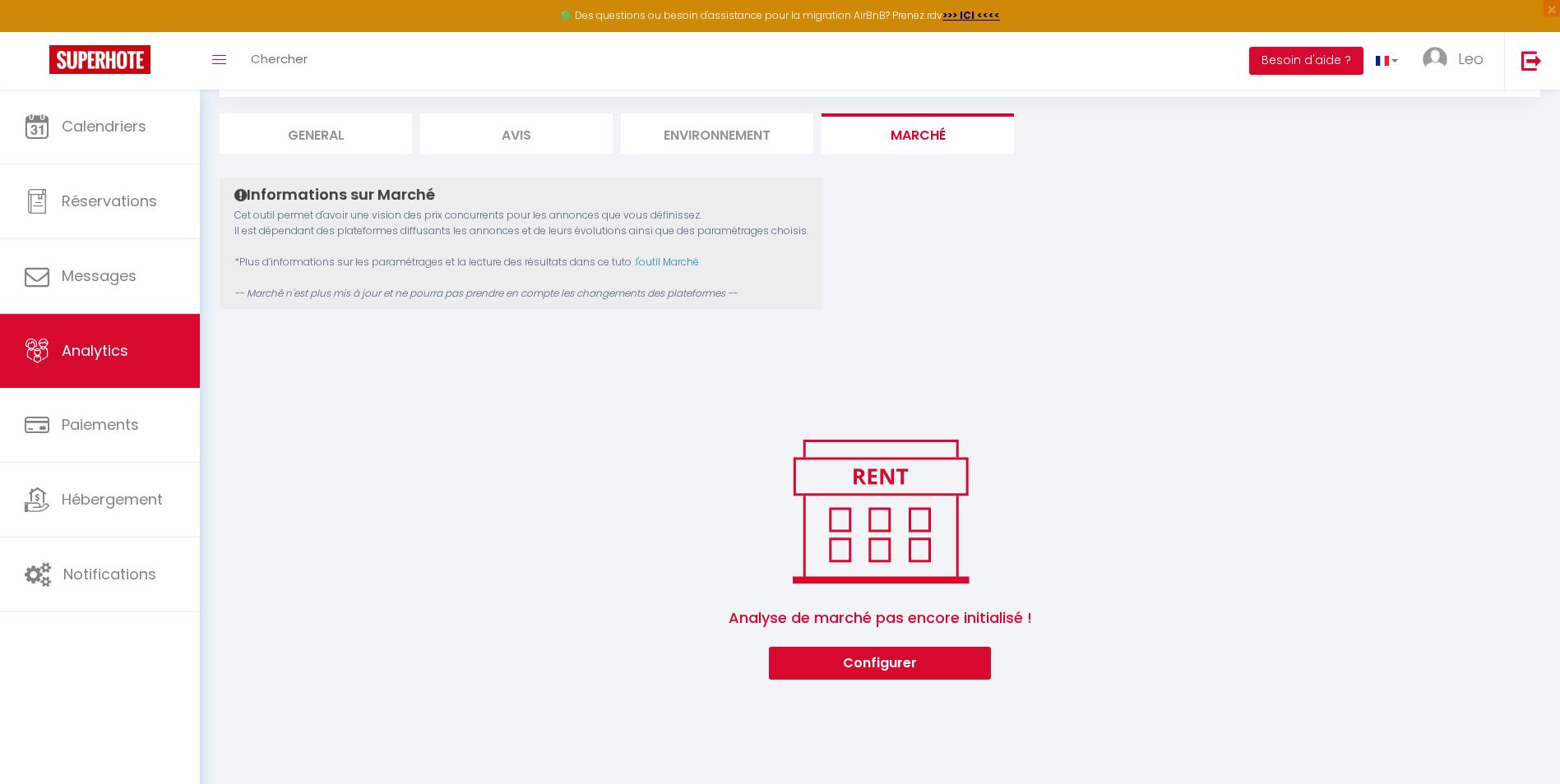
click at [542, 139] on li "Avis" at bounding box center [516, 133] width 192 height 41
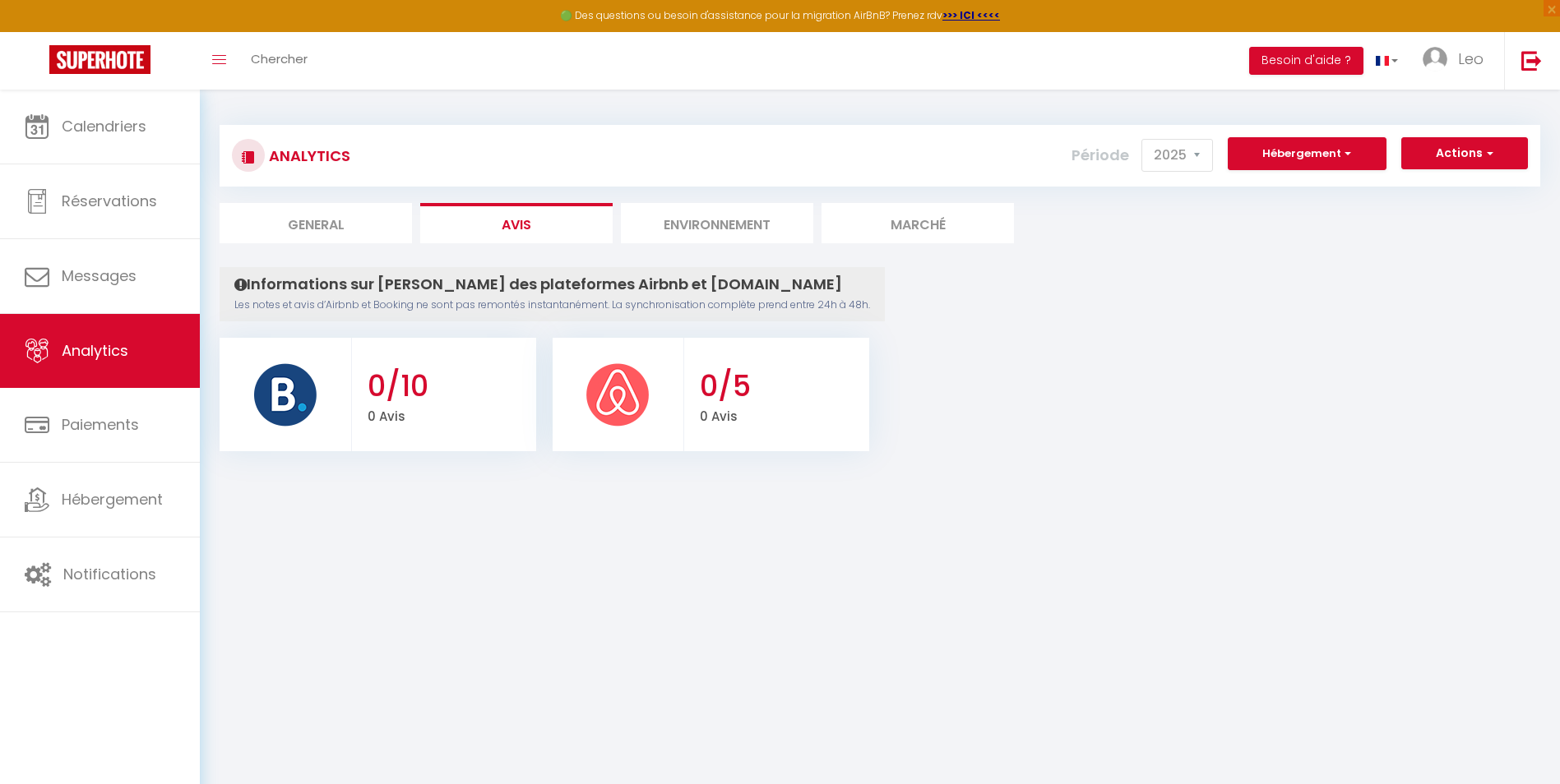
click at [989, 92] on div "Analytics Actions Ajouter des avis Ajouter des Alertes Génération SuperConcierg…" at bounding box center [879, 280] width 1360 height 381
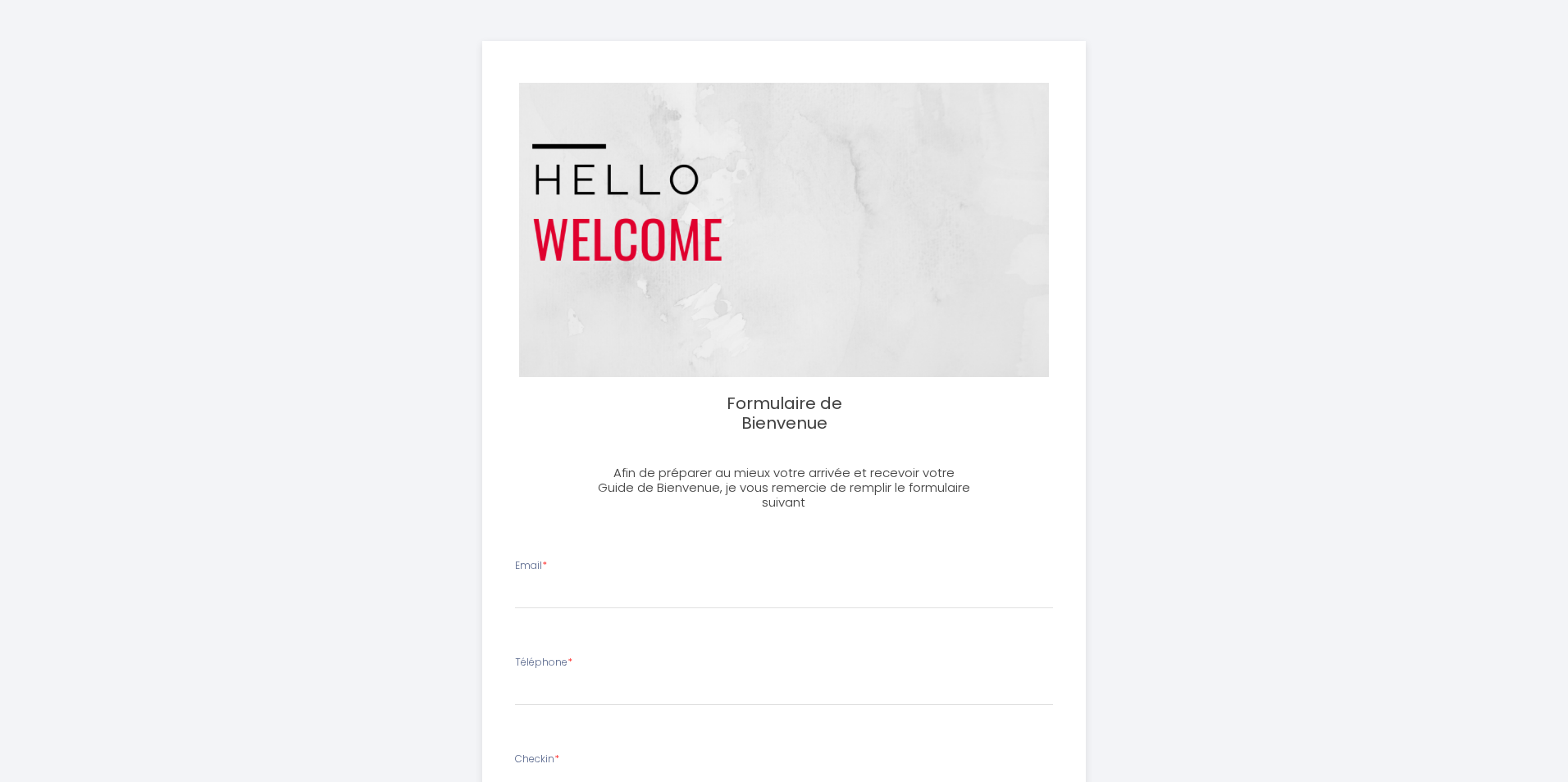
select select
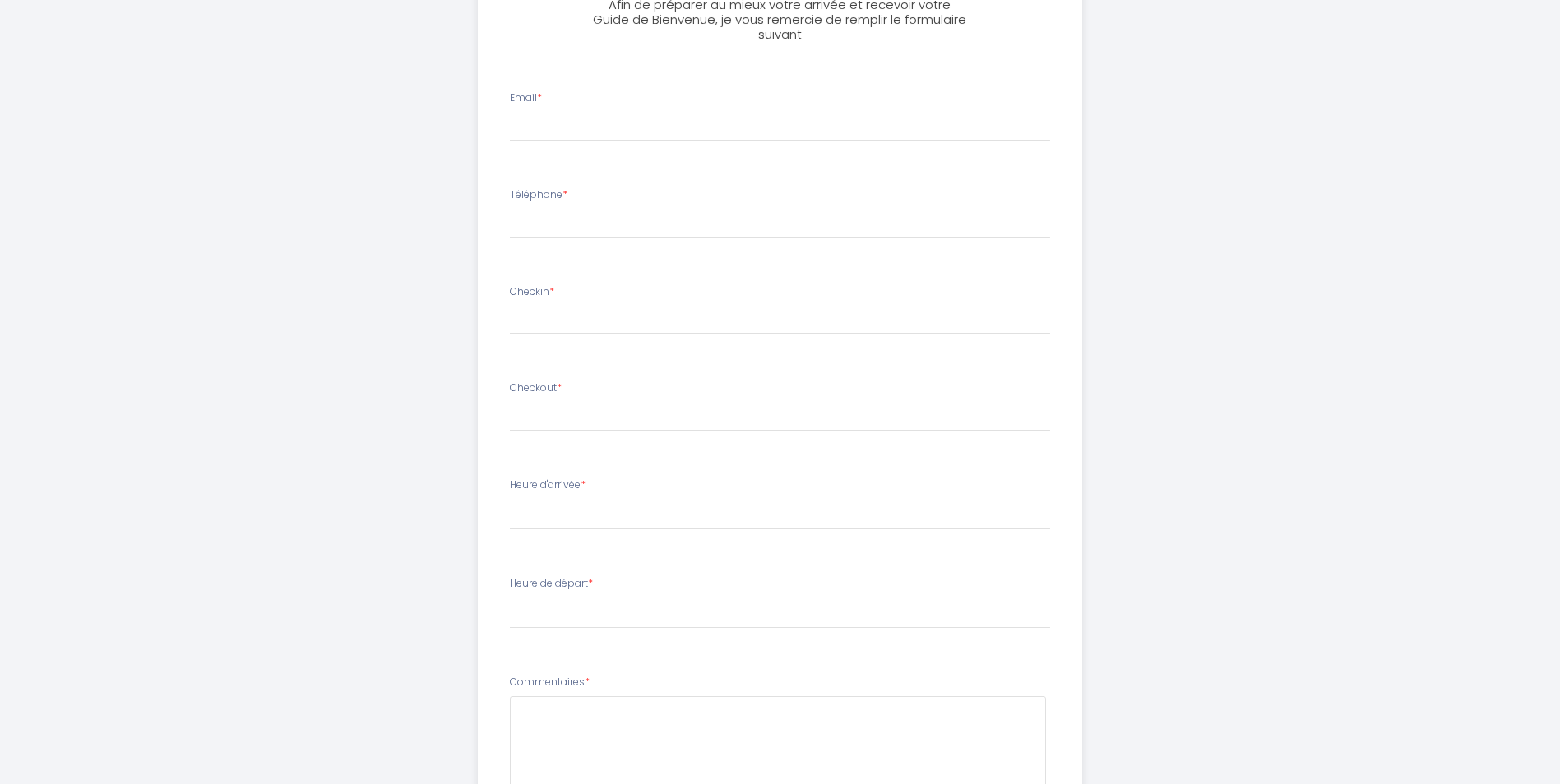
scroll to position [421, 0]
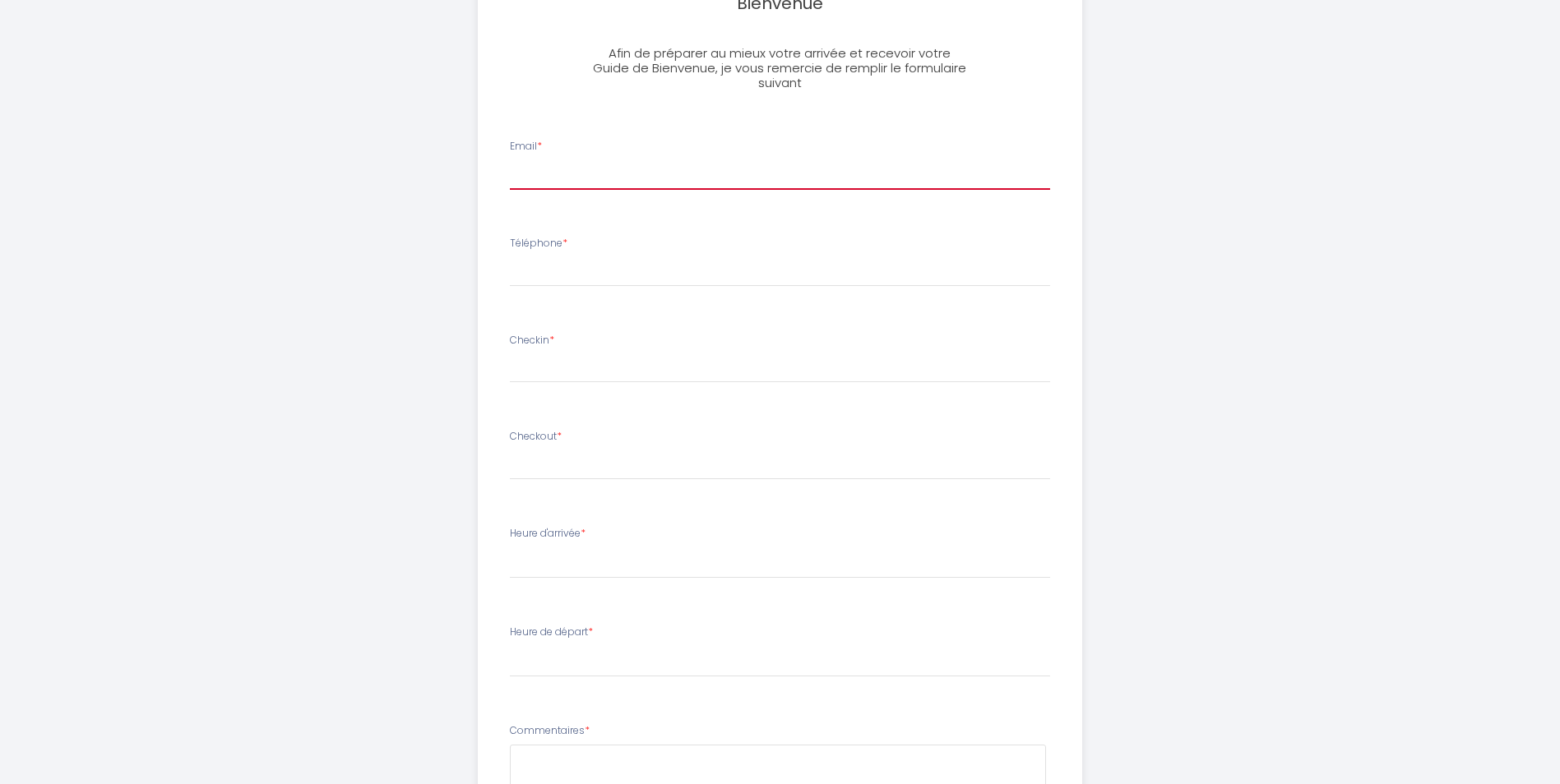
click at [548, 186] on input "Email *" at bounding box center [780, 175] width 540 height 30
click at [373, 320] on div "Formulaire de Bienvenue Afin de préparer au mieux votre arrivée et recevoir vot…" at bounding box center [780, 365] width 907 height 1572
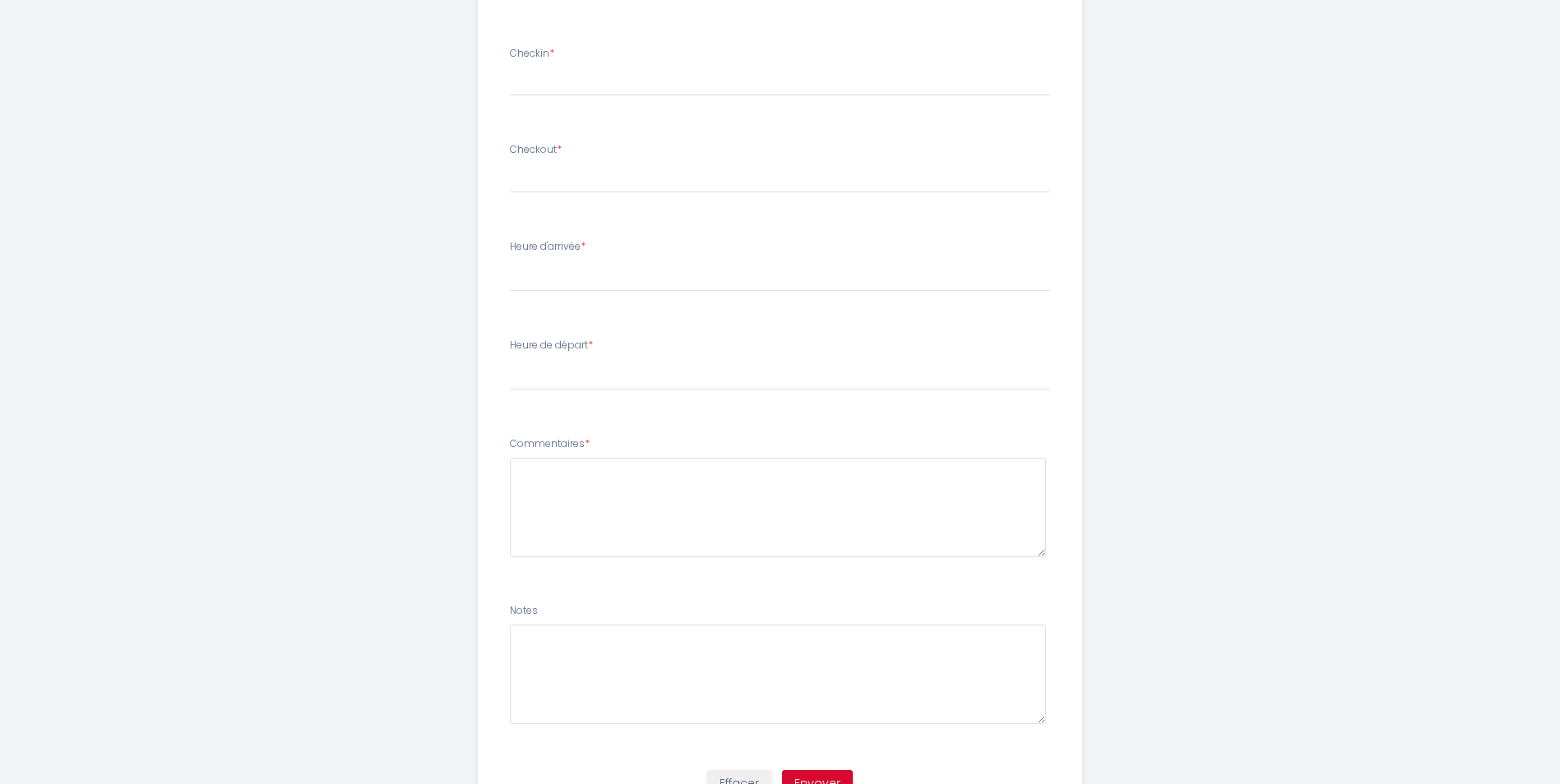
scroll to position [424, 0]
